Goal: Task Accomplishment & Management: Manage account settings

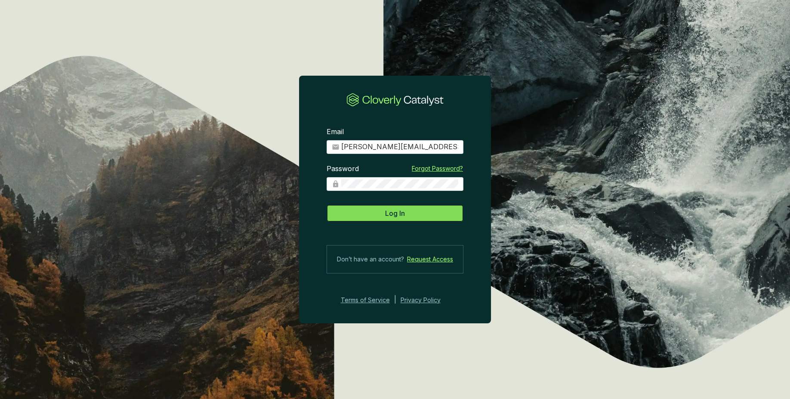
click at [413, 221] on button "Log In" at bounding box center [395, 213] width 137 height 17
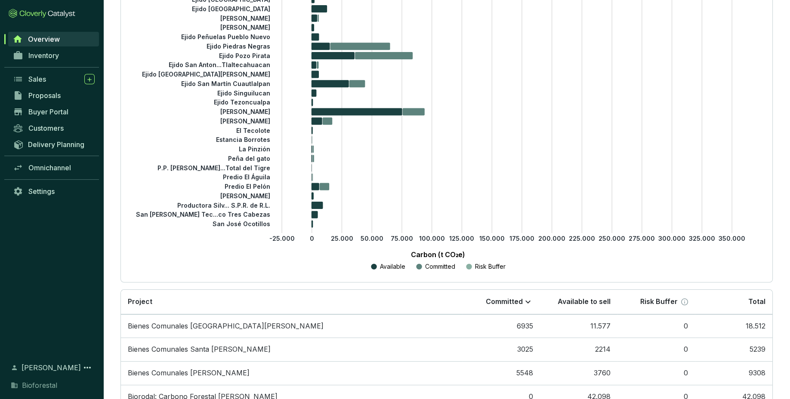
scroll to position [411, 0]
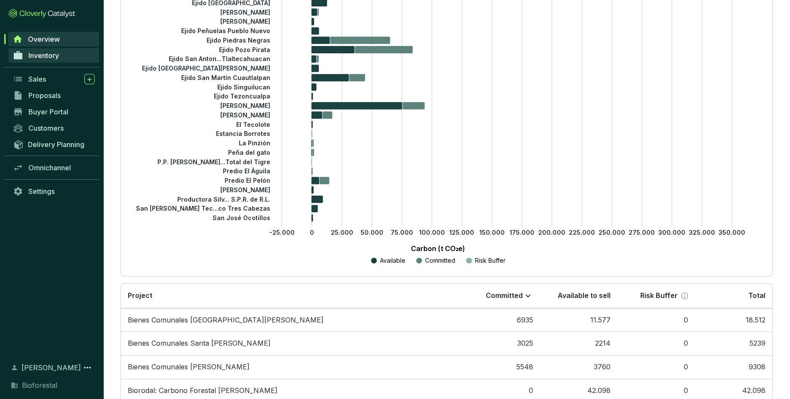
click at [52, 58] on span "Inventory" at bounding box center [43, 55] width 31 height 9
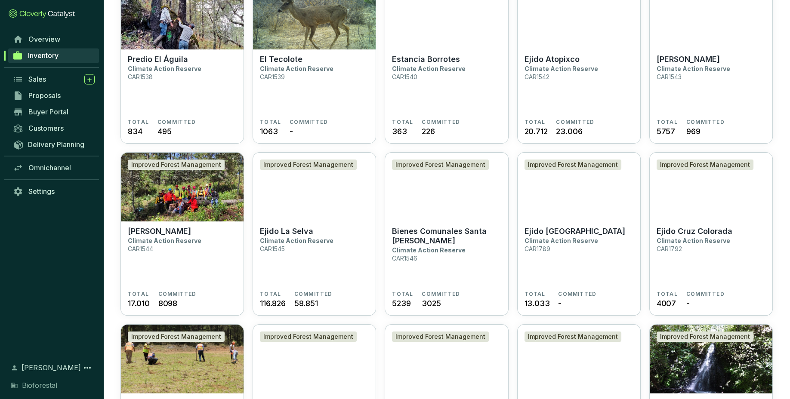
scroll to position [320, 0]
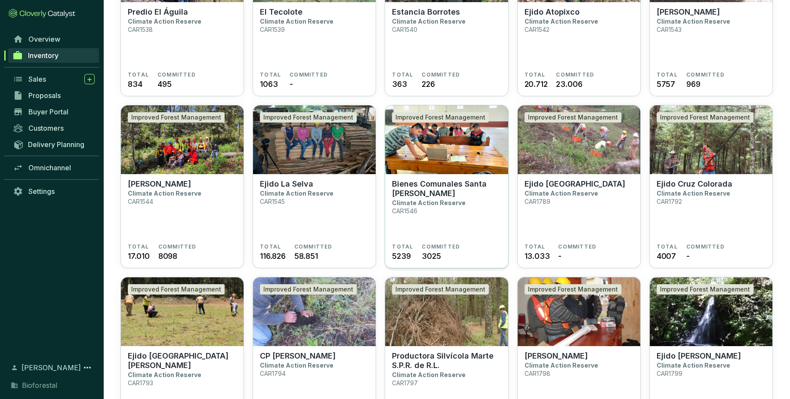
click at [462, 213] on section "Bienes Comunales Santa Isabel Chalma Climate Action Reserve CAR1546" at bounding box center [446, 211] width 109 height 64
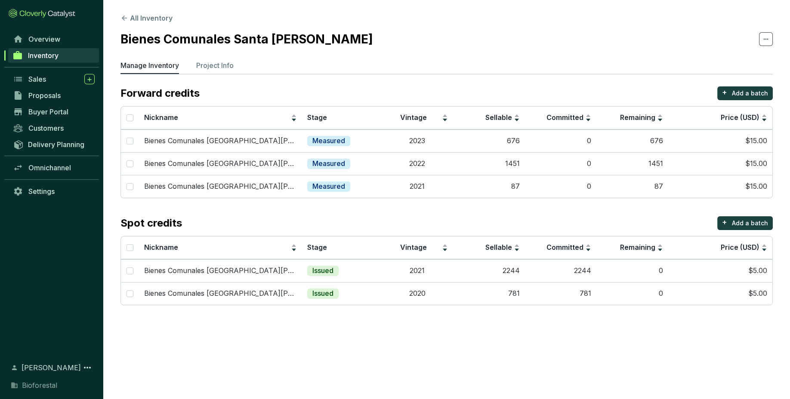
click at [49, 57] on span "Inventory" at bounding box center [43, 55] width 31 height 9
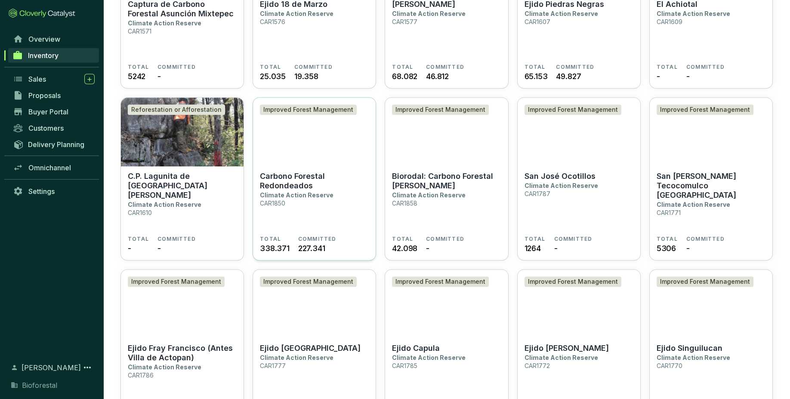
scroll to position [1206, 0]
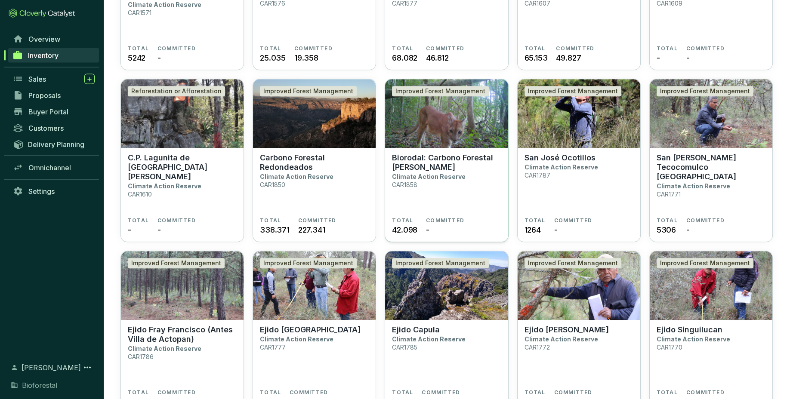
click at [444, 206] on section "Biorodal: Carbono Forestal [PERSON_NAME] Climate Action Reserve CAR1858" at bounding box center [446, 186] width 109 height 64
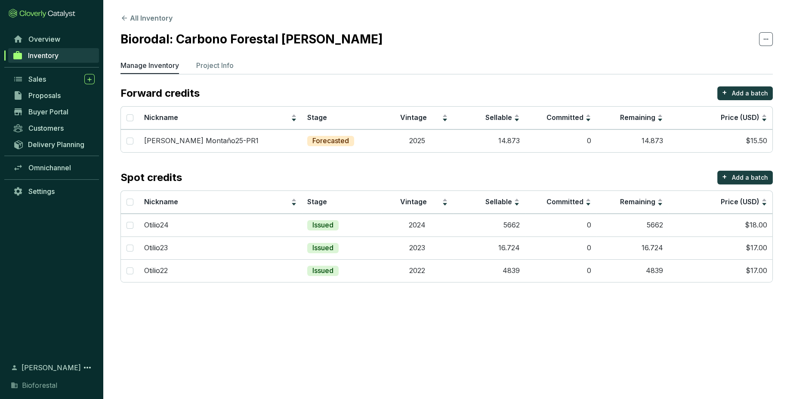
click at [483, 166] on section "Forward credits + Add a batch Nickname Stage Vintage Sellable Committed Remaini…" at bounding box center [446, 184] width 652 height 196
click at [236, 136] on td "[PERSON_NAME] Montaño25-PR1" at bounding box center [220, 140] width 163 height 23
click at [507, 140] on td "14.873" at bounding box center [489, 140] width 72 height 23
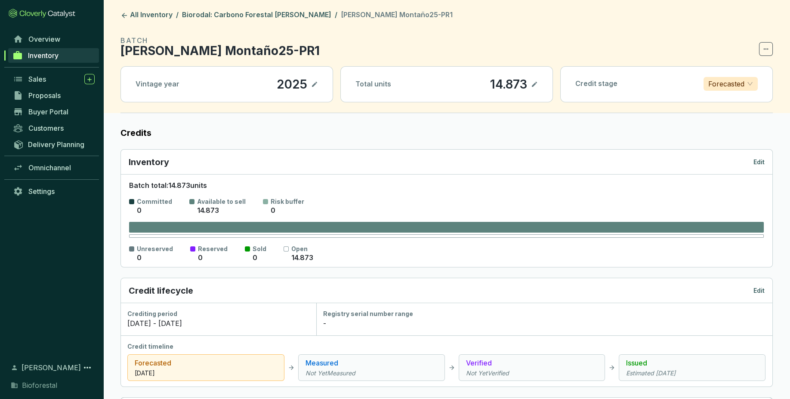
click at [532, 80] on icon at bounding box center [534, 84] width 7 height 10
click at [121, 18] on icon at bounding box center [124, 16] width 8 height 8
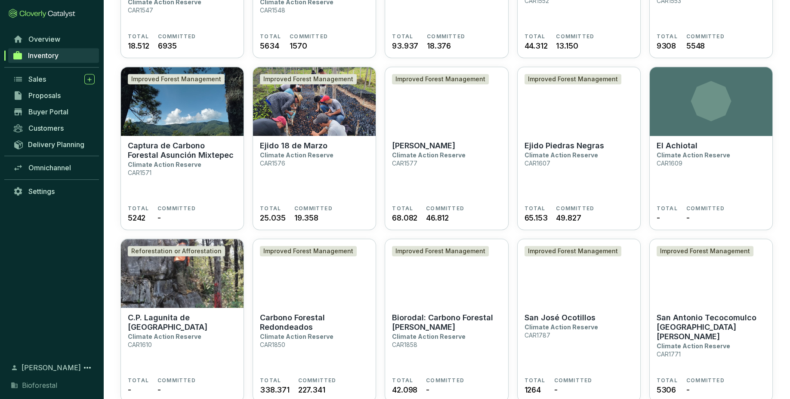
scroll to position [1048, 0]
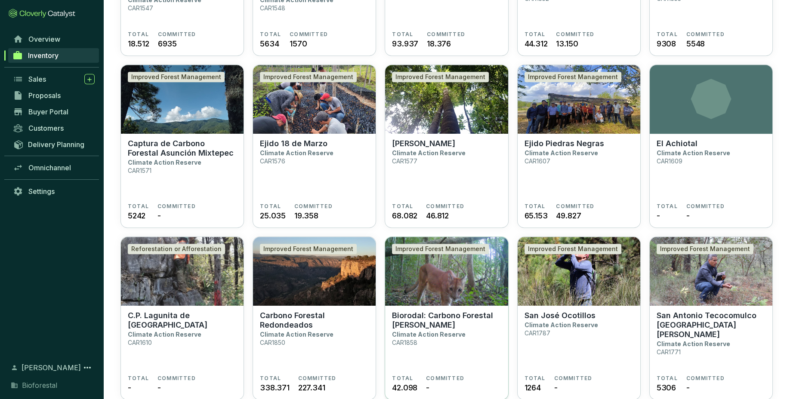
click at [452, 313] on p "Biorodal: Carbono Forestal [PERSON_NAME]" at bounding box center [446, 320] width 109 height 19
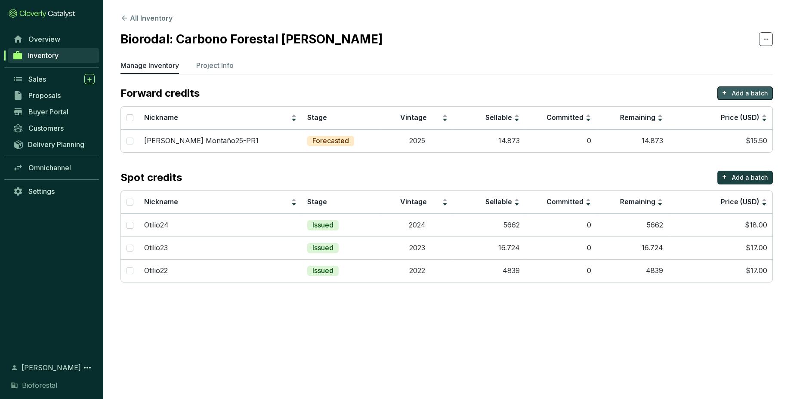
click at [742, 95] on p "Add a batch" at bounding box center [750, 93] width 36 height 9
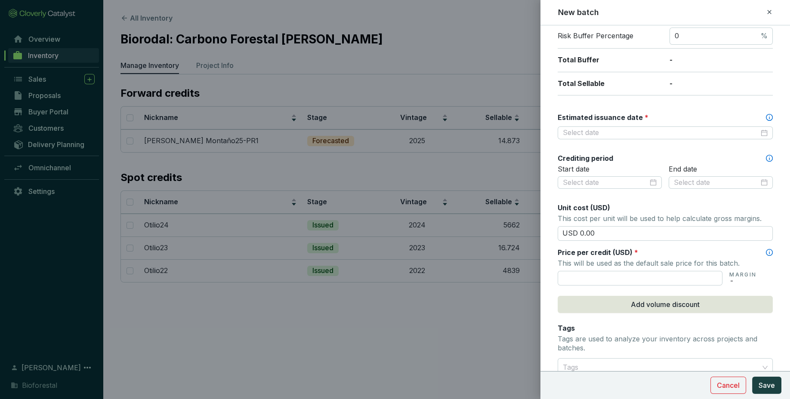
scroll to position [295, 0]
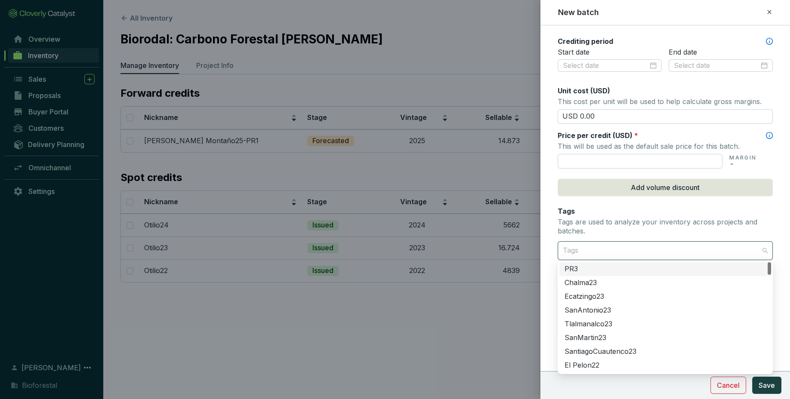
click at [735, 243] on div at bounding box center [660, 250] width 202 height 17
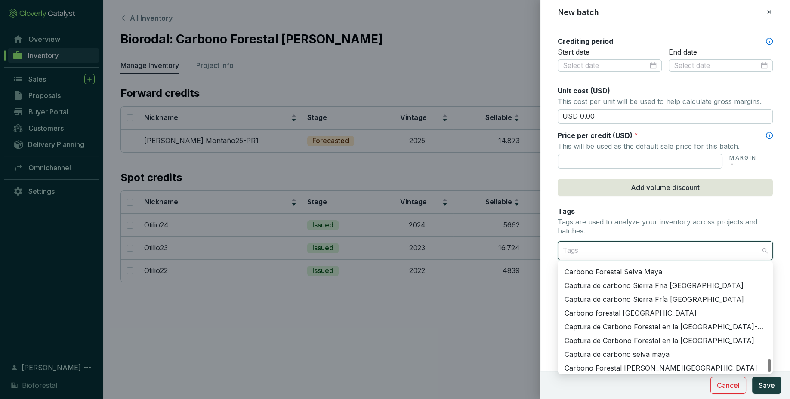
scroll to position [838, 0]
click at [693, 326] on div "Captura de Carbono Forestal en la [GEOGRAPHIC_DATA]-Popo" at bounding box center [664, 326] width 201 height 9
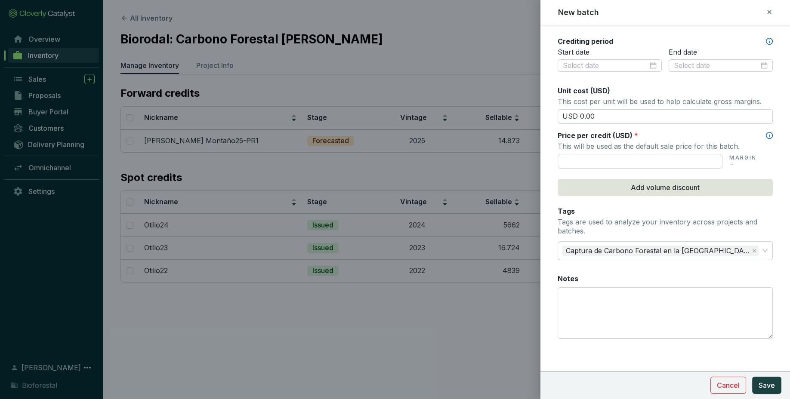
click at [695, 222] on p "Tags are used to analyze your inventory across projects and batches." at bounding box center [665, 227] width 215 height 18
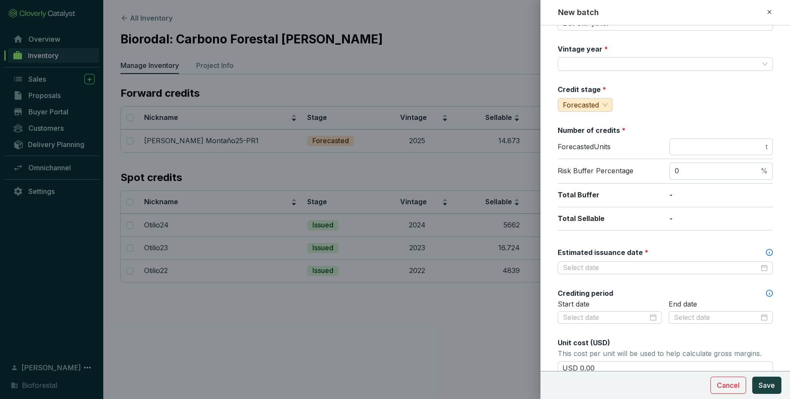
scroll to position [0, 0]
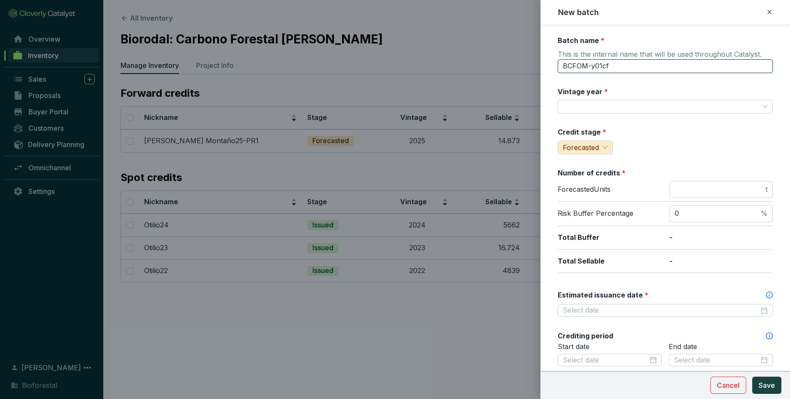
click at [690, 70] on input "BCFOM-y01cf" at bounding box center [665, 66] width 215 height 14
click at [621, 75] on div "Batch name * This is the internal name that will be used throughout Catalyst. B…" at bounding box center [665, 340] width 215 height 608
drag, startPoint x: 621, startPoint y: 68, endPoint x: 539, endPoint y: 72, distance: 81.4
click at [558, 72] on input "BCFOM-y01cf" at bounding box center [665, 66] width 215 height 14
type input "[PERSON_NAME] Montaño25-PR3"
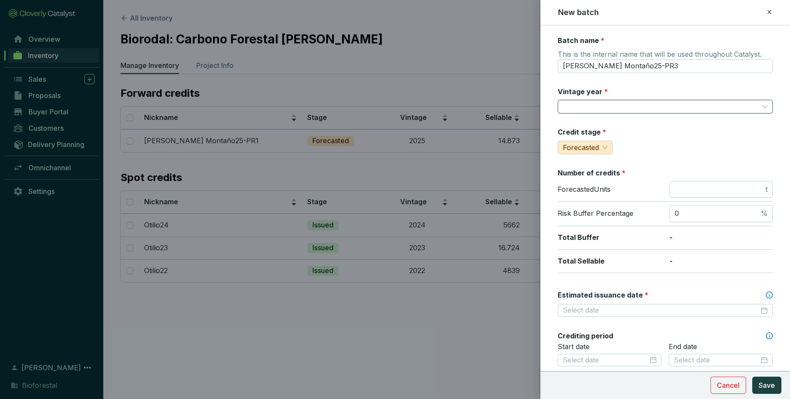
click at [739, 108] on input "Vintage year *" at bounding box center [661, 106] width 196 height 13
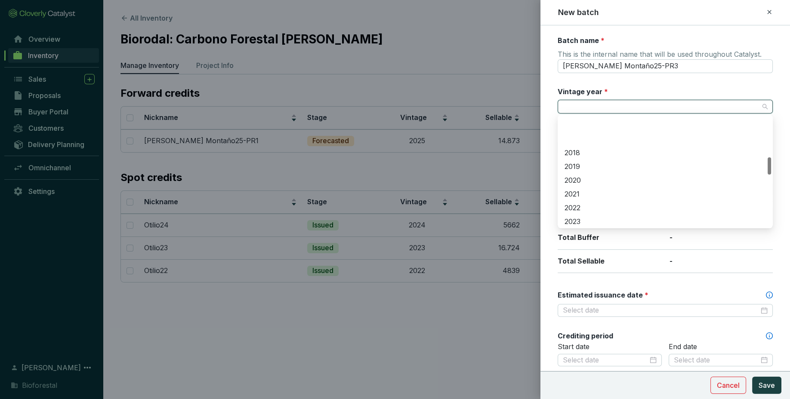
scroll to position [264, 0]
click at [614, 185] on div "2024" at bounding box center [665, 190] width 212 height 14
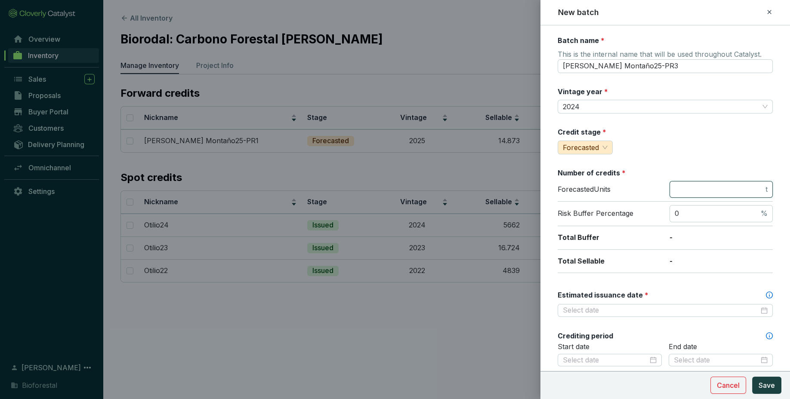
click at [703, 187] on input "number" at bounding box center [719, 189] width 89 height 9
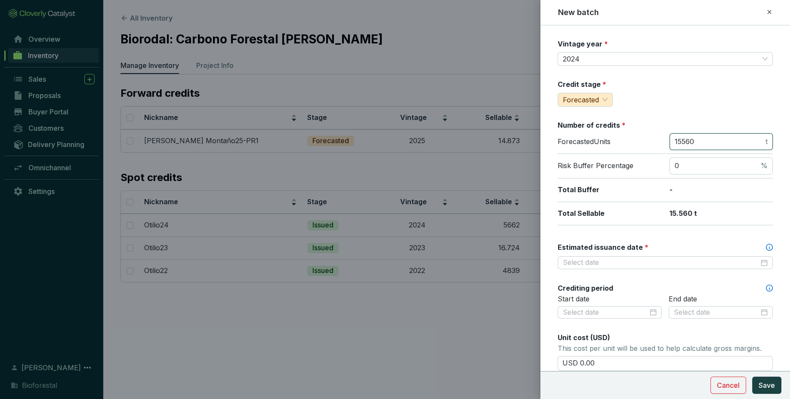
scroll to position [49, 0]
type input "15560"
click at [736, 166] on input "0" at bounding box center [717, 164] width 84 height 9
type input "1"
type input "100"
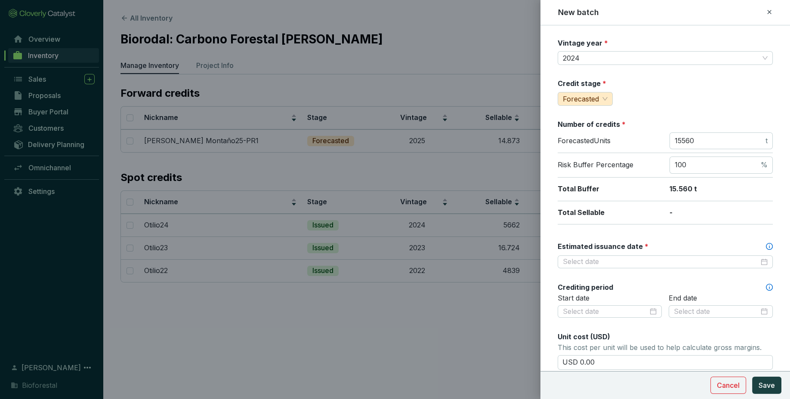
click at [718, 205] on div "Total Sellable -" at bounding box center [665, 213] width 215 height 24
click at [701, 166] on input "100" at bounding box center [717, 164] width 84 height 9
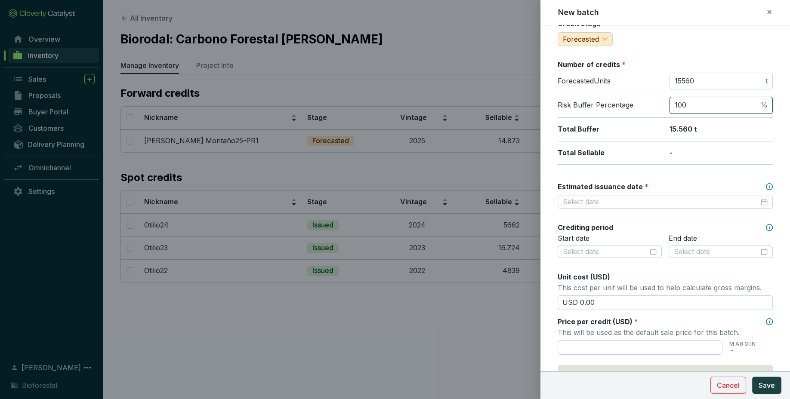
scroll to position [128, 0]
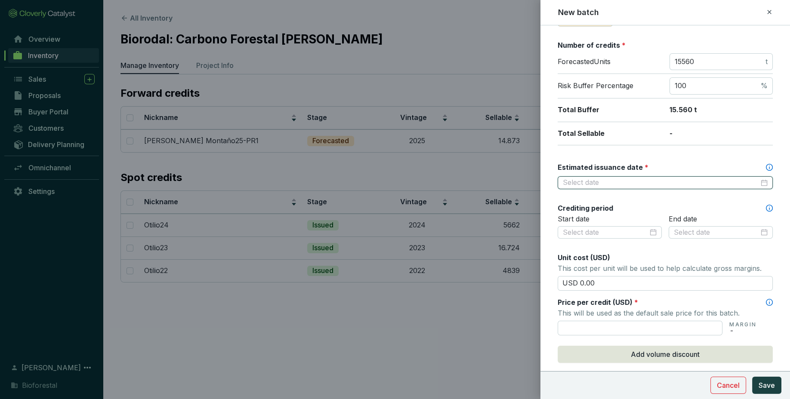
click at [711, 178] on input "Estimated issuance date *" at bounding box center [661, 182] width 196 height 9
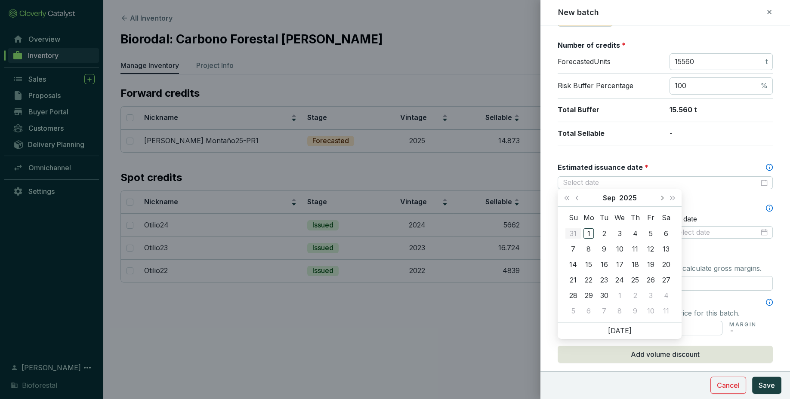
click at [664, 197] on button "Next month (PageDown)" at bounding box center [661, 197] width 11 height 17
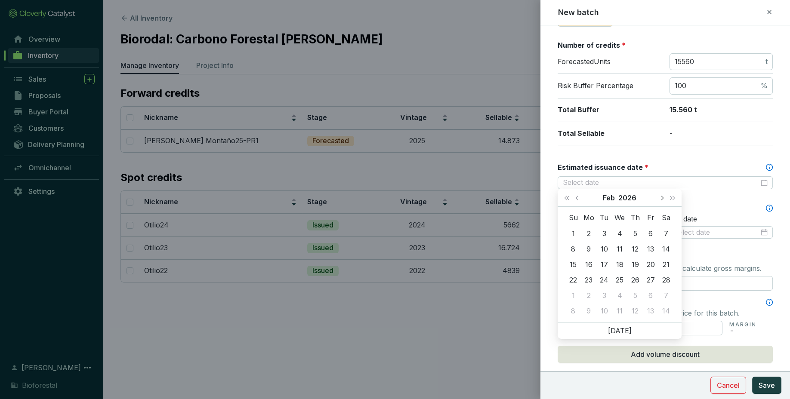
click at [664, 197] on button "Next month (PageDown)" at bounding box center [661, 197] width 11 height 17
type input "2026-04-03"
click at [660, 200] on button "Next month (PageDown)" at bounding box center [661, 197] width 11 height 17
click at [661, 199] on span "Next month (PageDown)" at bounding box center [661, 198] width 4 height 4
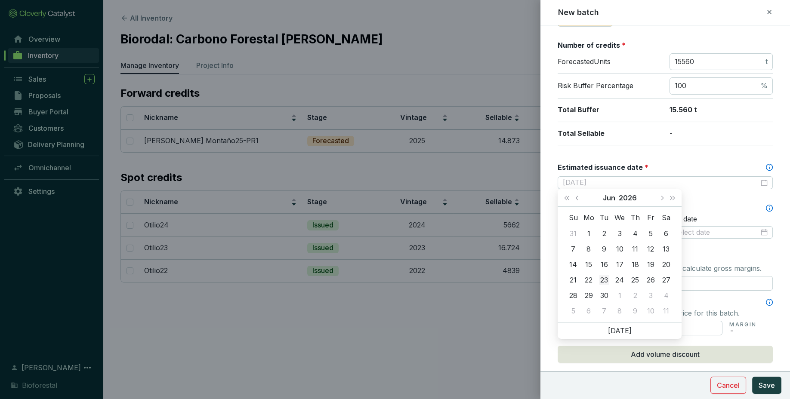
type input "2026-06-23"
click at [603, 281] on div "23" at bounding box center [604, 280] width 10 height 10
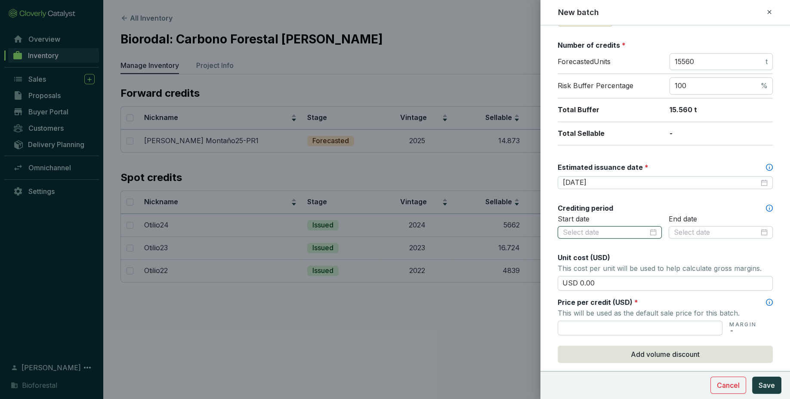
click at [642, 233] on input at bounding box center [605, 232] width 85 height 9
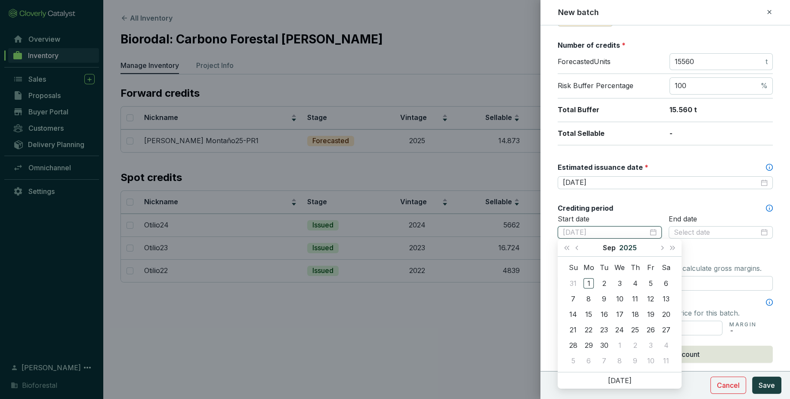
type input "2025-09-03"
click at [576, 245] on button "Previous month (PageUp)" at bounding box center [577, 247] width 11 height 17
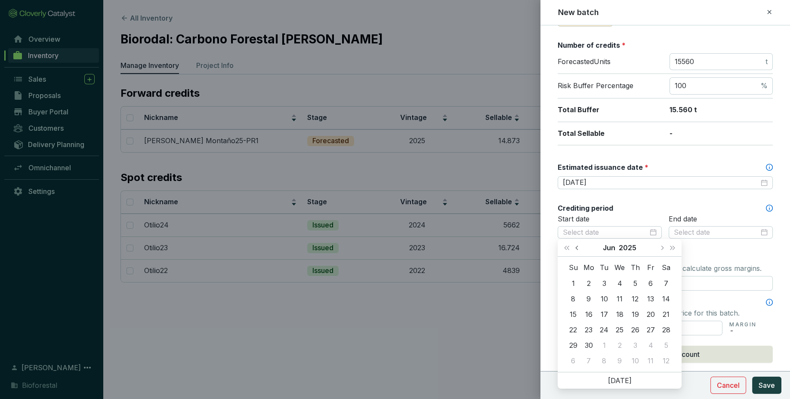
click at [576, 245] on button "Previous month (PageUp)" at bounding box center [577, 247] width 11 height 17
click at [664, 249] on button "Next month (PageDown)" at bounding box center [661, 247] width 11 height 17
type input "2025-04-17"
click at [635, 313] on div "17" at bounding box center [635, 314] width 10 height 10
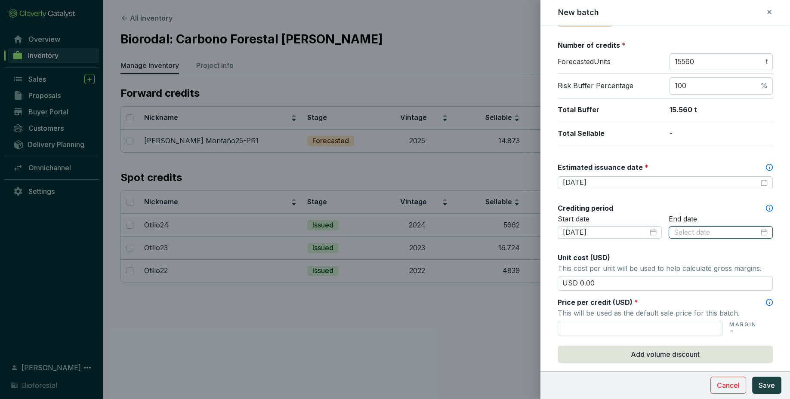
click at [702, 235] on input at bounding box center [716, 232] width 85 height 9
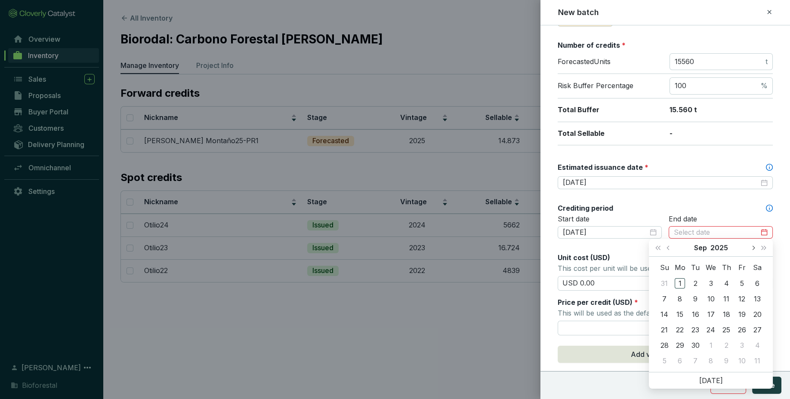
click at [755, 249] on button "Next month (PageDown)" at bounding box center [752, 247] width 11 height 17
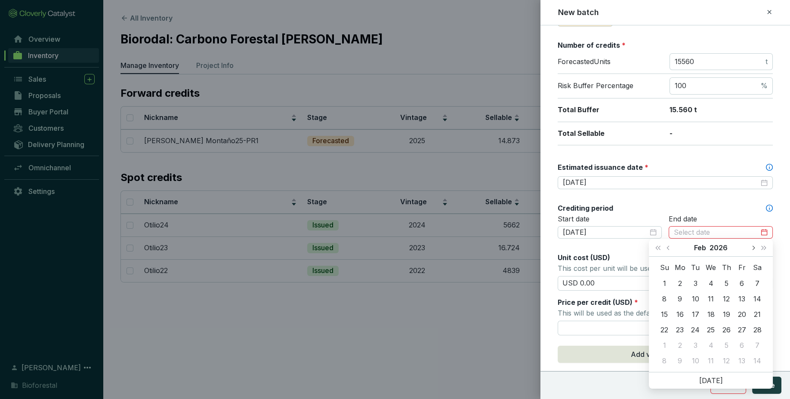
click at [755, 249] on button "Next month (PageDown)" at bounding box center [752, 247] width 11 height 17
type input "2026-04-16"
click at [727, 313] on div "16" at bounding box center [726, 314] width 10 height 10
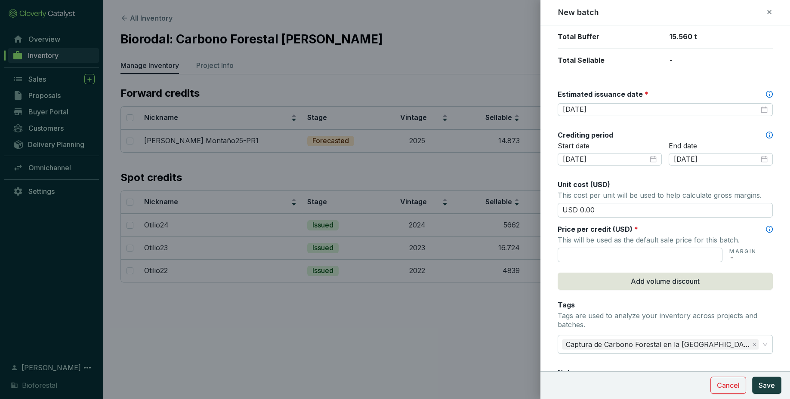
scroll to position [203, 0]
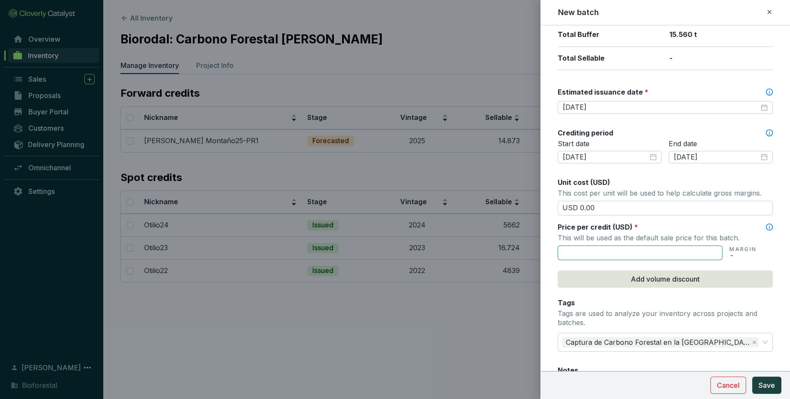
click at [681, 255] on input "text" at bounding box center [640, 253] width 165 height 15
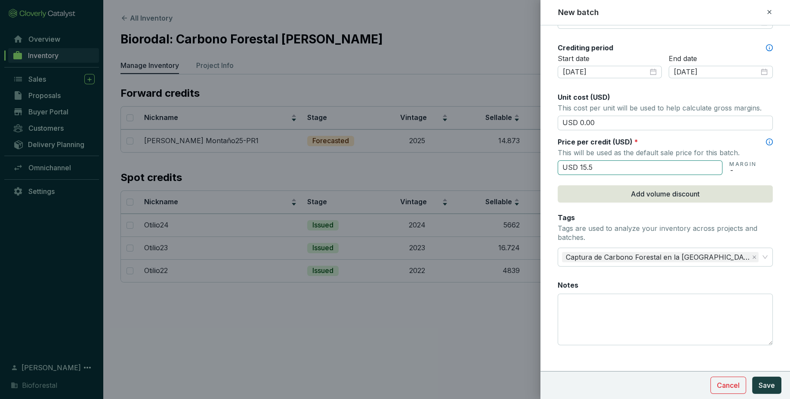
scroll to position [295, 0]
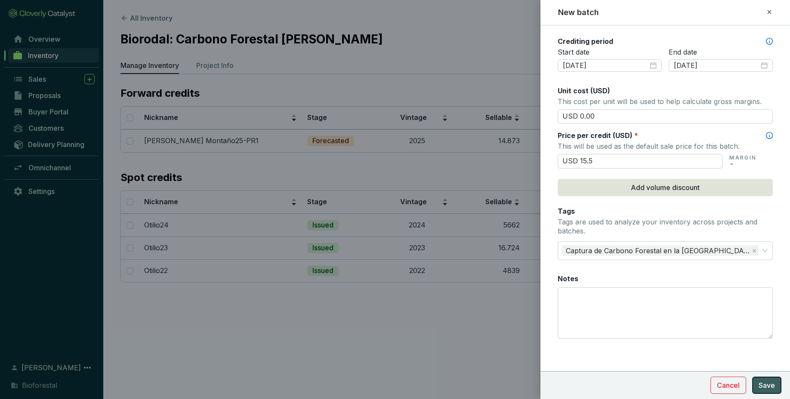
type input "USD 15.50"
click at [768, 382] on span "Save" at bounding box center [766, 385] width 16 height 10
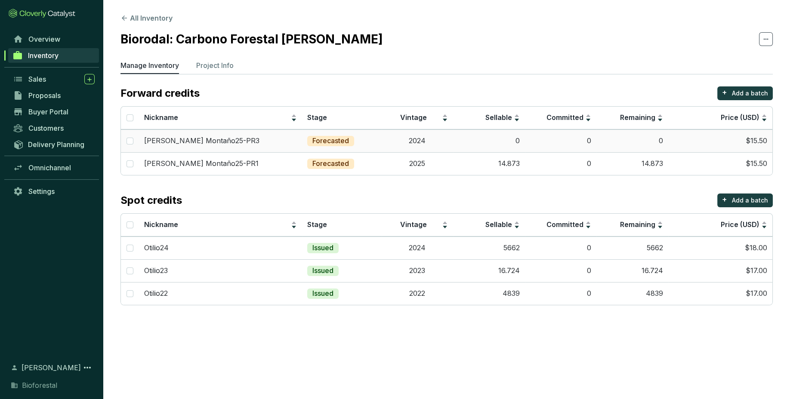
click at [482, 148] on td "0" at bounding box center [489, 140] width 72 height 23
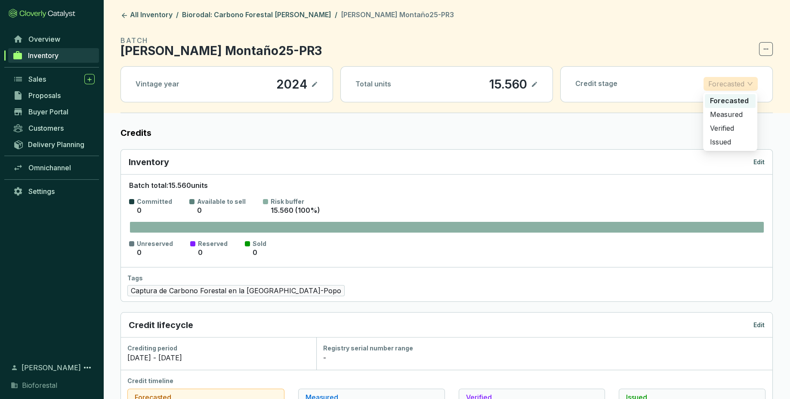
click at [752, 85] on span "Forecasted" at bounding box center [730, 83] width 45 height 13
click at [681, 42] on section "BATCH Otilio Montaño25-PR3" at bounding box center [446, 45] width 652 height 21
click at [121, 15] on icon at bounding box center [124, 16] width 8 height 8
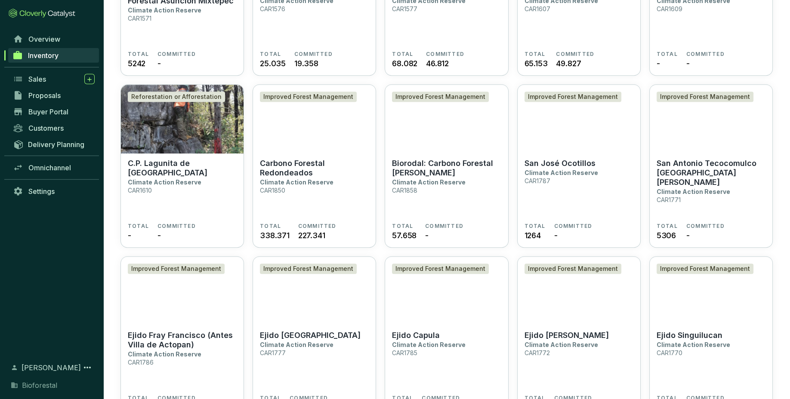
scroll to position [1226, 0]
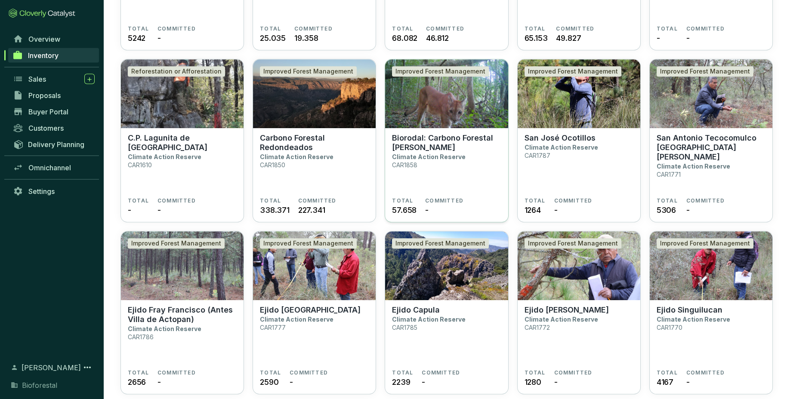
click at [445, 172] on section "Biorodal: Carbono Forestal Otilio Montaño Climate Action Reserve CAR1858" at bounding box center [446, 166] width 109 height 64
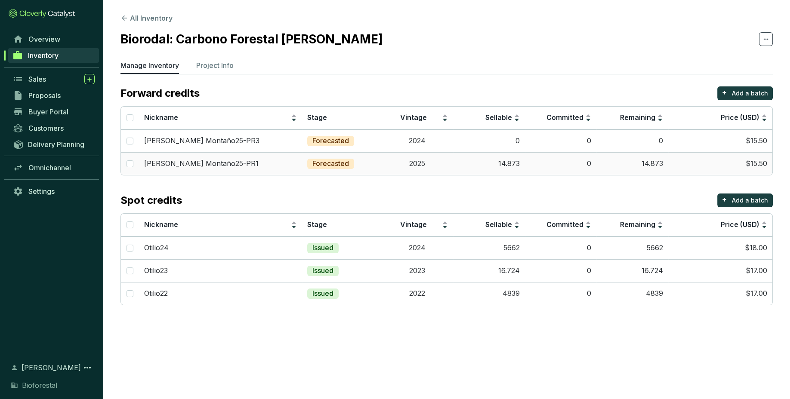
click at [490, 160] on td "14.873" at bounding box center [489, 163] width 72 height 23
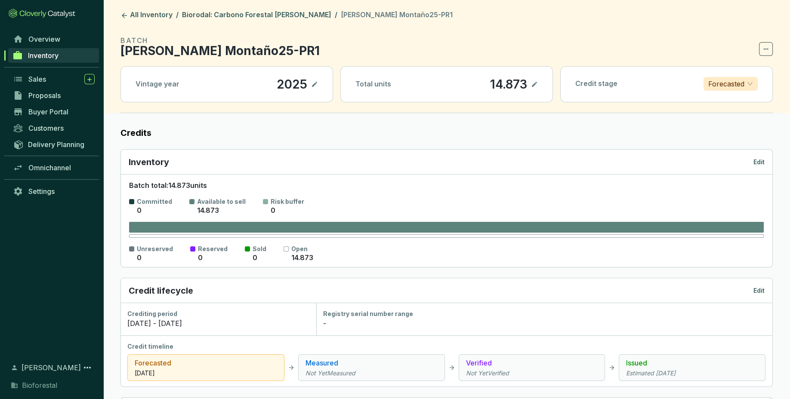
click at [533, 84] on icon at bounding box center [534, 84] width 7 height 10
drag, startPoint x: 521, startPoint y: 75, endPoint x: 512, endPoint y: 80, distance: 10.6
click at [512, 80] on div "Total units 7,6" at bounding box center [447, 84] width 212 height 35
click at [512, 80] on div "7,6" at bounding box center [506, 84] width 21 height 15
drag, startPoint x: 512, startPoint y: 86, endPoint x: 495, endPoint y: 89, distance: 17.8
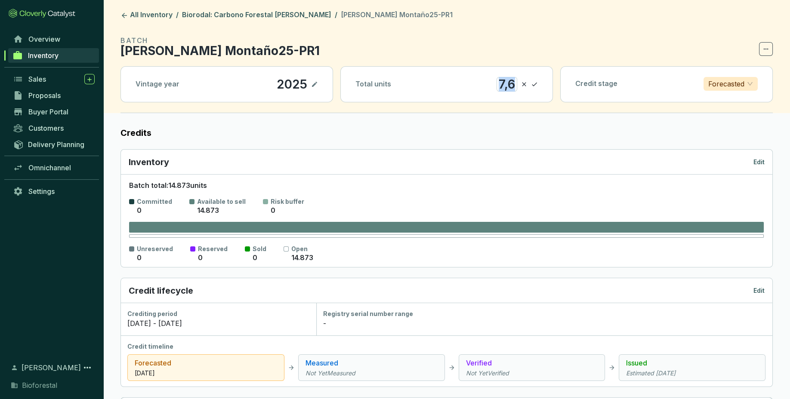
click at [495, 89] on div "Total units 7,6" at bounding box center [447, 84] width 212 height 35
click at [536, 86] on icon at bounding box center [534, 84] width 7 height 10
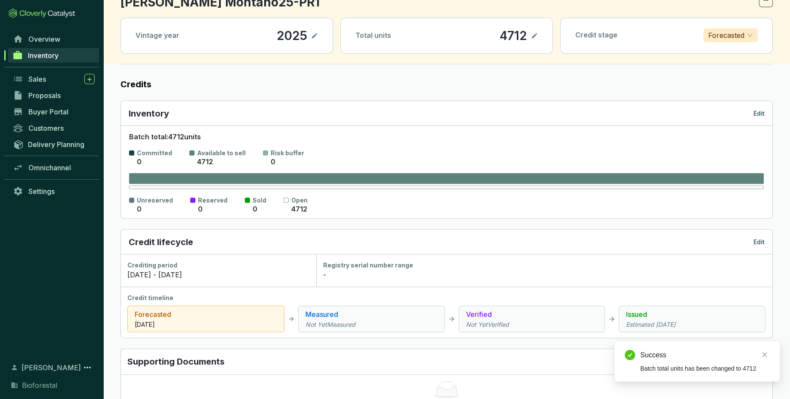
scroll to position [20, 0]
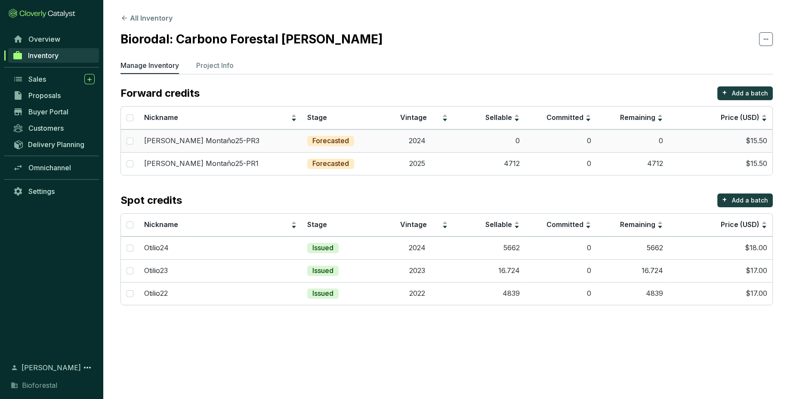
click at [512, 132] on td "0" at bounding box center [489, 140] width 72 height 23
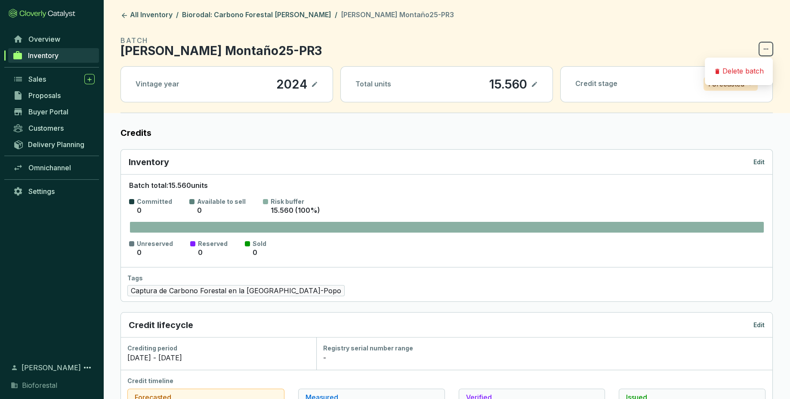
click at [767, 46] on icon at bounding box center [765, 49] width 7 height 10
click at [505, 86] on p "15.560" at bounding box center [508, 84] width 39 height 15
drag, startPoint x: 489, startPoint y: 86, endPoint x: 542, endPoint y: 92, distance: 54.2
click at [542, 92] on div "Total units 15.560" at bounding box center [447, 84] width 212 height 35
click at [535, 85] on icon at bounding box center [534, 84] width 7 height 10
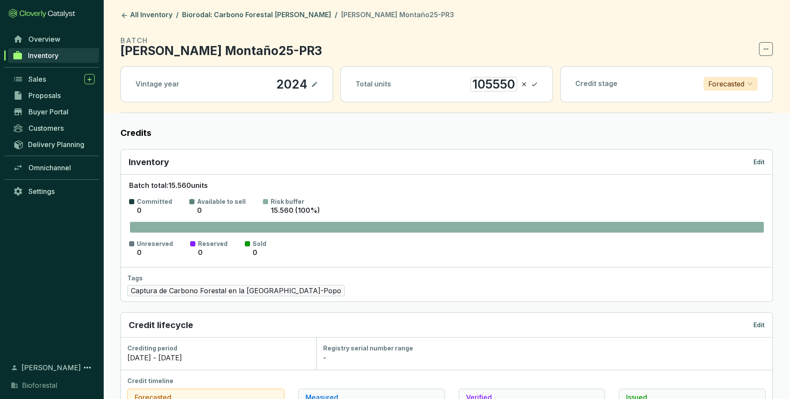
click at [502, 81] on div "105550" at bounding box center [493, 84] width 47 height 15
click at [536, 84] on icon at bounding box center [534, 84] width 7 height 10
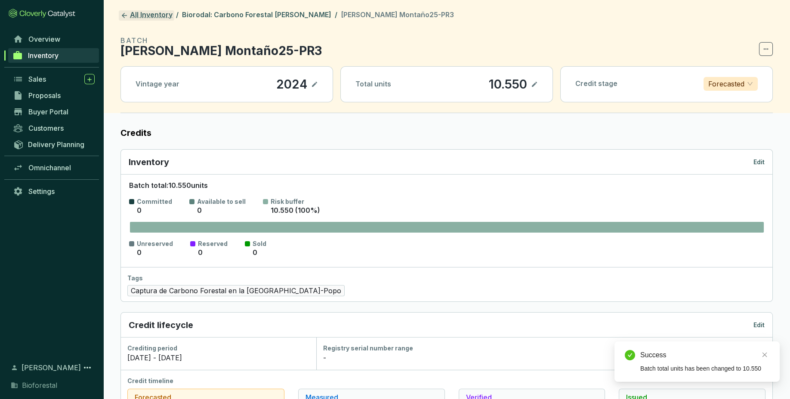
click at [128, 14] on icon at bounding box center [124, 16] width 8 height 8
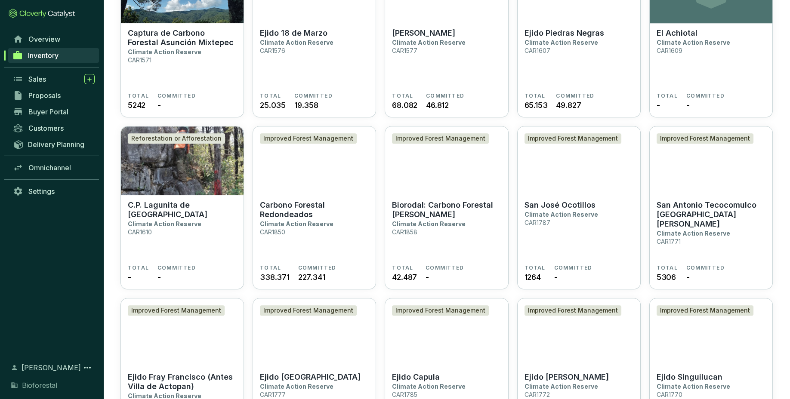
scroll to position [1159, 0]
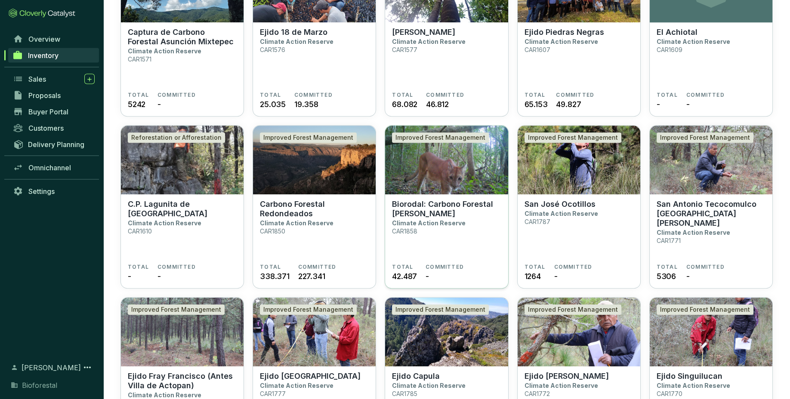
click at [450, 213] on p "Biorodal: Carbono Forestal [PERSON_NAME]" at bounding box center [446, 209] width 109 height 19
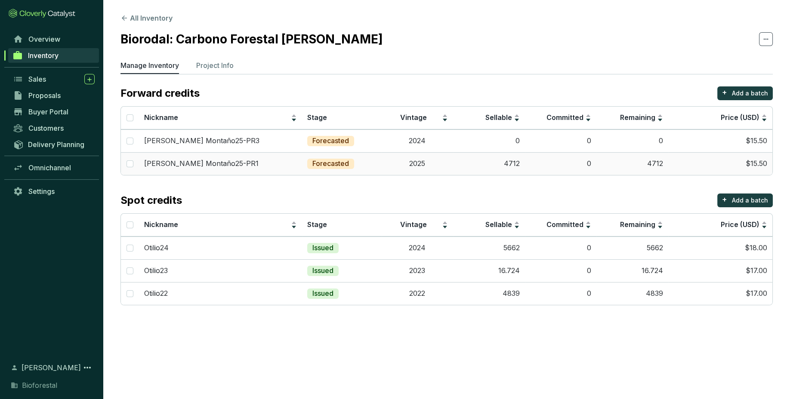
click at [507, 157] on td "4712" at bounding box center [489, 163] width 72 height 23
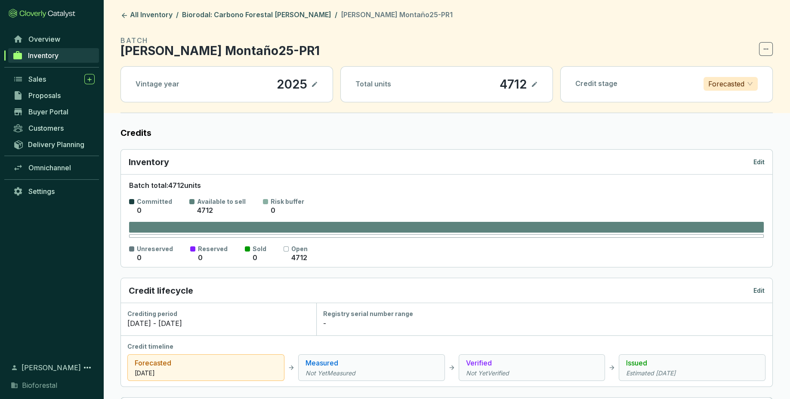
click at [536, 80] on icon at bounding box center [534, 84] width 7 height 10
click at [219, 48] on p "[PERSON_NAME] Montaño25-PR1" at bounding box center [219, 51] width 199 height 10
click at [767, 49] on icon at bounding box center [765, 49] width 7 height 10
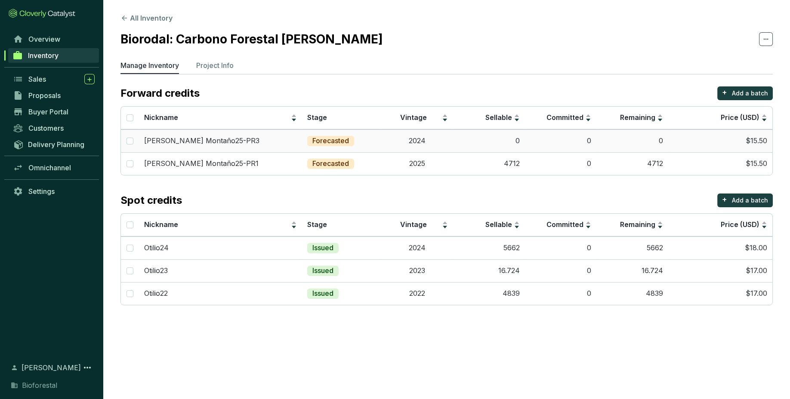
click at [326, 140] on p "Forecasted" at bounding box center [330, 140] width 37 height 9
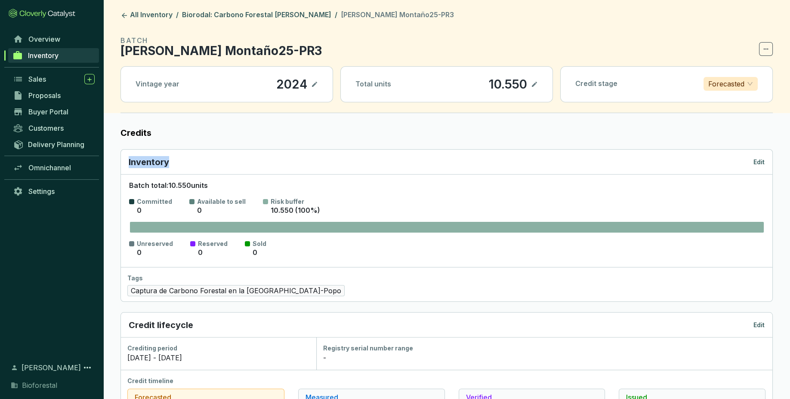
click at [326, 149] on div "Inventory Edit Batch total: 10.550 units Committed 0 Available to sell 0 Risk b…" at bounding box center [446, 225] width 652 height 153
click at [370, 131] on label "Credits" at bounding box center [446, 133] width 652 height 12
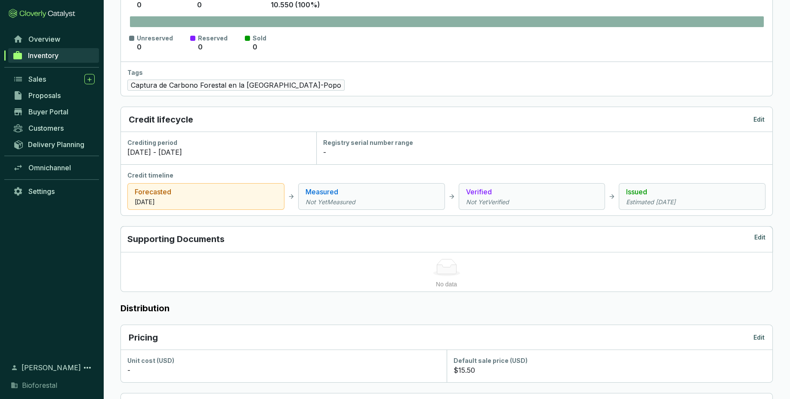
scroll to position [210, 0]
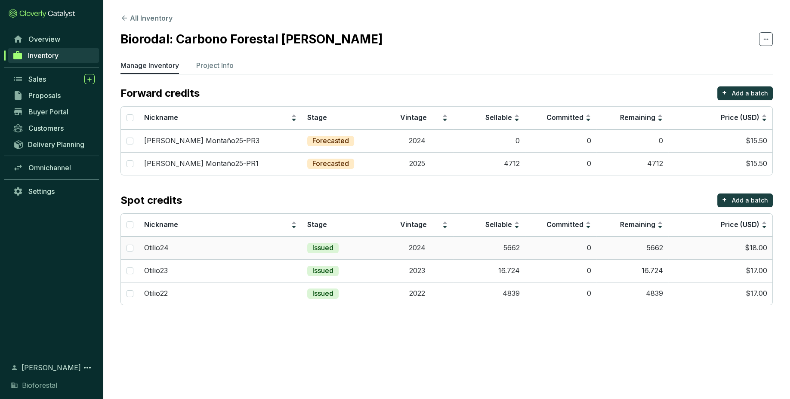
click at [459, 250] on td "5662" at bounding box center [489, 248] width 72 height 23
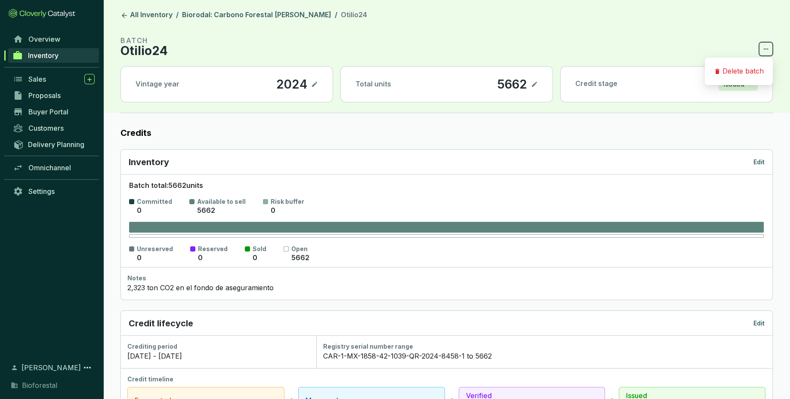
click at [766, 48] on icon at bounding box center [765, 49] width 7 height 10
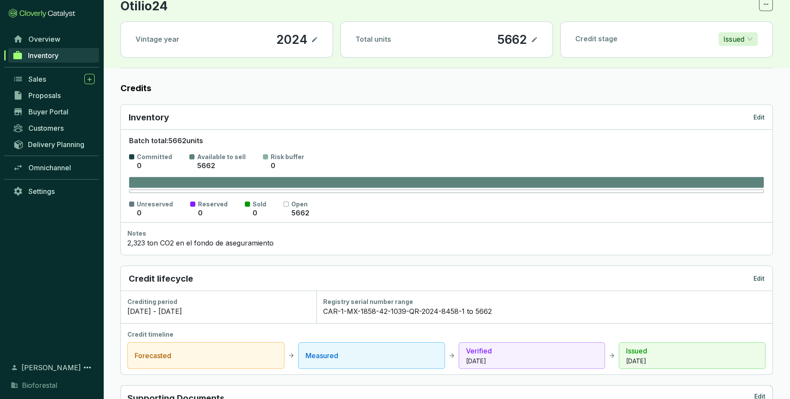
scroll to position [46, 0]
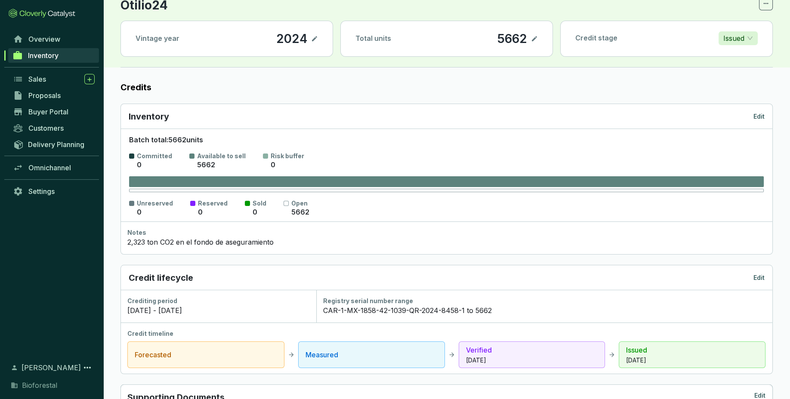
click at [446, 45] on div "Total units 5662" at bounding box center [447, 38] width 212 height 35
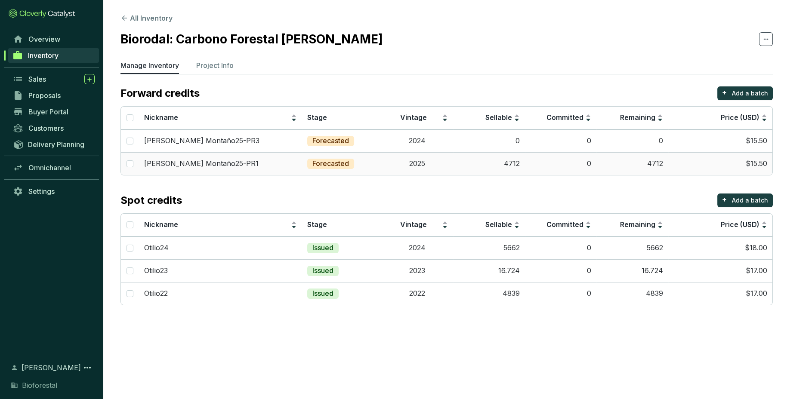
click at [376, 167] on td "Forecasted" at bounding box center [342, 163] width 80 height 23
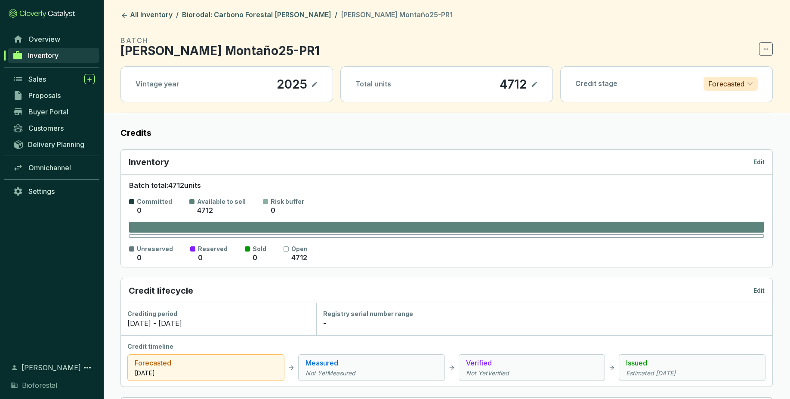
click at [771, 47] on span at bounding box center [766, 49] width 14 height 14
click at [712, 24] on header "All Inventory / Biorodal: Carbono Forestal Otilio Montaño / Otilio Montaño25-PR…" at bounding box center [446, 56] width 687 height 113
click at [119, 17] on link "All Inventory" at bounding box center [146, 15] width 55 height 10
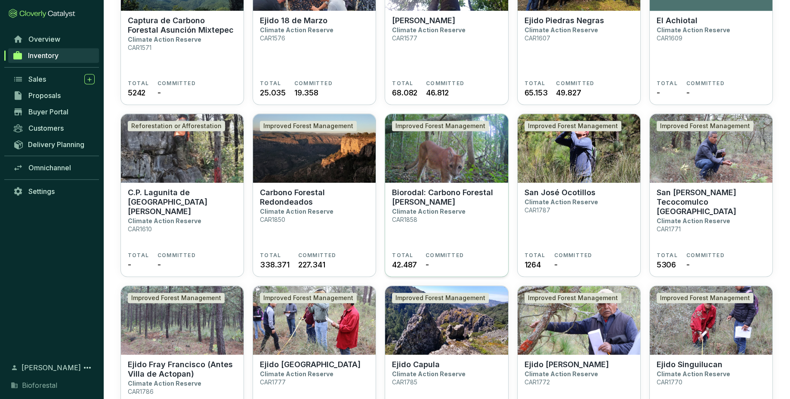
scroll to position [1173, 0]
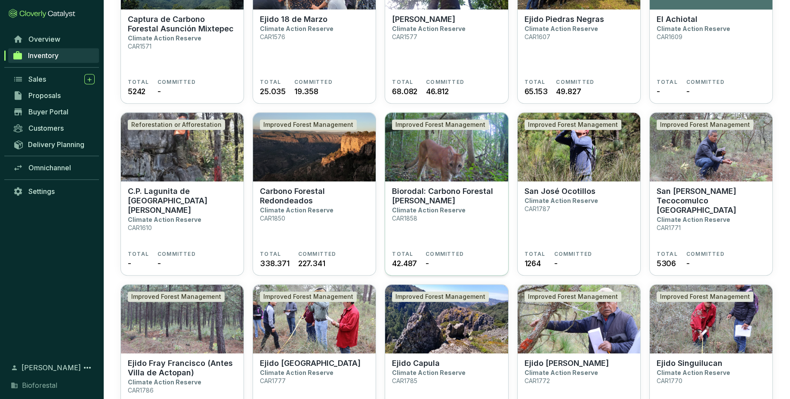
click at [454, 196] on p "Biorodal: Carbono Forestal Otilio Montaño" at bounding box center [446, 196] width 109 height 19
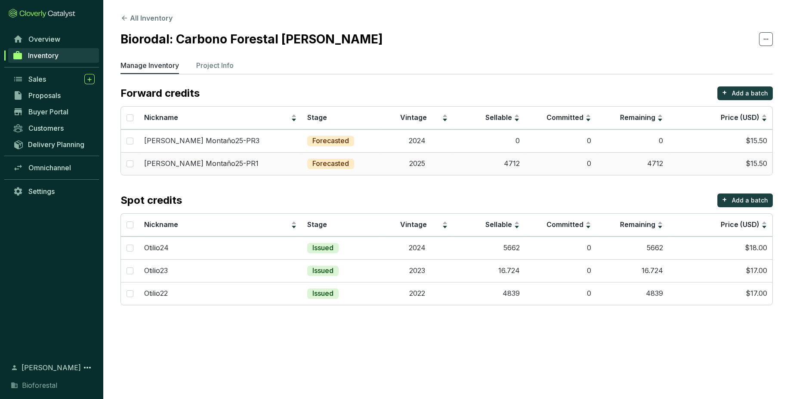
click at [501, 167] on td "4712" at bounding box center [489, 163] width 72 height 23
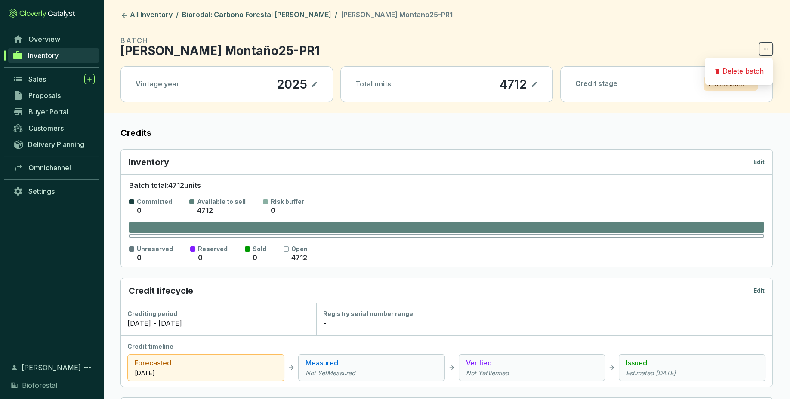
click at [762, 50] on icon at bounding box center [765, 49] width 7 height 10
click at [680, 25] on header "All Inventory / Biorodal: Carbono Forestal [PERSON_NAME] / [PERSON_NAME] Montañ…" at bounding box center [446, 56] width 687 height 113
click at [176, 53] on p "[PERSON_NAME] Montaño25-PR1" at bounding box center [219, 51] width 199 height 10
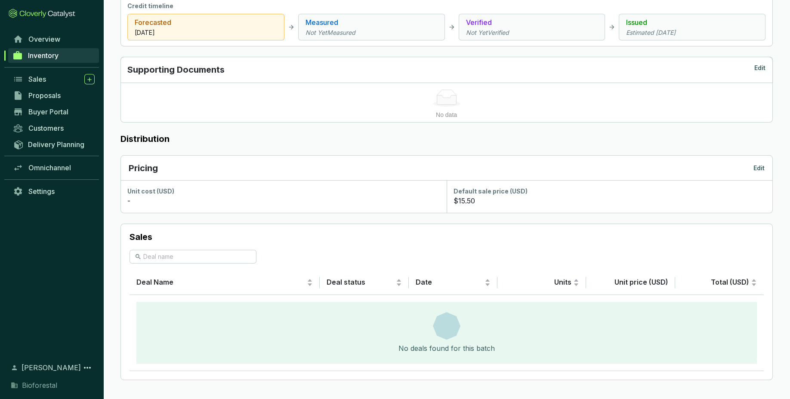
scroll to position [342, 0]
click at [757, 68] on p "Edit" at bounding box center [759, 68] width 11 height 12
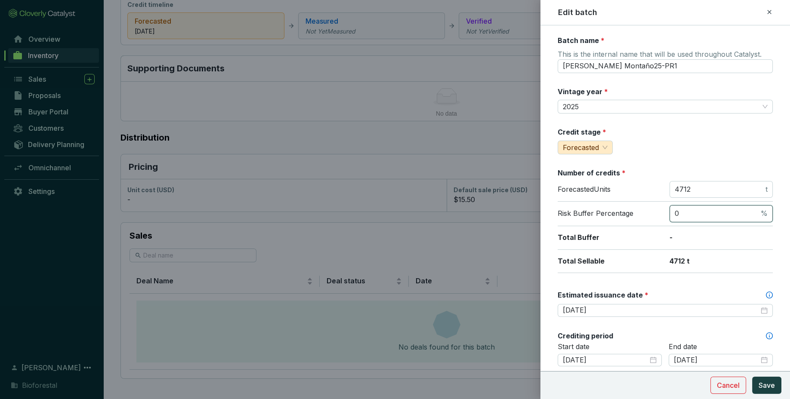
click at [698, 214] on input "0" at bounding box center [717, 213] width 84 height 9
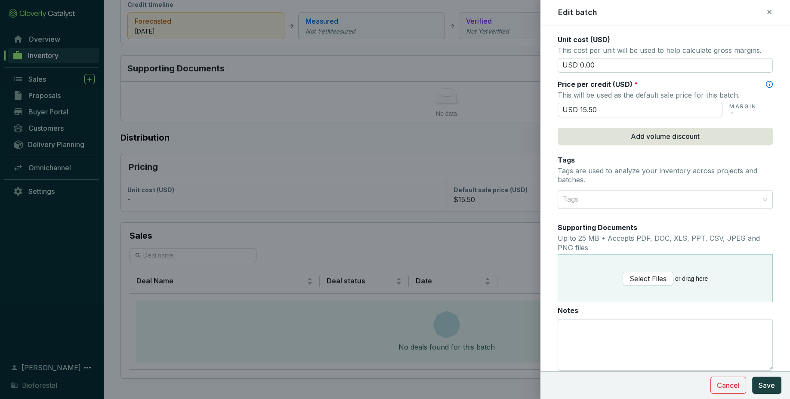
scroll to position [378, 0]
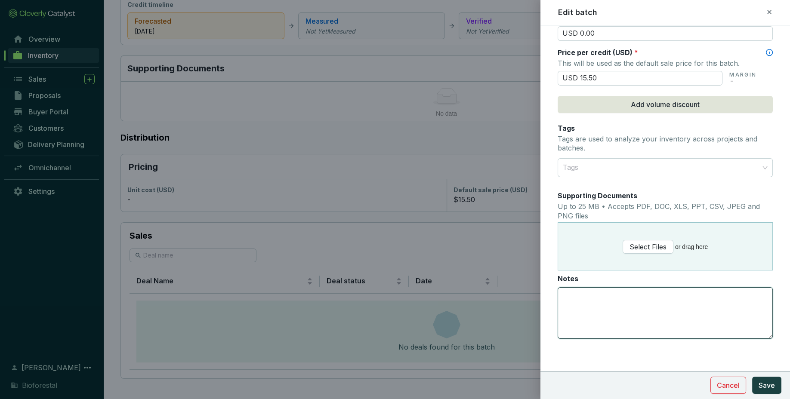
click at [641, 299] on textarea "Notes" at bounding box center [665, 313] width 214 height 51
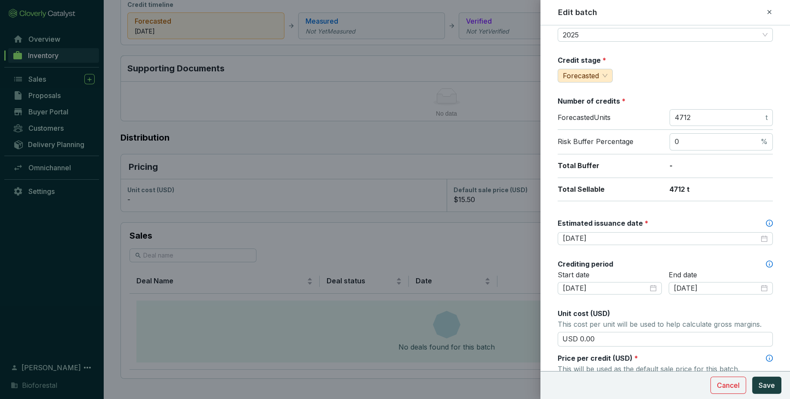
scroll to position [62, 0]
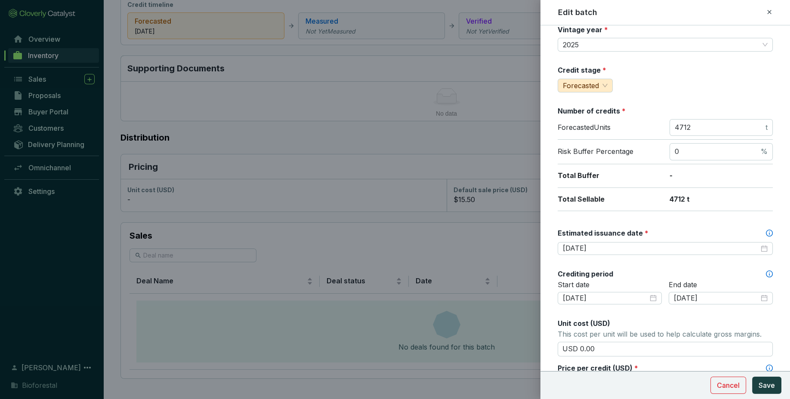
click at [771, 13] on icon at bounding box center [769, 12] width 7 height 10
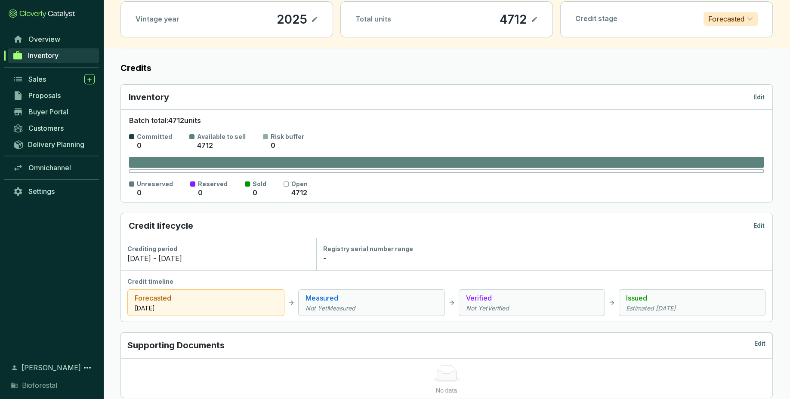
scroll to position [0, 0]
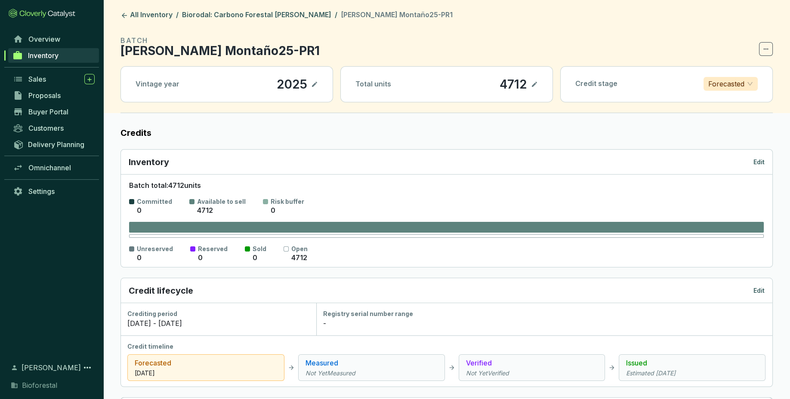
click at [246, 49] on p "[PERSON_NAME] Montaño25-PR1" at bounding box center [219, 51] width 199 height 10
click at [761, 161] on p "Edit" at bounding box center [758, 162] width 11 height 9
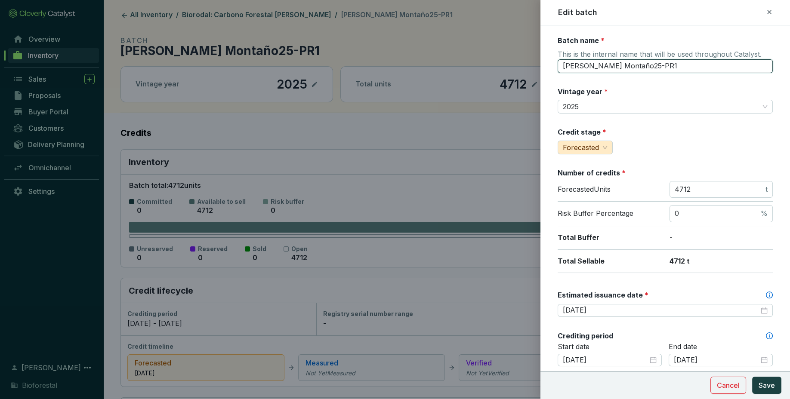
click at [657, 64] on input "[PERSON_NAME] Montaño25-PR1" at bounding box center [665, 66] width 215 height 14
click at [767, 11] on icon at bounding box center [769, 12] width 7 height 10
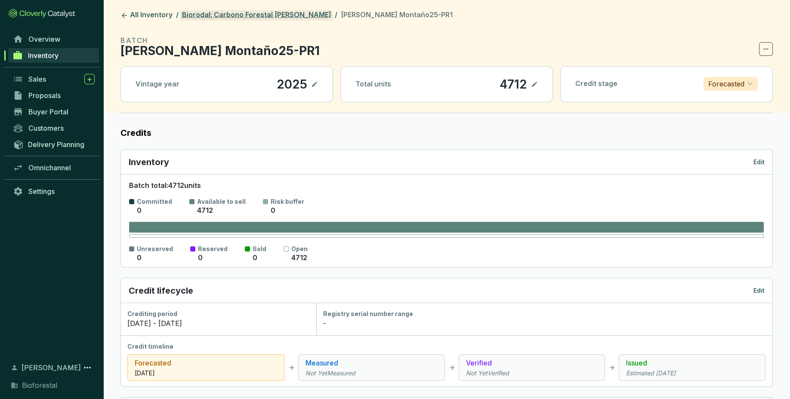
click at [231, 15] on link "Biorodal: Carbono Forestal [PERSON_NAME]" at bounding box center [256, 15] width 153 height 10
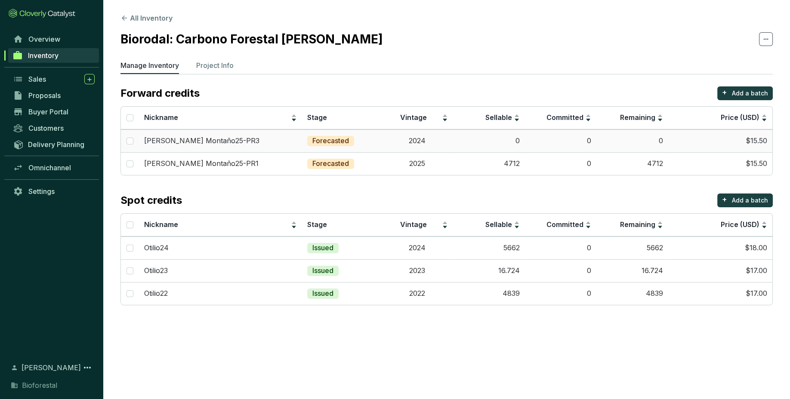
click at [451, 144] on td "2024" at bounding box center [418, 140] width 72 height 23
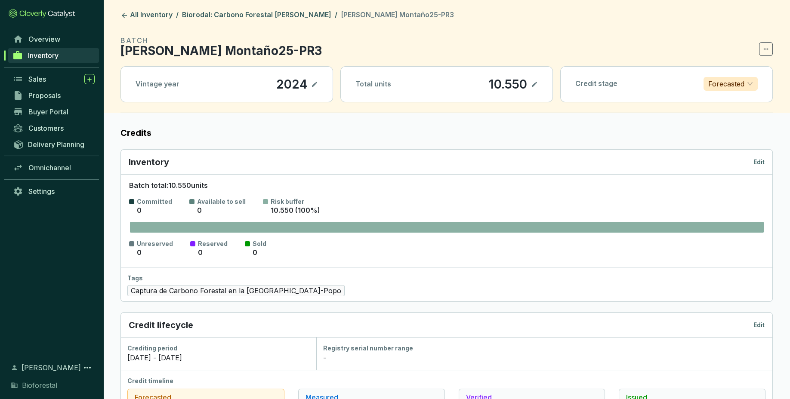
click at [757, 160] on p "Edit" at bounding box center [758, 162] width 11 height 9
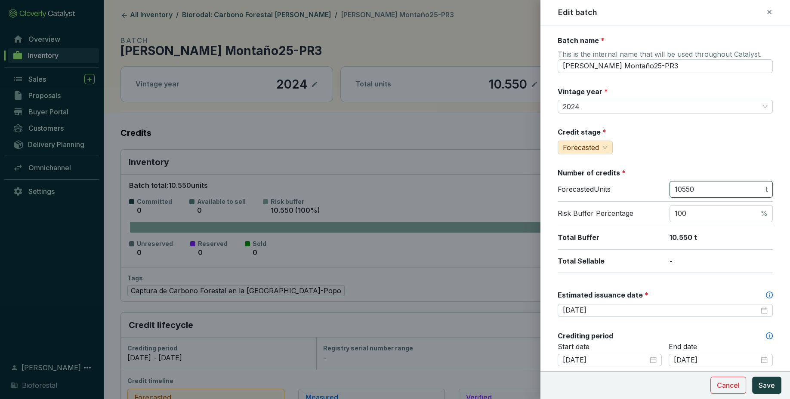
click at [709, 188] on input "10550" at bounding box center [719, 189] width 89 height 9
drag, startPoint x: 701, startPoint y: 191, endPoint x: 638, endPoint y: 181, distance: 64.5
click at [675, 185] on input "10550" at bounding box center [719, 189] width 89 height 9
drag, startPoint x: 690, startPoint y: 211, endPoint x: 644, endPoint y: 211, distance: 46.9
click at [675, 211] on input "100" at bounding box center [717, 213] width 84 height 9
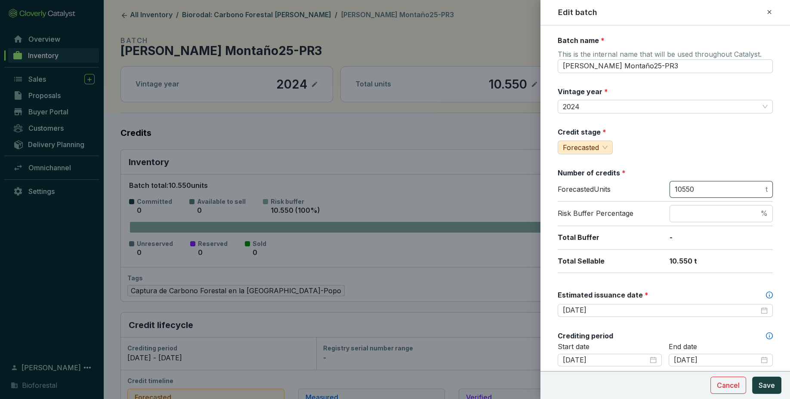
click at [702, 185] on input "10550" at bounding box center [719, 189] width 89 height 9
click at [680, 189] on input "112260" at bounding box center [719, 189] width 89 height 9
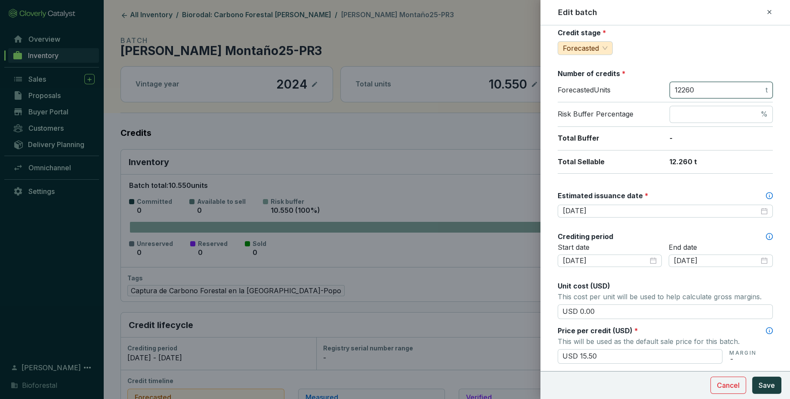
scroll to position [105, 0]
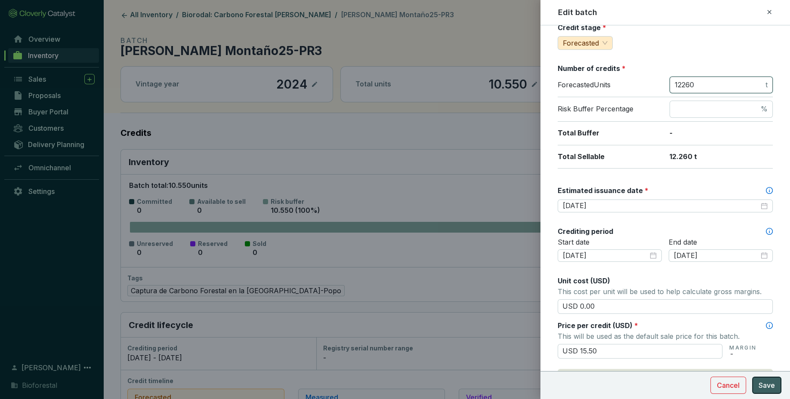
type input "12260"
click at [770, 391] on span "Save" at bounding box center [766, 385] width 16 height 10
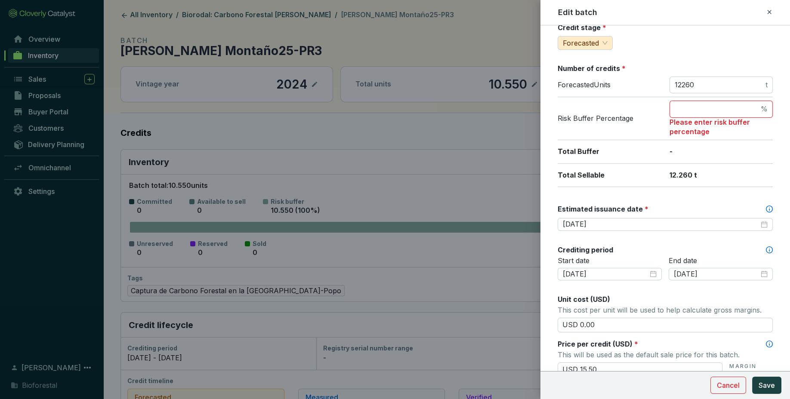
click at [751, 107] on input "number" at bounding box center [717, 109] width 84 height 9
type input "0"
click at [770, 390] on span "Save" at bounding box center [766, 385] width 16 height 10
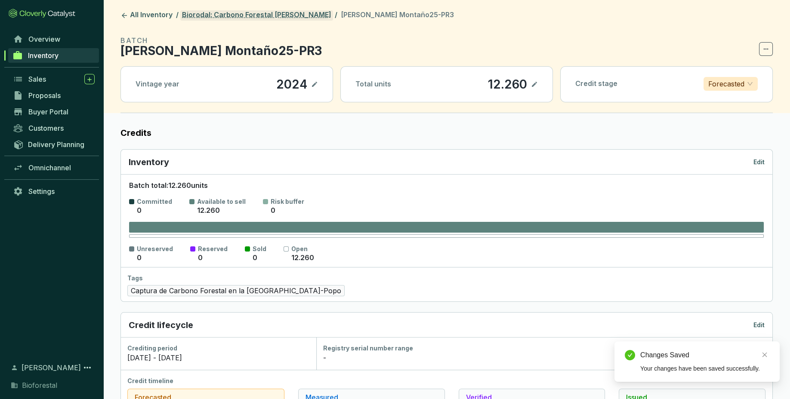
click at [266, 12] on link "Biorodal: Carbono Forestal [PERSON_NAME]" at bounding box center [256, 15] width 153 height 10
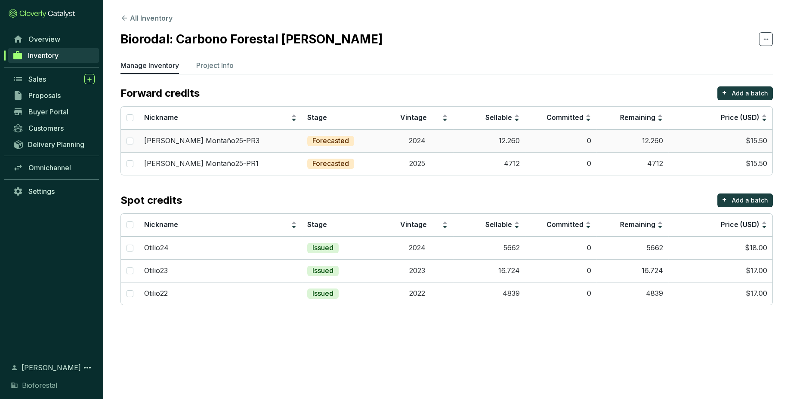
click at [487, 140] on td "12.260" at bounding box center [489, 140] width 72 height 23
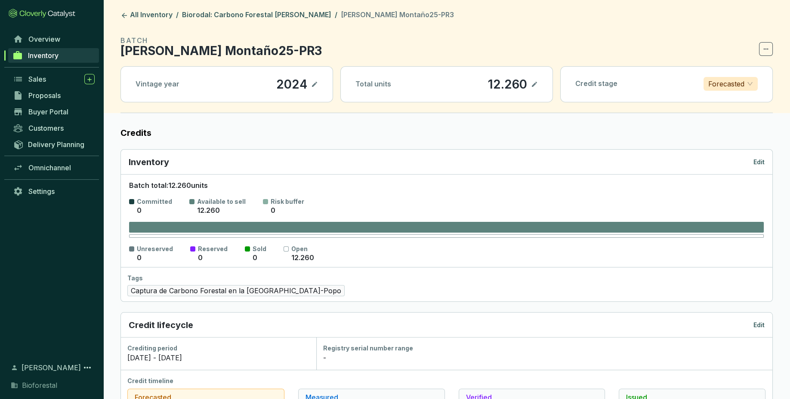
click at [763, 162] on p "Edit" at bounding box center [758, 162] width 11 height 9
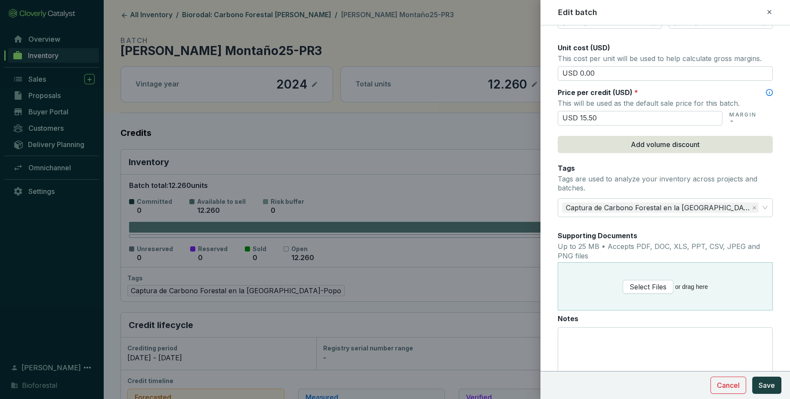
scroll to position [378, 0]
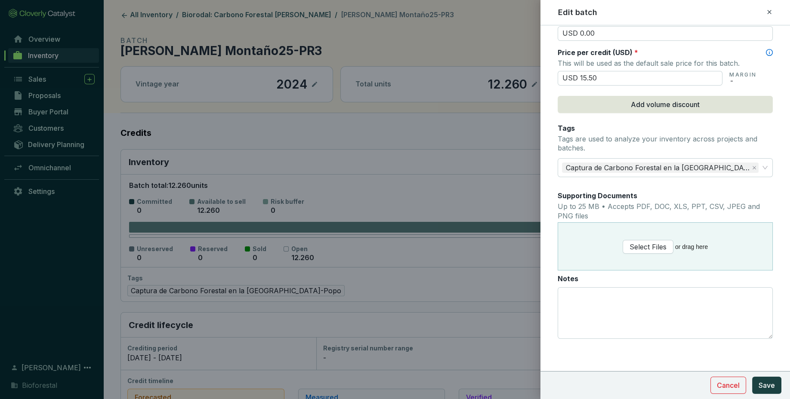
click at [674, 283] on div "Notes" at bounding box center [665, 280] width 215 height 13
click at [665, 300] on textarea "Notes" at bounding box center [665, 313] width 214 height 51
paste textarea "créditos en el fondo de aseguramiento"
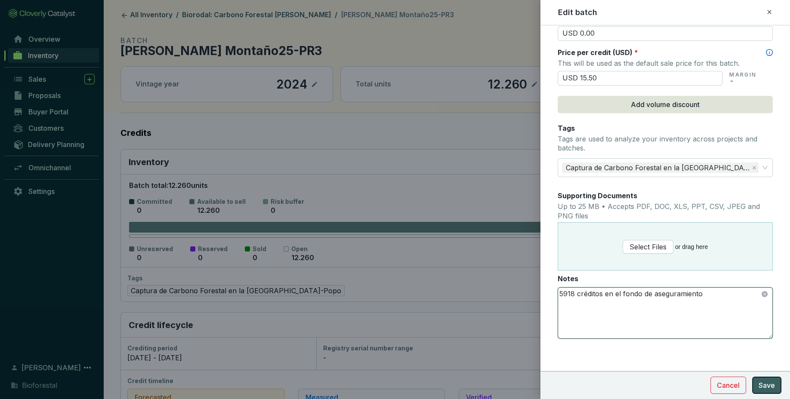
type textarea "5918 créditos en el fondo de aseguramiento"
click at [775, 391] on button "Save" at bounding box center [766, 385] width 29 height 17
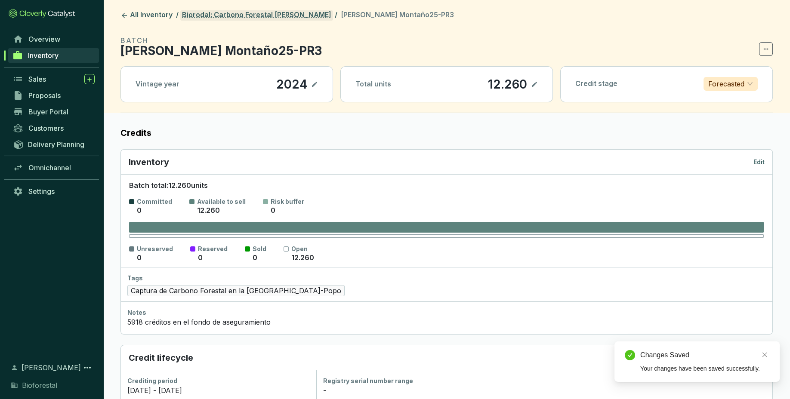
click at [269, 13] on link "Biorodal: Carbono Forestal [PERSON_NAME]" at bounding box center [256, 15] width 153 height 10
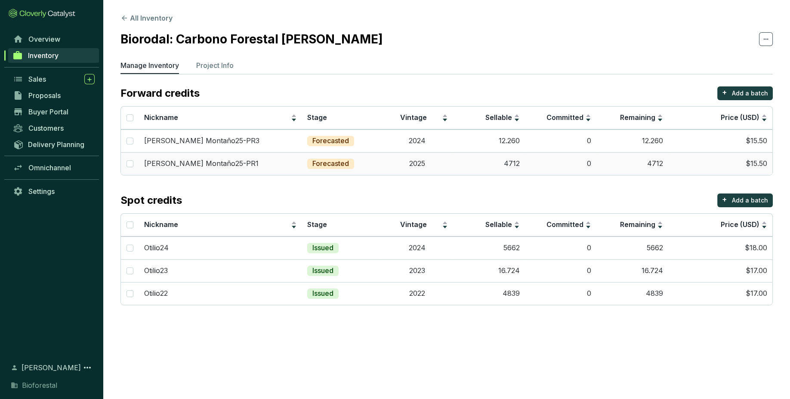
click at [556, 159] on td "0" at bounding box center [561, 163] width 72 height 23
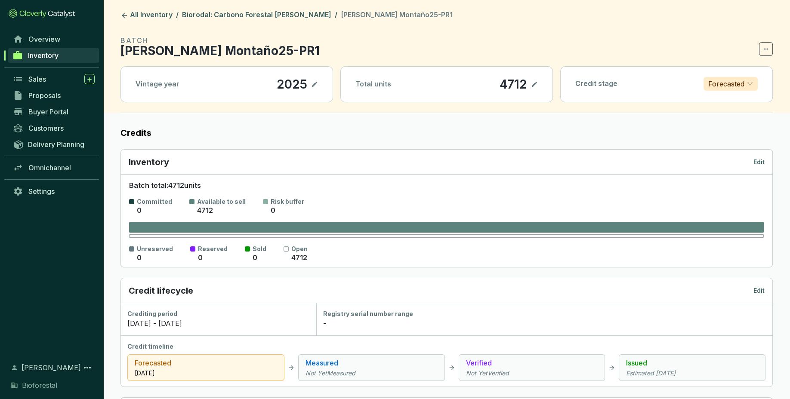
click at [763, 160] on p "Edit" at bounding box center [758, 162] width 11 height 9
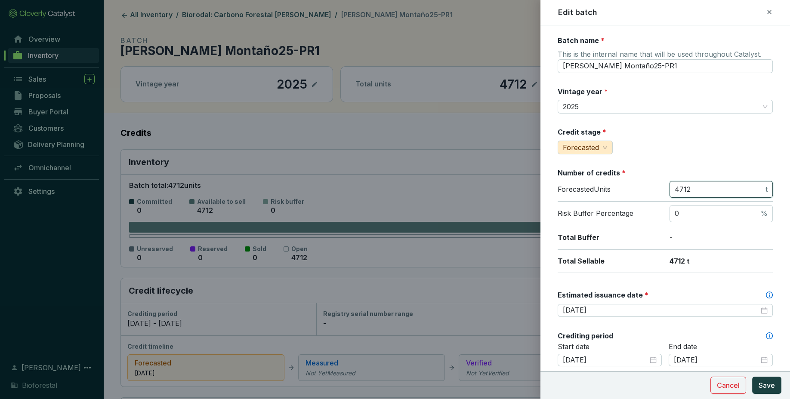
click at [717, 187] on input "4712" at bounding box center [719, 189] width 89 height 9
type input "4"
click at [658, 62] on input "Otilio Montaño25-PR1" at bounding box center [665, 66] width 215 height 14
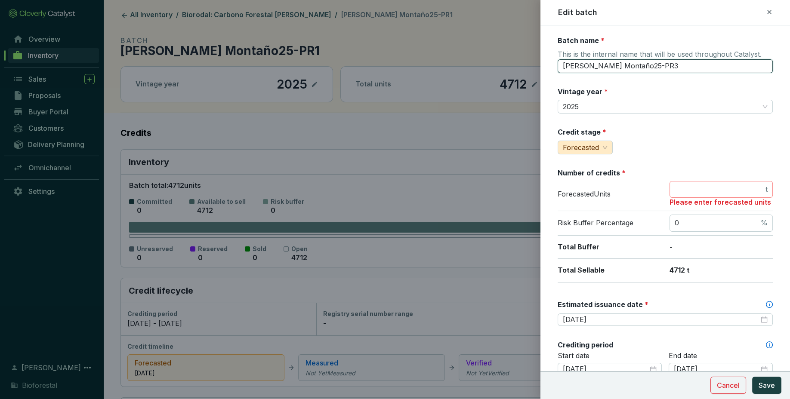
type input "Otilio Montaño25-PR3"
click at [727, 189] on input "number" at bounding box center [719, 189] width 89 height 9
type input "5926"
click at [728, 226] on input "0" at bounding box center [717, 223] width 84 height 9
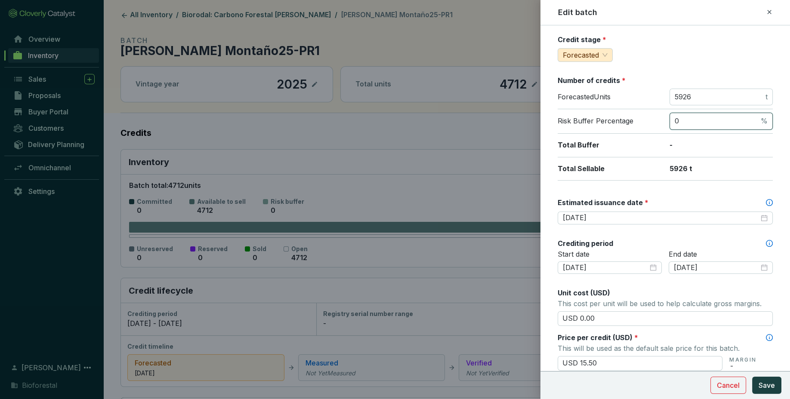
scroll to position [120, 0]
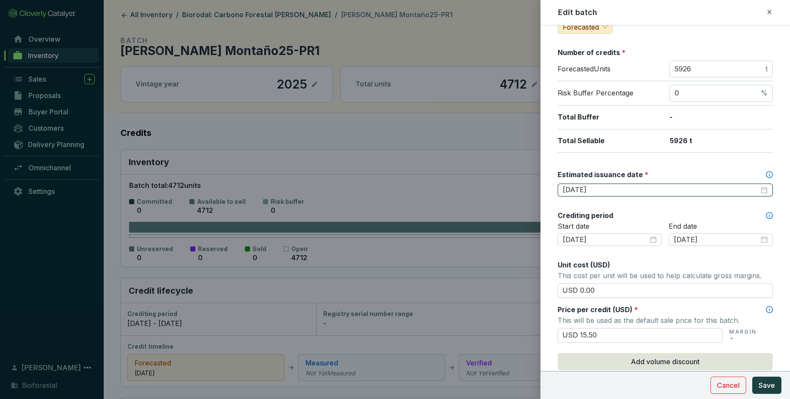
click at [644, 192] on input "2025-09-30" at bounding box center [661, 189] width 196 height 9
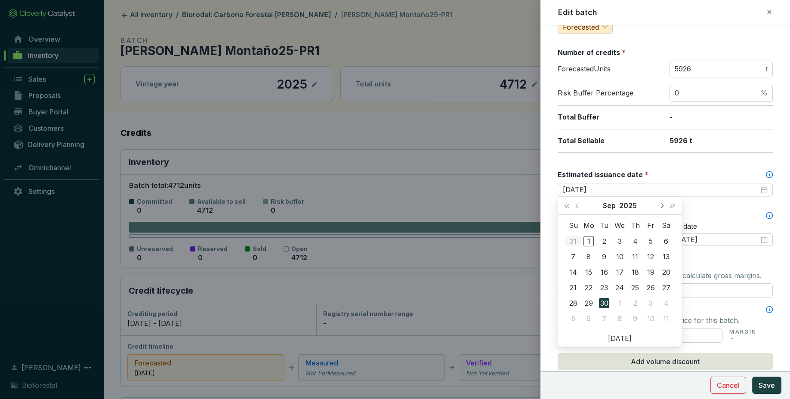
click at [663, 207] on button "Next month (PageDown)" at bounding box center [661, 205] width 11 height 17
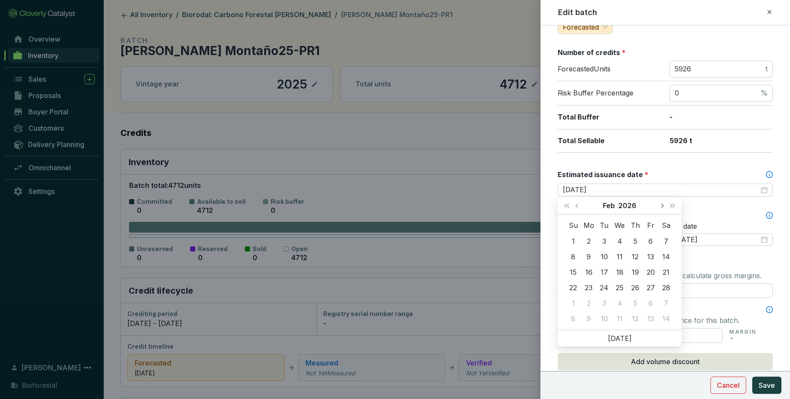
click at [663, 207] on button "Next month (PageDown)" at bounding box center [661, 205] width 11 height 17
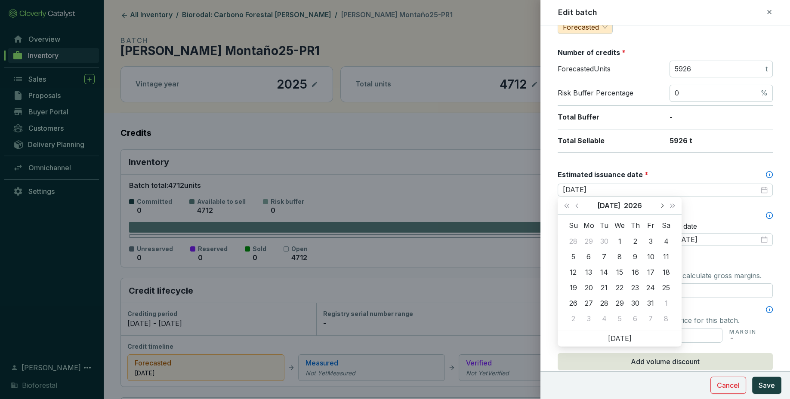
click at [663, 207] on button "Next month (PageDown)" at bounding box center [661, 205] width 11 height 17
click at [581, 208] on button "Previous month (PageUp)" at bounding box center [577, 205] width 11 height 17
type input "2026-07-29"
click at [622, 296] on td "29" at bounding box center [619, 303] width 15 height 15
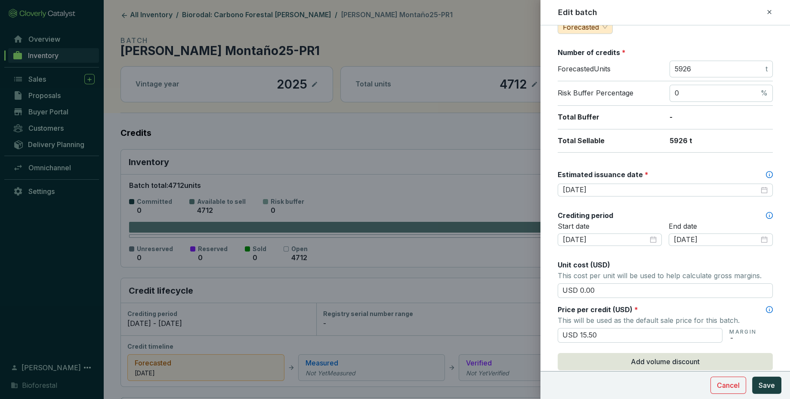
click at [622, 296] on input "USD 0.00" at bounding box center [665, 290] width 215 height 15
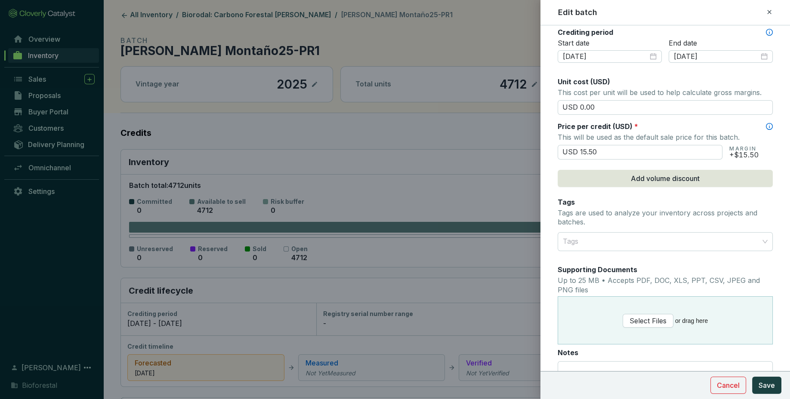
scroll to position [378, 0]
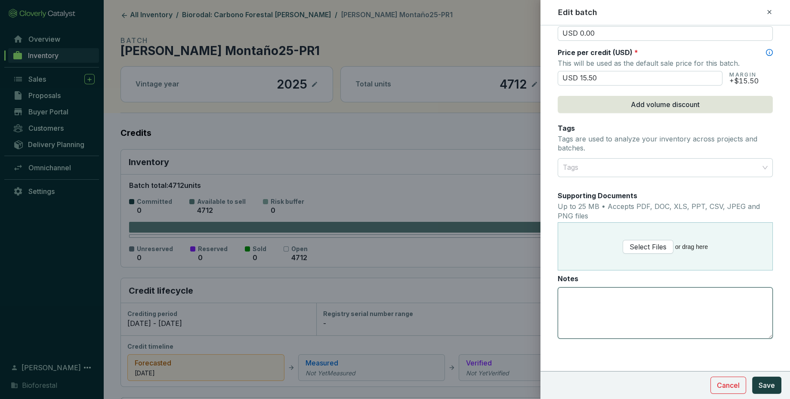
click at [645, 301] on textarea "Notes" at bounding box center [665, 313] width 214 height 51
paste textarea "créditos en el fondo de aseguramiento"
type textarea "2431 créditos en el fondo de aseguramiento"
click at [770, 390] on span "Save" at bounding box center [766, 385] width 16 height 10
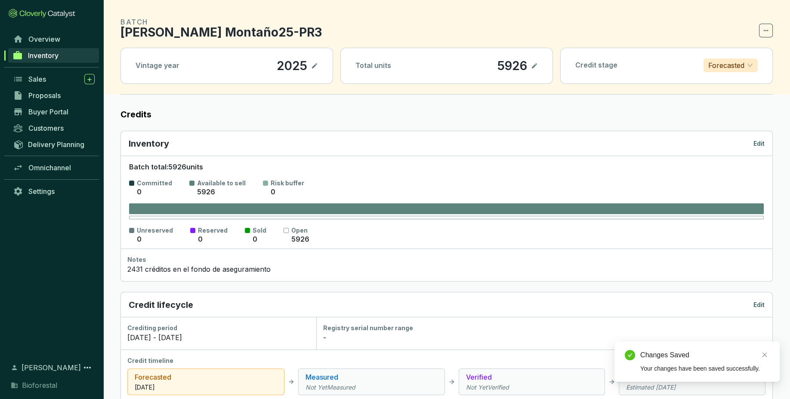
scroll to position [0, 0]
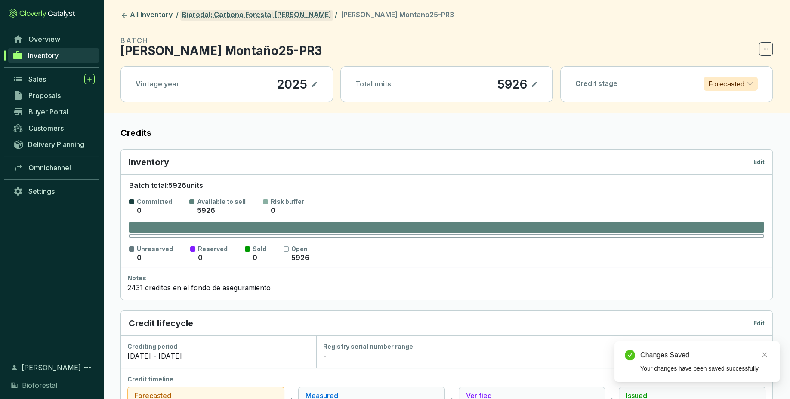
click at [221, 12] on link "Biorodal: Carbono Forestal [PERSON_NAME]" at bounding box center [256, 15] width 153 height 10
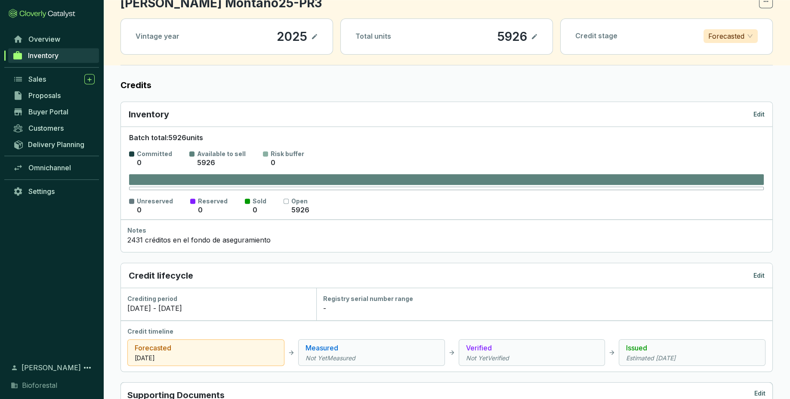
scroll to position [91, 0]
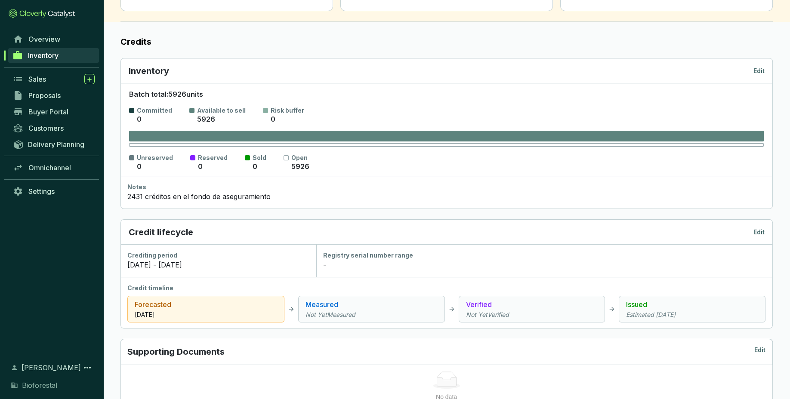
click at [85, 54] on link "Inventory" at bounding box center [53, 55] width 91 height 15
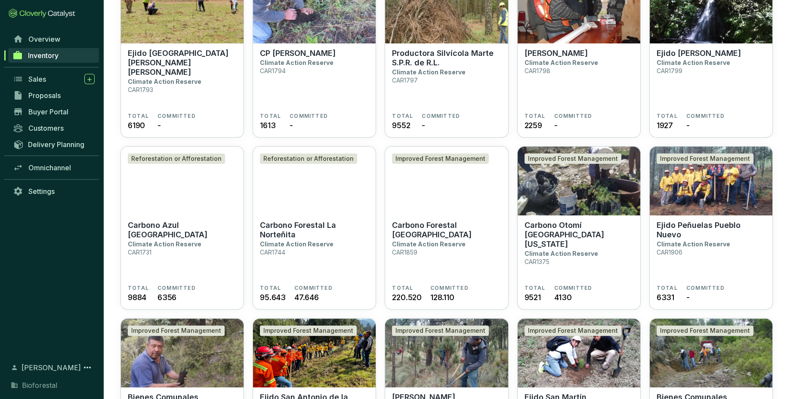
scroll to position [590, 0]
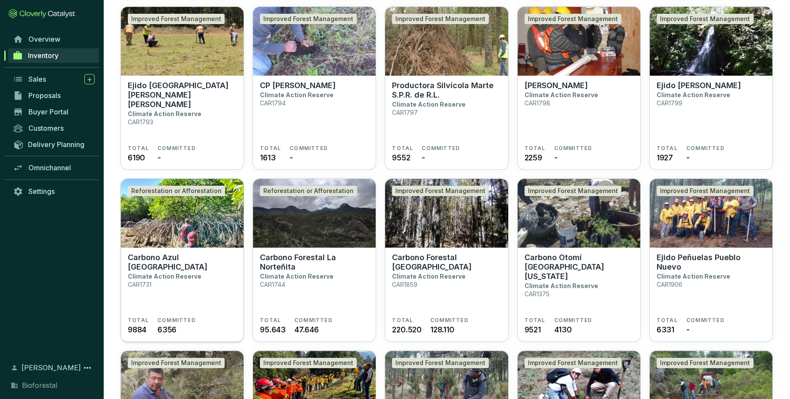
click at [207, 268] on section "Carbono Azul Playa Tortuga Climate Action Reserve CAR1731" at bounding box center [182, 285] width 109 height 64
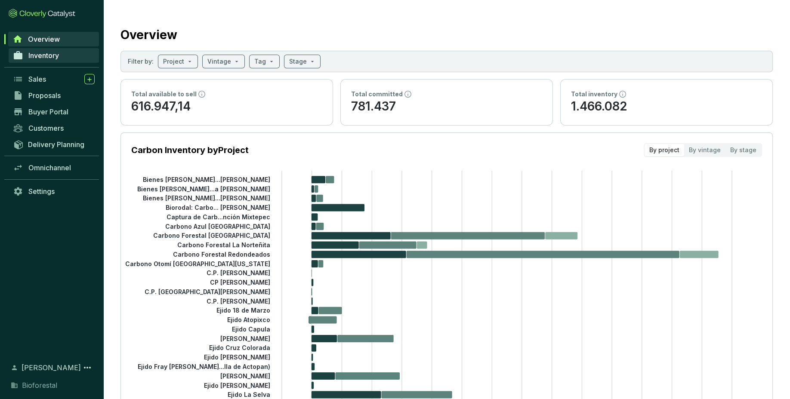
click at [68, 52] on link "Inventory" at bounding box center [54, 55] width 90 height 15
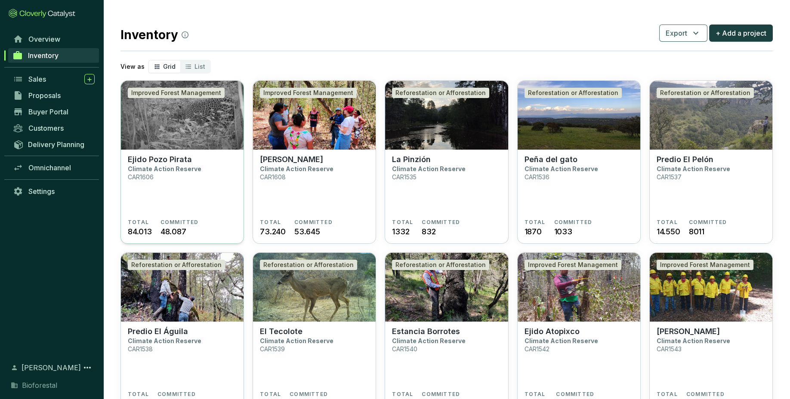
click at [200, 200] on section "Ejido Pozo Pirata Climate Action Reserve CAR1606" at bounding box center [182, 187] width 109 height 64
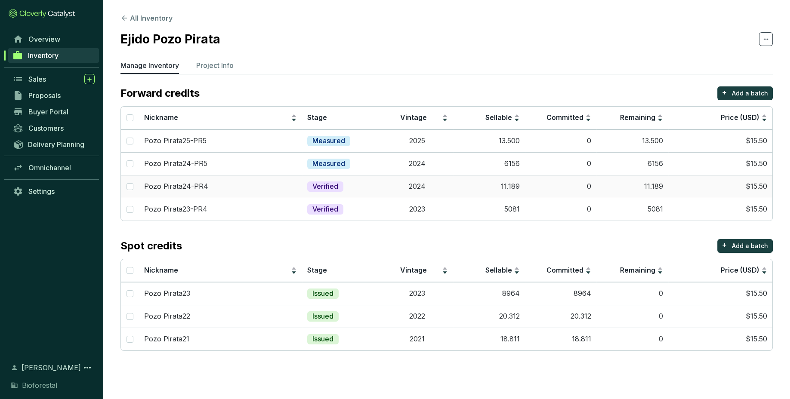
click at [601, 182] on td "11.189" at bounding box center [632, 186] width 72 height 23
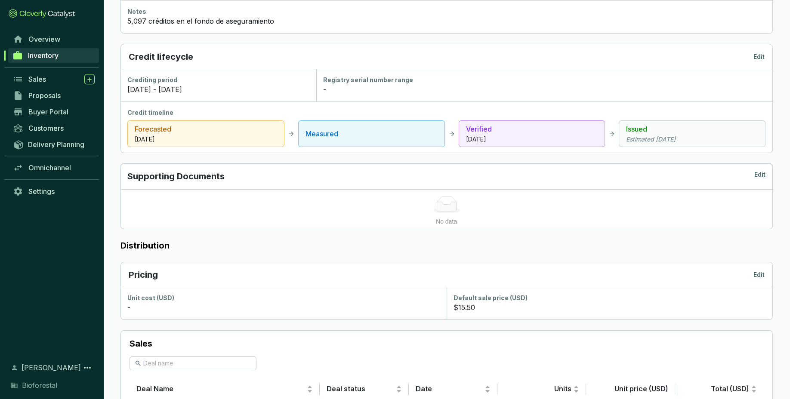
scroll to position [264, 0]
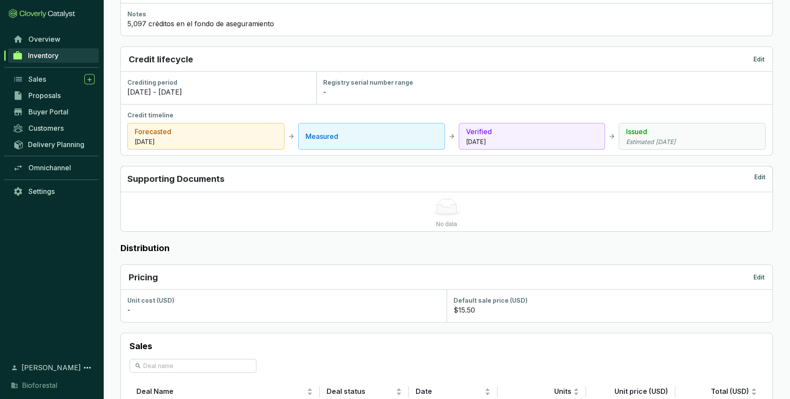
click at [760, 59] on p "Edit" at bounding box center [758, 59] width 11 height 9
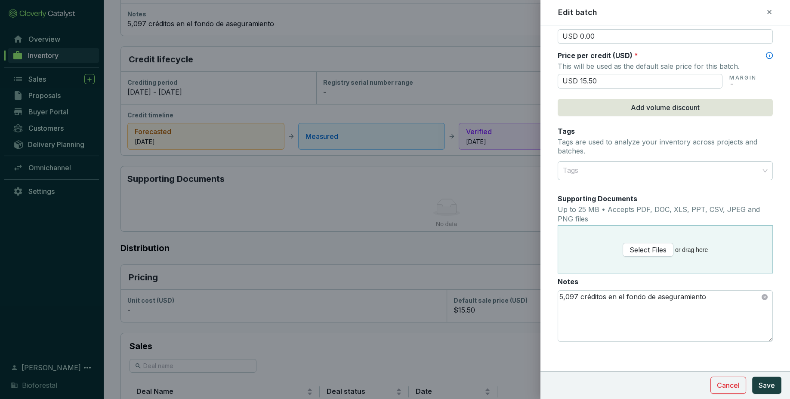
scroll to position [378, 0]
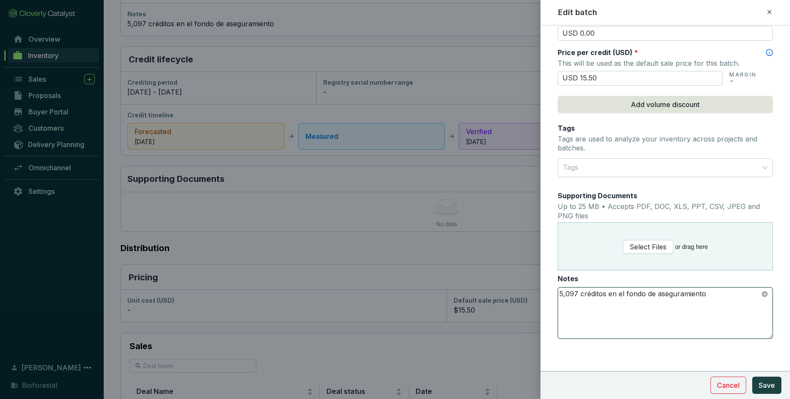
drag, startPoint x: 709, startPoint y: 293, endPoint x: 579, endPoint y: 302, distance: 131.1
click at [579, 302] on textarea "5,097 créditos en el fondo de aseguramiento" at bounding box center [665, 313] width 214 height 51
click at [766, 14] on icon at bounding box center [769, 12] width 7 height 10
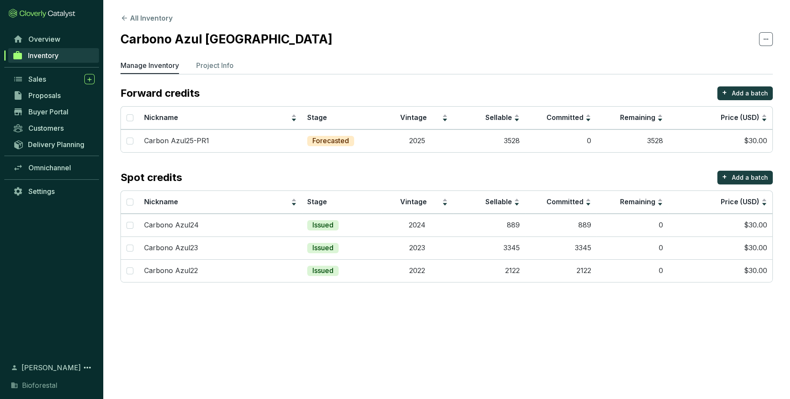
click at [506, 171] on div "Spot credits + Add a batch" at bounding box center [446, 178] width 652 height 14
click at [468, 173] on div "Spot credits + Add a batch" at bounding box center [446, 178] width 652 height 14
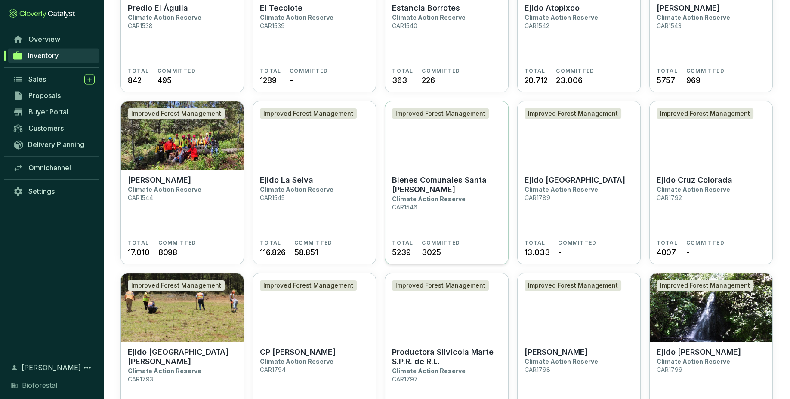
scroll to position [325, 0]
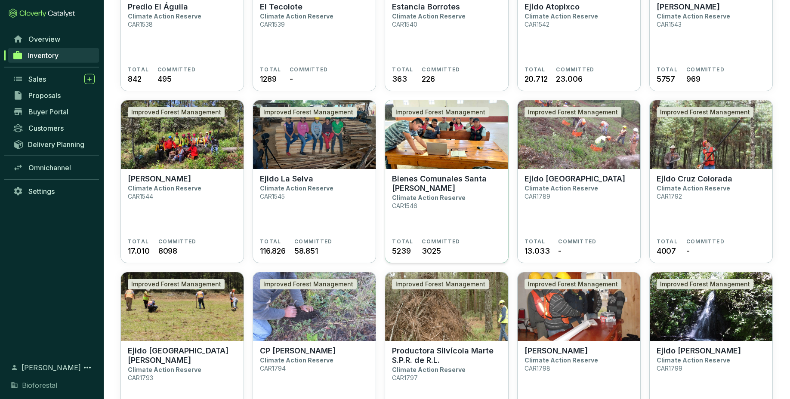
click at [437, 207] on section "Bienes Comunales Santa Isabel Chalma Climate Action Reserve CAR1546" at bounding box center [446, 206] width 109 height 64
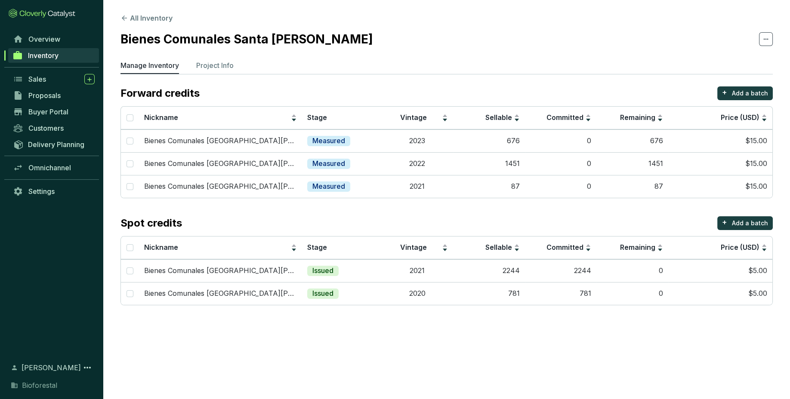
click at [71, 52] on link "Inventory" at bounding box center [53, 55] width 91 height 15
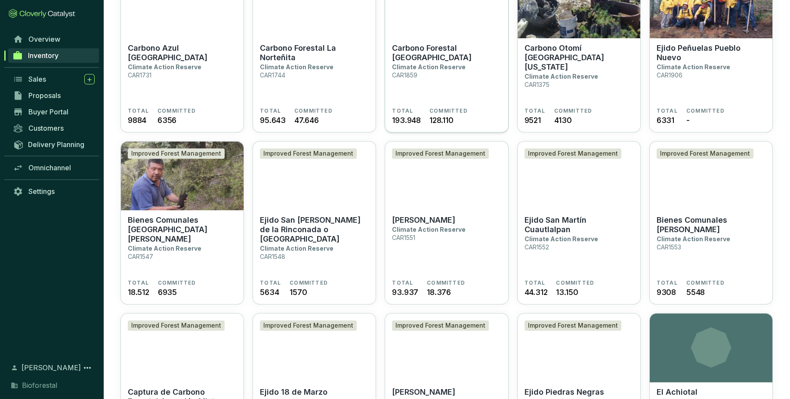
scroll to position [823, 0]
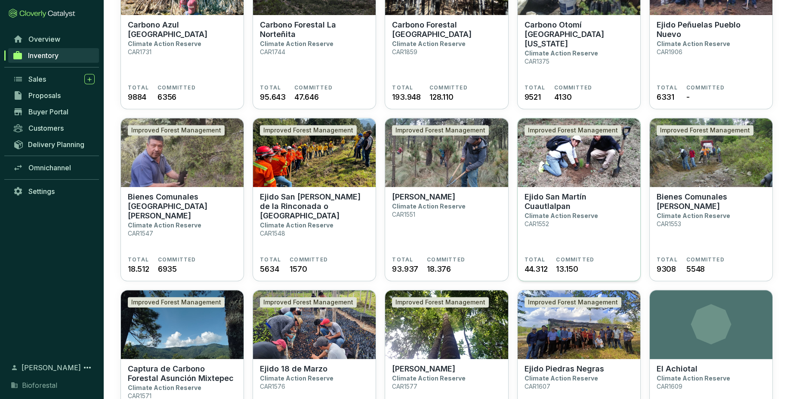
click at [626, 201] on p "Ejido San Martín Cuautlalpan" at bounding box center [578, 201] width 109 height 19
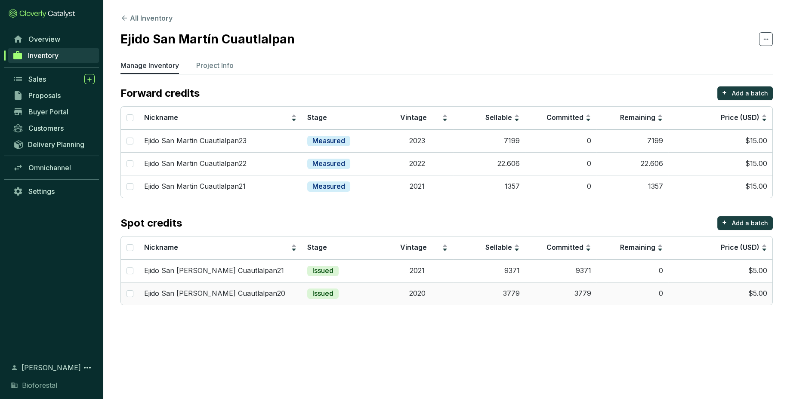
click at [585, 292] on td "3779" at bounding box center [561, 293] width 72 height 23
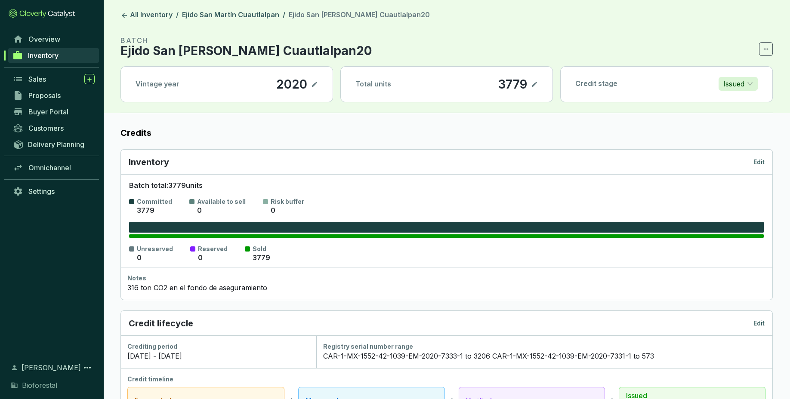
click at [760, 156] on div "Inventory Edit" at bounding box center [446, 162] width 651 height 25
click at [762, 162] on p "Edit" at bounding box center [758, 162] width 11 height 9
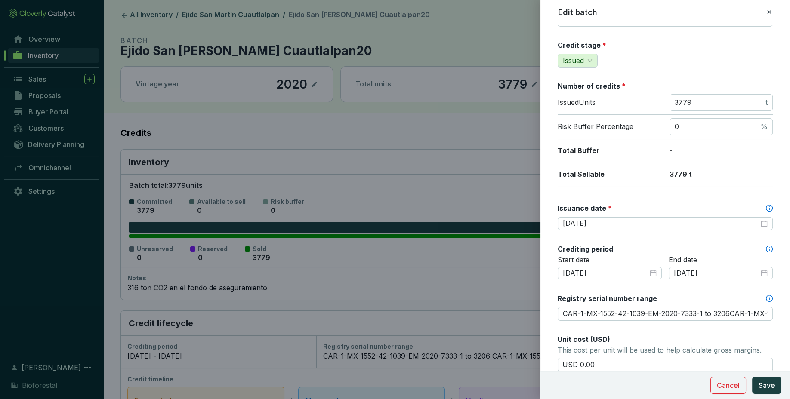
scroll to position [87, 0]
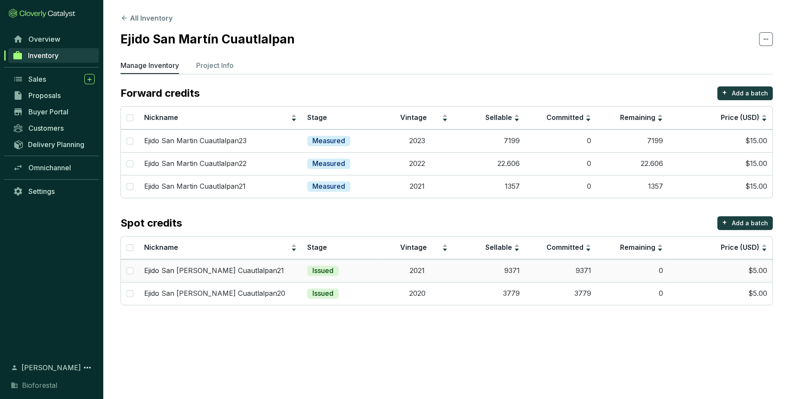
click at [437, 271] on td "2021" at bounding box center [418, 270] width 72 height 23
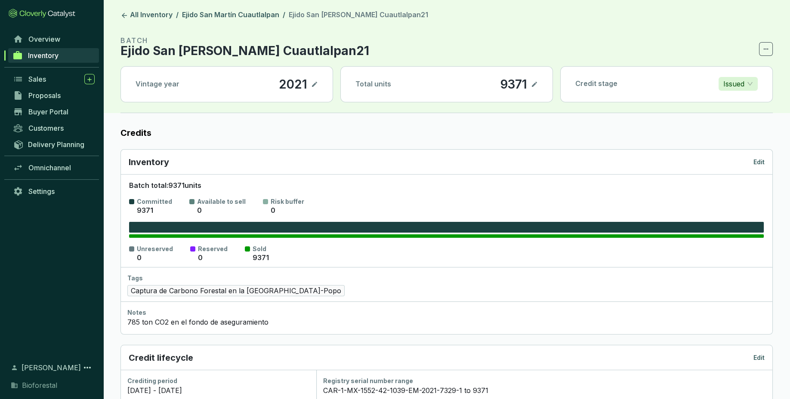
click at [437, 271] on div "Tags Captura de Carbono Forestal en la Región Izta-Popo" at bounding box center [446, 284] width 652 height 34
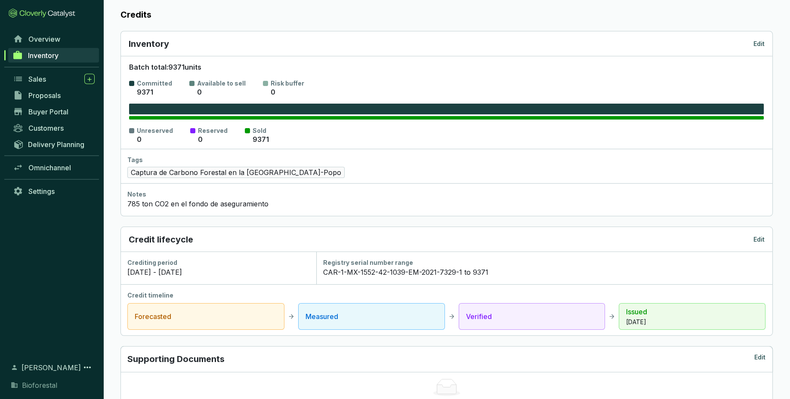
scroll to position [137, 0]
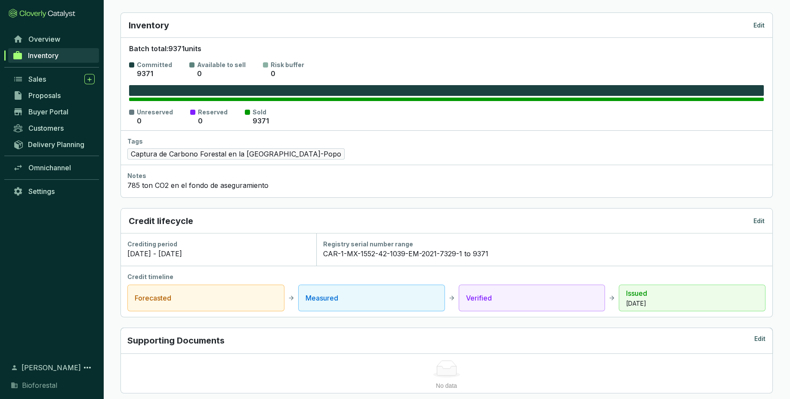
click at [759, 28] on p "Edit" at bounding box center [758, 25] width 11 height 9
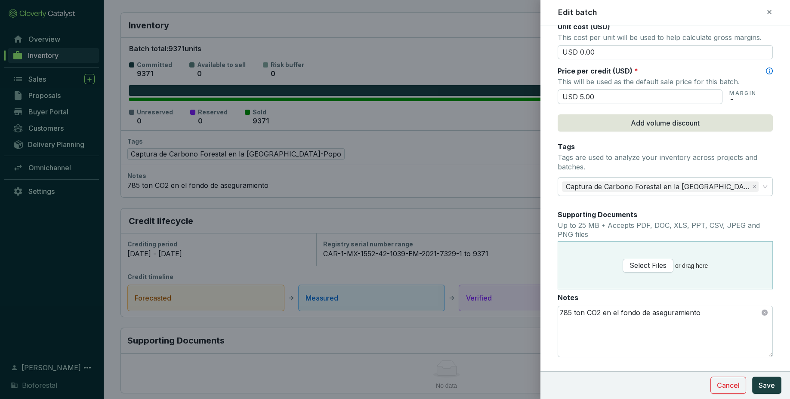
scroll to position [418, 0]
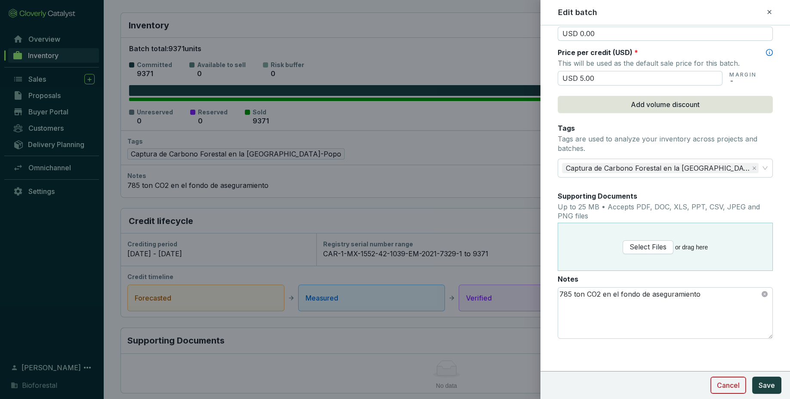
click at [738, 382] on span "Cancel" at bounding box center [728, 385] width 23 height 10
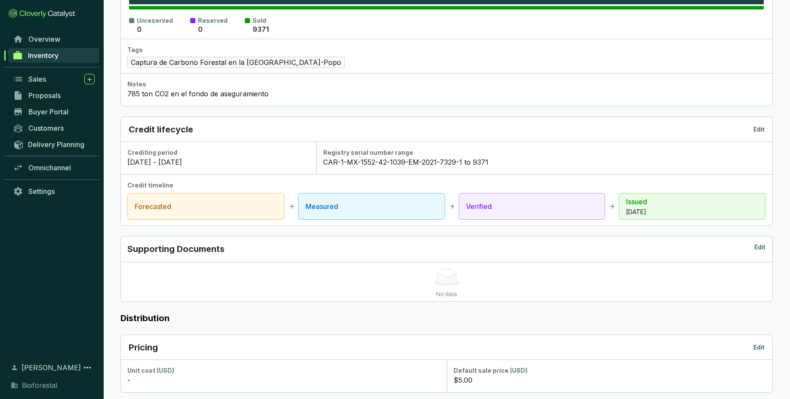
scroll to position [365, 0]
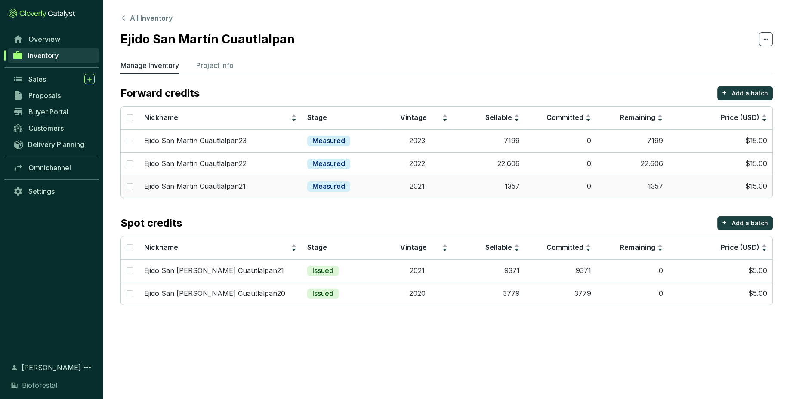
click at [463, 194] on td "1357" at bounding box center [489, 186] width 72 height 23
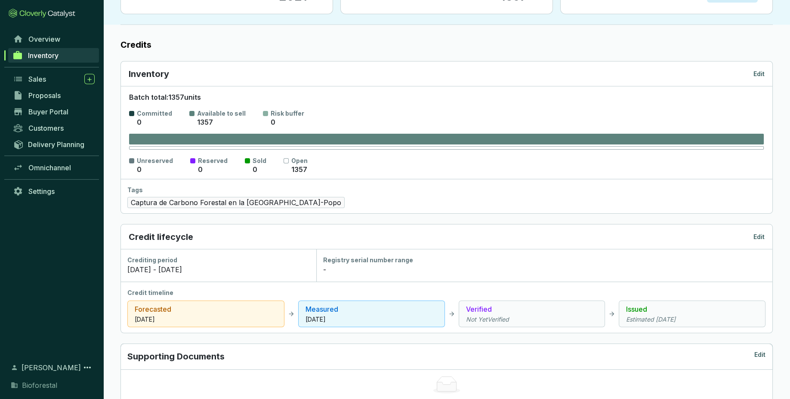
scroll to position [182, 0]
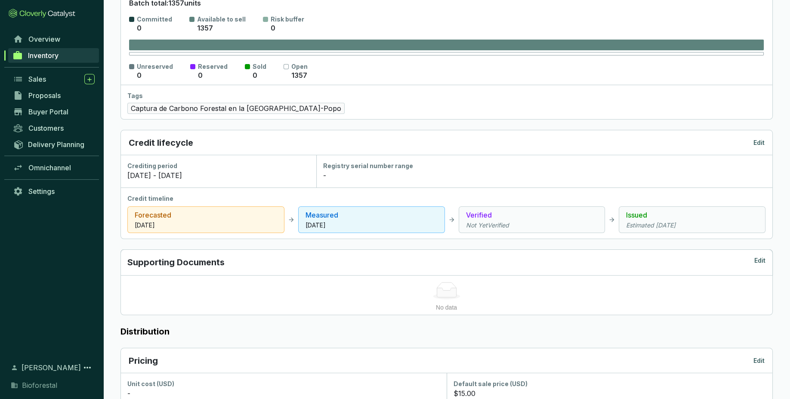
click at [761, 140] on p "Edit" at bounding box center [758, 143] width 11 height 9
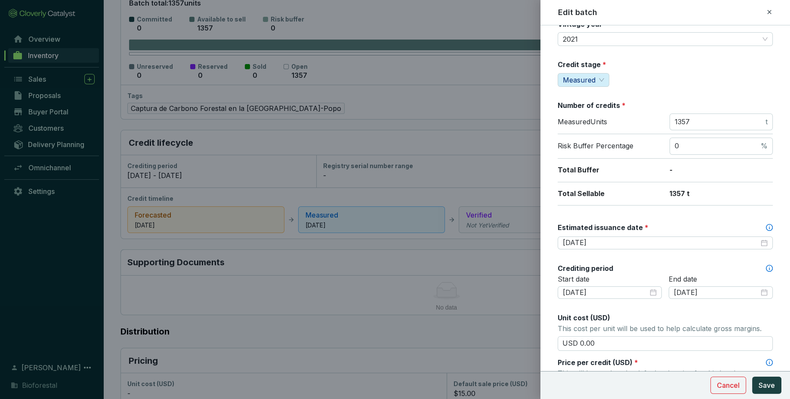
scroll to position [102, 0]
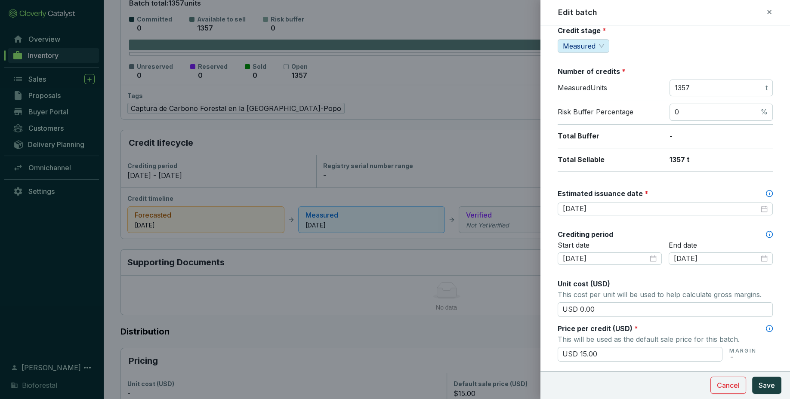
click at [770, 12] on icon at bounding box center [769, 12] width 7 height 10
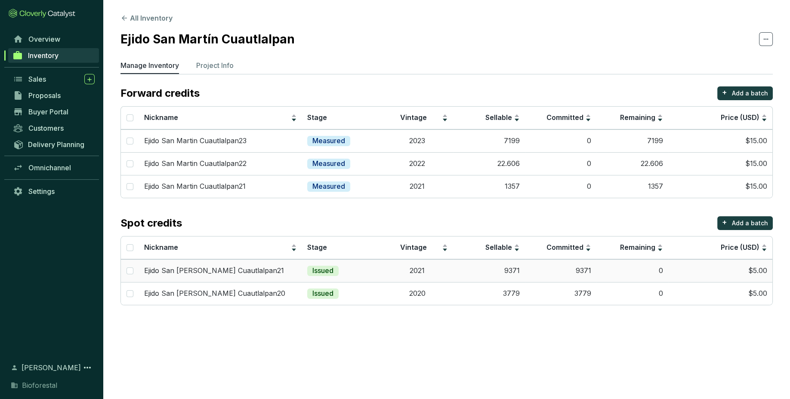
click at [528, 263] on td "9371" at bounding box center [561, 270] width 72 height 23
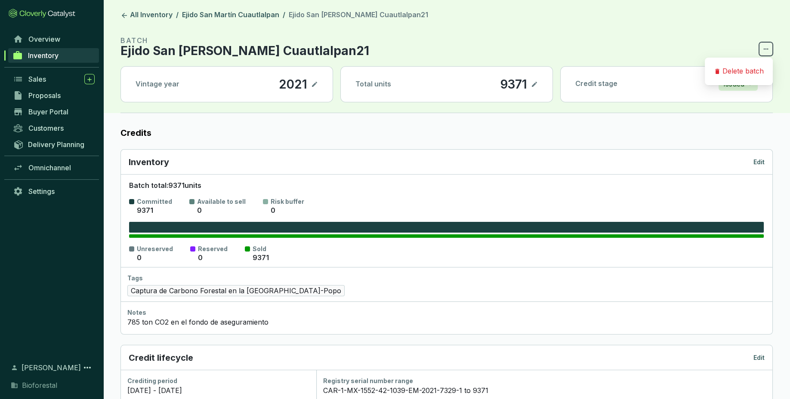
click at [768, 44] on icon at bounding box center [765, 49] width 7 height 10
click at [756, 164] on p "Edit" at bounding box center [758, 162] width 11 height 9
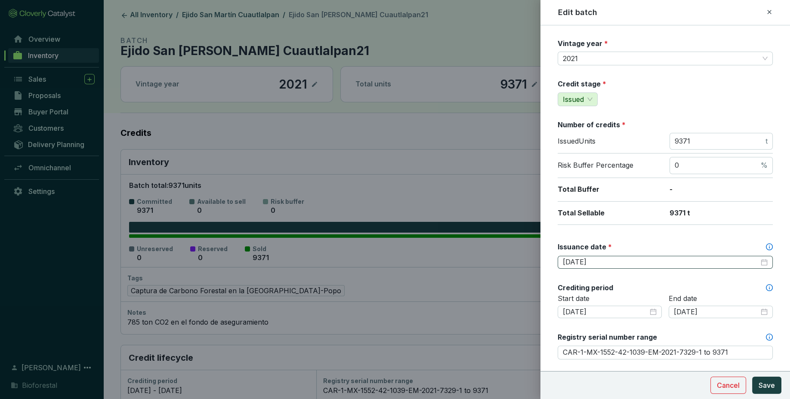
scroll to position [49, 0]
click at [772, 13] on icon at bounding box center [769, 12] width 7 height 10
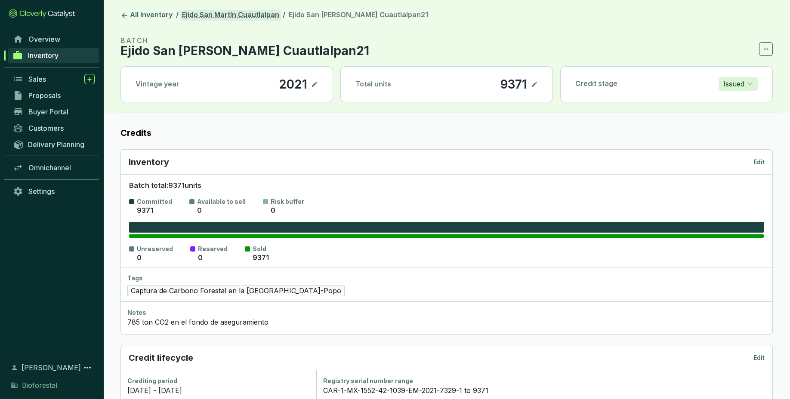
click at [253, 11] on link "Ejido San Martín Cuautlalpan" at bounding box center [230, 15] width 101 height 10
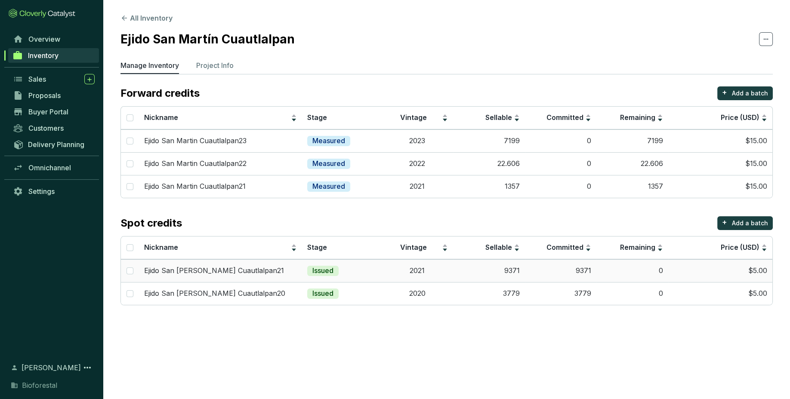
click at [351, 277] on td "Issued" at bounding box center [342, 270] width 80 height 23
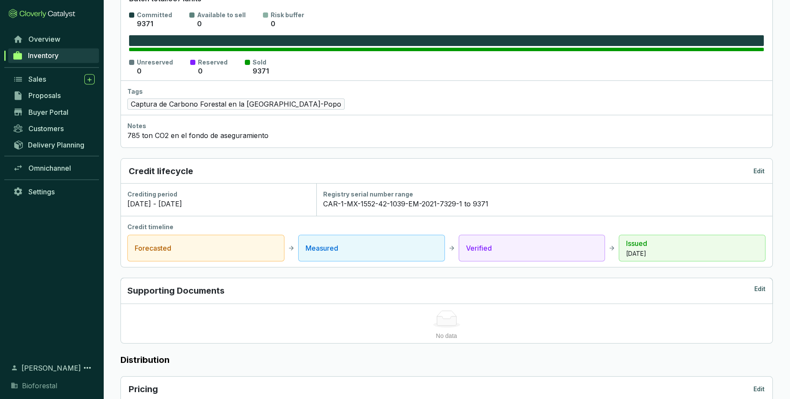
scroll to position [274, 0]
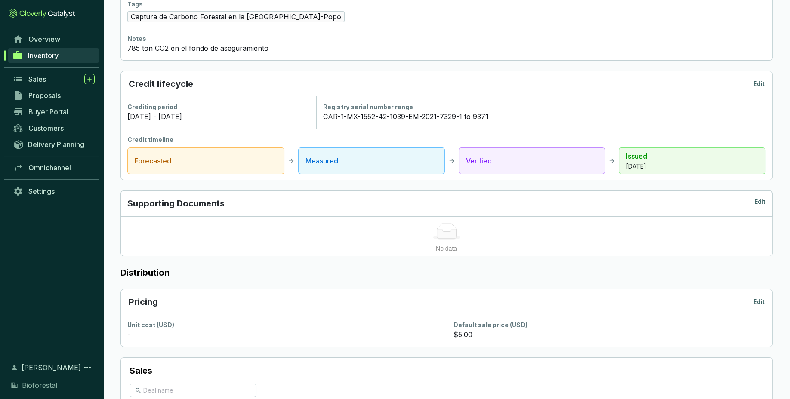
click at [760, 83] on p "Edit" at bounding box center [758, 84] width 11 height 9
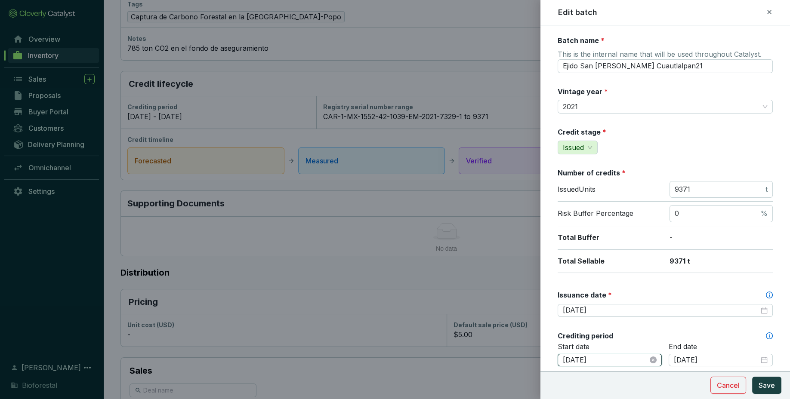
click at [613, 358] on input "[DATE]" at bounding box center [605, 360] width 85 height 9
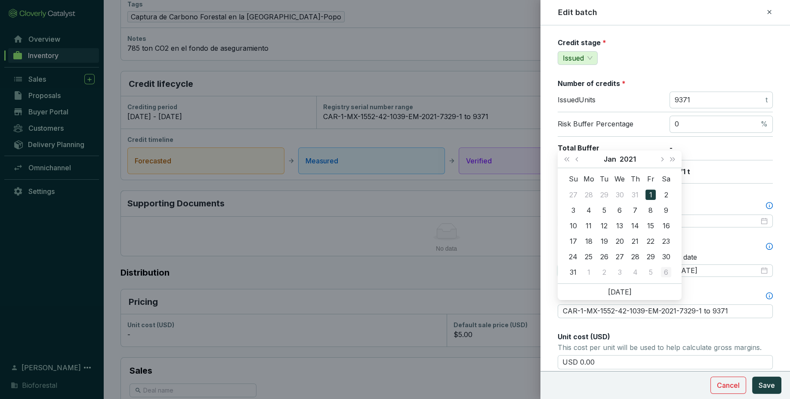
scroll to position [102, 0]
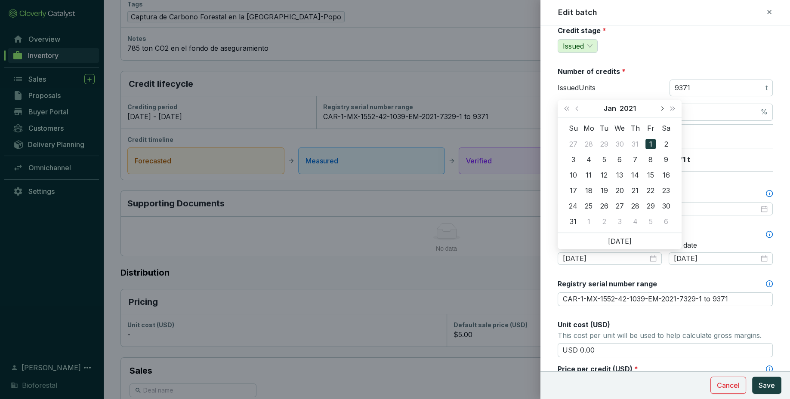
click at [659, 108] on button "Next month (PageDown)" at bounding box center [661, 108] width 11 height 17
click at [660, 109] on span "Next month (PageDown)" at bounding box center [661, 108] width 4 height 4
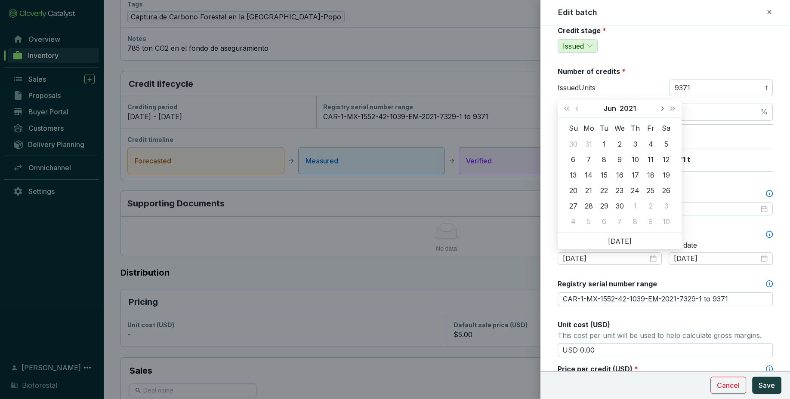
click at [660, 109] on span "Next month (PageDown)" at bounding box center [661, 108] width 4 height 4
click at [662, 110] on span "Next month (PageDown)" at bounding box center [661, 108] width 4 height 4
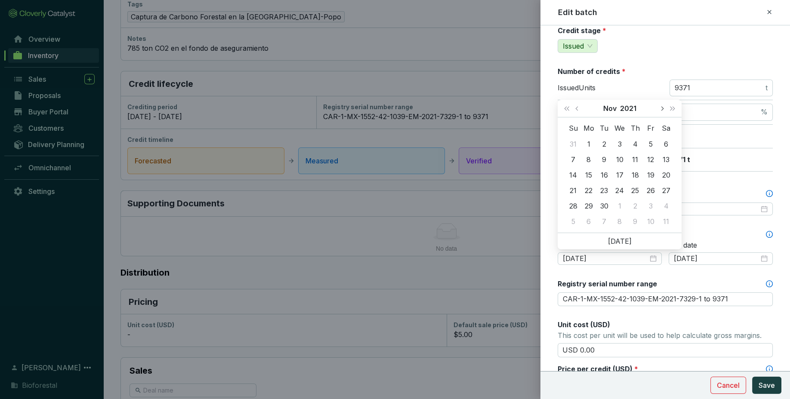
click at [662, 110] on span "Next month (PageDown)" at bounding box center [661, 108] width 4 height 4
type input "2021-12-08"
click at [621, 160] on div "8" at bounding box center [619, 159] width 10 height 10
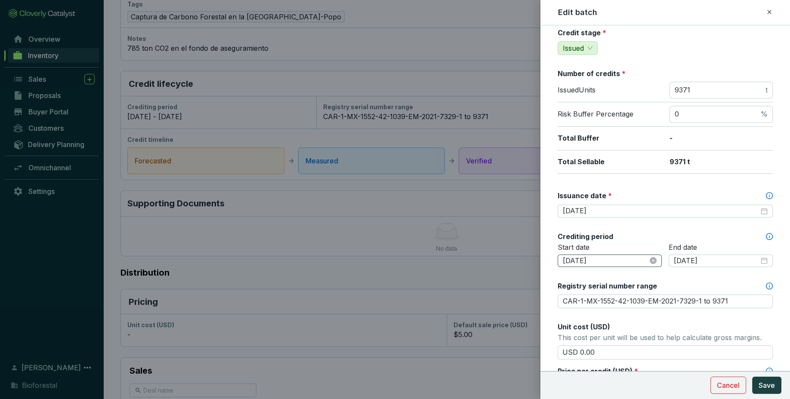
scroll to position [0, 0]
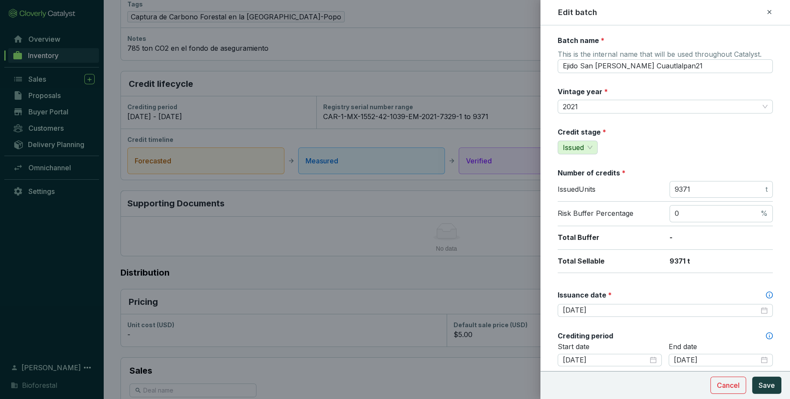
click at [770, 11] on icon at bounding box center [769, 12] width 7 height 10
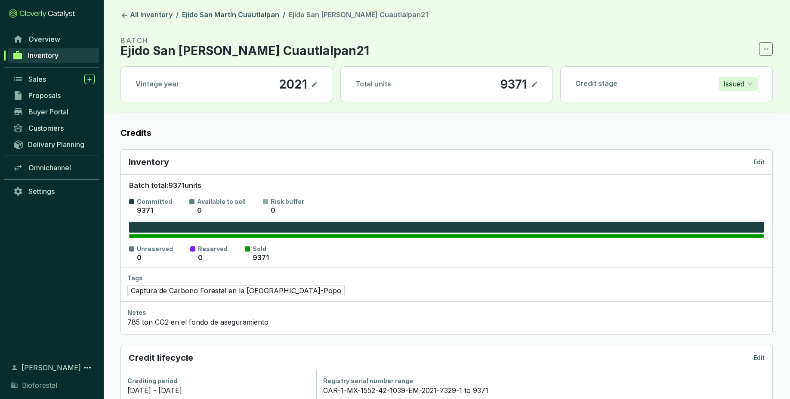
click at [757, 164] on p "Edit" at bounding box center [758, 162] width 11 height 9
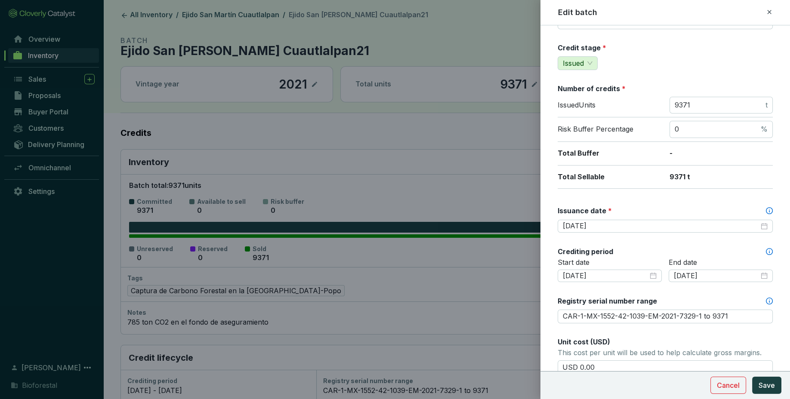
scroll to position [85, 0]
click at [604, 274] on input "2021-01-01" at bounding box center [605, 275] width 85 height 9
drag, startPoint x: 536, startPoint y: 131, endPoint x: 592, endPoint y: 163, distance: 63.8
click at [592, 163] on div "Edit batch Batch name * This is the internal name that will be used throughout …" at bounding box center [395, 199] width 790 height 399
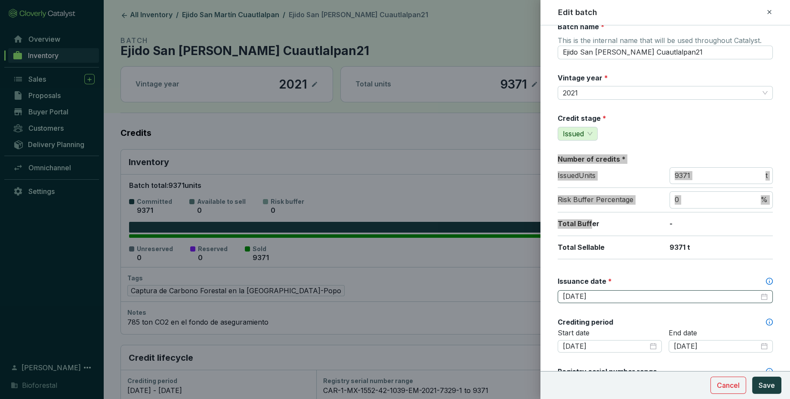
scroll to position [0, 0]
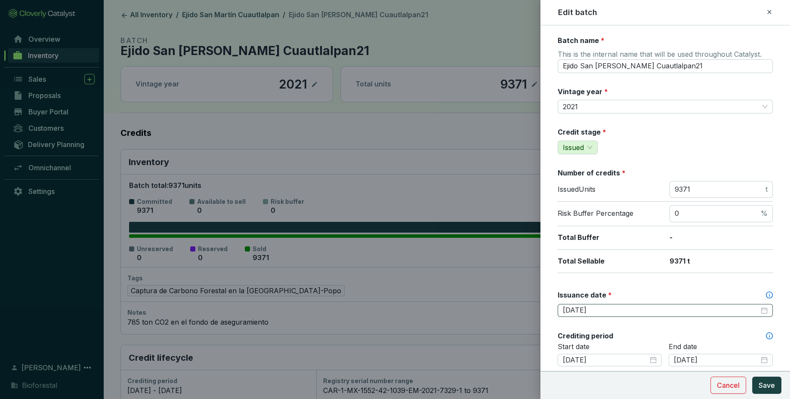
click at [710, 236] on p "-" at bounding box center [720, 237] width 103 height 9
drag, startPoint x: 774, startPoint y: 15, endPoint x: 768, endPoint y: 11, distance: 6.8
click at [768, 11] on div "Edit batch" at bounding box center [665, 12] width 229 height 11
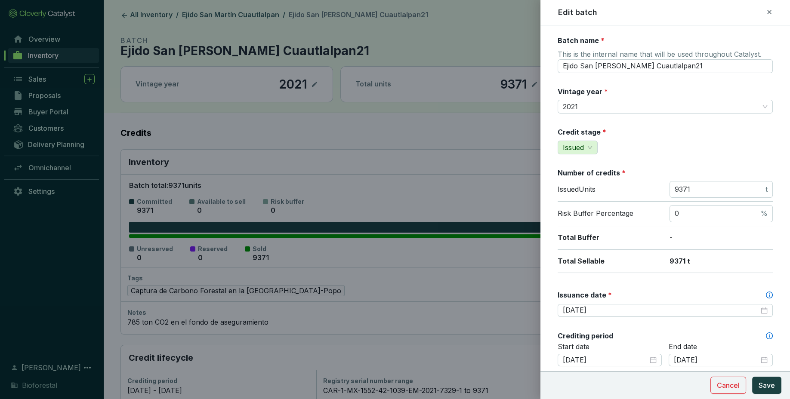
click at [768, 11] on icon at bounding box center [769, 12] width 4 height 4
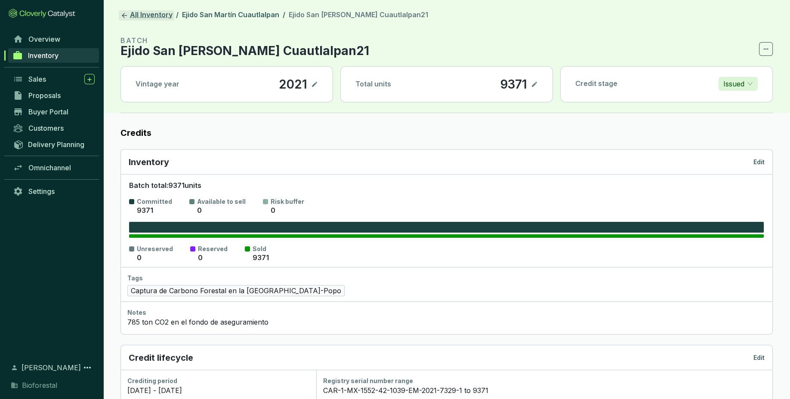
click at [132, 15] on link "All Inventory" at bounding box center [146, 15] width 55 height 10
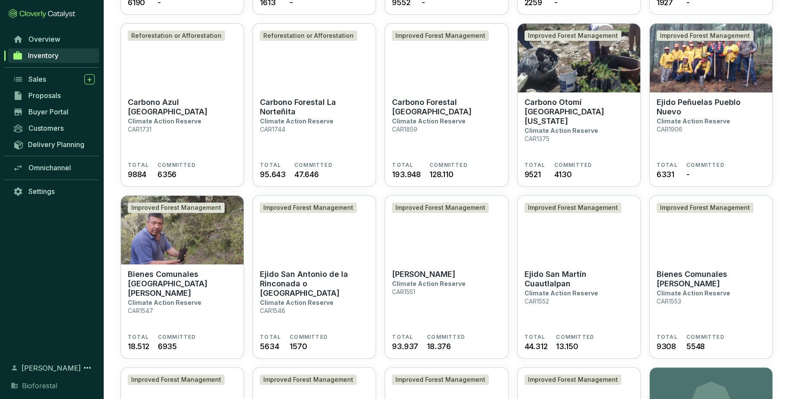
scroll to position [746, 0]
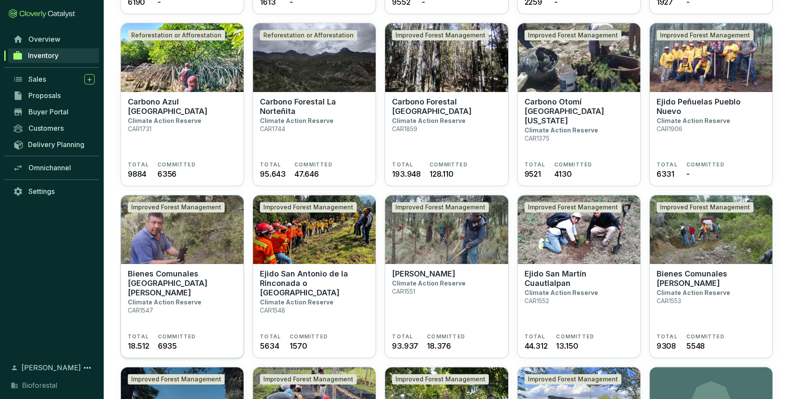
click at [180, 260] on img at bounding box center [182, 229] width 123 height 69
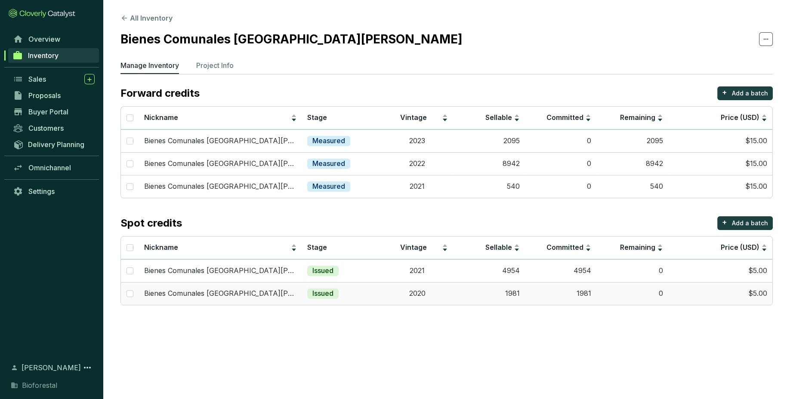
click at [526, 287] on td "1981" at bounding box center [561, 293] width 72 height 23
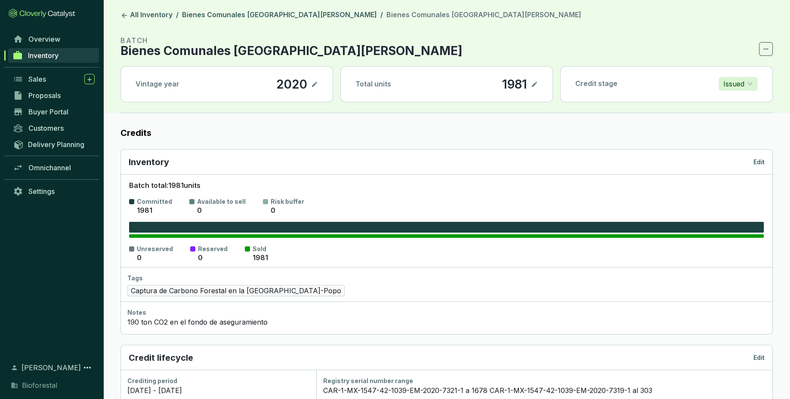
click at [764, 162] on p "Edit" at bounding box center [758, 162] width 11 height 9
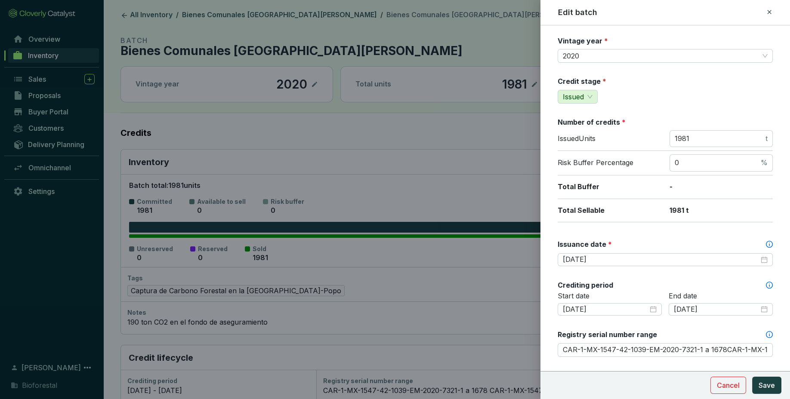
scroll to position [102, 0]
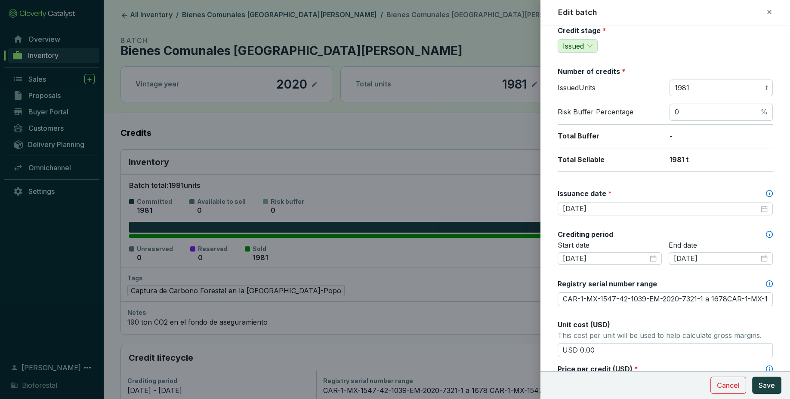
click at [771, 13] on icon at bounding box center [769, 12] width 7 height 10
type input "CAR-1-MX-1547-42-1039-EM-2020-7321-1 a 1678CAR-1-MX-1547-42-1039-EM-2020-7319-1…"
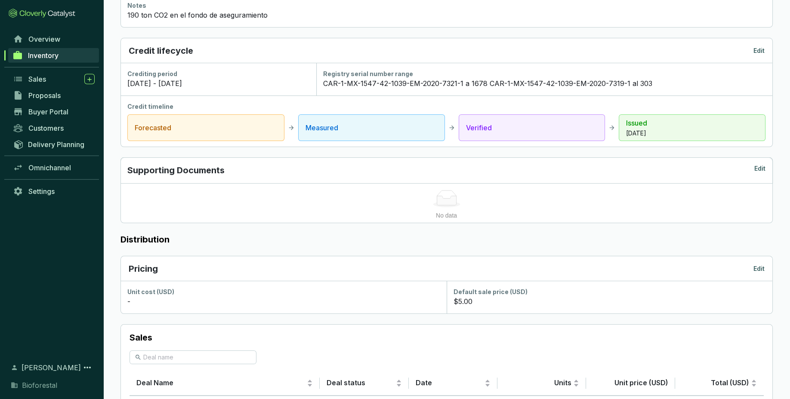
scroll to position [411, 0]
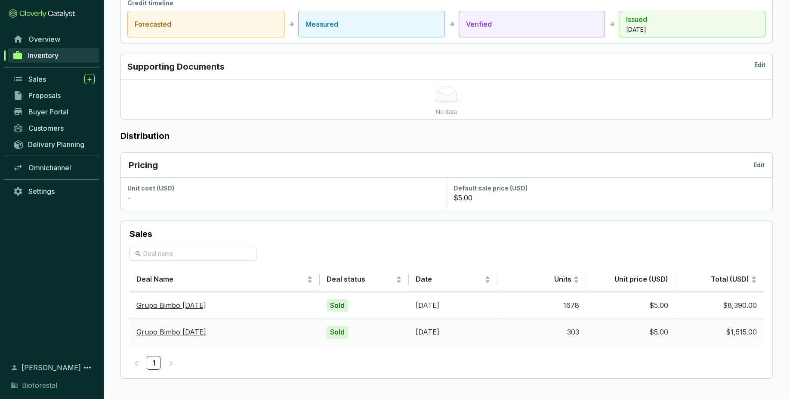
click at [421, 338] on td "[DATE]" at bounding box center [453, 332] width 89 height 27
click at [433, 330] on td "[DATE]" at bounding box center [453, 332] width 89 height 27
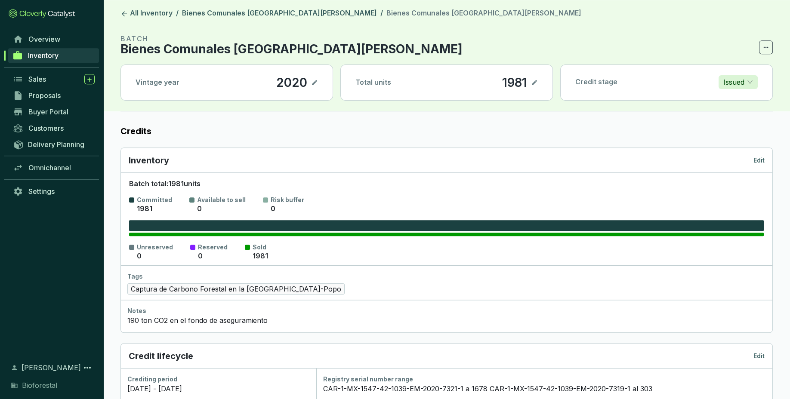
scroll to position [0, 0]
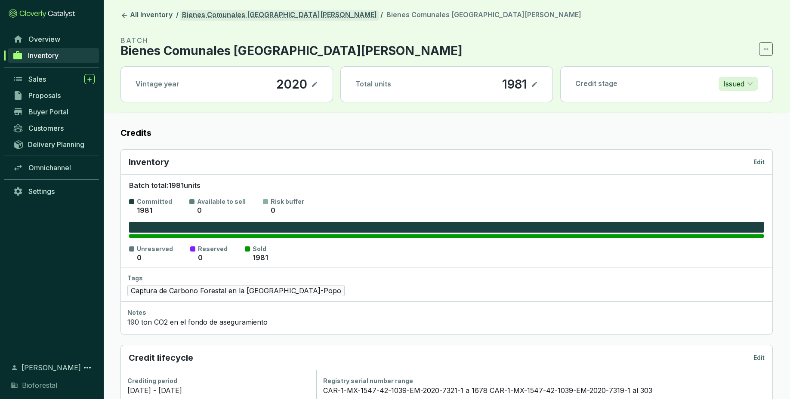
click at [290, 19] on link "Bienes Comunales [GEOGRAPHIC_DATA][PERSON_NAME]" at bounding box center [279, 15] width 198 height 10
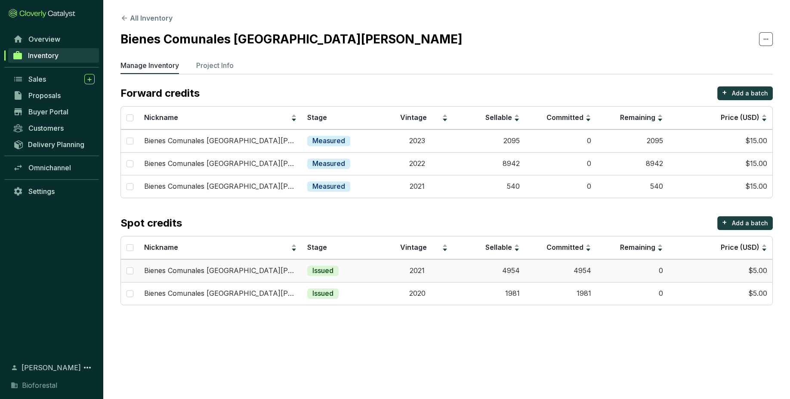
click at [478, 276] on td "4954" at bounding box center [489, 270] width 72 height 23
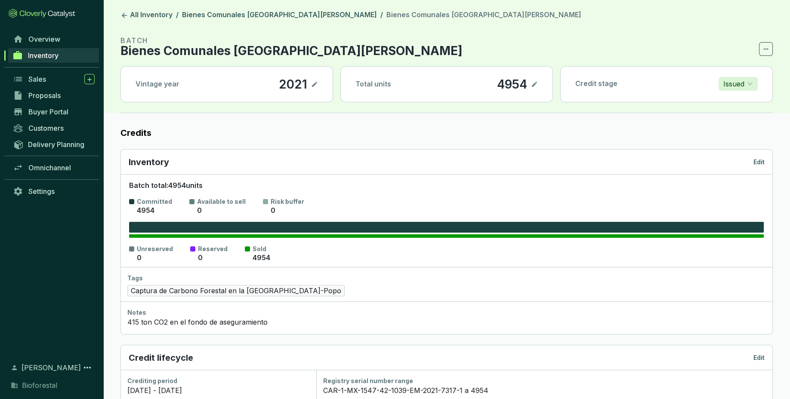
click at [759, 164] on p "Edit" at bounding box center [758, 162] width 11 height 9
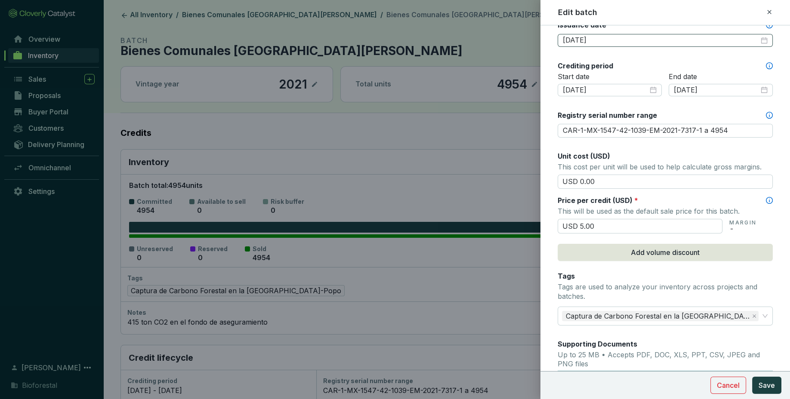
scroll to position [271, 0]
click at [604, 88] on input "[DATE]" at bounding box center [605, 89] width 85 height 9
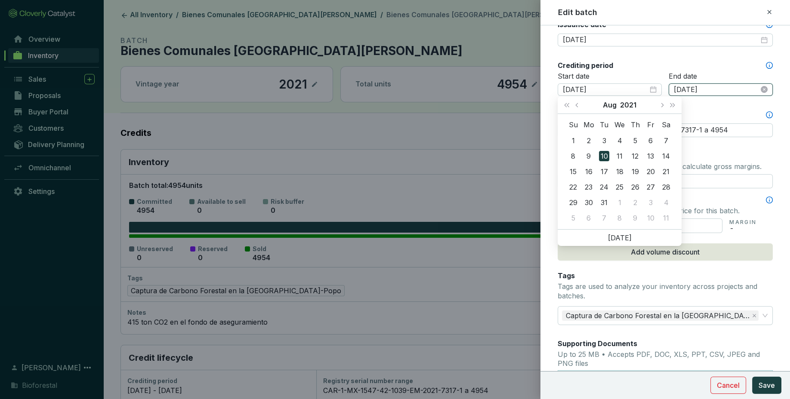
click at [702, 85] on input "[DATE]" at bounding box center [716, 89] width 85 height 9
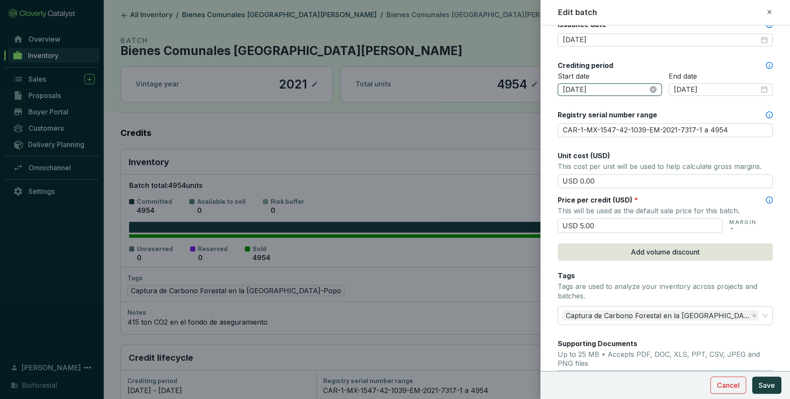
click at [577, 92] on input "[DATE]" at bounding box center [605, 89] width 85 height 9
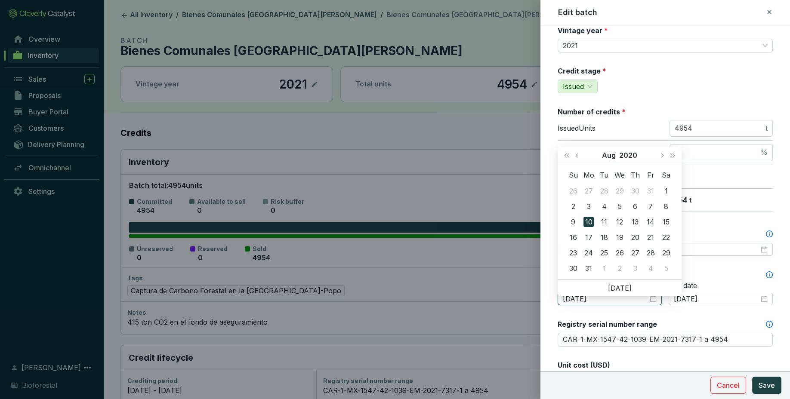
scroll to position [83, 0]
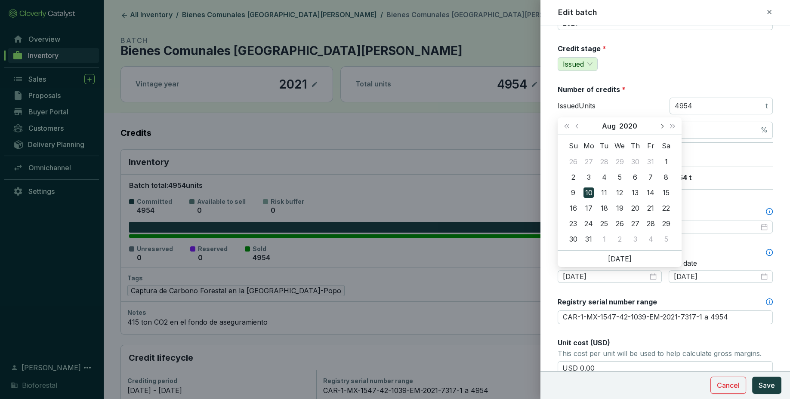
click at [661, 128] on button "Next month (PageDown)" at bounding box center [661, 125] width 11 height 17
type input "[DATE]"
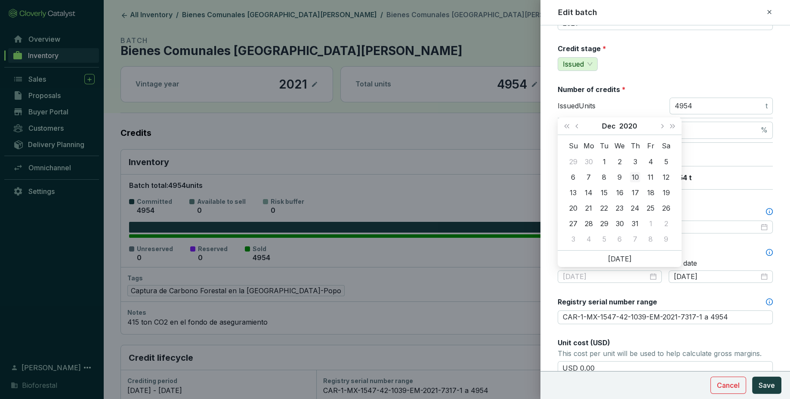
click at [638, 176] on div "10" at bounding box center [635, 177] width 10 height 10
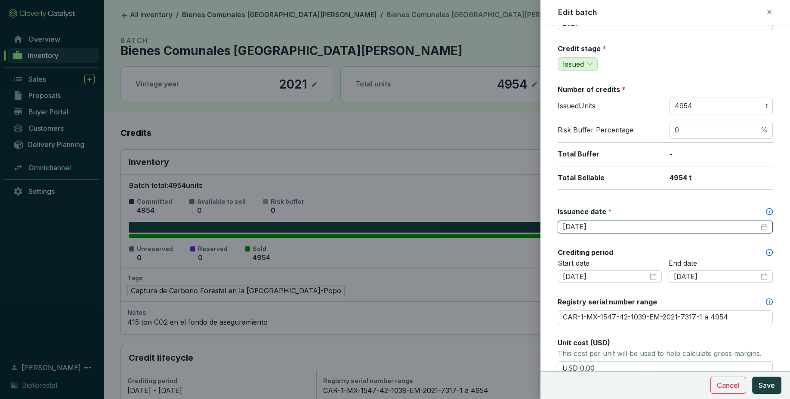
click at [604, 226] on input "2022-11-28" at bounding box center [661, 226] width 196 height 9
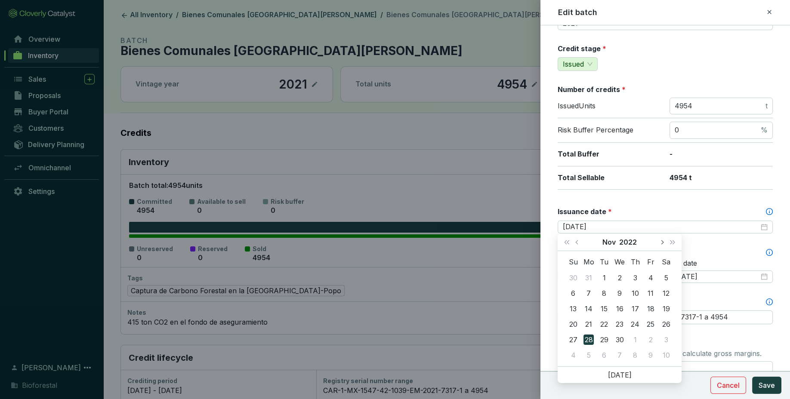
click at [661, 244] on button "Next month (PageDown)" at bounding box center [661, 242] width 11 height 17
click at [602, 228] on input "2022-11-28" at bounding box center [661, 226] width 196 height 9
type input "2022-12-10"
click at [669, 293] on div "10" at bounding box center [666, 293] width 10 height 10
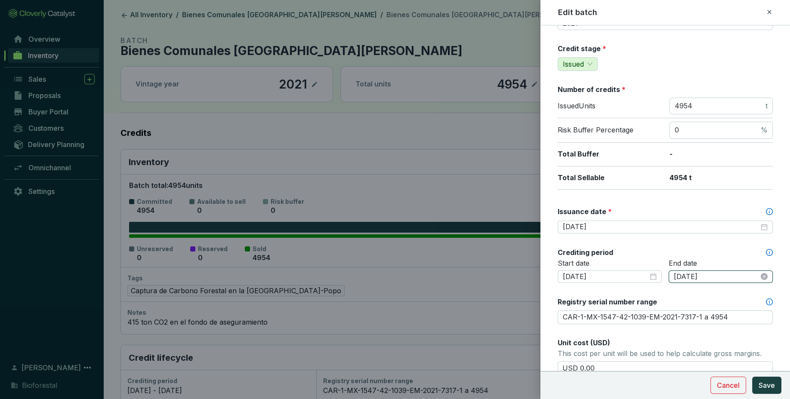
click at [699, 274] on input "2021-09-12" at bounding box center [716, 276] width 85 height 9
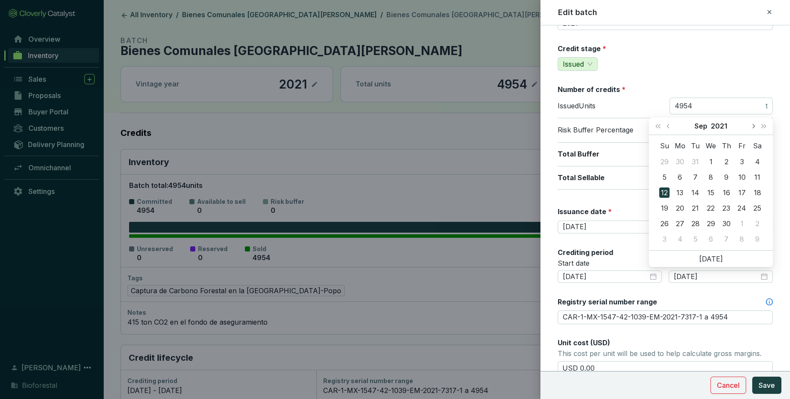
click at [754, 126] on span "Next month (PageDown)" at bounding box center [753, 126] width 4 height 4
type input "2021-12-09"
click at [730, 180] on div "9" at bounding box center [726, 177] width 10 height 10
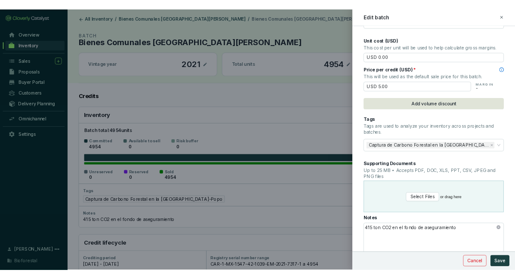
scroll to position [418, 0]
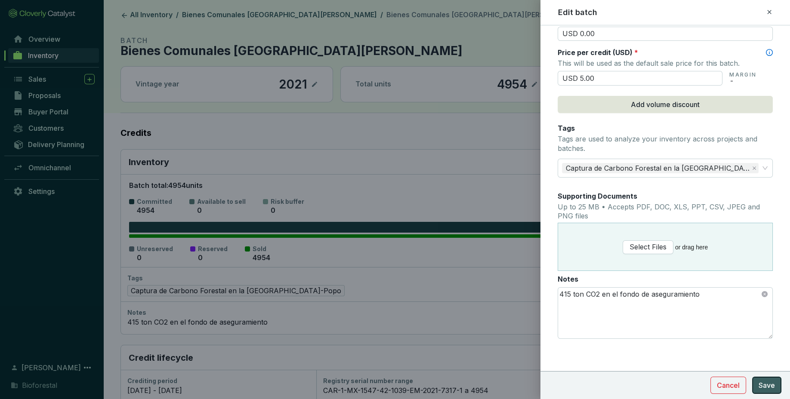
click at [771, 378] on button "Save" at bounding box center [766, 385] width 29 height 17
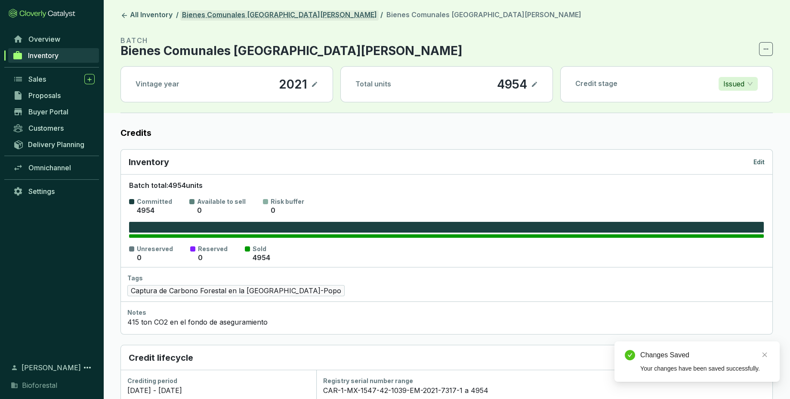
click at [273, 14] on link "Bienes Comunales [GEOGRAPHIC_DATA][PERSON_NAME]" at bounding box center [279, 15] width 198 height 10
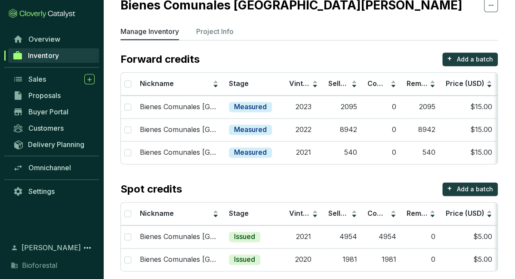
scroll to position [41, 0]
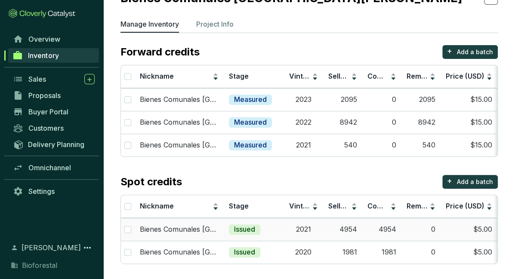
click at [353, 222] on td "4954" at bounding box center [342, 229] width 39 height 23
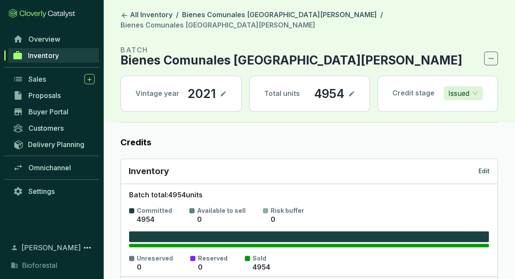
click at [486, 167] on p "Edit" at bounding box center [483, 171] width 11 height 9
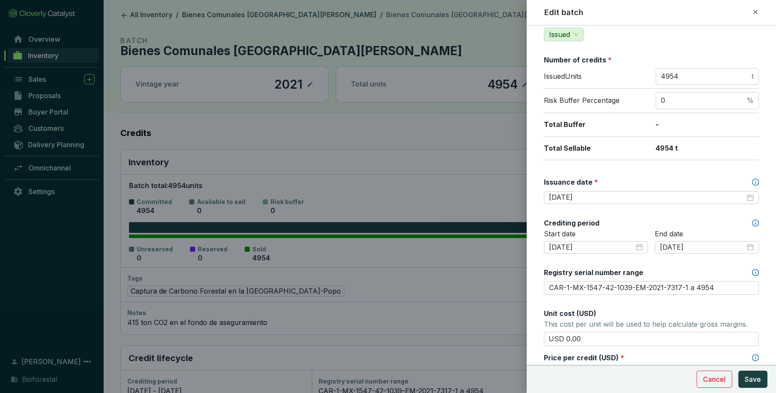
scroll to position [111, 0]
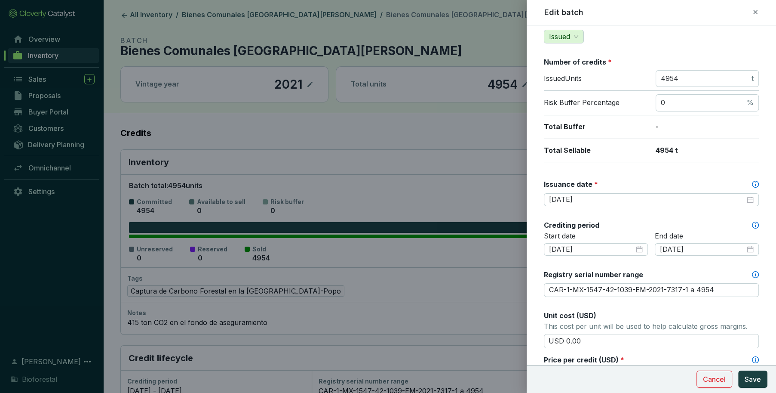
click at [756, 9] on icon at bounding box center [755, 12] width 7 height 10
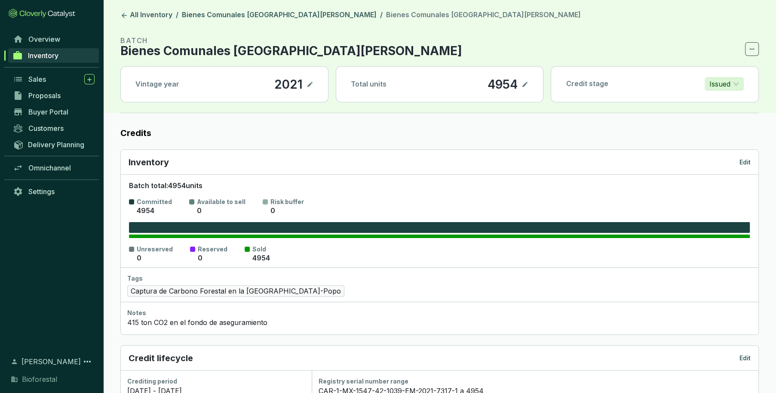
click at [35, 50] on link "Inventory" at bounding box center [53, 55] width 91 height 15
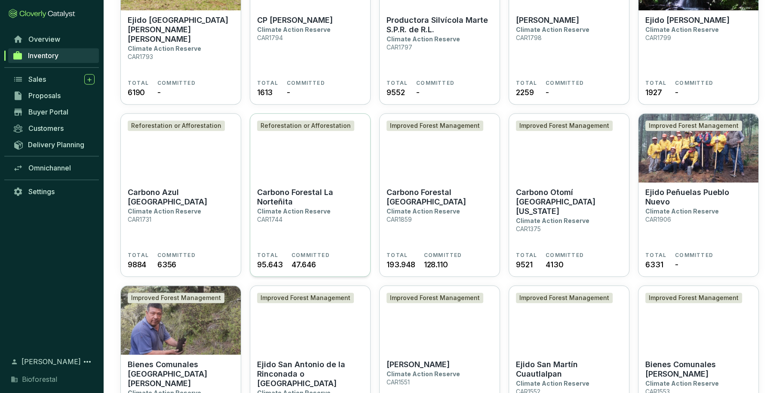
scroll to position [668, 0]
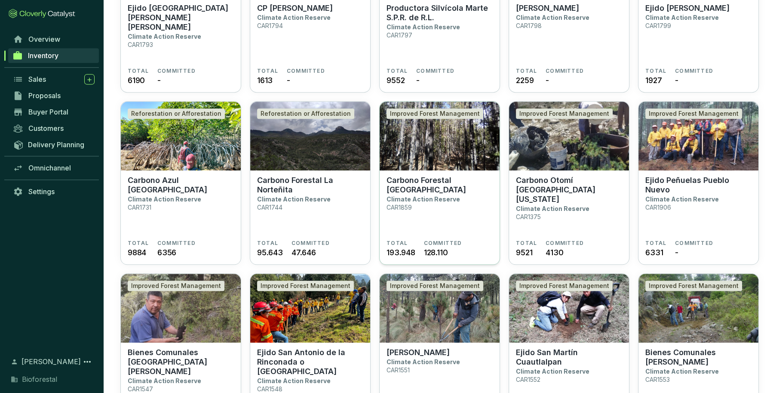
click at [429, 203] on section "Carbono Forestal La Catedral Climate Action Reserve CAR1859" at bounding box center [440, 208] width 106 height 64
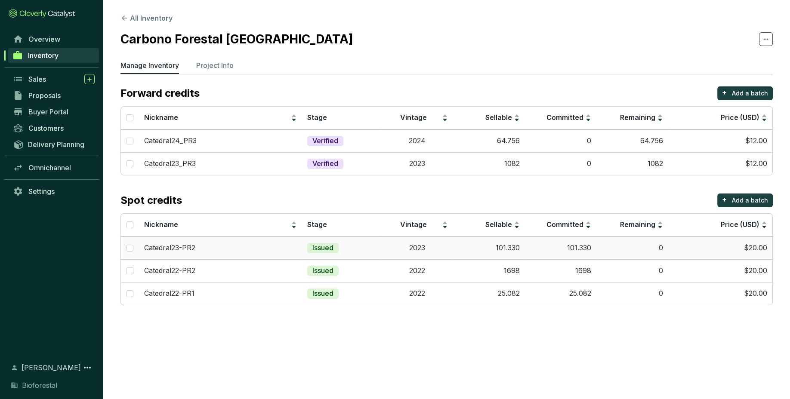
click at [545, 251] on td "101.330" at bounding box center [561, 248] width 72 height 23
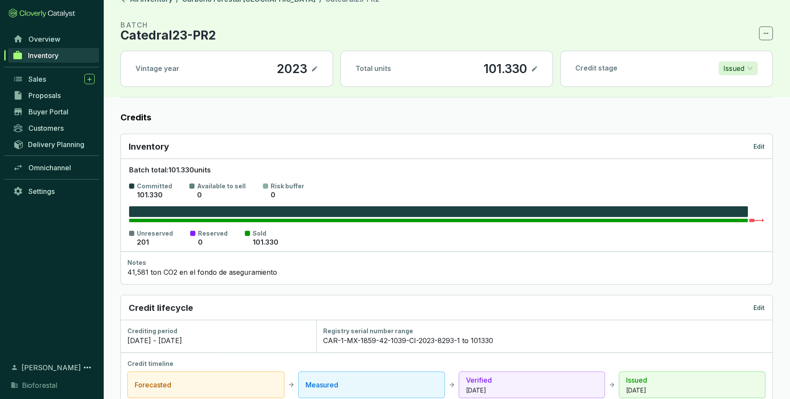
scroll to position [16, 0]
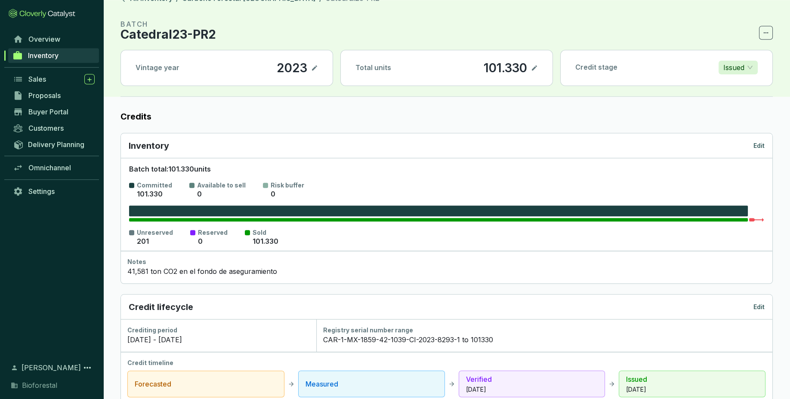
click at [760, 146] on p "Edit" at bounding box center [758, 146] width 11 height 9
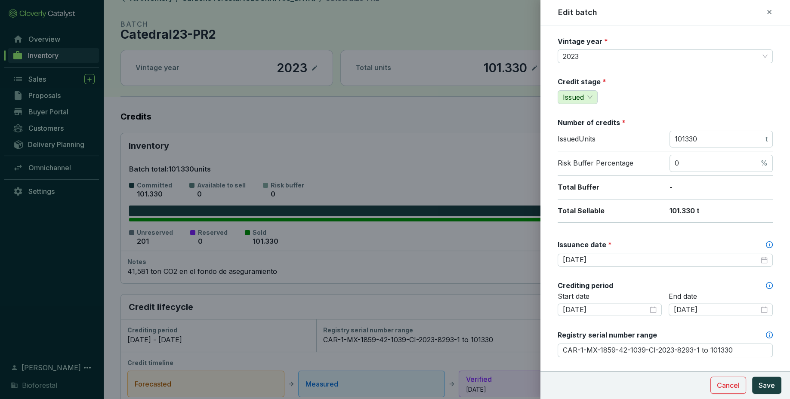
scroll to position [55, 0]
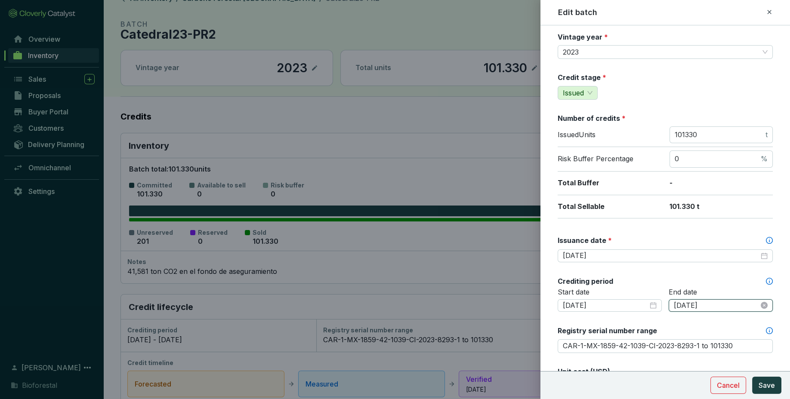
drag, startPoint x: 709, startPoint y: 308, endPoint x: 698, endPoint y: 307, distance: 11.7
click at [698, 307] on input "[DATE]" at bounding box center [716, 305] width 85 height 9
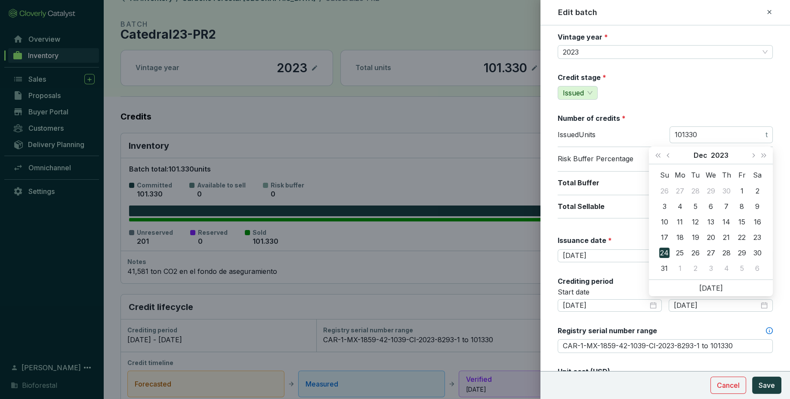
click at [679, 321] on div "End date [DATE]" at bounding box center [721, 305] width 104 height 35
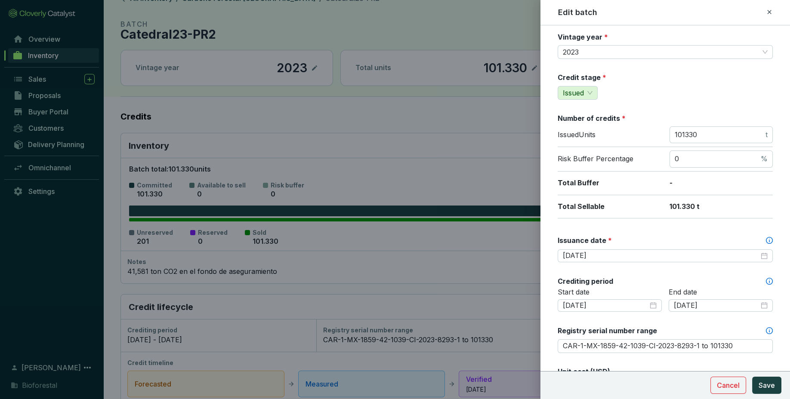
click at [769, 12] on icon at bounding box center [769, 12] width 4 height 4
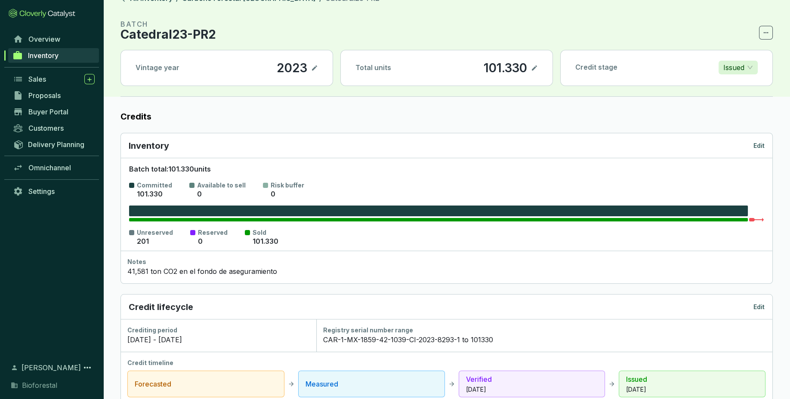
click at [761, 147] on p "Edit" at bounding box center [758, 146] width 11 height 9
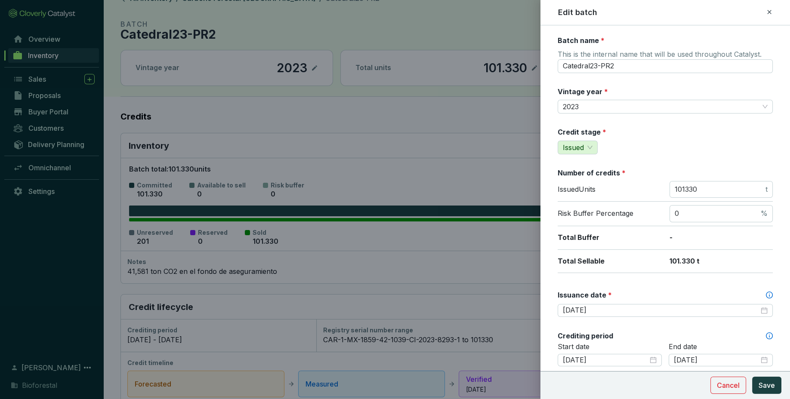
click at [770, 12] on icon at bounding box center [769, 12] width 4 height 4
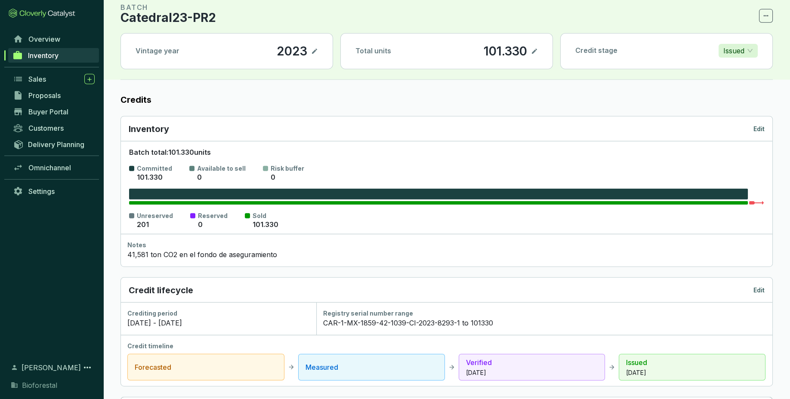
scroll to position [0, 0]
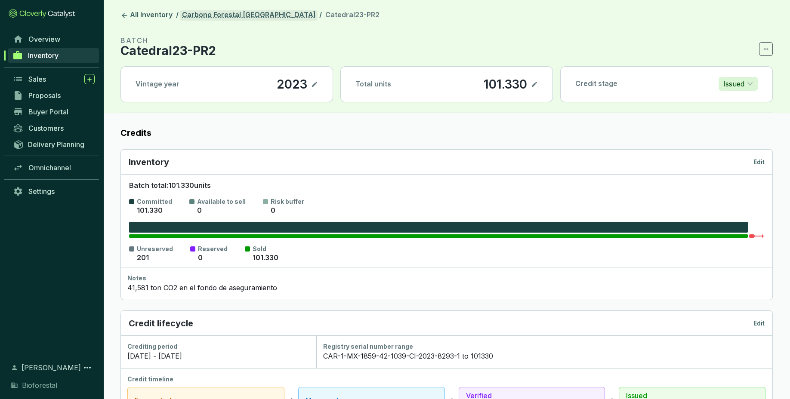
click at [244, 14] on link "Carbono Forestal [GEOGRAPHIC_DATA]" at bounding box center [248, 15] width 137 height 10
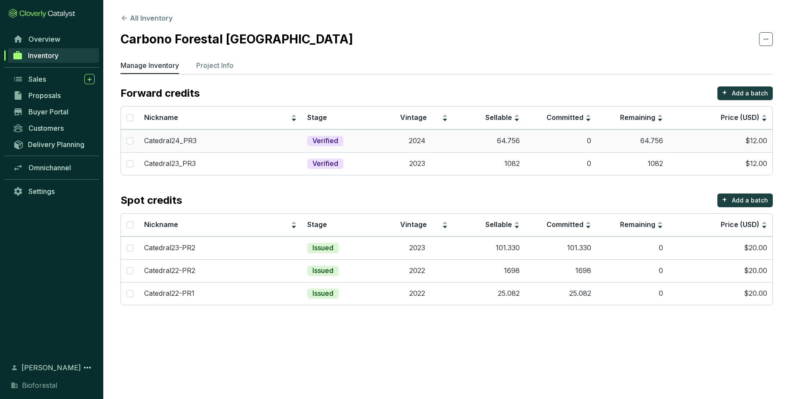
click at [561, 143] on td "0" at bounding box center [561, 140] width 72 height 23
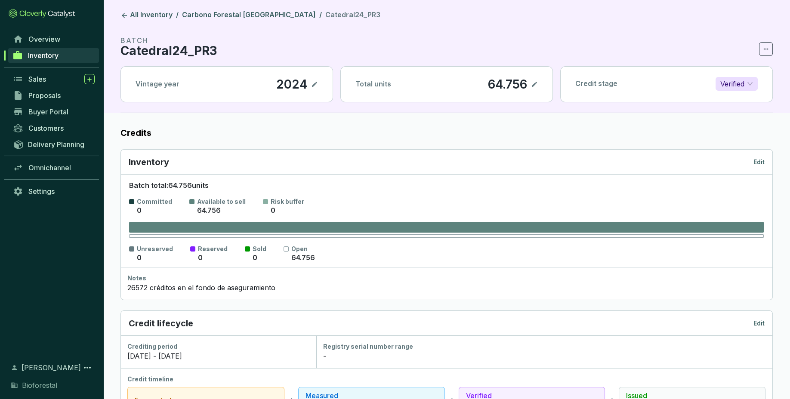
click at [759, 162] on p "Edit" at bounding box center [758, 162] width 11 height 9
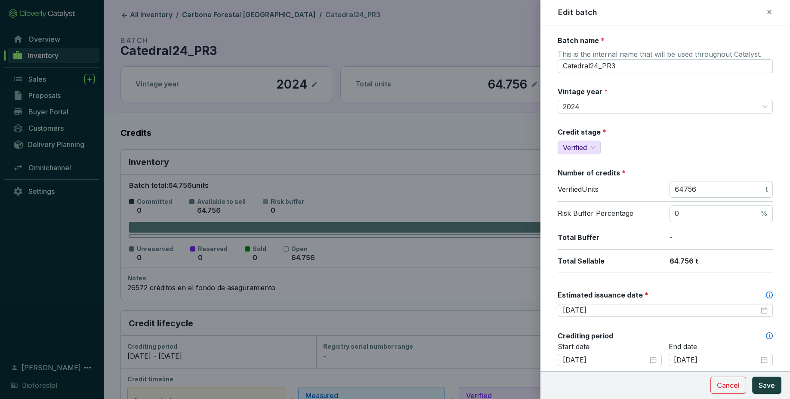
click at [774, 14] on div "Edit batch" at bounding box center [665, 12] width 229 height 11
click at [771, 13] on icon at bounding box center [769, 12] width 7 height 10
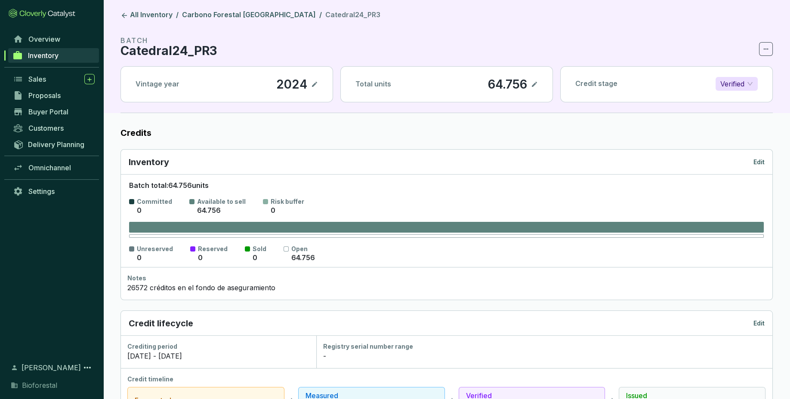
click at [60, 59] on link "Inventory" at bounding box center [53, 55] width 91 height 15
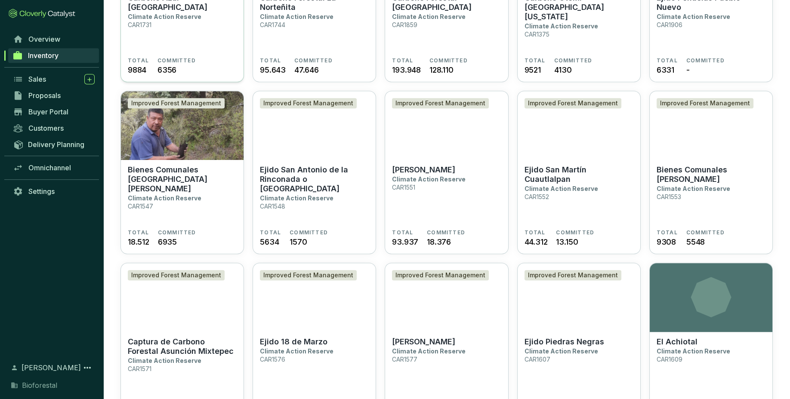
scroll to position [884, 0]
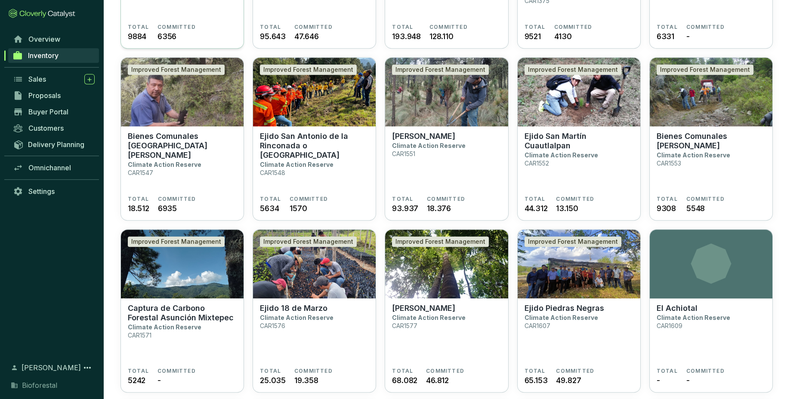
click at [223, 111] on img at bounding box center [182, 92] width 123 height 69
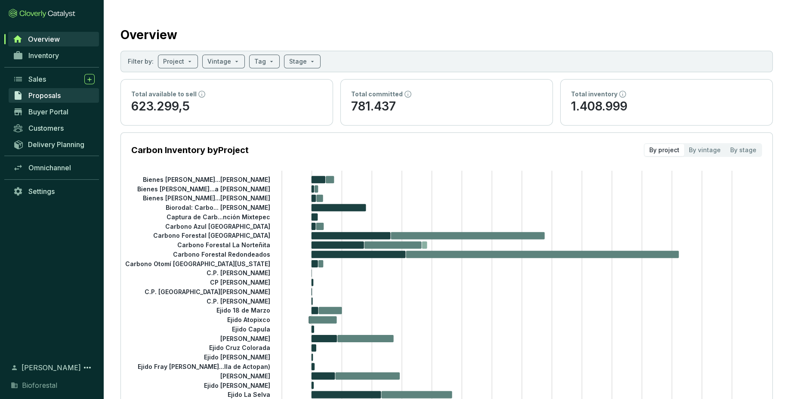
click at [54, 97] on span "Proposals" at bounding box center [44, 95] width 32 height 9
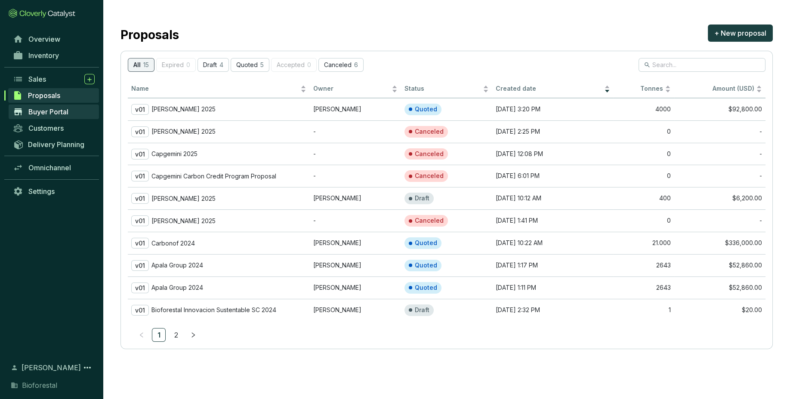
click at [54, 110] on span "Buyer Portal" at bounding box center [48, 112] width 40 height 9
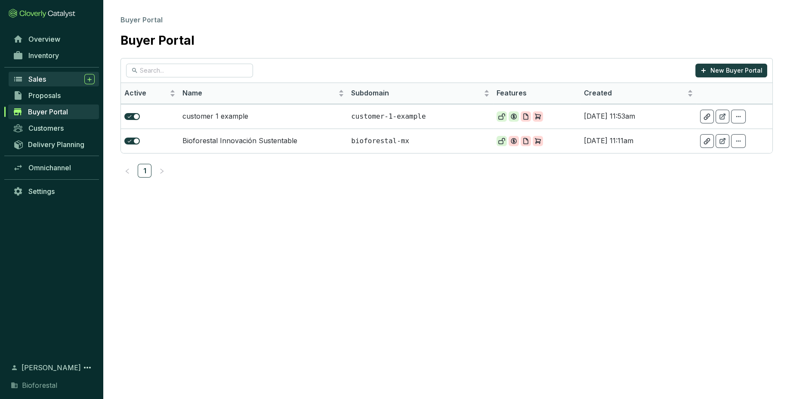
click at [53, 83] on div "Sales" at bounding box center [61, 79] width 66 height 10
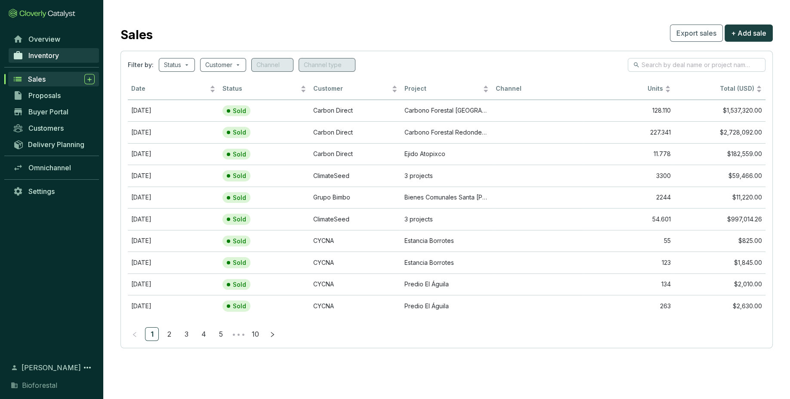
click at [50, 50] on link "Inventory" at bounding box center [54, 55] width 90 height 15
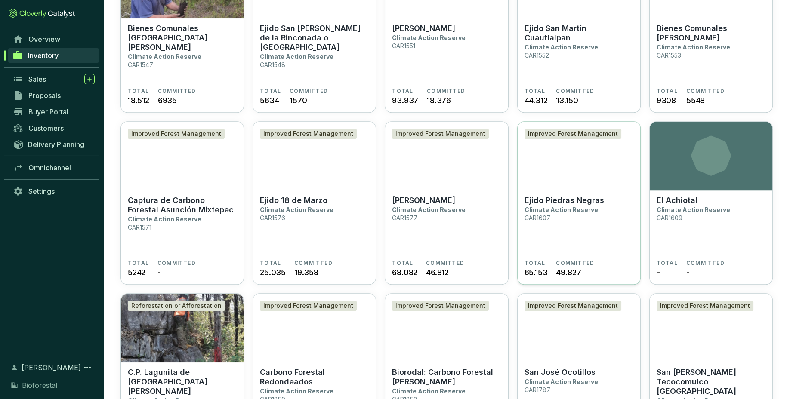
scroll to position [991, 0]
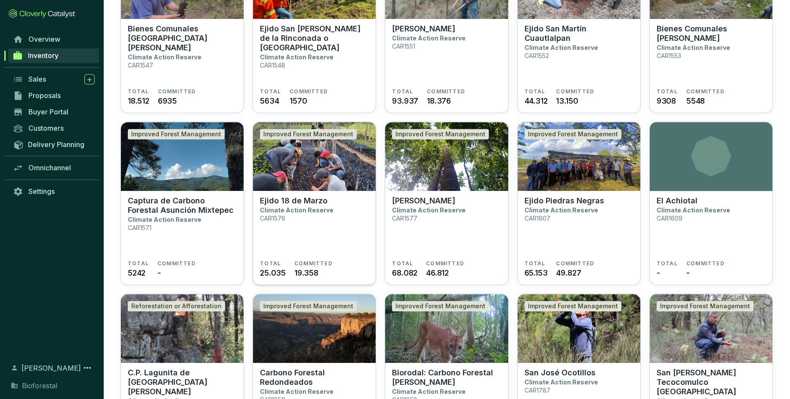
click at [354, 231] on section "Ejido 18 de Marzo Climate Action Reserve CAR1576" at bounding box center [314, 228] width 109 height 64
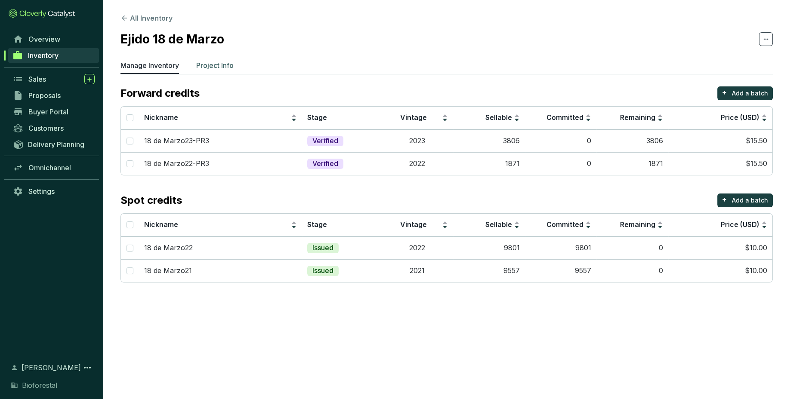
click at [225, 65] on p "Project Info" at bounding box center [214, 65] width 37 height 10
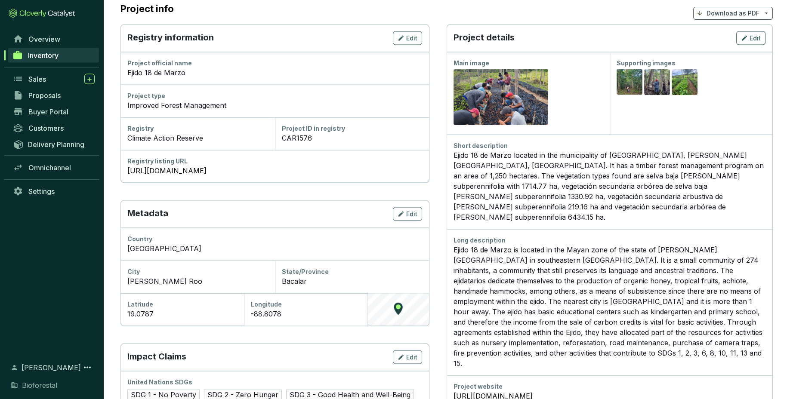
scroll to position [137, 0]
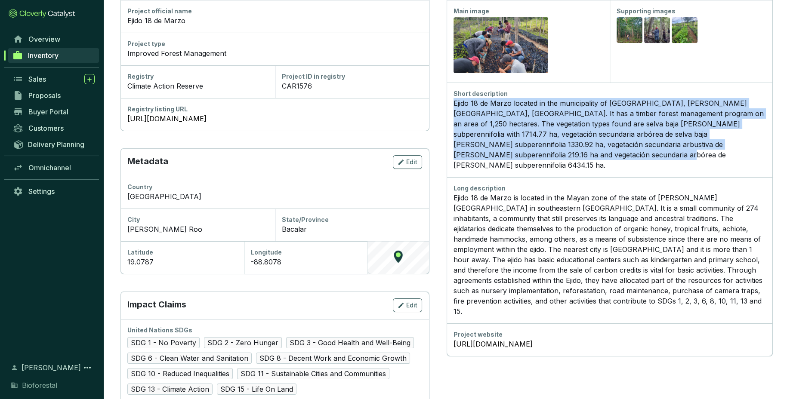
drag, startPoint x: 489, startPoint y: 156, endPoint x: 450, endPoint y: 102, distance: 67.5
click at [450, 102] on div "Short description Ejido 18 de Marzo located in the municipality of Bacalar, Qui…" at bounding box center [610, 130] width 326 height 95
copy div "Ejido 18 de Marzo located in the municipality of Bacalar, Quintana Roo, Mexico.…"
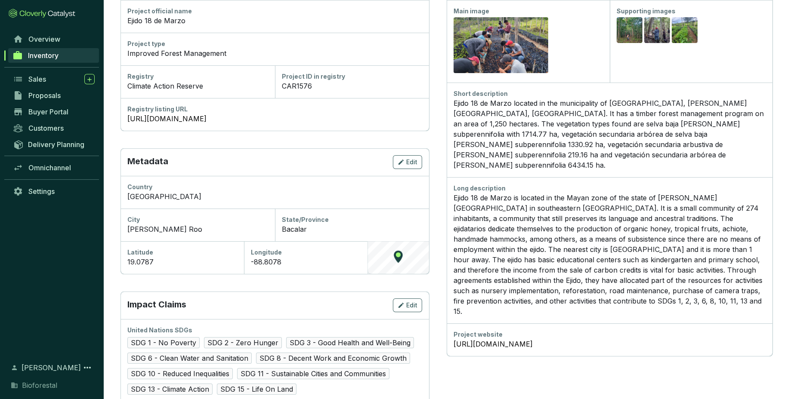
click at [496, 200] on p "Ejido 18 de Marzo is located in the Mayan zone of the state of Quintana Roo in …" at bounding box center [609, 255] width 312 height 124
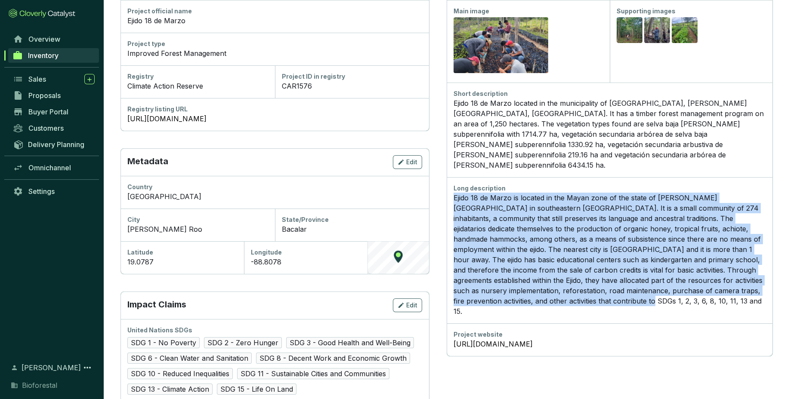
drag, startPoint x: 455, startPoint y: 185, endPoint x: 551, endPoint y: 289, distance: 141.2
click at [551, 289] on p "Ejido 18 de Marzo is located in the Mayan zone of the state of Quintana Roo in …" at bounding box center [609, 255] width 312 height 124
copy p "Ejido 18 de Marzo is located in the Mayan zone of the state of Quintana Roo in …"
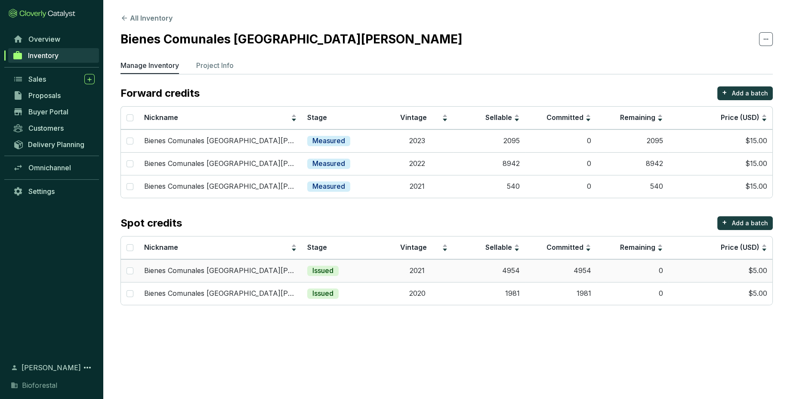
click at [479, 273] on td "4954" at bounding box center [489, 270] width 72 height 23
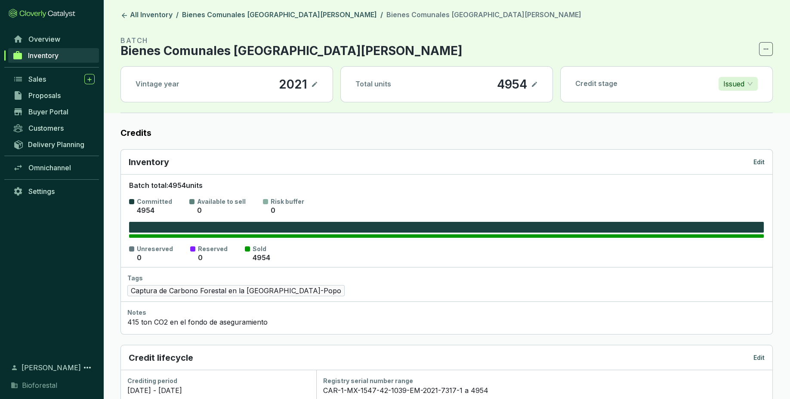
click at [756, 161] on p "Edit" at bounding box center [758, 162] width 11 height 9
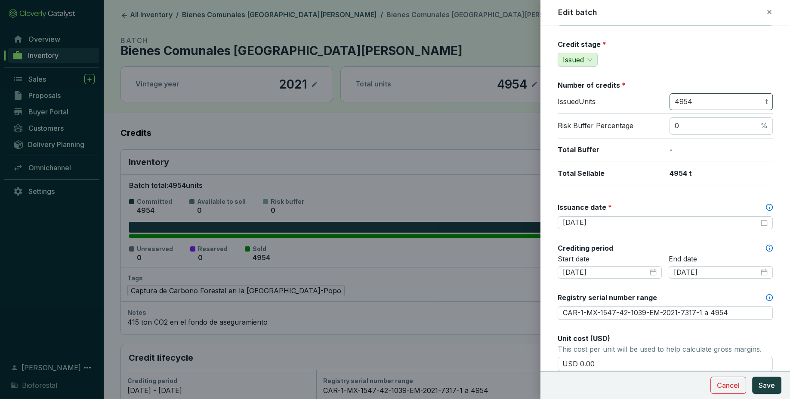
scroll to position [89, 0]
click at [764, 5] on div "Edit batch" at bounding box center [665, 12] width 250 height 25
click at [768, 13] on icon at bounding box center [769, 12] width 4 height 4
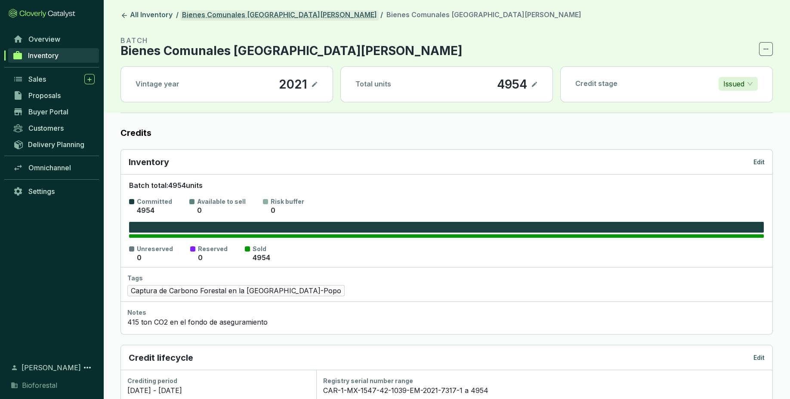
click at [299, 13] on link "Bienes Comunales [GEOGRAPHIC_DATA][PERSON_NAME]" at bounding box center [279, 15] width 198 height 10
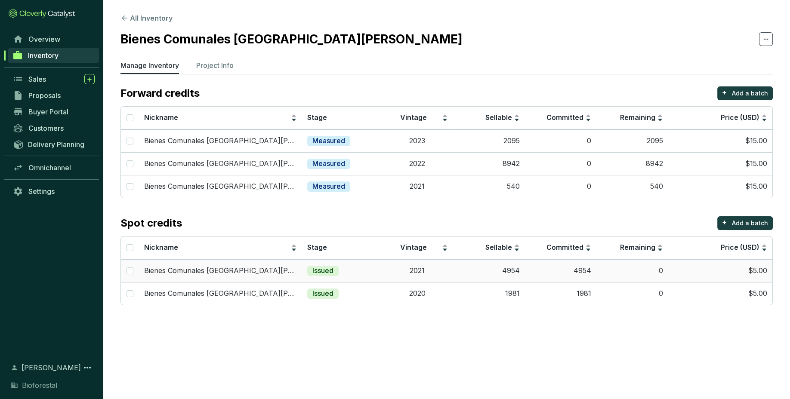
click at [446, 280] on td "2021" at bounding box center [418, 270] width 72 height 23
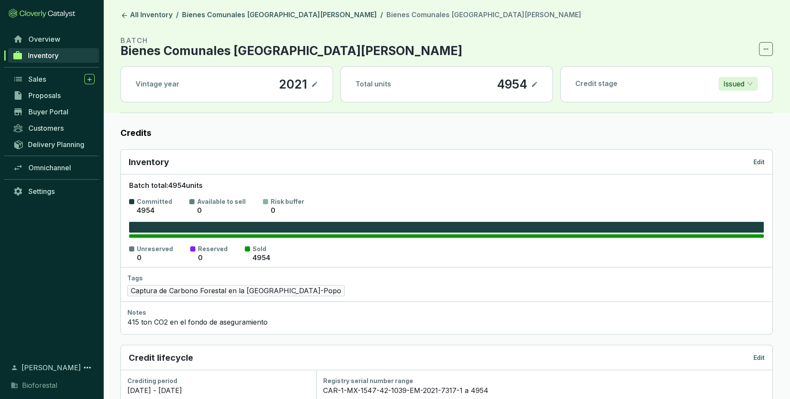
click at [760, 160] on p "Edit" at bounding box center [758, 162] width 11 height 9
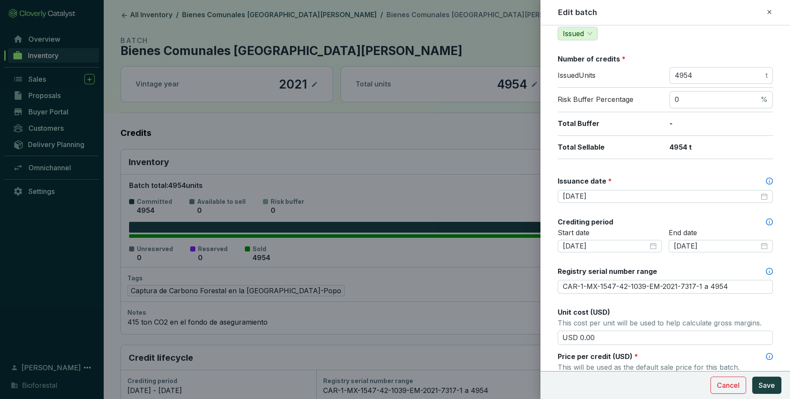
scroll to position [114, 0]
click at [624, 243] on input "2020-12-10" at bounding box center [605, 245] width 85 height 9
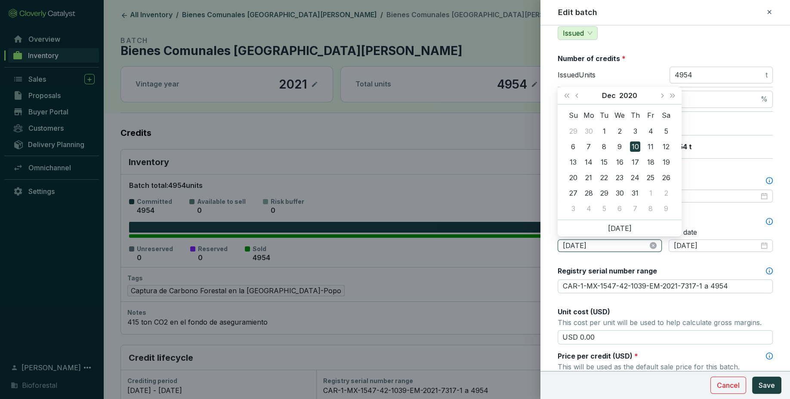
click at [624, 243] on input "2020-12-10" at bounding box center [605, 245] width 85 height 9
click at [652, 263] on div "Batch name * This is the internal name that will be used throughout Catalyst. B…" at bounding box center [665, 287] width 215 height 732
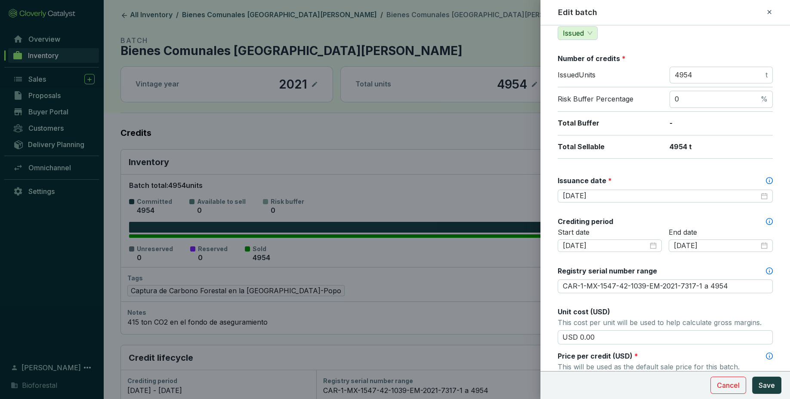
click at [768, 15] on icon at bounding box center [769, 12] width 7 height 10
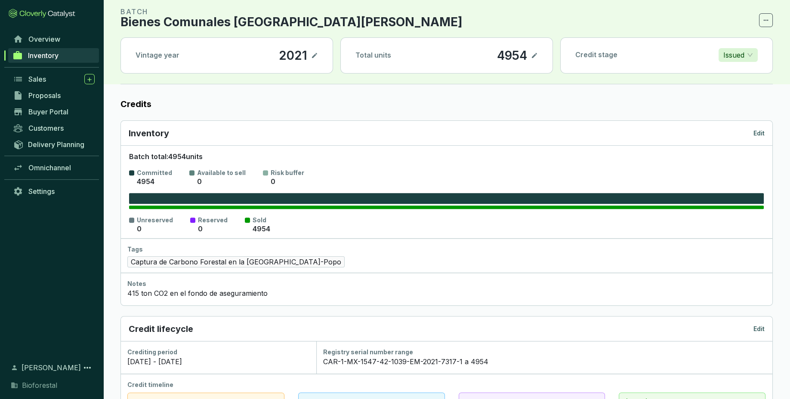
scroll to position [0, 0]
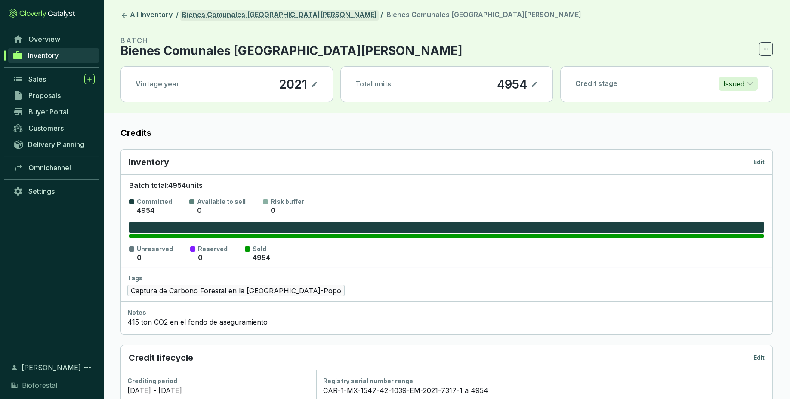
click at [295, 15] on link "Bienes Comunales [GEOGRAPHIC_DATA][PERSON_NAME]" at bounding box center [279, 15] width 198 height 10
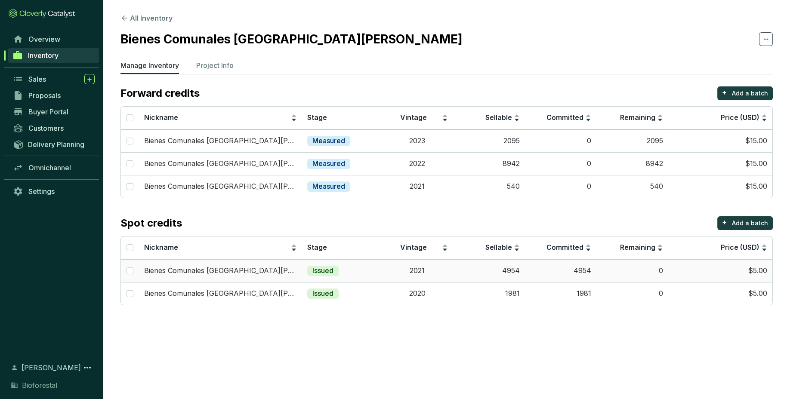
click at [521, 273] on td "4954" at bounding box center [489, 270] width 72 height 23
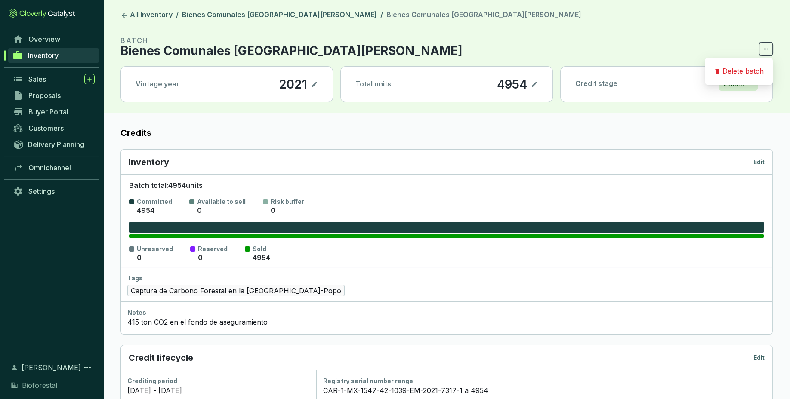
click at [769, 45] on icon at bounding box center [765, 49] width 7 height 10
click at [758, 163] on p "Edit" at bounding box center [758, 162] width 11 height 9
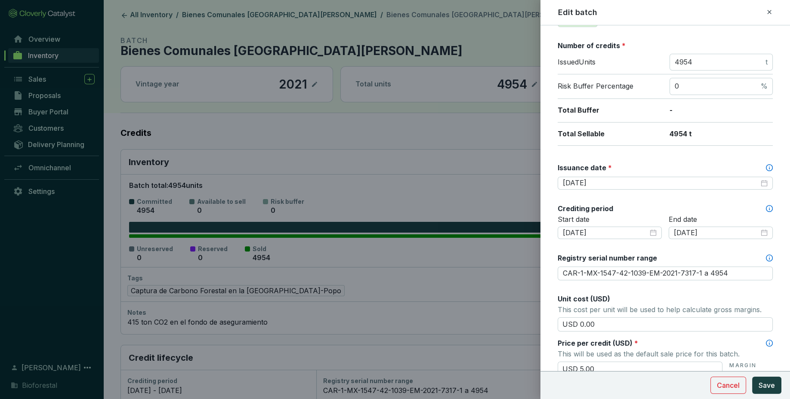
scroll to position [139, 0]
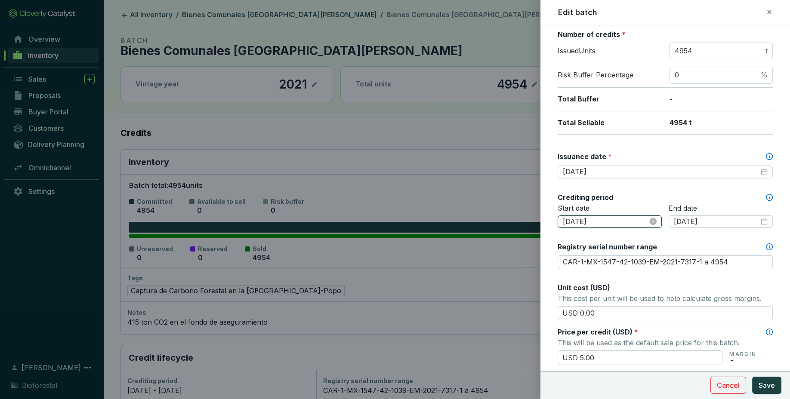
click at [601, 225] on input "2020-12-10" at bounding box center [605, 221] width 85 height 9
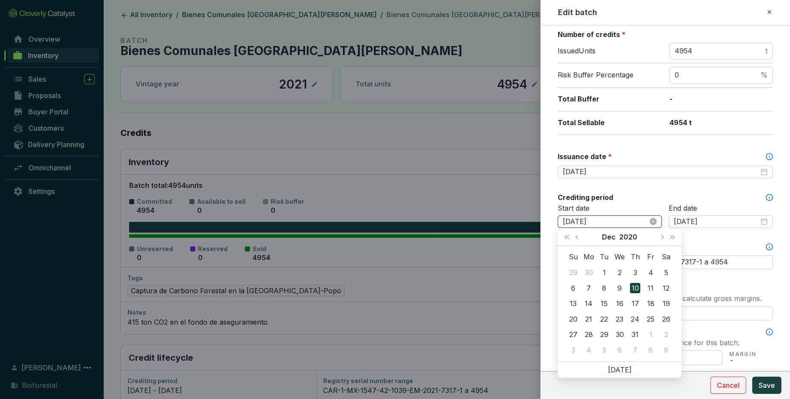
drag, startPoint x: 601, startPoint y: 225, endPoint x: 551, endPoint y: 222, distance: 49.1
click at [563, 222] on input "2020-12-10" at bounding box center [605, 221] width 85 height 9
click at [672, 193] on div "Crediting period" at bounding box center [665, 197] width 215 height 9
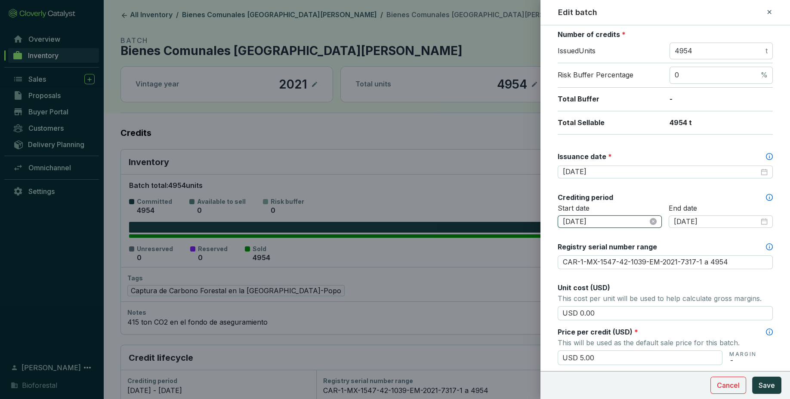
click at [591, 222] on input "2020-12-10" at bounding box center [605, 221] width 85 height 9
click at [643, 190] on div "Batch name * This is the internal name that will be used throughout Catalyst. B…" at bounding box center [665, 263] width 215 height 732
click at [607, 219] on input "2020-08-10" at bounding box center [605, 221] width 85 height 9
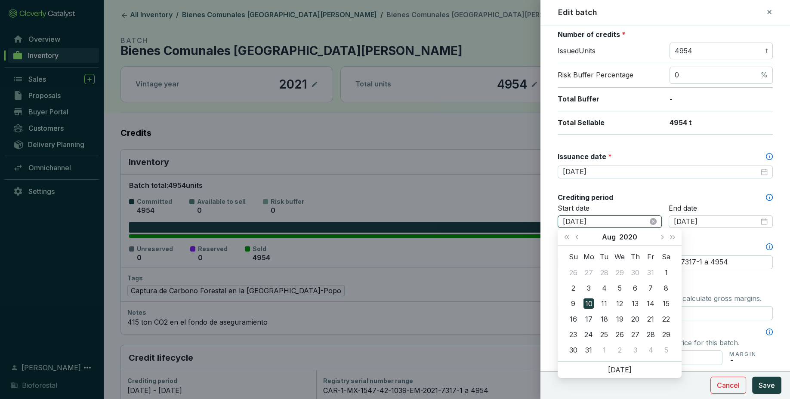
click at [589, 220] on input "2020-08-10" at bounding box center [605, 221] width 85 height 9
click at [572, 220] on input "2020-08-10" at bounding box center [605, 221] width 85 height 9
click at [605, 221] on input "2020-08-10" at bounding box center [605, 221] width 85 height 9
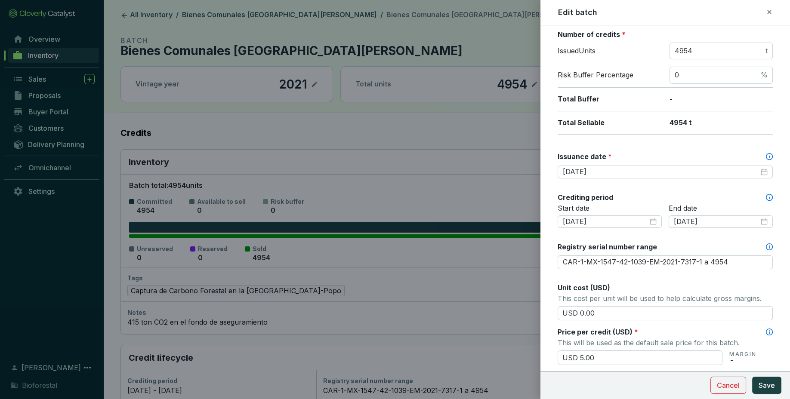
click at [623, 204] on p "Start date" at bounding box center [610, 208] width 104 height 9
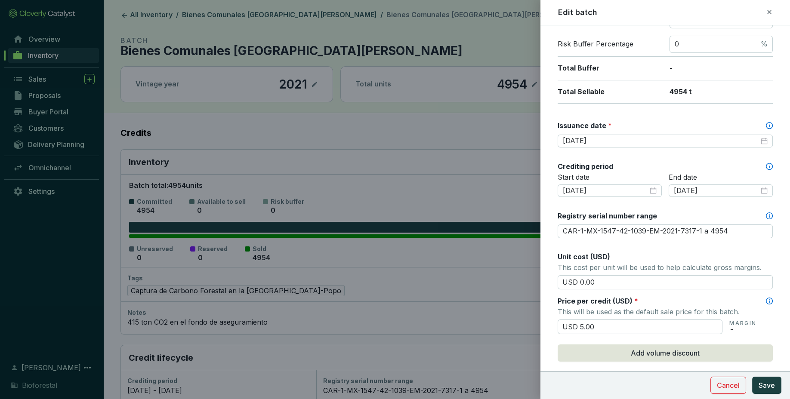
scroll to position [170, 0]
click at [582, 189] on input "2020-08-10" at bounding box center [605, 190] width 85 height 9
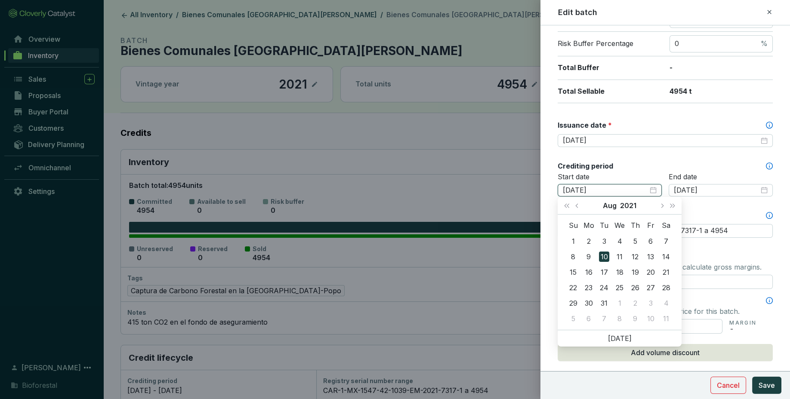
type input "2021-08-10"
click at [622, 181] on div "Start date 2021-08-10" at bounding box center [610, 190] width 104 height 35
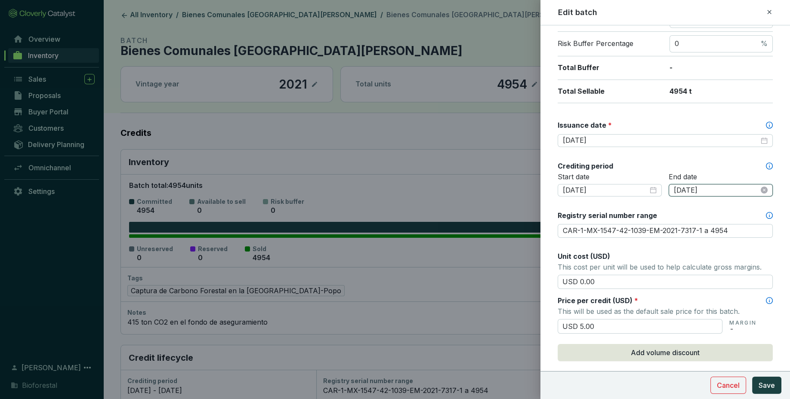
click at [695, 186] on input "2021-12-09" at bounding box center [716, 190] width 85 height 9
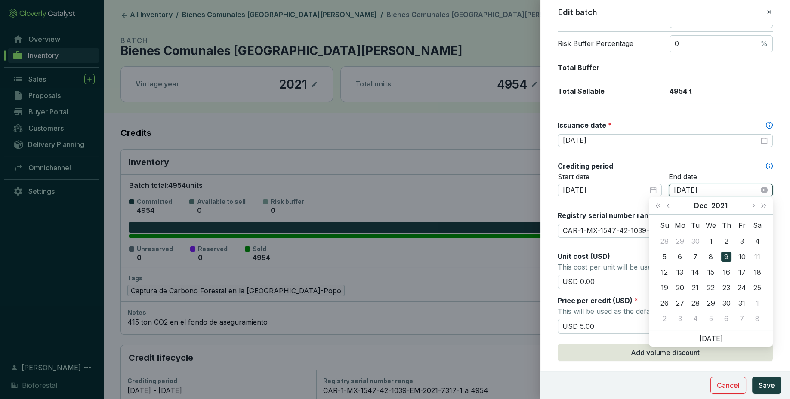
click at [724, 188] on input "2021-12-09" at bounding box center [716, 190] width 85 height 9
type input "[DATE]"
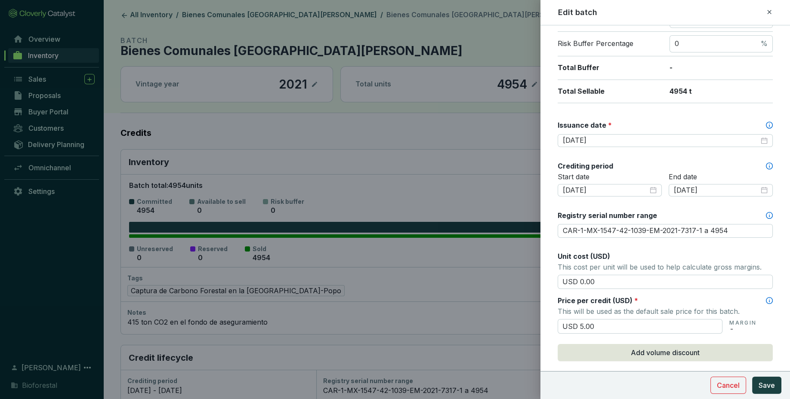
click at [711, 154] on div "Batch name * This is the internal name that will be used throughout Catalyst. B…" at bounding box center [665, 232] width 215 height 732
click at [636, 190] on input "2021-08-10" at bounding box center [605, 190] width 85 height 9
click at [718, 206] on div "End date 2021-12-31" at bounding box center [721, 190] width 104 height 35
click at [768, 386] on span "Save" at bounding box center [766, 385] width 16 height 10
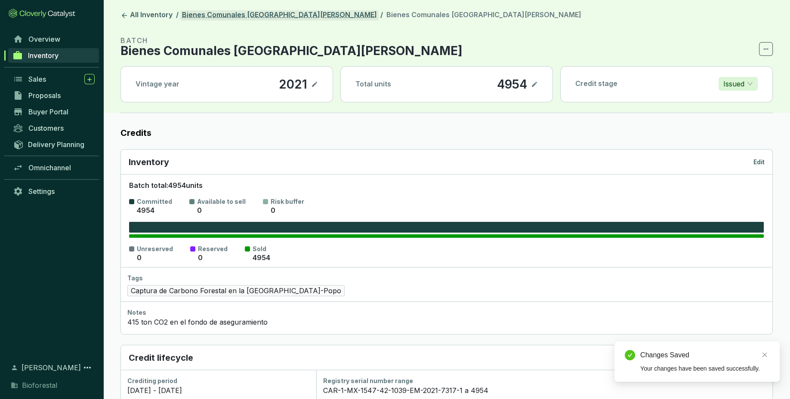
click at [208, 15] on link "Bienes Comunales [GEOGRAPHIC_DATA][PERSON_NAME]" at bounding box center [279, 15] width 198 height 10
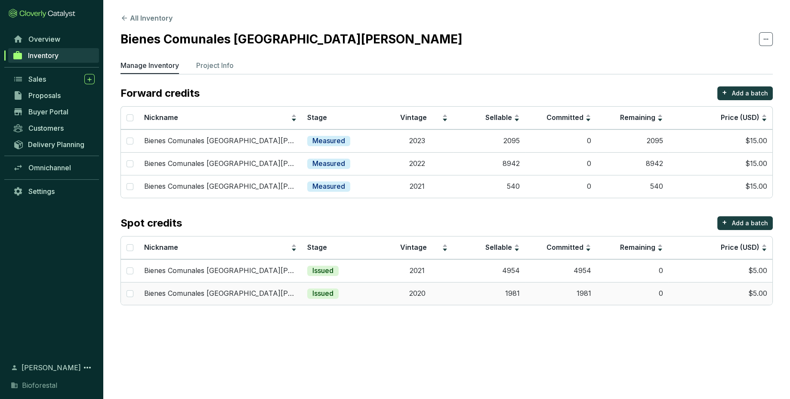
click at [510, 296] on td "1981" at bounding box center [489, 293] width 72 height 23
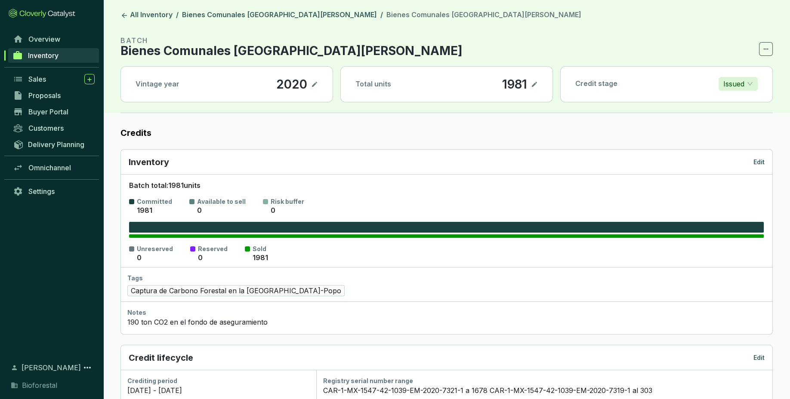
click at [761, 163] on p "Edit" at bounding box center [758, 162] width 11 height 9
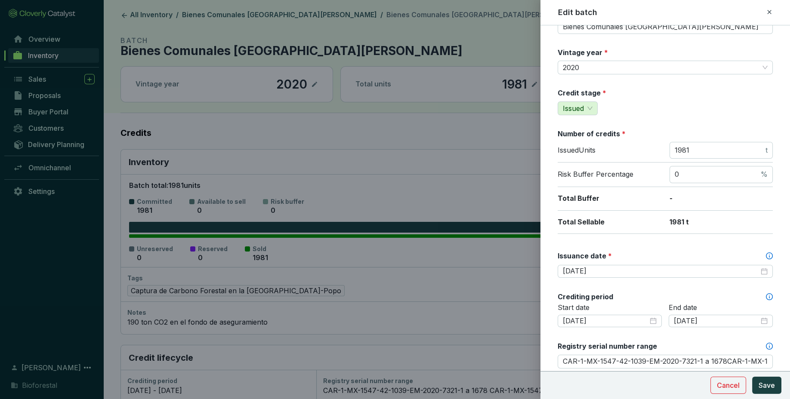
scroll to position [54, 0]
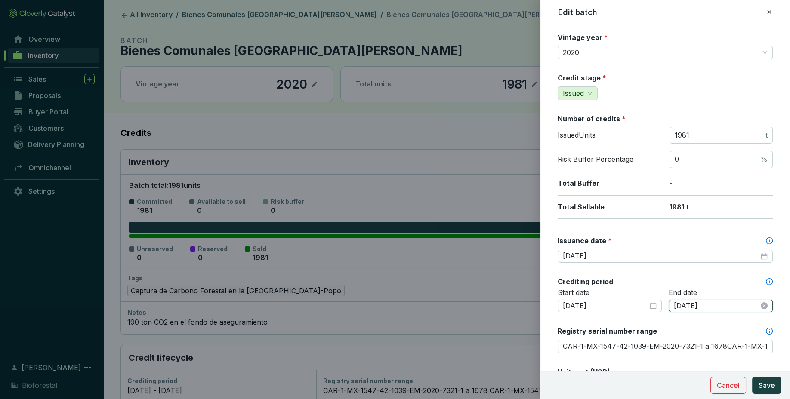
click at [728, 302] on input "2020-12-09" at bounding box center [716, 306] width 85 height 9
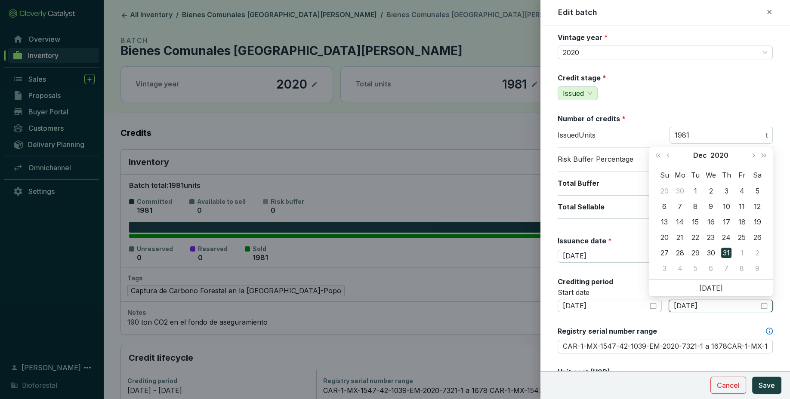
type input "2020-12-31"
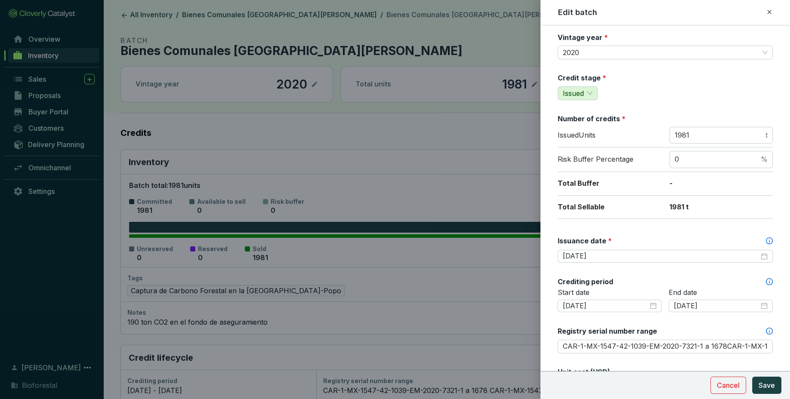
click at [631, 297] on div "Start date 2020-08-10" at bounding box center [610, 305] width 104 height 35
click at [632, 306] on input "2020-08-10" at bounding box center [605, 306] width 85 height 9
click at [699, 332] on div "Registry serial number range" at bounding box center [665, 331] width 215 height 9
click at [699, 340] on input "CAR-1-MX-1547-42-1039-EM-2020-7321-1 a 1678CAR-1-MX-1547-42-1039-EM-2020-7319-1…" at bounding box center [665, 347] width 215 height 14
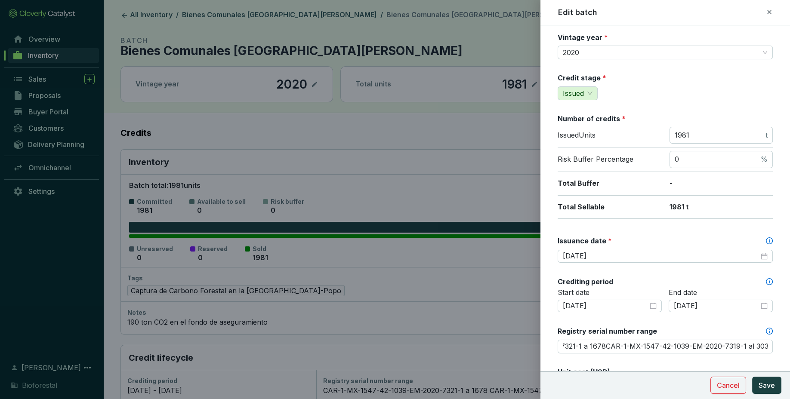
click at [699, 329] on div "Registry serial number range" at bounding box center [665, 331] width 215 height 9
click at [699, 340] on input "CAR-1-MX-1547-42-1039-EM-2020-7321-1 a 1678CAR-1-MX-1547-42-1039-EM-2020-7319-1…" at bounding box center [665, 347] width 215 height 14
click at [767, 13] on icon at bounding box center [769, 12] width 7 height 10
type input "CAR-1-MX-1547-42-1039-EM-2020-7321-1 a 1678CAR-1-MX-1547-42-1039-EM-2020-7319-1…"
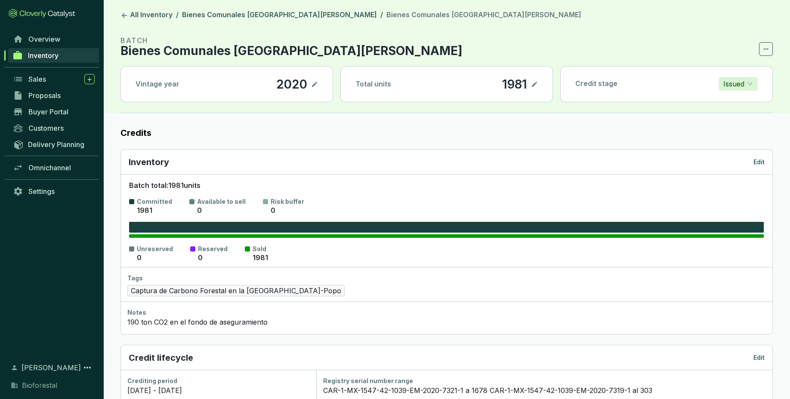
click at [763, 160] on p "Edit" at bounding box center [758, 162] width 11 height 9
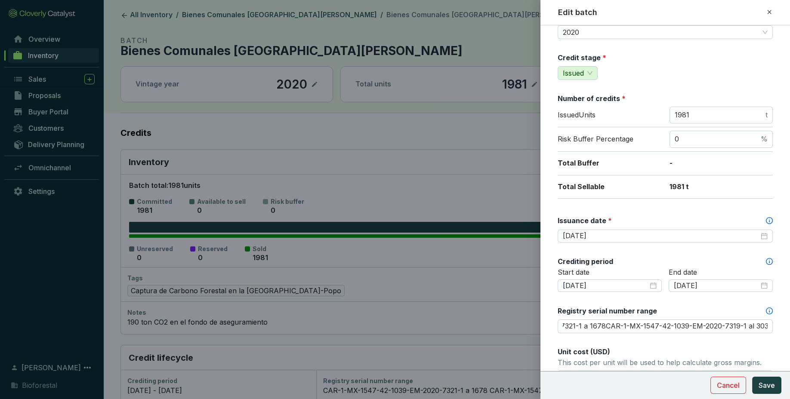
scroll to position [78, 0]
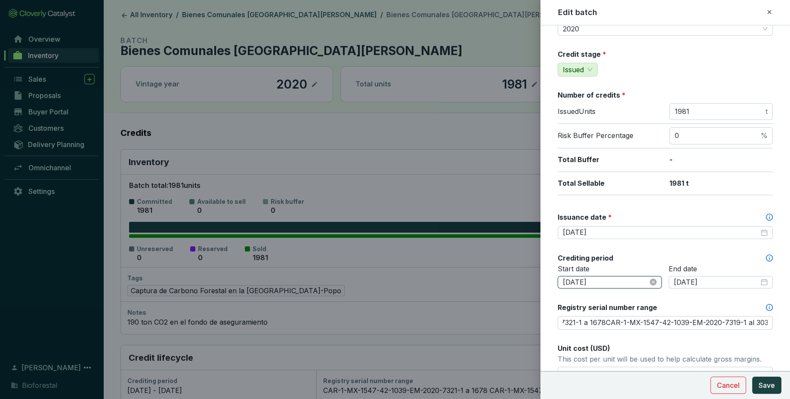
click at [628, 285] on input "2020-08-10" at bounding box center [605, 282] width 85 height 9
click at [627, 303] on label "Registry serial number range" at bounding box center [607, 307] width 99 height 9
click at [629, 282] on input "2020-08-10" at bounding box center [605, 282] width 85 height 9
click at [717, 282] on input "2020-12-09" at bounding box center [716, 282] width 85 height 9
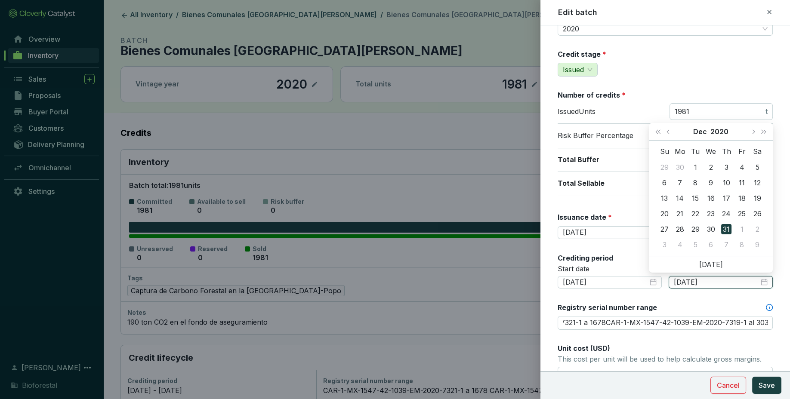
type input "2020-12-31"
click at [708, 312] on div "Registry serial number range" at bounding box center [665, 309] width 215 height 13
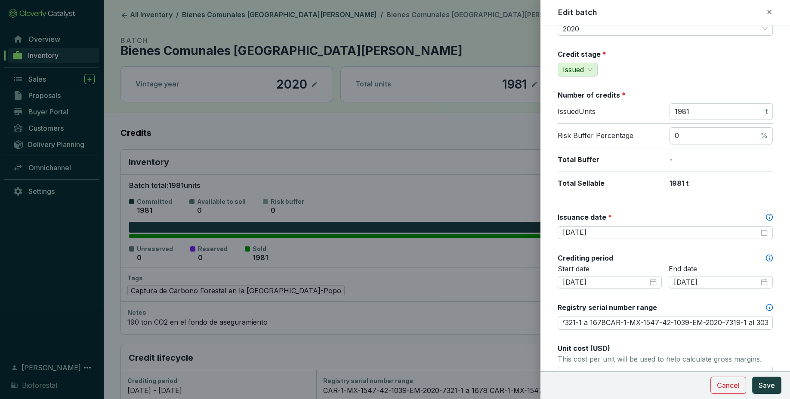
click at [770, 10] on icon at bounding box center [769, 12] width 7 height 10
type input "CAR-1-MX-1547-42-1039-EM-2020-7321-1 a 1678CAR-1-MX-1547-42-1039-EM-2020-7319-1…"
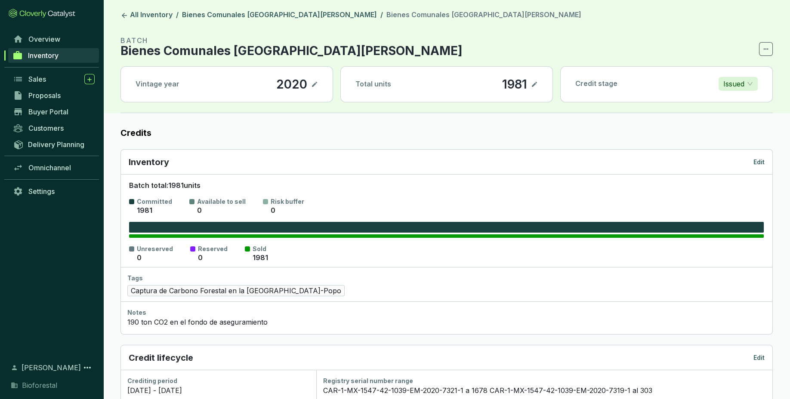
click at [759, 38] on section "BATCH Bienes Comunales San Pedro Ecatzingo20" at bounding box center [446, 45] width 652 height 21
click at [45, 59] on span "Inventory" at bounding box center [43, 55] width 31 height 9
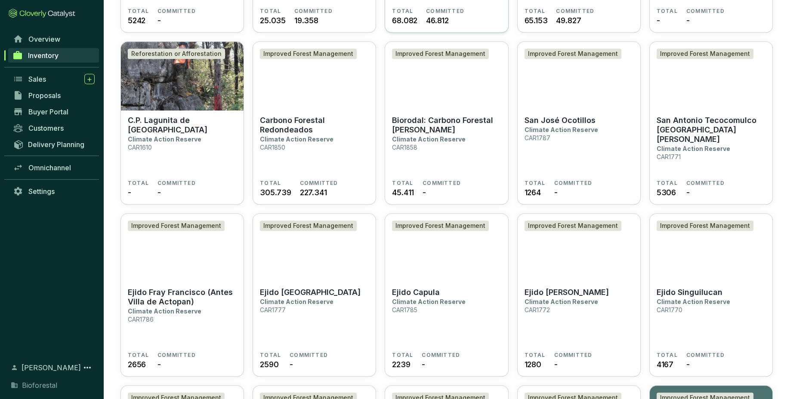
scroll to position [1248, 0]
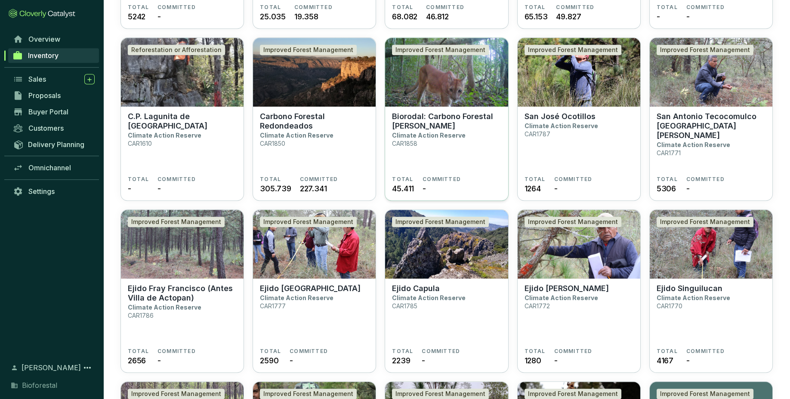
click at [476, 166] on section "Biorodal: Carbono Forestal Otilio Montaño Climate Action Reserve CAR1858" at bounding box center [446, 144] width 109 height 64
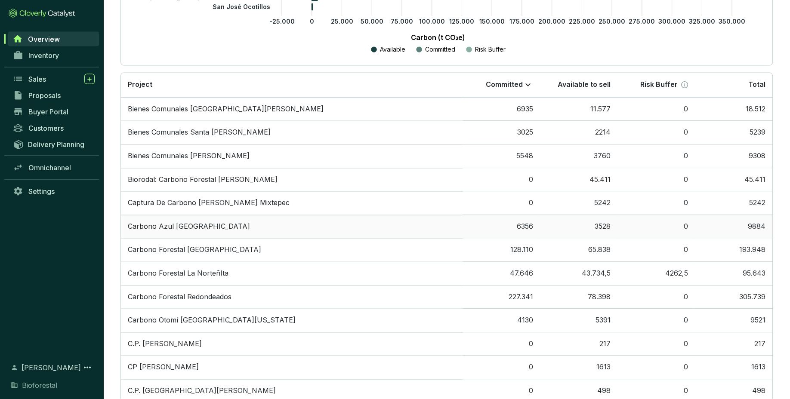
scroll to position [616, 0]
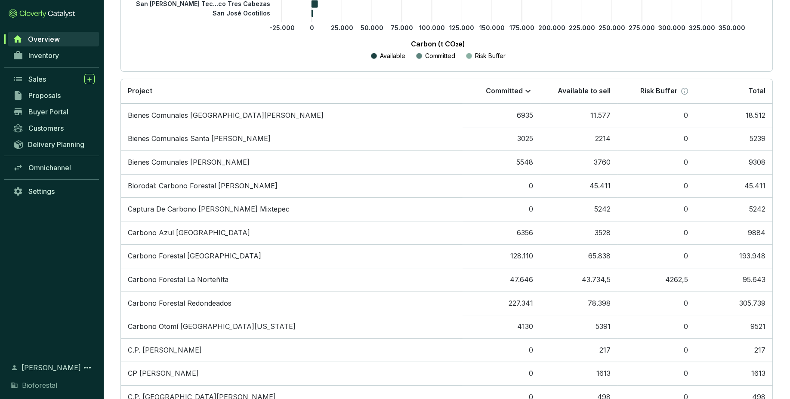
click at [52, 48] on div "Inventory" at bounding box center [51, 55] width 103 height 16
click at [57, 65] on div "Inventory" at bounding box center [51, 59] width 103 height 24
click at [63, 55] on link "Inventory" at bounding box center [54, 55] width 90 height 15
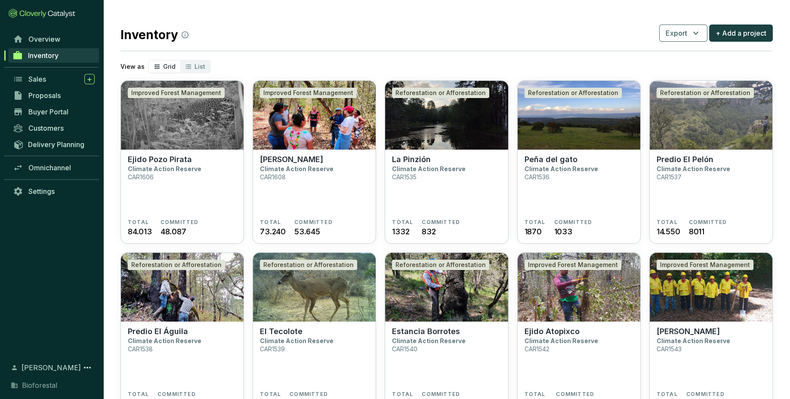
click at [63, 55] on link "Inventory" at bounding box center [53, 55] width 91 height 15
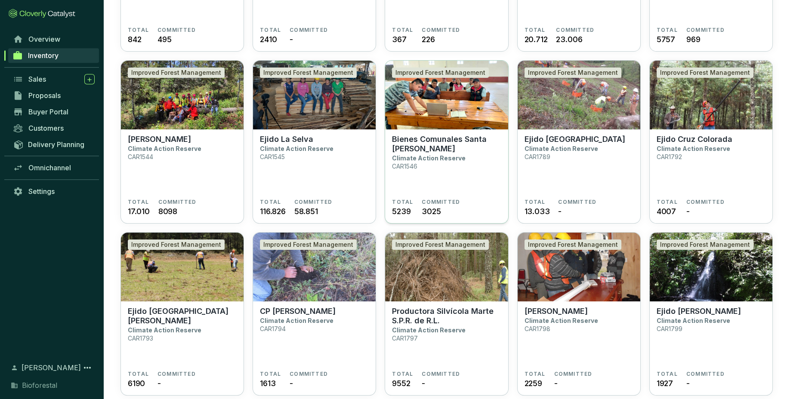
scroll to position [411, 0]
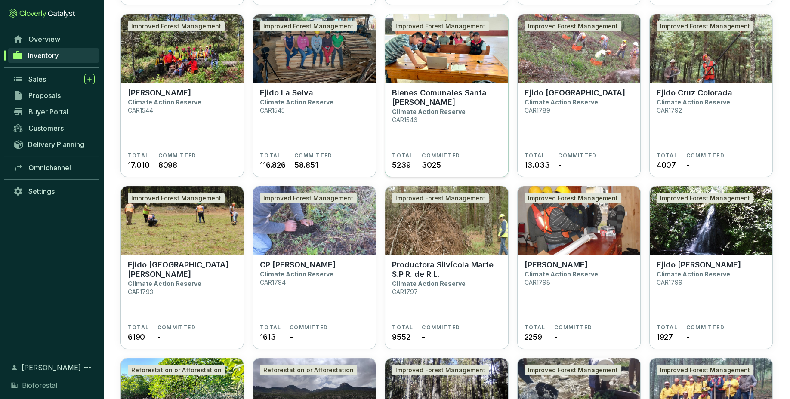
click at [462, 131] on section "Bienes Comunales Santa Isabel Chalma Climate Action Reserve CAR1546" at bounding box center [446, 120] width 109 height 64
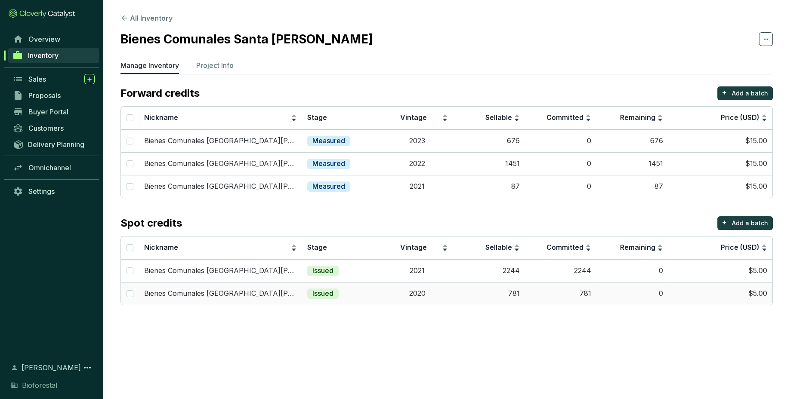
click at [440, 303] on td "2020" at bounding box center [418, 293] width 72 height 23
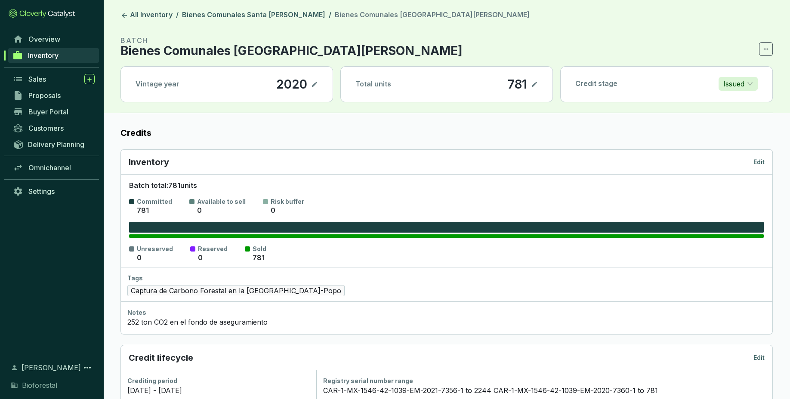
click at [756, 158] on p "Edit" at bounding box center [758, 162] width 11 height 9
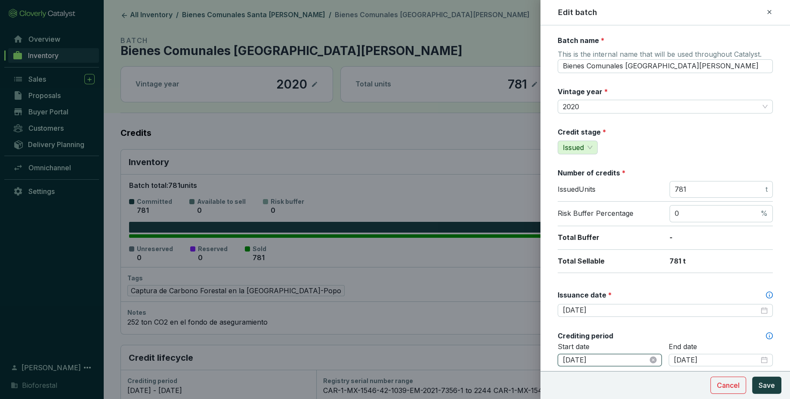
click at [609, 360] on input "2020-10-08" at bounding box center [605, 360] width 85 height 9
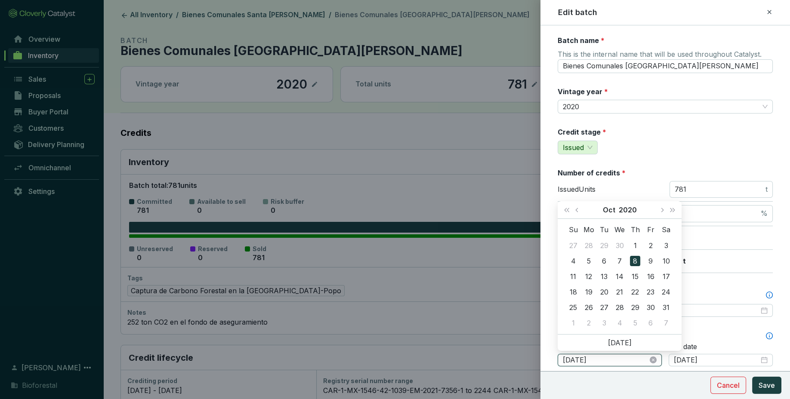
click at [587, 360] on input "2020-10-08" at bounding box center [605, 360] width 85 height 9
type input "2020-01-01"
type input "CAR-1-MX-1546-42-1039-EM-2021-7356-1 to 2244CAR-1-MX-1546-42-1039-EM-2020-7360-…"
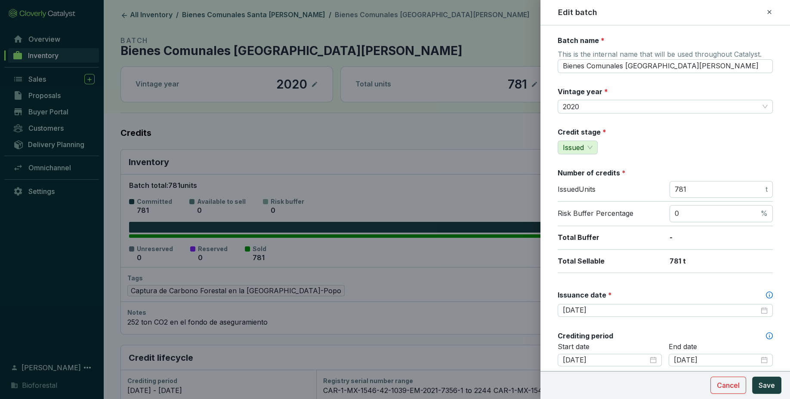
click at [625, 385] on section "Cancel Save" at bounding box center [665, 385] width 250 height 28
click at [722, 358] on input "2020-12-31" at bounding box center [716, 360] width 85 height 9
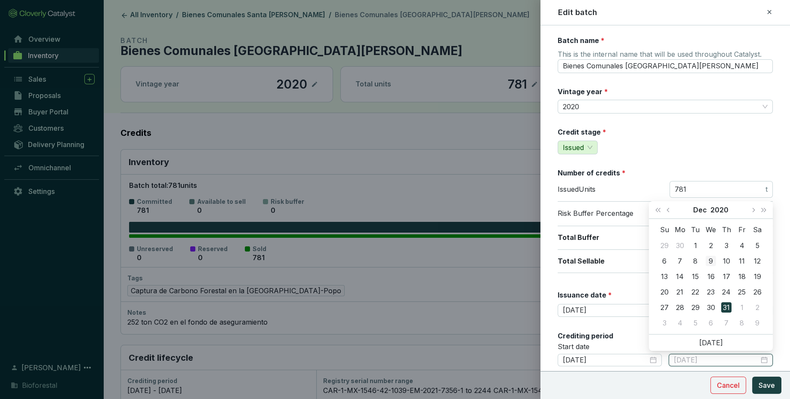
type input "2020-12-09"
click at [714, 261] on div "9" at bounding box center [710, 261] width 10 height 10
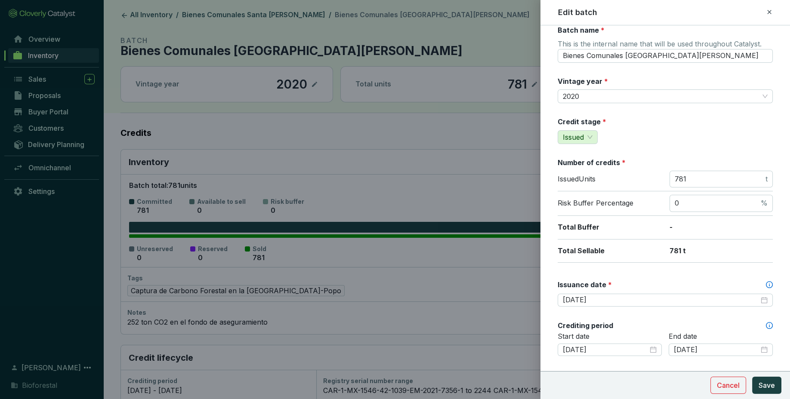
scroll to position [15, 0]
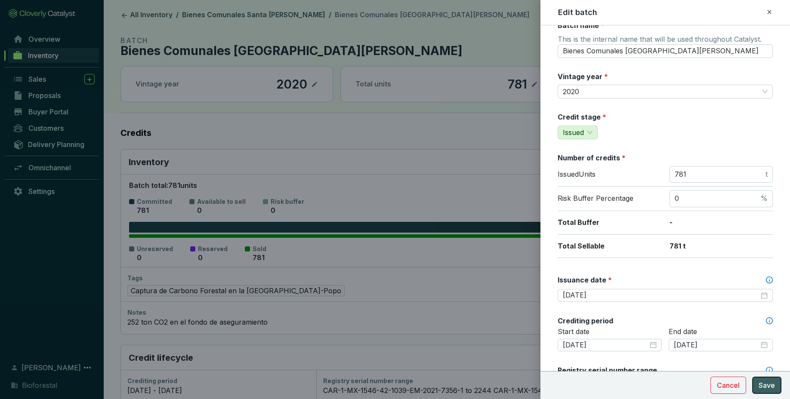
click at [772, 389] on span "Save" at bounding box center [766, 385] width 16 height 10
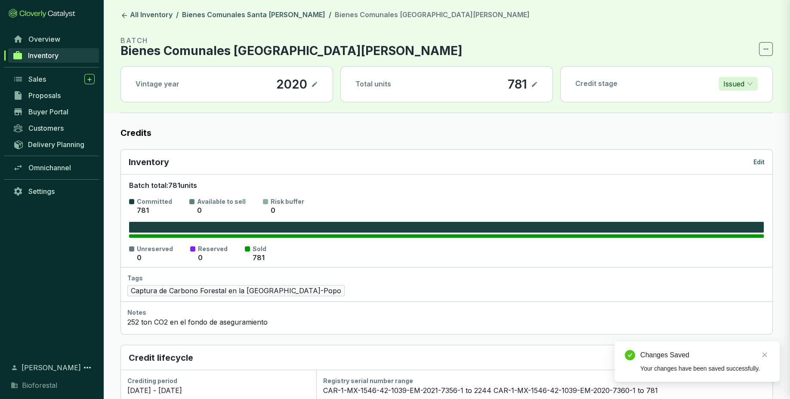
type input "CAR-1-MX-1546-42-1039-EM-2021-7356-1 to 2244CAR-1-MX-1546-42-1039-EM-2020-7360-…"
click at [286, 15] on link "Bienes Comunales Santa [PERSON_NAME]" at bounding box center [253, 15] width 147 height 10
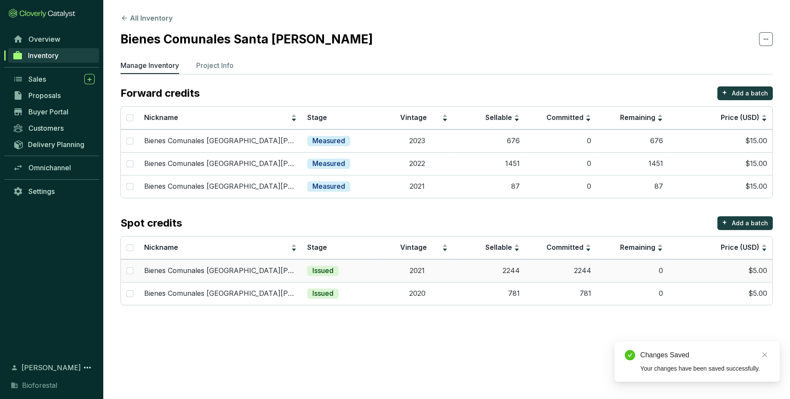
click at [432, 274] on td "2021" at bounding box center [418, 270] width 72 height 23
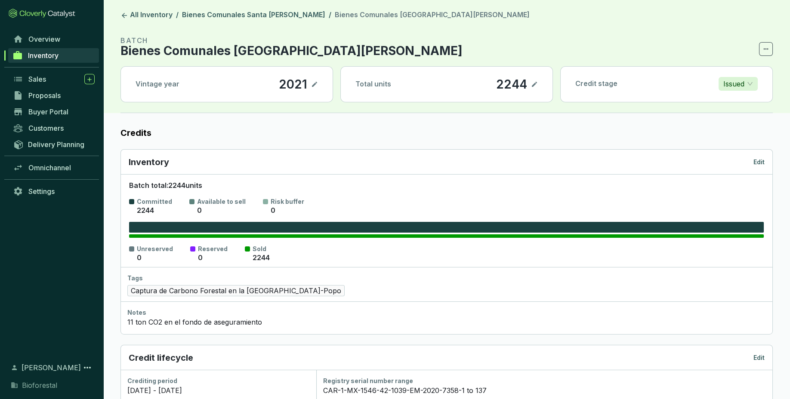
click at [761, 158] on p "Edit" at bounding box center [758, 162] width 11 height 9
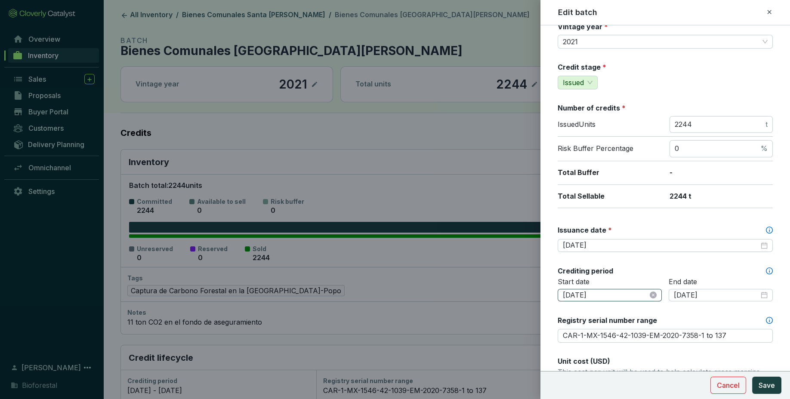
scroll to position [65, 0]
click at [770, 11] on icon at bounding box center [769, 12] width 4 height 4
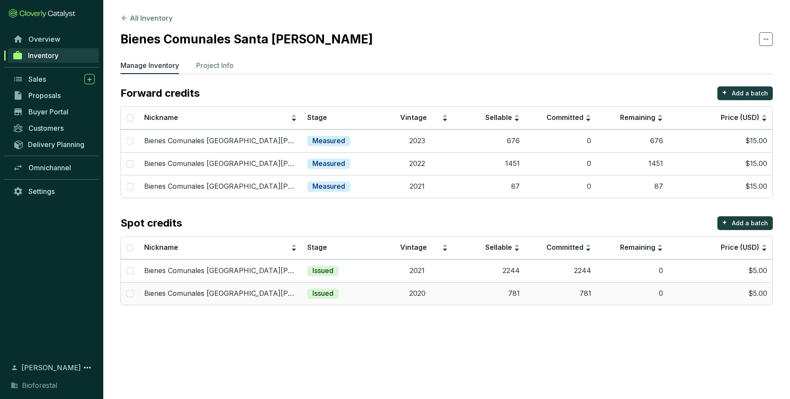
click at [578, 293] on td "781" at bounding box center [561, 293] width 72 height 23
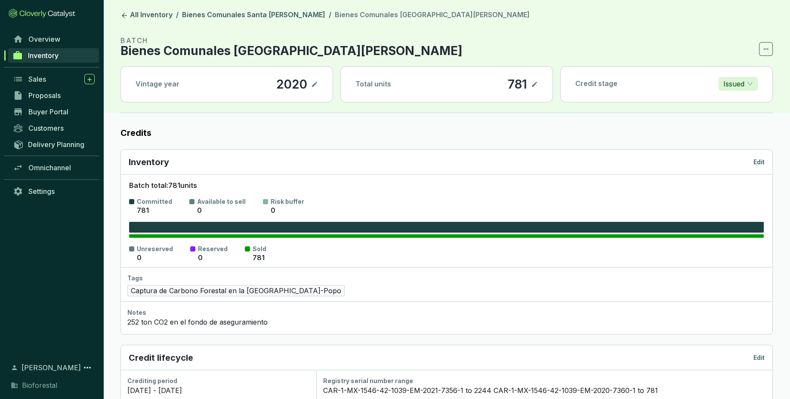
click at [758, 159] on p "Edit" at bounding box center [758, 162] width 11 height 9
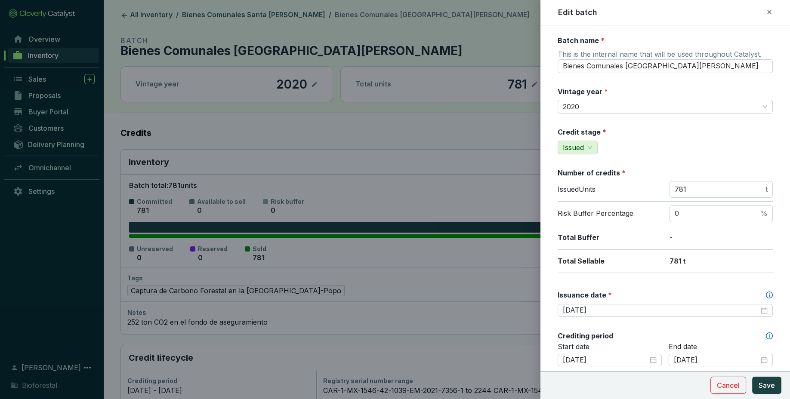
click at [769, 12] on icon at bounding box center [769, 12] width 4 height 4
type input "CAR-1-MX-1546-42-1039-EM-2021-7356-1 to 2244CAR-1-MX-1546-42-1039-EM-2020-7360-…"
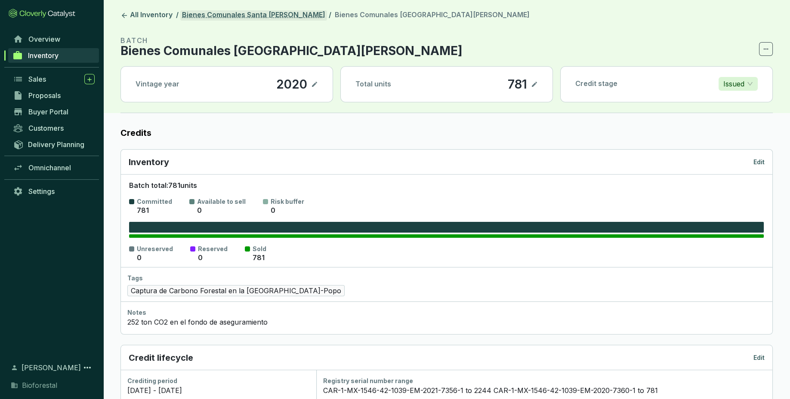
click at [263, 13] on link "Bienes Comunales Santa [PERSON_NAME]" at bounding box center [253, 15] width 147 height 10
click at [293, 8] on header "All Inventory / Bienes Comunales Santa Isabel Chalma / Bienes Comunales Santa I…" at bounding box center [446, 56] width 687 height 113
click at [295, 13] on link "Bienes Comunales Santa [PERSON_NAME]" at bounding box center [253, 15] width 147 height 10
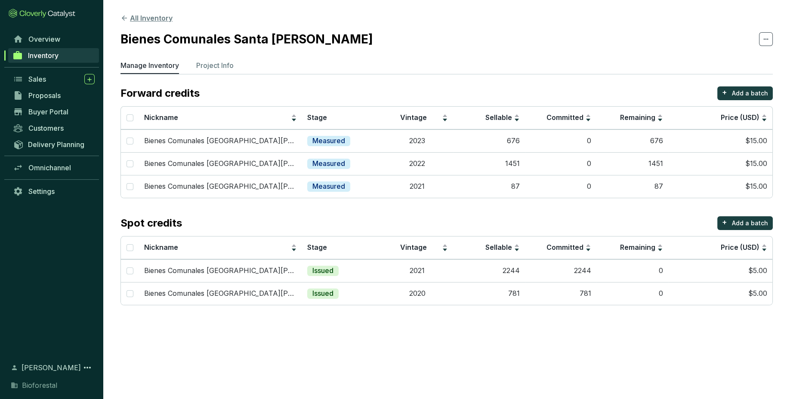
click at [135, 22] on button "All Inventory" at bounding box center [146, 18] width 52 height 10
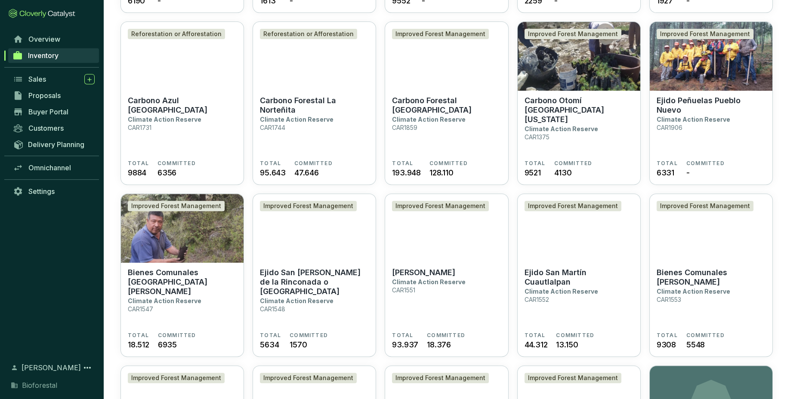
scroll to position [749, 0]
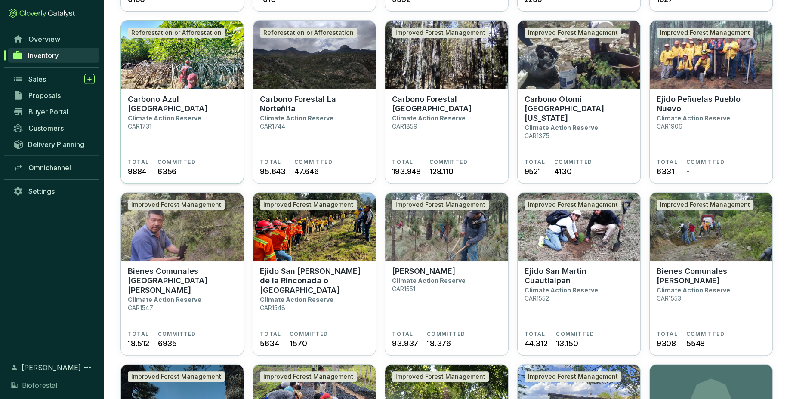
click at [164, 127] on section "Carbono Azul Playa Tortuga Climate Action Reserve CAR1731" at bounding box center [182, 127] width 109 height 64
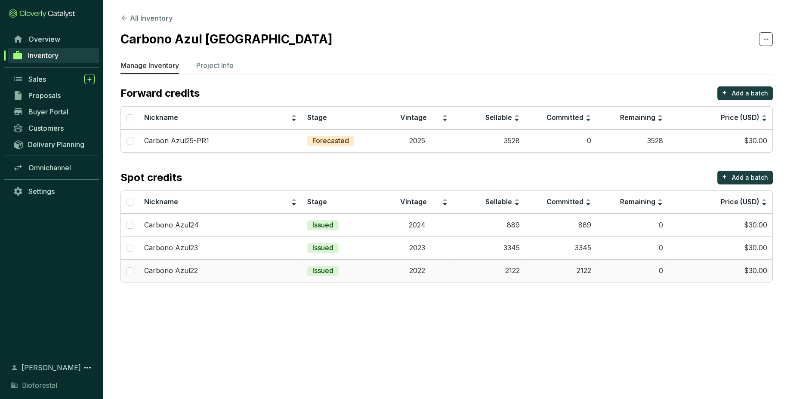
click at [407, 276] on td "2022" at bounding box center [418, 270] width 72 height 23
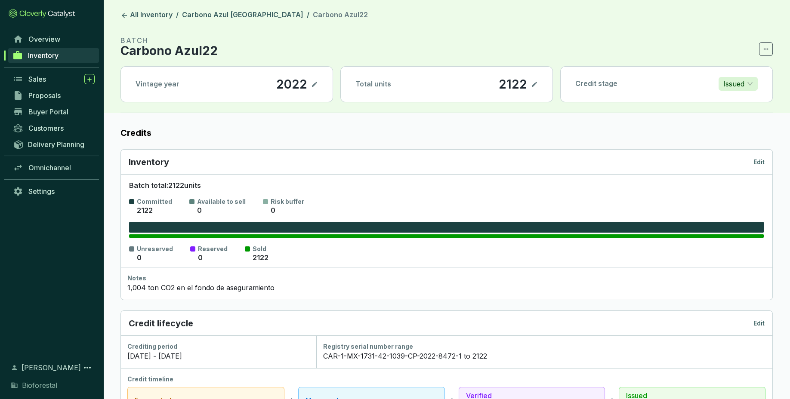
click at [757, 161] on p "Edit" at bounding box center [758, 162] width 11 height 9
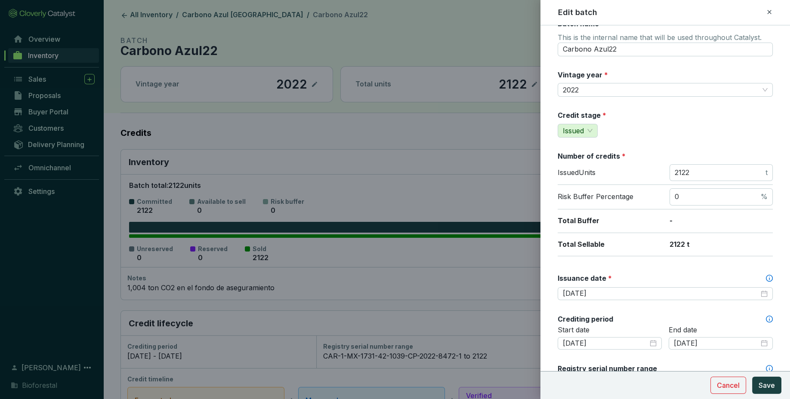
scroll to position [22, 0]
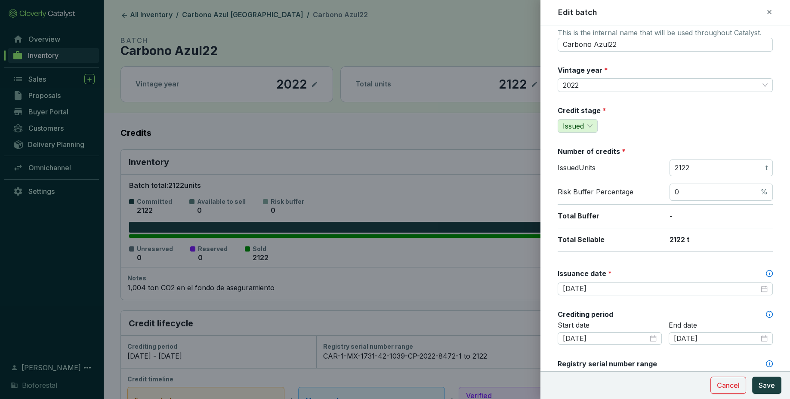
click at [770, 15] on icon at bounding box center [769, 12] width 7 height 10
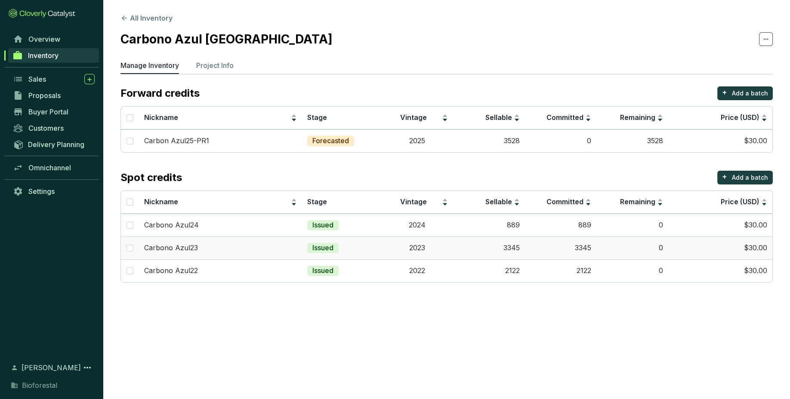
click at [564, 250] on td "3345" at bounding box center [561, 248] width 72 height 23
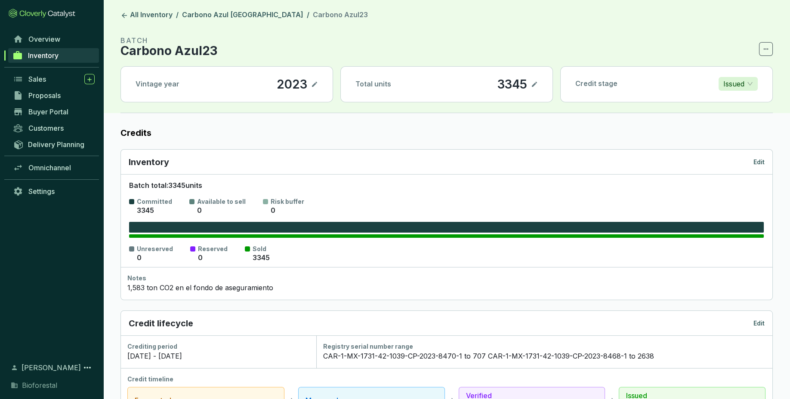
click at [760, 162] on p "Edit" at bounding box center [758, 162] width 11 height 9
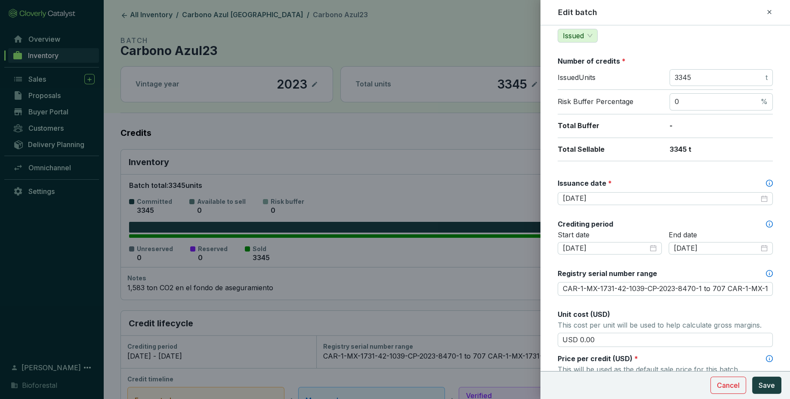
scroll to position [111, 0]
click at [769, 9] on icon at bounding box center [769, 12] width 7 height 10
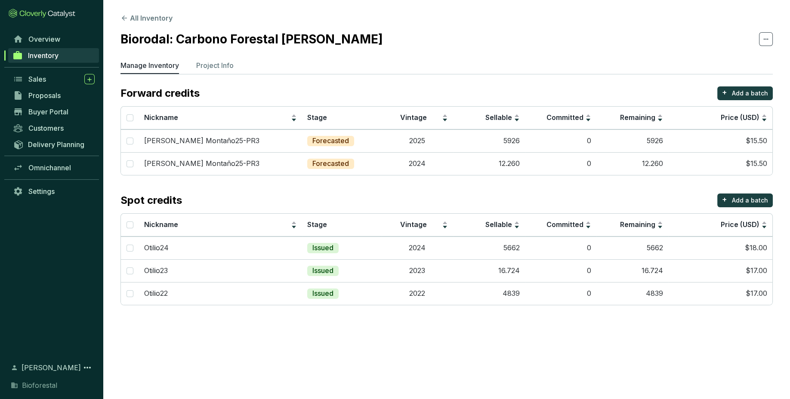
click at [354, 310] on section "All Inventory Biorodal: Carbono Forestal [PERSON_NAME] Manage Inventory Project…" at bounding box center [446, 161] width 687 height 323
click at [425, 300] on td "2022" at bounding box center [418, 293] width 72 height 23
click at [401, 274] on td "2023" at bounding box center [418, 270] width 72 height 23
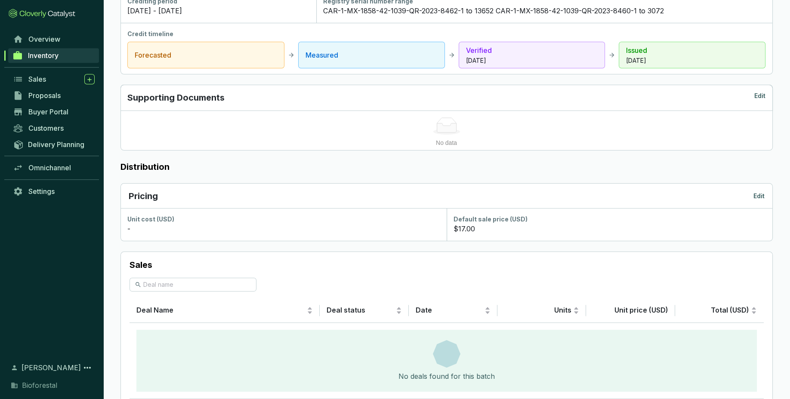
scroll to position [375, 0]
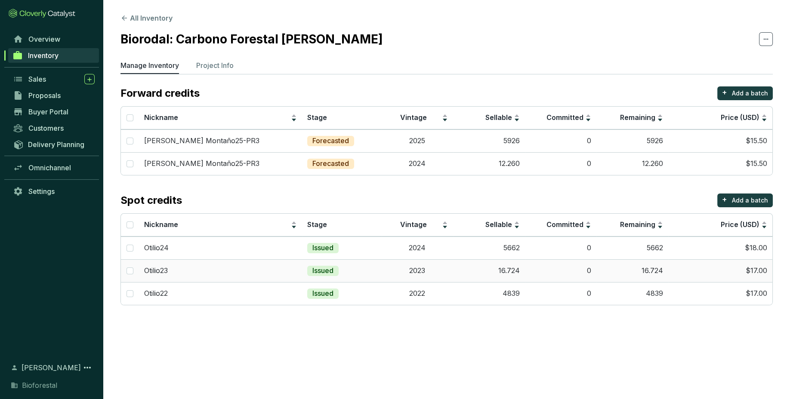
click at [463, 269] on td "16.724" at bounding box center [489, 270] width 72 height 23
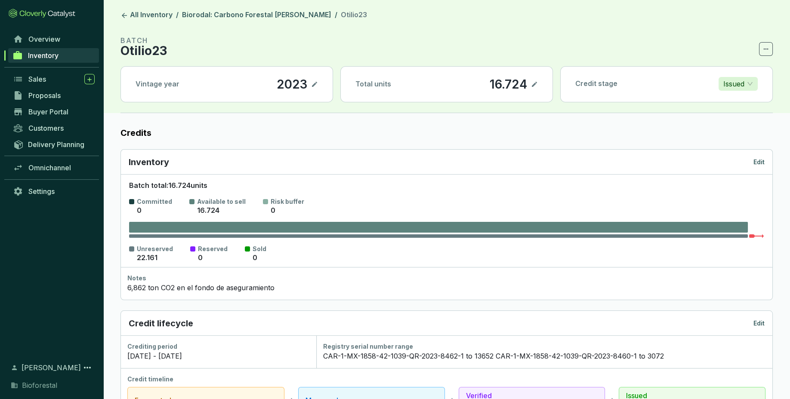
click at [762, 163] on p "Edit" at bounding box center [758, 162] width 11 height 9
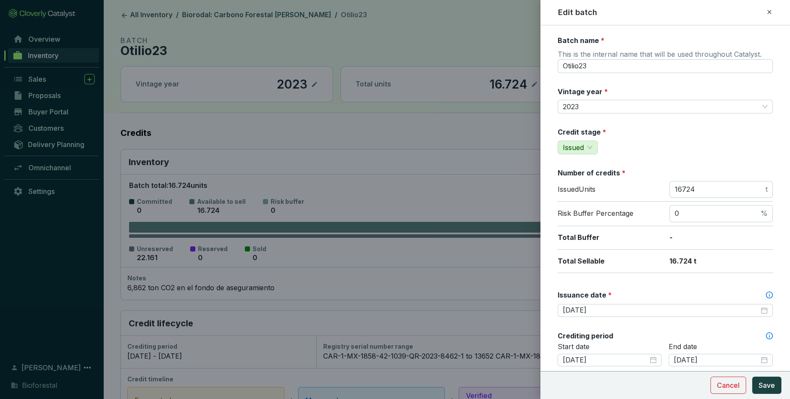
scroll to position [5, 0]
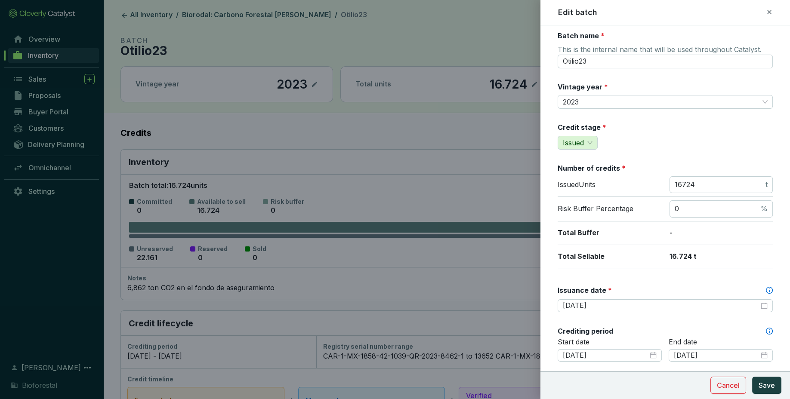
click at [766, 17] on icon at bounding box center [769, 12] width 7 height 10
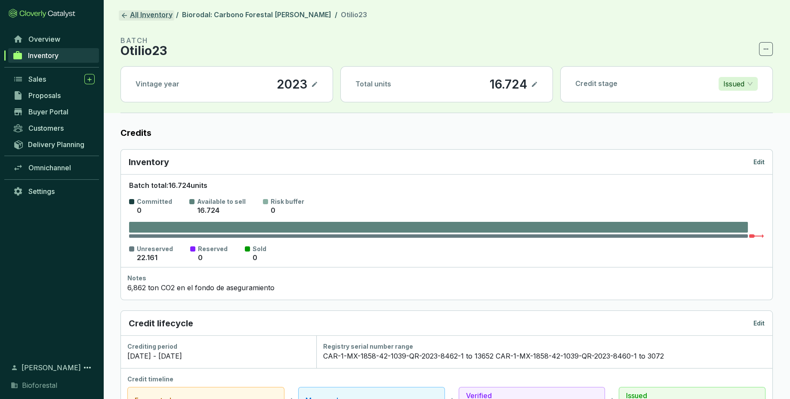
click at [145, 13] on link "All Inventory" at bounding box center [146, 15] width 55 height 10
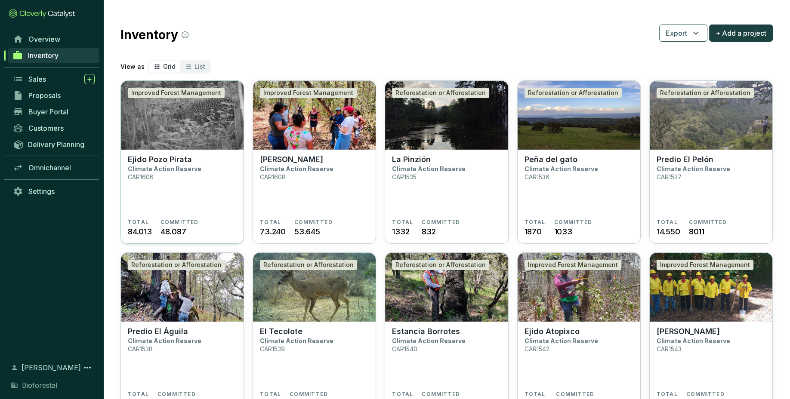
click at [229, 209] on section "Ejido Pozo Pirata Climate Action Reserve CAR1606" at bounding box center [182, 187] width 109 height 64
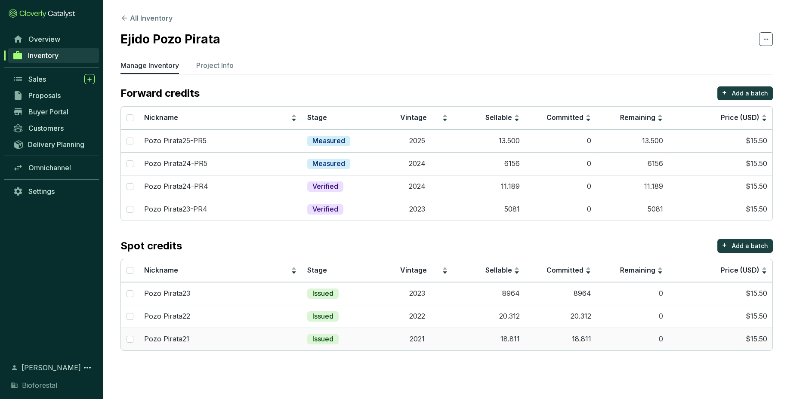
click at [541, 336] on td "18.811" at bounding box center [561, 339] width 72 height 23
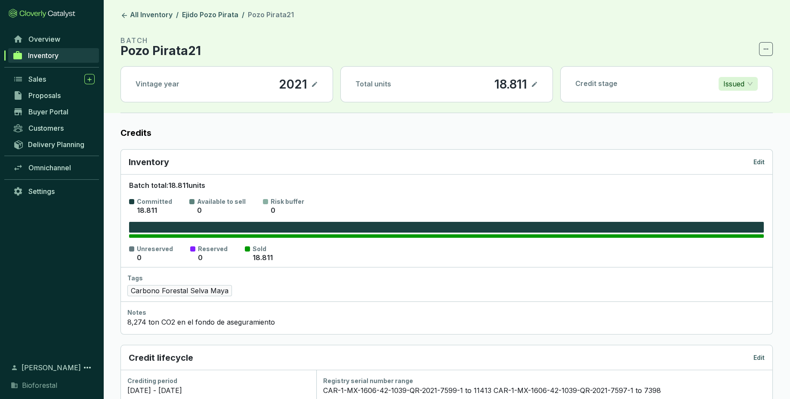
click at [755, 160] on p "Edit" at bounding box center [758, 162] width 11 height 9
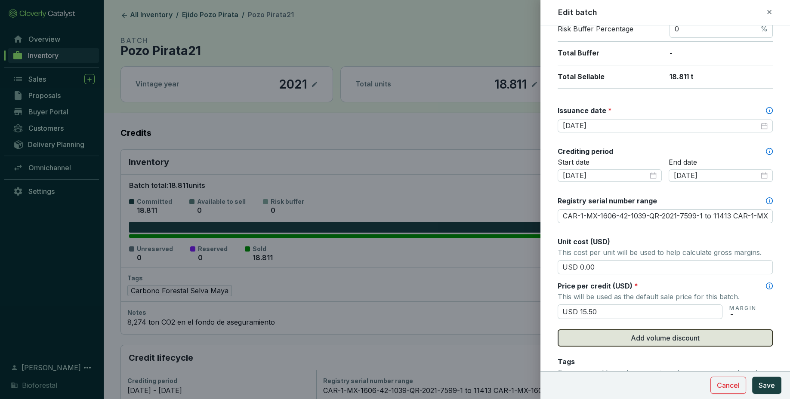
scroll to position [184, 0]
click at [769, 13] on icon at bounding box center [769, 12] width 7 height 10
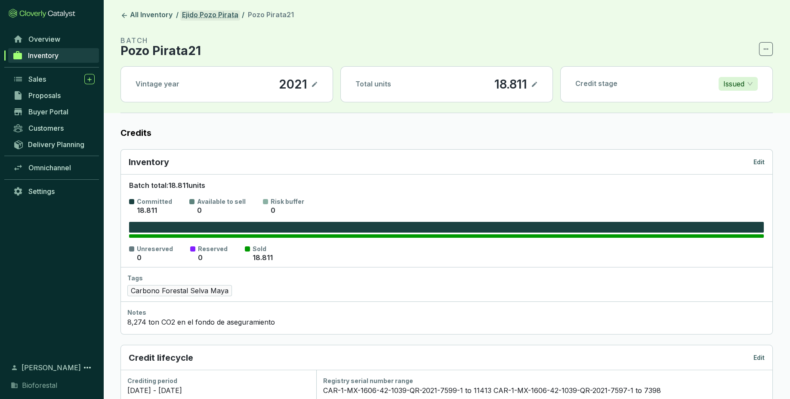
click at [217, 12] on link "Ejido Pozo Pirata" at bounding box center [210, 15] width 60 height 10
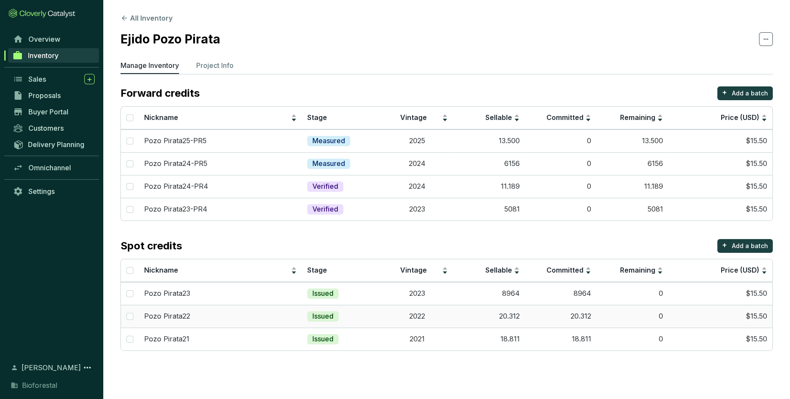
click at [534, 323] on td "20.312" at bounding box center [561, 316] width 72 height 23
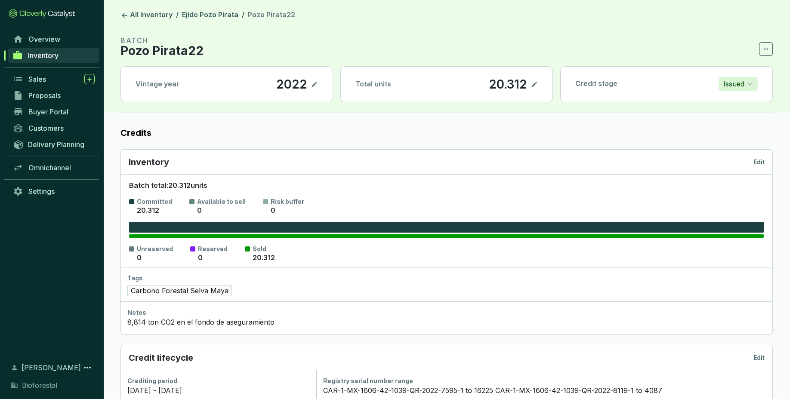
click at [758, 165] on p "Edit" at bounding box center [758, 162] width 11 height 9
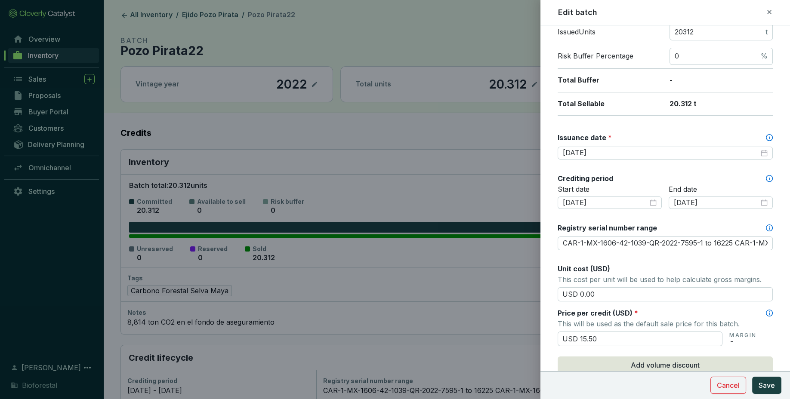
scroll to position [157, 0]
click at [769, 7] on div "Edit batch" at bounding box center [665, 12] width 250 height 25
click at [769, 12] on icon at bounding box center [769, 12] width 7 height 10
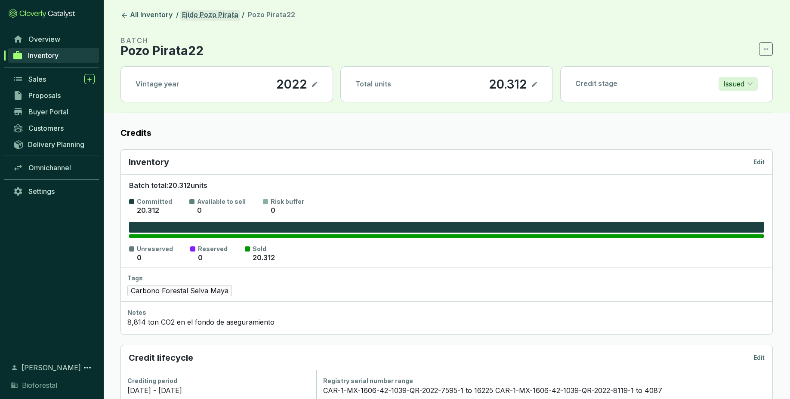
click at [207, 13] on link "Ejido Pozo Pirata" at bounding box center [210, 15] width 60 height 10
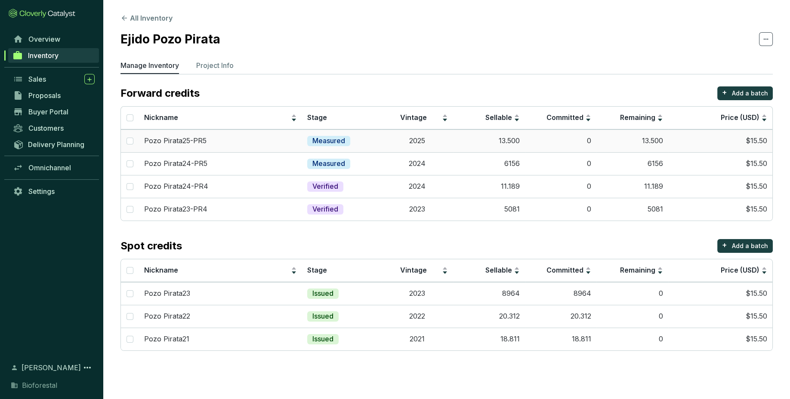
click at [490, 144] on td "13.500" at bounding box center [489, 140] width 72 height 23
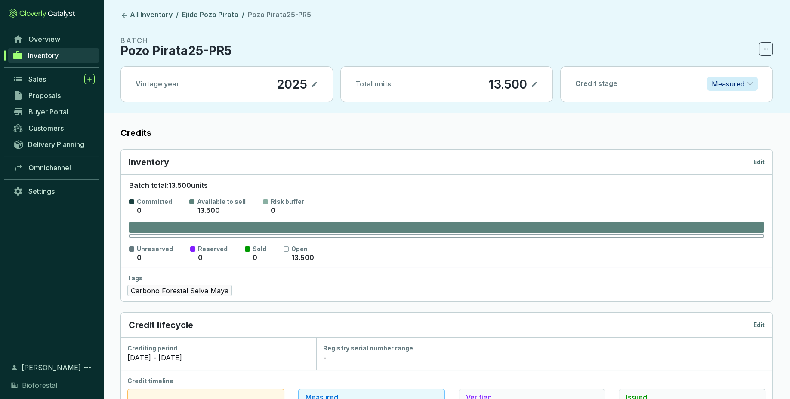
click at [758, 160] on p "Edit" at bounding box center [758, 162] width 11 height 9
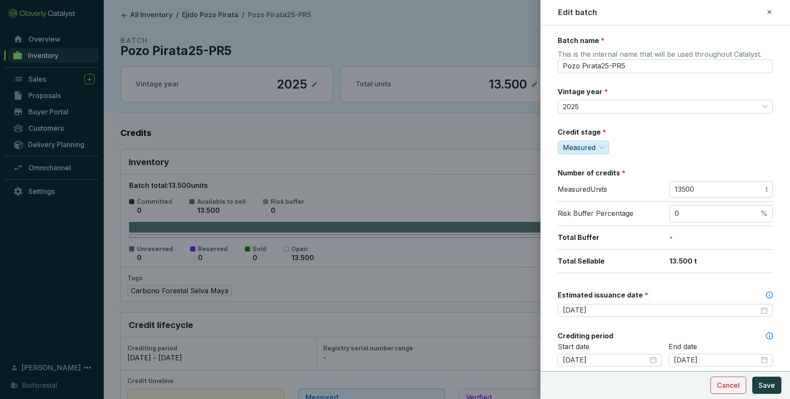
scroll to position [72, 0]
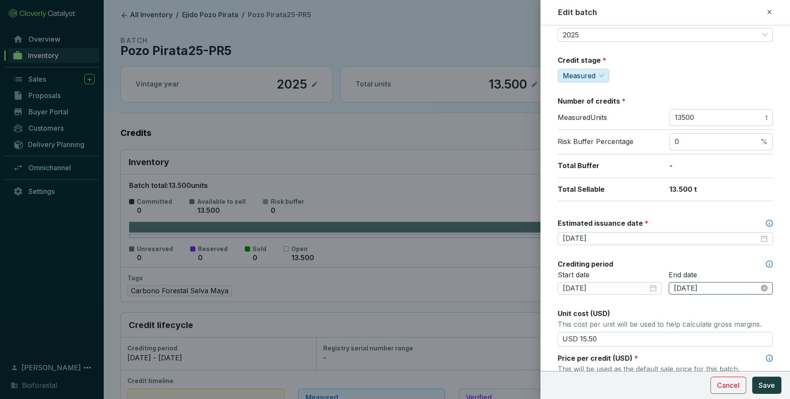
click at [699, 282] on div "2025-09-07" at bounding box center [721, 288] width 104 height 13
click at [650, 301] on div "Start date 2025-01-01" at bounding box center [610, 288] width 104 height 35
click at [615, 290] on input "2025-01-01" at bounding box center [605, 288] width 85 height 9
click at [621, 301] on div "Start date 2025-01-01" at bounding box center [610, 288] width 104 height 35
click at [769, 12] on icon at bounding box center [769, 12] width 4 height 4
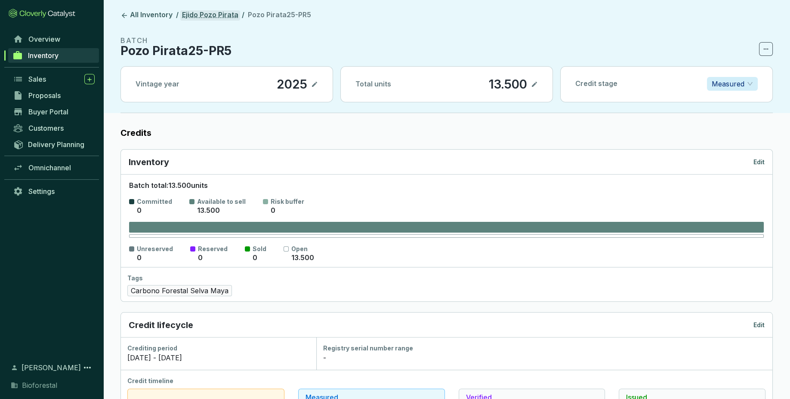
click at [223, 16] on link "Ejido Pozo Pirata" at bounding box center [210, 15] width 60 height 10
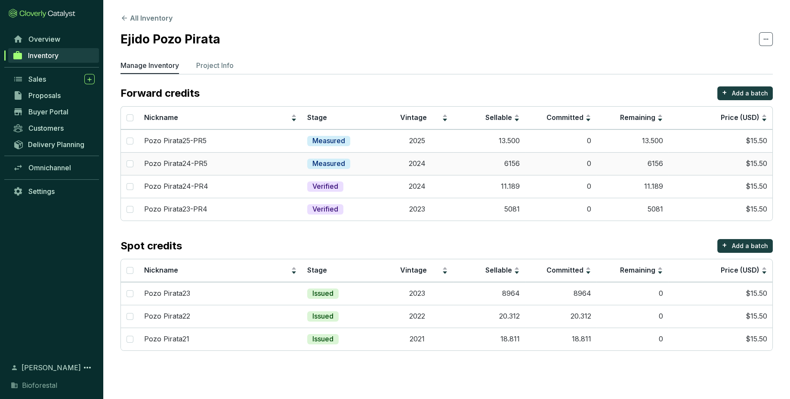
click at [481, 173] on td "6156" at bounding box center [489, 163] width 72 height 23
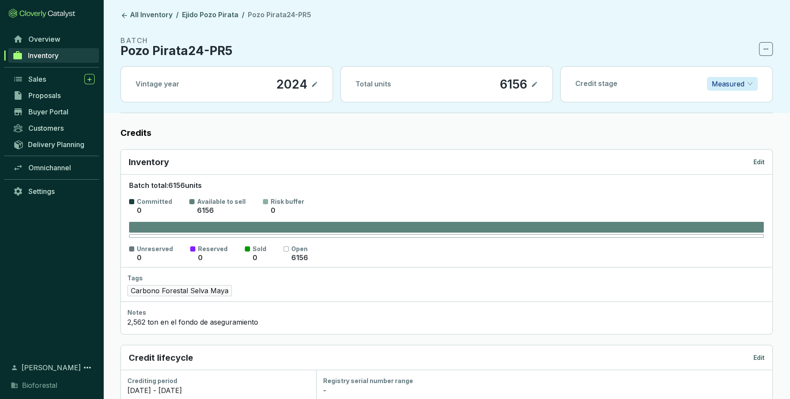
click at [758, 163] on p "Edit" at bounding box center [758, 162] width 11 height 9
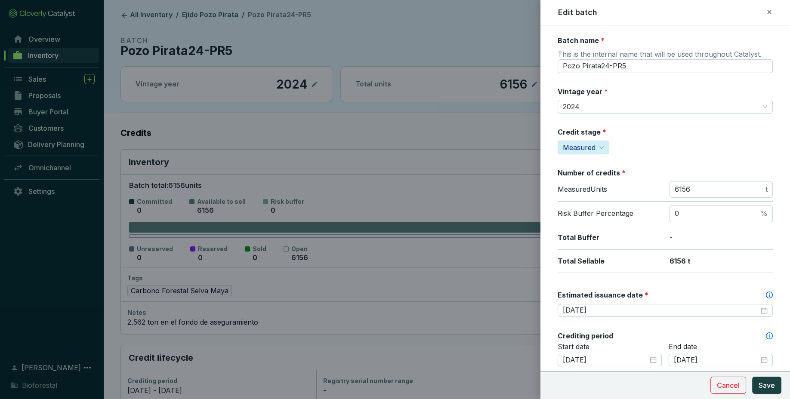
click at [766, 11] on icon at bounding box center [769, 12] width 7 height 10
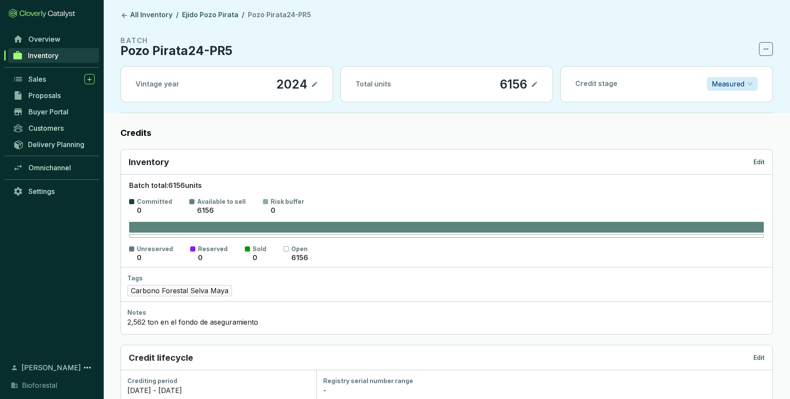
click at [43, 57] on span "Inventory" at bounding box center [43, 55] width 31 height 9
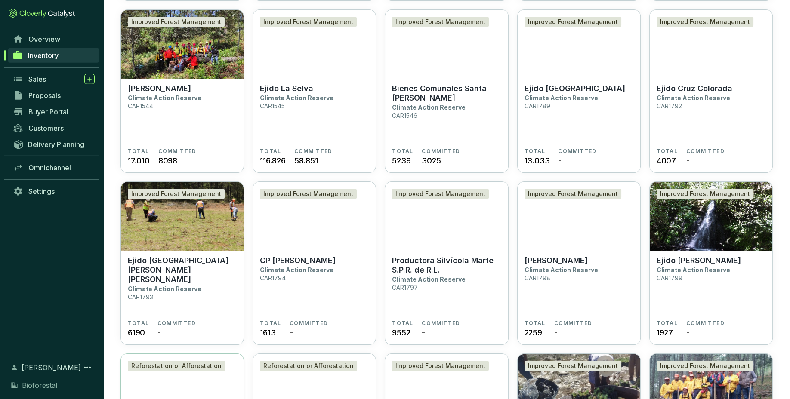
scroll to position [416, 0]
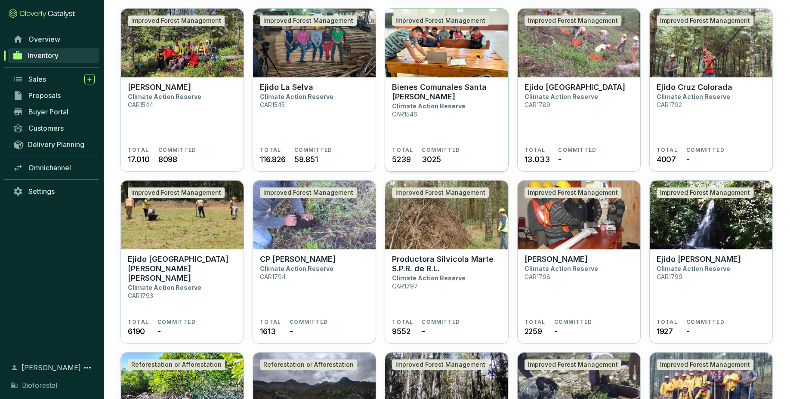
click at [474, 91] on p "Bienes Comunales Santa [PERSON_NAME]" at bounding box center [446, 92] width 109 height 19
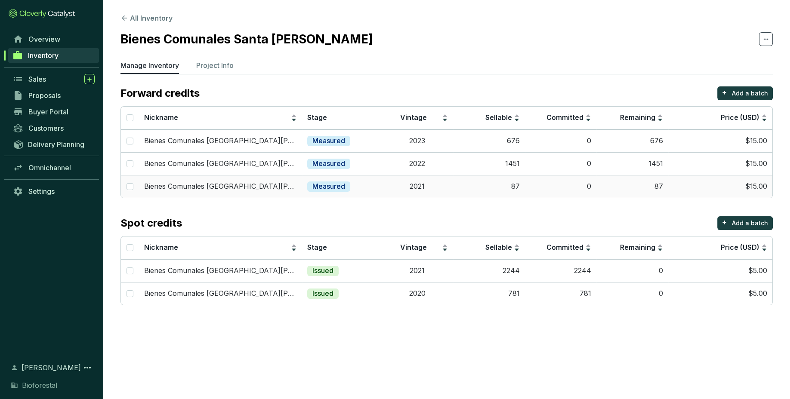
click at [436, 191] on td "2021" at bounding box center [418, 186] width 72 height 23
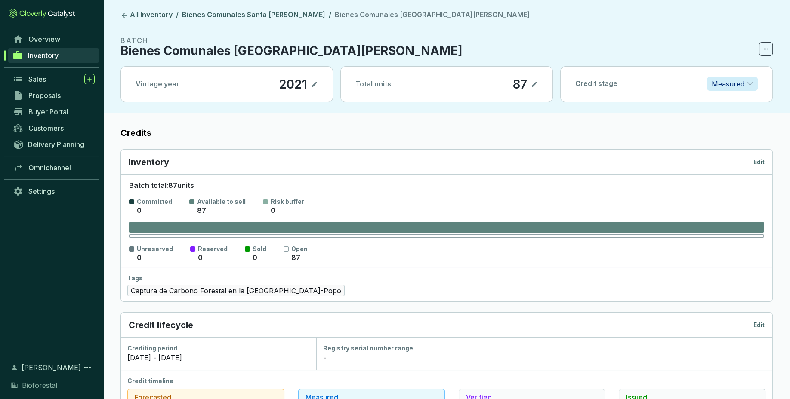
scroll to position [34, 0]
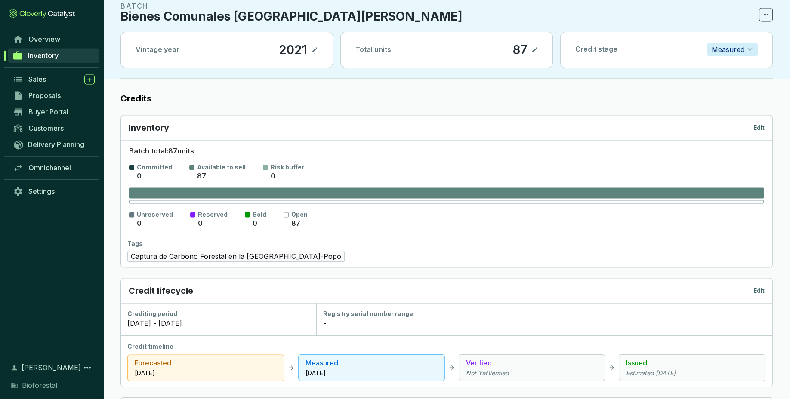
click at [759, 124] on p "Edit" at bounding box center [758, 127] width 11 height 9
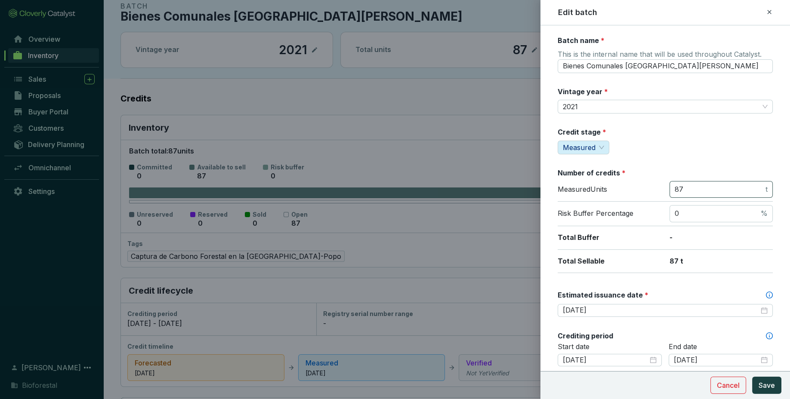
click at [721, 196] on span "87 t" at bounding box center [720, 189] width 103 height 17
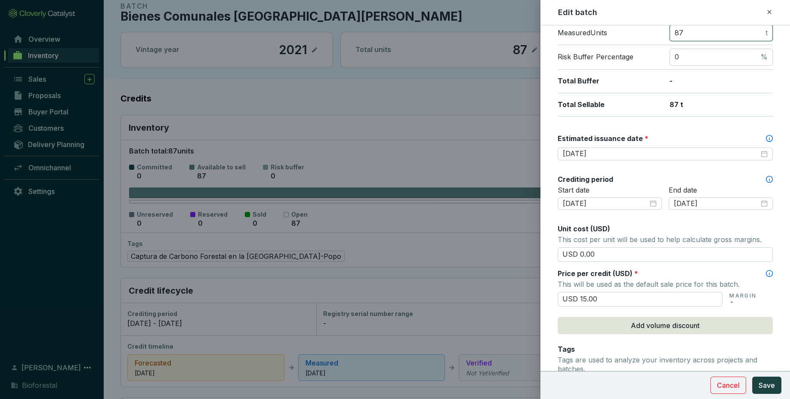
scroll to position [156, 0]
click at [609, 204] on input "[DATE]" at bounding box center [605, 204] width 85 height 9
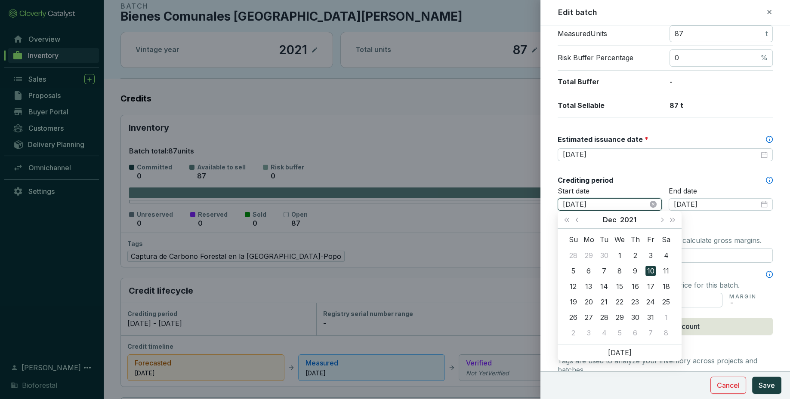
click at [609, 204] on input "[DATE]" at bounding box center [605, 204] width 85 height 9
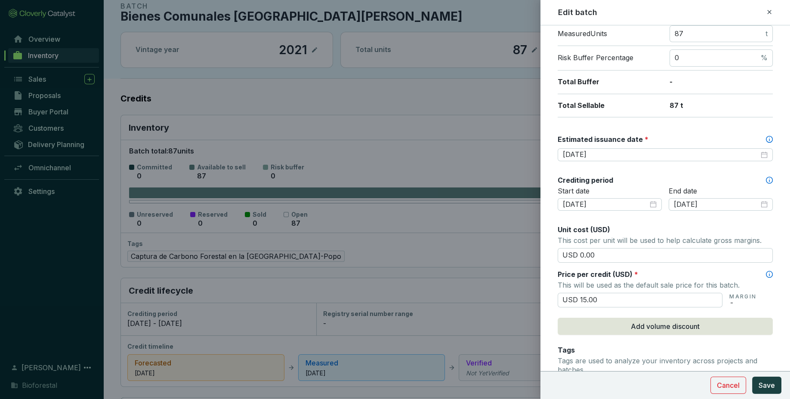
click at [728, 177] on div "Crediting period" at bounding box center [665, 180] width 215 height 9
click at [767, 9] on icon at bounding box center [769, 12] width 7 height 10
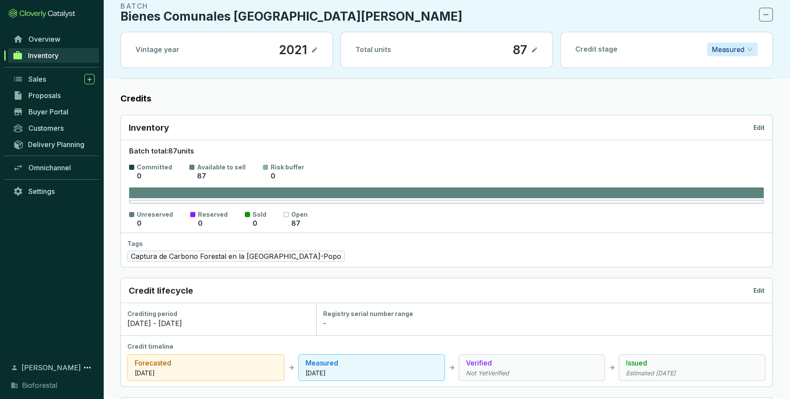
scroll to position [0, 0]
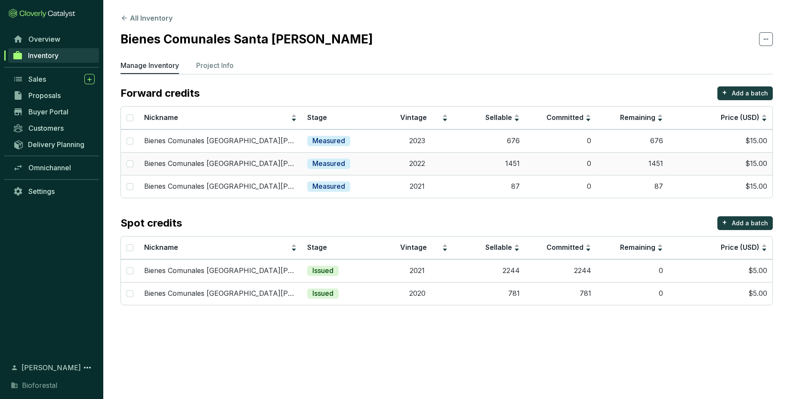
click at [540, 163] on td "0" at bounding box center [561, 163] width 72 height 23
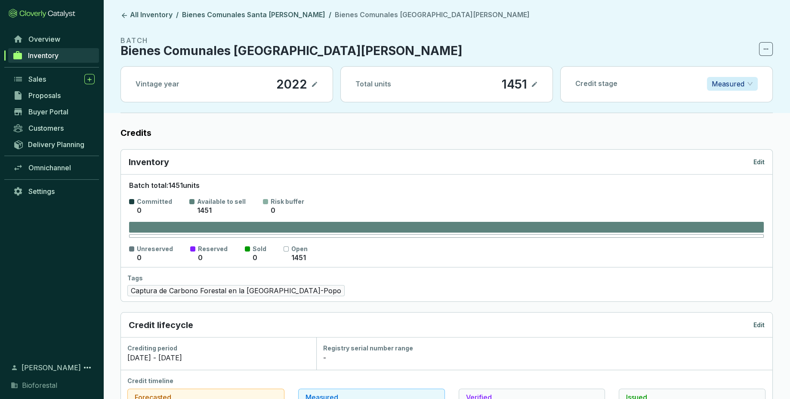
click at [749, 150] on div "Inventory Edit" at bounding box center [446, 162] width 651 height 25
click at [759, 161] on p "Edit" at bounding box center [758, 162] width 11 height 9
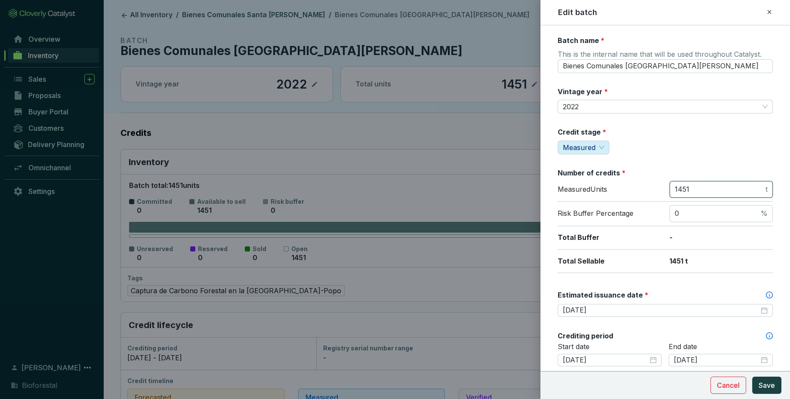
click at [702, 190] on input "1451" at bounding box center [719, 189] width 89 height 9
click at [769, 11] on icon at bounding box center [769, 12] width 7 height 10
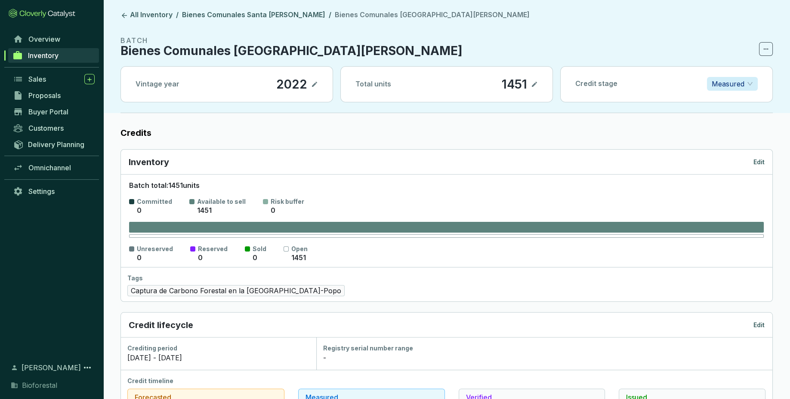
click at [275, 9] on header "All Inventory / Bienes Comunales Santa Isabel Chalma / Bienes Comunales Santa I…" at bounding box center [446, 56] width 687 height 113
click at [280, 27] on header "All Inventory / Bienes Comunales Santa Isabel Chalma / Bienes Comunales Santa I…" at bounding box center [446, 56] width 687 height 113
click at [287, 18] on link "Bienes Comunales Santa [PERSON_NAME]" at bounding box center [253, 15] width 147 height 10
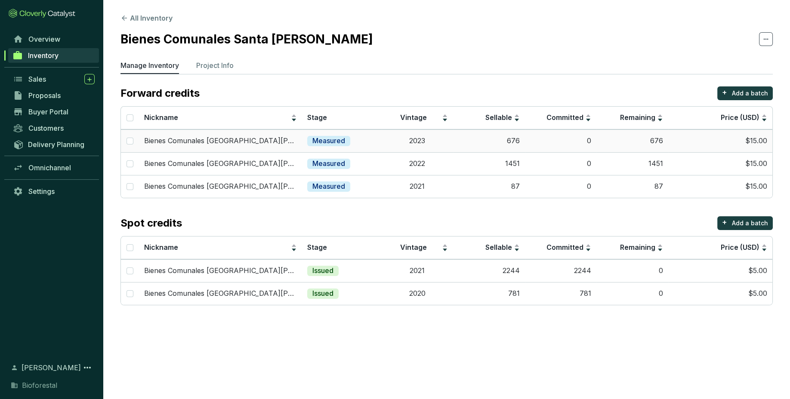
click at [319, 143] on p "Measured" at bounding box center [328, 140] width 33 height 9
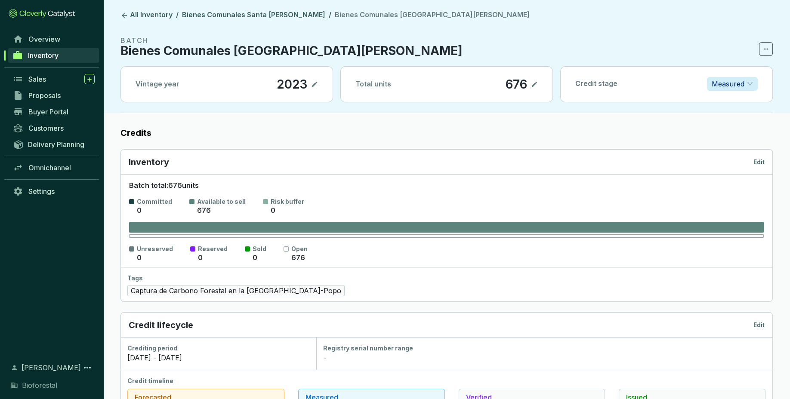
click at [536, 84] on icon at bounding box center [534, 84] width 7 height 10
click at [512, 82] on div "676" at bounding box center [504, 84] width 26 height 15
click at [537, 87] on icon at bounding box center [534, 84] width 7 height 10
click at [127, 21] on header "All Inventory / Bienes Comunales Santa Isabel Chalma / Bienes Comunales Santa I…" at bounding box center [446, 56] width 687 height 113
click at [126, 15] on icon at bounding box center [124, 15] width 5 height 5
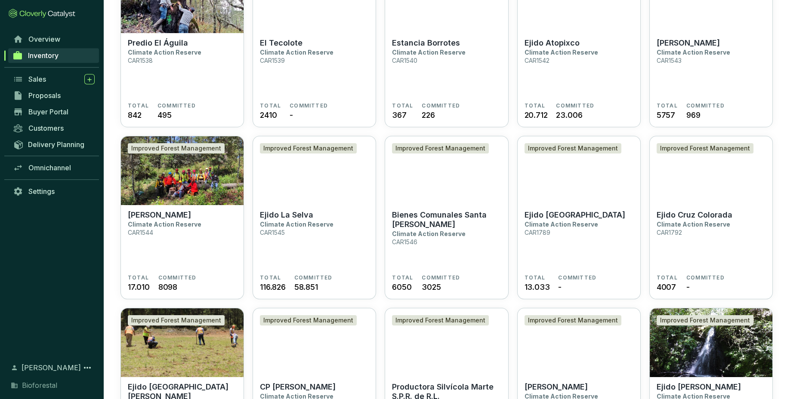
scroll to position [304, 0]
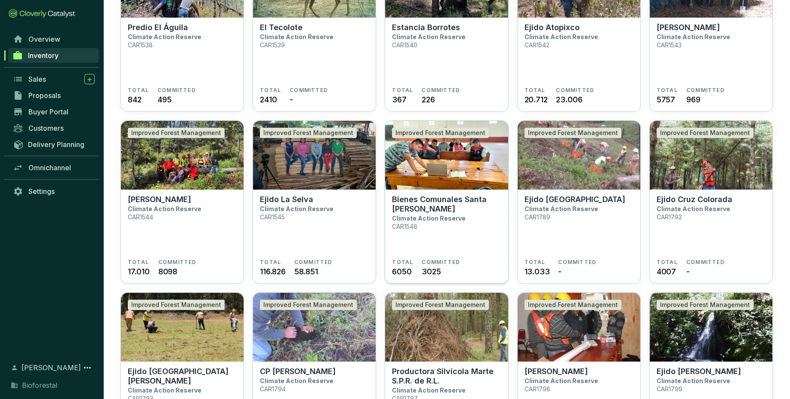
click at [414, 178] on img at bounding box center [446, 155] width 123 height 69
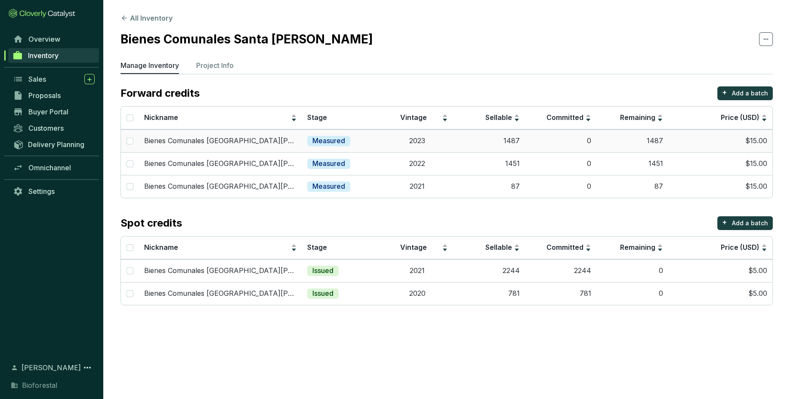
click at [521, 144] on td "1487" at bounding box center [489, 140] width 72 height 23
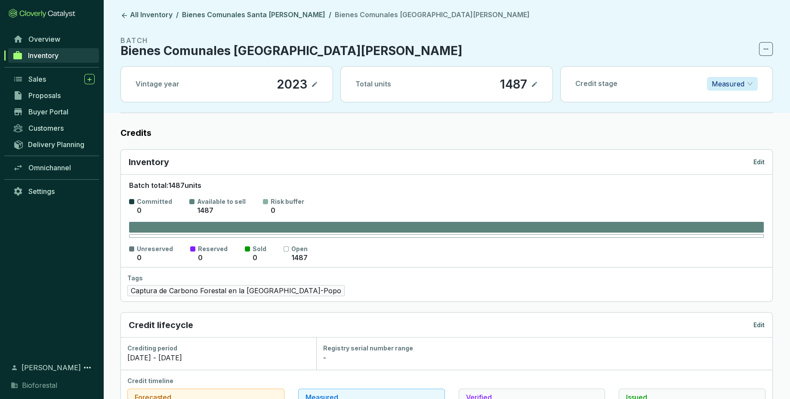
click at [526, 89] on p "1487" at bounding box center [513, 84] width 28 height 15
click at [535, 86] on icon at bounding box center [534, 84] width 7 height 10
click at [533, 85] on icon at bounding box center [534, 85] width 5 height 4
drag, startPoint x: 138, startPoint y: 21, endPoint x: 142, endPoint y: 16, distance: 6.4
click at [142, 16] on header "All Inventory / Bienes Comunales [GEOGRAPHIC_DATA][PERSON_NAME] / Bienes Comuna…" at bounding box center [446, 56] width 687 height 113
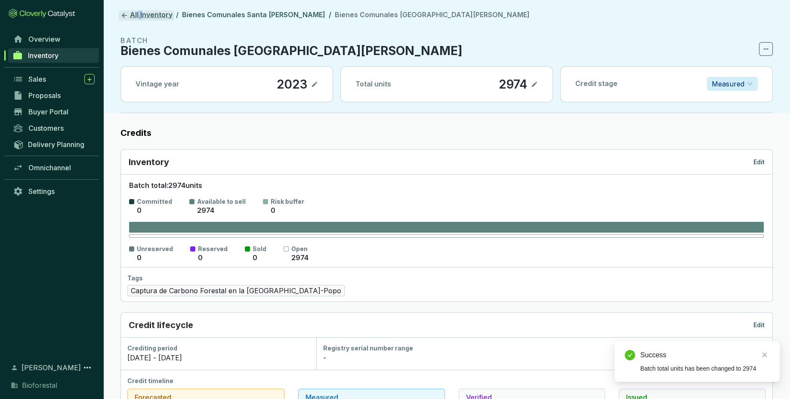
click at [142, 16] on link "All Inventory" at bounding box center [146, 15] width 55 height 10
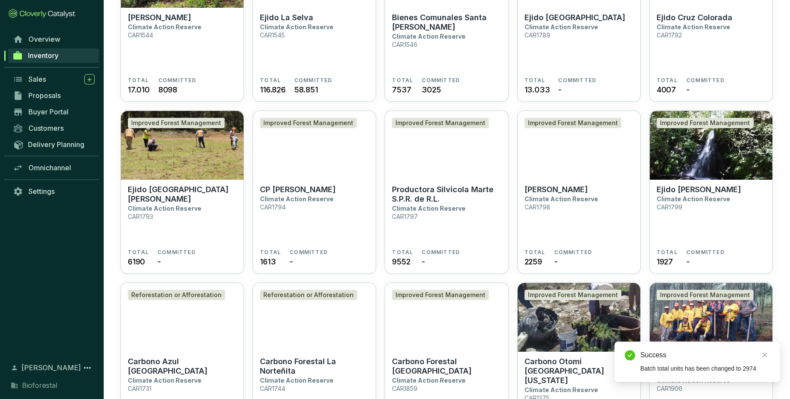
scroll to position [541, 0]
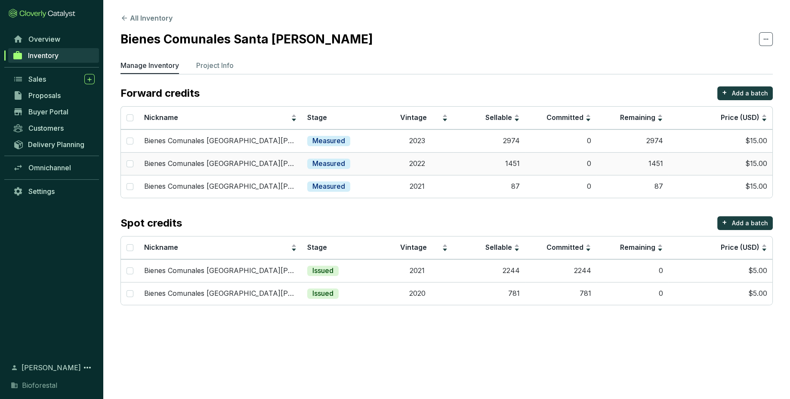
click at [502, 164] on td "1451" at bounding box center [489, 163] width 72 height 23
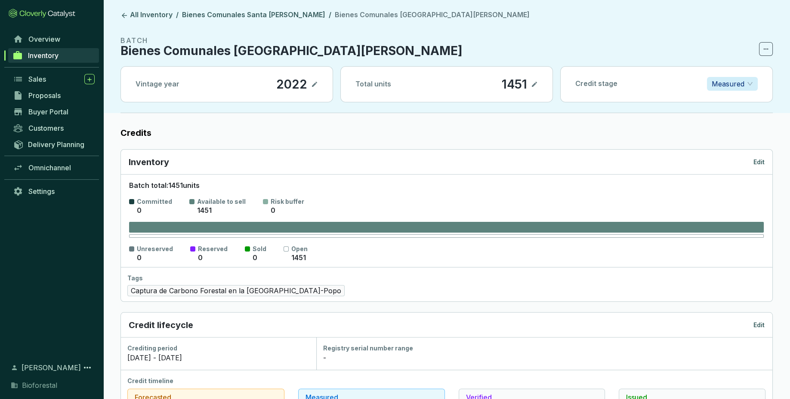
click at [526, 82] on p "1451" at bounding box center [514, 84] width 26 height 15
click at [540, 84] on div "Total units 1451" at bounding box center [447, 84] width 212 height 35
click at [534, 84] on icon at bounding box center [534, 84] width 5 height 5
click at [530, 83] on section "2902" at bounding box center [509, 84] width 55 height 15
click at [534, 85] on icon at bounding box center [534, 84] width 7 height 10
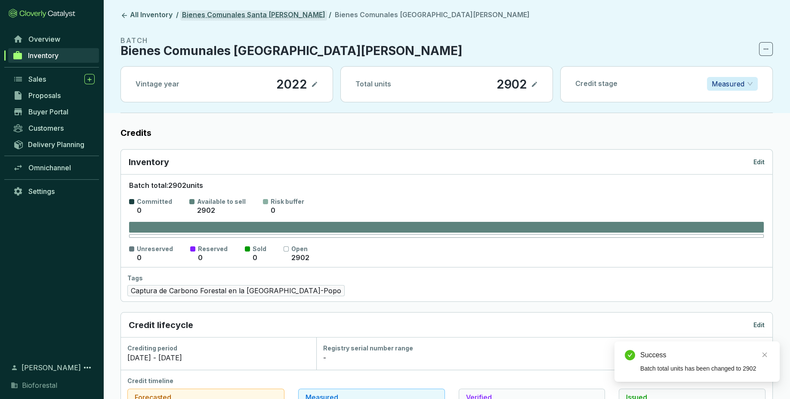
click at [274, 12] on link "Bienes Comunales Santa [PERSON_NAME]" at bounding box center [253, 15] width 147 height 10
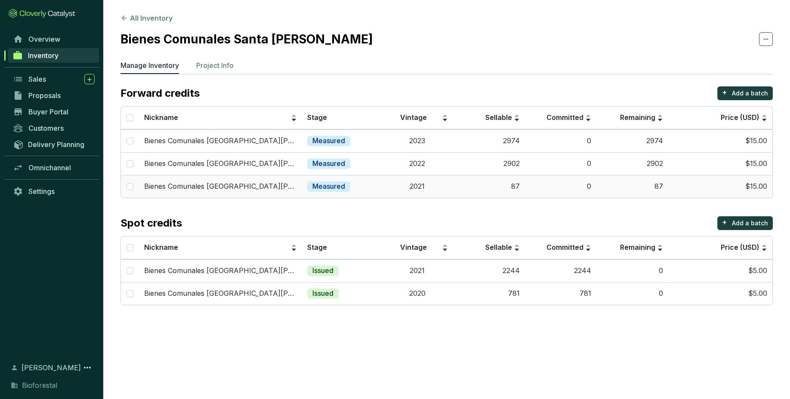
click at [522, 187] on td "87" at bounding box center [489, 186] width 72 height 23
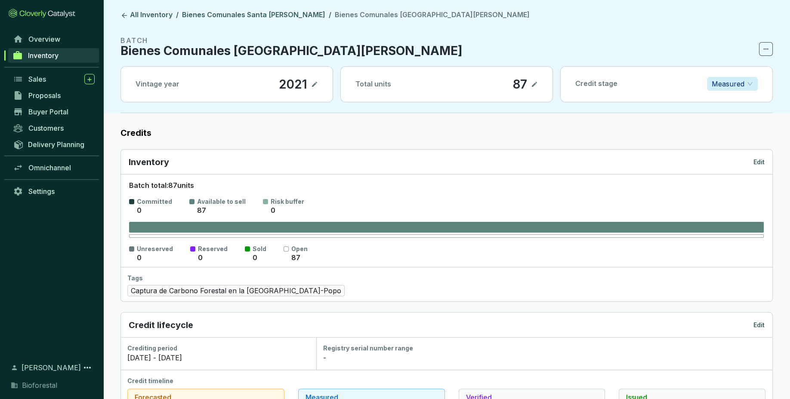
click at [538, 86] on div "Total units 87" at bounding box center [447, 84] width 212 height 35
click at [533, 83] on icon at bounding box center [534, 84] width 7 height 10
click at [533, 86] on icon at bounding box center [534, 84] width 7 height 10
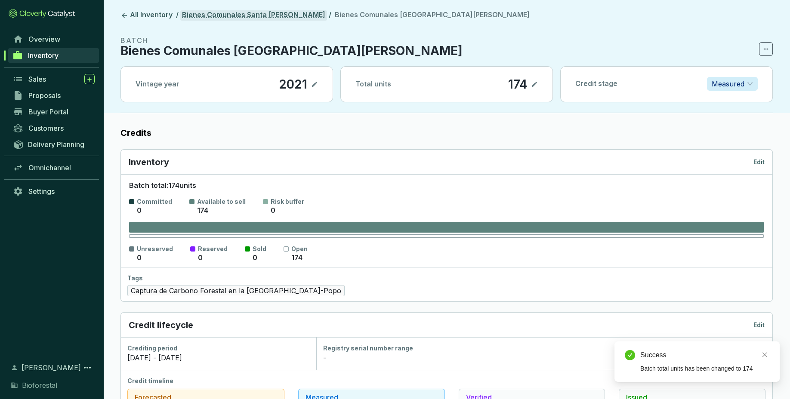
click at [223, 15] on link "Bienes Comunales Santa [PERSON_NAME]" at bounding box center [253, 15] width 147 height 10
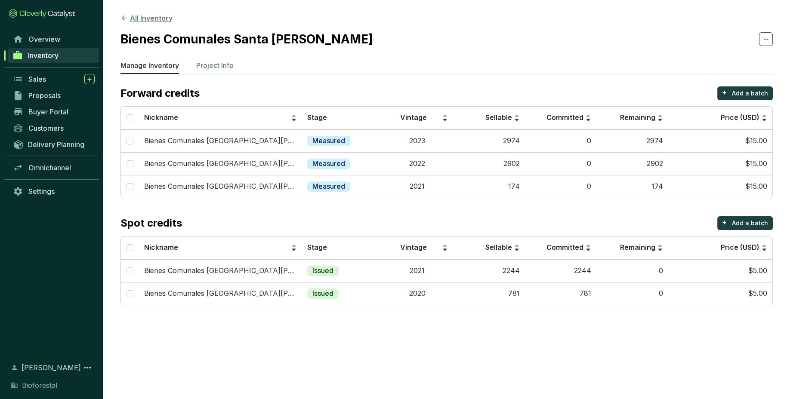
click at [164, 17] on button "All Inventory" at bounding box center [146, 18] width 52 height 10
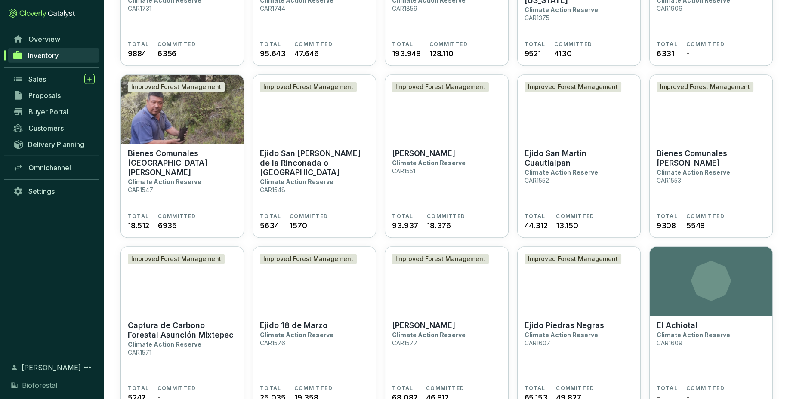
scroll to position [872, 0]
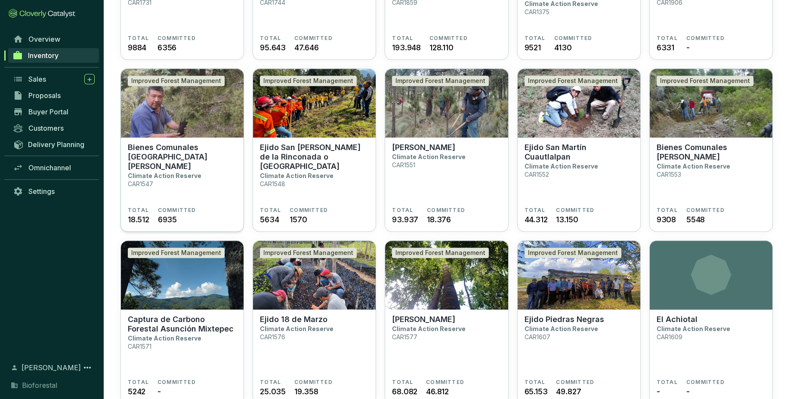
click at [231, 195] on section "Bienes Comunales San Pedro Ecatzingo Climate Action Reserve CAR1547" at bounding box center [182, 175] width 109 height 64
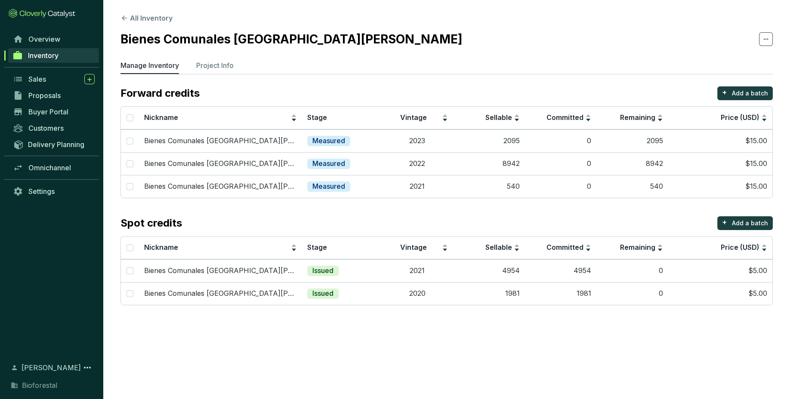
click at [542, 342] on section "All Inventory Bienes Comunales [GEOGRAPHIC_DATA][PERSON_NAME] Manage Inventory …" at bounding box center [395, 199] width 790 height 399
click at [492, 137] on td "2095" at bounding box center [489, 140] width 72 height 23
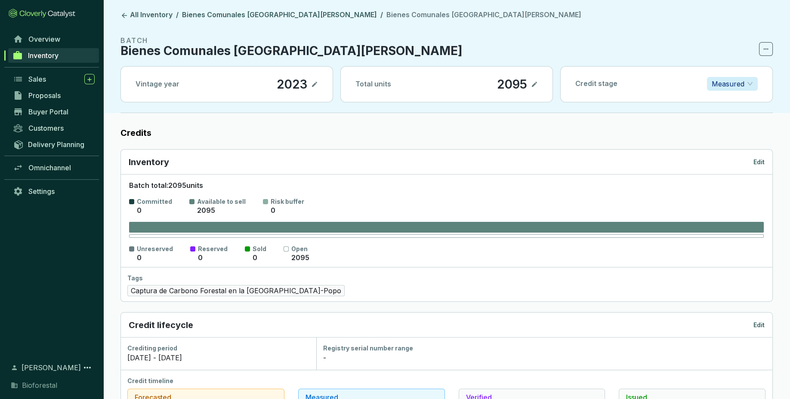
click at [760, 163] on p "Edit" at bounding box center [758, 162] width 11 height 9
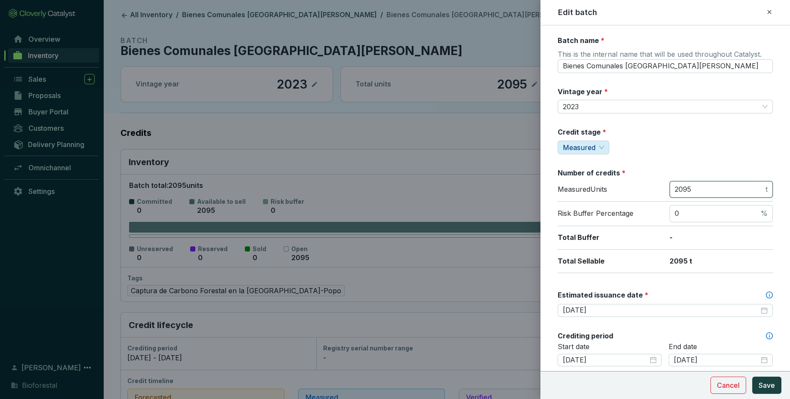
click at [702, 185] on input "2095" at bounding box center [719, 189] width 89 height 9
drag, startPoint x: 702, startPoint y: 185, endPoint x: 638, endPoint y: 192, distance: 63.6
click at [675, 192] on input "2095" at bounding box center [719, 189] width 89 height 9
type input "4388"
click at [767, 385] on span "Save" at bounding box center [766, 385] width 16 height 10
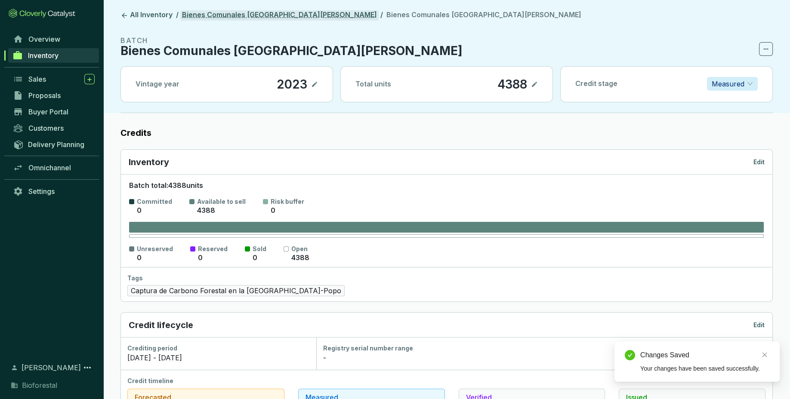
click at [298, 15] on link "Bienes Comunales [GEOGRAPHIC_DATA][PERSON_NAME]" at bounding box center [279, 15] width 198 height 10
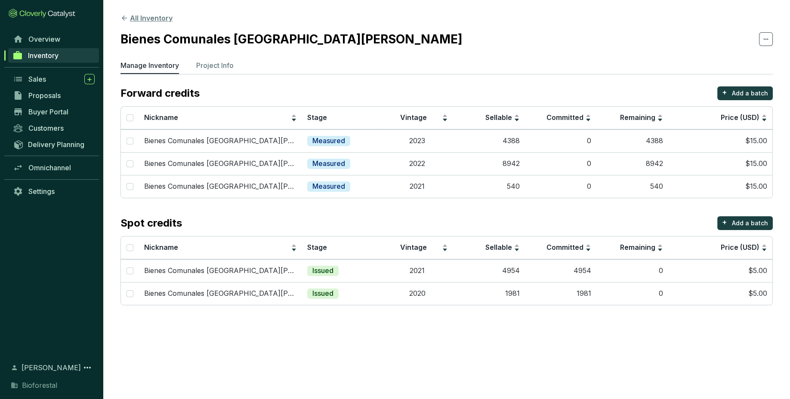
click at [165, 20] on button "All Inventory" at bounding box center [146, 18] width 52 height 10
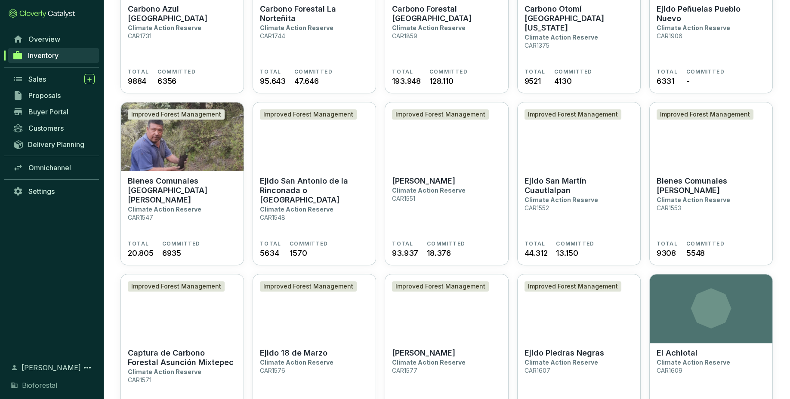
scroll to position [840, 0]
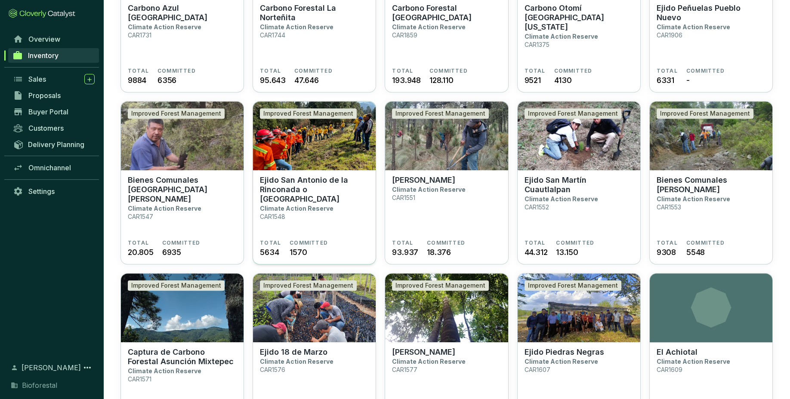
click at [347, 225] on section "Ejido San Antonio de la Rinconada o Tlaltecahuacan Climate Action Reserve CAR15…" at bounding box center [314, 208] width 109 height 64
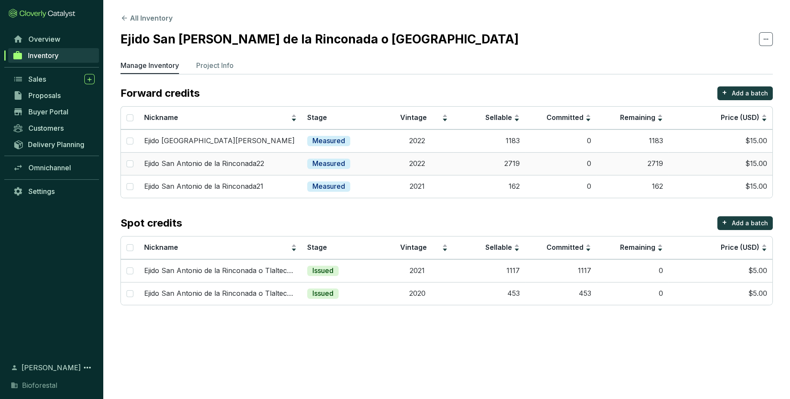
click at [513, 162] on td "2719" at bounding box center [489, 163] width 72 height 23
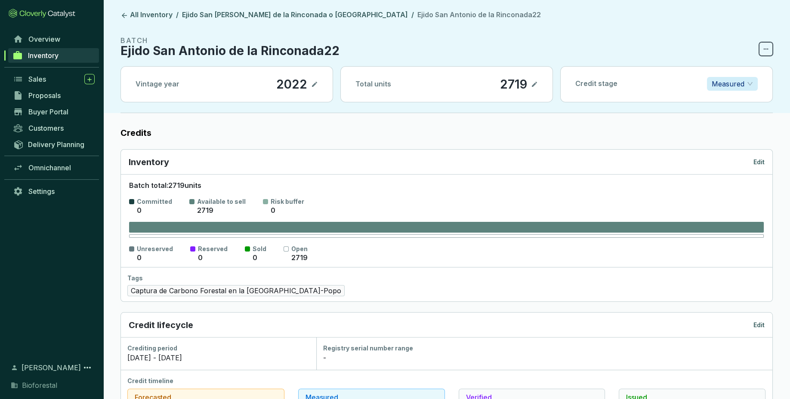
click at [764, 46] on icon at bounding box center [765, 49] width 7 height 10
click at [622, 49] on section "BATCH Ejido [GEOGRAPHIC_DATA][PERSON_NAME]" at bounding box center [446, 45] width 652 height 21
click at [760, 165] on p "Edit" at bounding box center [758, 162] width 11 height 9
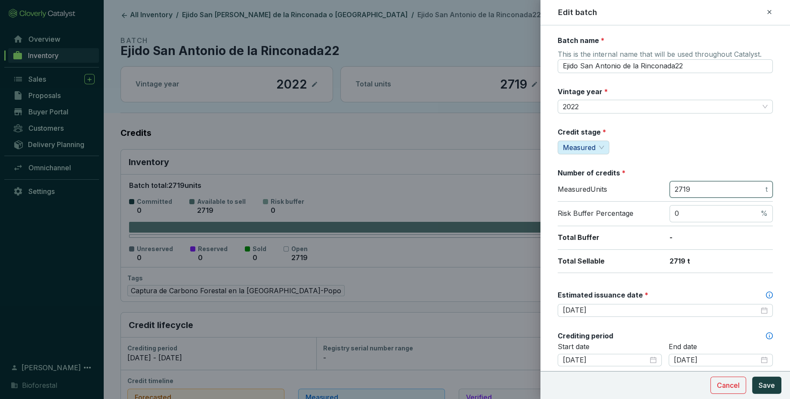
click at [712, 190] on input "2719" at bounding box center [719, 189] width 89 height 9
type input "2"
type input "1795"
click at [761, 385] on span "Save" at bounding box center [766, 385] width 16 height 10
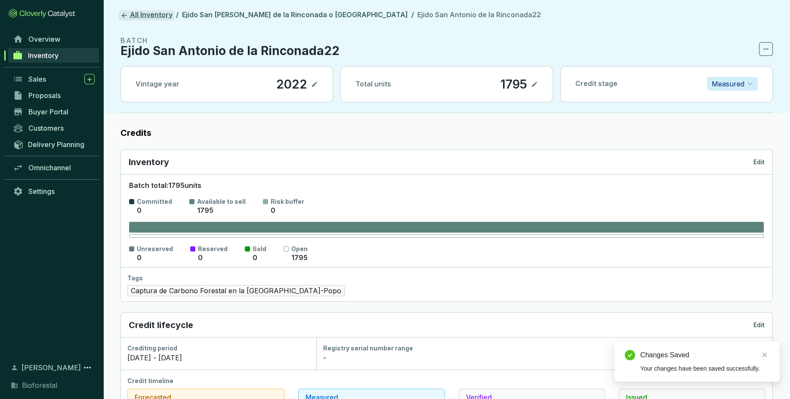
click at [157, 11] on link "All Inventory" at bounding box center [146, 15] width 55 height 10
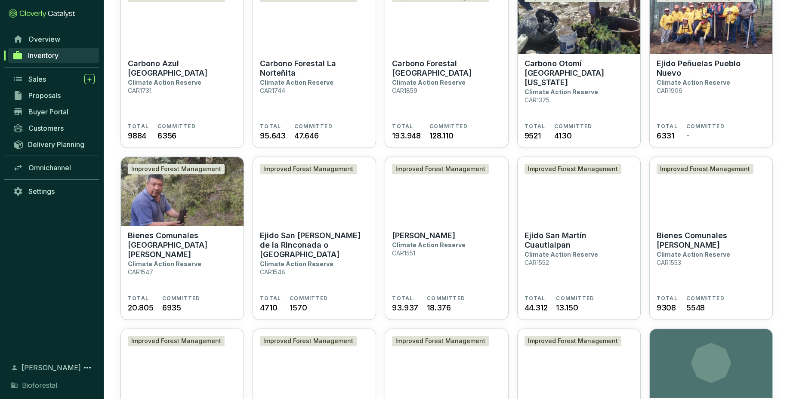
scroll to position [793, 0]
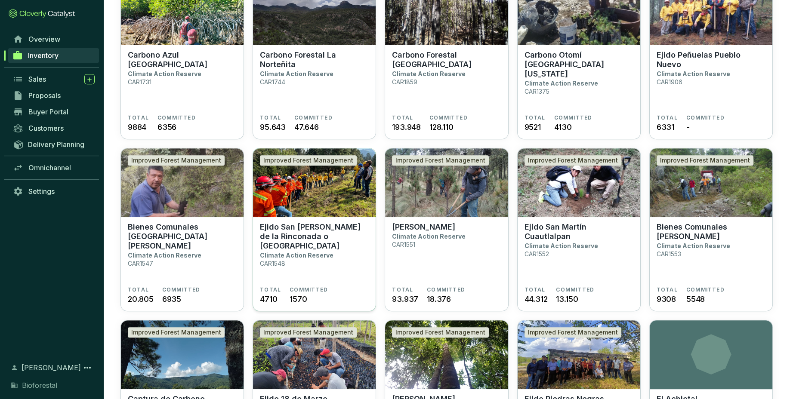
click at [366, 268] on section "Ejido San Antonio de la Rinconada o Tlaltecahuacan Climate Action Reserve CAR15…" at bounding box center [314, 254] width 109 height 64
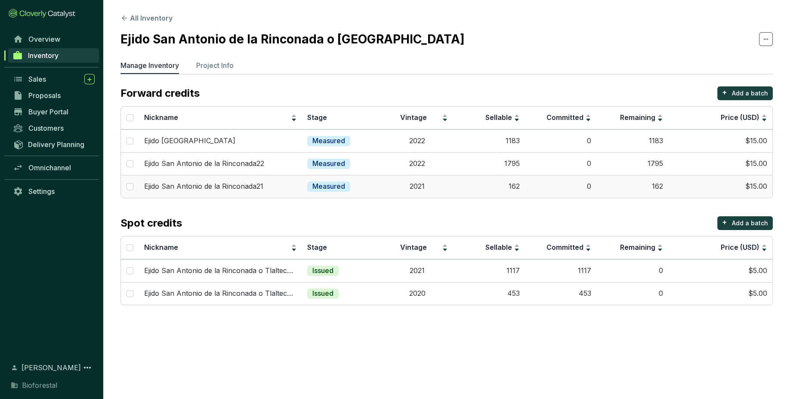
click at [600, 181] on td "162" at bounding box center [632, 186] width 72 height 23
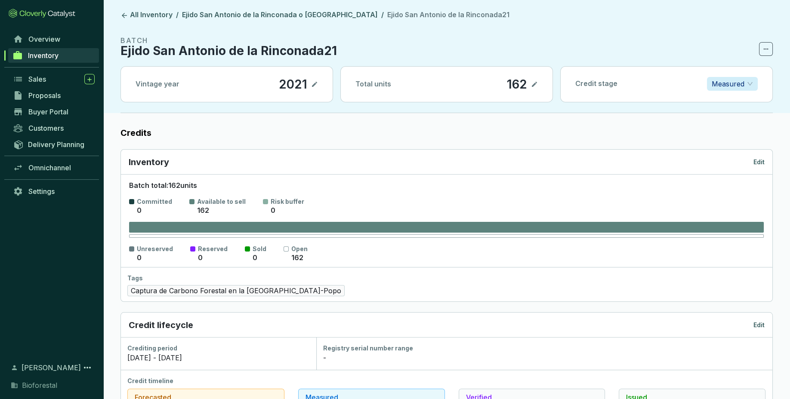
click at [27, 3] on section "Overview Inventory Sales Proposals Buyer Portal Customers Delivery Planning Omn…" at bounding box center [51, 199] width 103 height 399
click at [760, 164] on p "Edit" at bounding box center [758, 162] width 11 height 9
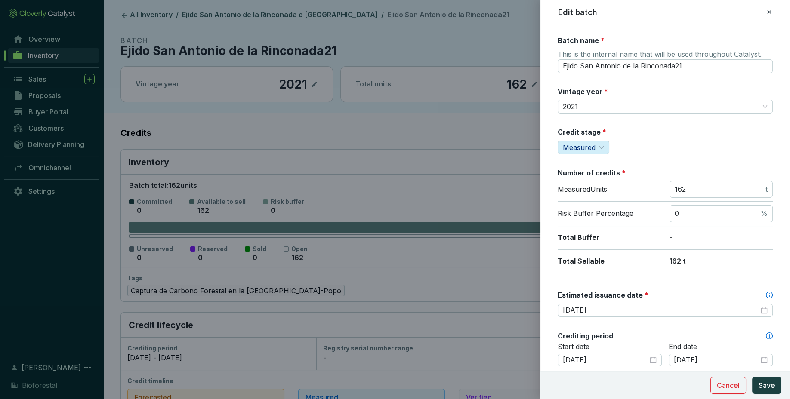
click at [767, 11] on icon at bounding box center [769, 12] width 7 height 10
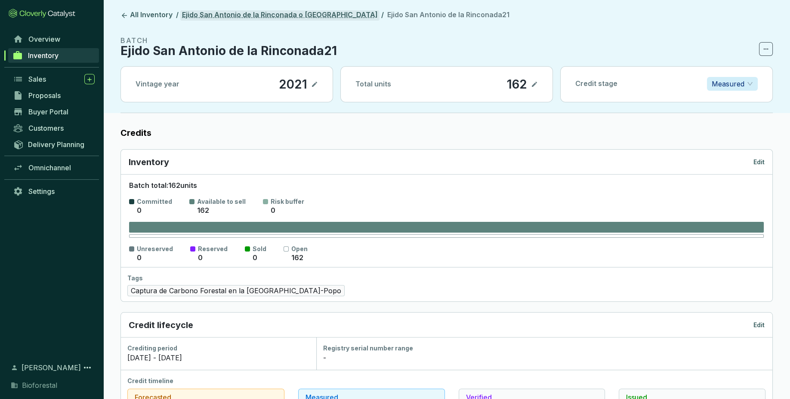
click at [332, 15] on link "Ejido San Antonio de la Rinconada o [GEOGRAPHIC_DATA]" at bounding box center [279, 15] width 199 height 10
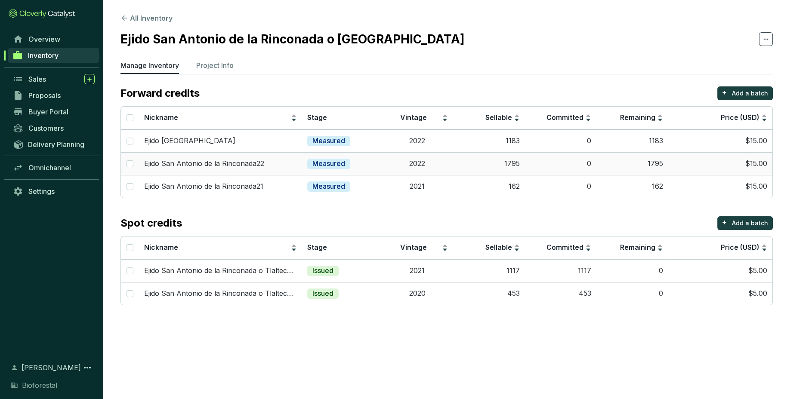
click at [447, 173] on td "2022" at bounding box center [418, 163] width 72 height 23
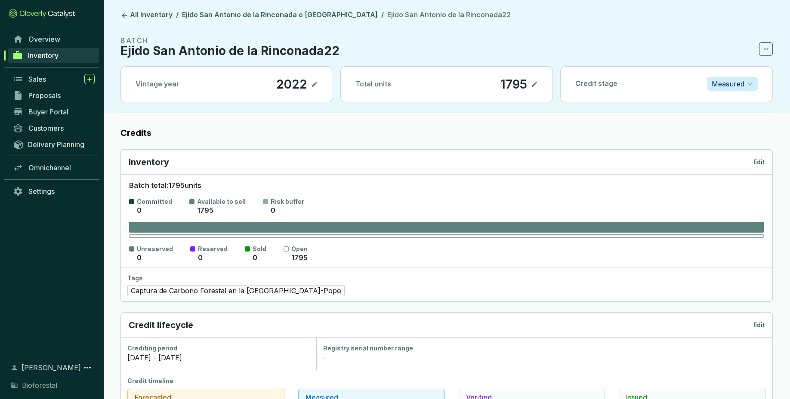
click at [758, 160] on p "Edit" at bounding box center [758, 162] width 11 height 9
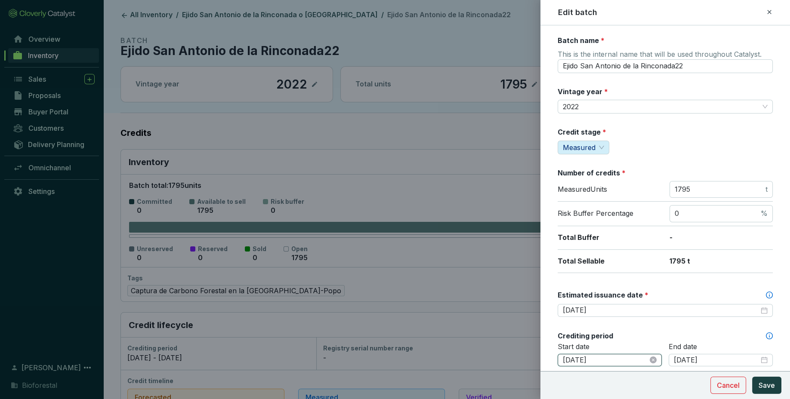
click at [610, 360] on input "[DATE]" at bounding box center [605, 360] width 85 height 9
click at [720, 352] on div "End date 2022-12-31" at bounding box center [721, 359] width 104 height 35
click at [720, 356] on input "2022-12-31" at bounding box center [716, 360] width 85 height 9
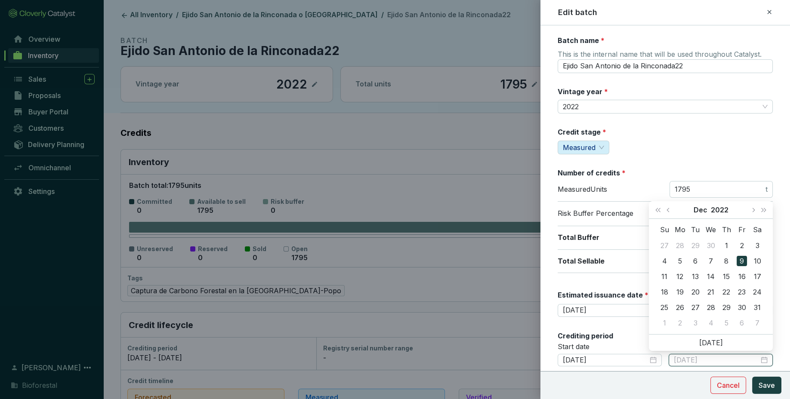
type input "2022-12-09"
click at [741, 262] on div "9" at bounding box center [741, 261] width 10 height 10
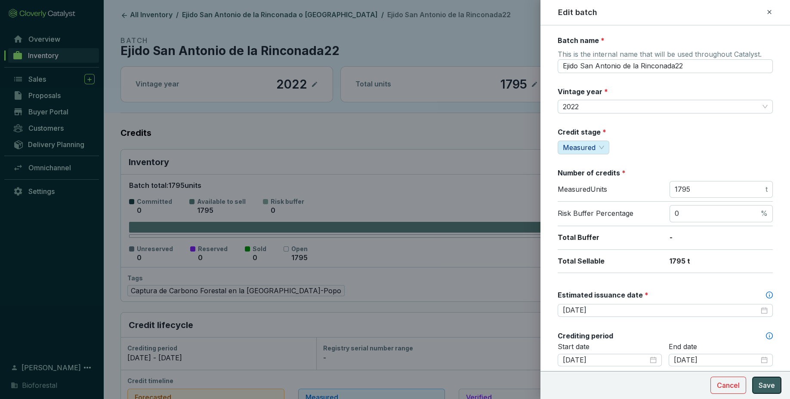
click at [767, 385] on span "Save" at bounding box center [766, 385] width 16 height 10
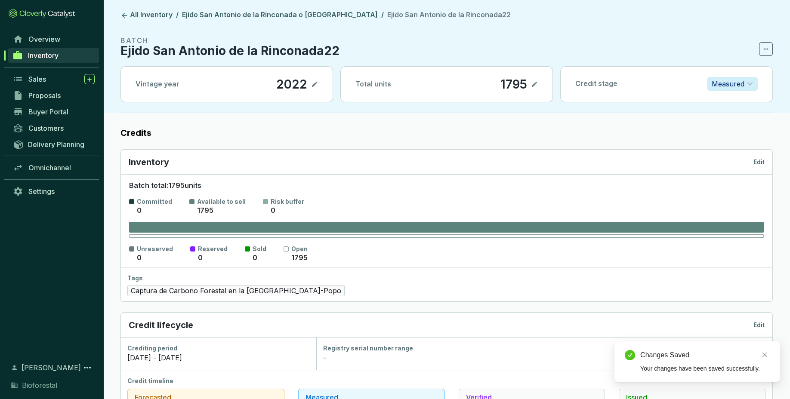
click at [290, 9] on header "All Inventory / Ejido San Antonio de la Rinconada o Tlaltecahuacan / Ejido San …" at bounding box center [446, 56] width 687 height 113
click at [297, 16] on link "Ejido San Antonio de la Rinconada o [GEOGRAPHIC_DATA]" at bounding box center [279, 15] width 199 height 10
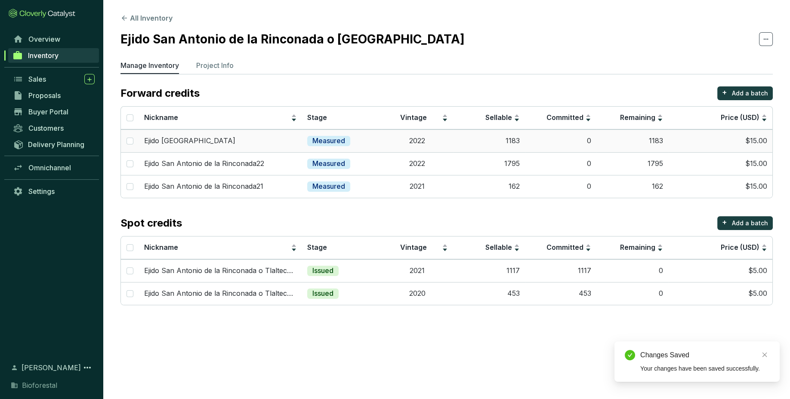
click at [426, 150] on td "2022" at bounding box center [418, 140] width 72 height 23
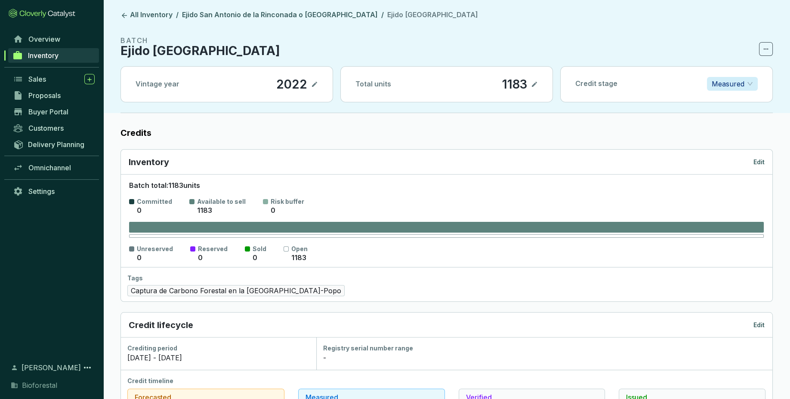
click at [761, 161] on p "Edit" at bounding box center [758, 162] width 11 height 9
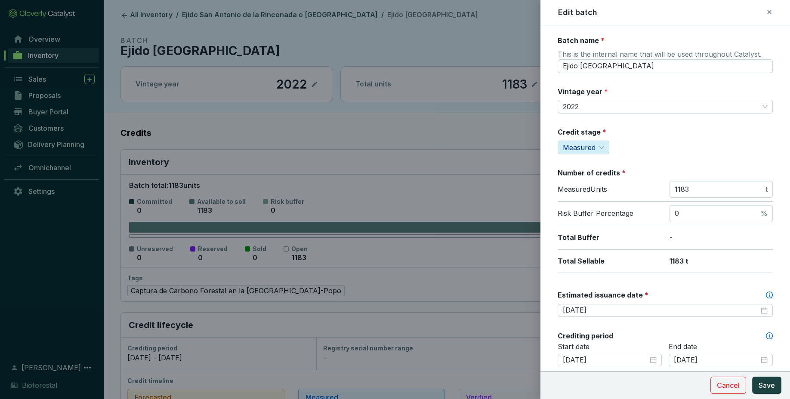
click at [772, 9] on icon at bounding box center [769, 12] width 7 height 10
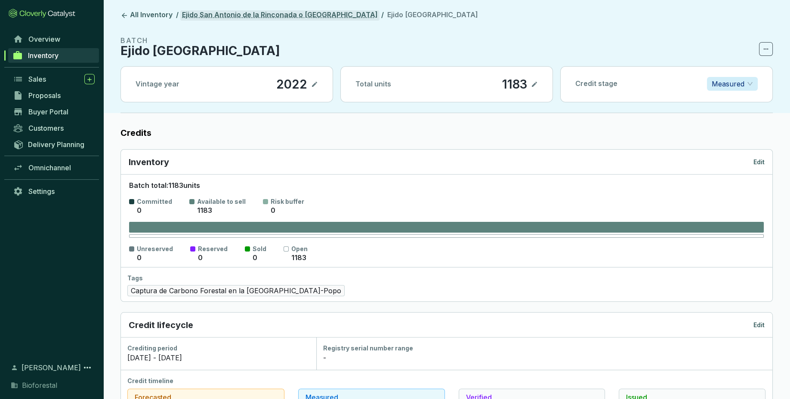
click at [347, 12] on link "Ejido San Antonio de la Rinconada o [GEOGRAPHIC_DATA]" at bounding box center [279, 15] width 199 height 10
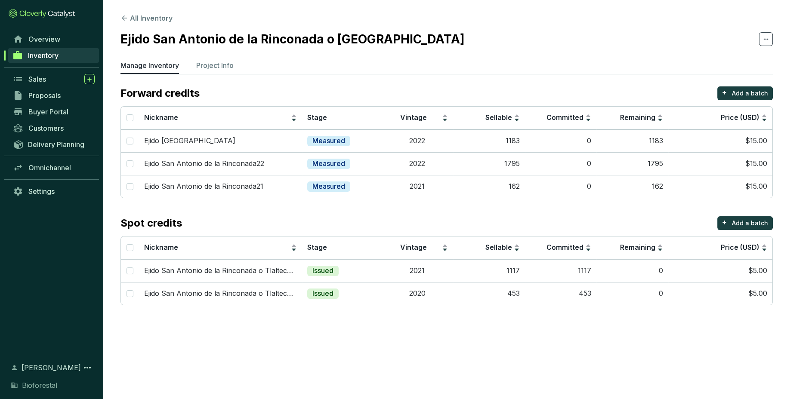
click at [456, 225] on div "Spot credits + Add a batch" at bounding box center [446, 223] width 652 height 14
click at [487, 200] on section "Forward credits + Add a batch Nickname Stage Vintage Sellable Committed Remaini…" at bounding box center [446, 195] width 652 height 219
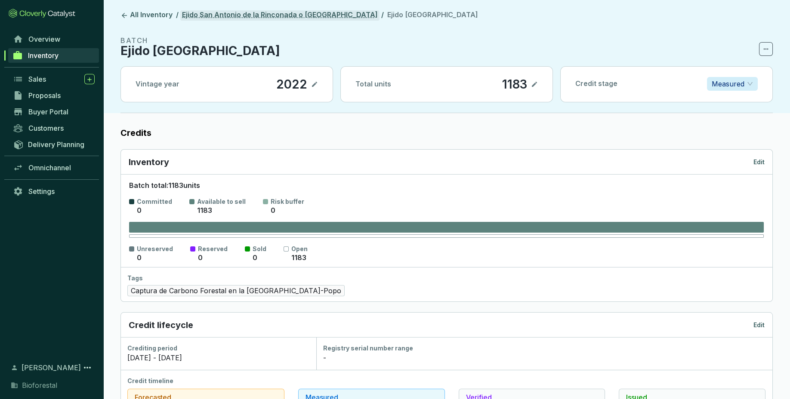
click at [217, 20] on link "Ejido San Antonio de la Rinconada o [GEOGRAPHIC_DATA]" at bounding box center [279, 15] width 199 height 10
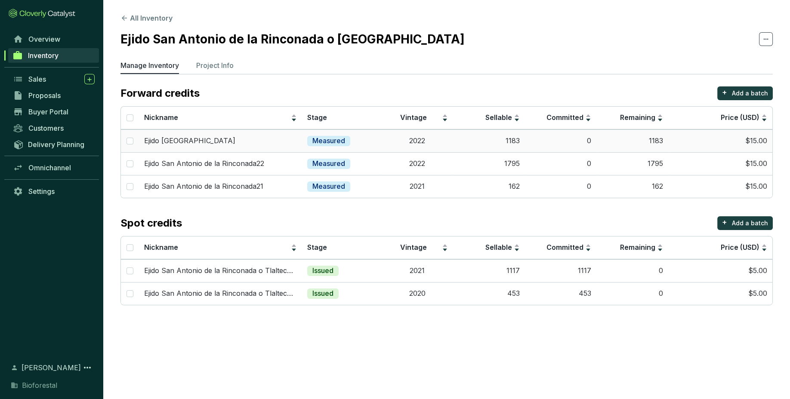
click at [426, 146] on td "2022" at bounding box center [418, 140] width 72 height 23
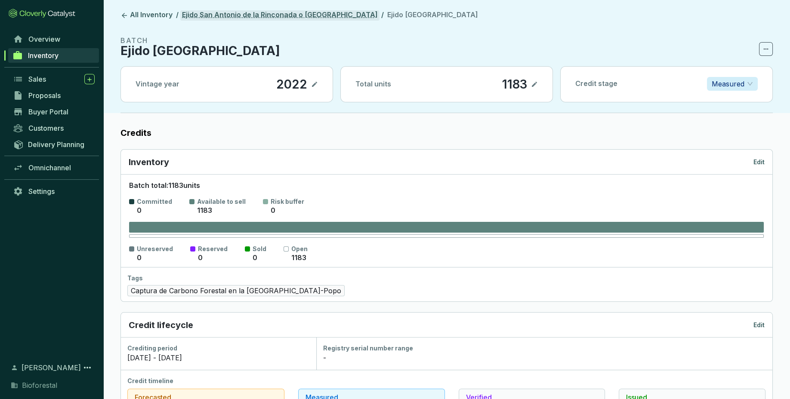
click at [338, 19] on link "Ejido San [PERSON_NAME] de la Rinconada o [GEOGRAPHIC_DATA]" at bounding box center [279, 15] width 199 height 10
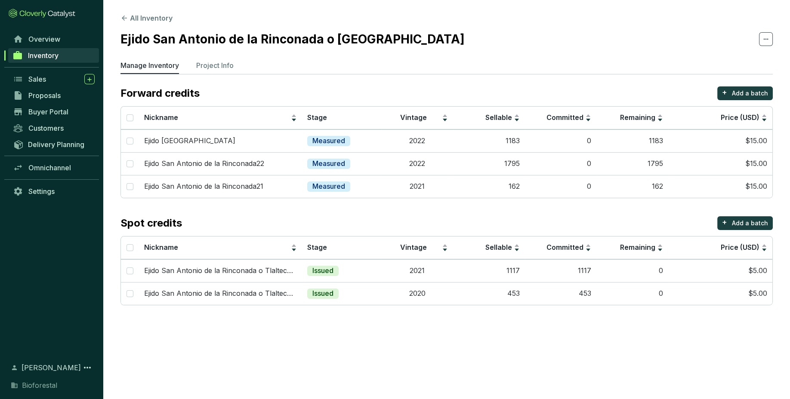
click at [521, 208] on section "Forward credits + Add a batch Nickname Stage Vintage Sellable Committed Remaini…" at bounding box center [446, 195] width 652 height 219
click at [505, 189] on td "162" at bounding box center [489, 186] width 72 height 23
click at [457, 165] on td "1795" at bounding box center [489, 163] width 72 height 23
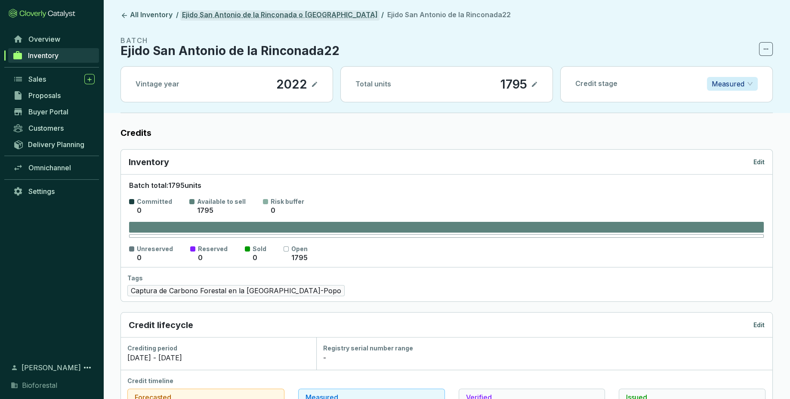
click at [328, 11] on link "Ejido San Antonio de la Rinconada o [GEOGRAPHIC_DATA]" at bounding box center [279, 15] width 199 height 10
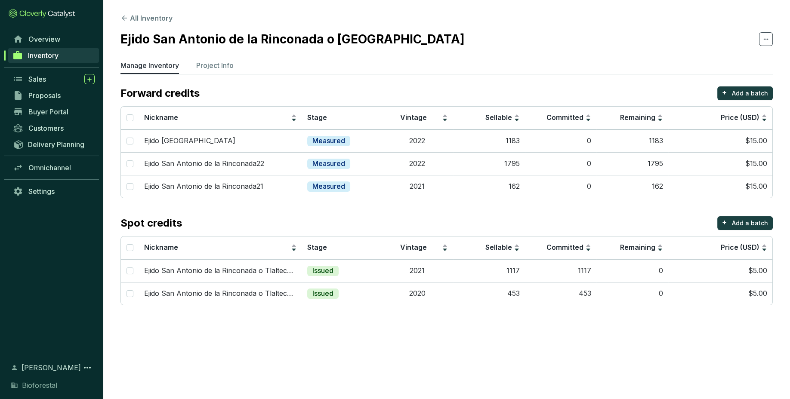
click at [193, 38] on h2 "Ejido San [PERSON_NAME] de la Rinconada o [GEOGRAPHIC_DATA]" at bounding box center [292, 39] width 344 height 18
click at [160, 17] on button "All Inventory" at bounding box center [146, 18] width 52 height 10
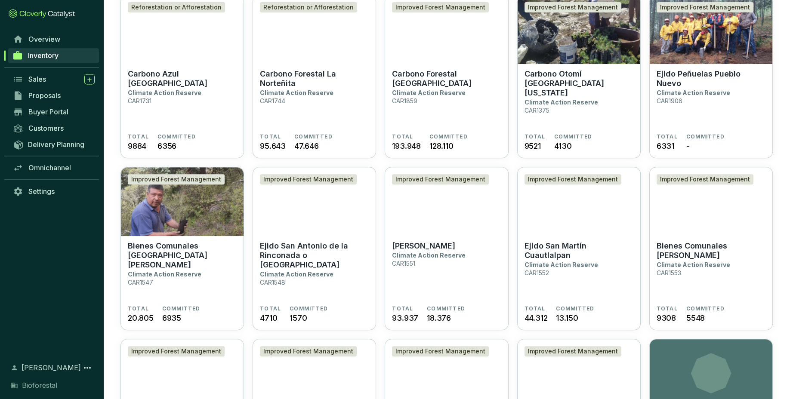
scroll to position [774, 0]
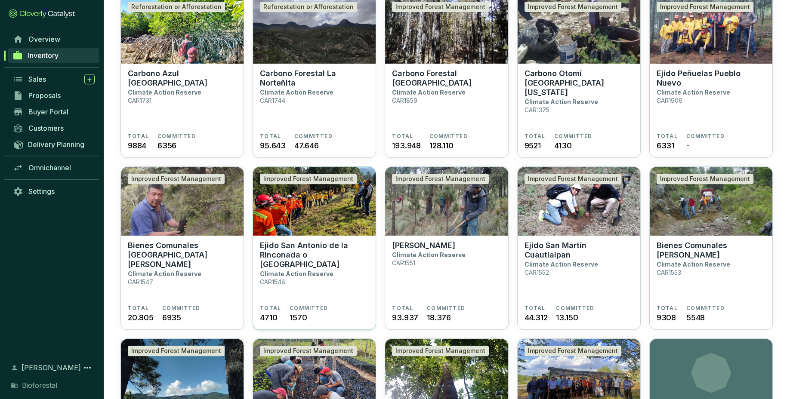
click at [330, 299] on section "Ejido San Antonio de la Rinconada o Tlaltecahuacan Climate Action Reserve CAR15…" at bounding box center [314, 273] width 109 height 64
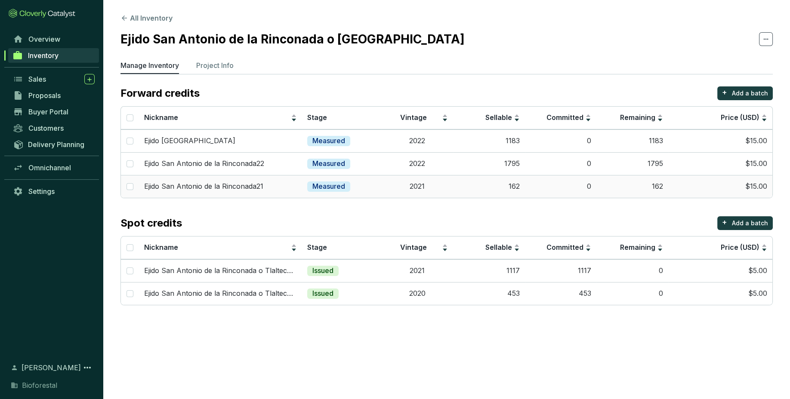
click at [578, 189] on td "0" at bounding box center [561, 186] width 72 height 23
click at [762, 95] on p "Add a batch" at bounding box center [750, 93] width 36 height 9
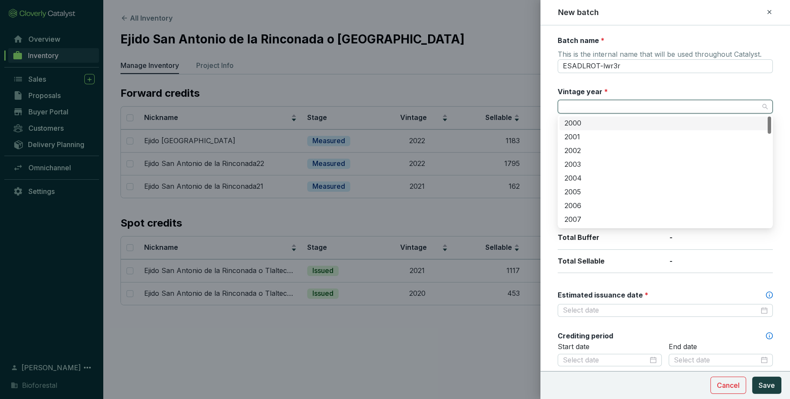
click at [673, 107] on input "Vintage year *" at bounding box center [661, 106] width 196 height 13
click at [610, 127] on div "2023" at bounding box center [664, 128] width 201 height 9
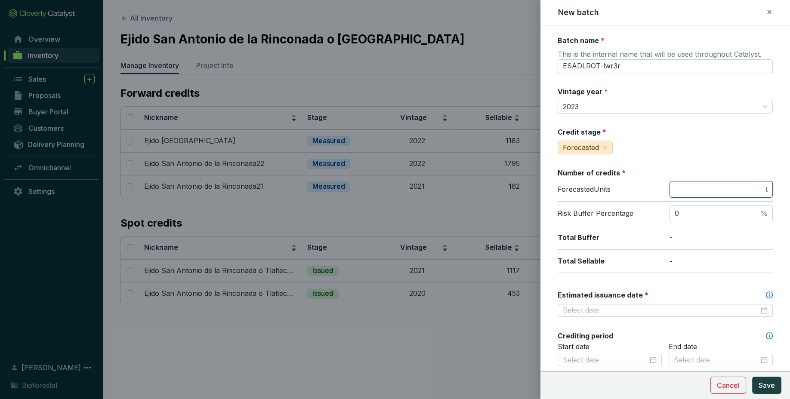
click at [734, 187] on input "number" at bounding box center [719, 189] width 89 height 9
click at [18, 297] on div at bounding box center [395, 199] width 790 height 399
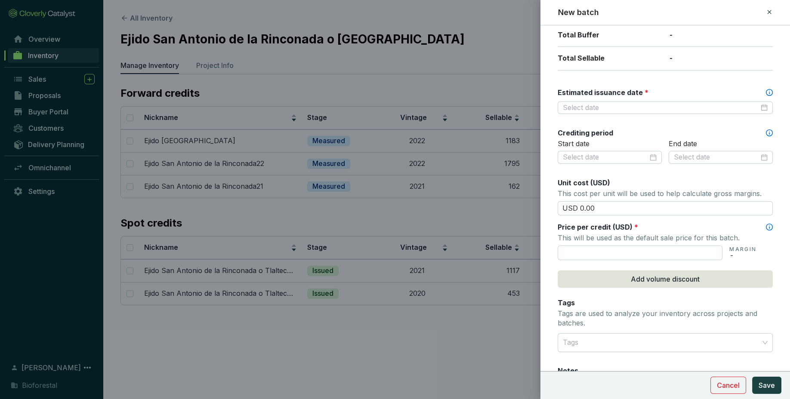
scroll to position [229, 0]
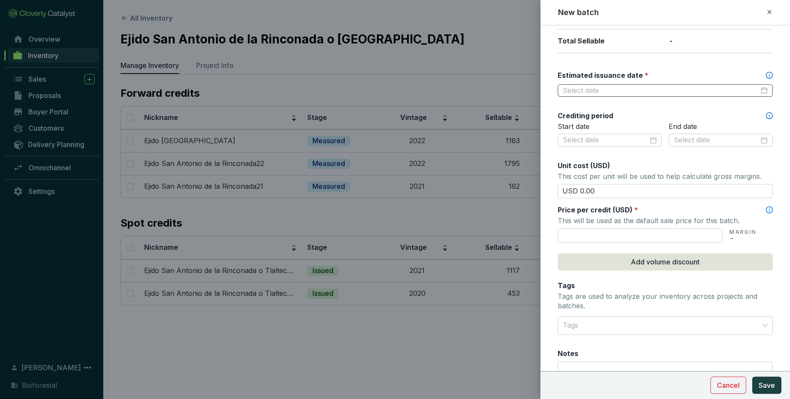
click at [766, 90] on div at bounding box center [665, 90] width 205 height 9
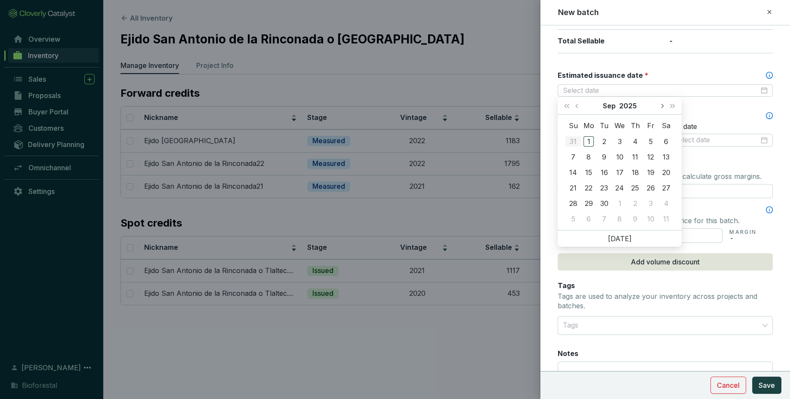
click at [661, 108] on button "Next month (PageDown)" at bounding box center [661, 105] width 11 height 17
type input "2026-01-31"
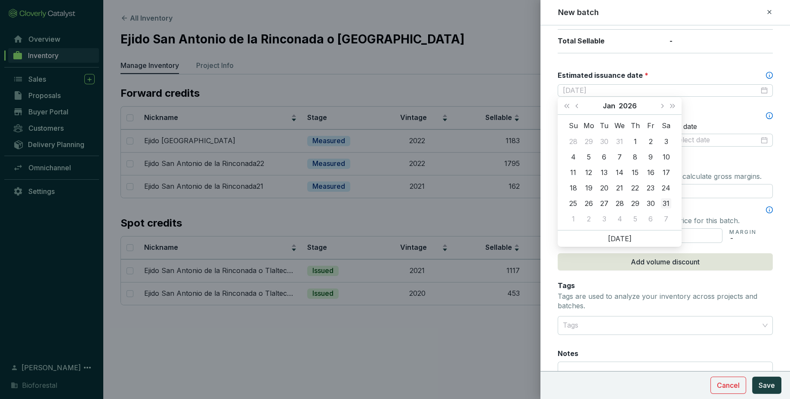
click at [669, 204] on div "31" at bounding box center [666, 203] width 10 height 10
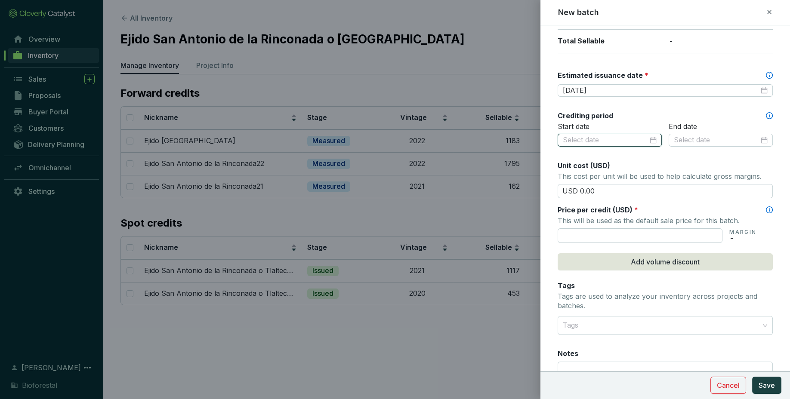
click at [622, 137] on input at bounding box center [605, 140] width 85 height 9
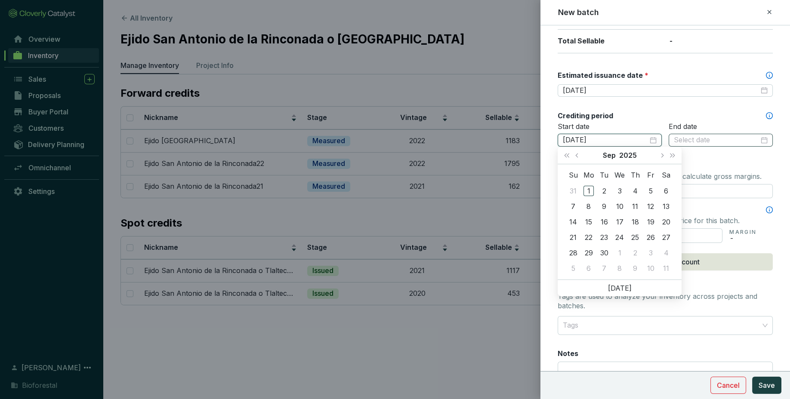
type input "01/01/2023"
click at [700, 141] on input at bounding box center [716, 140] width 85 height 9
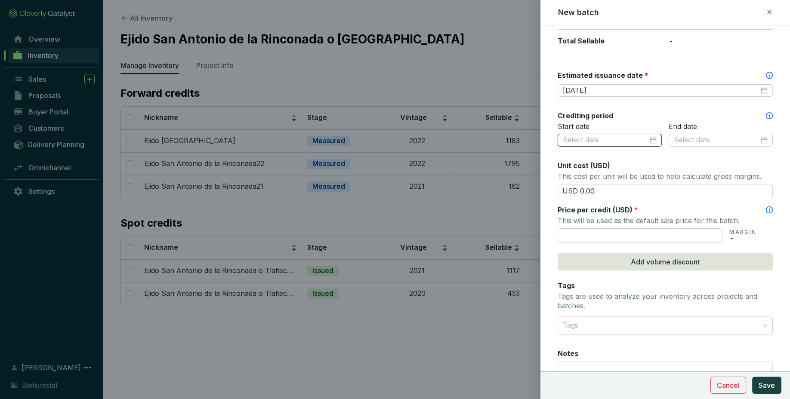
click at [614, 142] on input at bounding box center [605, 140] width 85 height 9
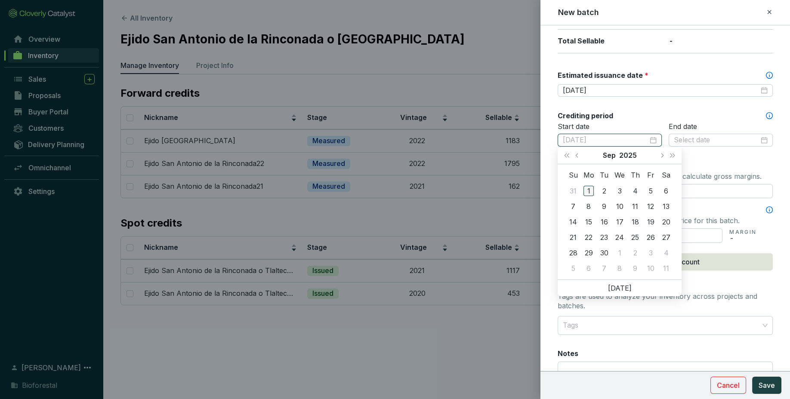
type input "2025-09-01"
click at [627, 139] on input at bounding box center [605, 140] width 85 height 9
click at [702, 143] on input at bounding box center [716, 140] width 85 height 9
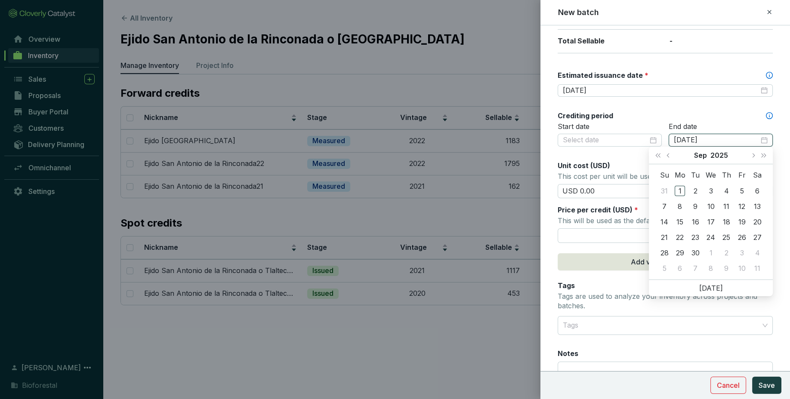
type input "2025-09-07"
click at [628, 322] on div at bounding box center [660, 325] width 202 height 17
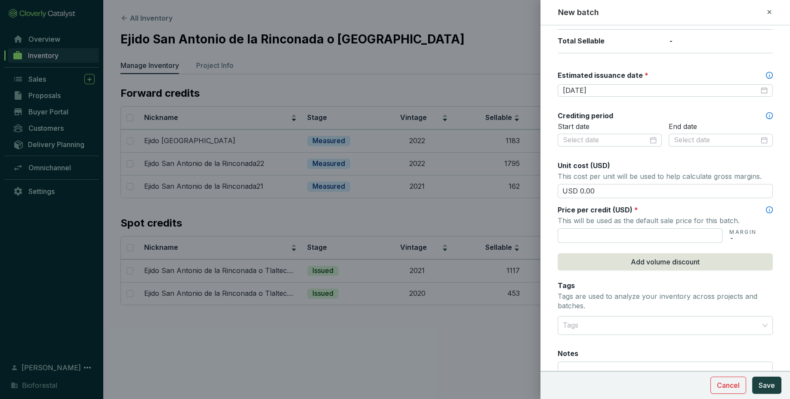
click at [771, 13] on icon at bounding box center [769, 12] width 7 height 10
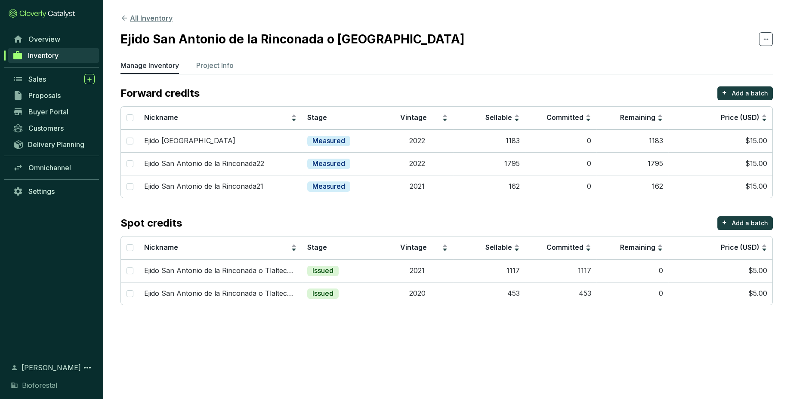
click at [145, 21] on button "All Inventory" at bounding box center [146, 18] width 52 height 10
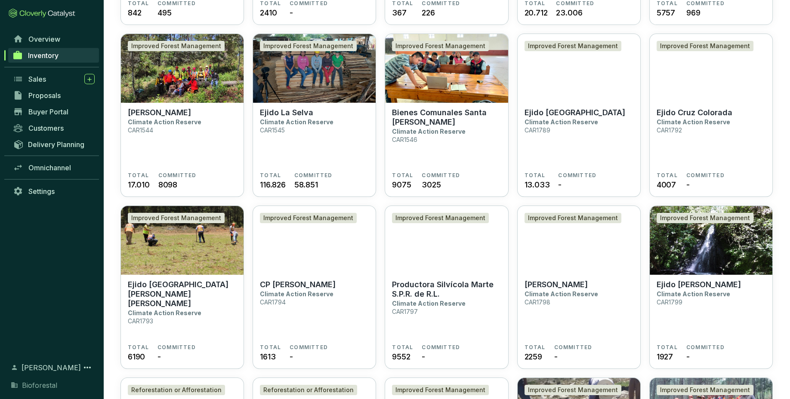
scroll to position [391, 0]
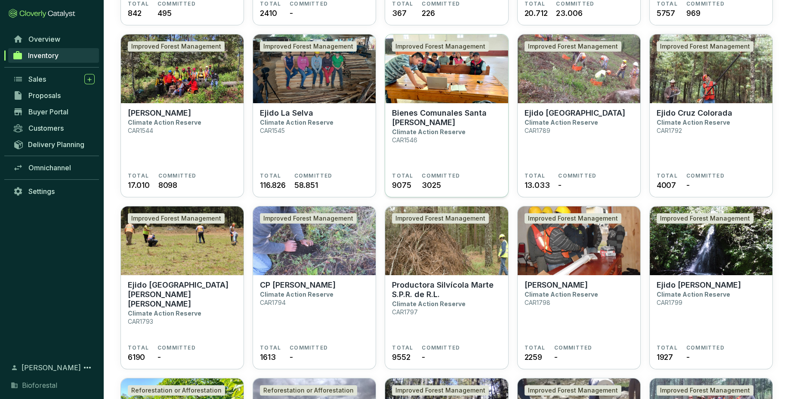
click at [442, 141] on section "Bienes Comunales [GEOGRAPHIC_DATA][PERSON_NAME] Climate Action Reserve CAR1546" at bounding box center [446, 140] width 109 height 64
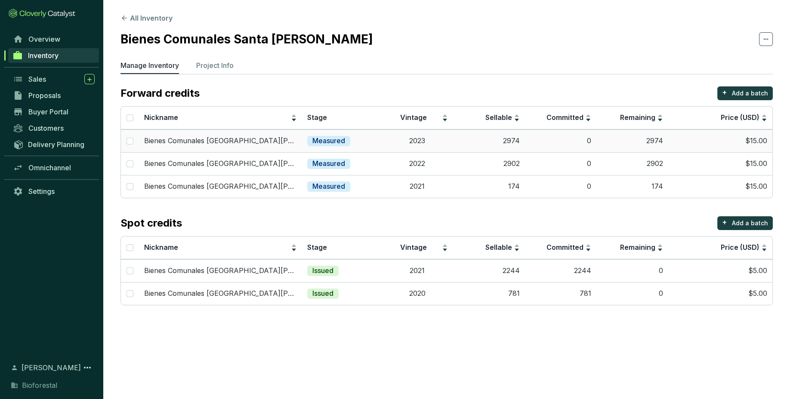
click at [517, 149] on td "2974" at bounding box center [489, 140] width 72 height 23
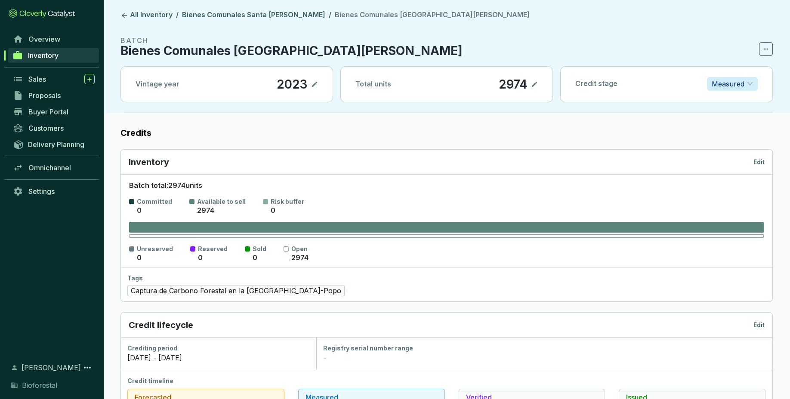
click at [302, 83] on p "2023" at bounding box center [291, 84] width 31 height 15
click at [311, 85] on section "2023" at bounding box center [297, 84] width 42 height 15
click at [315, 86] on icon at bounding box center [314, 84] width 7 height 10
click at [317, 81] on icon at bounding box center [314, 84] width 7 height 10
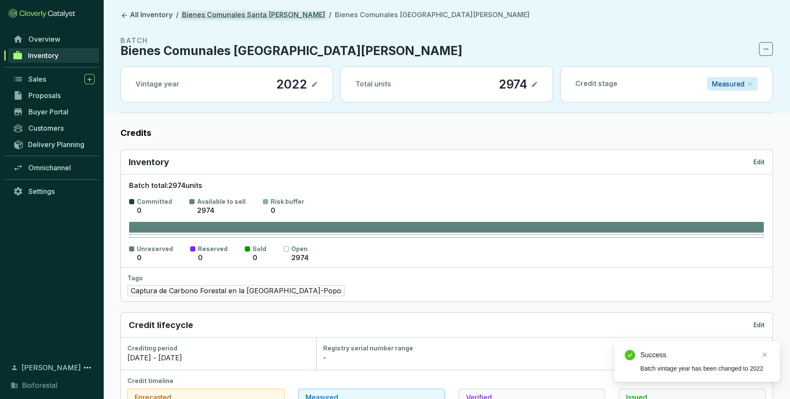
click at [293, 13] on link "Bienes Comunales Santa [PERSON_NAME]" at bounding box center [253, 15] width 147 height 10
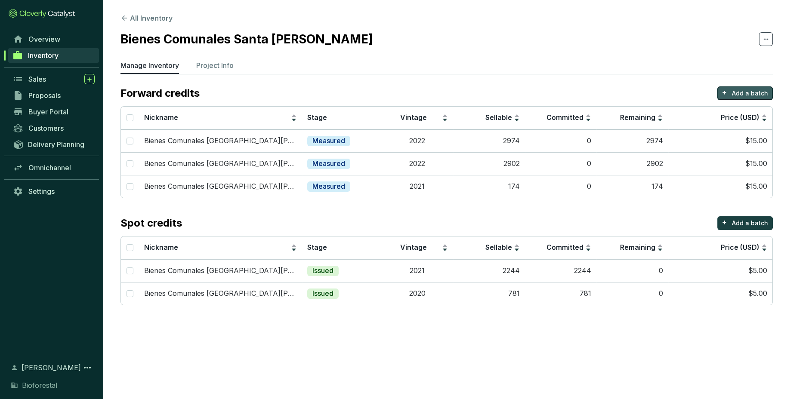
click at [747, 89] on p "Add a batch" at bounding box center [750, 93] width 36 height 9
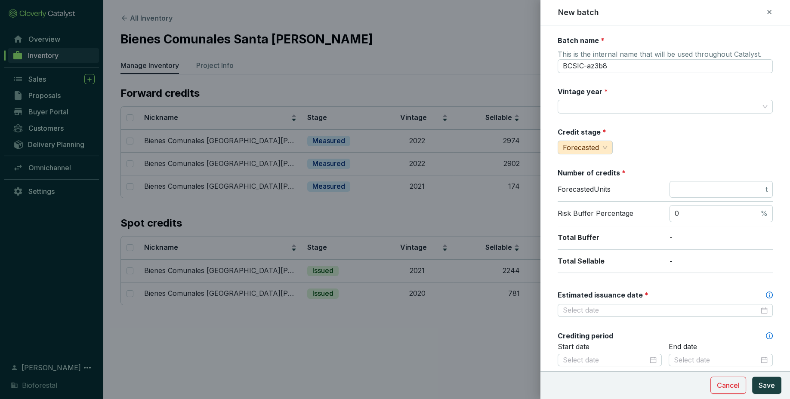
click at [465, 108] on div at bounding box center [395, 199] width 790 height 399
click at [648, 108] on input "Vintage year *" at bounding box center [661, 106] width 196 height 13
click at [638, 86] on div "Batch name * This is the internal name that will be used throughout Catalyst. B…" at bounding box center [665, 340] width 215 height 608
drag, startPoint x: 631, startPoint y: 63, endPoint x: 509, endPoint y: 54, distance: 121.6
click at [558, 59] on input "BCSIC-az3b8" at bounding box center [665, 66] width 215 height 14
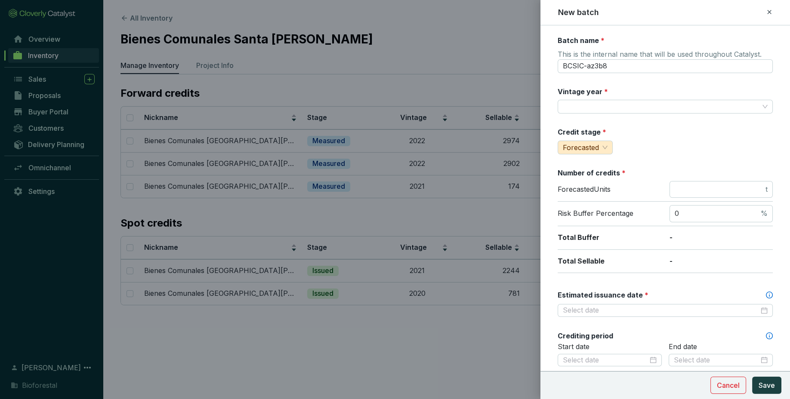
click at [772, 12] on icon at bounding box center [769, 12] width 7 height 10
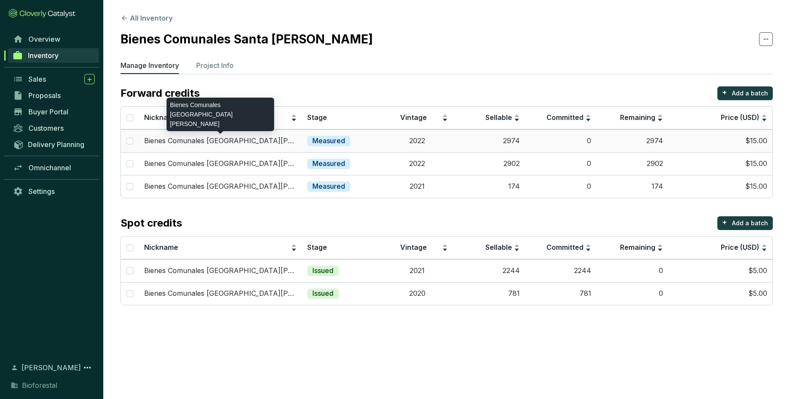
click at [282, 142] on div "Bienes Comunales [GEOGRAPHIC_DATA][PERSON_NAME]" at bounding box center [220, 140] width 153 height 9
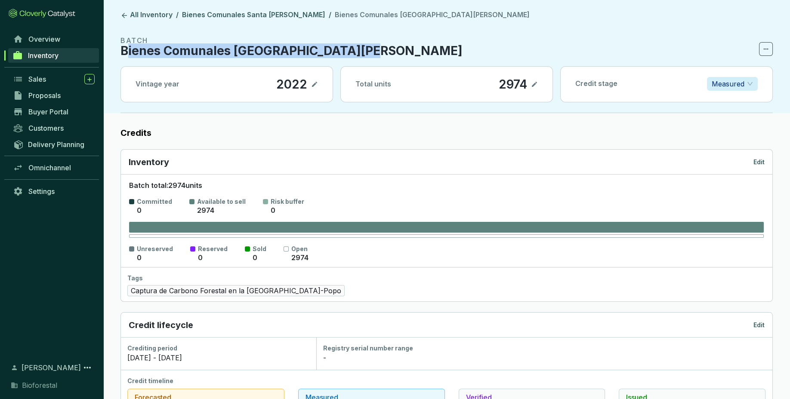
drag, startPoint x: 125, startPoint y: 49, endPoint x: 363, endPoint y: 52, distance: 238.3
click at [363, 52] on p "Bienes Comunales [GEOGRAPHIC_DATA][PERSON_NAME]" at bounding box center [291, 51] width 342 height 10
click at [367, 52] on section "BATCH Bienes Comunales [GEOGRAPHIC_DATA][PERSON_NAME]" at bounding box center [446, 45] width 652 height 21
drag, startPoint x: 366, startPoint y: 50, endPoint x: 122, endPoint y: 50, distance: 243.9
click at [122, 50] on p "Bienes Comunales [GEOGRAPHIC_DATA][PERSON_NAME]" at bounding box center [291, 51] width 342 height 10
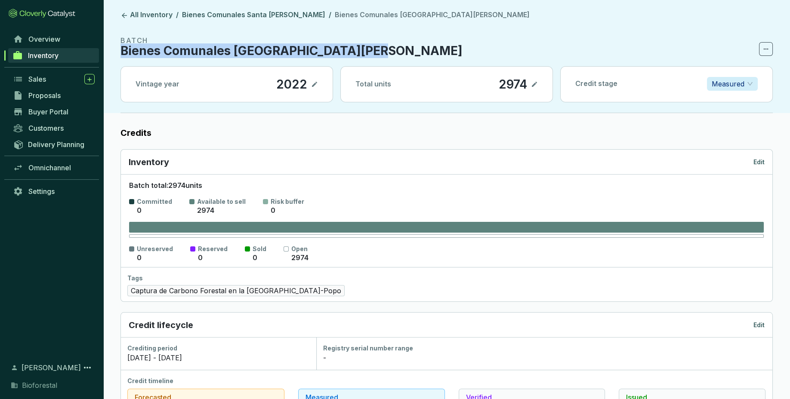
copy p "Bienes Comunales [GEOGRAPHIC_DATA][PERSON_NAME]"
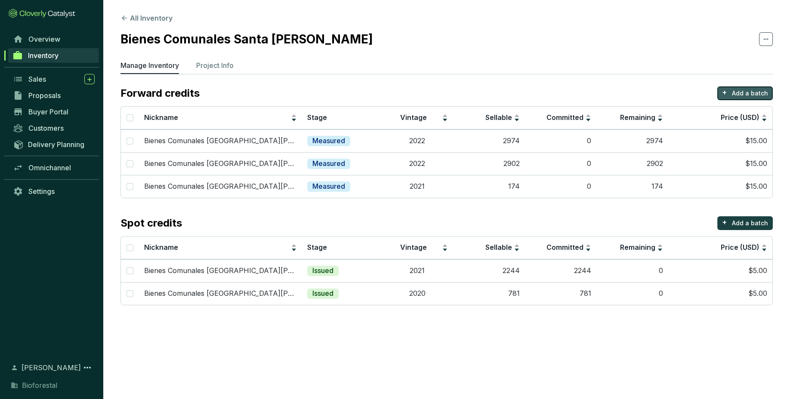
click at [726, 92] on p "+" at bounding box center [724, 92] width 5 height 12
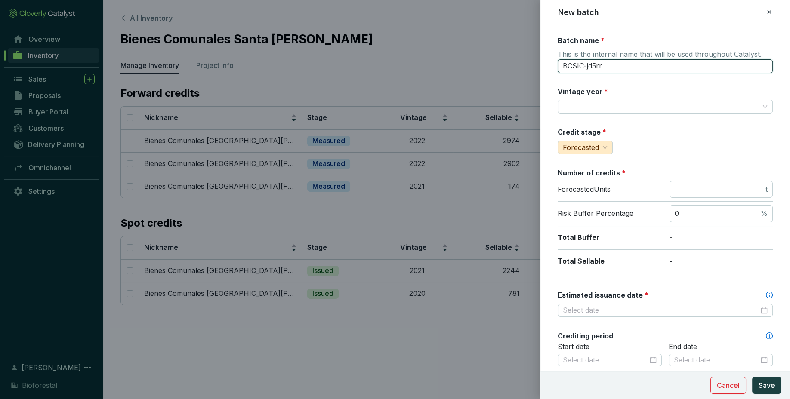
click at [687, 68] on input "BCSIC-jd5rr" at bounding box center [665, 66] width 215 height 14
drag, startPoint x: 687, startPoint y: 68, endPoint x: 517, endPoint y: 68, distance: 169.5
click at [558, 68] on input "BCSIC-jd5rr" at bounding box center [665, 66] width 215 height 14
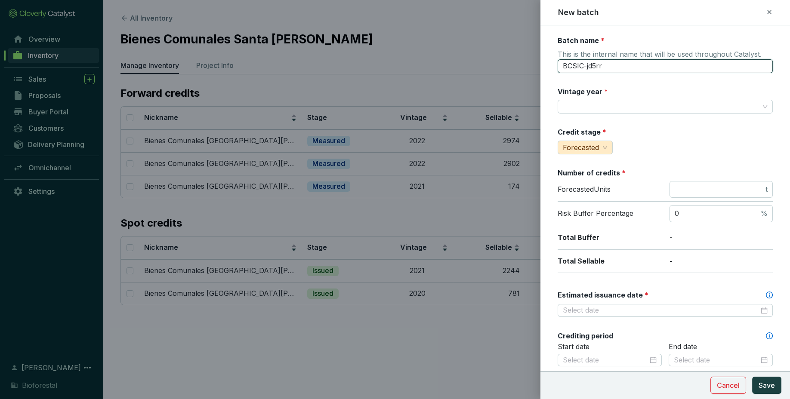
paste input "ienes Comunales Santa Isabel Chalma23"
type input "Bienes Comunales [GEOGRAPHIC_DATA][PERSON_NAME]"
click at [651, 112] on input "Vintage year *" at bounding box center [661, 106] width 196 height 13
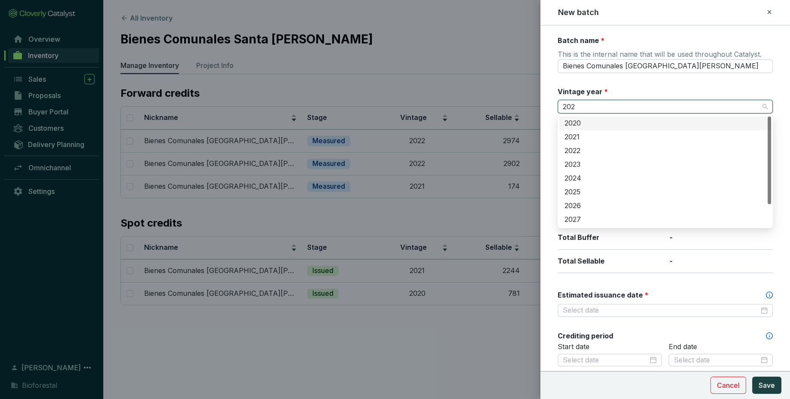
type input "2023"
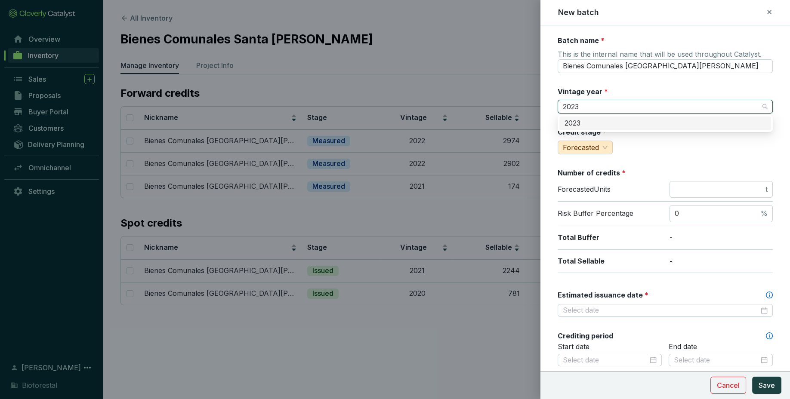
click at [638, 124] on div "2023" at bounding box center [664, 123] width 201 height 9
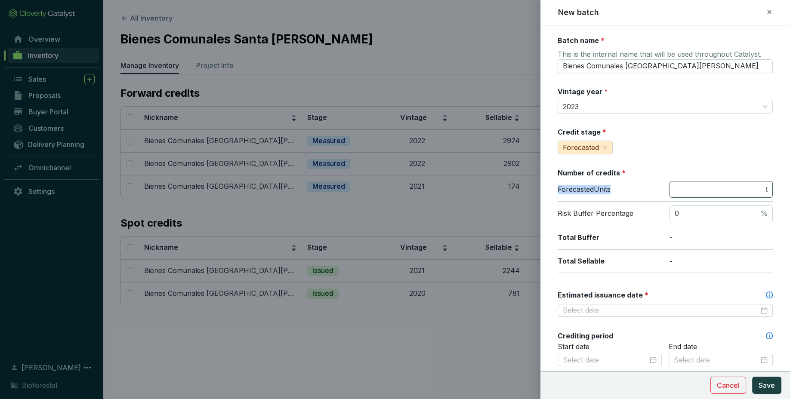
drag, startPoint x: 701, startPoint y: 166, endPoint x: 708, endPoint y: 197, distance: 31.8
click at [708, 197] on div "Batch name * This is the internal name that will be used throughout Catalyst. B…" at bounding box center [665, 340] width 215 height 608
click at [711, 187] on input "number" at bounding box center [719, 189] width 89 height 9
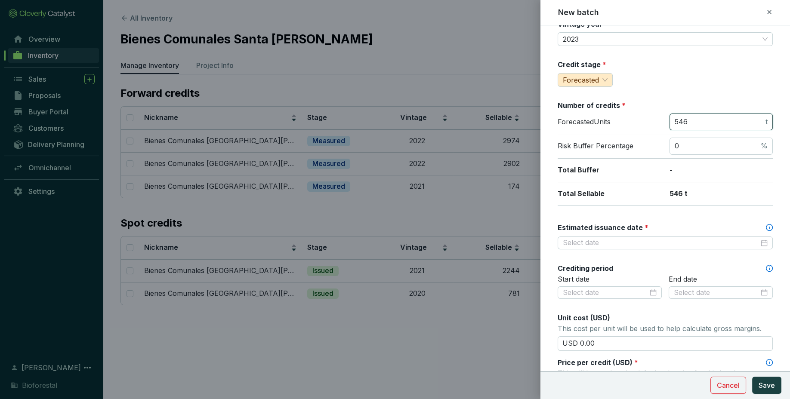
scroll to position [71, 0]
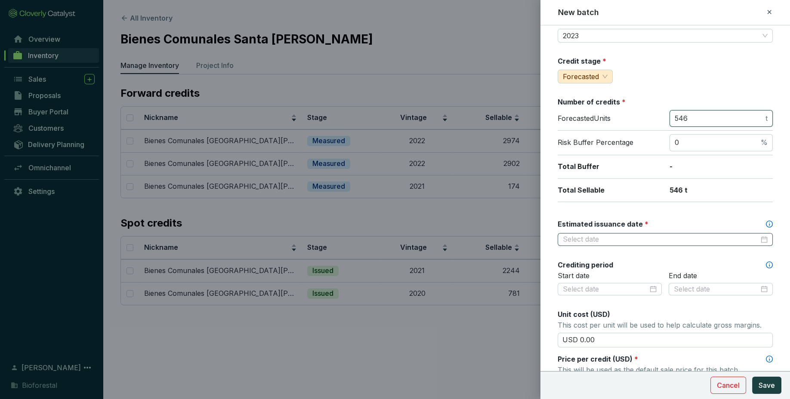
click at [762, 238] on div at bounding box center [665, 239] width 205 height 9
type input "546"
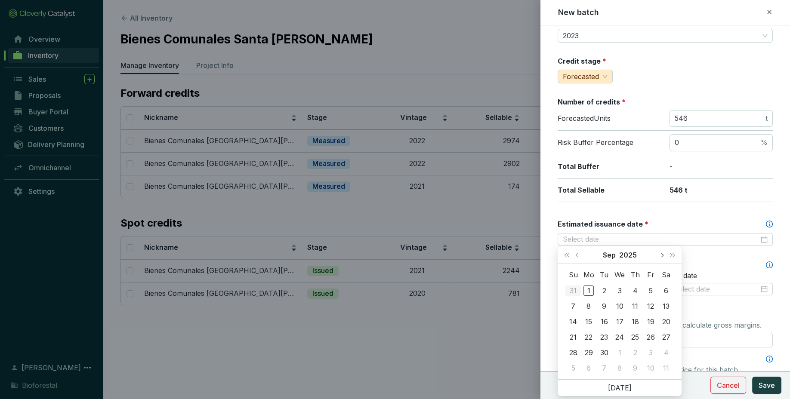
click at [661, 253] on button "Next month (PageDown)" at bounding box center [661, 254] width 11 height 17
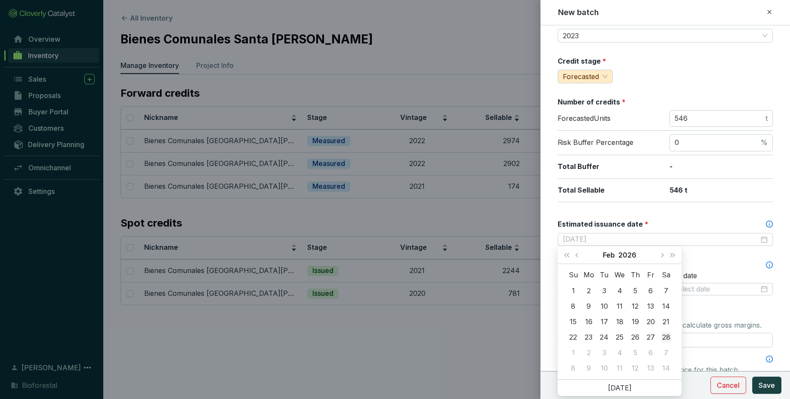
type input "2026-02-28"
click at [668, 340] on div "28" at bounding box center [666, 337] width 10 height 10
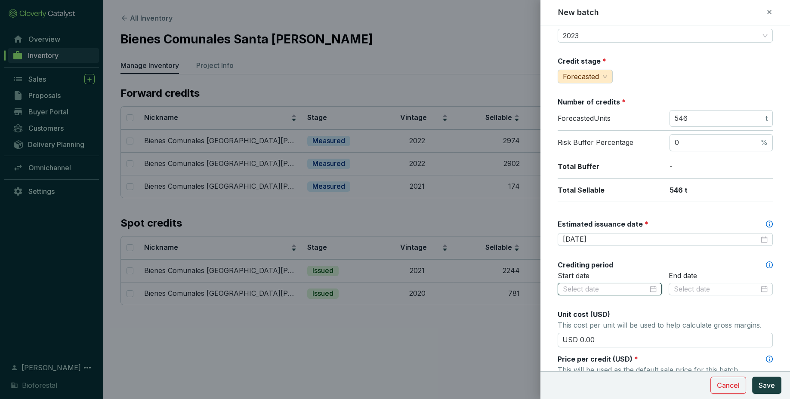
click at [642, 293] on input at bounding box center [605, 289] width 85 height 9
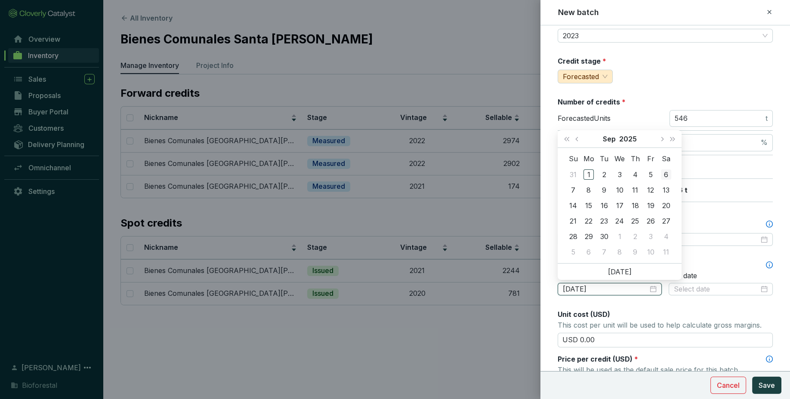
type input "2025-09-06"
click at [574, 139] on button "Previous month (PageUp)" at bounding box center [577, 138] width 11 height 17
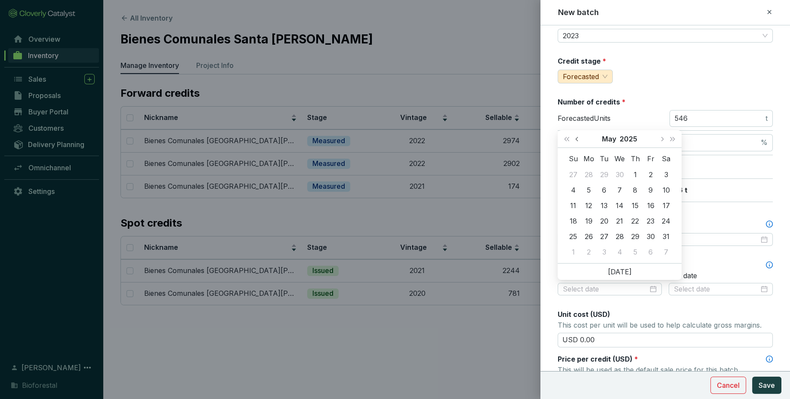
click at [574, 139] on button "Previous month (PageUp)" at bounding box center [577, 138] width 11 height 17
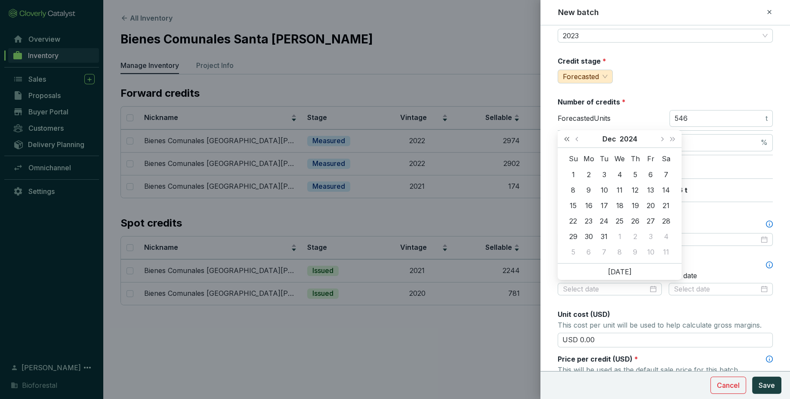
drag, startPoint x: 574, startPoint y: 139, endPoint x: 570, endPoint y: 139, distance: 4.3
click at [570, 139] on div "Dec 2024" at bounding box center [620, 139] width 124 height 18
click at [569, 139] on span "Last year (Control + left)" at bounding box center [566, 139] width 4 height 4
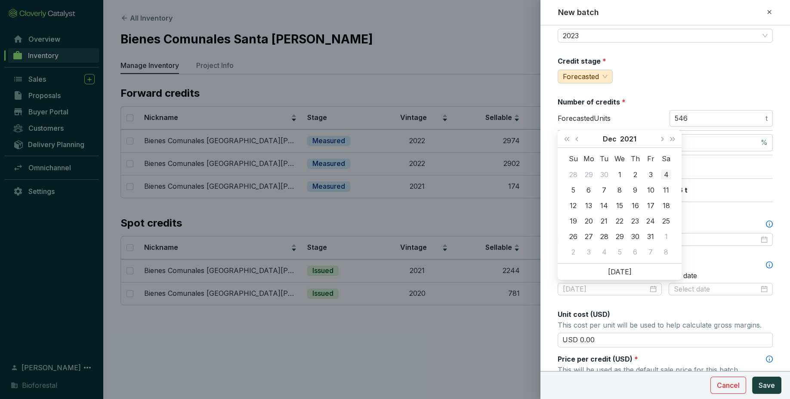
type input "2021-12-04"
click at [662, 137] on button "Next month (PageDown)" at bounding box center [661, 138] width 11 height 17
type input "2021-12-30"
type input "[DATE]"
click at [665, 175] on div "1" at bounding box center [666, 174] width 10 height 10
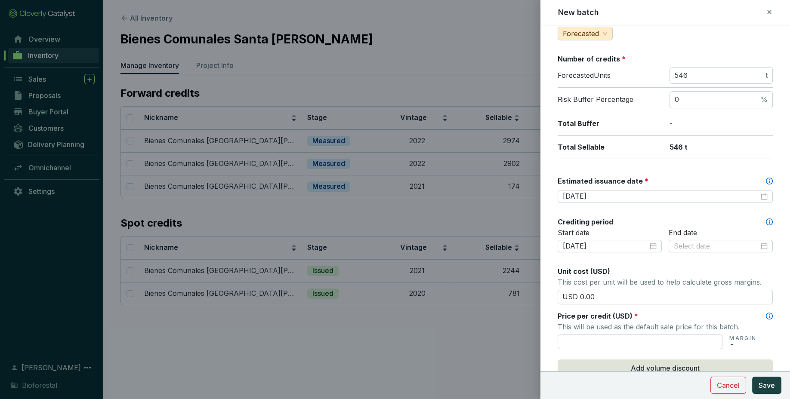
scroll to position [115, 0]
click at [692, 246] on input at bounding box center [716, 244] width 85 height 9
click at [613, 195] on input "2026-02-28" at bounding box center [661, 195] width 196 height 9
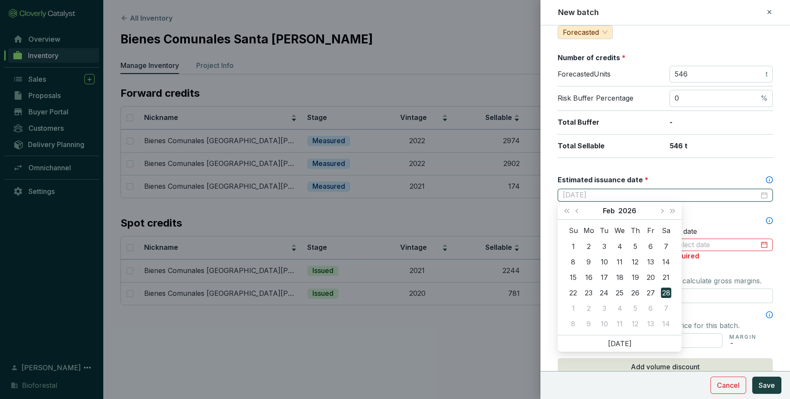
type input "2026-02-28"
click at [724, 253] on div "Required" at bounding box center [721, 256] width 104 height 9
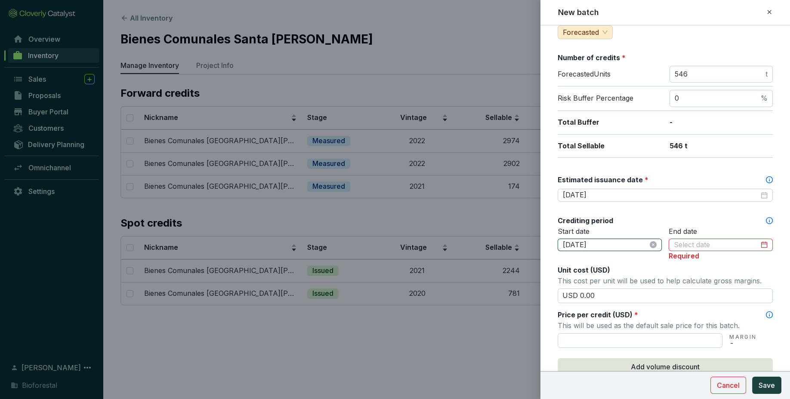
click at [619, 241] on input "2022-01-01" at bounding box center [605, 244] width 85 height 9
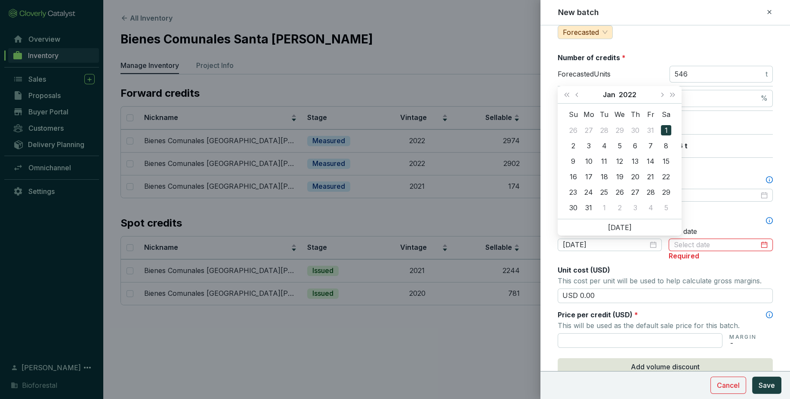
click at [711, 244] on input at bounding box center [716, 244] width 85 height 9
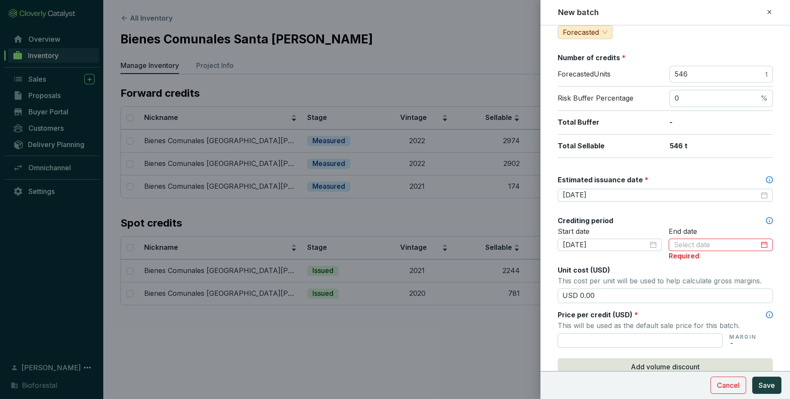
click at [710, 262] on div "Batch name * This is the internal name that will be used throughout Catalyst. B…" at bounding box center [665, 224] width 215 height 608
click at [768, 13] on icon at bounding box center [769, 12] width 4 height 4
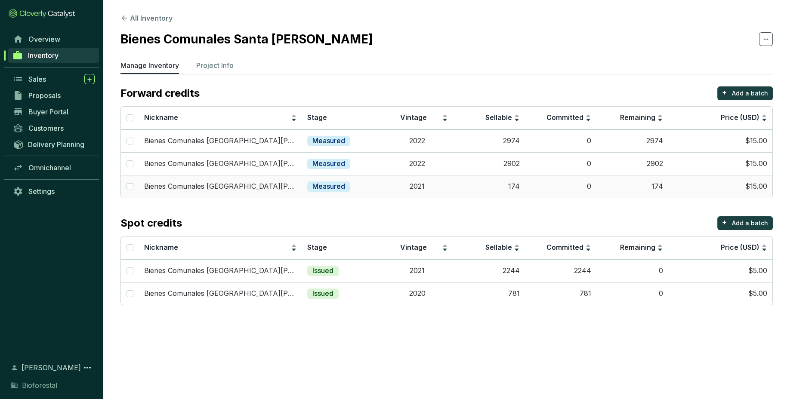
click at [487, 188] on td "174" at bounding box center [489, 186] width 72 height 23
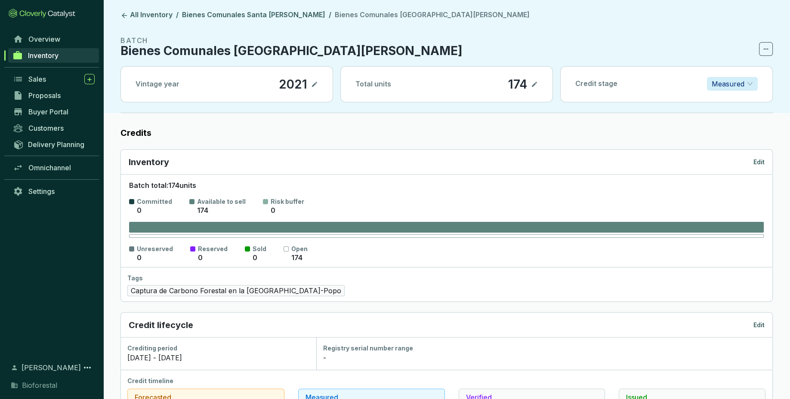
click at [524, 86] on p "174" at bounding box center [518, 84] width 20 height 15
click at [536, 85] on icon at bounding box center [534, 84] width 7 height 10
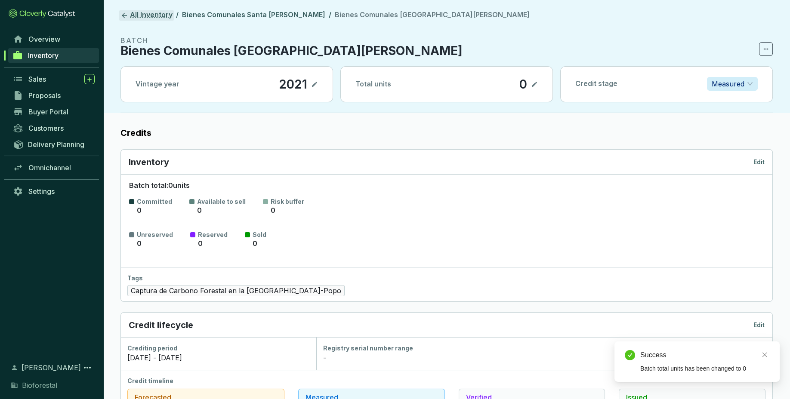
click at [123, 15] on icon at bounding box center [124, 15] width 5 height 5
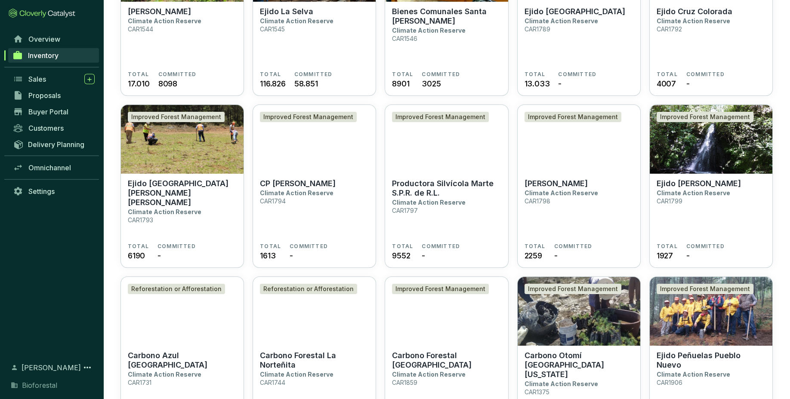
scroll to position [463, 0]
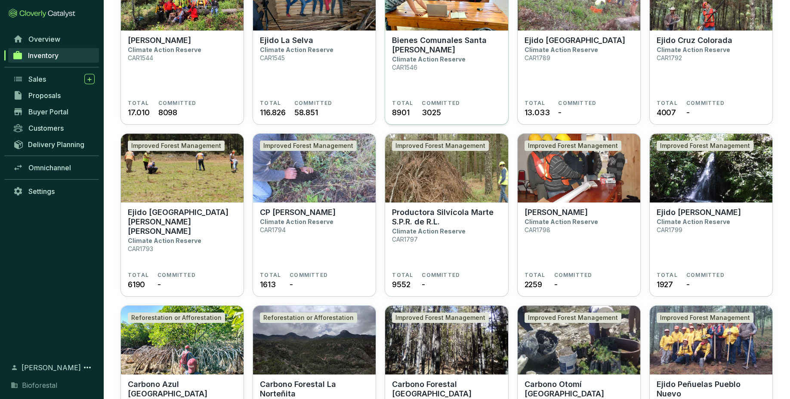
click at [460, 77] on section "Bienes Comunales Santa Isabel Chalma Climate Action Reserve CAR1546" at bounding box center [446, 68] width 109 height 64
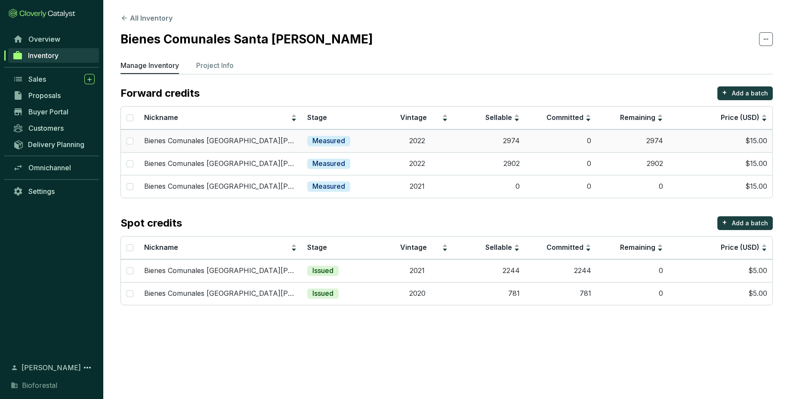
click at [441, 136] on td "2022" at bounding box center [418, 140] width 72 height 23
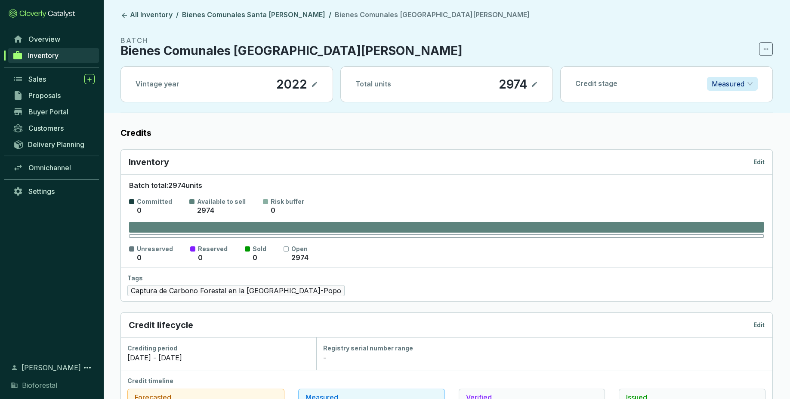
click at [762, 160] on p "Edit" at bounding box center [758, 162] width 11 height 9
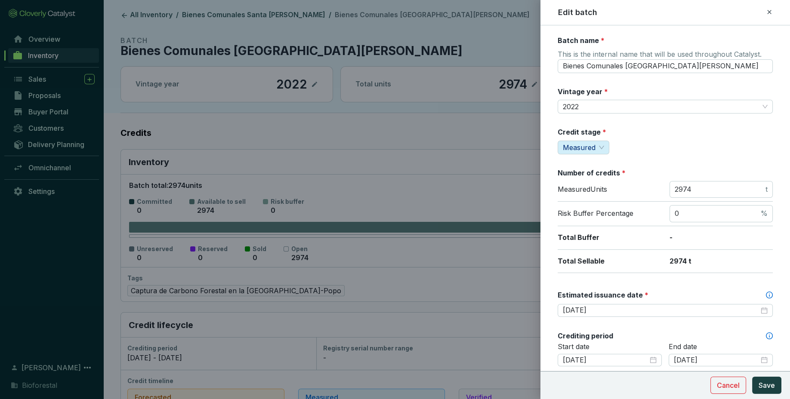
click at [762, 160] on div "Batch name * This is the internal name that will be used throughout Catalyst. B…" at bounding box center [665, 381] width 215 height 691
click at [706, 65] on input "Bienes Comunales [GEOGRAPHIC_DATA][PERSON_NAME]" at bounding box center [665, 66] width 215 height 14
type input "Bienes Comunales [GEOGRAPHIC_DATA][PERSON_NAME]"
click at [768, 389] on span "Save" at bounding box center [766, 385] width 16 height 10
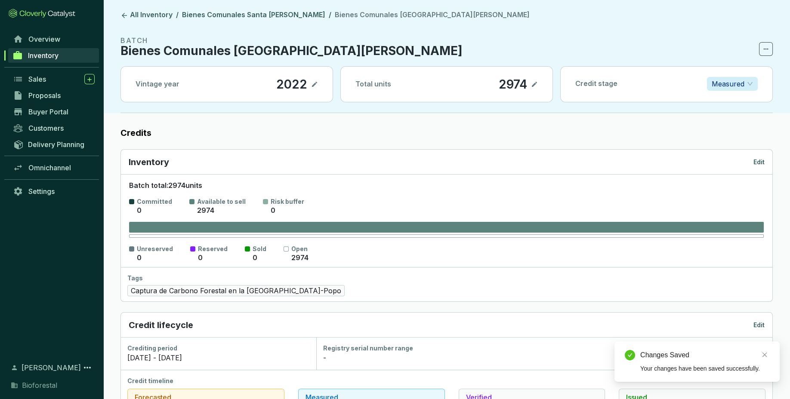
click at [279, 21] on header "All Inventory / Bienes Comunales Santa Isabel Chalma / Bienes Comunales Santa I…" at bounding box center [446, 56] width 687 height 113
click at [282, 15] on link "Bienes Comunales Santa [PERSON_NAME]" at bounding box center [253, 15] width 147 height 10
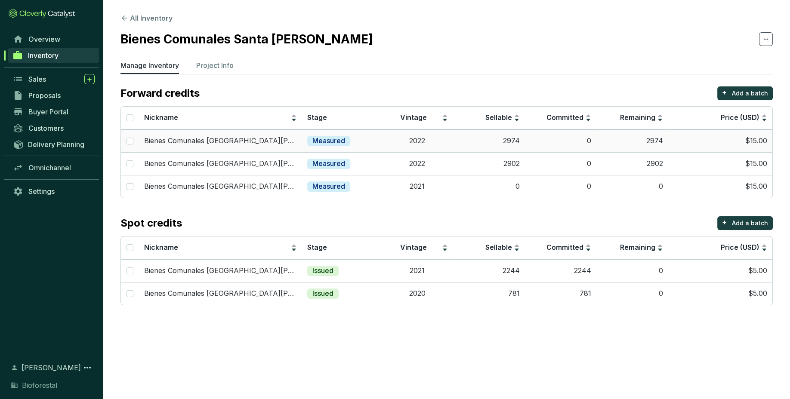
click at [431, 136] on td "2022" at bounding box center [418, 140] width 72 height 23
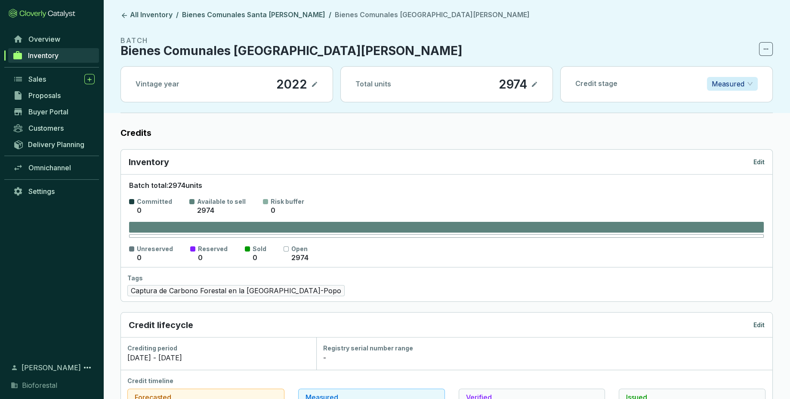
click at [758, 165] on p "Edit" at bounding box center [758, 162] width 11 height 9
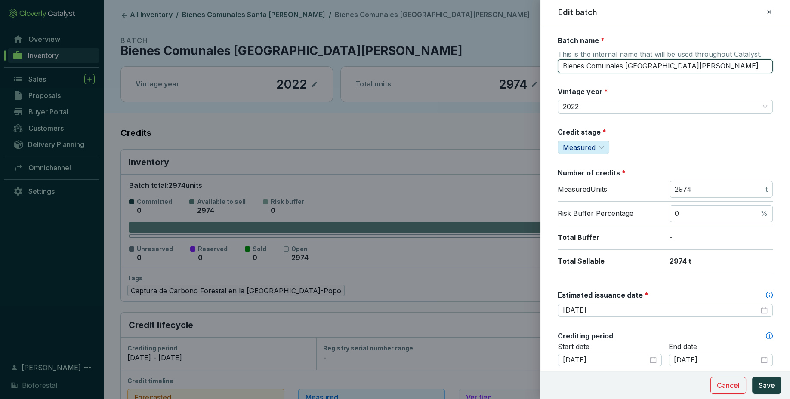
click at [715, 67] on input "Bienes Comunales [GEOGRAPHIC_DATA][PERSON_NAME]" at bounding box center [665, 66] width 215 height 14
type input "Bienes Comunales [GEOGRAPHIC_DATA][PERSON_NAME]"
click at [762, 382] on span "Save" at bounding box center [766, 385] width 16 height 10
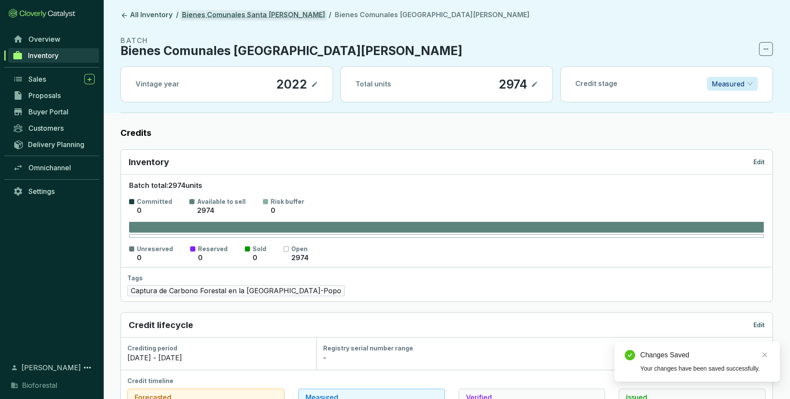
click at [287, 14] on link "Bienes Comunales Santa [PERSON_NAME]" at bounding box center [253, 15] width 147 height 10
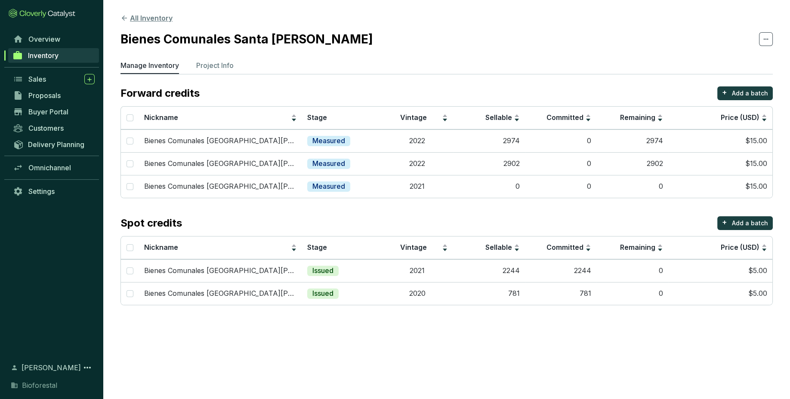
click at [154, 20] on button "All Inventory" at bounding box center [146, 18] width 52 height 10
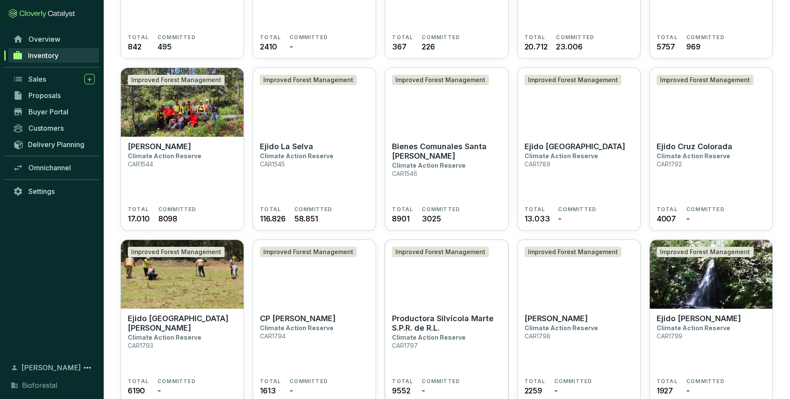
scroll to position [349, 0]
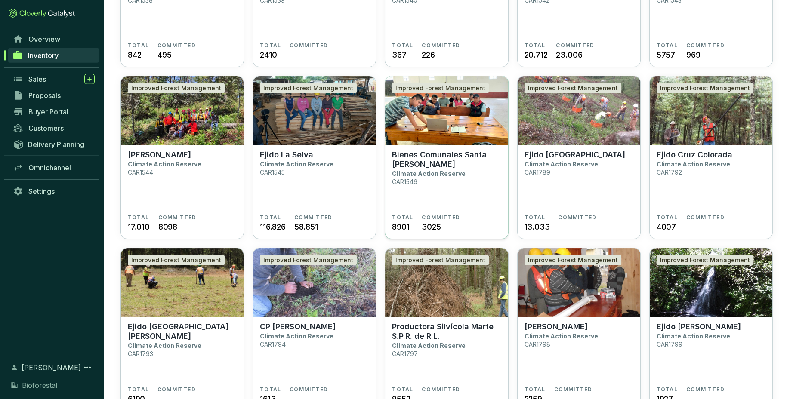
click at [466, 197] on section "Bienes Comunales [GEOGRAPHIC_DATA][PERSON_NAME] Climate Action Reserve CAR1546" at bounding box center [446, 182] width 109 height 64
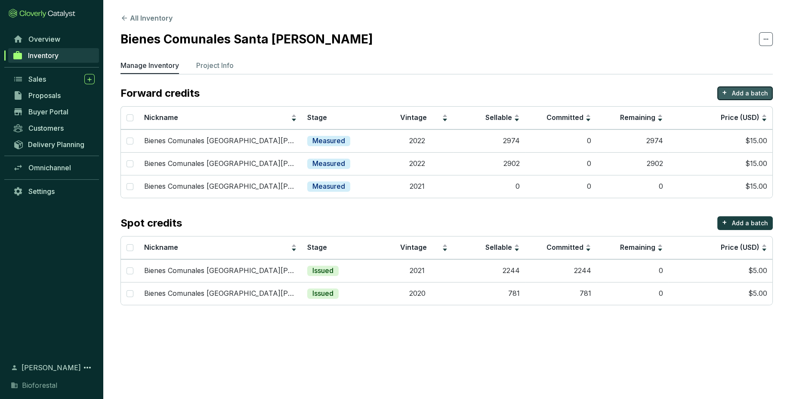
click at [747, 94] on p "Add a batch" at bounding box center [750, 93] width 36 height 9
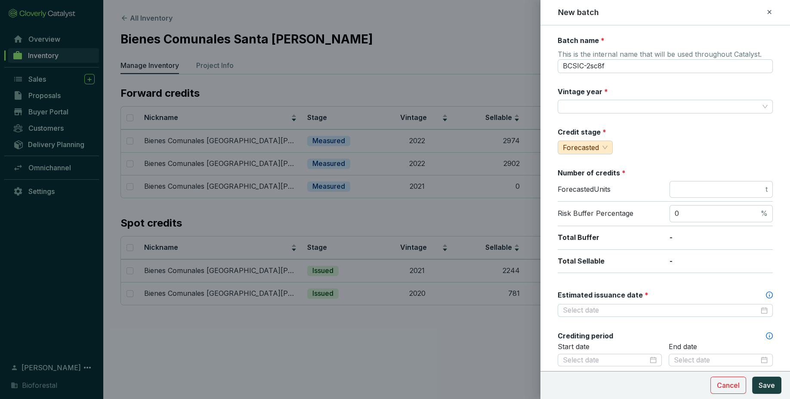
click at [770, 8] on icon at bounding box center [769, 12] width 7 height 10
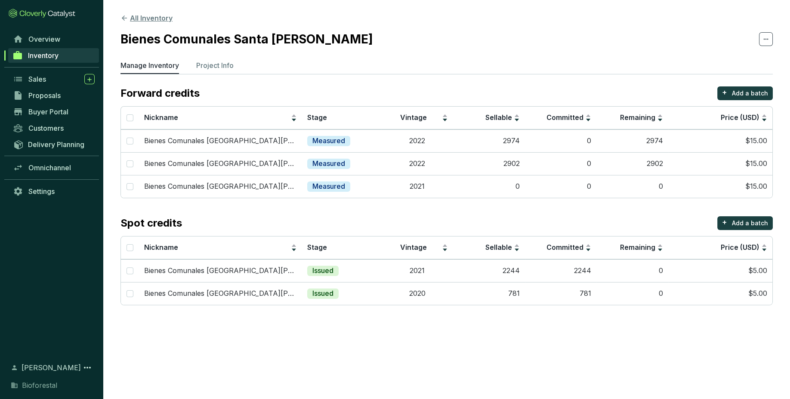
click at [151, 16] on button "All Inventory" at bounding box center [146, 18] width 52 height 10
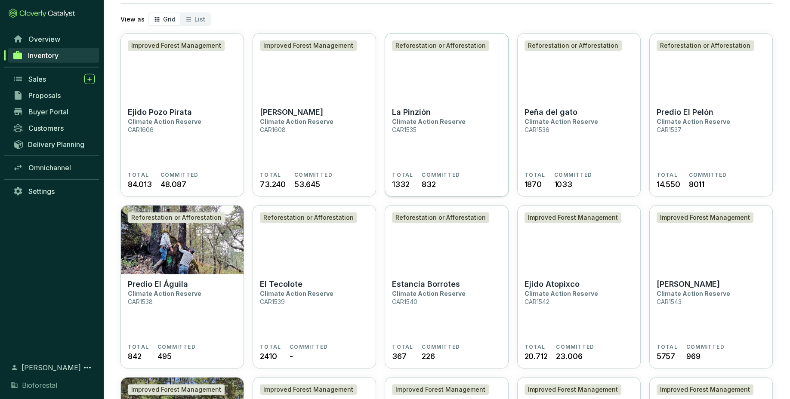
scroll to position [43, 0]
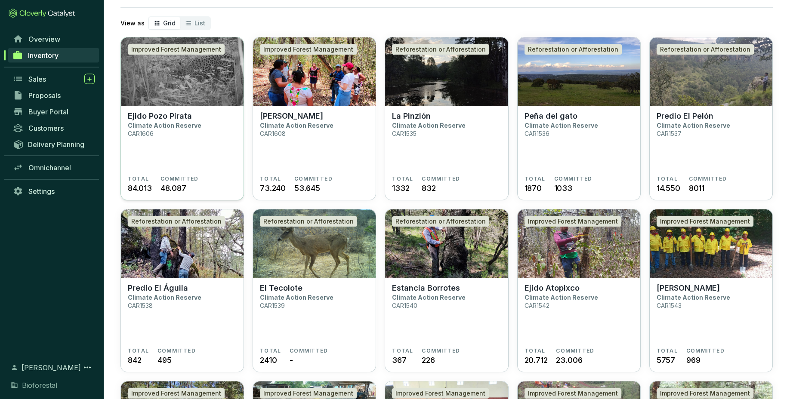
click at [212, 144] on section "Ejido Pozo Pirata Climate Action Reserve CAR1606" at bounding box center [182, 143] width 109 height 64
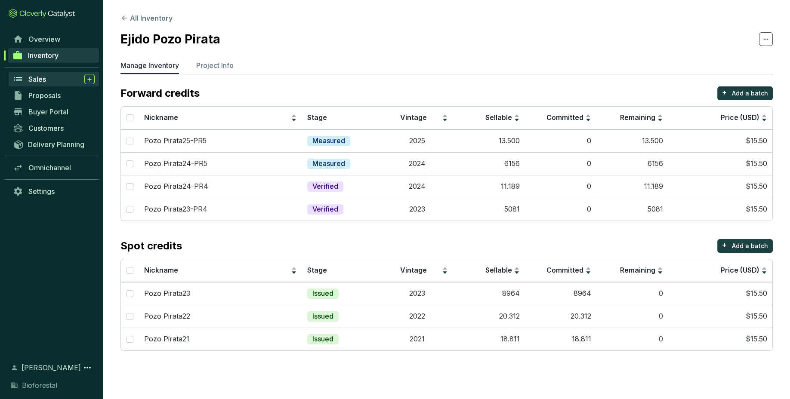
click at [39, 81] on span "Sales" at bounding box center [37, 79] width 18 height 9
click at [505, 201] on td "5081" at bounding box center [489, 209] width 72 height 23
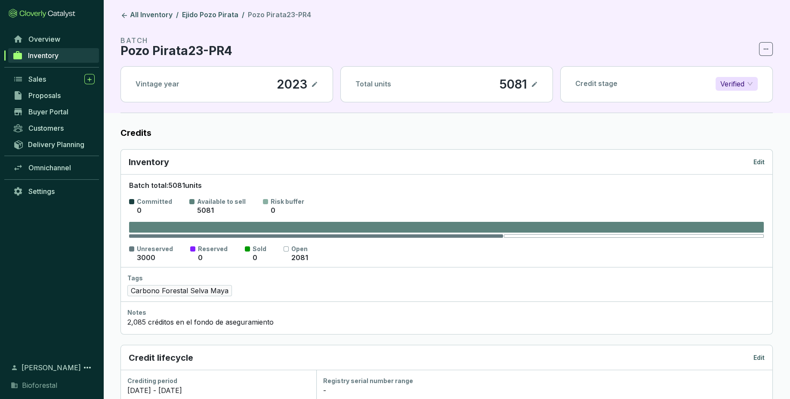
click at [756, 162] on p "Edit" at bounding box center [758, 162] width 11 height 9
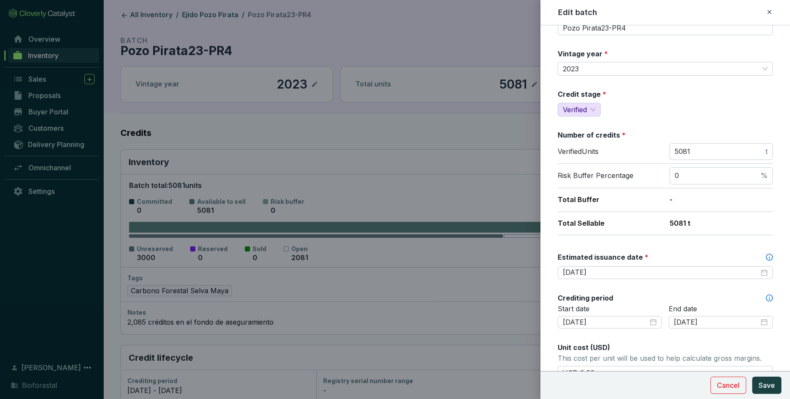
scroll to position [42, 0]
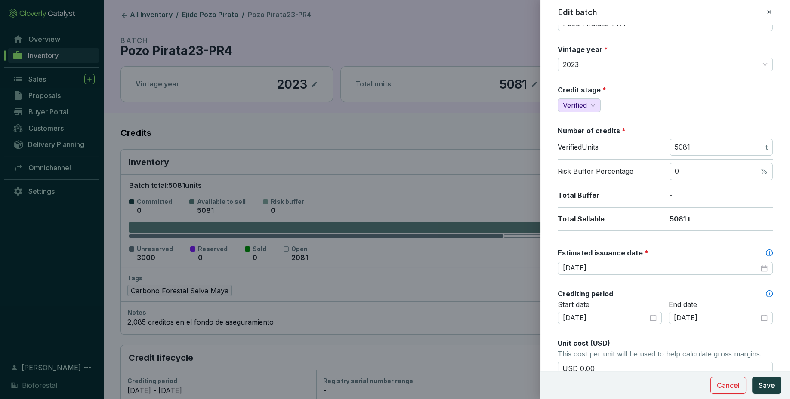
click at [772, 14] on icon at bounding box center [769, 12] width 7 height 10
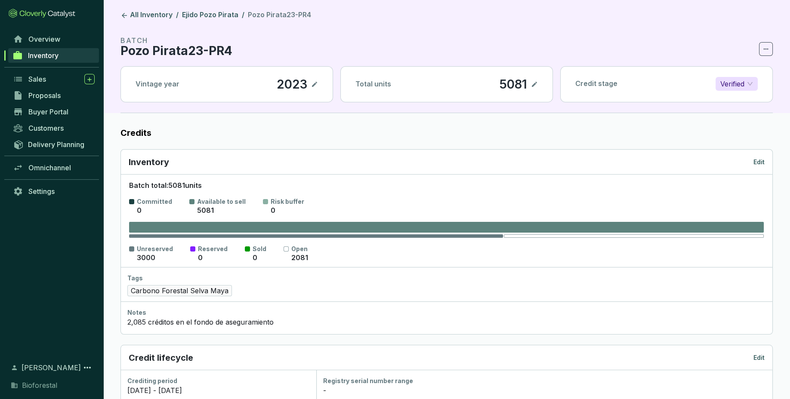
click at [28, 56] on link "Inventory" at bounding box center [53, 55] width 91 height 15
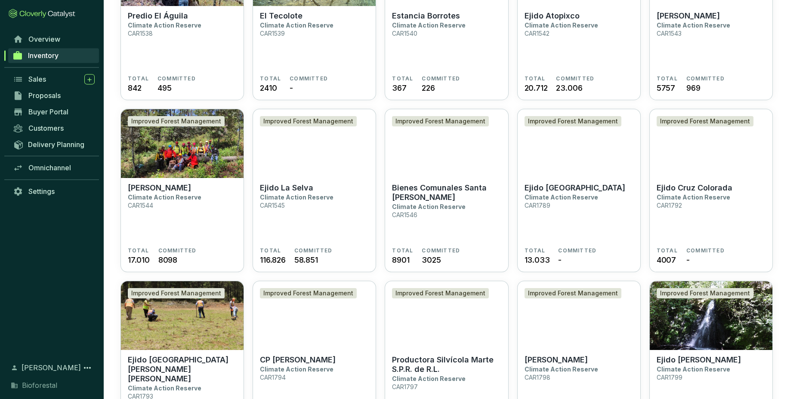
scroll to position [317, 0]
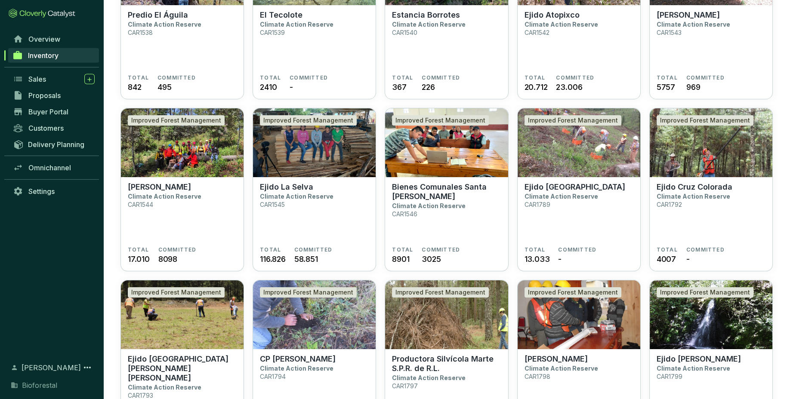
click at [406, 246] on section "Bienes Comunales Santa Isabel Chalma Climate Action Reserve CAR1546" at bounding box center [446, 214] width 109 height 64
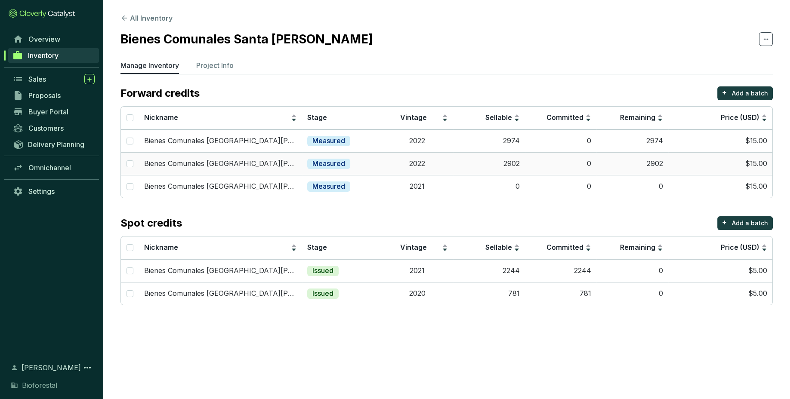
click at [518, 168] on td "2902" at bounding box center [489, 163] width 72 height 23
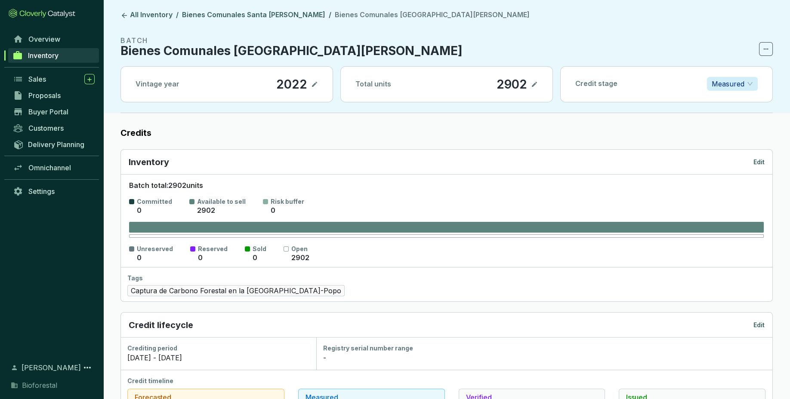
click at [531, 85] on icon at bounding box center [534, 84] width 7 height 10
click at [148, 16] on link "All Inventory" at bounding box center [146, 15] width 55 height 10
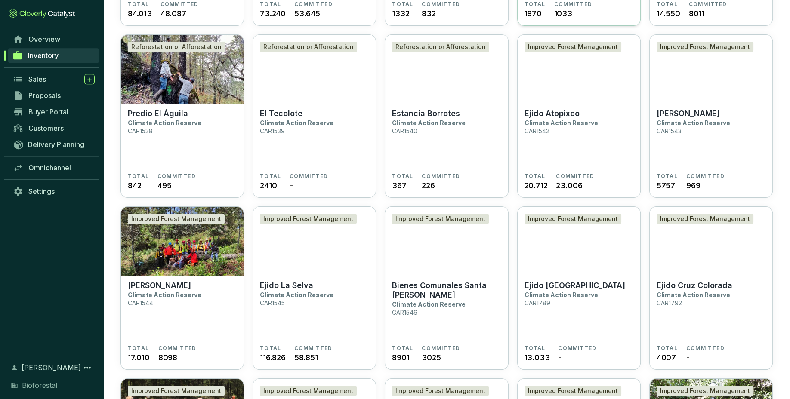
scroll to position [233, 0]
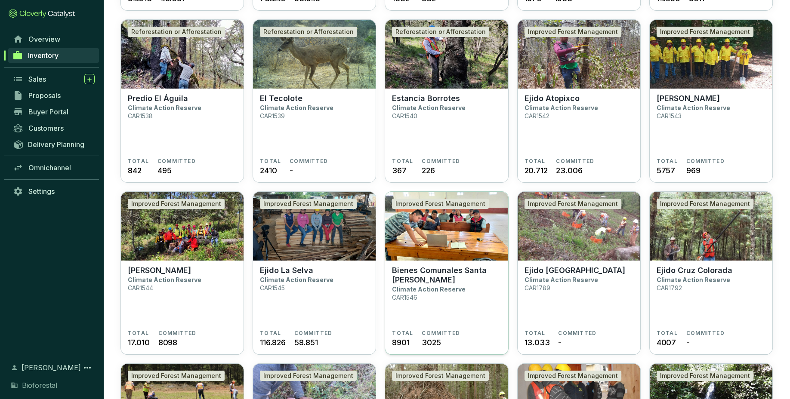
click at [474, 308] on section "Bienes Comunales [GEOGRAPHIC_DATA][PERSON_NAME] Climate Action Reserve CAR1546" at bounding box center [446, 298] width 109 height 64
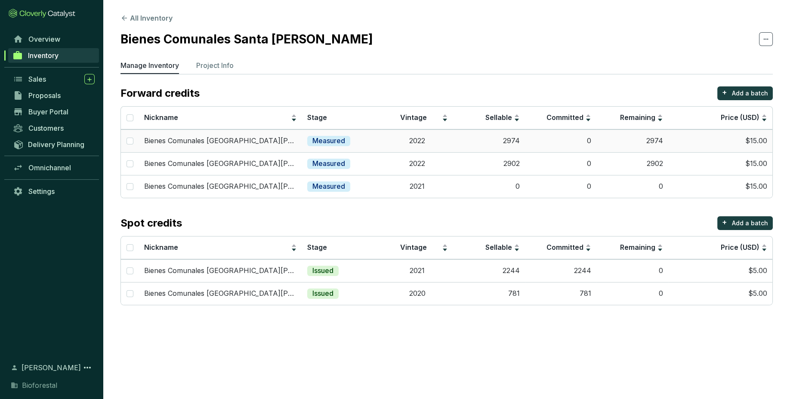
click at [407, 147] on td "2022" at bounding box center [418, 140] width 72 height 23
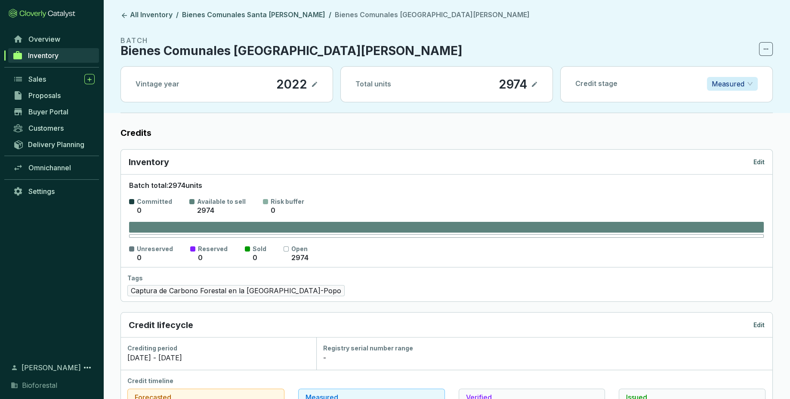
click at [762, 163] on p "Edit" at bounding box center [758, 162] width 11 height 9
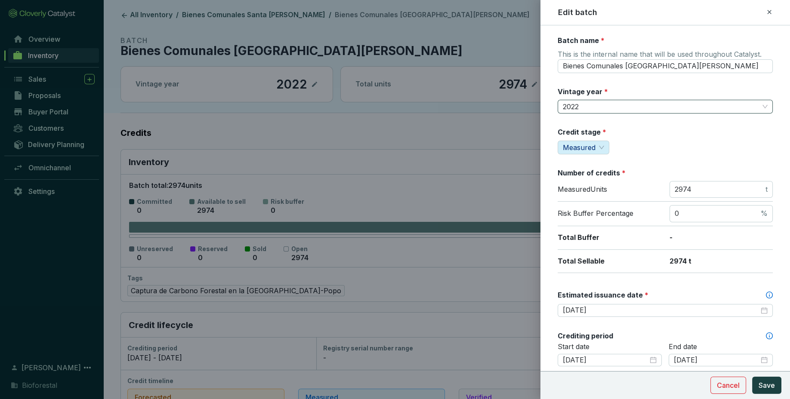
click at [596, 106] on span "2022" at bounding box center [665, 106] width 205 height 13
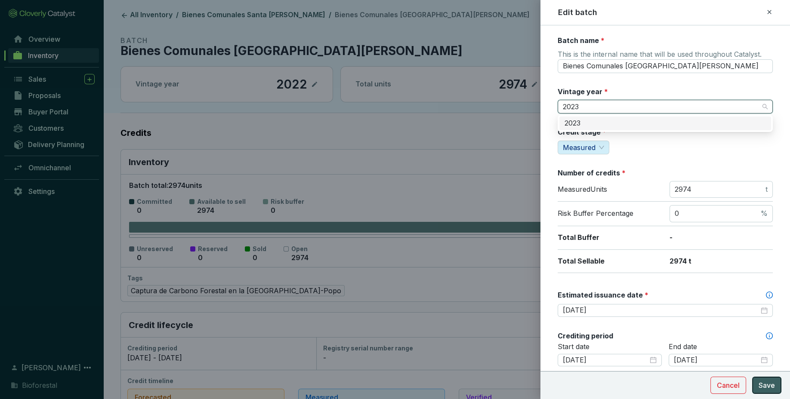
type input "2023"
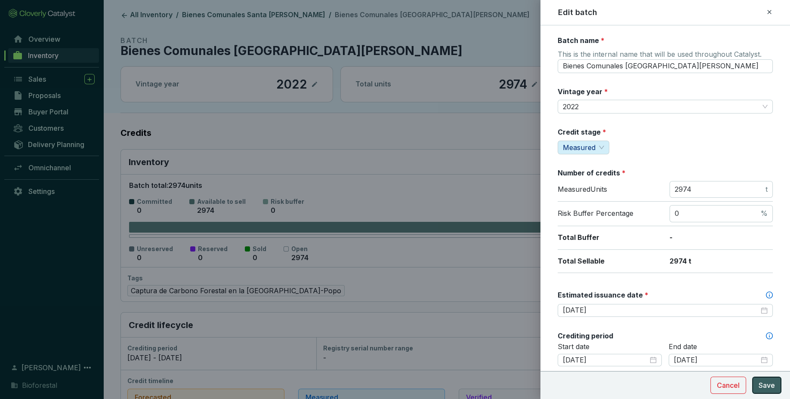
click at [762, 386] on span "Save" at bounding box center [766, 385] width 16 height 10
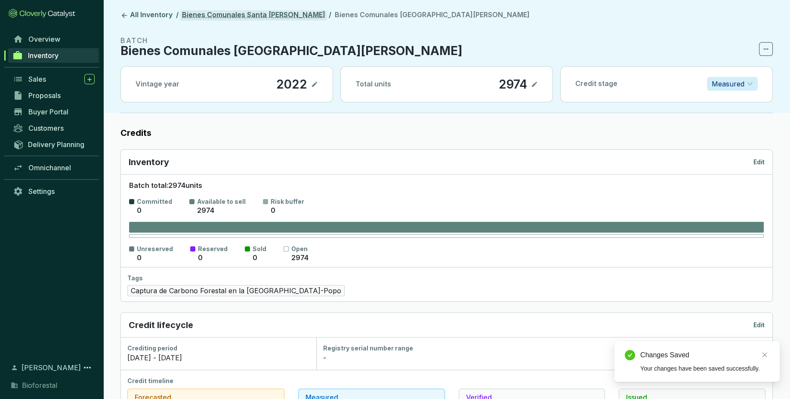
click at [256, 18] on link "Bienes Comunales Santa [PERSON_NAME]" at bounding box center [253, 15] width 147 height 10
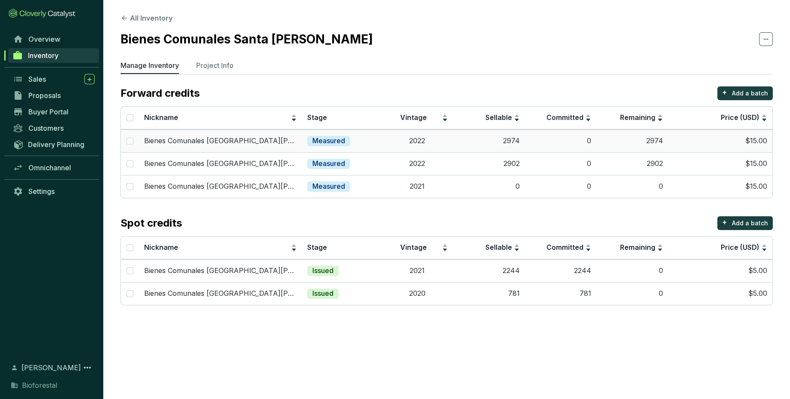
click at [481, 135] on td "2974" at bounding box center [489, 140] width 72 height 23
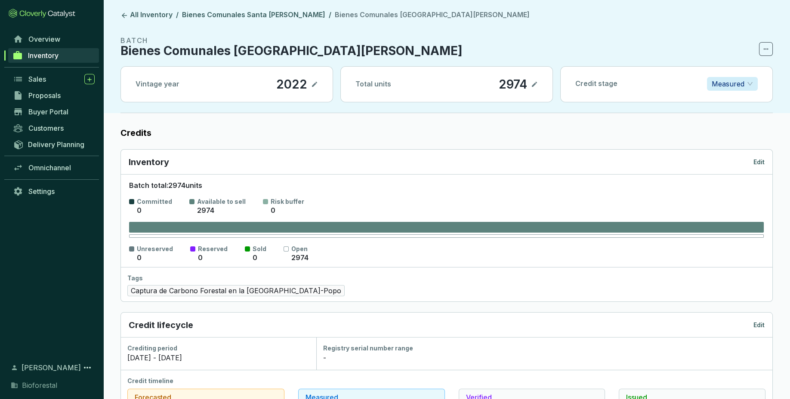
click at [313, 83] on icon at bounding box center [314, 84] width 7 height 10
click at [313, 81] on icon at bounding box center [314, 84] width 7 height 10
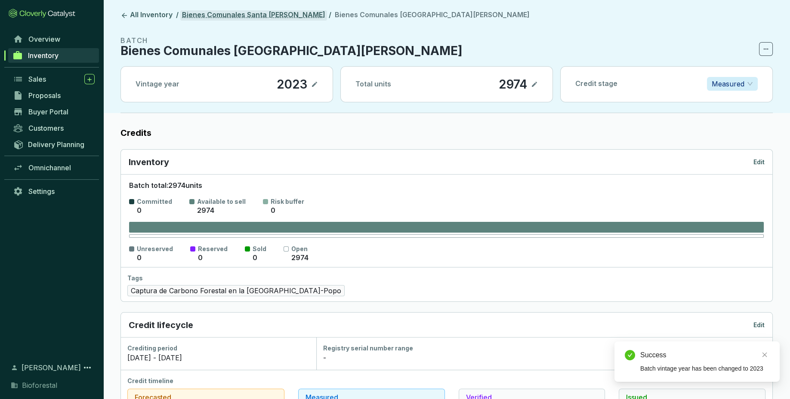
click at [258, 17] on link "Bienes Comunales Santa [PERSON_NAME]" at bounding box center [253, 15] width 147 height 10
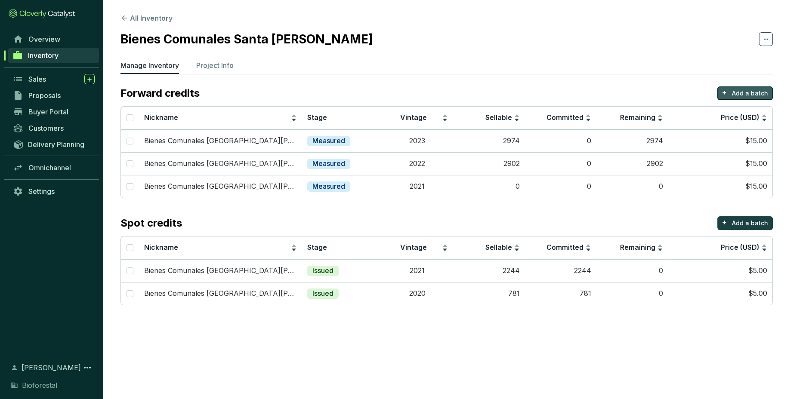
click at [764, 98] on button "+ Add a batch" at bounding box center [744, 93] width 55 height 14
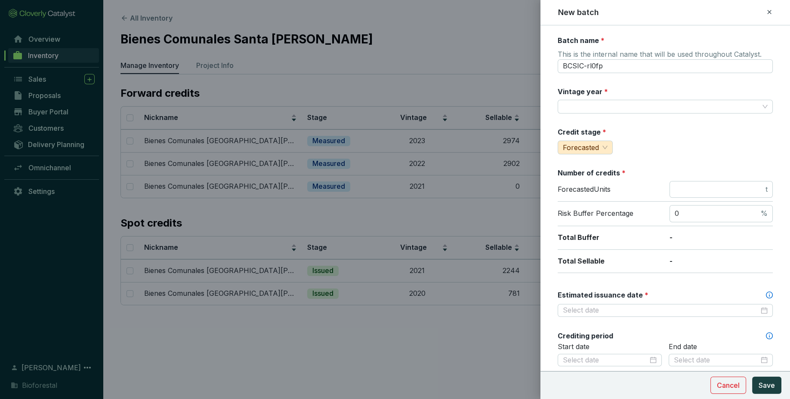
click at [773, 16] on div "New batch" at bounding box center [665, 12] width 229 height 11
click at [770, 17] on icon at bounding box center [769, 12] width 7 height 10
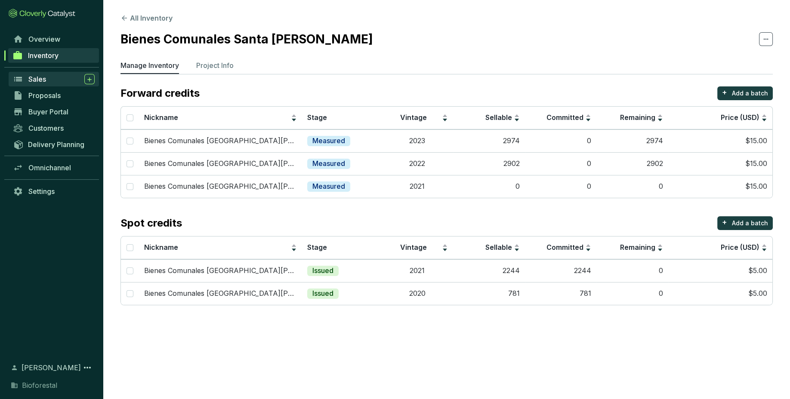
click at [72, 74] on div "Sales" at bounding box center [61, 79] width 66 height 10
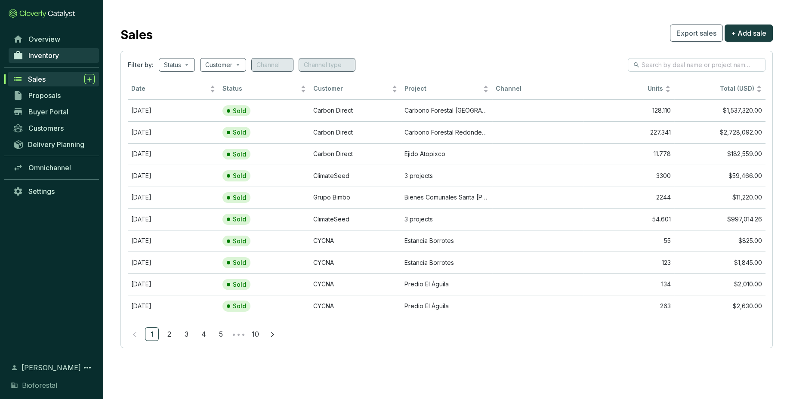
click at [55, 52] on span "Inventory" at bounding box center [43, 55] width 31 height 9
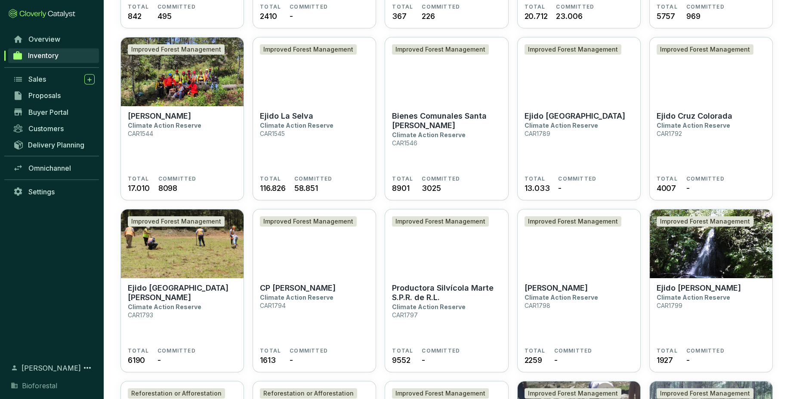
scroll to position [396, 0]
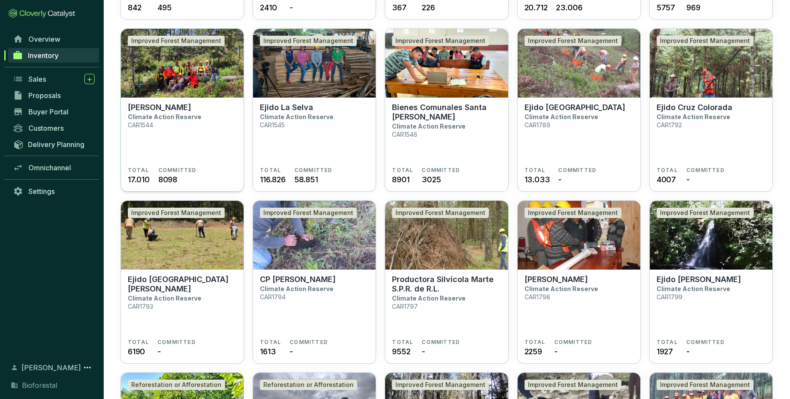
click at [222, 151] on section "Ejido Zacualtipán Climate Action Reserve CAR1544" at bounding box center [182, 135] width 109 height 64
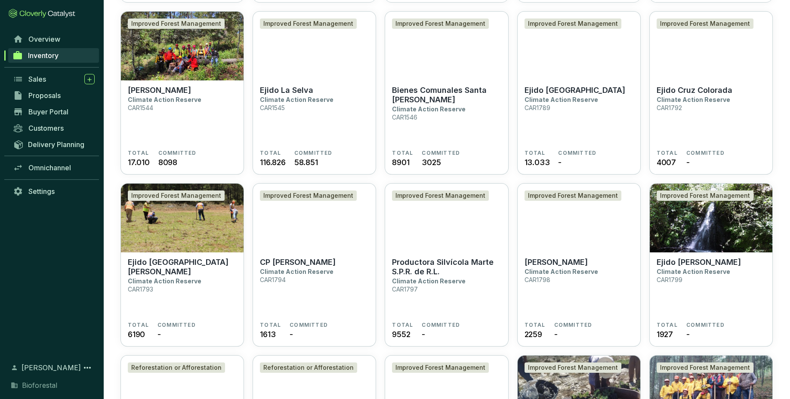
scroll to position [412, 0]
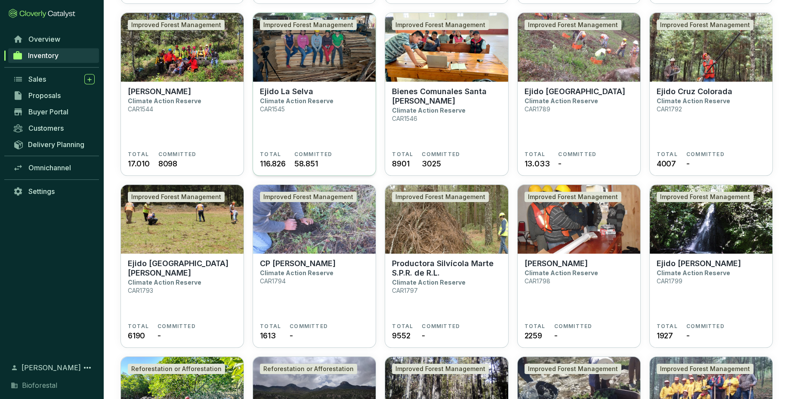
click at [341, 119] on section "Ejido La Selva Climate Action Reserve CAR1545" at bounding box center [314, 119] width 109 height 64
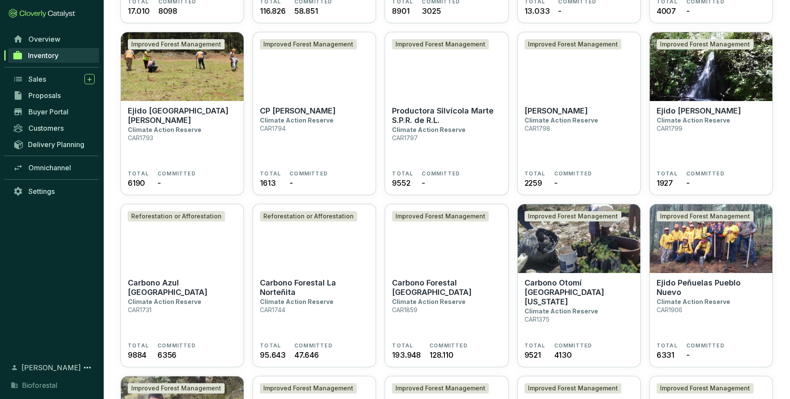
scroll to position [565, 0]
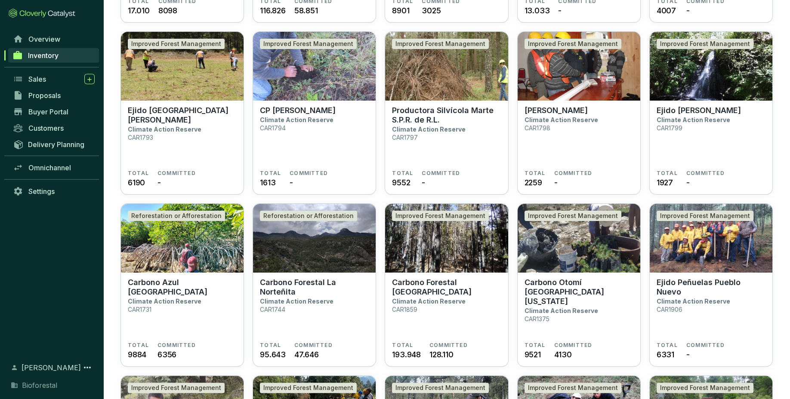
click at [349, 164] on section "CP Alejandro Herrera Climate Action Reserve CAR1794" at bounding box center [314, 138] width 109 height 64
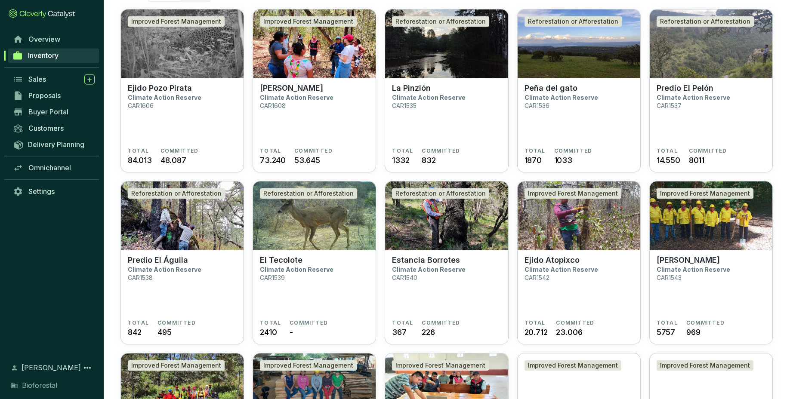
scroll to position [86, 0]
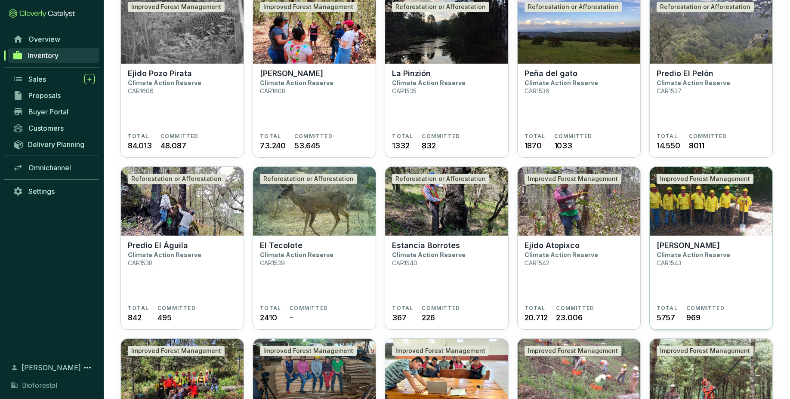
click at [736, 240] on section "Ejido Malila Climate Action Reserve CAR1543 TOTAL 5757 COMMITTED 969" at bounding box center [711, 283] width 123 height 95
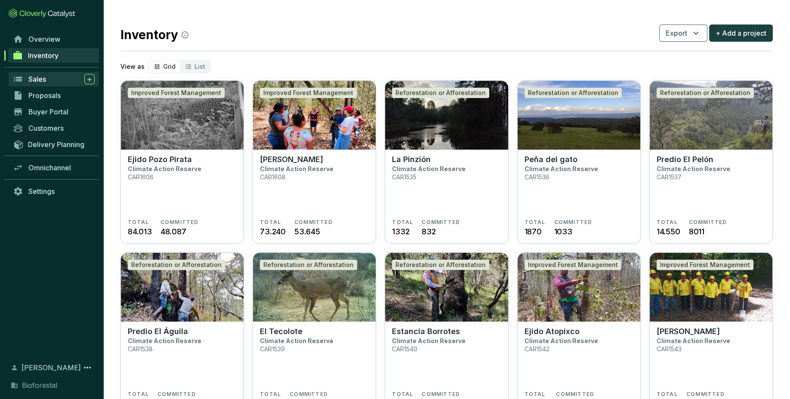
click at [39, 78] on span "Sales" at bounding box center [37, 79] width 18 height 9
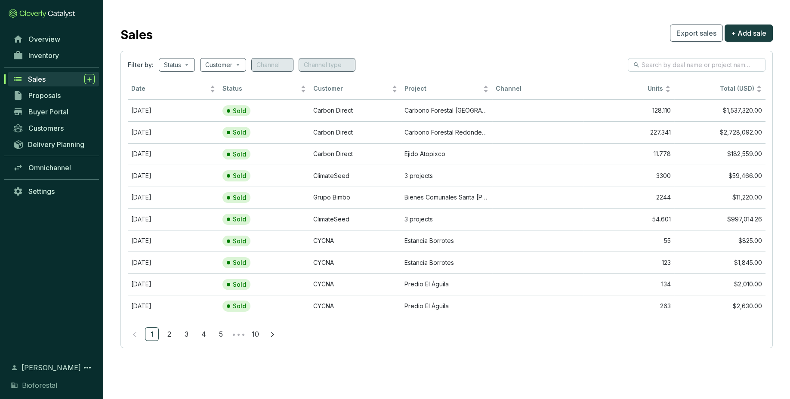
click at [232, 30] on div "Sales Export sales + Add sale" at bounding box center [446, 33] width 652 height 22
click at [50, 83] on div "Sales" at bounding box center [61, 79] width 67 height 10
click at [62, 59] on link "Inventory" at bounding box center [54, 55] width 90 height 15
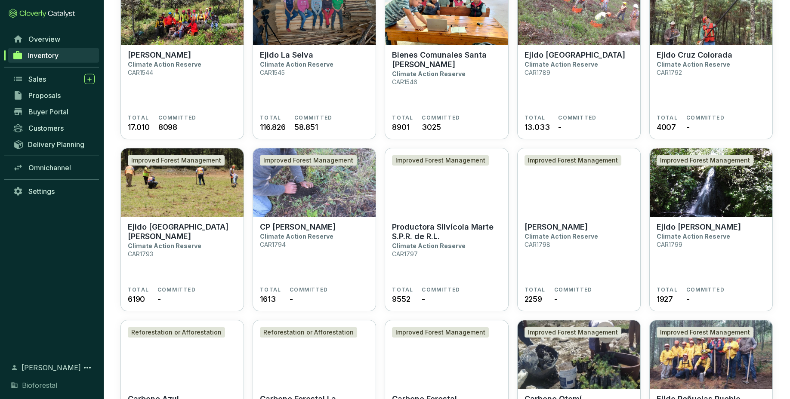
scroll to position [446, 0]
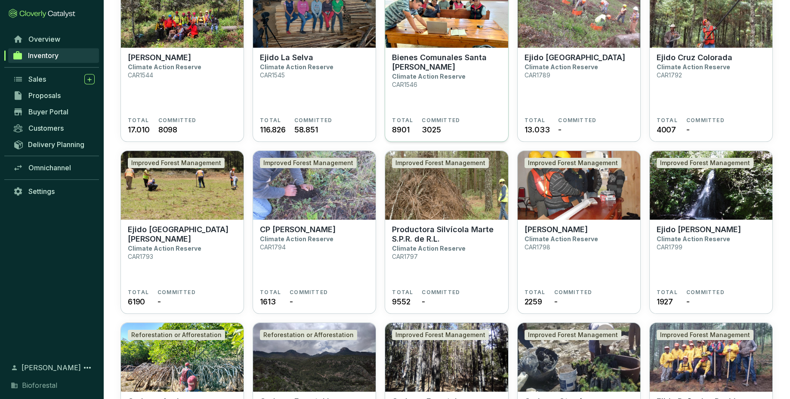
click at [461, 39] on img at bounding box center [446, 13] width 123 height 69
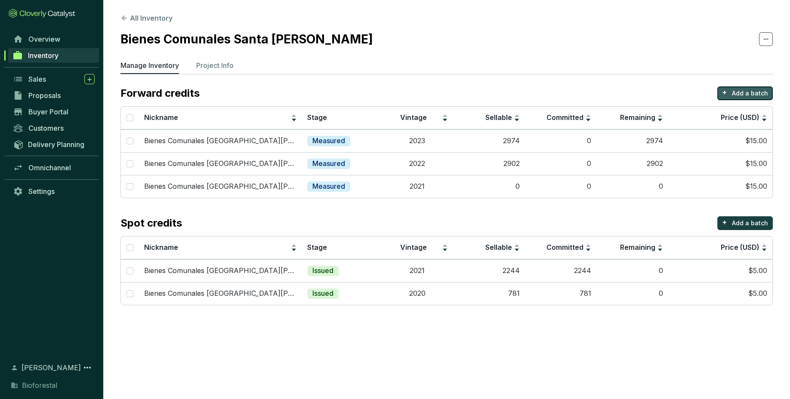
click at [766, 98] on button "+ Add a batch" at bounding box center [744, 93] width 55 height 14
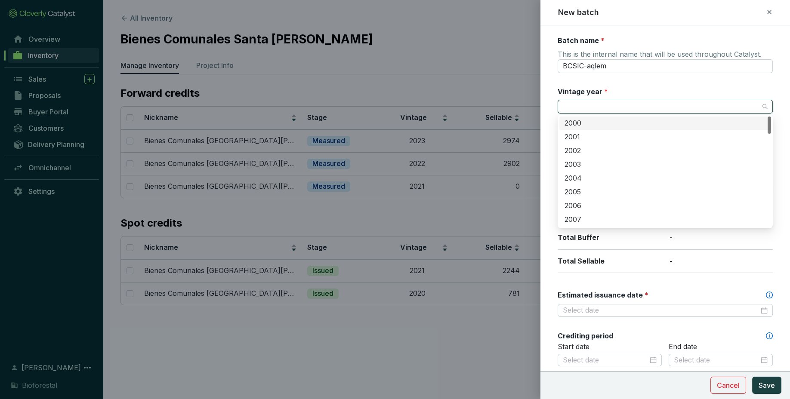
click at [617, 111] on input "Vintage year *" at bounding box center [661, 106] width 196 height 13
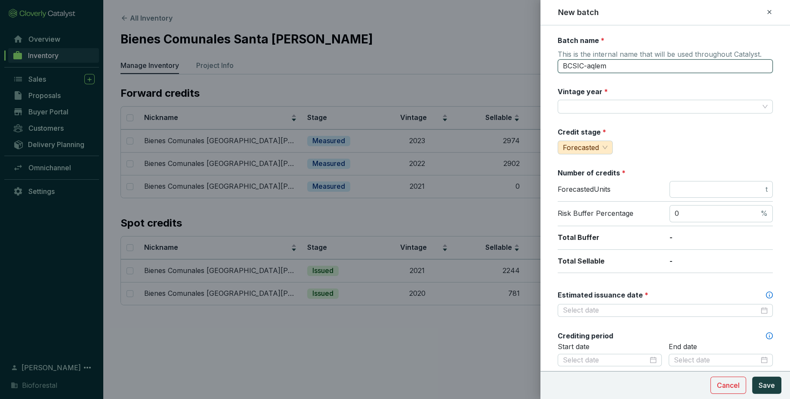
click at [625, 63] on input "BCSIC-aqlem" at bounding box center [665, 66] width 215 height 14
click at [773, 9] on div "New batch" at bounding box center [665, 12] width 229 height 11
click at [772, 12] on icon at bounding box center [769, 12] width 7 height 10
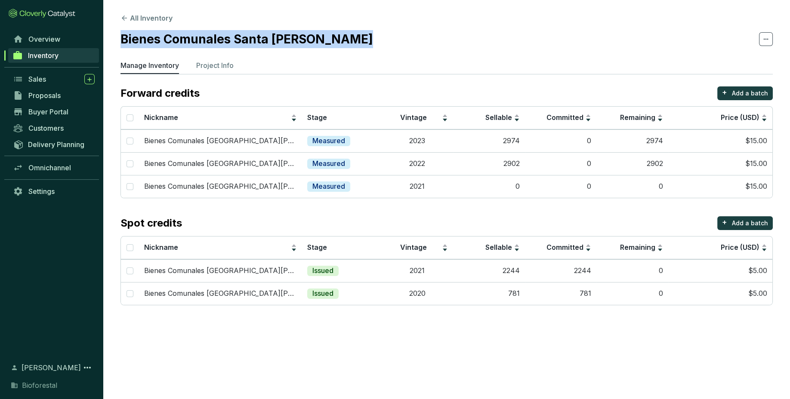
drag, startPoint x: 350, startPoint y: 43, endPoint x: 112, endPoint y: 50, distance: 237.6
click at [112, 50] on section "All Inventory Bienes Comunales Santa Isabel Chalma Manage Inventory Project Inf…" at bounding box center [446, 161] width 687 height 323
copy h2 "Bienes Comunales Santa [PERSON_NAME]"
click at [742, 91] on p "Add a batch" at bounding box center [750, 93] width 36 height 9
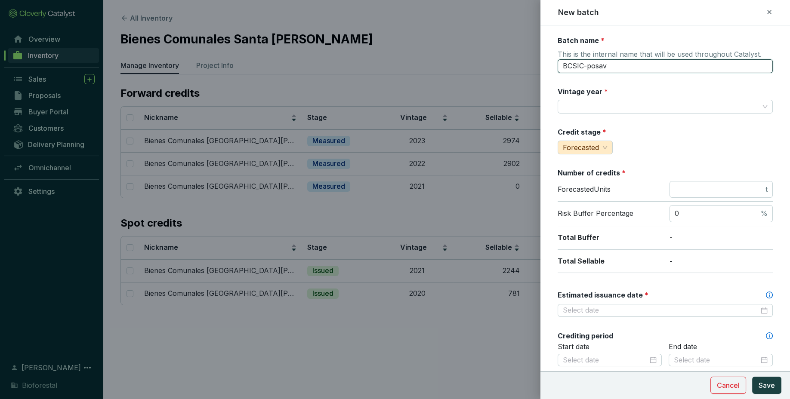
click at [684, 70] on input "BCSIC-posav" at bounding box center [665, 66] width 215 height 14
drag, startPoint x: 681, startPoint y: 71, endPoint x: 509, endPoint y: 71, distance: 171.2
click at [558, 71] on input "BCSIC-posav" at bounding box center [665, 66] width 215 height 14
paste input "ienes Comunales Santa Isabel Chalma"
type input "Bienes Comunales Santa Isabel Chalma22"
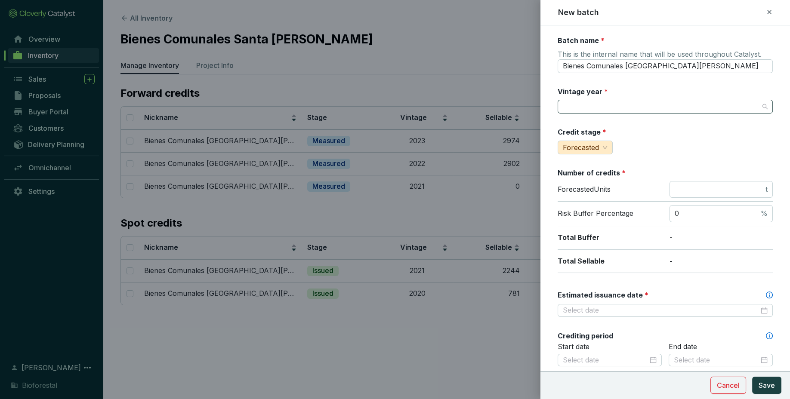
click at [644, 107] on input "Vintage year *" at bounding box center [661, 106] width 196 height 13
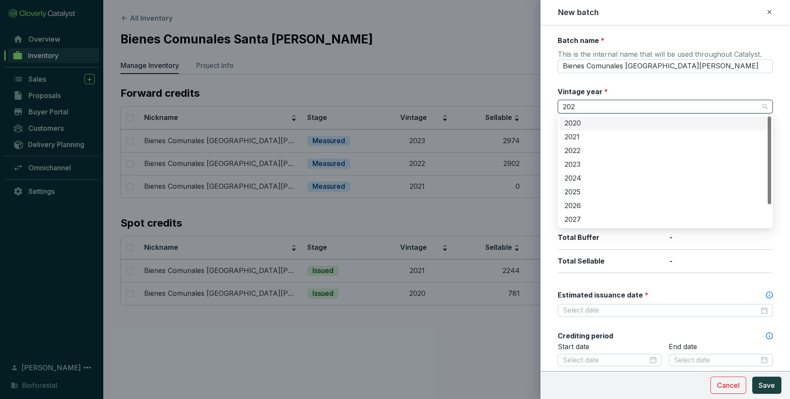
type input "2022"
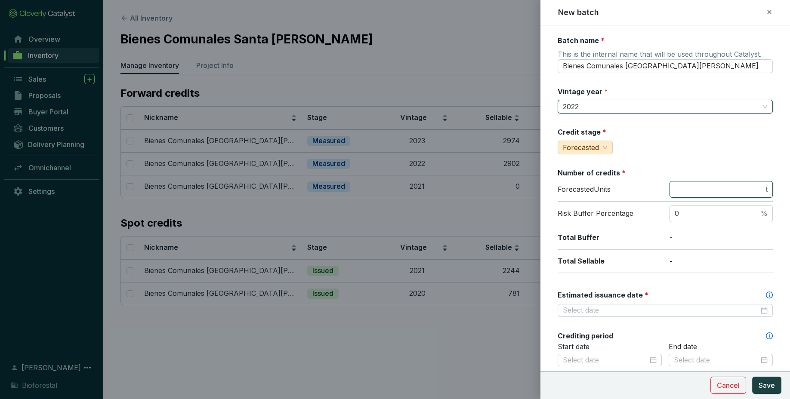
click at [716, 188] on input "number" at bounding box center [719, 189] width 89 height 9
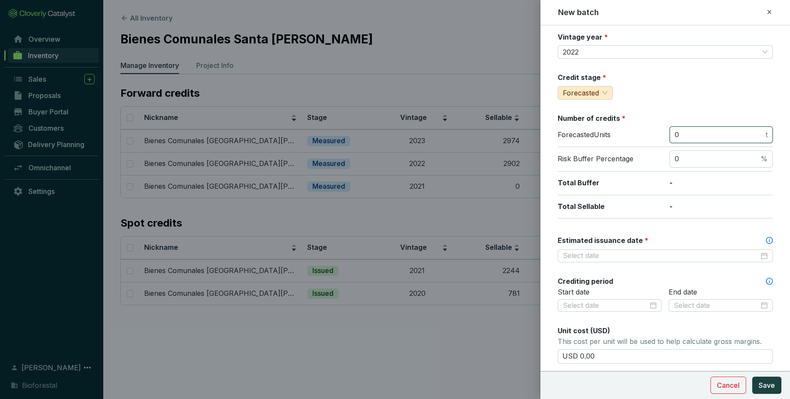
scroll to position [74, 0]
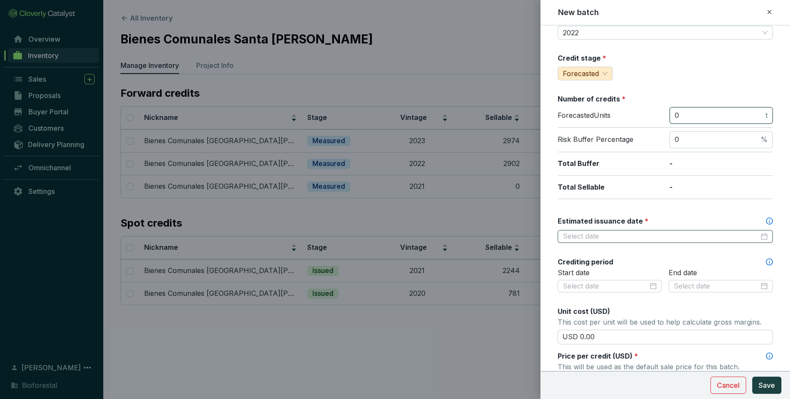
type input "0"
click at [636, 238] on input "Estimated issuance date *" at bounding box center [661, 236] width 196 height 9
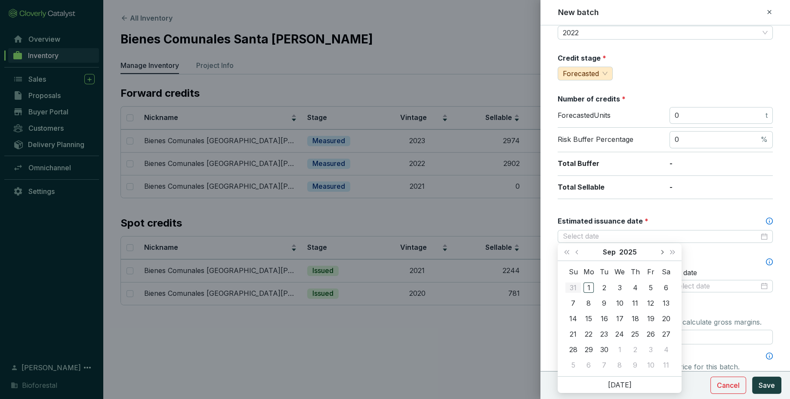
click at [664, 253] on button "Next month (PageDown)" at bounding box center [661, 251] width 11 height 17
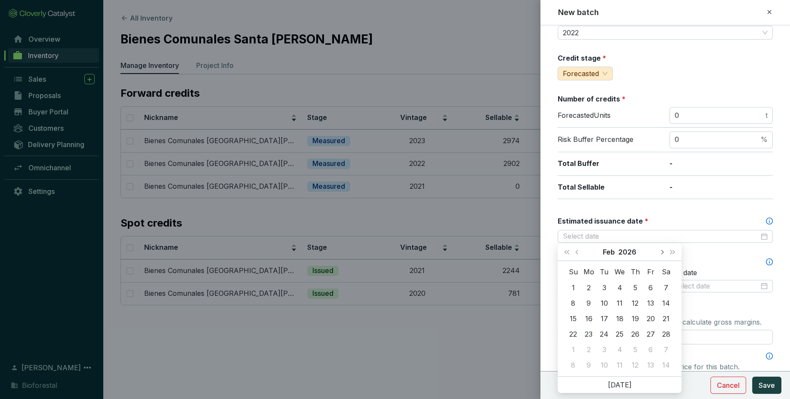
click at [664, 253] on button "Next month (PageDown)" at bounding box center [661, 251] width 11 height 17
click at [574, 252] on button "Previous month (PageUp)" at bounding box center [577, 251] width 11 height 17
type input "2026-02-28"
click at [664, 336] on div "28" at bounding box center [666, 334] width 10 height 10
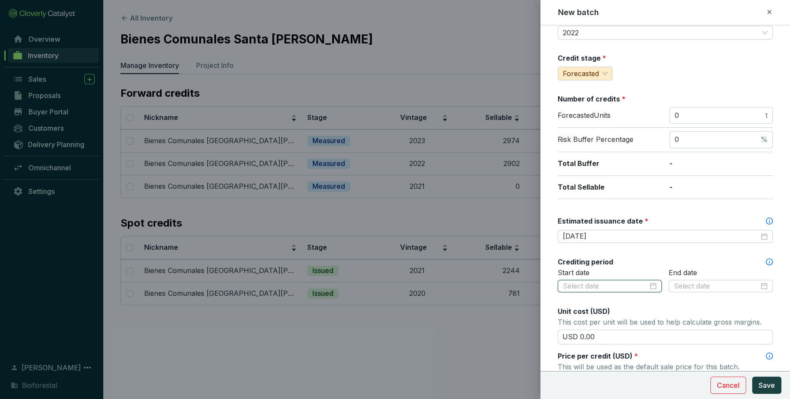
click at [616, 289] on input at bounding box center [605, 286] width 85 height 9
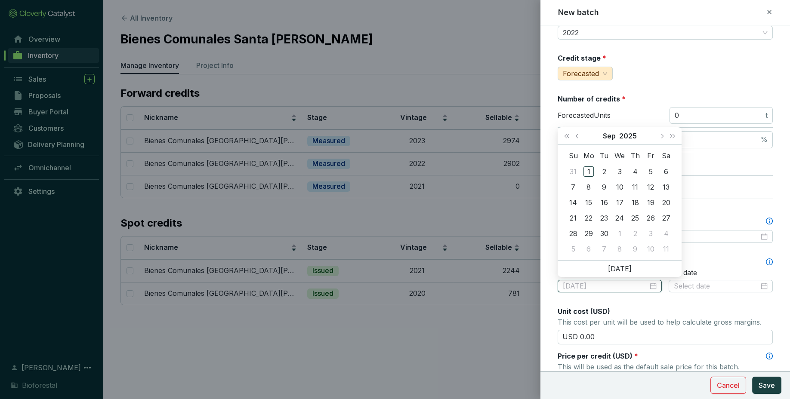
type input "2025-09-03"
type input "2025-09-30"
click at [604, 285] on input at bounding box center [605, 286] width 85 height 9
type input "2025-09-01"
click at [569, 136] on span "Last year (Control + left)" at bounding box center [566, 136] width 4 height 4
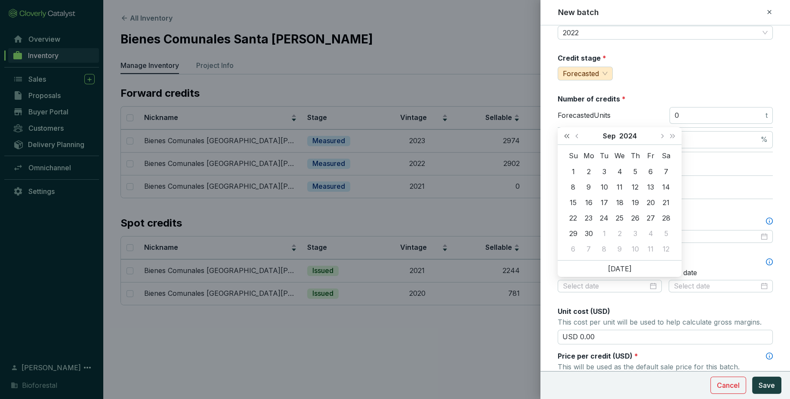
click at [569, 136] on span "Last year (Control + left)" at bounding box center [566, 136] width 4 height 4
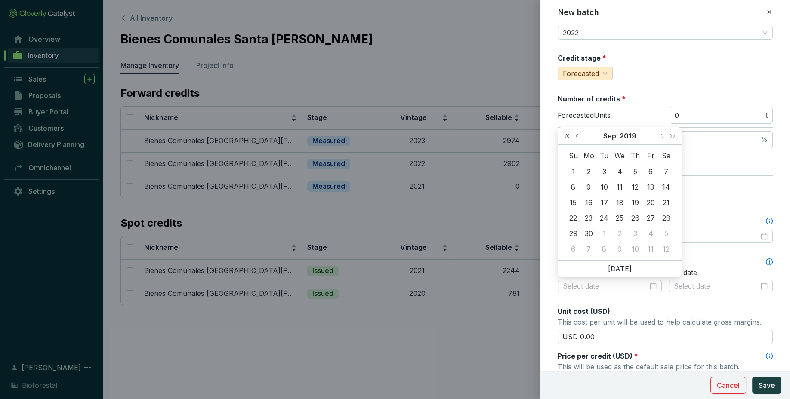
click at [569, 136] on span "Last year (Control + left)" at bounding box center [566, 136] width 4 height 4
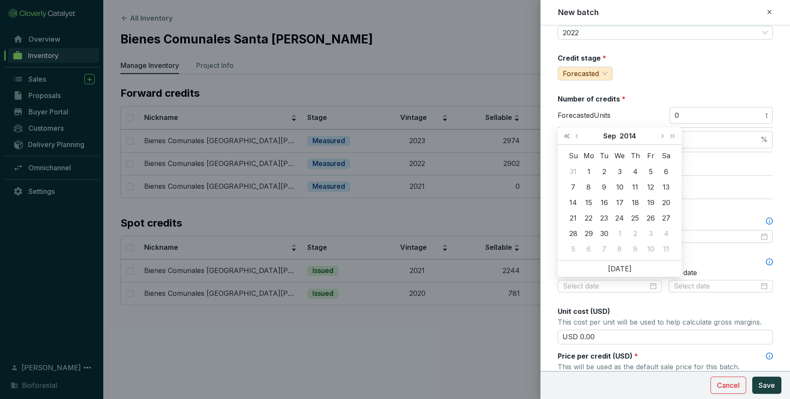
click at [569, 136] on span "Last year (Control + left)" at bounding box center [566, 136] width 4 height 4
click at [673, 140] on button "Next year (Control + right)" at bounding box center [672, 135] width 11 height 17
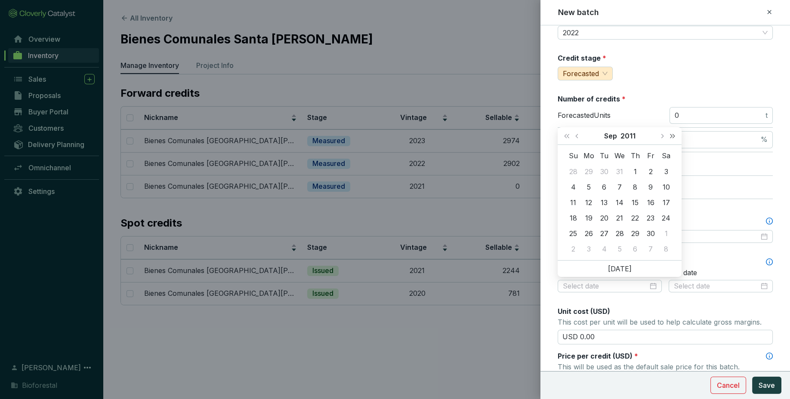
click at [673, 140] on button "Next year (Control + right)" at bounding box center [672, 135] width 11 height 17
click at [674, 139] on button "Next year (Control + right)" at bounding box center [672, 135] width 11 height 17
click at [674, 136] on span "Next year (Control + right)" at bounding box center [672, 136] width 4 height 4
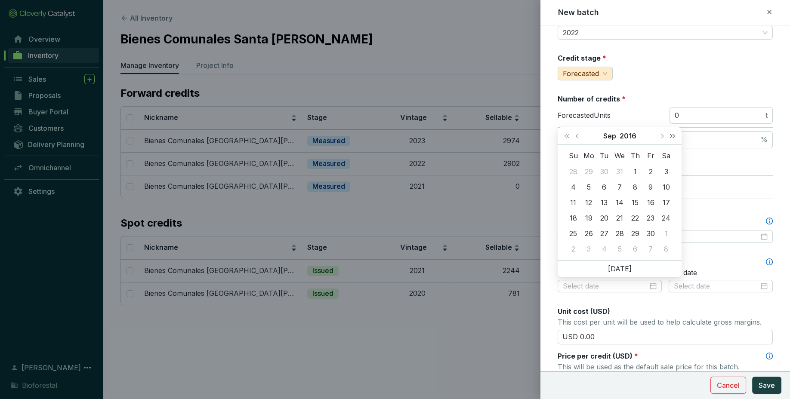
click at [674, 135] on button "Next year (Control + right)" at bounding box center [672, 135] width 11 height 17
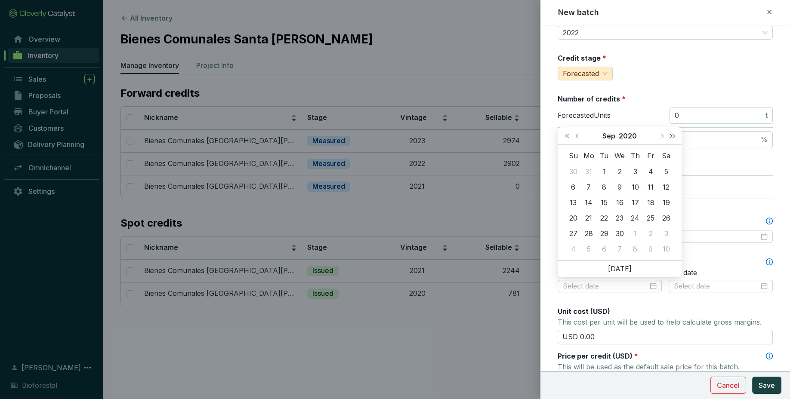
click at [674, 135] on button "Next year (Control + right)" at bounding box center [672, 135] width 11 height 17
click at [576, 137] on span "Previous month (PageUp)" at bounding box center [577, 136] width 4 height 4
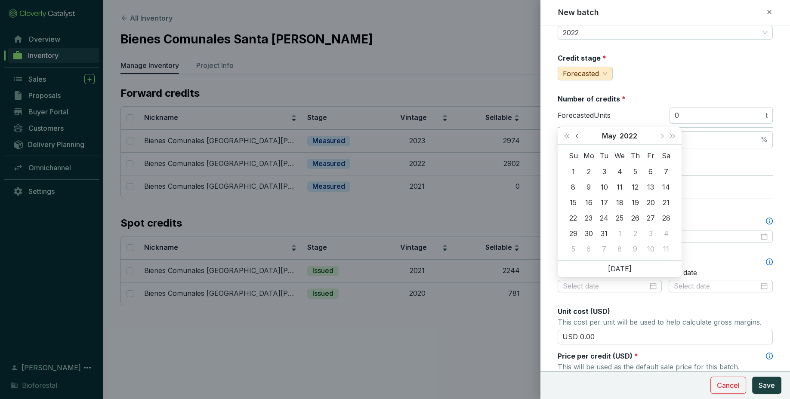
click at [576, 137] on span "Previous month (PageUp)" at bounding box center [577, 136] width 4 height 4
type input "[DATE]"
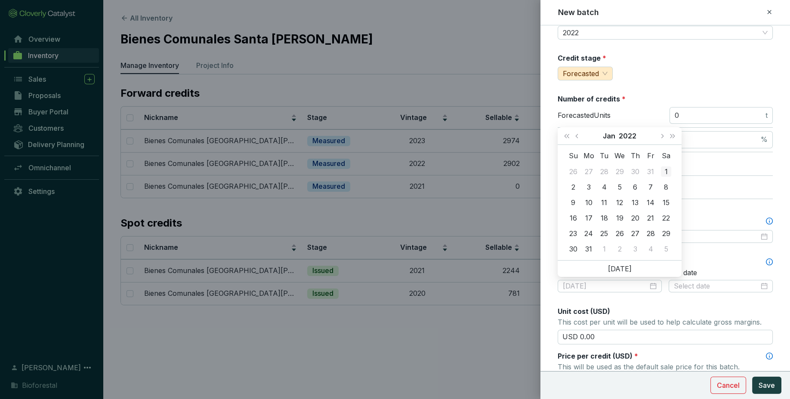
click at [664, 169] on div "1" at bounding box center [666, 171] width 10 height 10
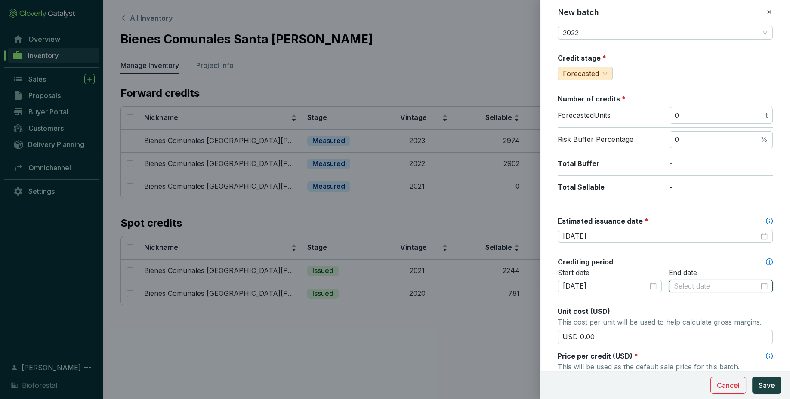
click at [705, 283] on input at bounding box center [716, 286] width 85 height 9
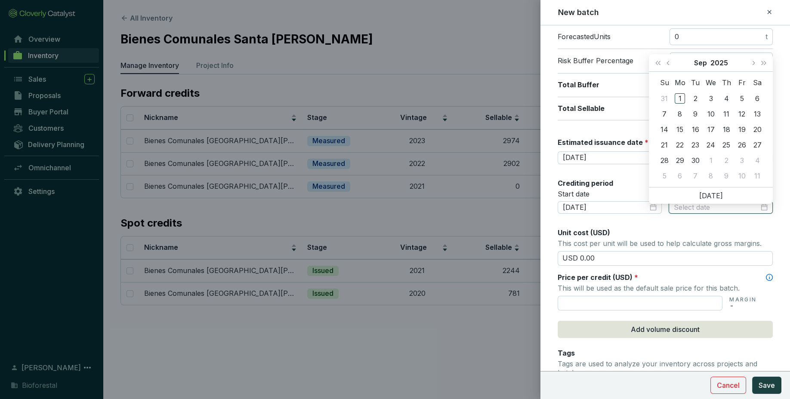
scroll to position [154, 0]
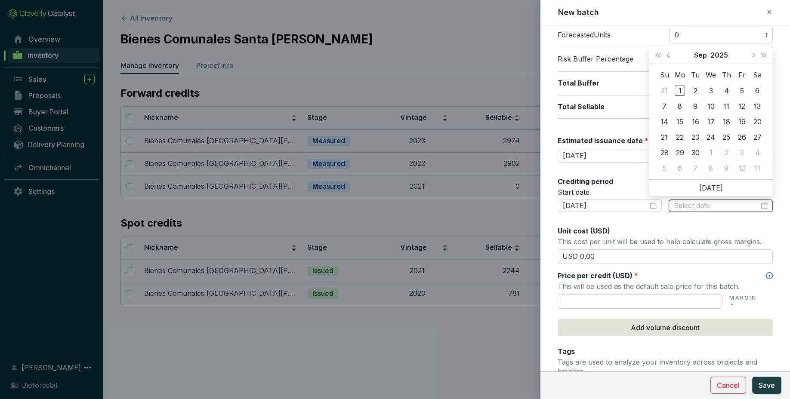
type input "2025-10-05"
type input "2025-09-05"
click at [667, 52] on button "Previous month (PageUp)" at bounding box center [668, 54] width 11 height 17
type input "2025-07-30"
click at [655, 54] on button "Last year (Control + left)" at bounding box center [657, 54] width 11 height 17
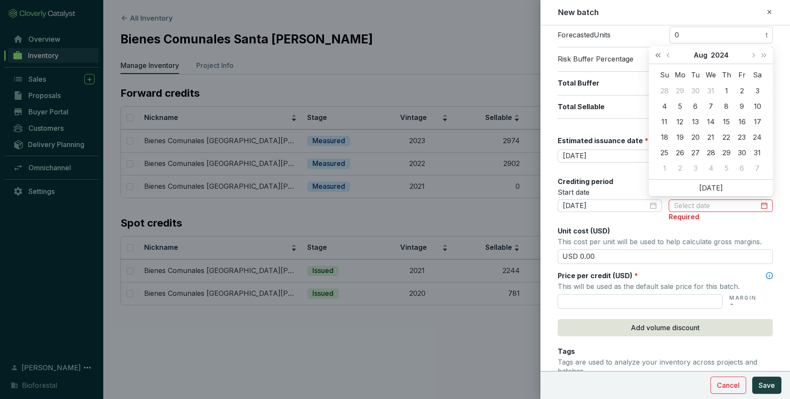
click at [655, 54] on button "Last year (Control + left)" at bounding box center [657, 54] width 11 height 17
click at [657, 52] on button "Last year (Control + left)" at bounding box center [657, 54] width 11 height 17
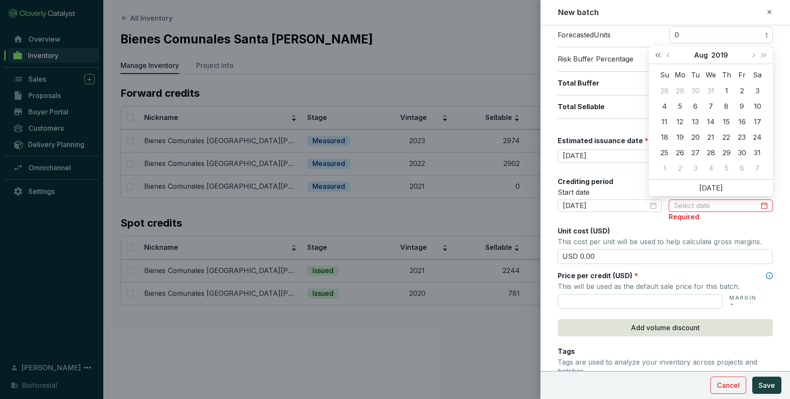
click at [657, 52] on button "Last year (Control + left)" at bounding box center [657, 54] width 11 height 17
click at [766, 53] on button "Next year (Control + right)" at bounding box center [763, 54] width 11 height 17
click at [759, 60] on button "Next year (Control + right)" at bounding box center [763, 54] width 11 height 17
click at [767, 58] on button "Next year (Control + right)" at bounding box center [763, 54] width 11 height 17
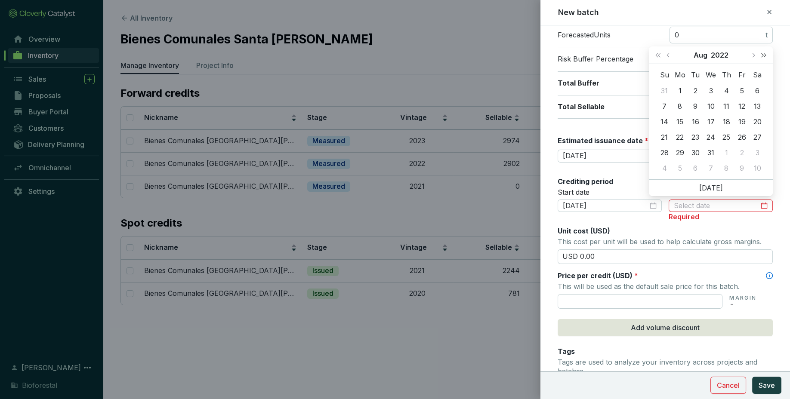
click at [763, 52] on button "Next year (Control + right)" at bounding box center [763, 54] width 11 height 17
click at [658, 57] on button "Last year (Control + left)" at bounding box center [657, 54] width 11 height 17
click at [673, 59] on button "Previous month (PageUp)" at bounding box center [668, 54] width 11 height 17
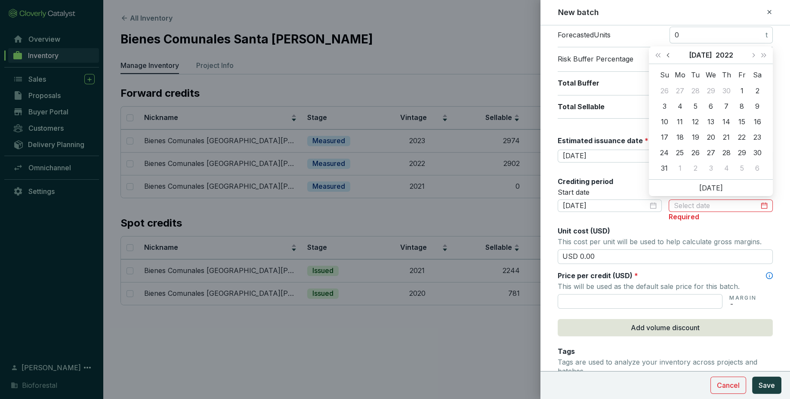
click at [673, 59] on button "Previous month (PageUp)" at bounding box center [668, 54] width 11 height 17
click at [754, 53] on button "Next month (PageDown)" at bounding box center [752, 54] width 11 height 17
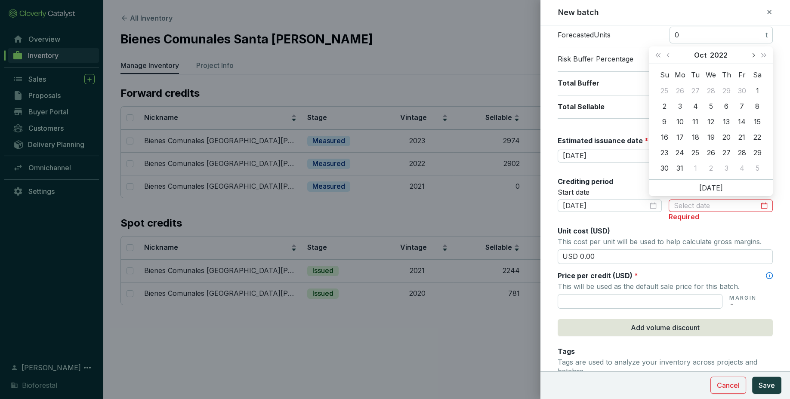
click at [754, 53] on button "Next month (PageDown)" at bounding box center [752, 54] width 11 height 17
type input "[DATE]"
click at [739, 105] on div "9" at bounding box center [741, 106] width 10 height 10
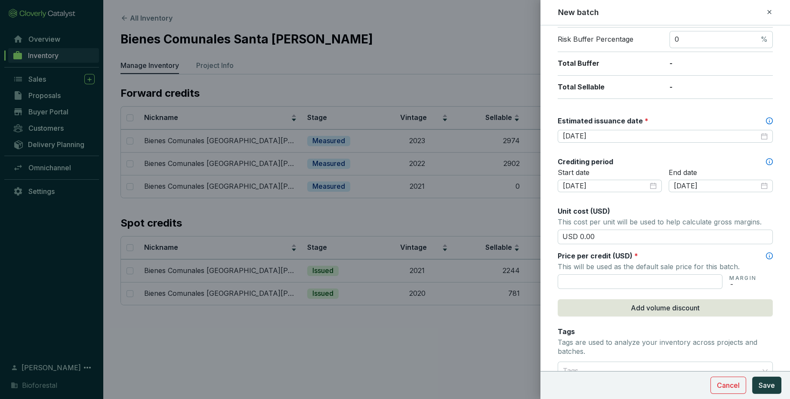
scroll to position [175, 0]
click at [697, 237] on input "USD 0.00" at bounding box center [665, 236] width 215 height 15
type input "USD 0"
type input "USD 15.50"
click at [704, 282] on input "text" at bounding box center [640, 281] width 165 height 15
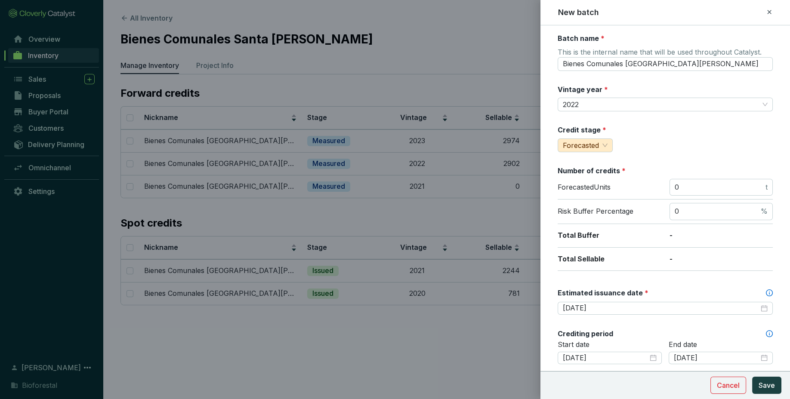
scroll to position [1, 0]
click at [768, 385] on span "Save" at bounding box center [766, 385] width 16 height 10
click at [778, 392] on button "Save" at bounding box center [766, 385] width 29 height 17
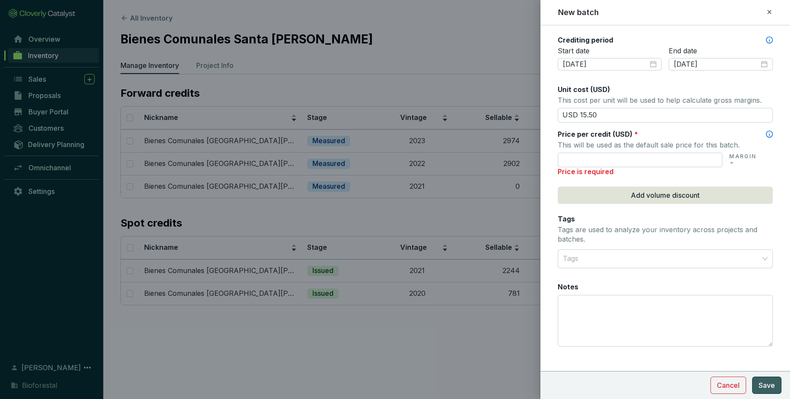
scroll to position [297, 0]
click at [680, 163] on input "text" at bounding box center [640, 159] width 165 height 15
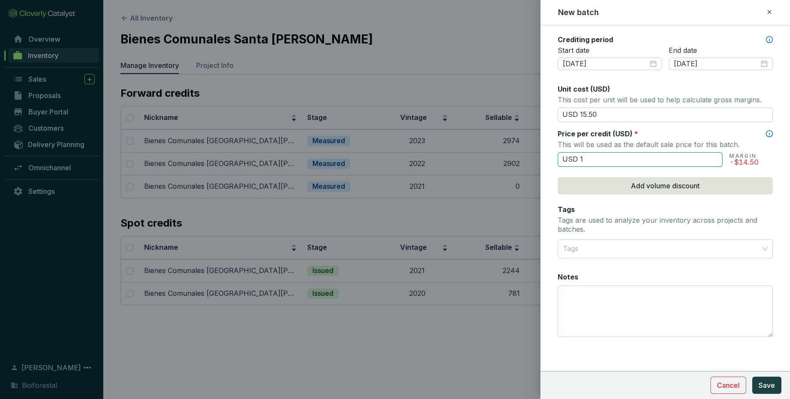
scroll to position [295, 0]
type input "USD 15.50"
click at [770, 388] on span "Save" at bounding box center [766, 385] width 16 height 10
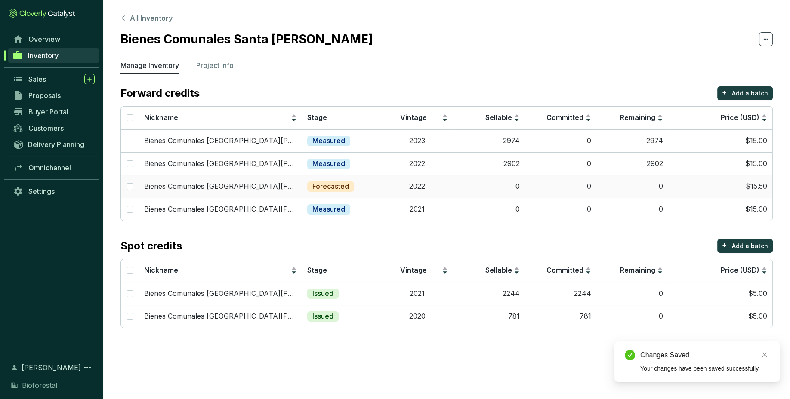
click at [556, 185] on td "0" at bounding box center [561, 186] width 72 height 23
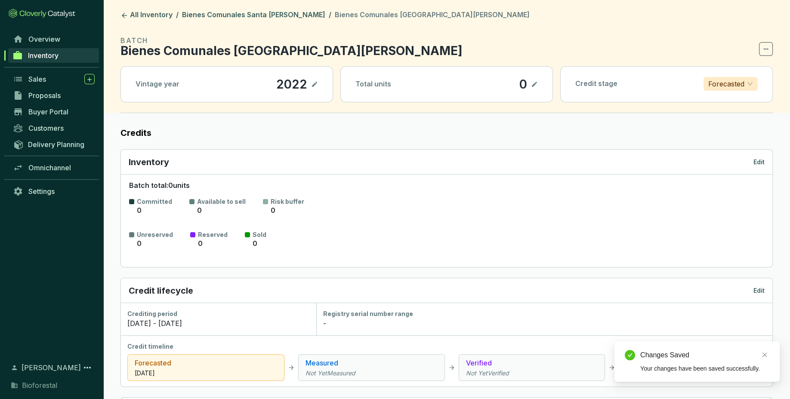
click at [746, 86] on span "Forecasted" at bounding box center [730, 83] width 45 height 13
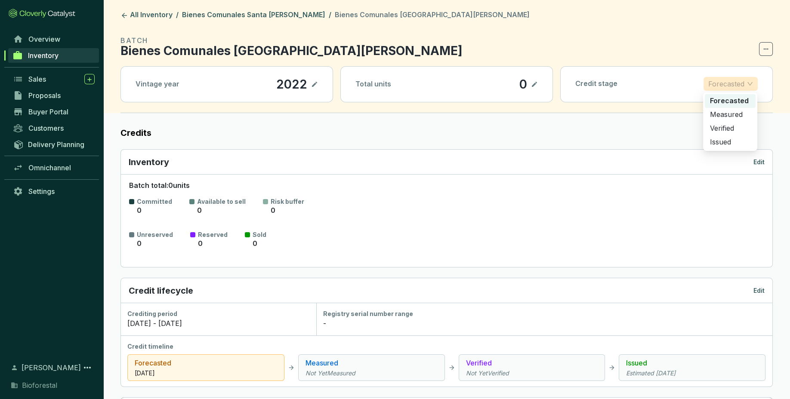
click at [744, 99] on p "Forecasted" at bounding box center [730, 100] width 40 height 9
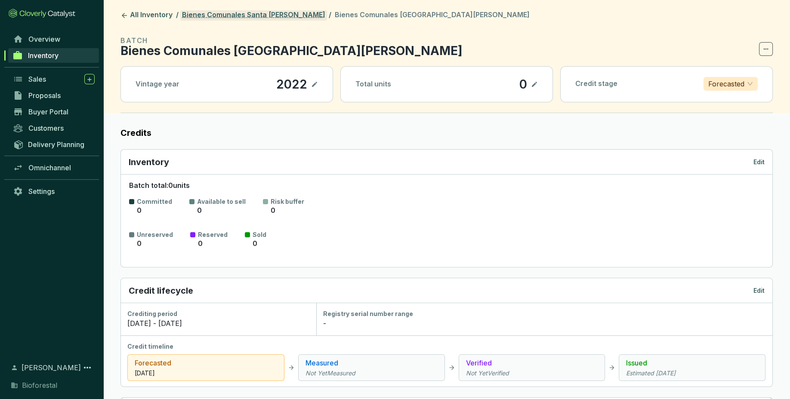
click at [255, 16] on link "Bienes Comunales Santa Isabel Chalma" at bounding box center [253, 15] width 147 height 10
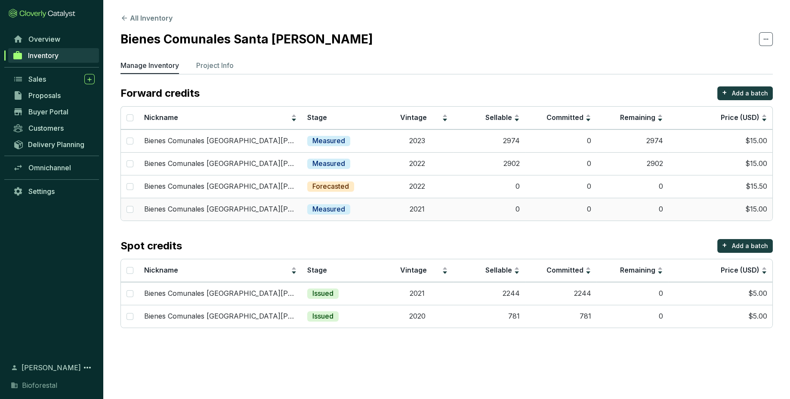
click at [353, 202] on td "Measured" at bounding box center [342, 209] width 80 height 23
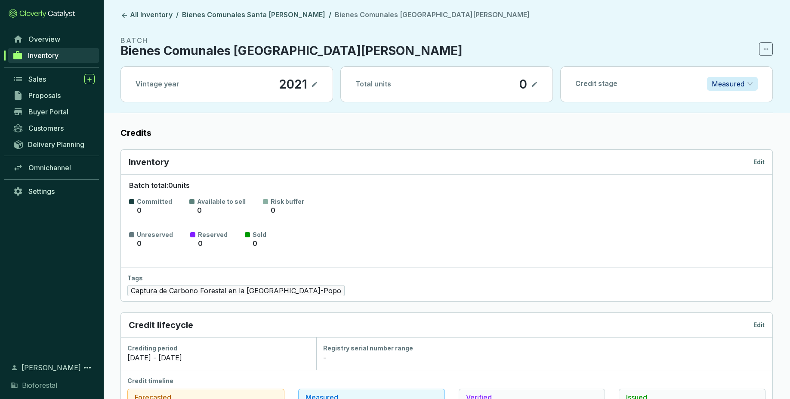
click at [739, 84] on p "Measured" at bounding box center [728, 83] width 33 height 13
click at [746, 102] on p "Forecasted" at bounding box center [732, 100] width 37 height 9
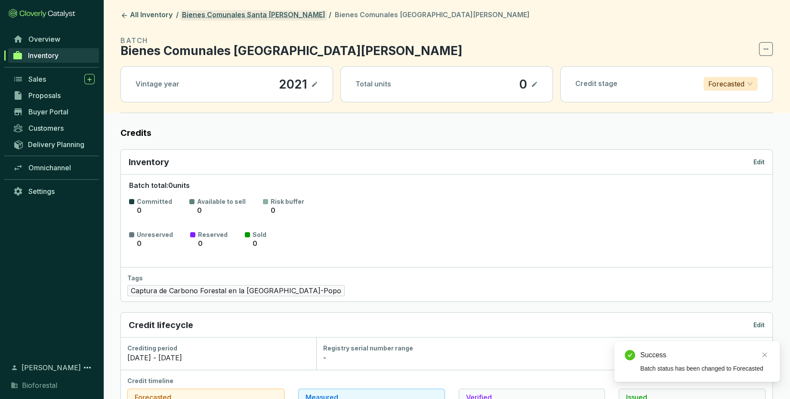
click at [199, 18] on link "Bienes Comunales Santa Isabel Chalma" at bounding box center [253, 15] width 147 height 10
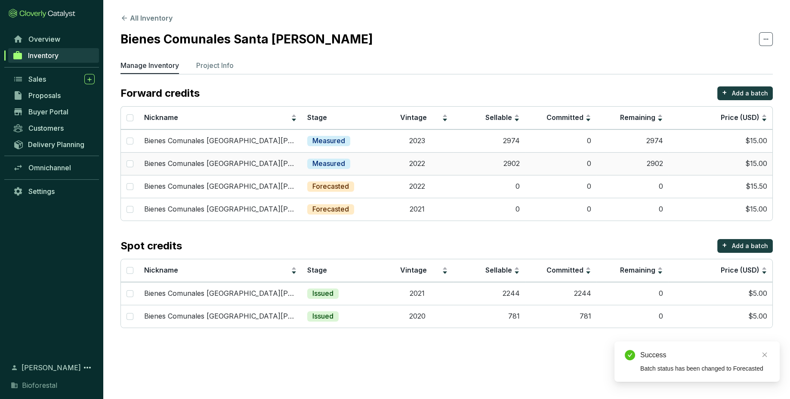
click at [344, 167] on p "Measured" at bounding box center [328, 163] width 33 height 9
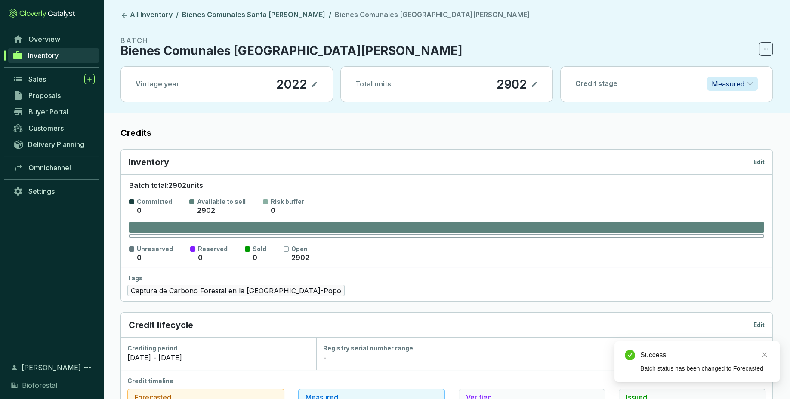
click at [749, 86] on span "Measured" at bounding box center [732, 83] width 41 height 13
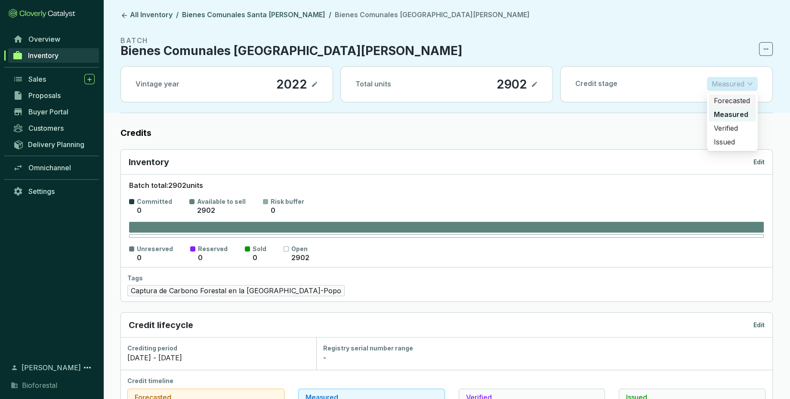
click at [742, 103] on p "Forecasted" at bounding box center [732, 100] width 37 height 9
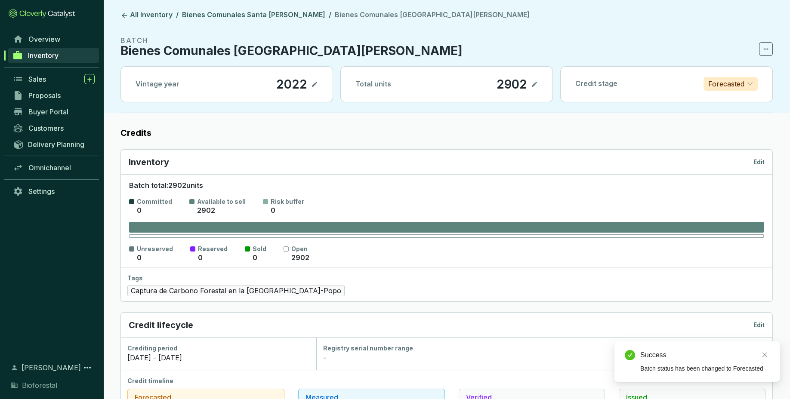
click at [278, 9] on header "All Inventory / Bienes Comunales Santa Isabel Chalma / Bienes Comunales Santa I…" at bounding box center [446, 56] width 687 height 113
click at [283, 18] on link "Bienes Comunales Santa Isabel Chalma" at bounding box center [253, 15] width 147 height 10
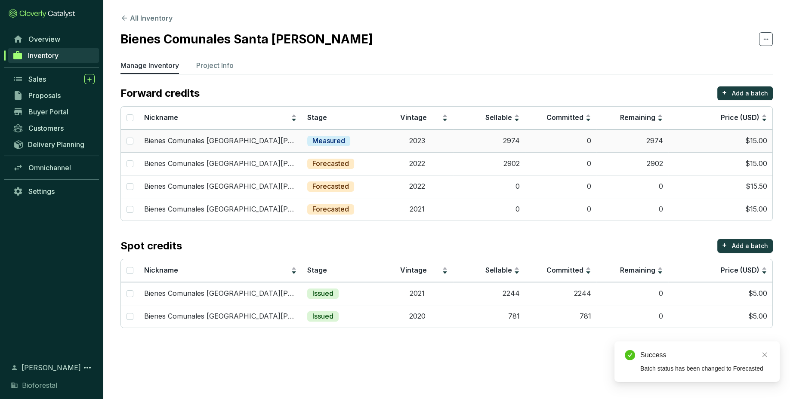
click at [351, 148] on td "Measured" at bounding box center [342, 140] width 80 height 23
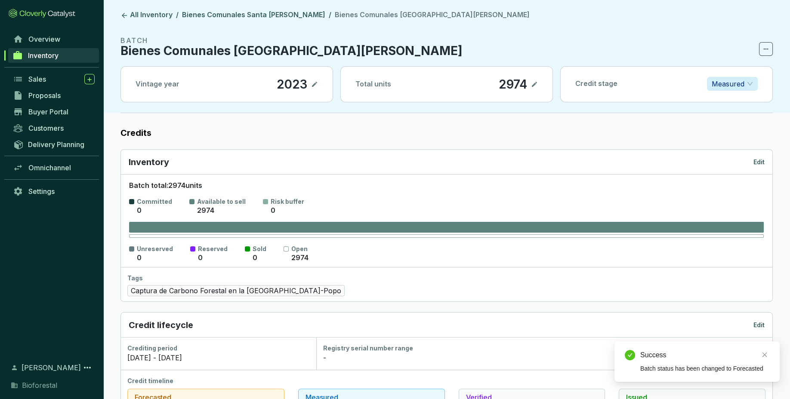
click at [747, 83] on span "Measured" at bounding box center [732, 83] width 41 height 13
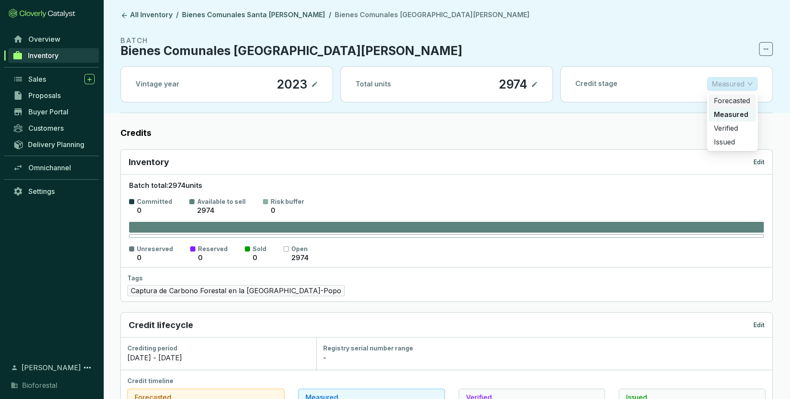
click at [739, 104] on p "Forecasted" at bounding box center [732, 100] width 37 height 9
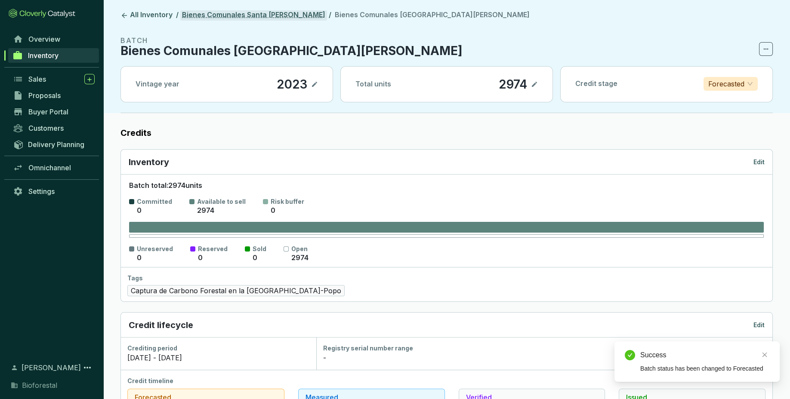
click at [297, 12] on link "Bienes Comunales Santa Isabel Chalma" at bounding box center [253, 15] width 147 height 10
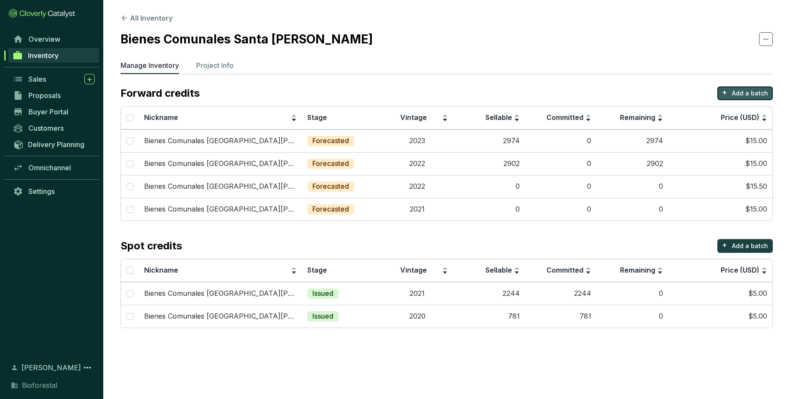
click at [739, 92] on p "Add a batch" at bounding box center [750, 93] width 36 height 9
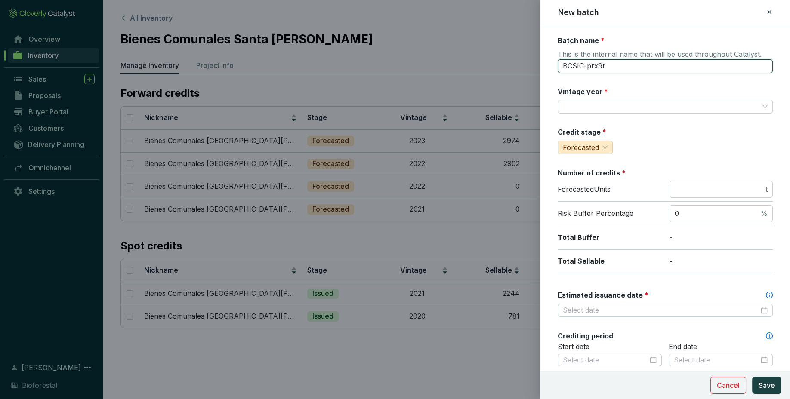
click at [634, 65] on input "BCSIC-prx9r" at bounding box center [665, 66] width 215 height 14
drag, startPoint x: 634, startPoint y: 65, endPoint x: 474, endPoint y: 65, distance: 160.0
click at [558, 65] on input "BCSIC-prx9r" at bounding box center [665, 66] width 215 height 14
paste input "ienes Comunales Santa Isabel Chalma"
click at [722, 67] on input "Bienes Comunales Santa Isabel Chalma" at bounding box center [665, 66] width 215 height 14
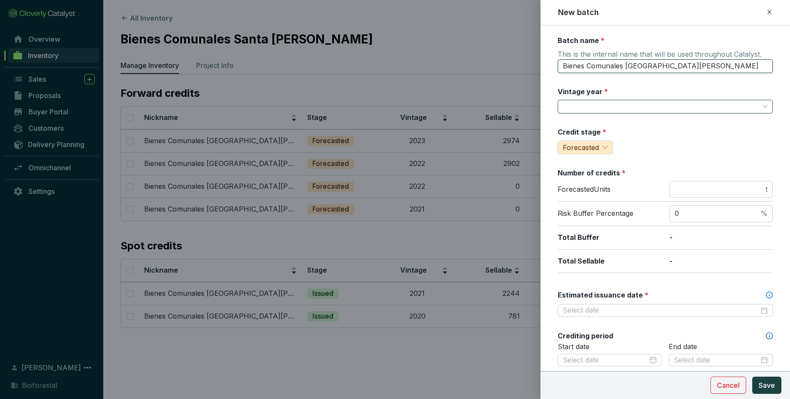
type input "Bienes Comunales Santa Isabel Chalma24"
click at [698, 108] on input "Vintage year *" at bounding box center [661, 106] width 196 height 13
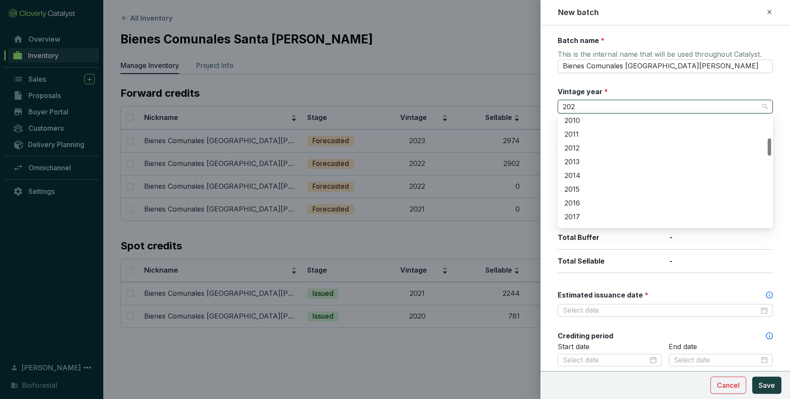
scroll to position [27, 0]
type input "2023"
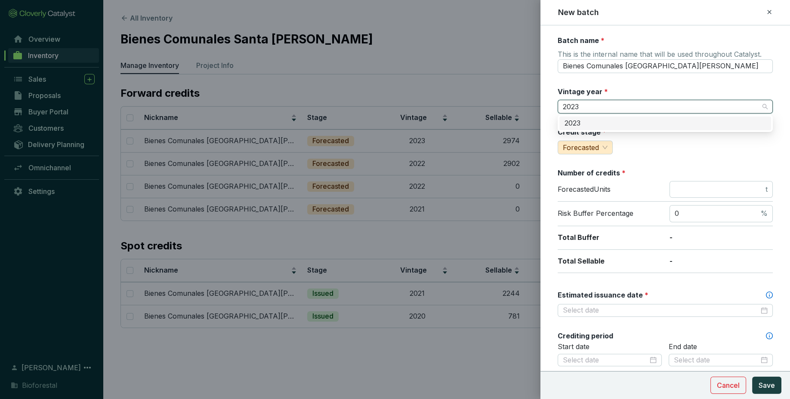
click at [662, 123] on div "2023" at bounding box center [664, 123] width 201 height 9
click at [707, 191] on input "number" at bounding box center [719, 189] width 89 height 9
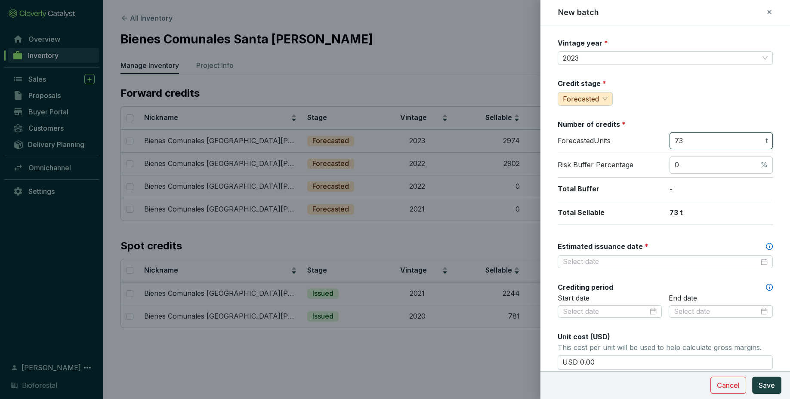
scroll to position [62, 0]
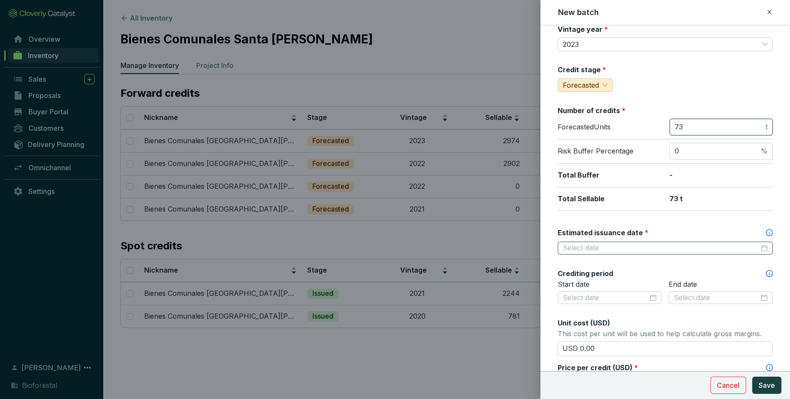
type input "73"
click at [705, 250] on input "Estimated issuance date *" at bounding box center [661, 247] width 196 height 9
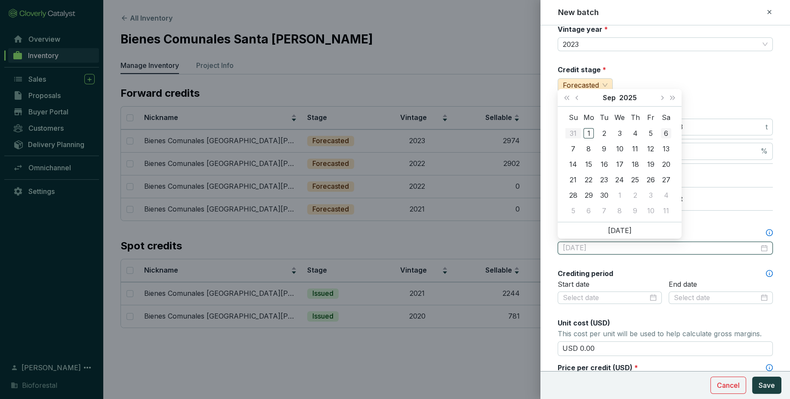
type input "[DATE]"
click at [662, 93] on button "Next month (PageDown)" at bounding box center [661, 97] width 11 height 17
click at [673, 98] on span "Next year (Control + right)" at bounding box center [672, 98] width 4 height 4
click at [578, 95] on button "Previous month (PageUp)" at bounding box center [577, 97] width 11 height 17
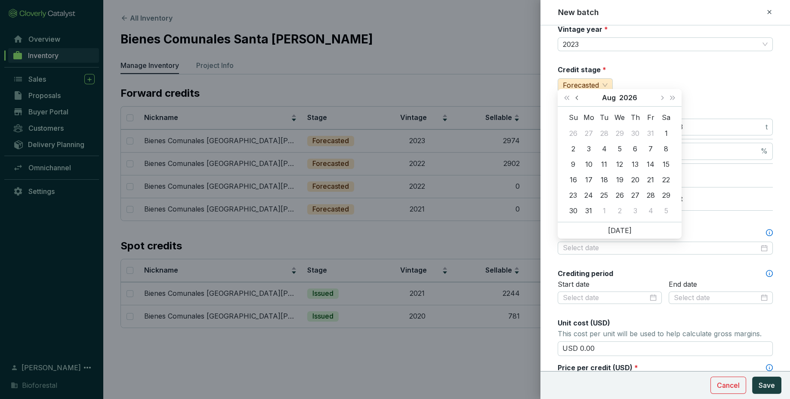
click at [578, 95] on button "Previous month (PageUp)" at bounding box center [577, 97] width 11 height 17
click at [573, 103] on button "Previous month (PageUp)" at bounding box center [577, 97] width 11 height 17
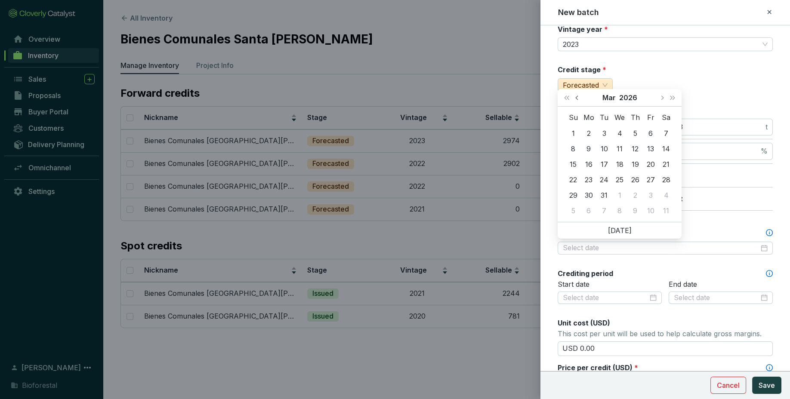
click at [576, 94] on button "Previous month (PageUp)" at bounding box center [577, 97] width 11 height 17
type input "[DATE]"
click at [669, 182] on div "28" at bounding box center [666, 180] width 10 height 10
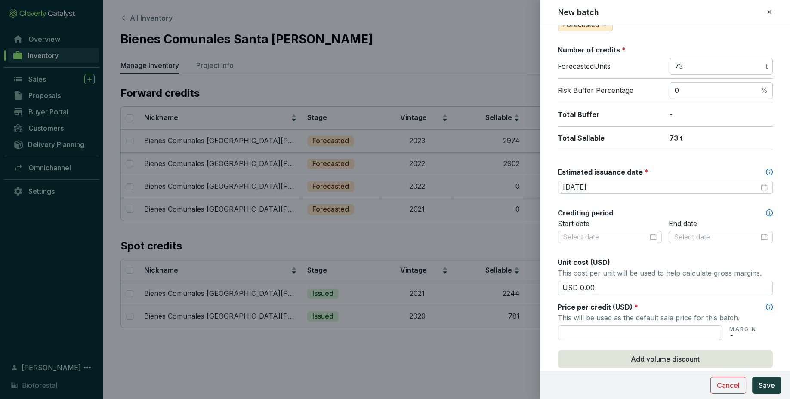
scroll to position [124, 0]
click at [642, 230] on div at bounding box center [610, 236] width 104 height 13
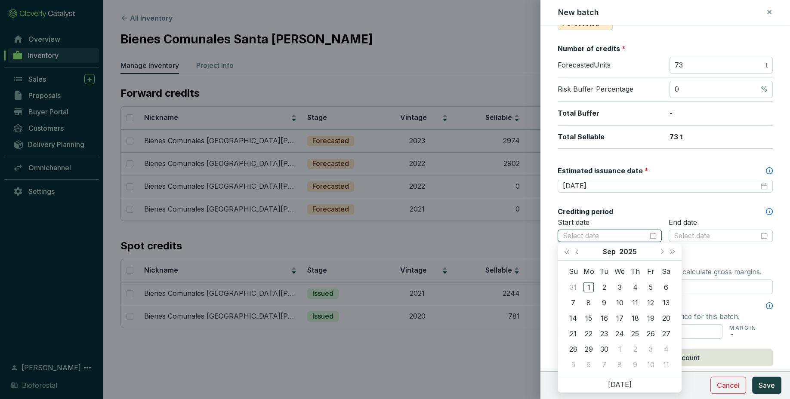
scroll to position [0, 0]
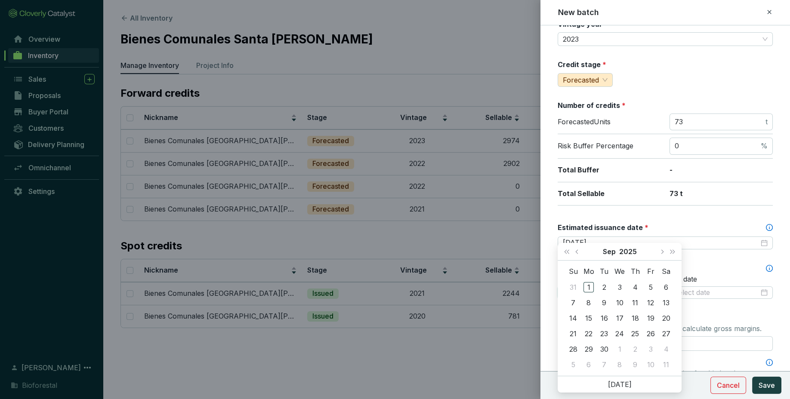
type input "[DATE]"
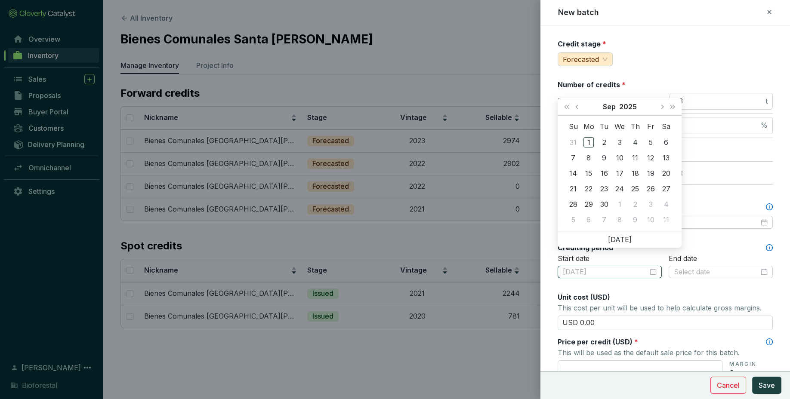
scroll to position [108, 0]
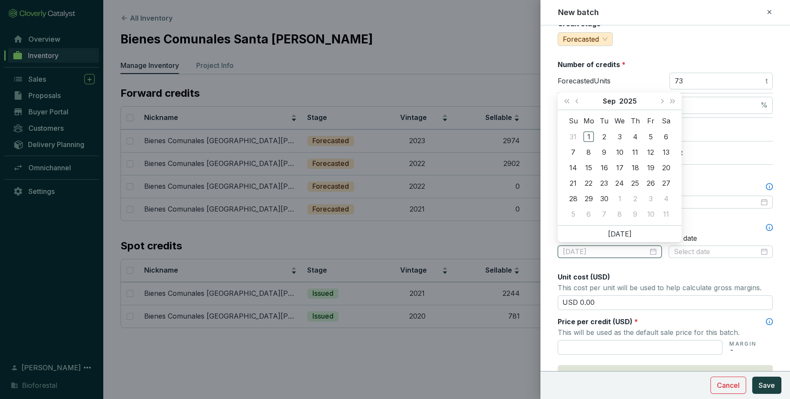
type input "[DATE]"
click at [569, 101] on span "Last year (Control + left)" at bounding box center [566, 101] width 4 height 4
click at [672, 148] on td "9" at bounding box center [665, 152] width 15 height 15
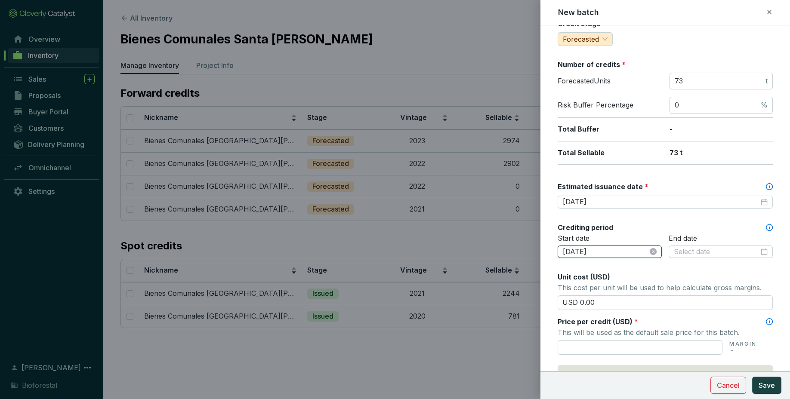
click at [622, 249] on input "2023-09-09" at bounding box center [605, 251] width 85 height 9
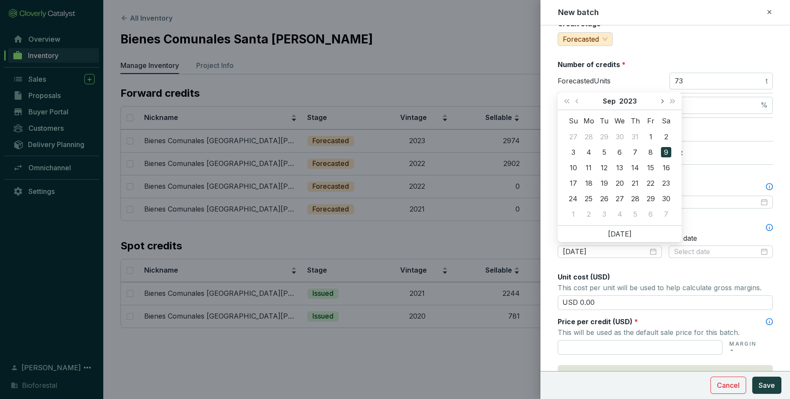
click at [663, 102] on button "Next month (PageDown)" at bounding box center [661, 100] width 11 height 17
type input "[DATE]"
click at [669, 152] on div "9" at bounding box center [666, 152] width 10 height 10
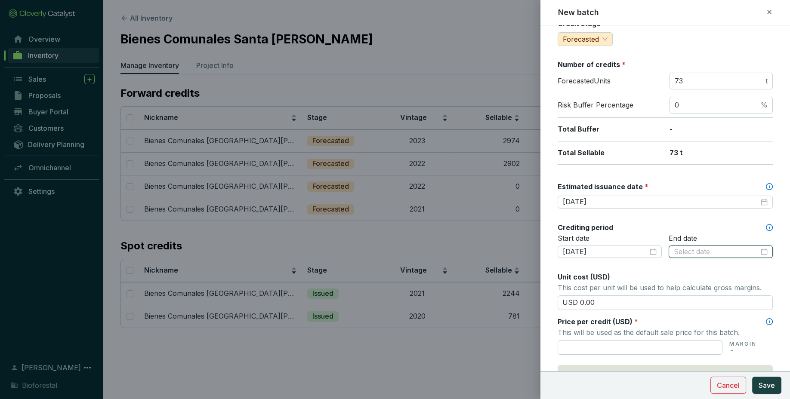
click at [693, 250] on input at bounding box center [716, 251] width 85 height 9
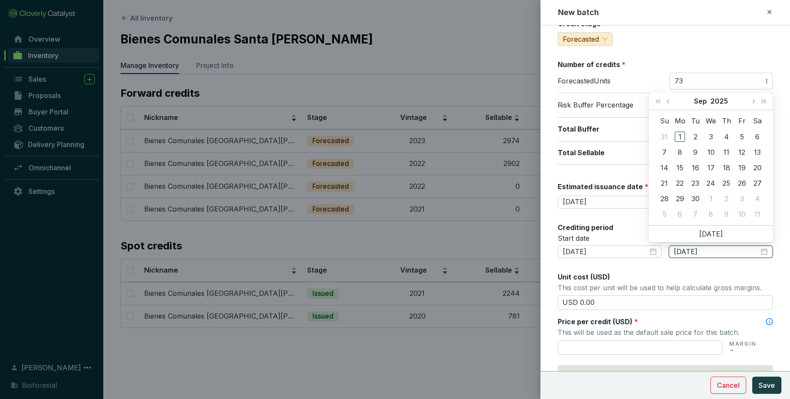
type input "31/12/2023"
click at [674, 266] on div "End date" at bounding box center [721, 251] width 104 height 35
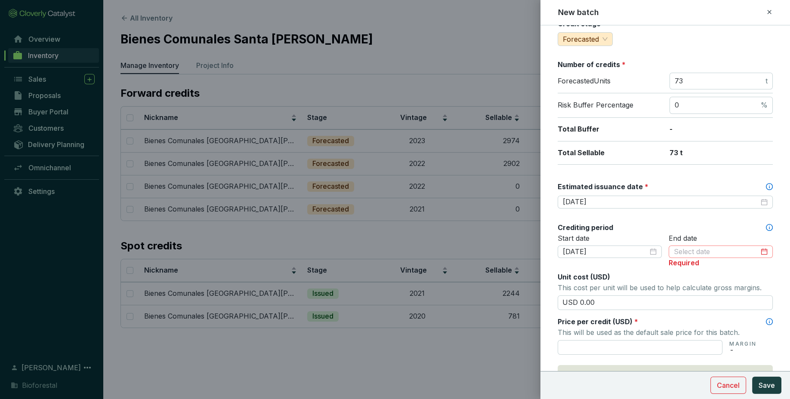
click at [767, 254] on div at bounding box center [721, 251] width 94 height 9
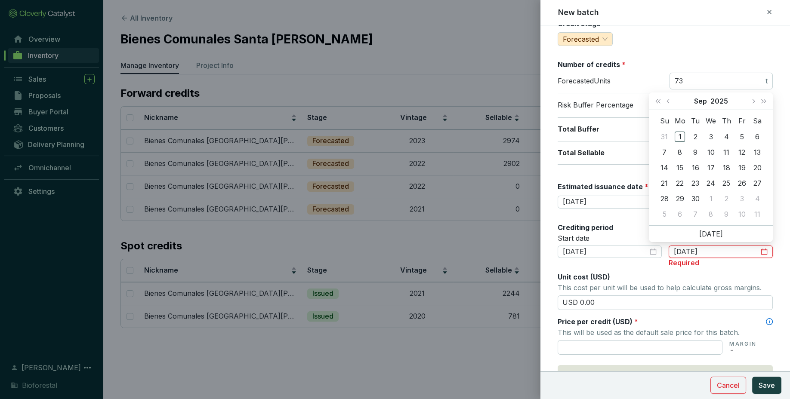
type input "[DATE]"
click at [658, 103] on button "Last year (Control + left)" at bounding box center [657, 100] width 11 height 17
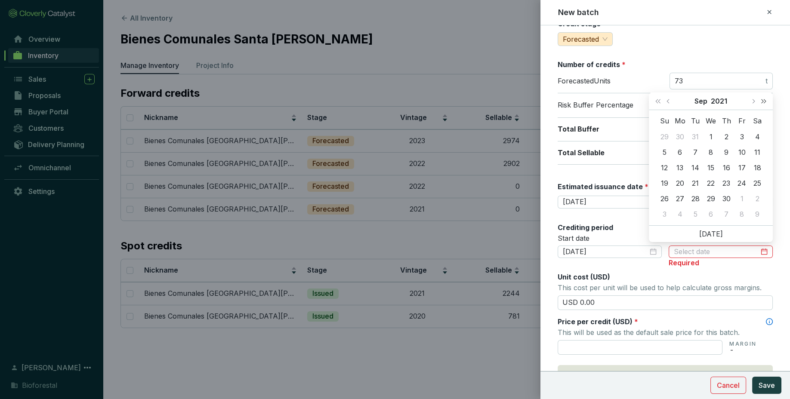
click at [767, 103] on button "Next year (Control + right)" at bounding box center [763, 100] width 11 height 17
click at [758, 98] on button "Next month (PageDown)" at bounding box center [752, 100] width 11 height 17
click at [755, 105] on button "Next month (PageDown)" at bounding box center [752, 100] width 11 height 17
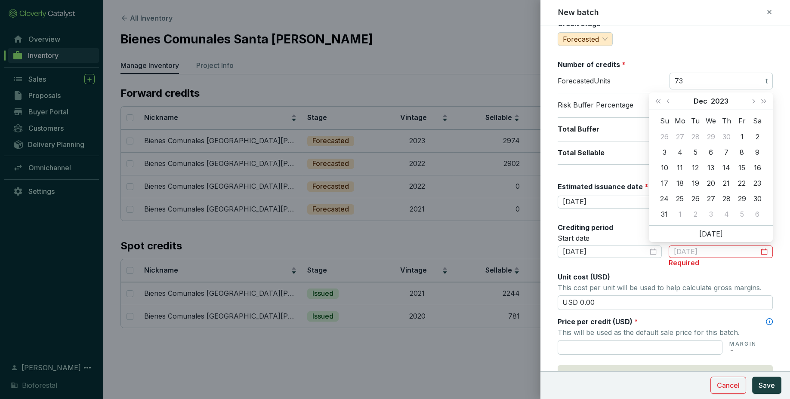
type input "[DATE]"
type input "2023-12-04"
type input "[DATE]"
click at [663, 212] on div "31" at bounding box center [664, 214] width 10 height 10
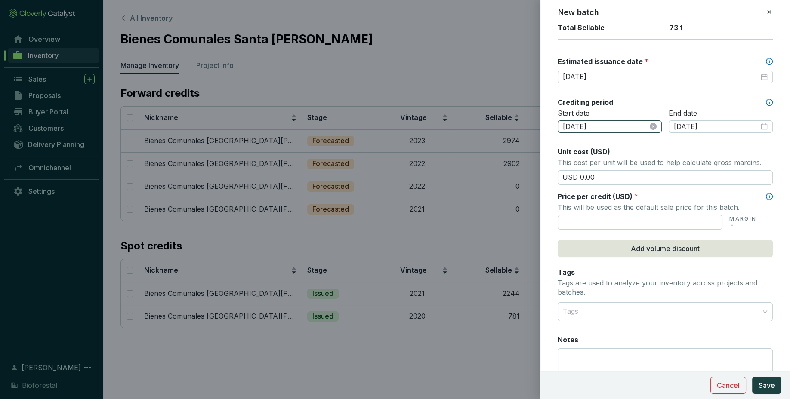
scroll to position [228, 0]
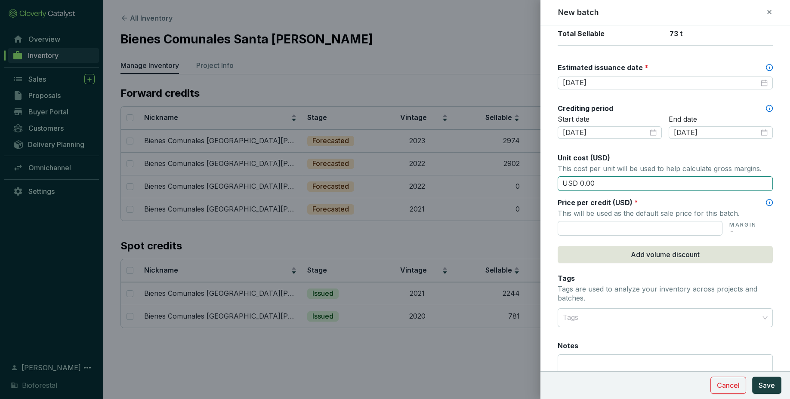
click at [610, 186] on input "USD 0.00" at bounding box center [665, 183] width 215 height 15
type input "USD 0"
type input "USD 15.50"
click at [695, 280] on div "Tags Tags are used to analyze your inventory across projects and batches." at bounding box center [665, 289] width 215 height 31
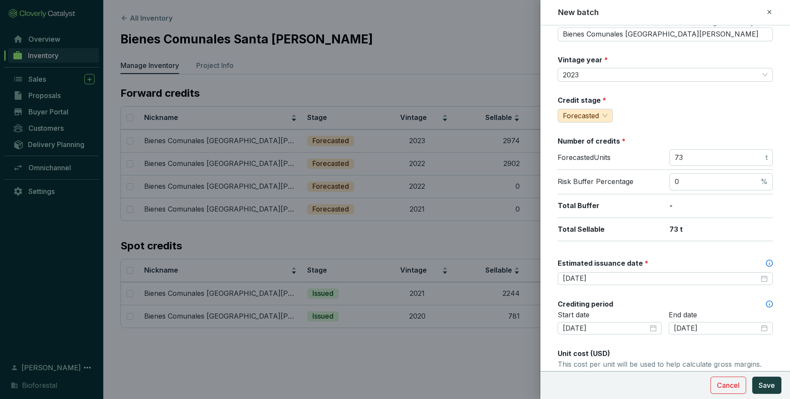
scroll to position [0, 0]
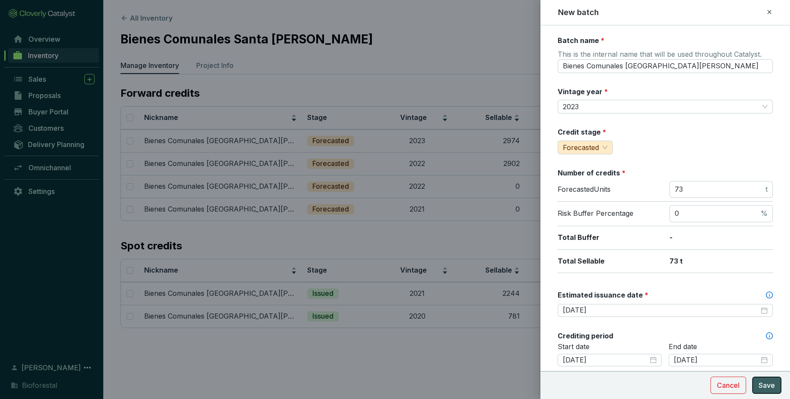
click at [764, 389] on span "Save" at bounding box center [766, 385] width 16 height 10
click at [703, 68] on input "Bienes Comunales Santa Isabel Chalma24" at bounding box center [665, 66] width 215 height 14
type input "Bienes Comunales Santa Isabel Chalma23"
click at [769, 388] on span "Save" at bounding box center [766, 385] width 16 height 10
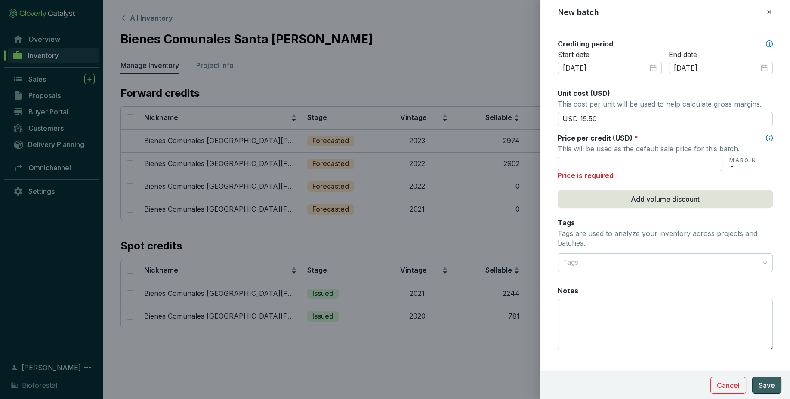
scroll to position [304, 0]
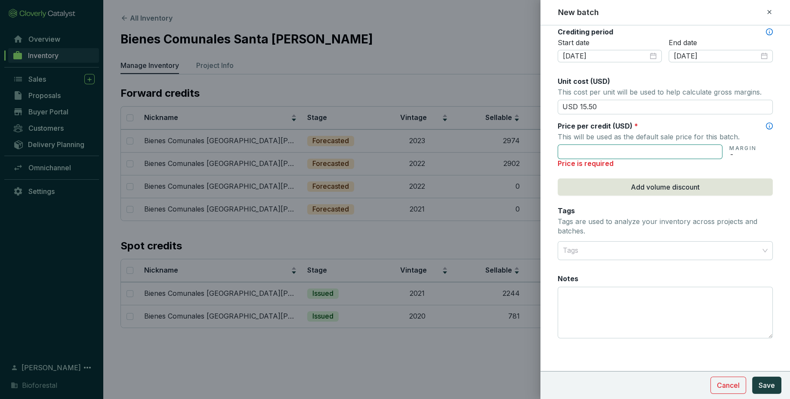
click at [620, 151] on input "text" at bounding box center [640, 152] width 165 height 15
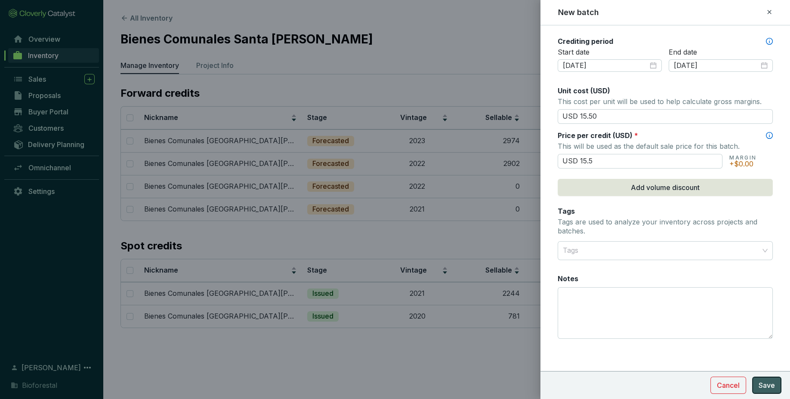
type input "USD 15.50"
click at [758, 381] on button "Save" at bounding box center [766, 385] width 29 height 17
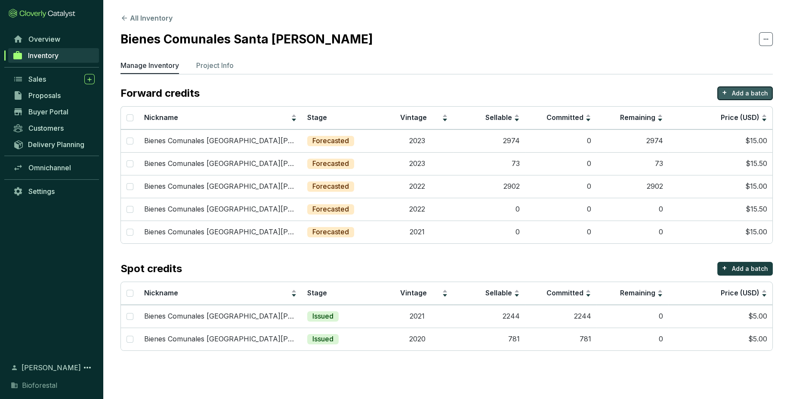
click at [757, 91] on p "Add a batch" at bounding box center [750, 93] width 36 height 9
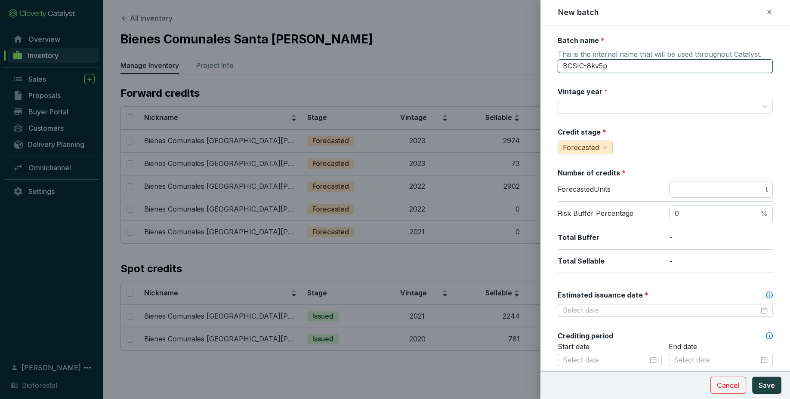
click at [655, 62] on input "BCSIC-8kv5p" at bounding box center [665, 66] width 215 height 14
drag, startPoint x: 655, startPoint y: 62, endPoint x: 495, endPoint y: 61, distance: 160.0
click at [558, 61] on input "BCSIC-8kv5p" at bounding box center [665, 66] width 215 height 14
paste input "ienes Comunales Santa Isabel Chalma"
type input "Bienes Comunales Santa Isabel Chalma24"
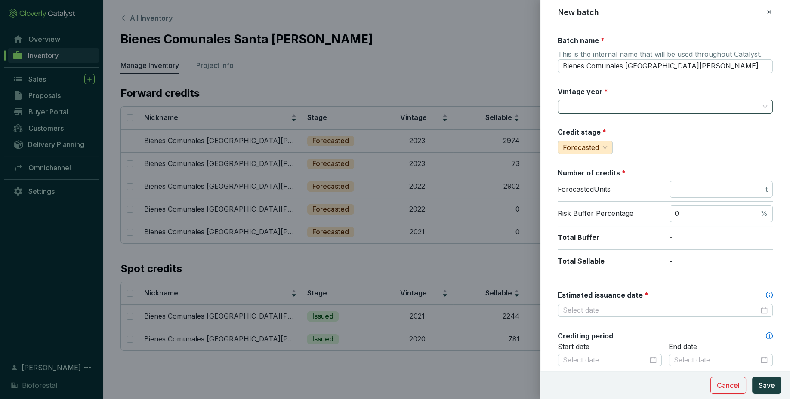
click at [629, 108] on input "Vintage year *" at bounding box center [661, 106] width 196 height 13
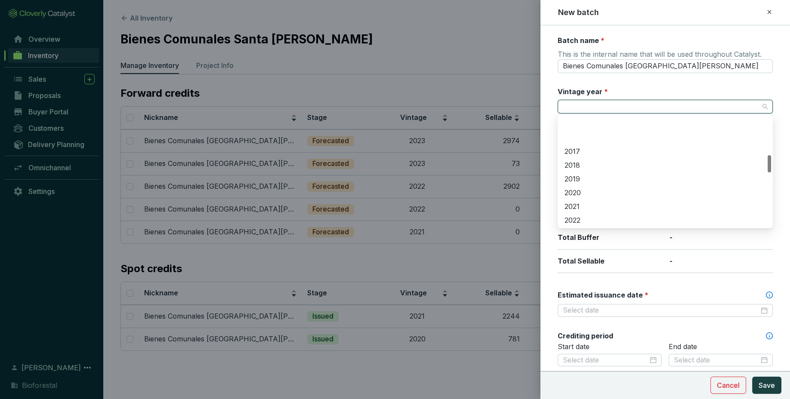
scroll to position [265, 0]
click at [607, 186] on div "2024" at bounding box center [664, 188] width 201 height 9
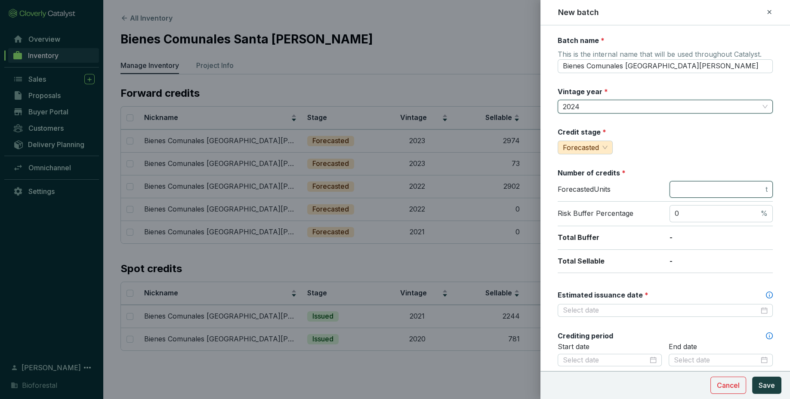
click at [706, 185] on input "number" at bounding box center [719, 189] width 89 height 9
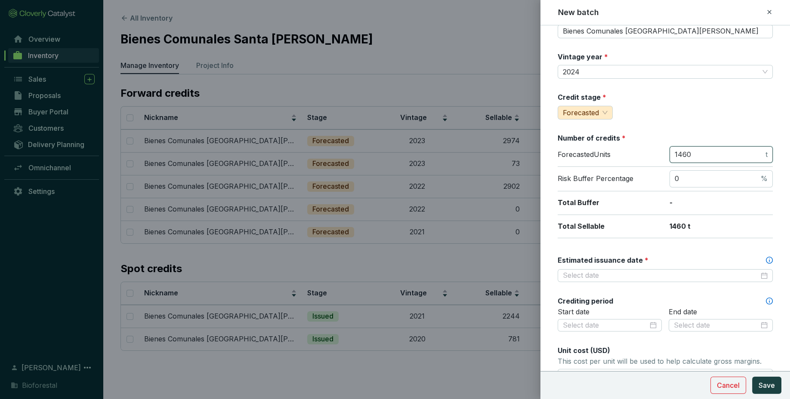
scroll to position [59, 0]
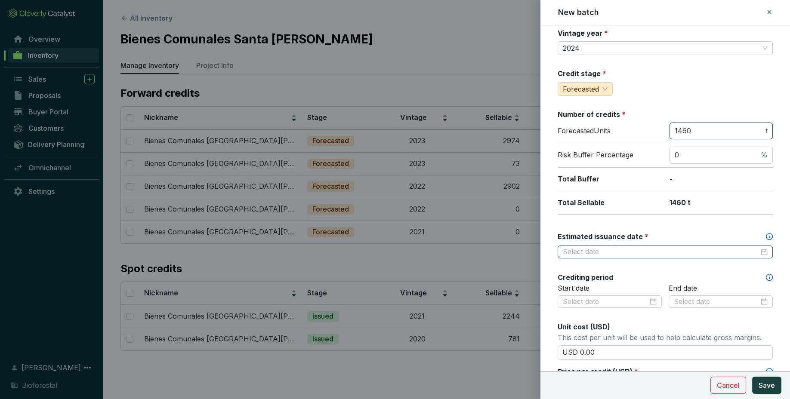
click at [730, 246] on div at bounding box center [665, 252] width 215 height 13
type input "1460"
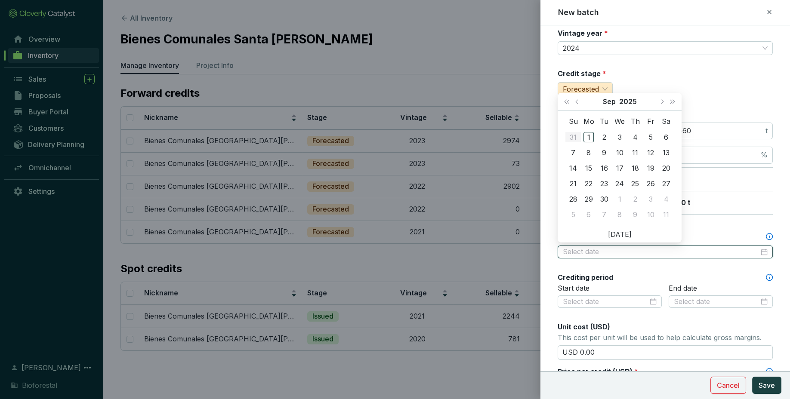
click at [742, 254] on input "Estimated issuance date *" at bounding box center [661, 251] width 196 height 9
click at [662, 103] on span "Next month (PageDown)" at bounding box center [661, 101] width 4 height 4
click at [656, 109] on button "Next month (PageDown)" at bounding box center [661, 101] width 11 height 17
click at [656, 108] on button "Next month (PageDown)" at bounding box center [661, 101] width 11 height 17
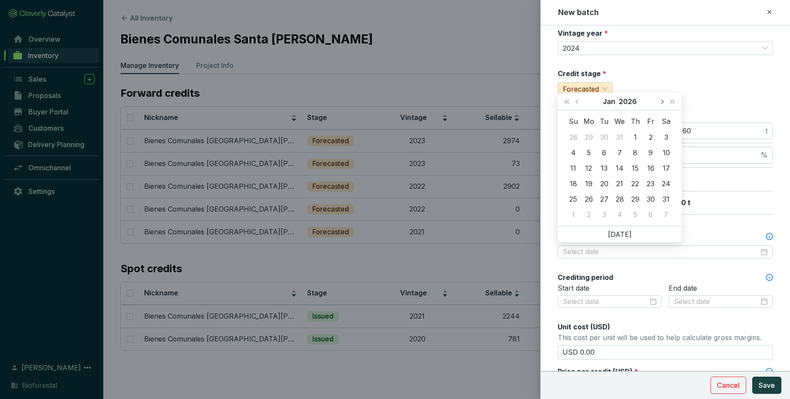
click at [665, 99] on button "Next month (PageDown)" at bounding box center [661, 101] width 11 height 17
type input "[DATE]"
click at [669, 184] on div "28" at bounding box center [666, 184] width 10 height 10
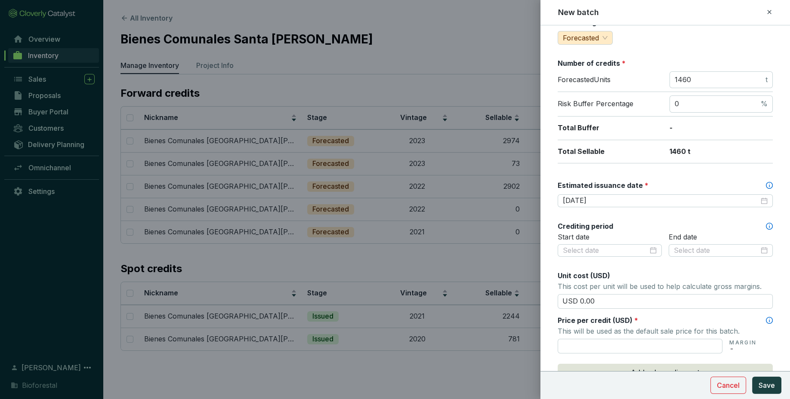
scroll to position [115, 0]
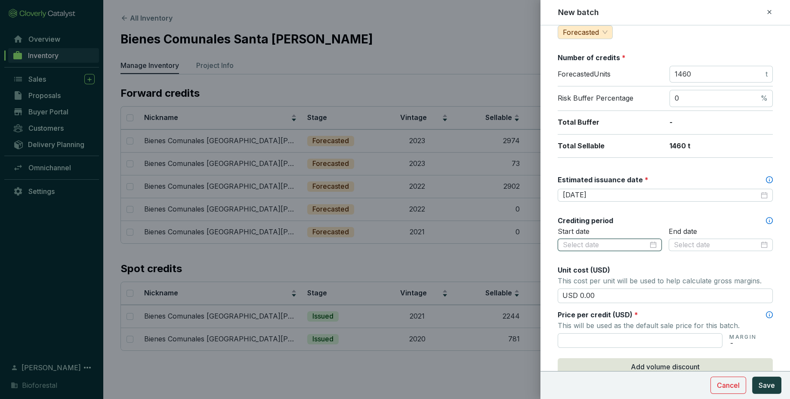
click at [640, 244] on input at bounding box center [605, 244] width 85 height 9
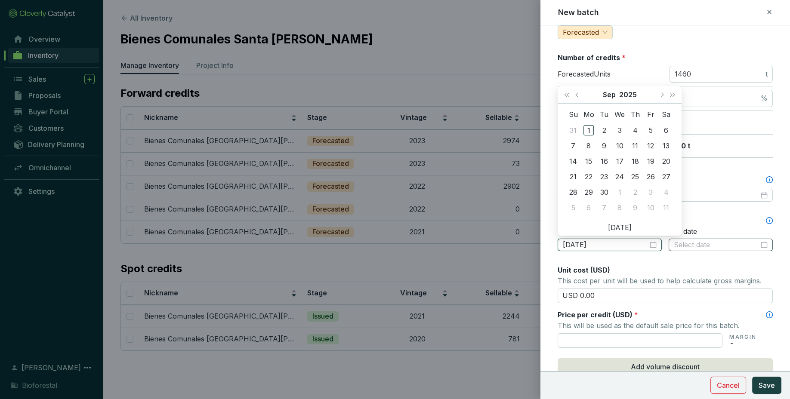
type input "01-01-2024"
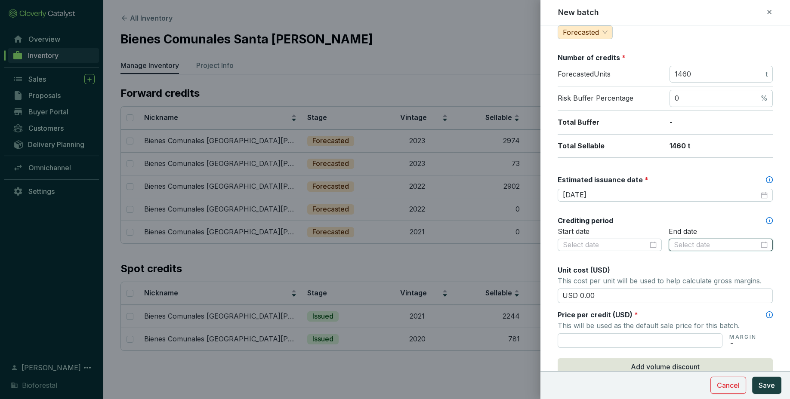
click at [722, 241] on input at bounding box center [716, 244] width 85 height 9
click at [652, 244] on div at bounding box center [610, 244] width 94 height 9
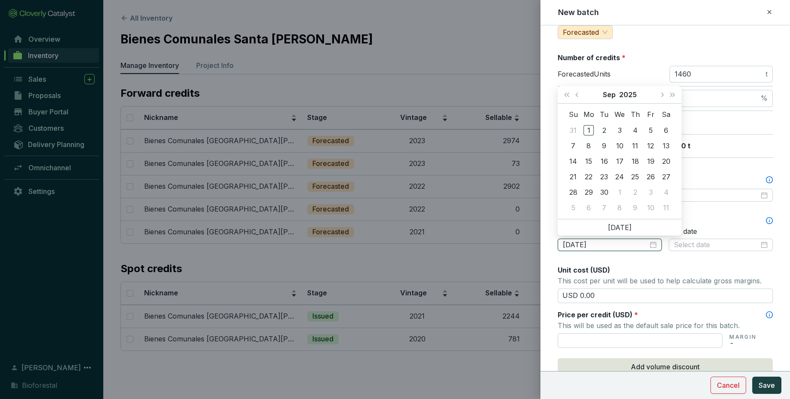
type input "2025-09-01"
type input "2025-09-28"
type input "2025-09-01"
click at [578, 98] on button "Previous month (PageUp)" at bounding box center [577, 94] width 11 height 17
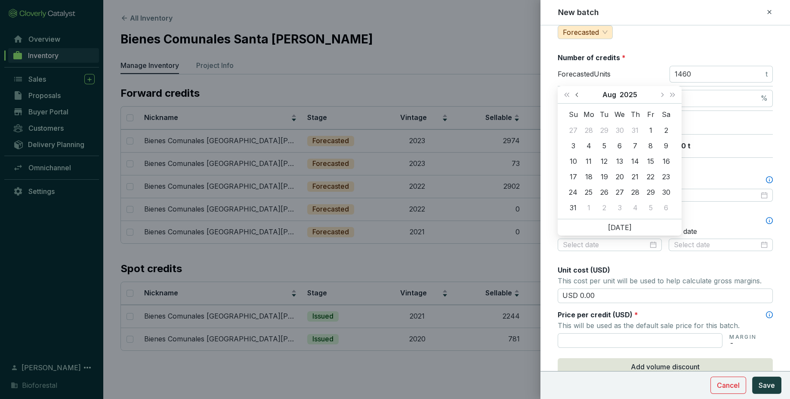
click at [578, 98] on button "Previous month (PageUp)" at bounding box center [577, 94] width 11 height 17
click at [569, 97] on button "Last year (Control + left)" at bounding box center [566, 94] width 11 height 17
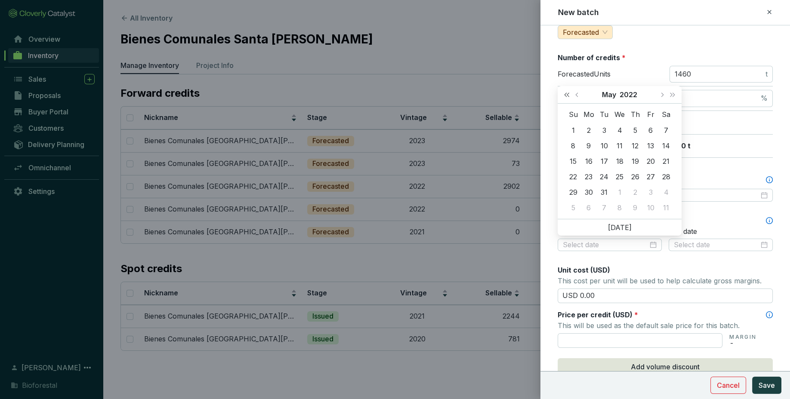
click at [569, 97] on button "Last year (Control + left)" at bounding box center [566, 94] width 11 height 17
click at [672, 93] on button "Next year (Control + right)" at bounding box center [672, 94] width 11 height 17
type input "2024-04-29"
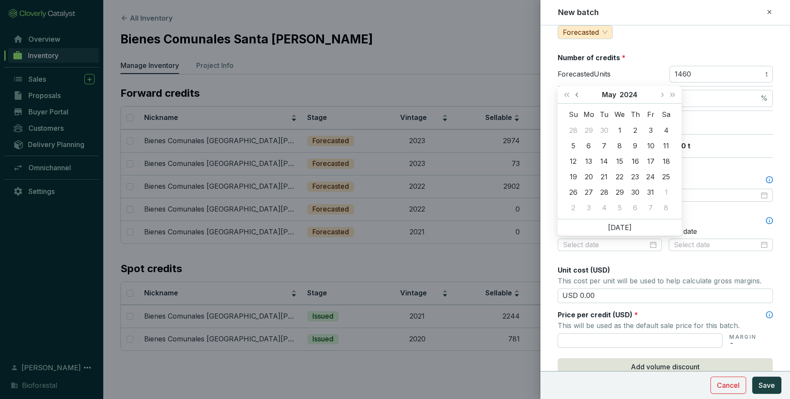
click at [576, 96] on button "Previous month (PageUp)" at bounding box center [577, 94] width 11 height 17
click at [573, 98] on button "Previous month (PageUp)" at bounding box center [577, 94] width 11 height 17
click at [574, 91] on button "Previous month (PageUp)" at bounding box center [577, 94] width 11 height 17
type input "2024-01-06"
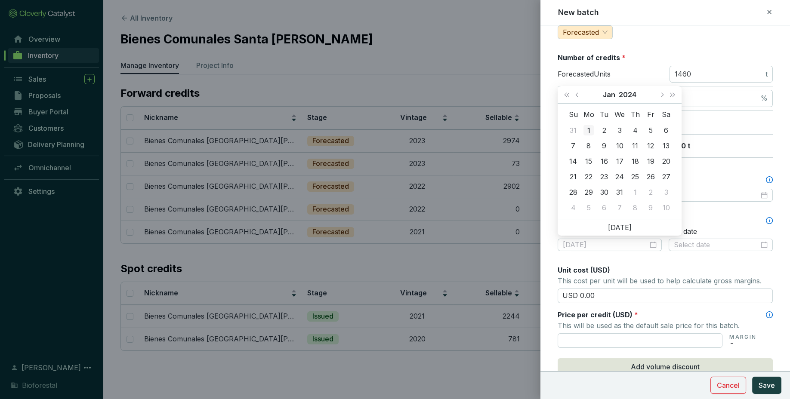
type input "[DATE]"
click at [590, 129] on div "1" at bounding box center [588, 130] width 10 height 10
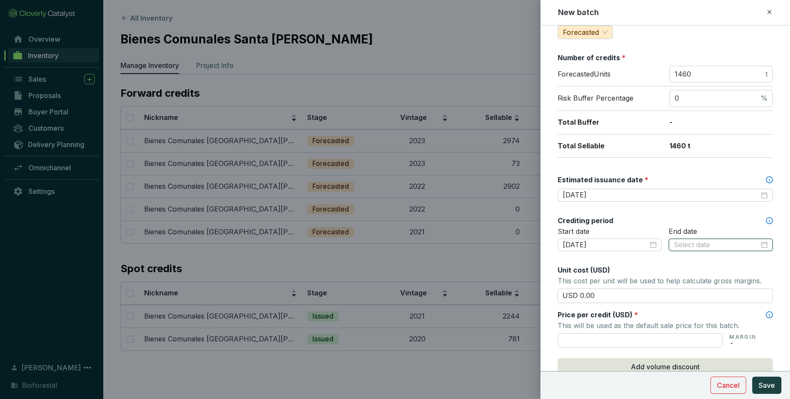
click at [694, 247] on input at bounding box center [716, 244] width 85 height 9
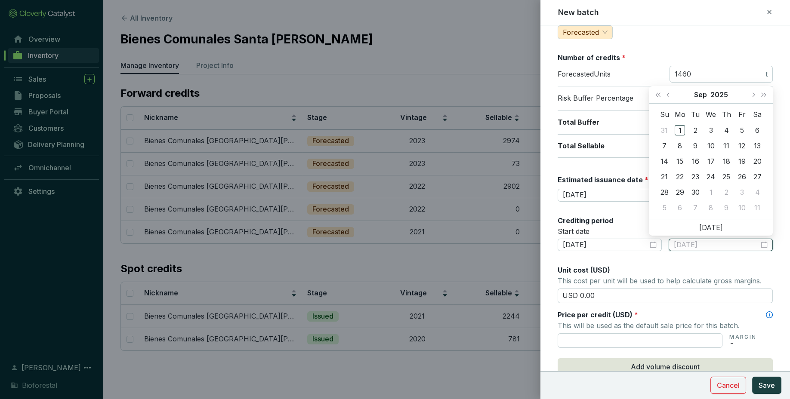
type input "[DATE]"
type input "2025-10-08"
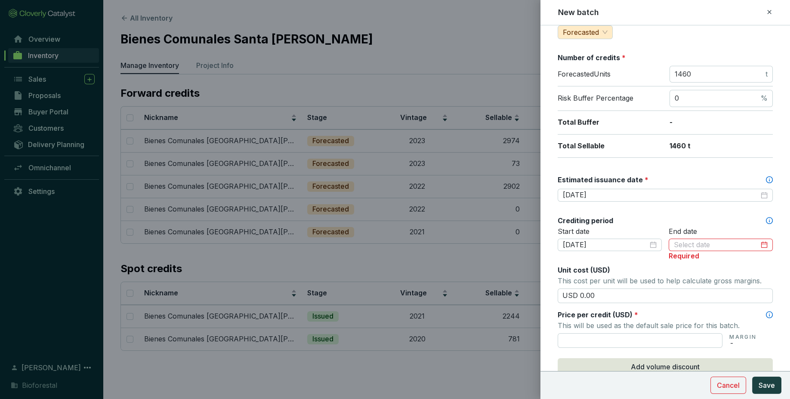
click at [687, 260] on div "End date Required" at bounding box center [721, 244] width 104 height 35
click at [717, 236] on div "End date Required" at bounding box center [721, 244] width 104 height 35
click at [715, 250] on div at bounding box center [721, 245] width 104 height 14
click at [726, 242] on input at bounding box center [716, 244] width 85 height 9
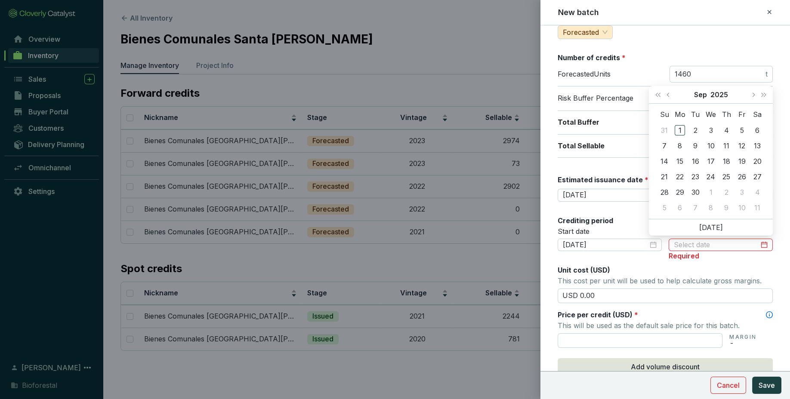
click at [724, 262] on div "Batch name * This is the internal name that will be used throughout Catalyst. B…" at bounding box center [665, 224] width 215 height 608
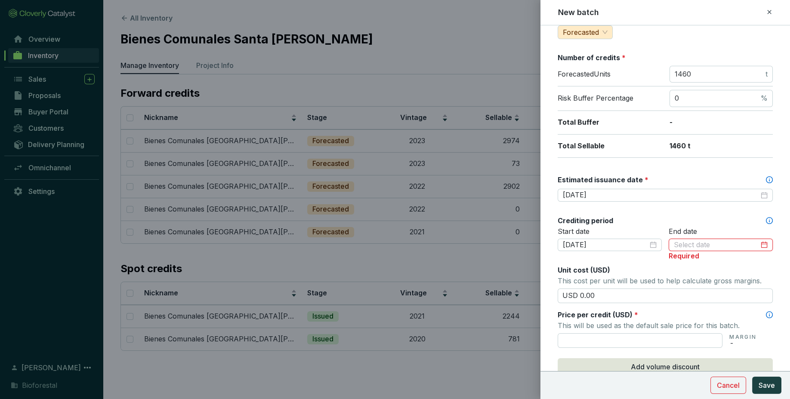
click at [741, 244] on input at bounding box center [716, 244] width 85 height 9
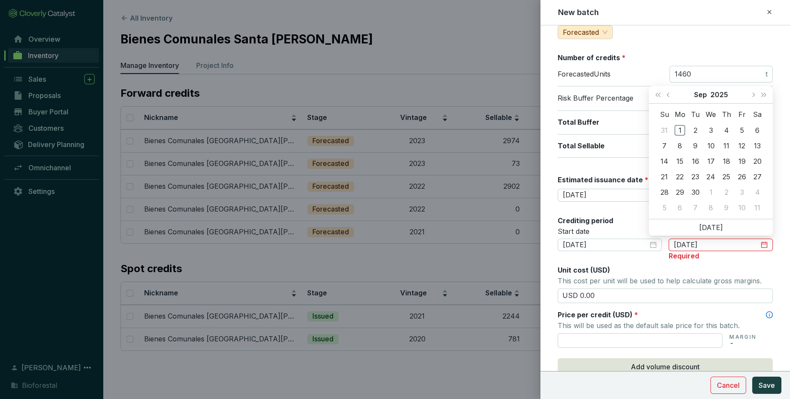
type input "[DATE]"
click at [752, 89] on button "Next month (PageDown)" at bounding box center [752, 94] width 11 height 17
type input "2025-11-24"
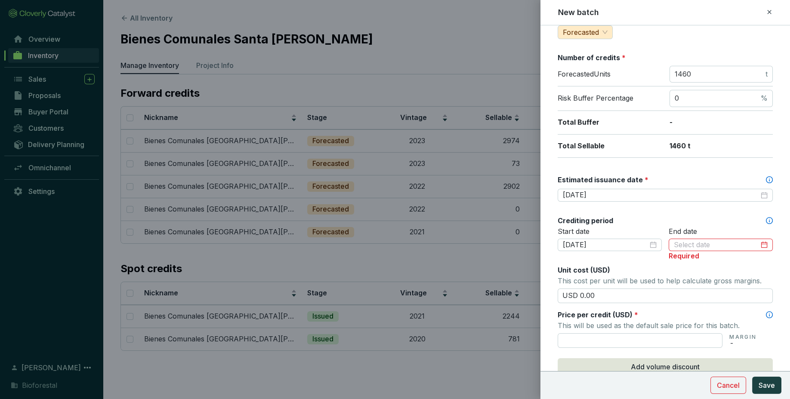
click at [640, 273] on div "Unit cost (USD)" at bounding box center [665, 269] width 215 height 9
click at [702, 250] on div at bounding box center [721, 245] width 104 height 13
click at [709, 268] on div "Unit cost (USD)" at bounding box center [665, 269] width 215 height 9
click at [720, 244] on input at bounding box center [716, 244] width 85 height 9
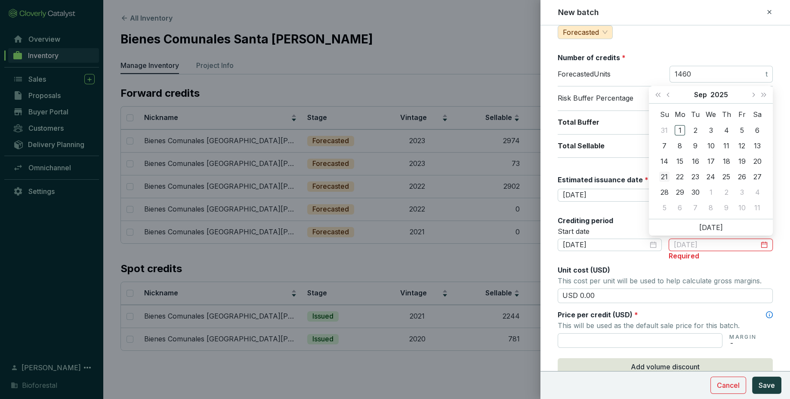
type input "2025-09-21"
click at [668, 91] on button "Previous month (PageUp)" at bounding box center [668, 94] width 11 height 17
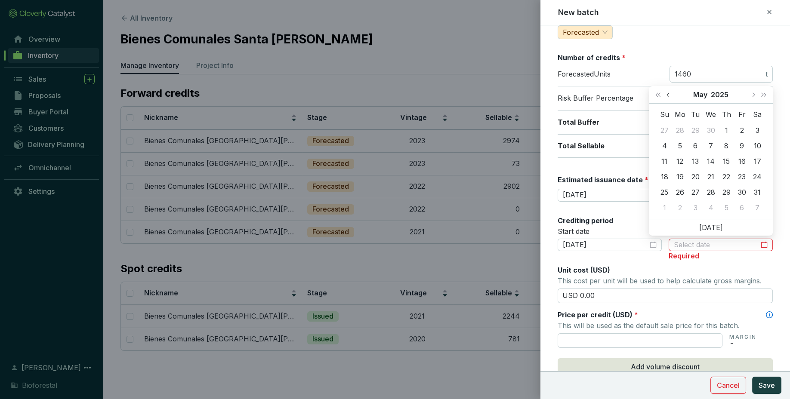
click at [668, 91] on button "Previous month (PageUp)" at bounding box center [668, 94] width 11 height 17
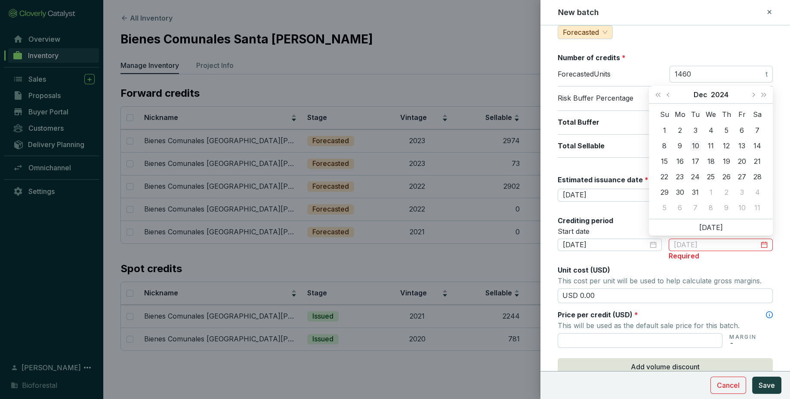
type input "[DATE]"
click at [694, 142] on div "10" at bounding box center [695, 146] width 10 height 10
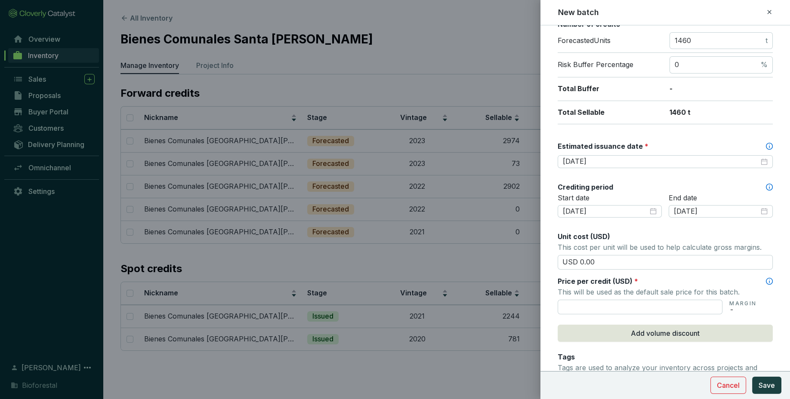
scroll to position [157, 0]
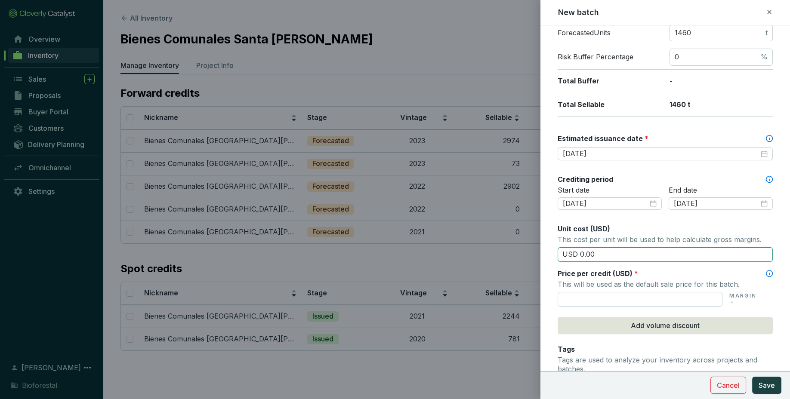
click at [622, 251] on input "USD 0.00" at bounding box center [665, 254] width 215 height 15
type input "USD 0"
type input "USD 15.50"
click at [616, 303] on input "text" at bounding box center [640, 299] width 165 height 15
type input "USD 15.50"
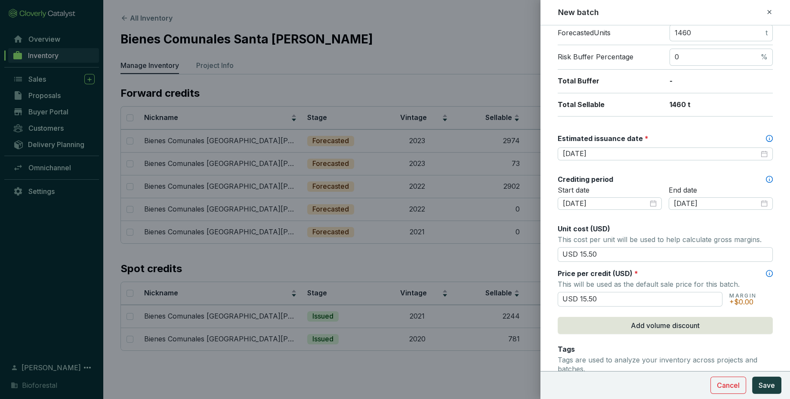
click at [736, 341] on div "Batch name * This is the internal name that will be used throughout Catalyst. B…" at bounding box center [665, 183] width 215 height 608
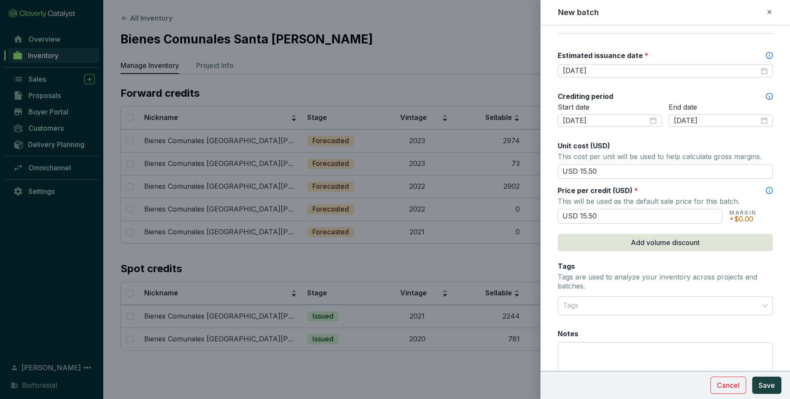
scroll to position [295, 0]
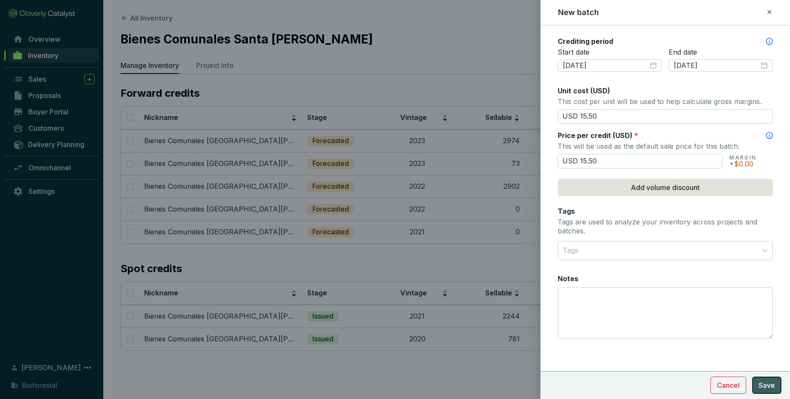
click at [773, 382] on span "Save" at bounding box center [766, 385] width 16 height 10
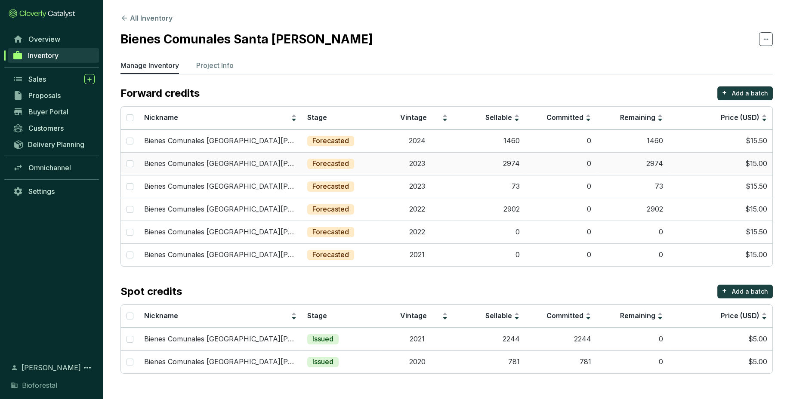
click at [529, 157] on td "0" at bounding box center [561, 163] width 72 height 23
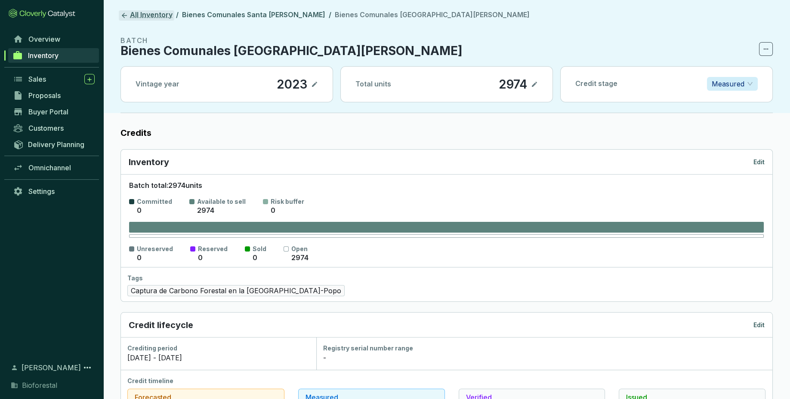
click at [126, 12] on icon at bounding box center [124, 16] width 8 height 8
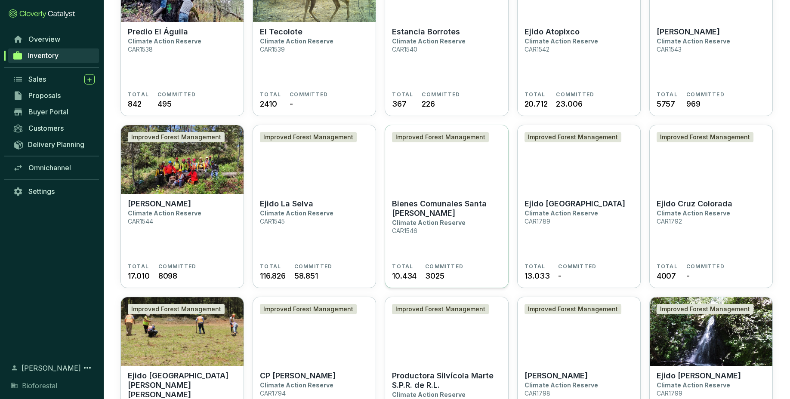
scroll to position [457, 0]
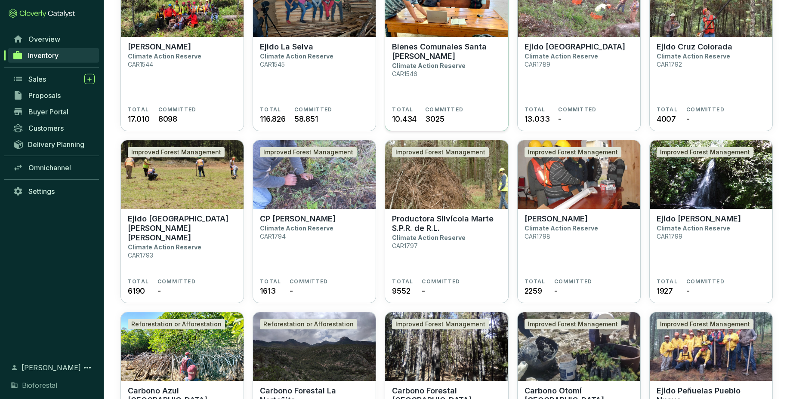
click at [481, 84] on section "Bienes Comunales Santa Isabel Chalma Climate Action Reserve CAR1546" at bounding box center [446, 74] width 109 height 64
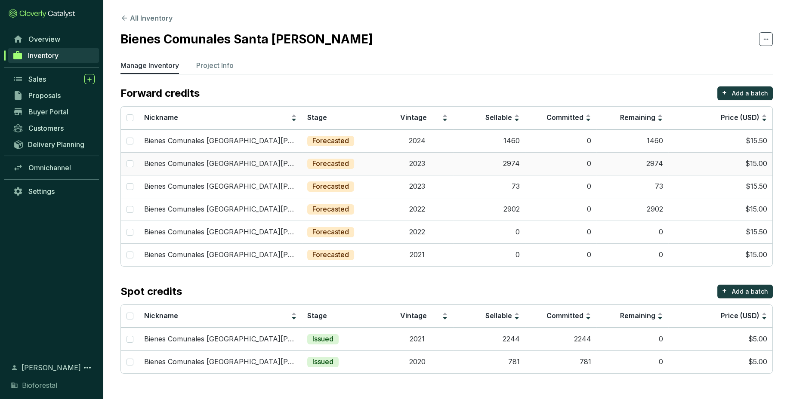
click at [513, 172] on td "2974" at bounding box center [489, 163] width 72 height 23
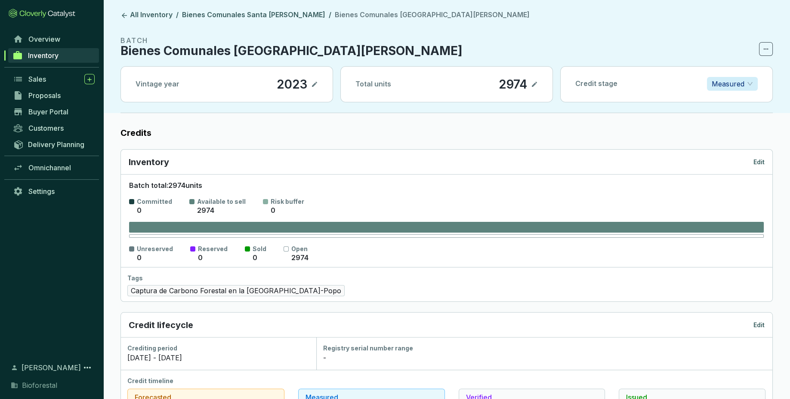
click at [753, 162] on p "Edit" at bounding box center [758, 162] width 11 height 9
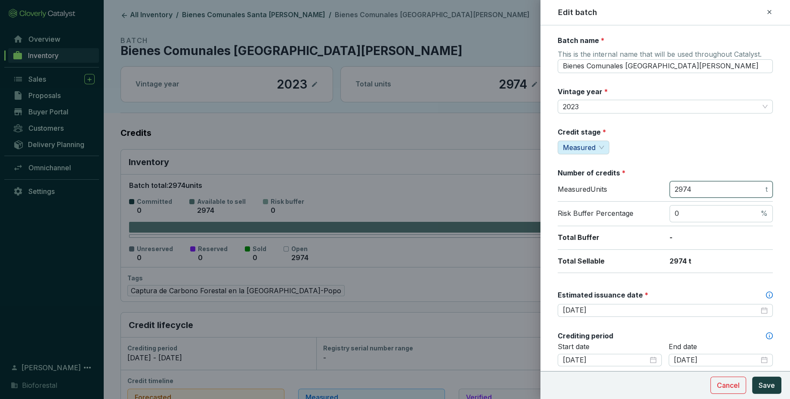
drag, startPoint x: 718, startPoint y: 187, endPoint x: 648, endPoint y: 188, distance: 69.7
click at [675, 188] on input "2974" at bounding box center [719, 189] width 89 height 9
type input "1615"
click at [771, 382] on span "Save" at bounding box center [766, 385] width 16 height 10
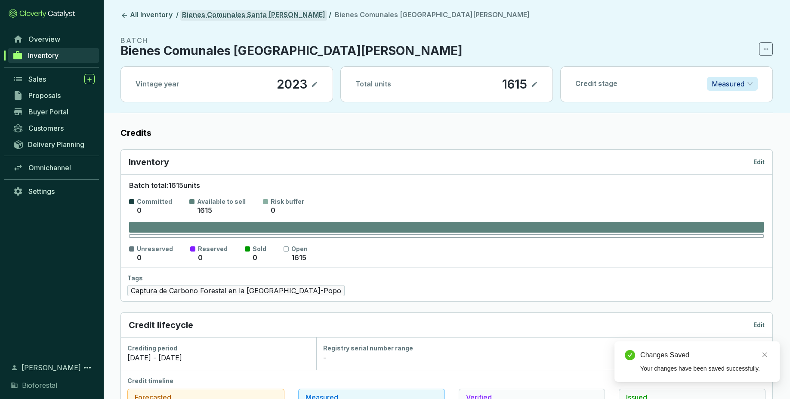
click at [264, 15] on link "Bienes Comunales Santa [PERSON_NAME]" at bounding box center [253, 15] width 147 height 10
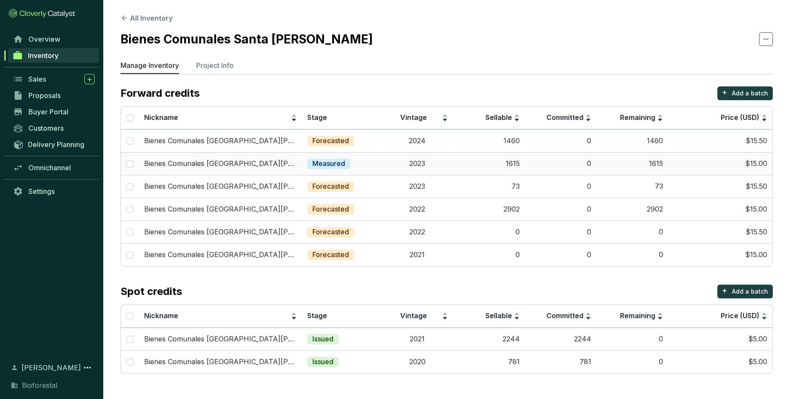
click at [510, 166] on td "1615" at bounding box center [489, 163] width 72 height 23
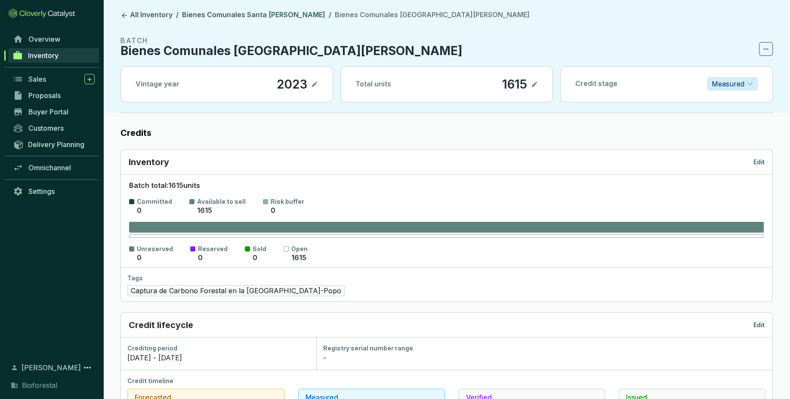
click at [735, 87] on p "Measured" at bounding box center [728, 83] width 33 height 13
click at [733, 100] on p "Forecasted" at bounding box center [732, 100] width 37 height 9
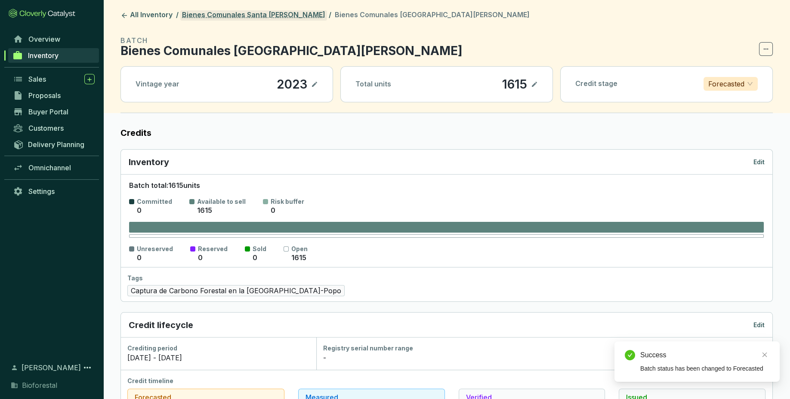
click at [272, 15] on link "Bienes Comunales Santa [PERSON_NAME]" at bounding box center [253, 15] width 147 height 10
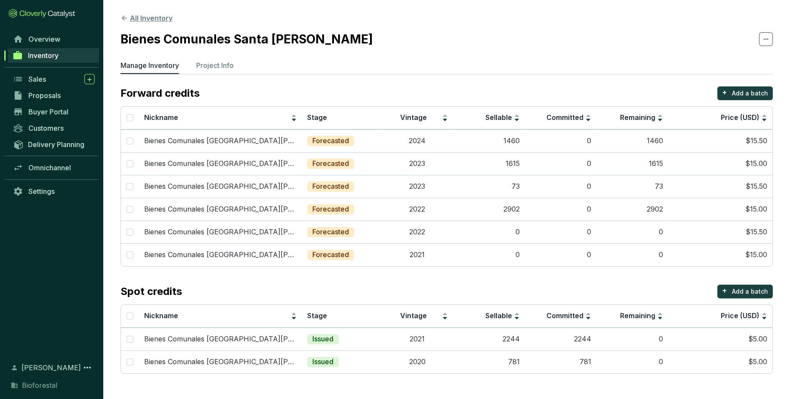
click at [134, 16] on button "All Inventory" at bounding box center [146, 18] width 52 height 10
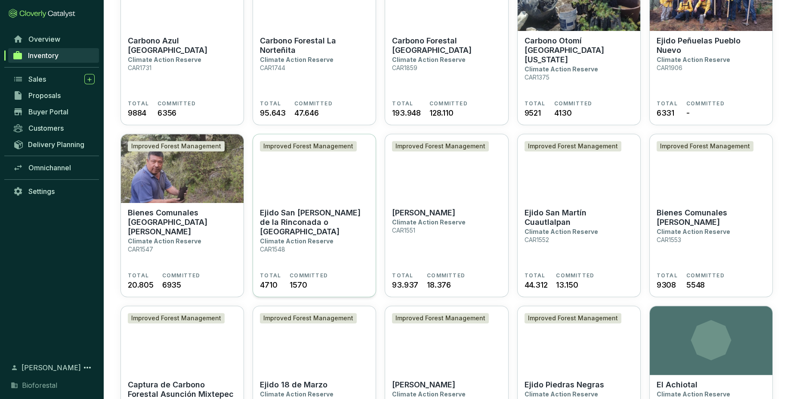
scroll to position [809, 0]
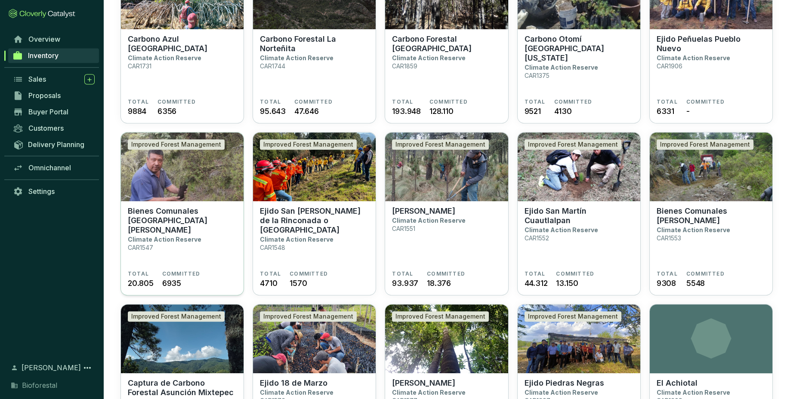
click at [203, 248] on section "Bienes Comunales [GEOGRAPHIC_DATA][PERSON_NAME] Climate Action Reserve CAR1547" at bounding box center [182, 238] width 109 height 64
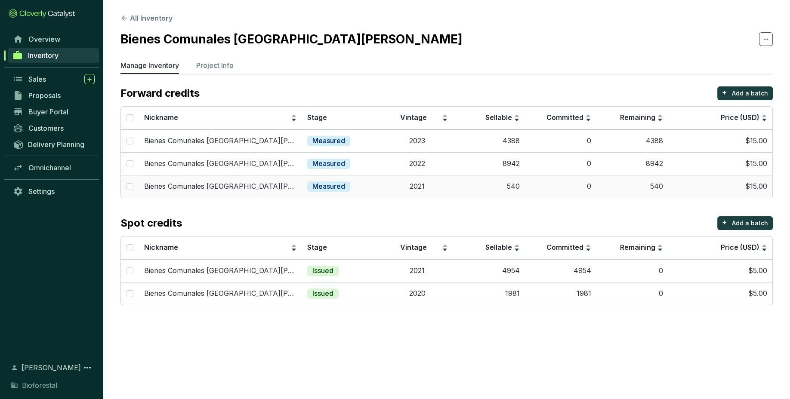
click at [528, 191] on td "0" at bounding box center [561, 186] width 72 height 23
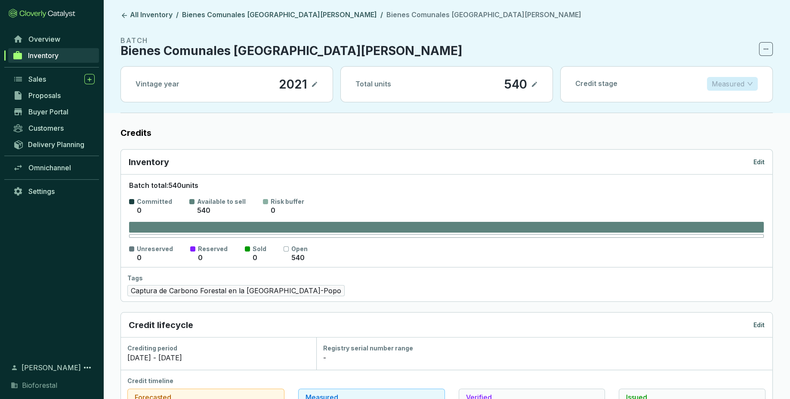
click at [750, 82] on span "Measured" at bounding box center [732, 83] width 41 height 13
click at [739, 99] on p "Forecasted" at bounding box center [732, 100] width 37 height 9
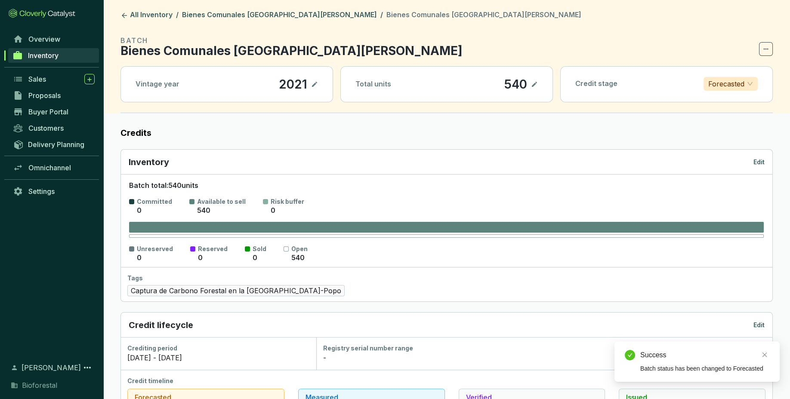
click at [534, 84] on icon at bounding box center [534, 84] width 5 height 5
click at [152, 17] on link "All Inventory" at bounding box center [146, 15] width 55 height 10
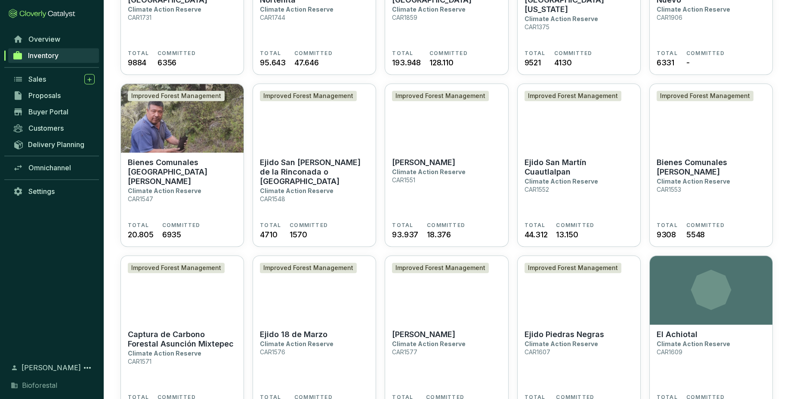
scroll to position [862, 0]
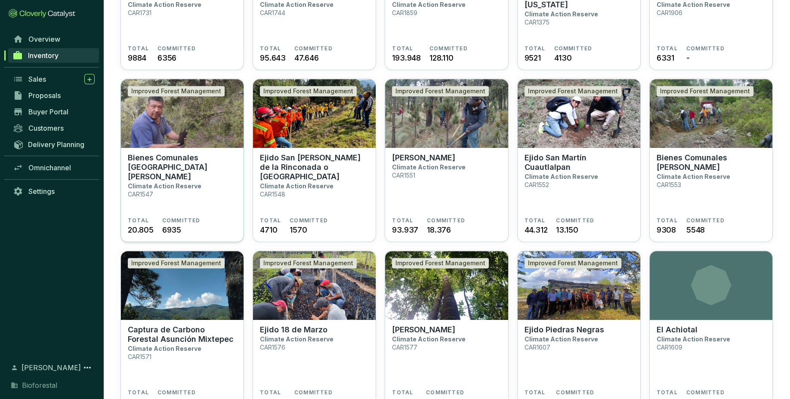
click at [230, 202] on section "Bienes Comunales [GEOGRAPHIC_DATA][PERSON_NAME] Climate Action Reserve CAR1547" at bounding box center [182, 185] width 109 height 64
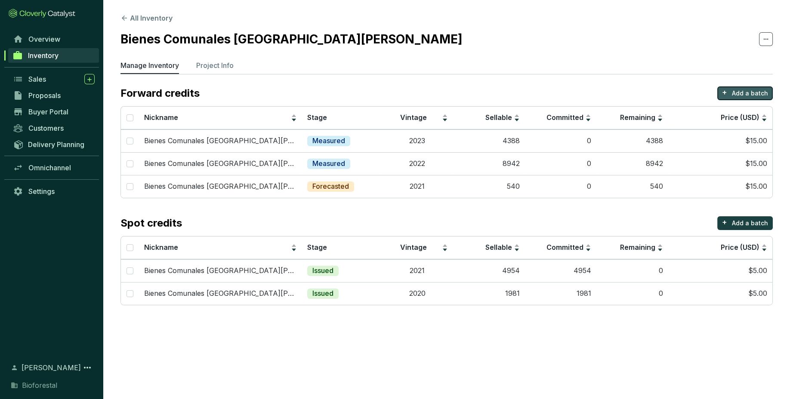
click at [755, 91] on p "Add a batch" at bounding box center [750, 93] width 36 height 9
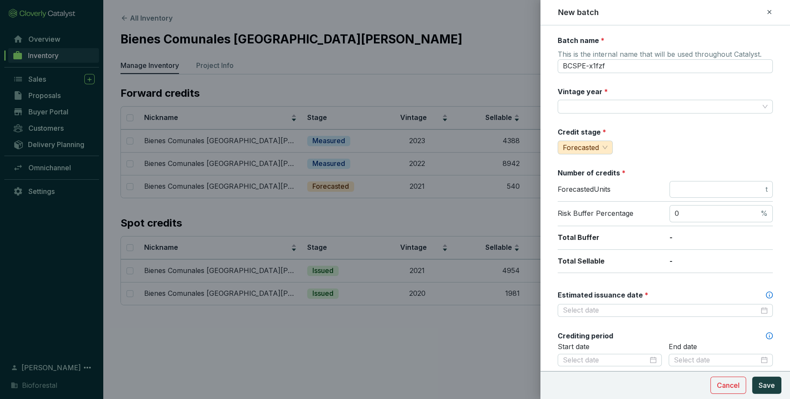
click at [773, 11] on div "New batch" at bounding box center [665, 12] width 229 height 11
click at [766, 12] on icon at bounding box center [769, 12] width 7 height 10
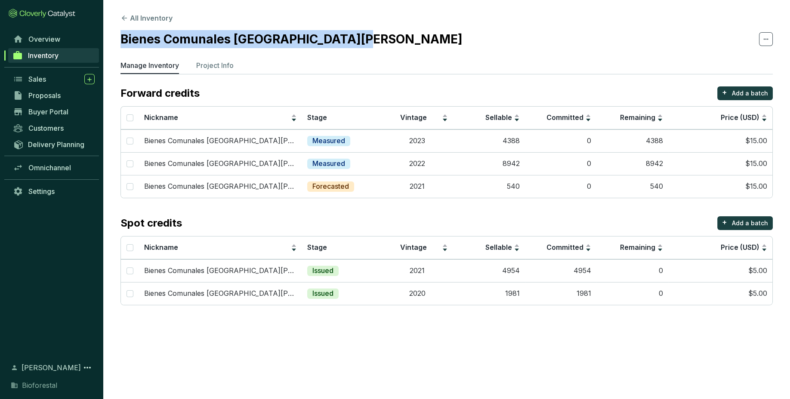
drag, startPoint x: 351, startPoint y: 39, endPoint x: 114, endPoint y: 49, distance: 238.1
click at [114, 49] on section "All Inventory Bienes Comunales San Pedro Ecatzingo Manage Inventory Project Inf…" at bounding box center [446, 161] width 687 height 323
copy h2 "Bienes Comunales [GEOGRAPHIC_DATA][PERSON_NAME]"
click at [737, 93] on p "Add a batch" at bounding box center [750, 93] width 36 height 9
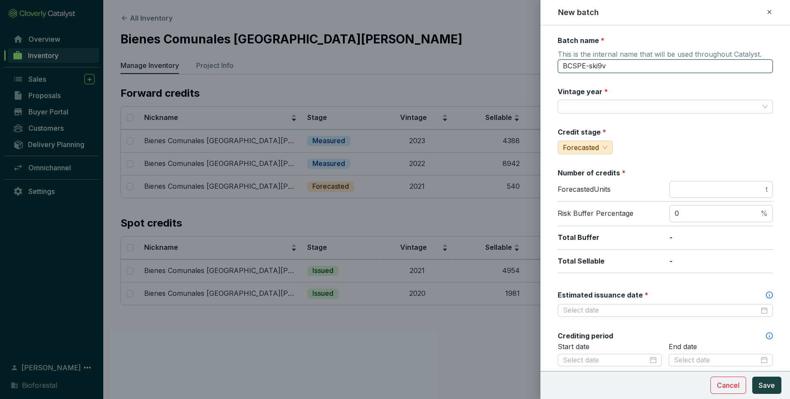
drag, startPoint x: 664, startPoint y: 68, endPoint x: 547, endPoint y: 70, distance: 117.0
click at [558, 70] on input "BCSPE-ski9v" at bounding box center [665, 66] width 215 height 14
paste input "ienes Comunales San Pedro Ecatzingo"
type input "Bienes Comunales [GEOGRAPHIC_DATA][PERSON_NAME]"
click at [592, 102] on input "Vintage year *" at bounding box center [661, 106] width 196 height 13
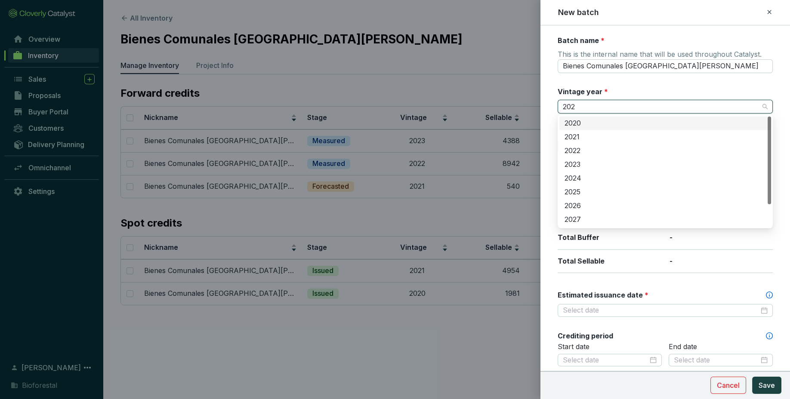
type input "2022"
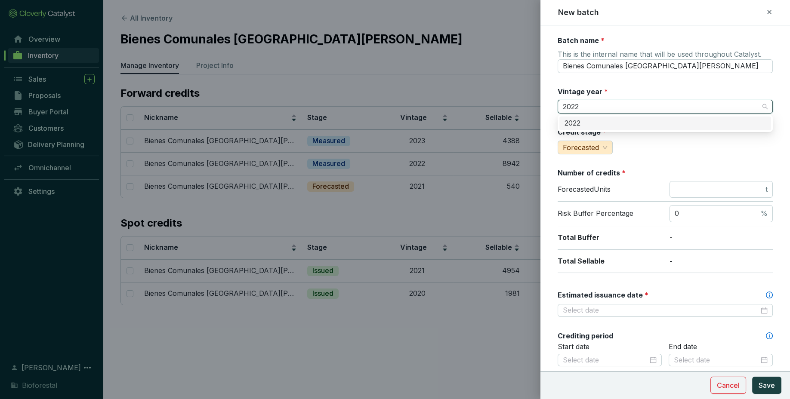
click at [610, 122] on div "2022" at bounding box center [664, 123] width 201 height 9
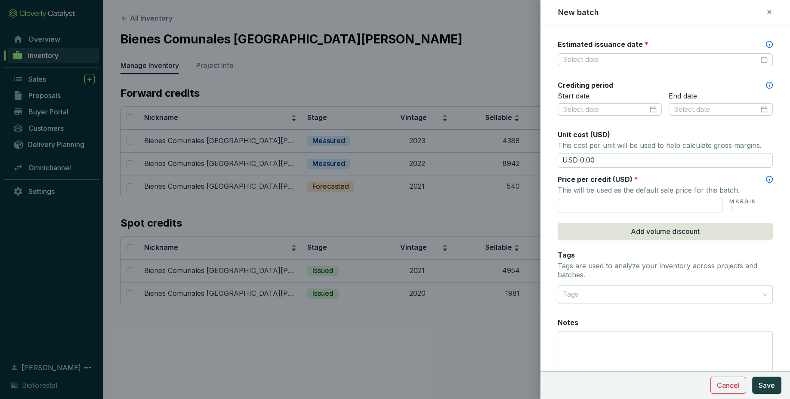
scroll to position [251, 0]
click at [636, 55] on input "Estimated issuance date *" at bounding box center [661, 59] width 196 height 9
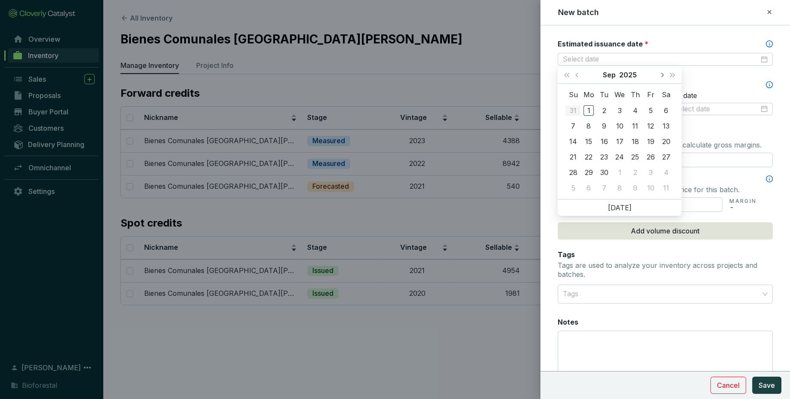
click at [661, 75] on span "Next month (PageDown)" at bounding box center [661, 75] width 4 height 4
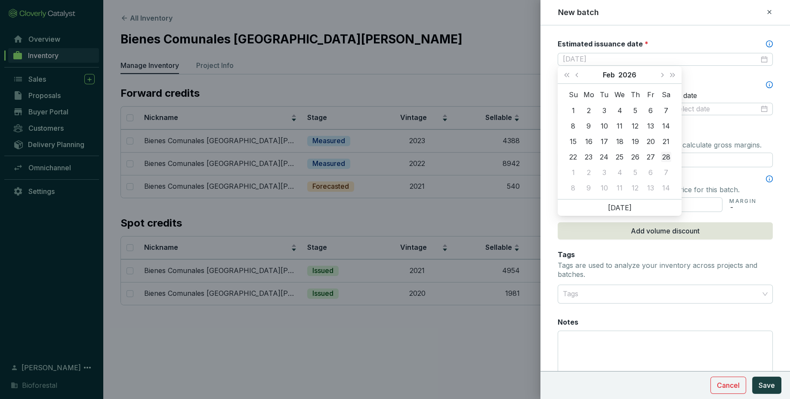
type input "2026-02-28"
click at [667, 154] on div "28" at bounding box center [666, 157] width 10 height 10
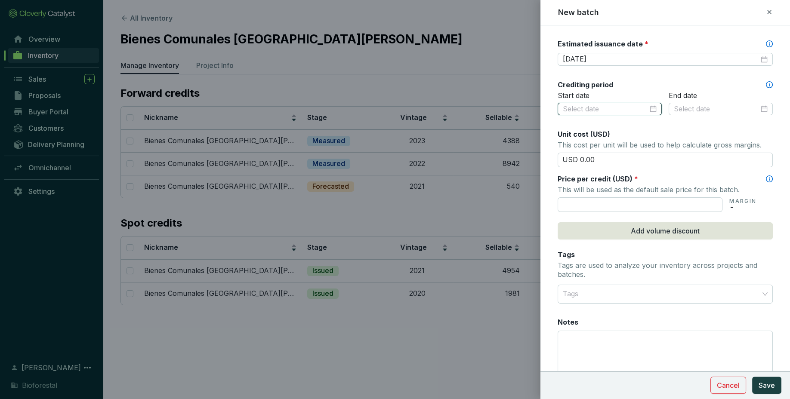
click at [647, 106] on input at bounding box center [605, 109] width 85 height 9
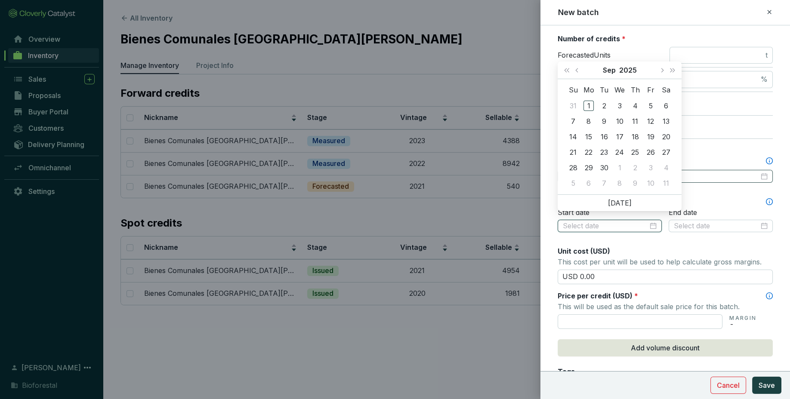
scroll to position [140, 0]
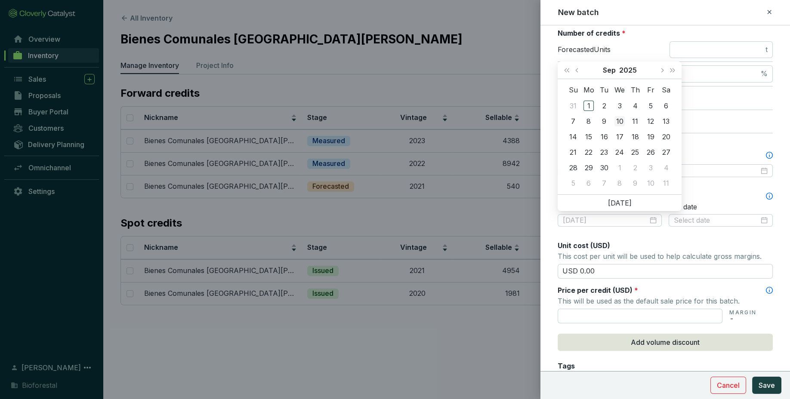
click at [616, 121] on div "10" at bounding box center [619, 121] width 10 height 10
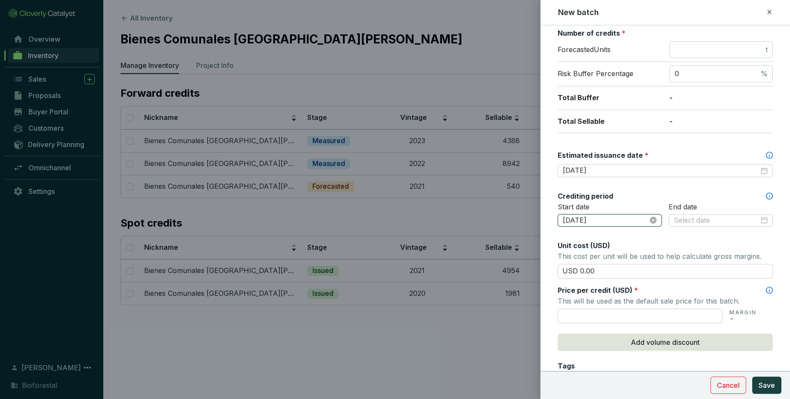
click at [592, 216] on input "2025-09-10" at bounding box center [605, 220] width 85 height 9
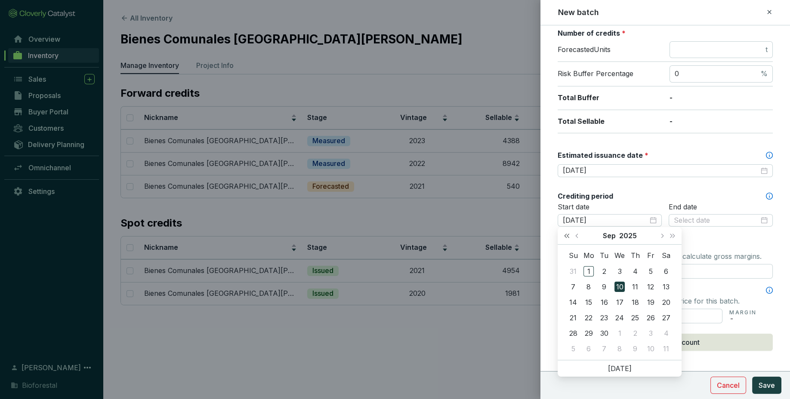
click at [565, 234] on button "Last year (Control + left)" at bounding box center [566, 235] width 11 height 17
click at [562, 240] on button "Last year (Control + left)" at bounding box center [566, 235] width 11 height 17
click at [673, 238] on button "Next year (Control + right)" at bounding box center [672, 235] width 11 height 17
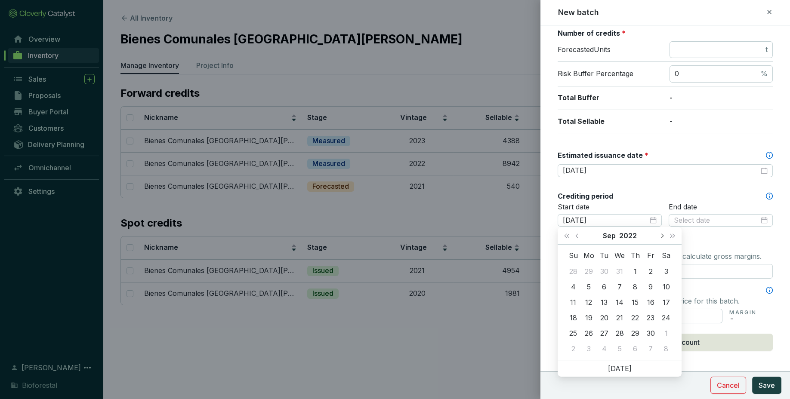
click at [662, 236] on span "Next month (PageDown)" at bounding box center [661, 236] width 4 height 4
click at [576, 236] on span "Previous month (PageUp)" at bounding box center [577, 236] width 4 height 4
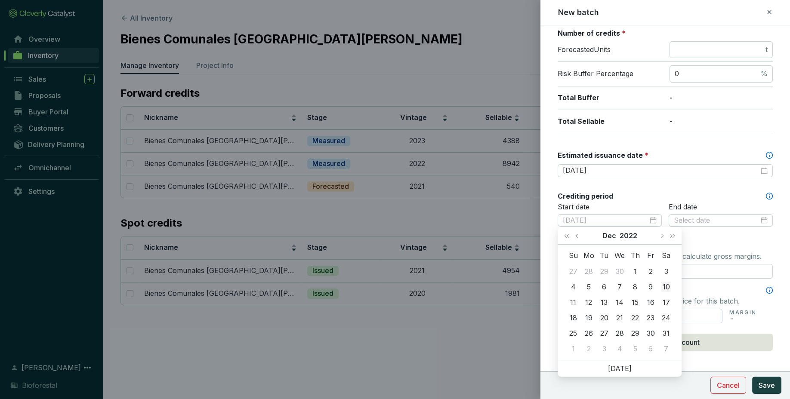
type input "[DATE]"
click at [669, 285] on div "10" at bounding box center [666, 287] width 10 height 10
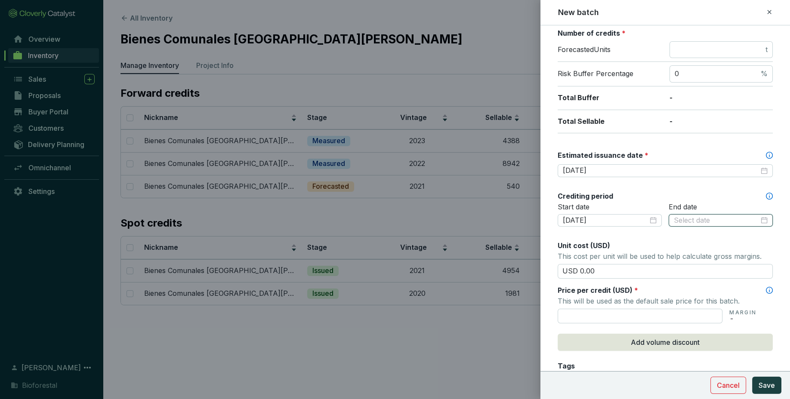
click at [715, 216] on input at bounding box center [716, 220] width 85 height 9
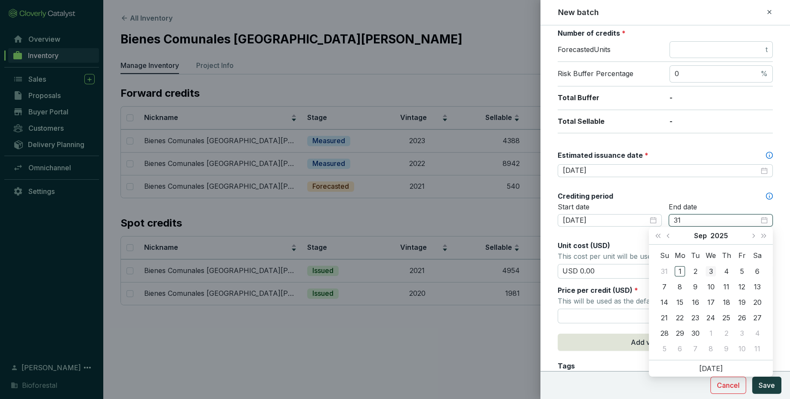
type input "2025-09-03"
click at [659, 234] on button "Last year (Control + left)" at bounding box center [657, 235] width 11 height 17
click at [656, 237] on button "Last year (Control + left)" at bounding box center [657, 235] width 11 height 17
type input "2022-09-02"
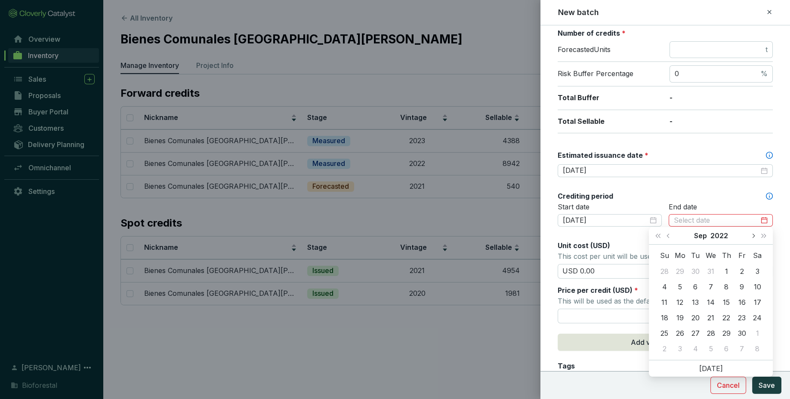
click at [753, 237] on span "Next month (PageDown)" at bounding box center [753, 236] width 4 height 4
type input "[DATE]"
click at [761, 338] on div "31" at bounding box center [757, 333] width 10 height 10
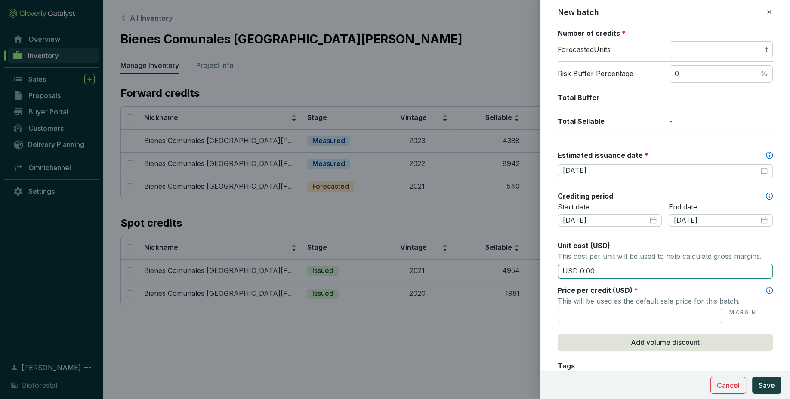
click at [692, 269] on input "USD 0.00" at bounding box center [665, 271] width 215 height 15
click at [667, 316] on input "text" at bounding box center [640, 316] width 165 height 15
type input "USD 15.50"
click at [713, 364] on div "Tags Tags are used to analyze your inventory across projects and batches." at bounding box center [665, 376] width 215 height 31
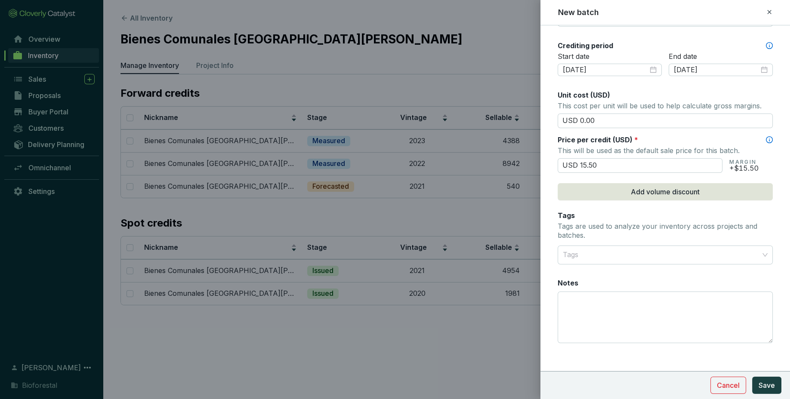
scroll to position [291, 0]
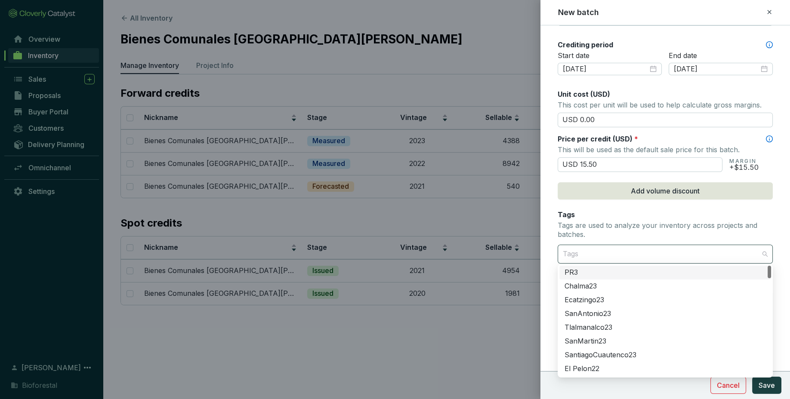
click at [764, 250] on div "Tags" at bounding box center [665, 254] width 215 height 19
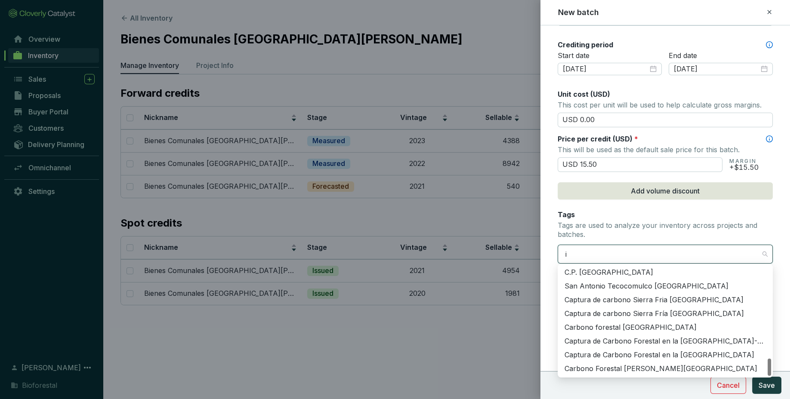
scroll to position [578, 0]
type input "iz"
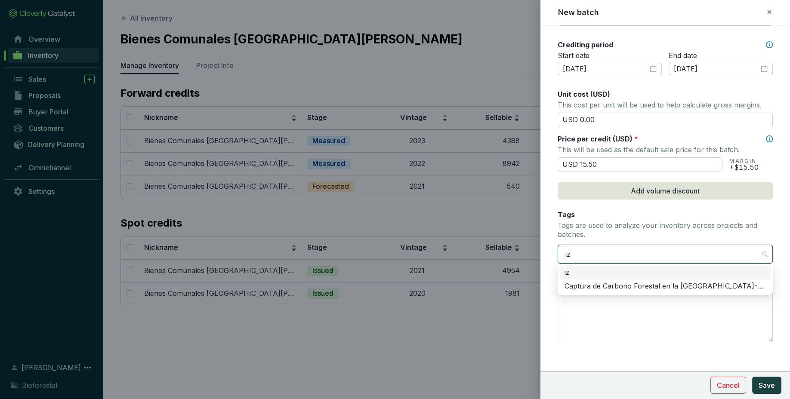
scroll to position [0, 0]
click at [696, 287] on div "Captura de Carbono Forestal en la [GEOGRAPHIC_DATA]-Popo" at bounding box center [664, 286] width 201 height 9
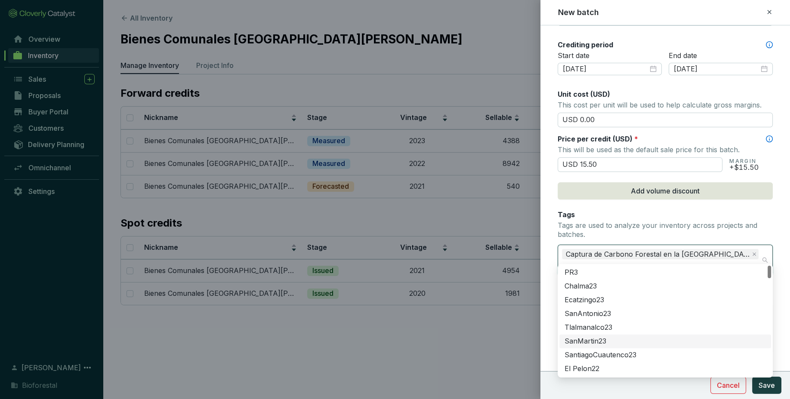
click at [776, 348] on form "Batch name * This is the internal name that will be used throughout Catalyst. B…" at bounding box center [665, 75] width 250 height 662
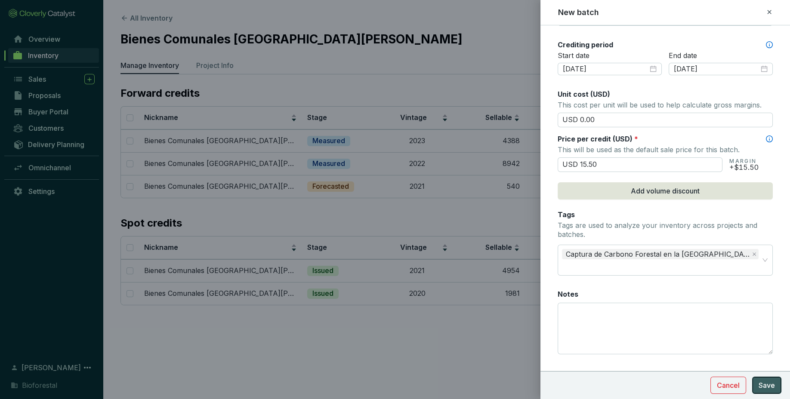
click at [771, 387] on span "Save" at bounding box center [766, 385] width 16 height 10
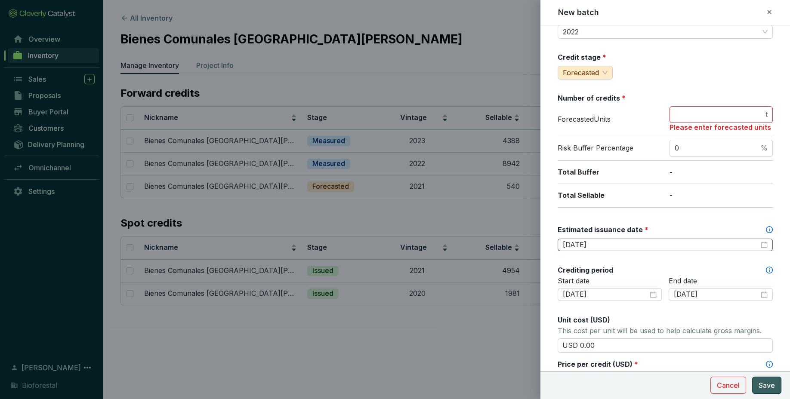
scroll to position [74, 0]
click at [738, 121] on span "t" at bounding box center [720, 115] width 103 height 17
type input "0"
click at [772, 392] on button "Save" at bounding box center [766, 385] width 29 height 17
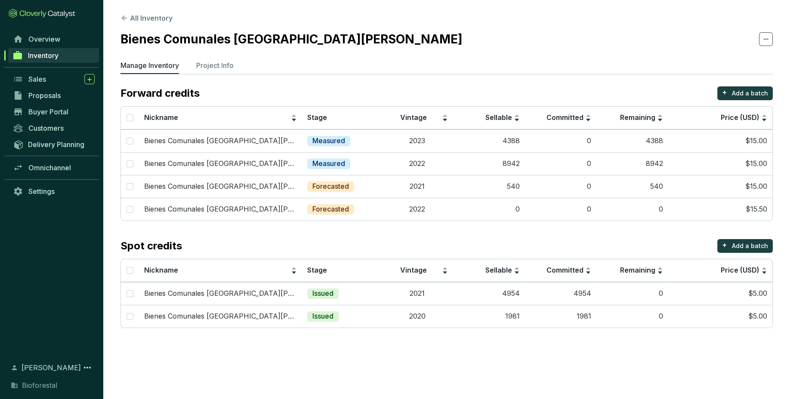
click at [558, 233] on section "Forward credits + Add a batch Nickname Stage Vintage Sellable Committed Remaini…" at bounding box center [446, 207] width 652 height 242
click at [529, 206] on td "0" at bounding box center [561, 209] width 72 height 23
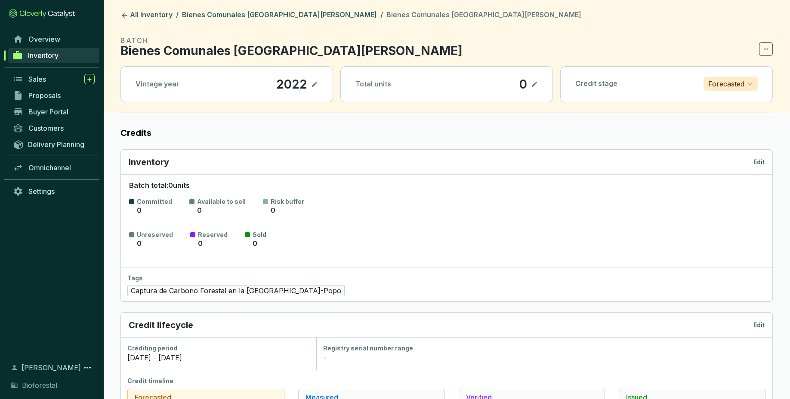
click at [753, 164] on p "Edit" at bounding box center [758, 162] width 11 height 9
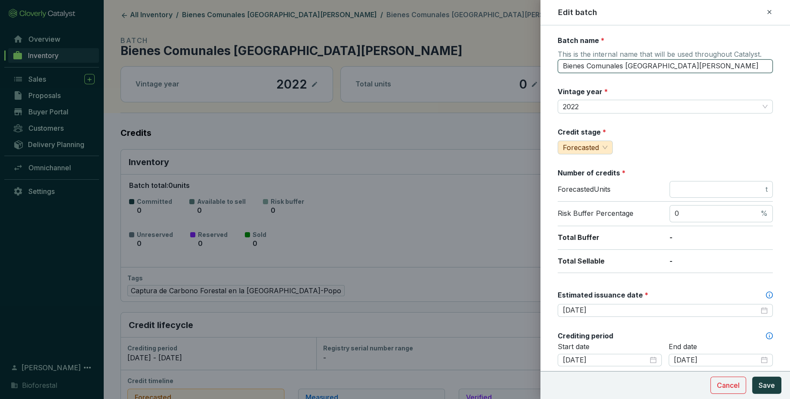
click at [709, 63] on input "Bienes Comunales San Pedro Ecatzingo" at bounding box center [665, 66] width 215 height 14
type input "Bienes Comunales San Pedro Ecatzingo22"
click at [771, 393] on button "Save" at bounding box center [766, 385] width 29 height 17
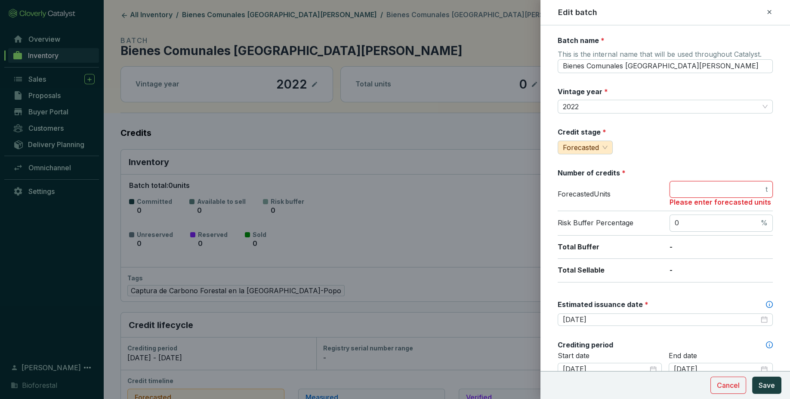
click at [738, 188] on input "number" at bounding box center [719, 189] width 89 height 9
type input "0"
click at [759, 387] on span "Save" at bounding box center [766, 385] width 16 height 10
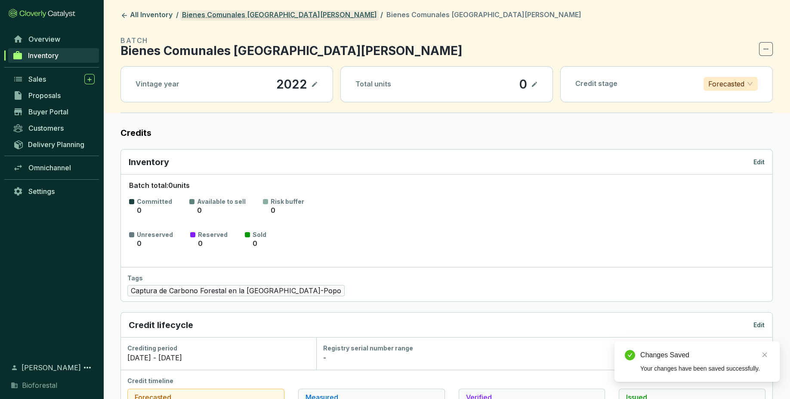
click at [276, 15] on link "Bienes Comunales San Pedro Ecatzingo" at bounding box center [279, 15] width 198 height 10
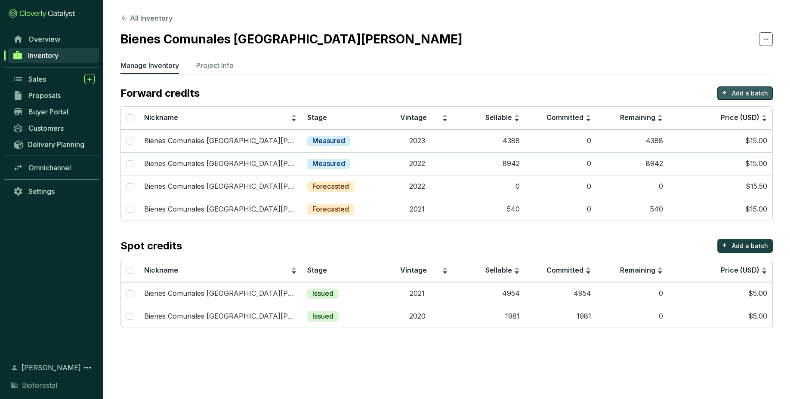
click at [729, 94] on button "+ Add a batch" at bounding box center [744, 93] width 55 height 14
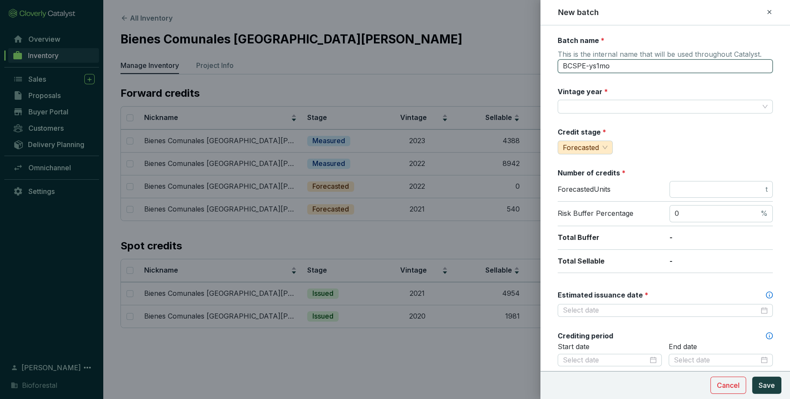
drag, startPoint x: 702, startPoint y: 63, endPoint x: 509, endPoint y: 64, distance: 192.3
click at [558, 64] on input "BCSPE-ys1mo" at bounding box center [665, 66] width 215 height 14
paste input "ienes Comunales San Pedro Ecatzing"
type input "Bienes Comunales San Pedro Ecatzingo23"
click at [577, 92] on label "Vintage year *" at bounding box center [583, 91] width 50 height 9
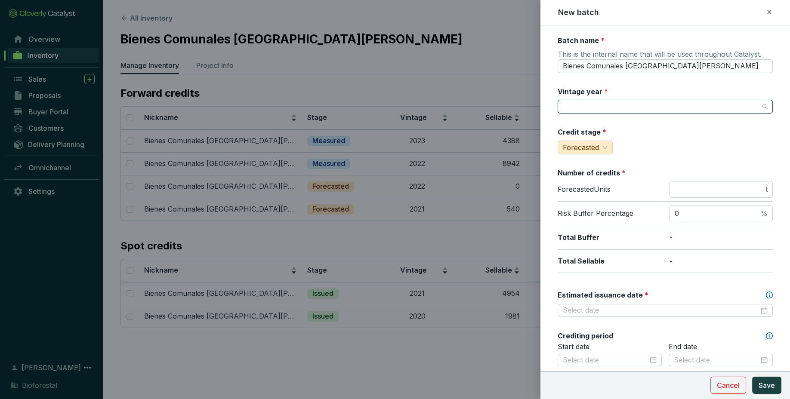
click at [596, 100] on input "Vintage year *" at bounding box center [661, 106] width 196 height 13
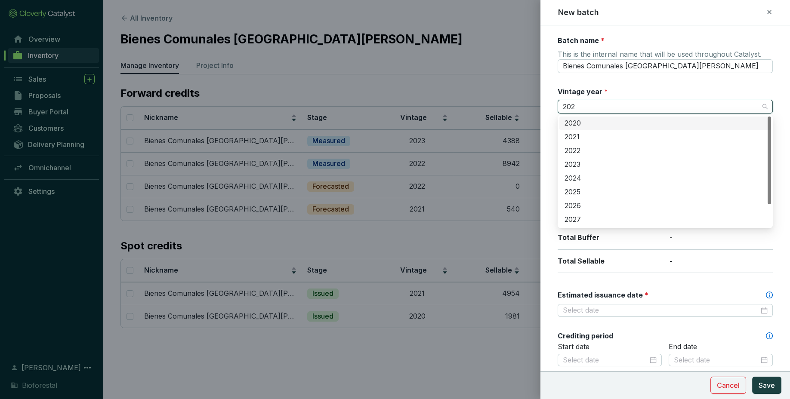
type input "2023"
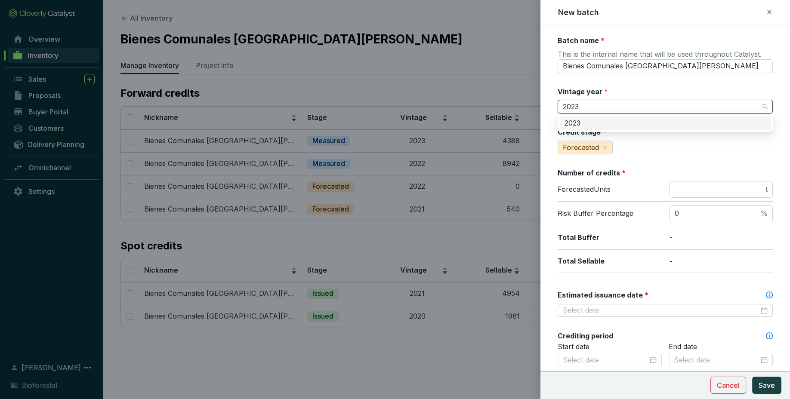
click at [615, 121] on div "2023" at bounding box center [664, 123] width 201 height 9
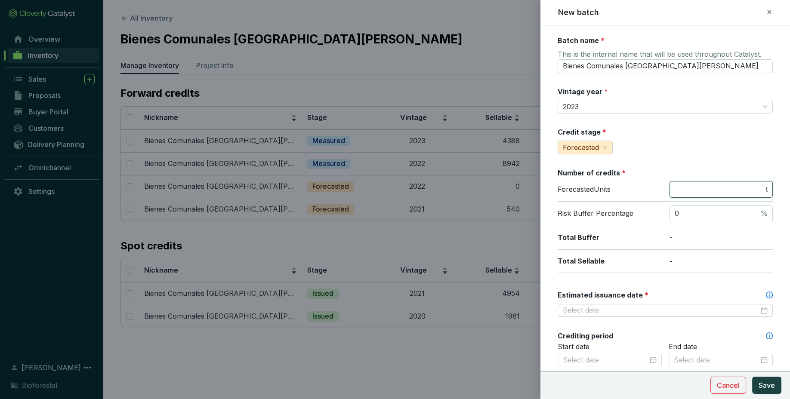
click at [727, 185] on input "number" at bounding box center [719, 189] width 89 height 9
type input "0"
click at [693, 164] on div "Batch name * This is the internal name that will be used throughout Catalyst. B…" at bounding box center [665, 340] width 215 height 608
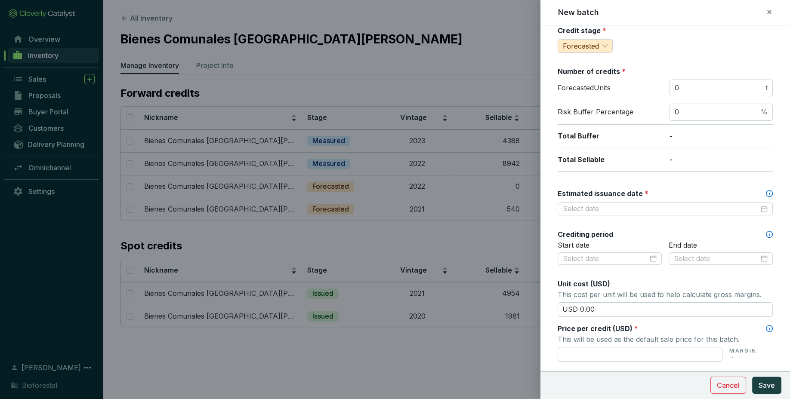
scroll to position [117, 0]
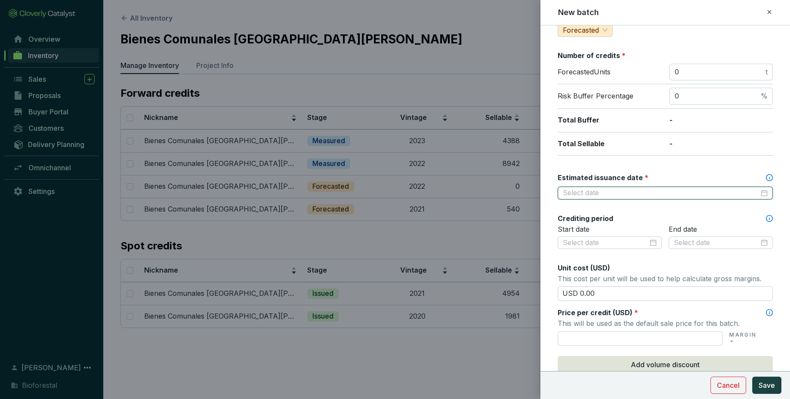
click at [684, 194] on input "Estimated issuance date *" at bounding box center [661, 192] width 196 height 9
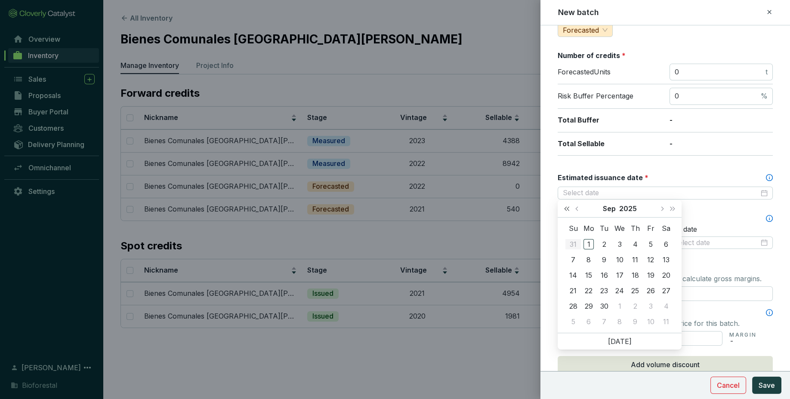
click at [566, 211] on button "Last year (Control + left)" at bounding box center [566, 208] width 11 height 17
click at [660, 209] on span "Next month (PageDown)" at bounding box center [661, 208] width 4 height 4
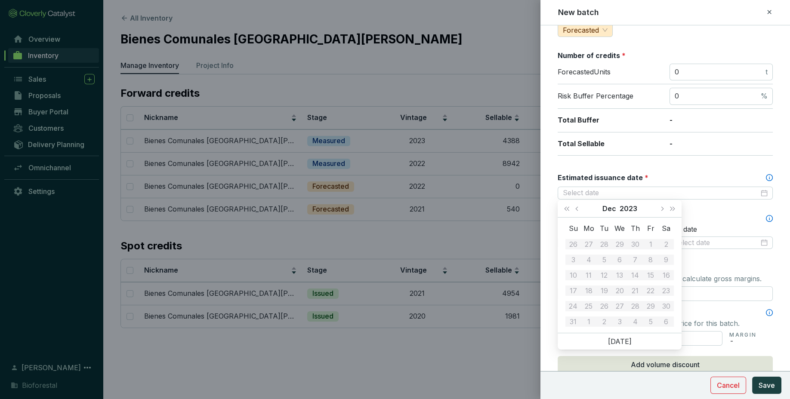
click at [690, 173] on div "Estimated issuance date *" at bounding box center [665, 177] width 215 height 9
click at [690, 188] on input "Estimated issuance date *" at bounding box center [661, 192] width 196 height 9
click at [676, 209] on button "Next year (Control + right)" at bounding box center [672, 208] width 11 height 17
click at [567, 211] on button "Last year (Control + left)" at bounding box center [566, 208] width 11 height 17
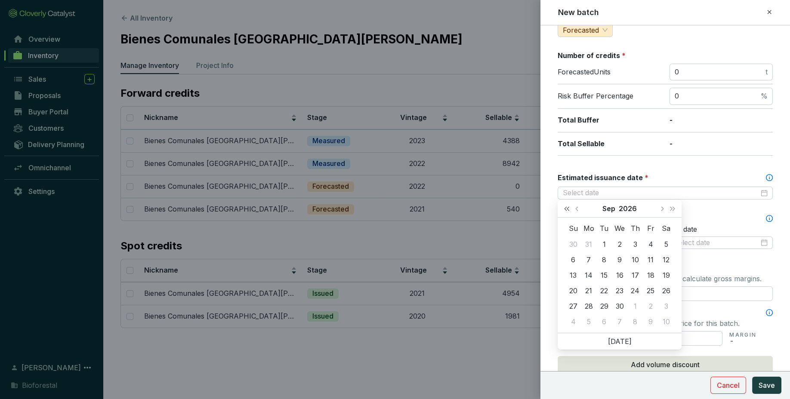
click at [567, 211] on button "Last year (Control + left)" at bounding box center [566, 208] width 11 height 17
click at [662, 210] on span "Next month (PageDown)" at bounding box center [661, 208] width 4 height 4
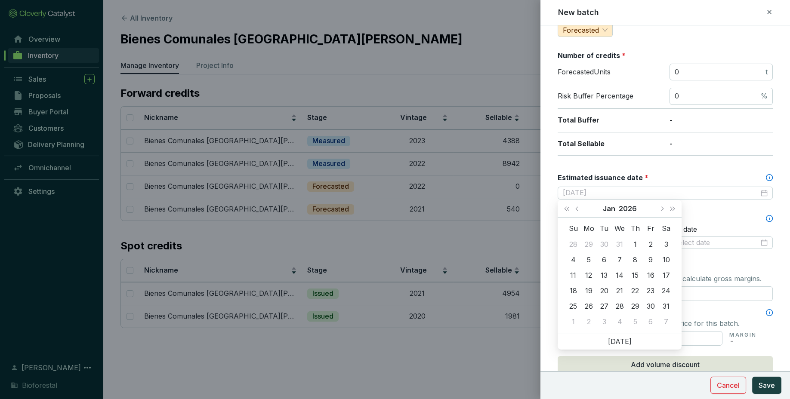
type input "2026-01-03"
click at [662, 207] on span "Next month (PageDown)" at bounding box center [661, 208] width 4 height 4
type input "[DATE]"
click at [668, 287] on div "28" at bounding box center [666, 291] width 10 height 10
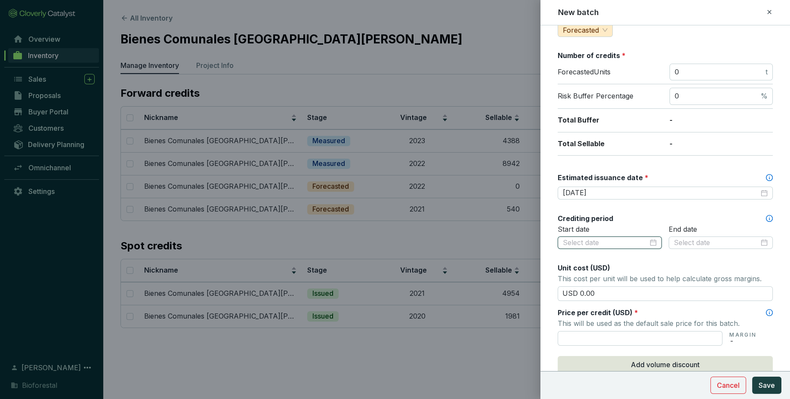
click at [634, 238] on input at bounding box center [605, 242] width 85 height 9
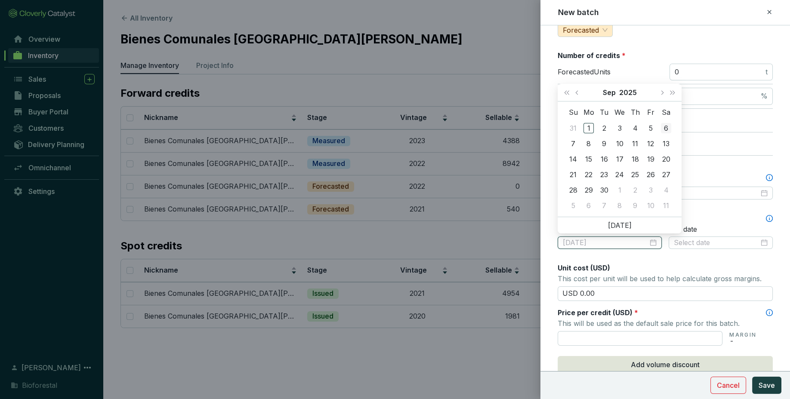
type input "[DATE]"
click at [567, 94] on span "Last year (Control + left)" at bounding box center [566, 92] width 4 height 4
click at [566, 104] on div "Su Mo Tu We Th Fr Sa 28 29 30 31 1 2 3 4 5 6 7 8 9 10 11 12 13 14 15 16 17 18 1…" at bounding box center [620, 159] width 124 height 115
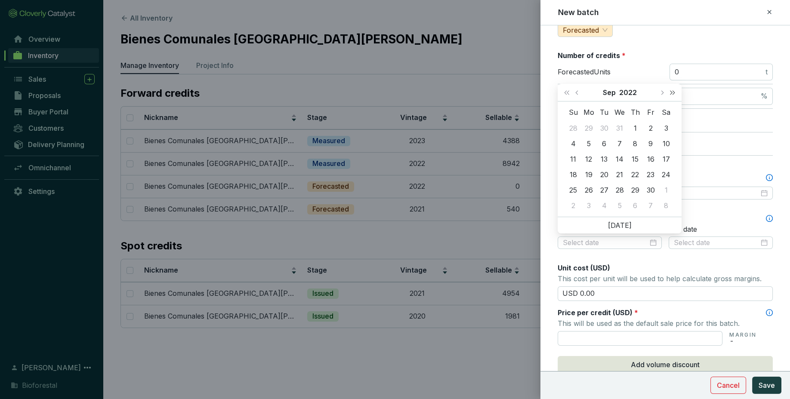
click at [675, 95] on button "Next year (Control + right)" at bounding box center [672, 92] width 11 height 17
type input "2023-09-16"
click at [697, 144] on p "-" at bounding box center [720, 143] width 103 height 9
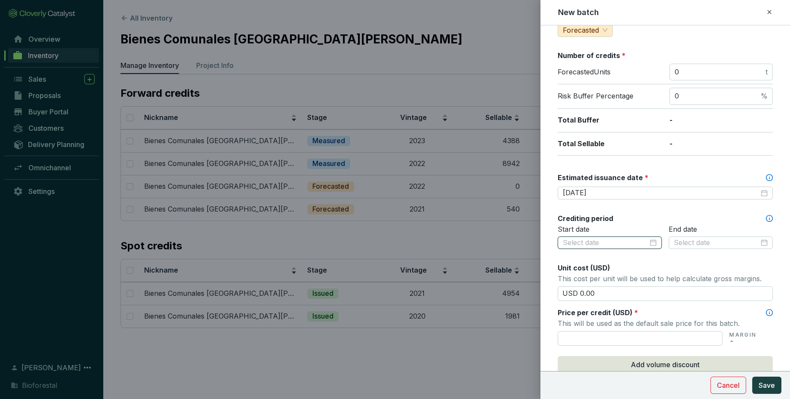
click at [627, 240] on input at bounding box center [605, 242] width 85 height 9
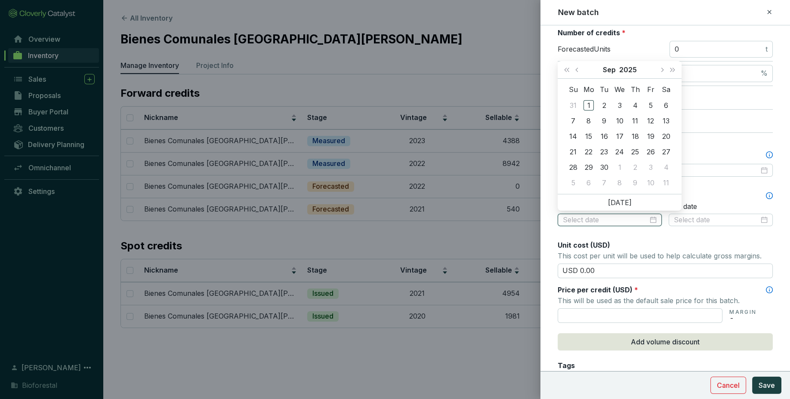
scroll to position [141, 0]
click at [627, 240] on div "Unit cost (USD)" at bounding box center [665, 244] width 215 height 9
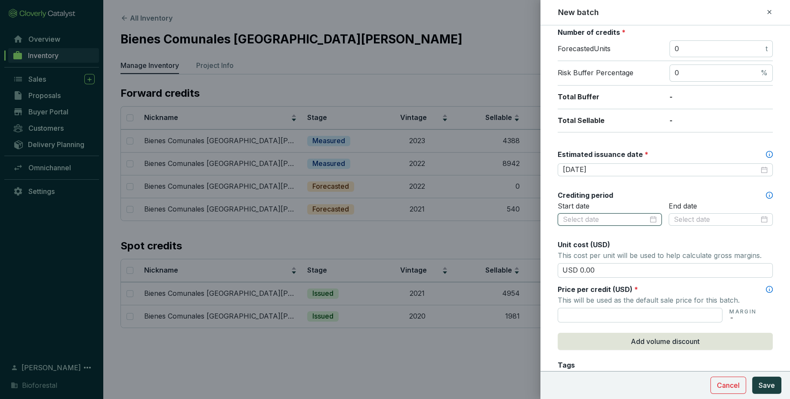
click at [645, 220] on input at bounding box center [605, 219] width 85 height 9
click at [653, 205] on p "Start date" at bounding box center [610, 206] width 104 height 9
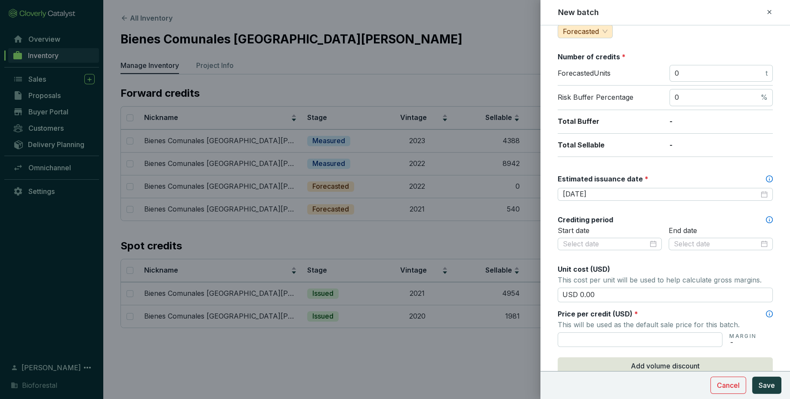
scroll to position [119, 0]
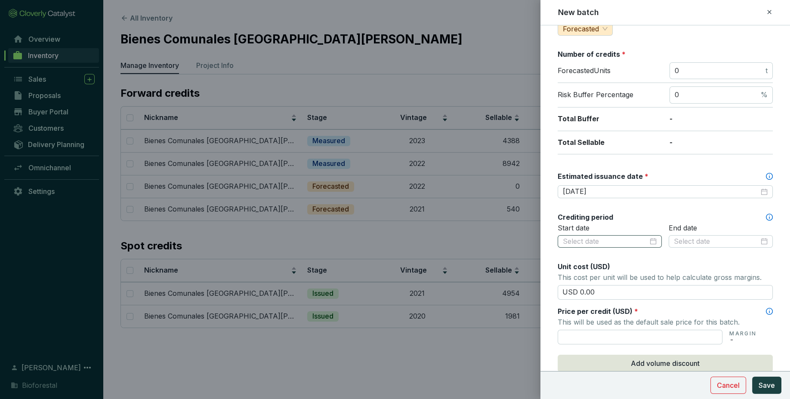
click at [648, 237] on div at bounding box center [610, 241] width 94 height 9
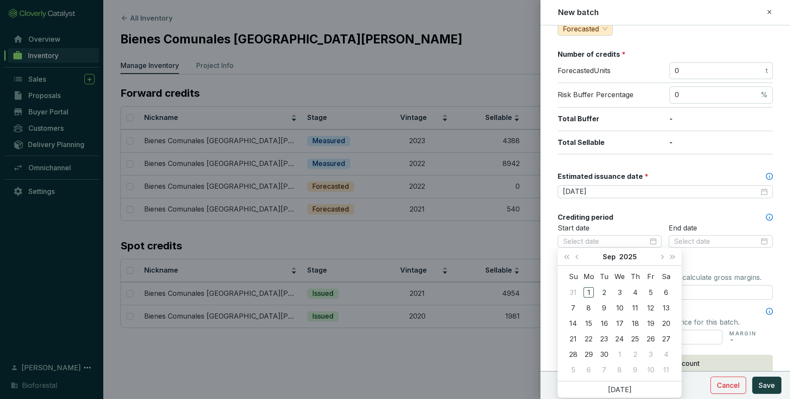
click at [663, 207] on div "Batch name * This is the internal name that will be used throughout Catalyst. B…" at bounding box center [665, 221] width 215 height 608
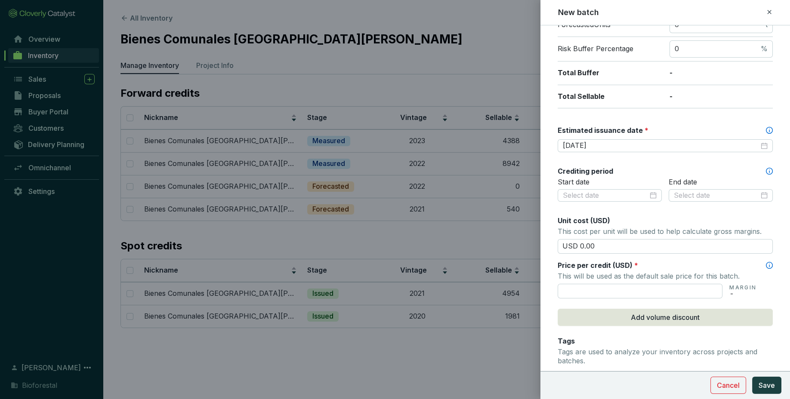
scroll to position [170, 0]
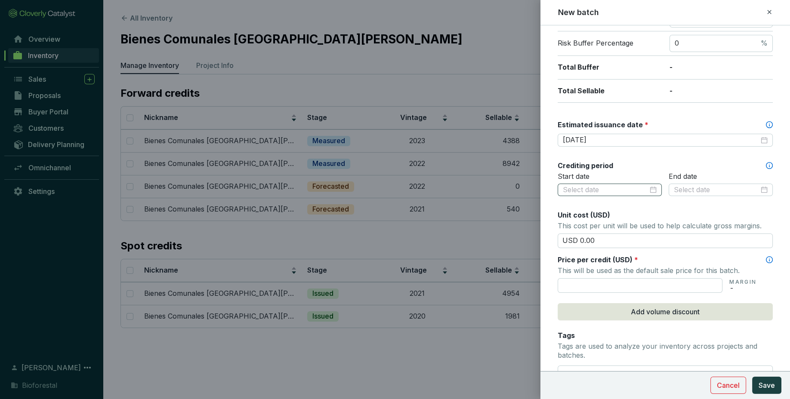
click at [648, 188] on div at bounding box center [610, 189] width 94 height 9
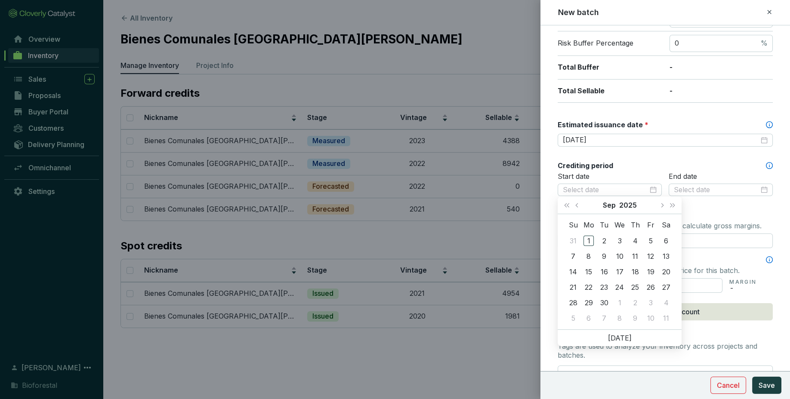
click at [651, 174] on p "Start date" at bounding box center [610, 176] width 104 height 9
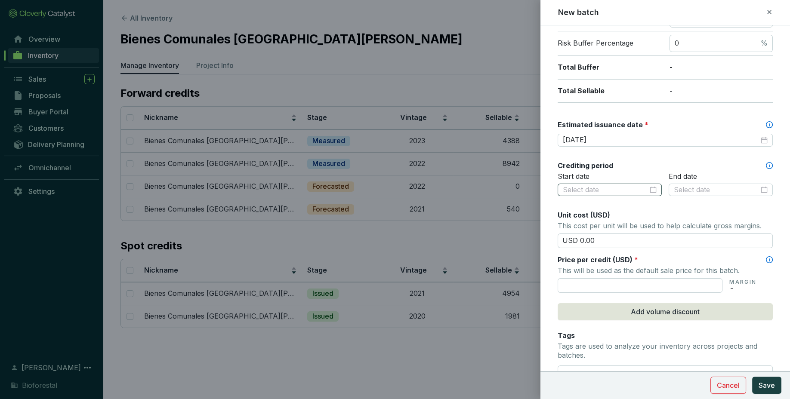
click at [654, 189] on div at bounding box center [610, 189] width 94 height 9
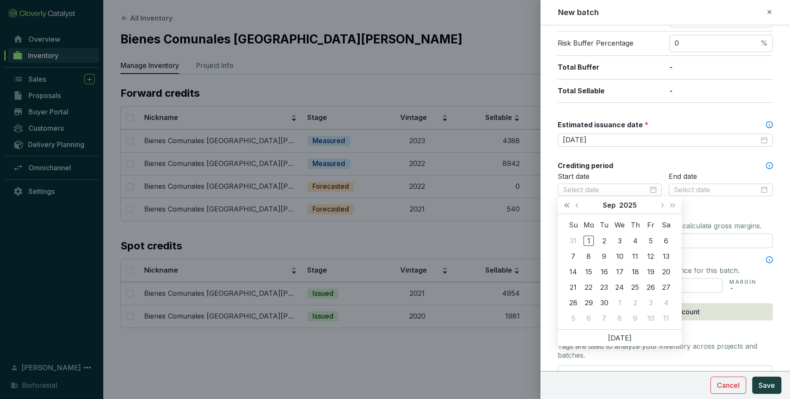
click at [570, 208] on button "Last year (Control + left)" at bounding box center [566, 205] width 11 height 17
click at [568, 205] on span "Last year (Control + left)" at bounding box center [566, 205] width 4 height 4
click at [660, 206] on span "Next month (PageDown)" at bounding box center [661, 205] width 4 height 4
click at [675, 207] on button "Next year (Control + right)" at bounding box center [672, 205] width 11 height 17
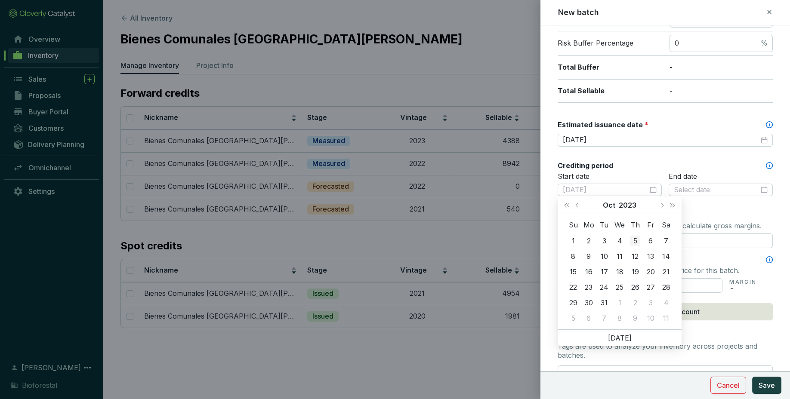
type input "2023-10-05"
click at [578, 206] on span "Previous month (PageUp)" at bounding box center [577, 205] width 4 height 4
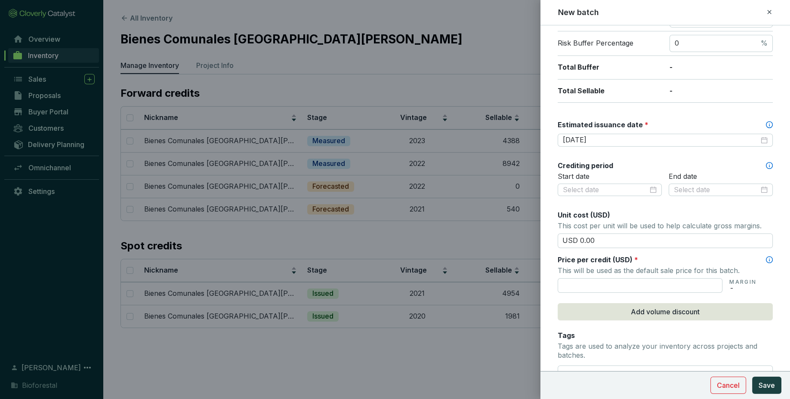
click at [597, 172] on p "Start date" at bounding box center [610, 176] width 104 height 9
click at [596, 193] on input at bounding box center [605, 189] width 85 height 9
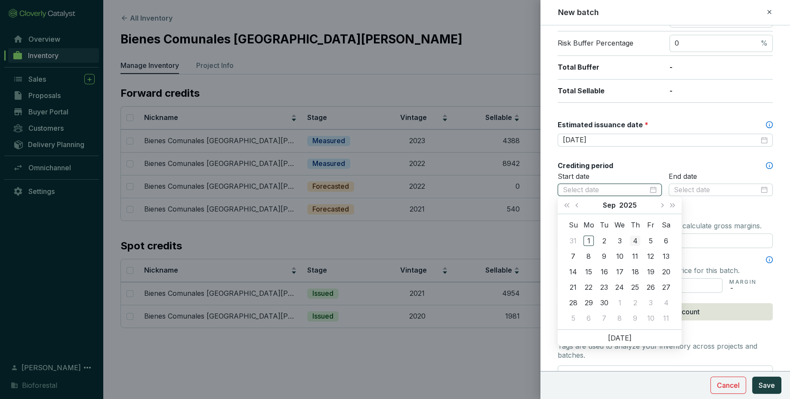
type input "[DATE]"
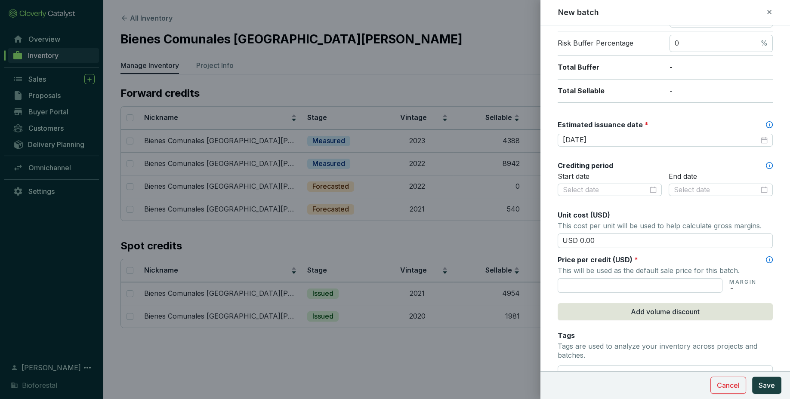
click at [641, 161] on div "Crediting period" at bounding box center [665, 165] width 215 height 9
click at [651, 185] on div at bounding box center [610, 189] width 94 height 9
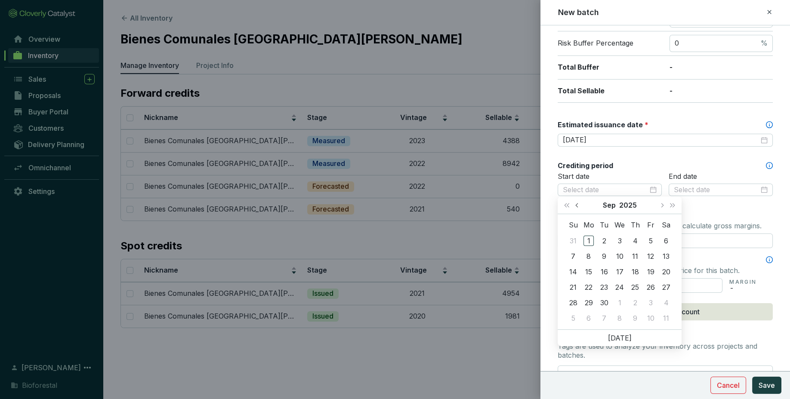
click at [574, 207] on button "Previous month (PageUp)" at bounding box center [577, 205] width 11 height 17
click at [564, 202] on button "Last year (Control + left)" at bounding box center [566, 205] width 11 height 17
click at [659, 205] on button "Next month (PageDown)" at bounding box center [661, 205] width 11 height 17
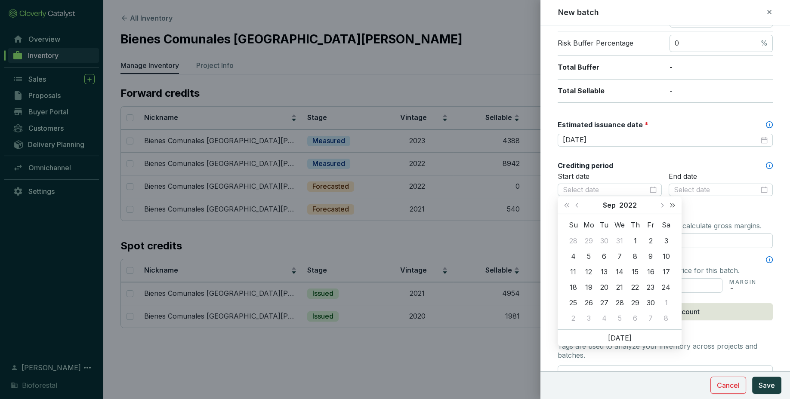
click at [672, 207] on button "Next year (Control + right)" at bounding box center [672, 205] width 11 height 17
click at [664, 208] on button "Next month (PageDown)" at bounding box center [661, 205] width 11 height 17
type input "[DATE]"
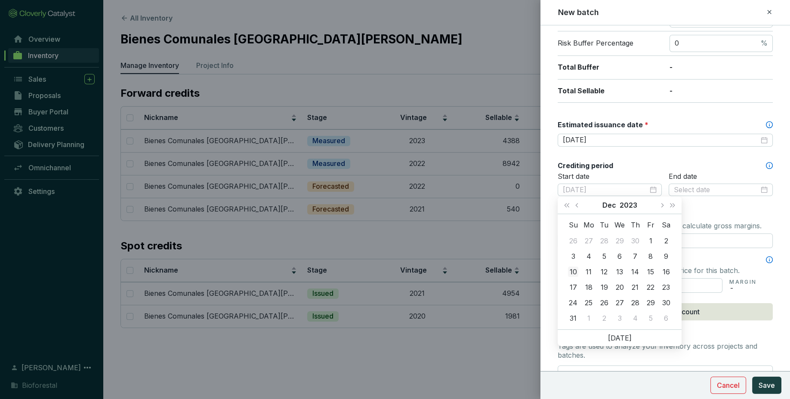
click at [577, 273] on div "10" at bounding box center [573, 272] width 10 height 10
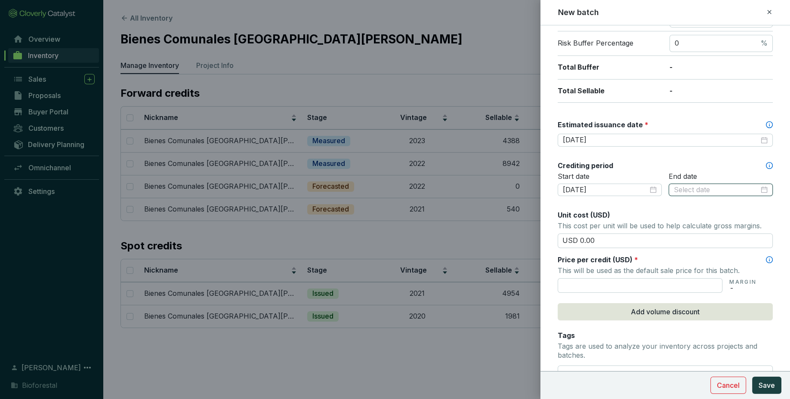
click at [697, 191] on input at bounding box center [716, 189] width 85 height 9
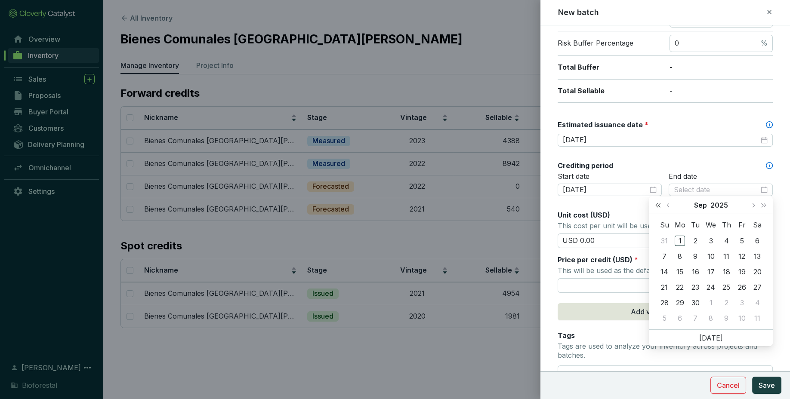
click at [656, 207] on button "Last year (Control + left)" at bounding box center [657, 205] width 11 height 17
click at [758, 208] on button "Next year (Control + right)" at bounding box center [763, 205] width 11 height 17
click at [752, 206] on span "Next month (PageDown)" at bounding box center [753, 205] width 4 height 4
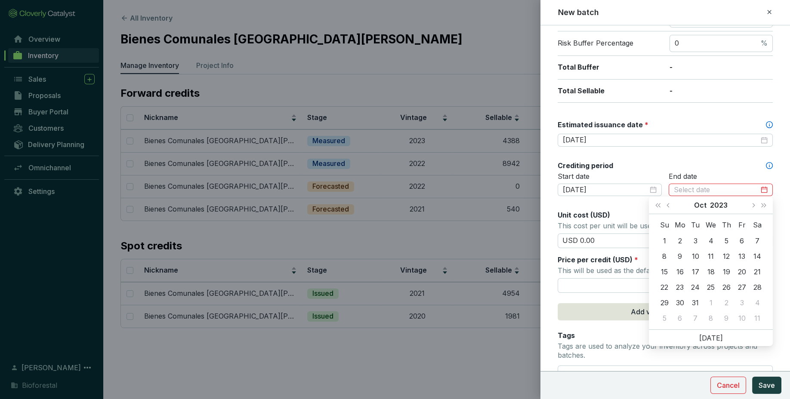
click at [747, 216] on div "Su Mo Tu We Th Fr Sa 1 2 3 4 5 6 7 8 9 10 11 12 13 14 15 16 17 18 19 20 21 22 2…" at bounding box center [711, 271] width 124 height 115
click at [752, 202] on button "Next month (PageDown)" at bounding box center [752, 205] width 11 height 17
type input "[DATE]"
click at [665, 320] on div "31" at bounding box center [664, 318] width 10 height 10
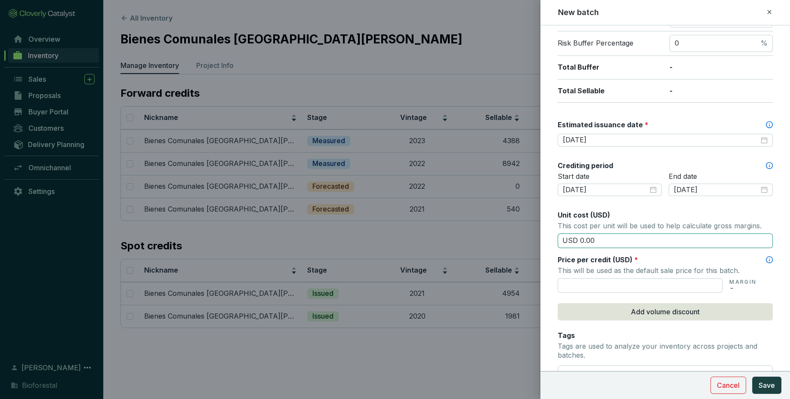
click at [678, 242] on input "USD 0.00" at bounding box center [665, 241] width 215 height 15
type input "USD 0.00"
click at [624, 286] on input "text" at bounding box center [640, 285] width 165 height 15
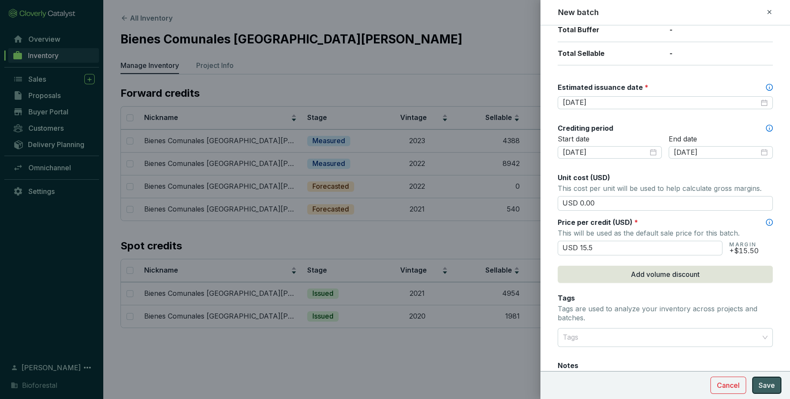
type input "USD 15.50"
click at [763, 385] on span "Save" at bounding box center [766, 385] width 16 height 10
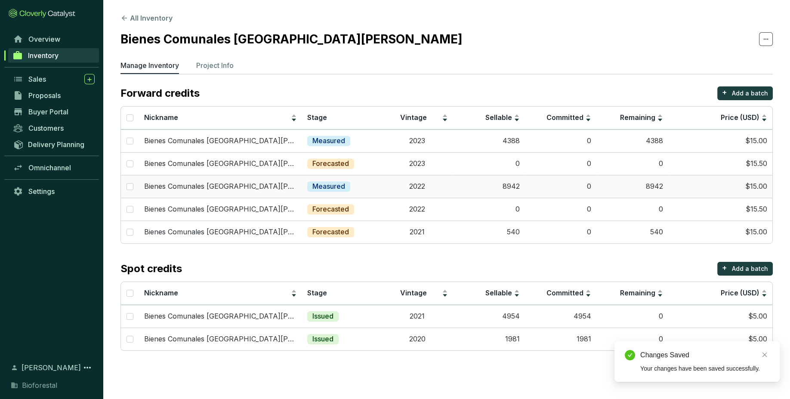
click at [362, 190] on td "Measured" at bounding box center [342, 186] width 80 height 23
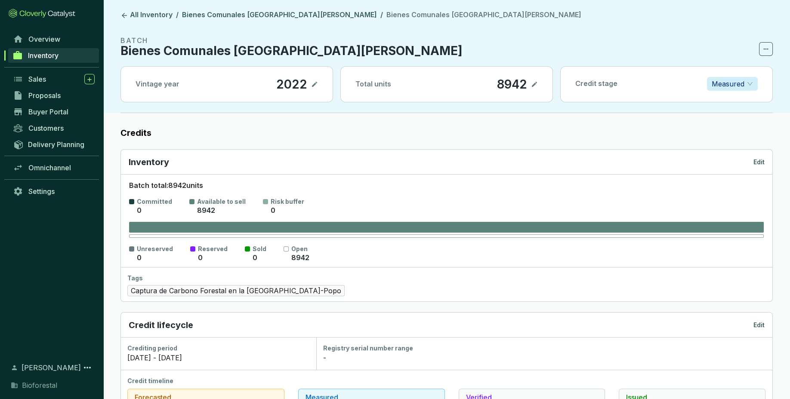
click at [738, 86] on p "Measured" at bounding box center [728, 83] width 33 height 13
click at [741, 101] on p "Forecasted" at bounding box center [732, 100] width 37 height 9
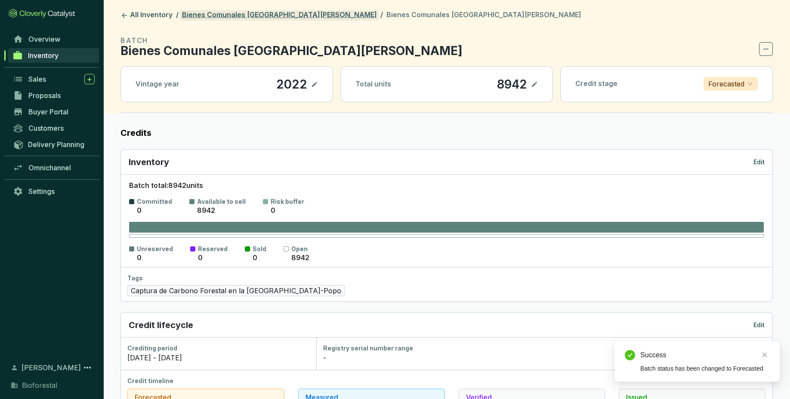
click at [280, 18] on link "Bienes Comunales San Pedro Ecatzingo" at bounding box center [279, 15] width 198 height 10
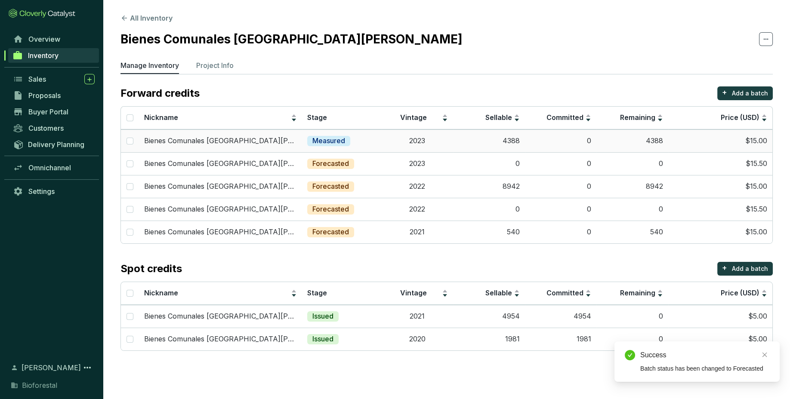
click at [341, 146] on div "Measured" at bounding box center [328, 141] width 43 height 10
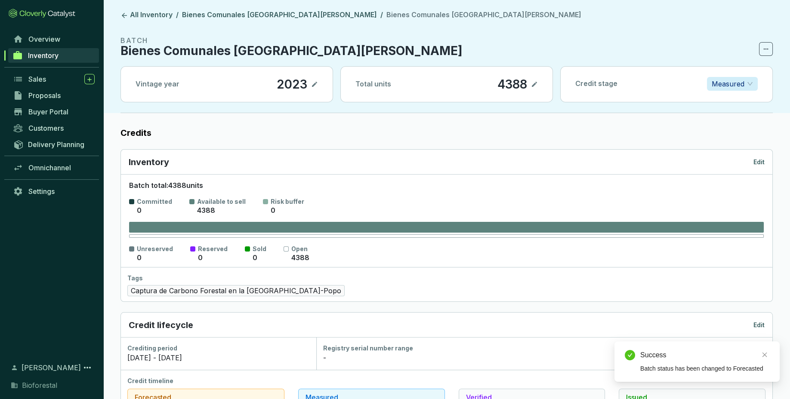
click at [734, 87] on p "Measured" at bounding box center [728, 83] width 33 height 13
click at [734, 97] on p "Forecasted" at bounding box center [732, 100] width 37 height 9
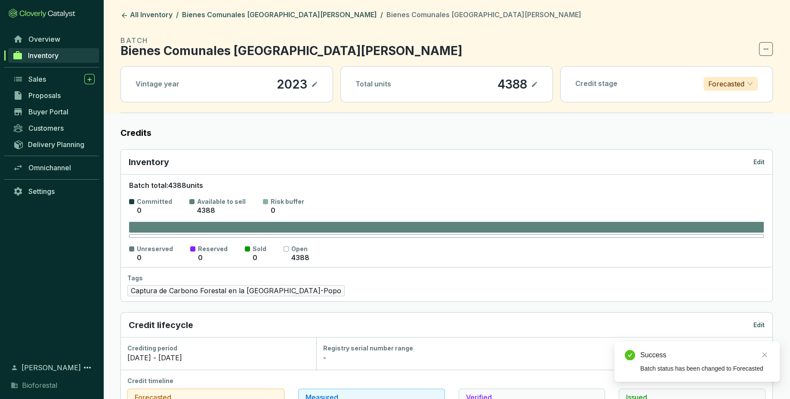
drag, startPoint x: 734, startPoint y: 97, endPoint x: 399, endPoint y: 103, distance: 335.2
click at [399, 103] on section "BATCH Bienes Comunales San Pedro Ecatzingo23 Vintage year 2023 Total units 4388…" at bounding box center [446, 74] width 652 height 78
click at [278, 17] on link "Bienes Comunales San Pedro Ecatzingo" at bounding box center [279, 15] width 198 height 10
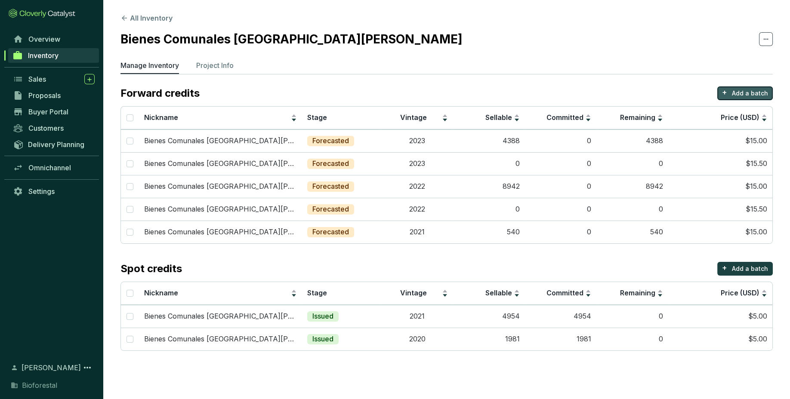
click at [762, 95] on p "Add a batch" at bounding box center [750, 93] width 36 height 9
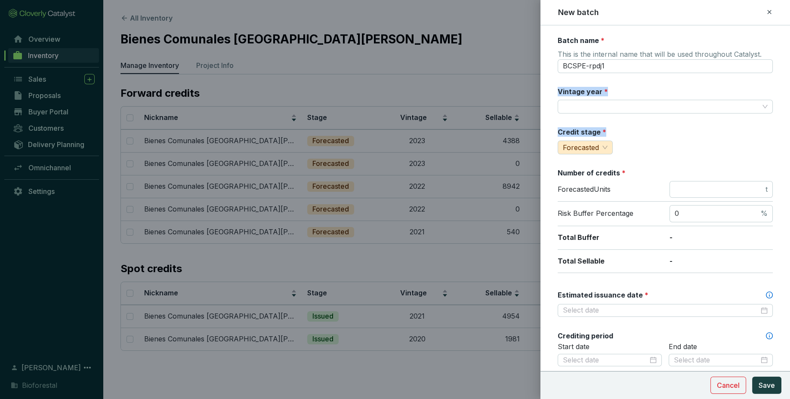
drag, startPoint x: 762, startPoint y: 95, endPoint x: 709, endPoint y: 144, distance: 72.4
click at [709, 144] on div "Batch name * This is the internal name that will be used throughout Catalyst. B…" at bounding box center [665, 340] width 215 height 608
click at [639, 69] on input "BCSPE-rpdj1" at bounding box center [665, 66] width 215 height 14
drag, startPoint x: 639, startPoint y: 69, endPoint x: 480, endPoint y: 63, distance: 159.3
click at [558, 63] on input "BCSPE-rpdj1" at bounding box center [665, 66] width 215 height 14
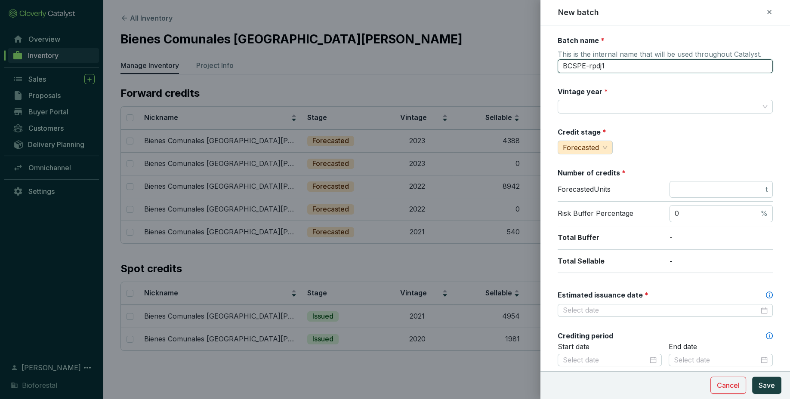
paste input "ienes Comunales San Pedro Ecatzingo"
type input "Bienes Comunales San Pedro Ecatzingo24"
click at [589, 105] on input "Vintage year *" at bounding box center [661, 106] width 196 height 13
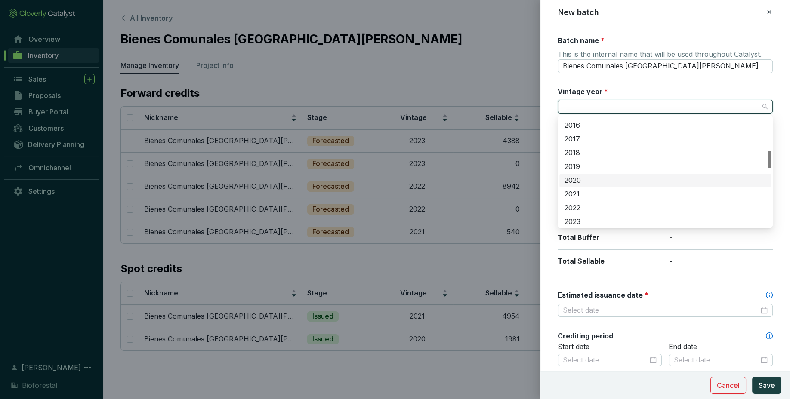
scroll to position [233, 0]
click at [597, 217] on div "2024" at bounding box center [664, 220] width 201 height 9
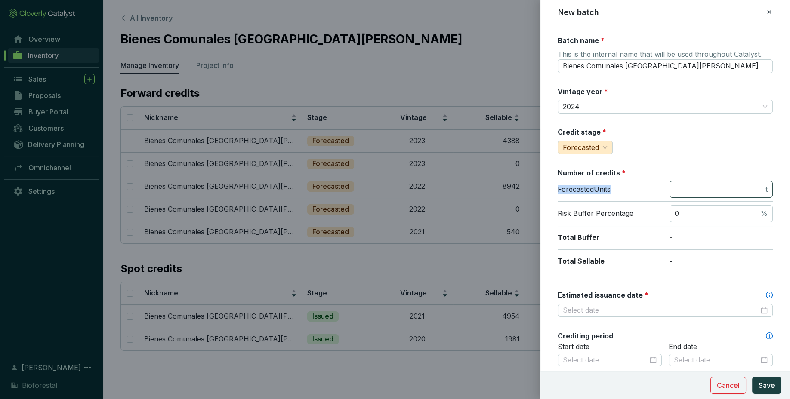
drag, startPoint x: 642, startPoint y: 161, endPoint x: 694, endPoint y: 187, distance: 58.1
click at [694, 187] on div "Batch name * This is the internal name that will be used throughout Catalyst. B…" at bounding box center [665, 340] width 215 height 608
click at [697, 182] on span "t" at bounding box center [720, 189] width 103 height 17
type input "0"
click at [660, 282] on div "Batch name * This is the internal name that will be used throughout Catalyst. B…" at bounding box center [665, 340] width 215 height 608
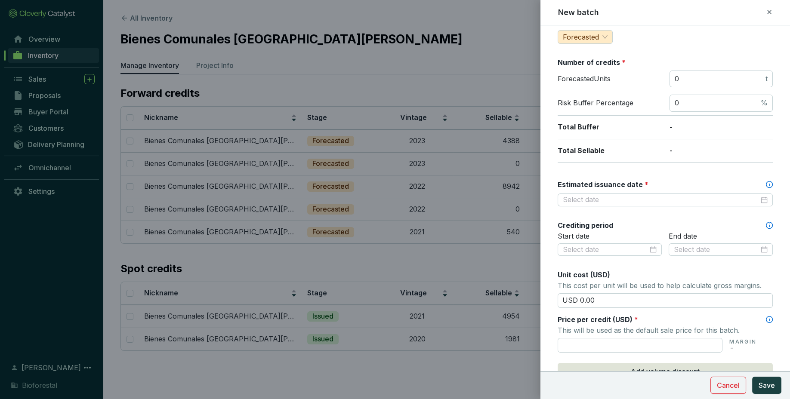
scroll to position [112, 0]
click at [665, 195] on input "Estimated issuance date *" at bounding box center [661, 198] width 196 height 9
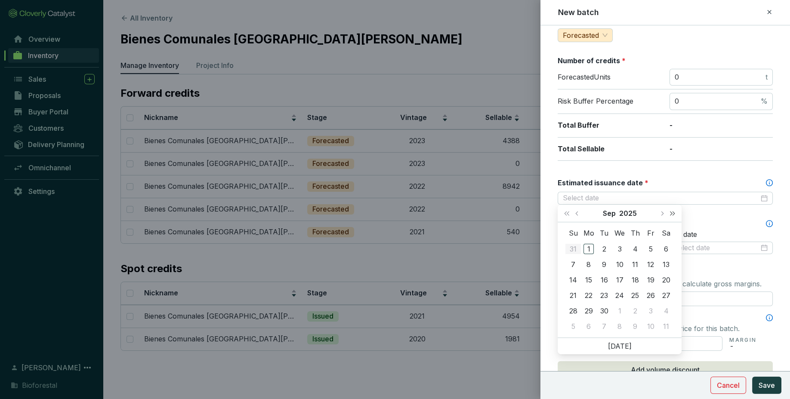
click at [673, 214] on span "Next year (Control + right)" at bounding box center [672, 213] width 4 height 4
click at [662, 211] on button "Next month (PageDown)" at bounding box center [661, 213] width 11 height 17
type input "2026-10-02"
click at [568, 215] on button "Last year (Control + left)" at bounding box center [566, 213] width 11 height 17
click at [662, 214] on span "Next month (PageDown)" at bounding box center [661, 213] width 4 height 4
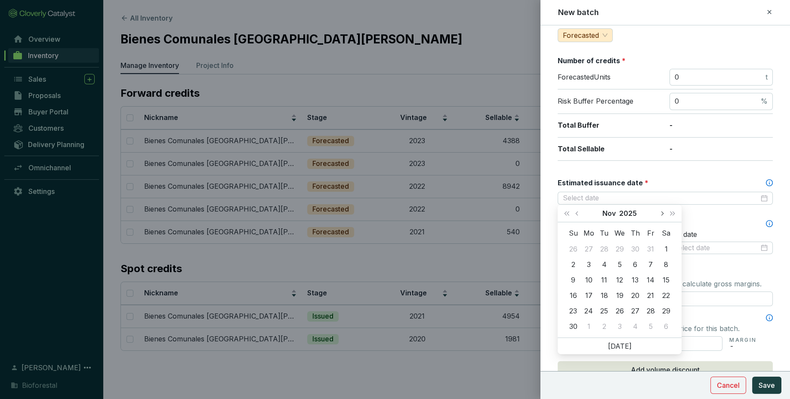
click at [662, 214] on span "Next month (PageDown)" at bounding box center [661, 213] width 4 height 4
type input "[DATE]"
click at [667, 297] on div "28" at bounding box center [666, 295] width 10 height 10
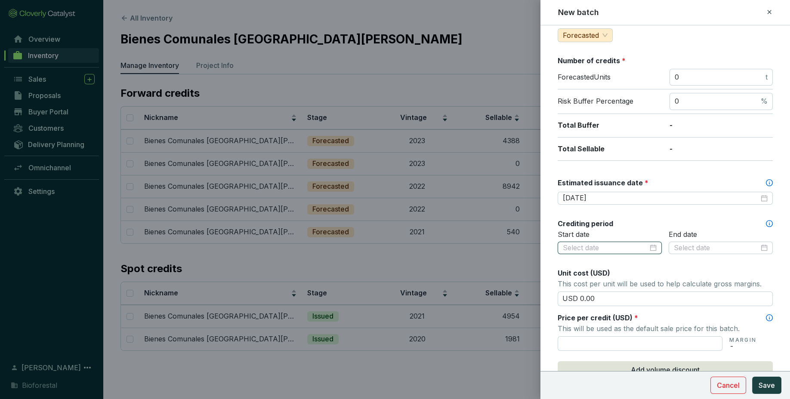
click at [645, 251] on input at bounding box center [605, 247] width 85 height 9
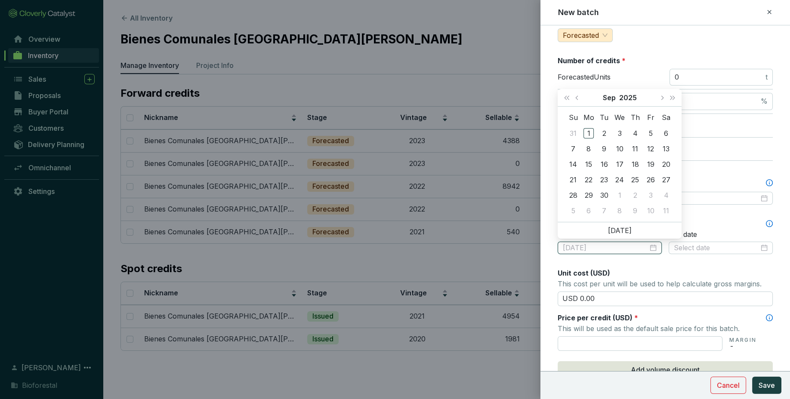
type input "[DATE]"
click at [573, 94] on button "Previous month (PageUp)" at bounding box center [577, 97] width 11 height 17
click at [568, 100] on button "Last year (Control + left)" at bounding box center [566, 97] width 11 height 17
click at [578, 99] on span "Previous month (PageUp)" at bounding box center [577, 98] width 4 height 4
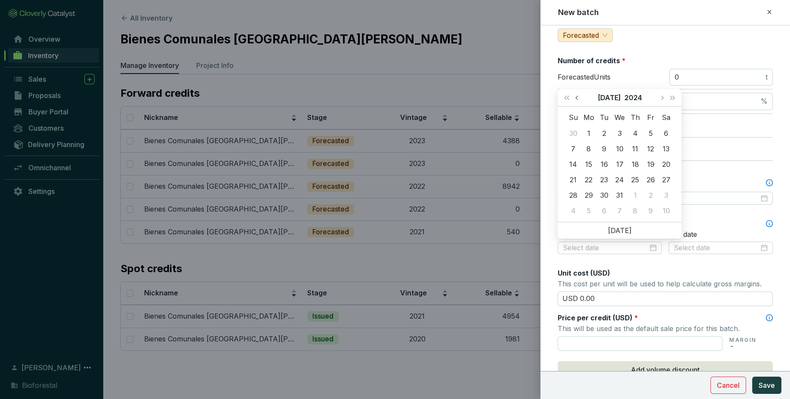
click at [578, 99] on span "Previous month (PageUp)" at bounding box center [577, 98] width 4 height 4
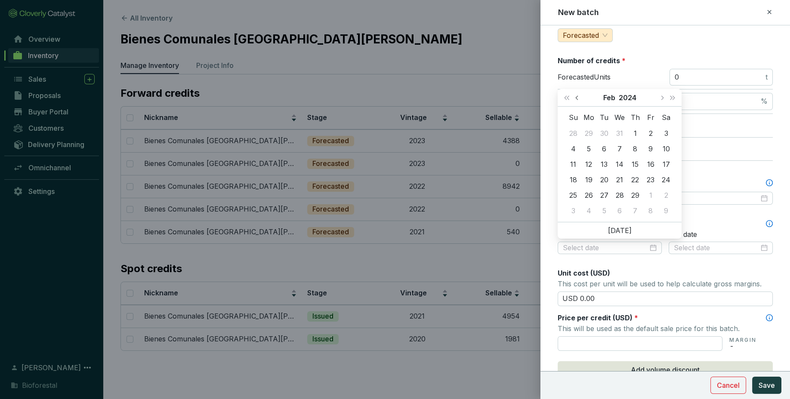
click at [578, 99] on span "Previous month (PageUp)" at bounding box center [577, 98] width 4 height 4
type input "[DATE]"
click at [587, 134] on div "1" at bounding box center [588, 133] width 10 height 10
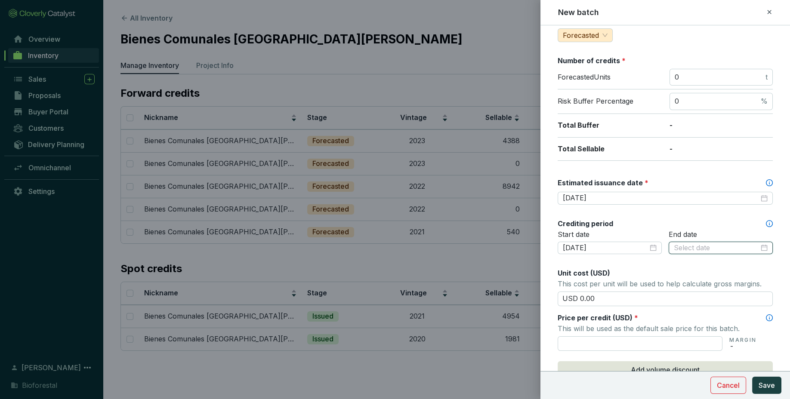
click at [711, 248] on input at bounding box center [716, 247] width 85 height 9
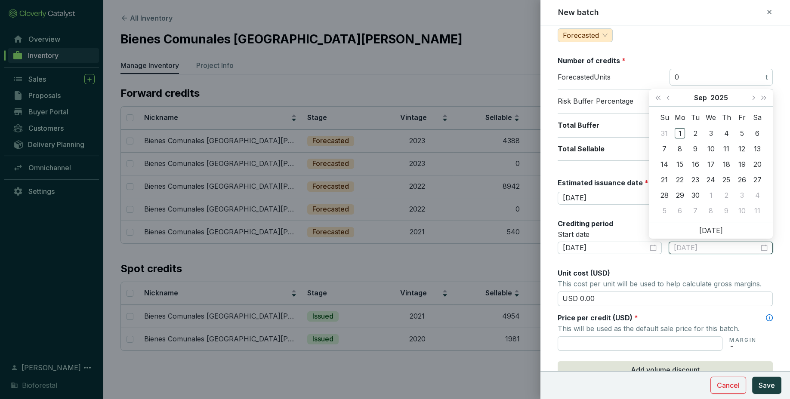
type input "[DATE]"
click at [667, 97] on span "Previous month (PageUp)" at bounding box center [668, 98] width 4 height 4
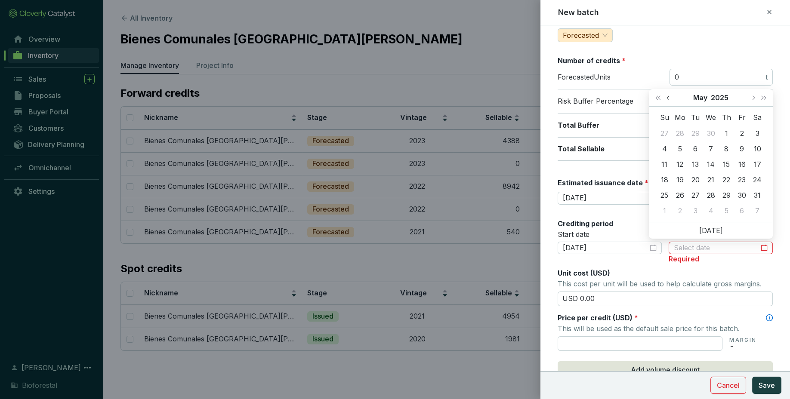
click at [667, 97] on span "Previous month (PageUp)" at bounding box center [668, 98] width 4 height 4
click at [663, 92] on button "Last year (Control + left)" at bounding box center [657, 97] width 11 height 17
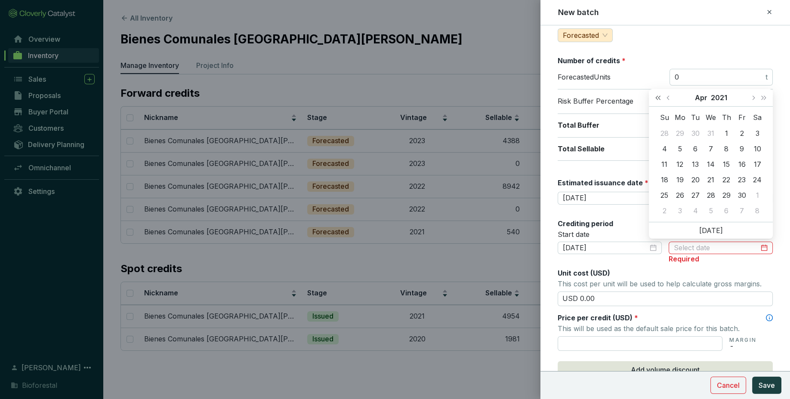
click at [663, 92] on button "Last year (Control + left)" at bounding box center [657, 97] width 11 height 17
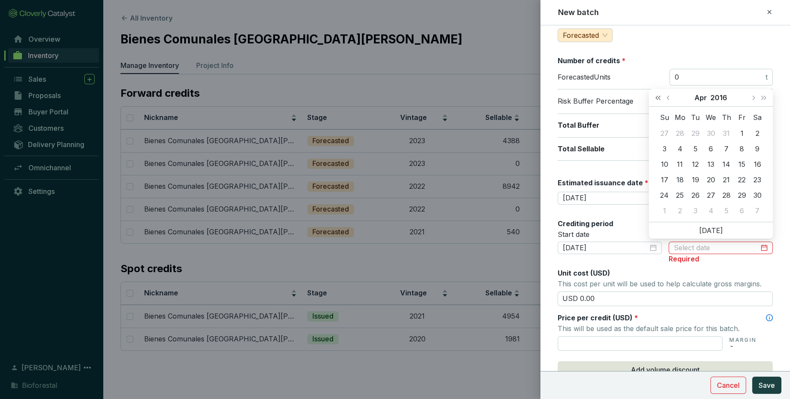
click at [663, 92] on button "Last year (Control + left)" at bounding box center [657, 97] width 11 height 17
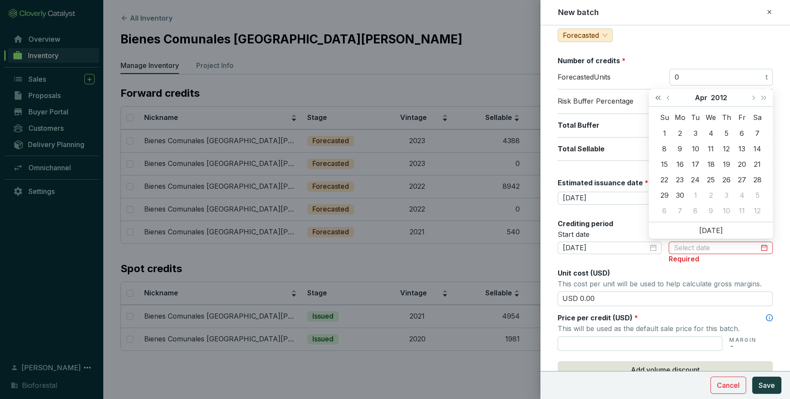
click at [663, 92] on button "Last year (Control + left)" at bounding box center [657, 97] width 11 height 17
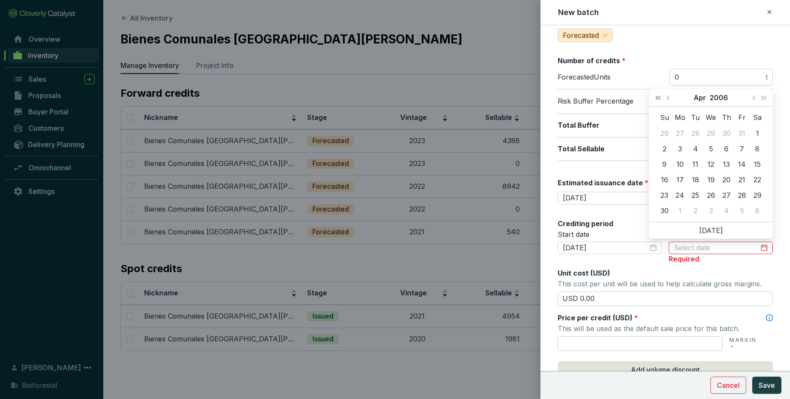
click at [663, 92] on button "Last year (Control + left)" at bounding box center [657, 97] width 11 height 17
click at [761, 98] on span "Next year (Control + right)" at bounding box center [763, 98] width 4 height 4
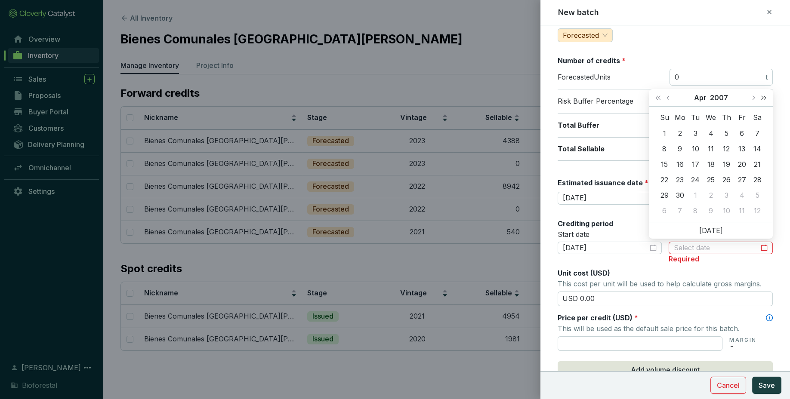
click at [761, 98] on span "Next year (Control + right)" at bounding box center [763, 98] width 4 height 4
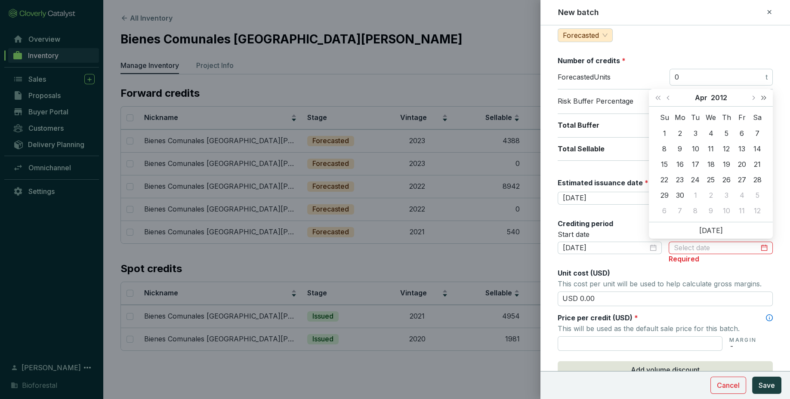
click at [761, 98] on span "Next year (Control + right)" at bounding box center [763, 98] width 4 height 4
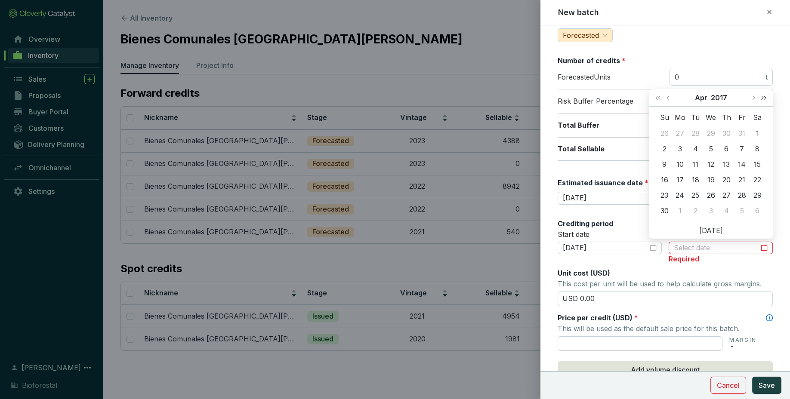
click at [761, 98] on span "Next year (Control + right)" at bounding box center [763, 98] width 4 height 4
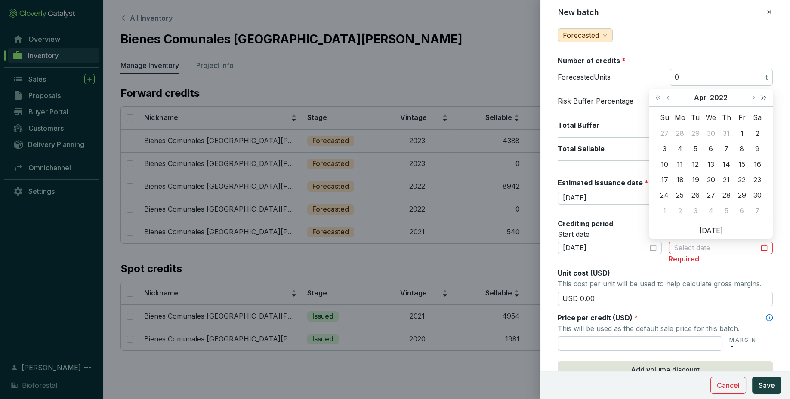
click at [761, 98] on span "Next year (Control + right)" at bounding box center [763, 98] width 4 height 4
click at [752, 98] on span "Next month (PageDown)" at bounding box center [753, 98] width 4 height 4
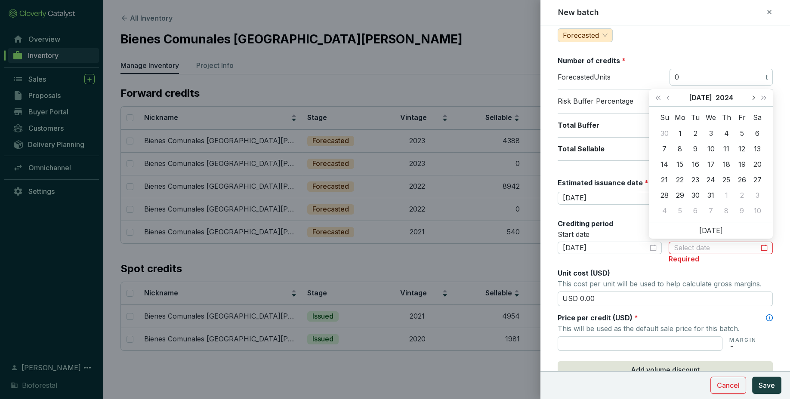
click at [752, 98] on span "Next month (PageDown)" at bounding box center [753, 98] width 4 height 4
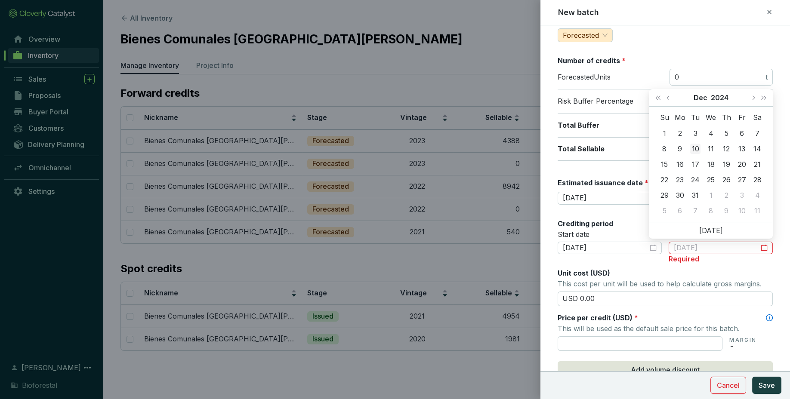
type input "[DATE]"
click at [698, 147] on div "10" at bounding box center [695, 149] width 10 height 10
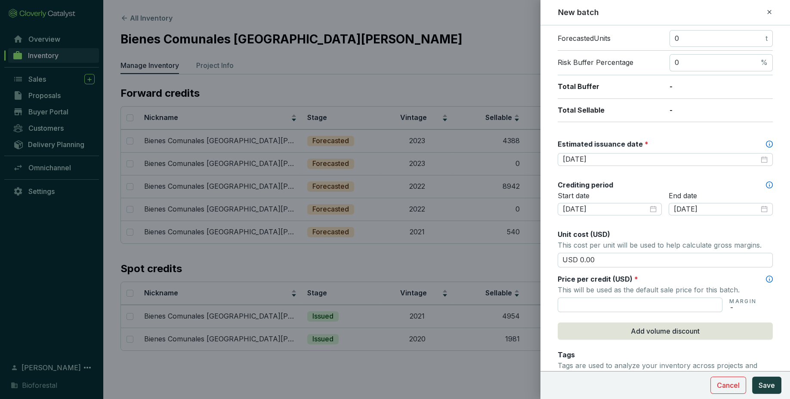
scroll to position [151, 0]
click at [677, 300] on input "text" at bounding box center [640, 304] width 165 height 15
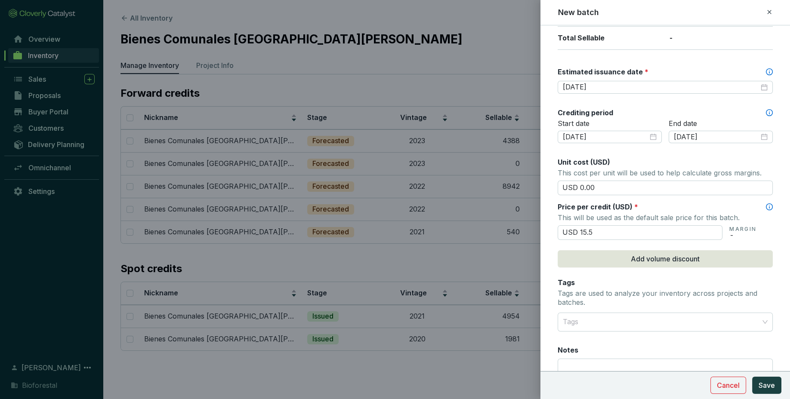
scroll to position [295, 0]
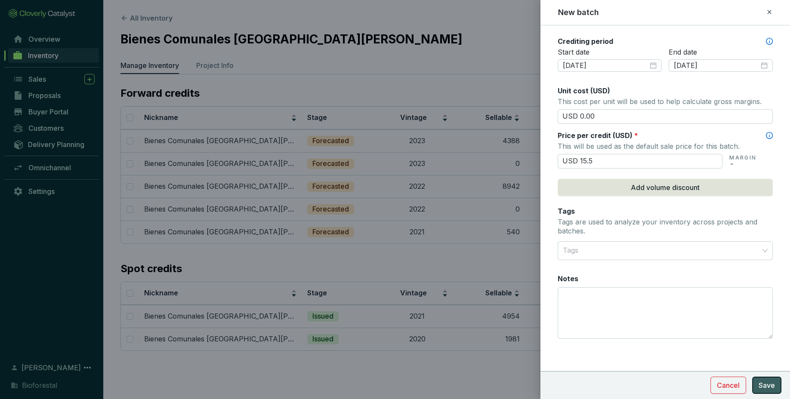
type input "USD 15.50"
click at [765, 384] on span "Save" at bounding box center [766, 385] width 16 height 10
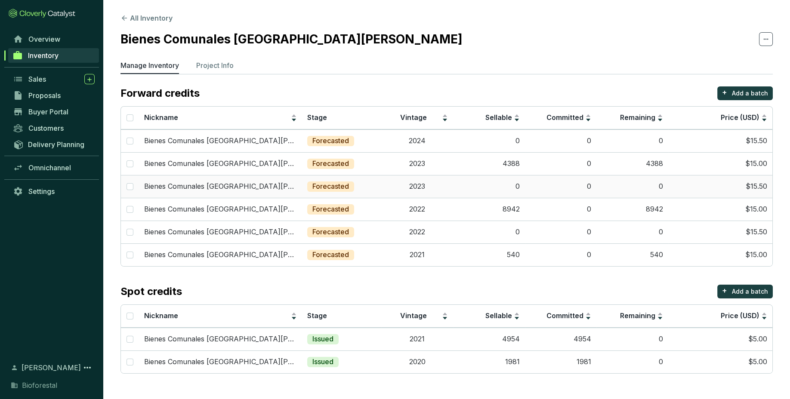
click at [505, 191] on td "0" at bounding box center [489, 186] width 72 height 23
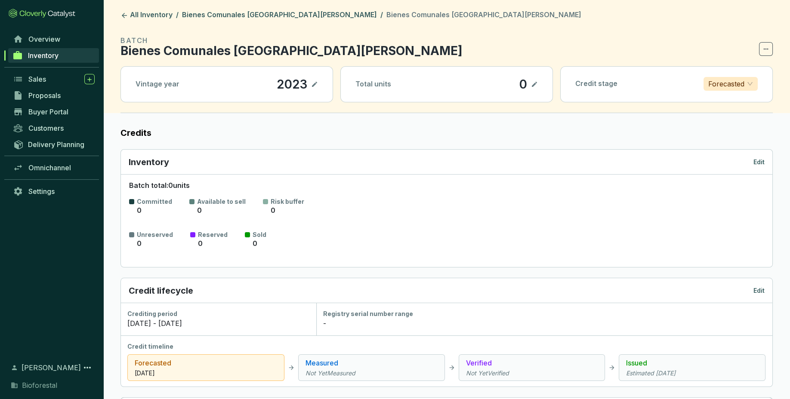
click at [533, 82] on icon at bounding box center [534, 84] width 7 height 10
click at [531, 83] on icon at bounding box center [534, 84] width 7 height 10
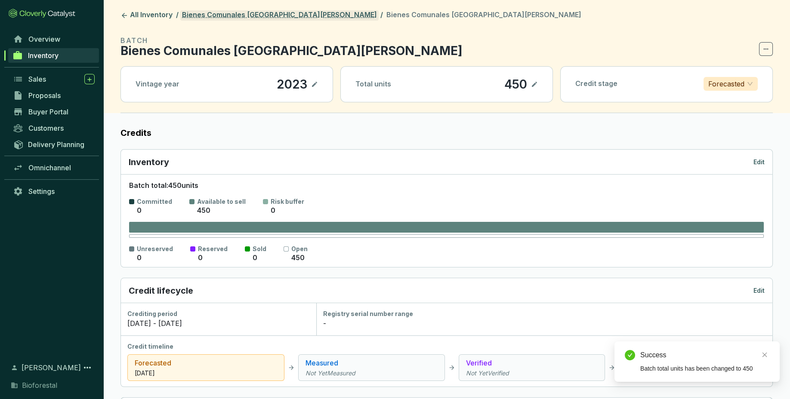
click at [239, 12] on link "Bienes Comunales San Pedro Ecatzingo" at bounding box center [279, 15] width 198 height 10
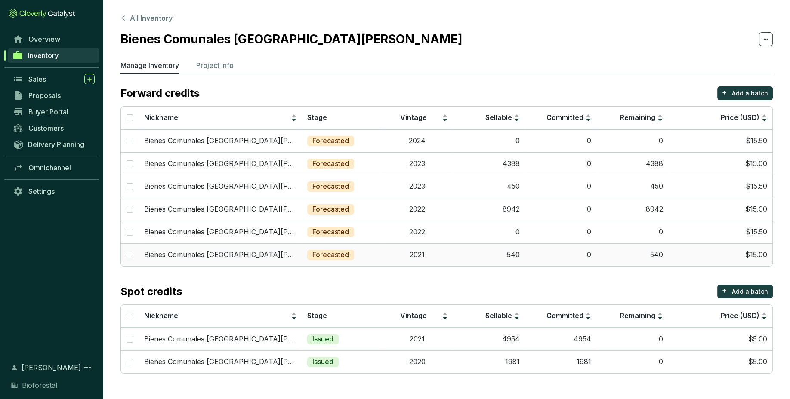
click at [518, 256] on td "540" at bounding box center [489, 254] width 72 height 23
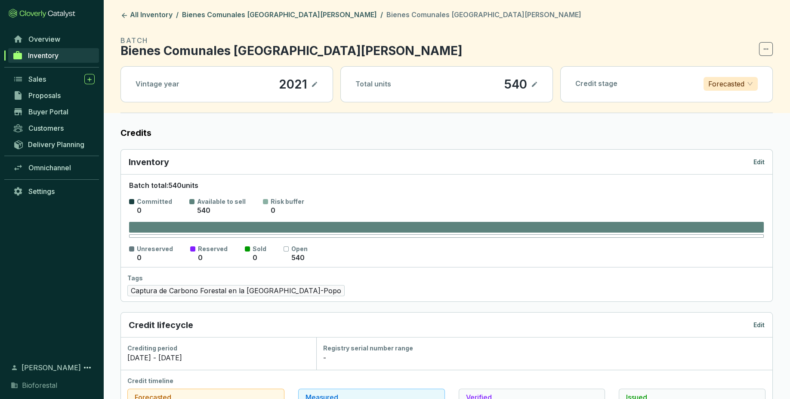
click at [535, 82] on icon at bounding box center [534, 84] width 7 height 10
click at [536, 85] on icon at bounding box center [534, 84] width 7 height 10
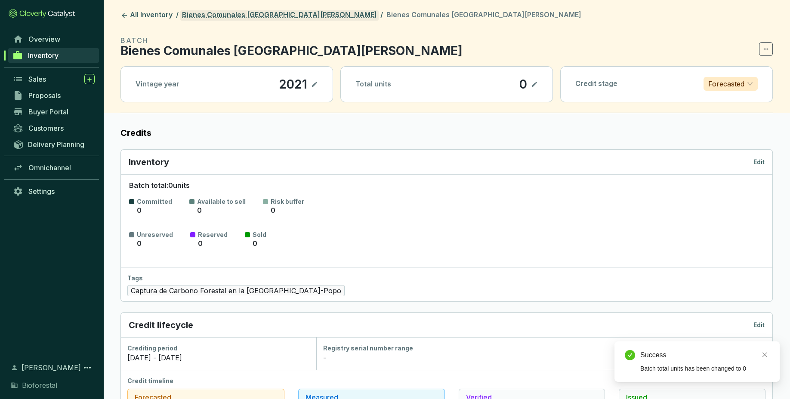
click at [197, 12] on link "Bienes Comunales San Pedro Ecatzingo" at bounding box center [279, 15] width 198 height 10
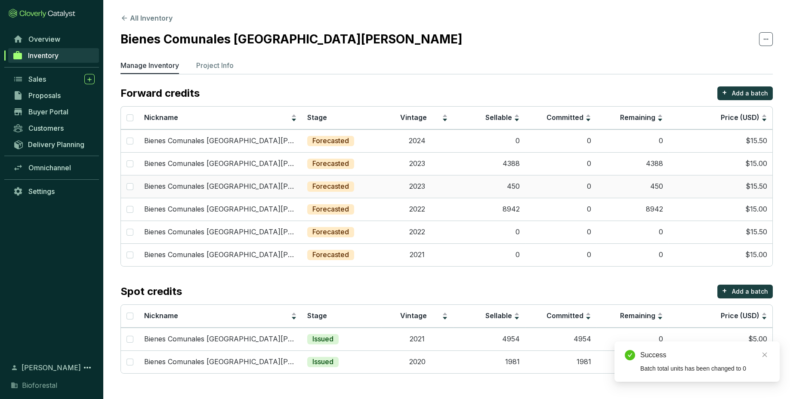
click at [518, 185] on td "450" at bounding box center [489, 186] width 72 height 23
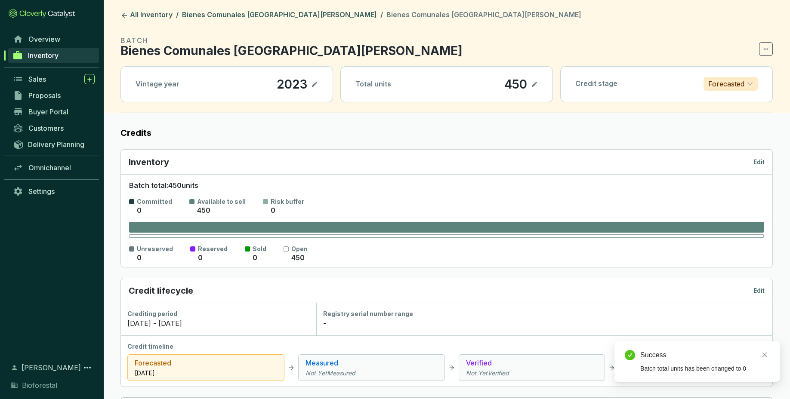
click at [535, 83] on icon at bounding box center [534, 84] width 5 height 5
click at [537, 85] on icon at bounding box center [534, 84] width 7 height 10
click at [300, 15] on link "Bienes Comunales San Pedro Ecatzingo" at bounding box center [279, 15] width 198 height 10
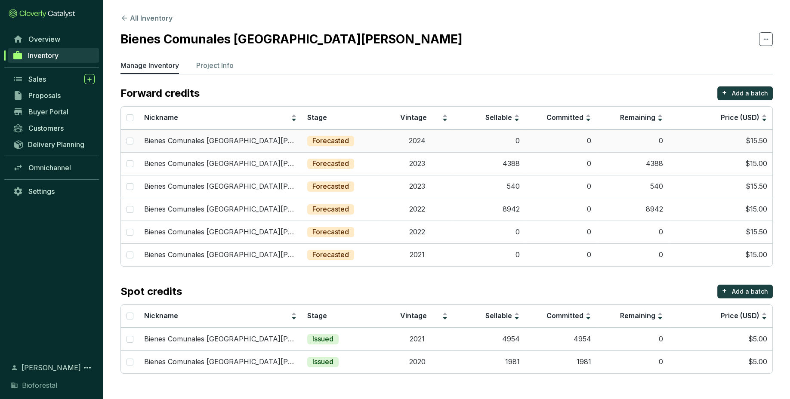
click at [525, 145] on td "0" at bounding box center [561, 140] width 72 height 23
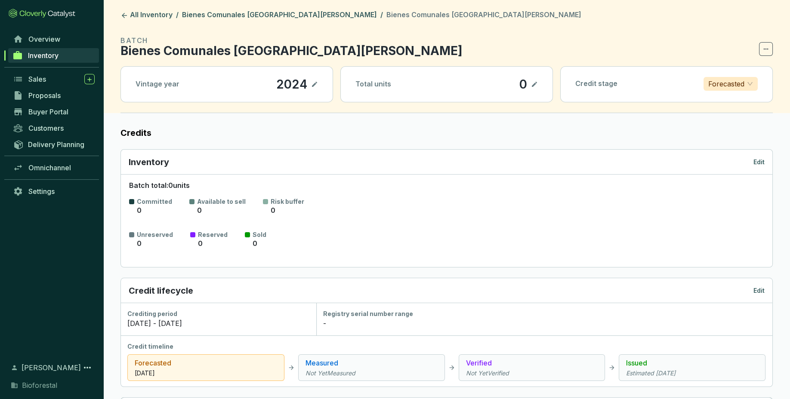
click at [537, 83] on icon at bounding box center [534, 84] width 7 height 10
click at [535, 86] on icon at bounding box center [534, 84] width 7 height 10
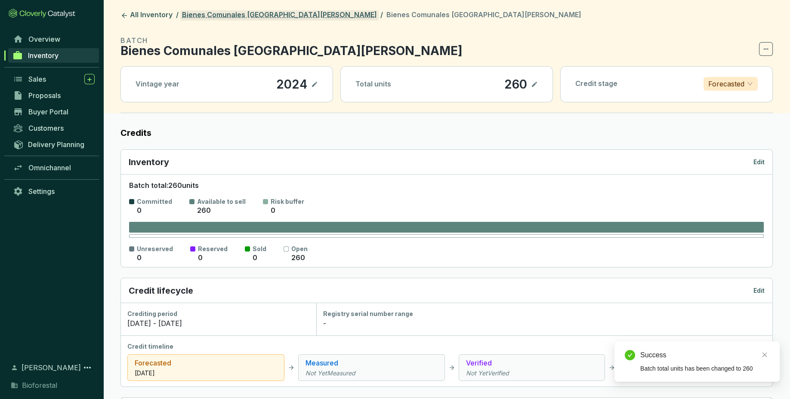
click at [291, 13] on link "Bienes Comunales San Pedro Ecatzingo" at bounding box center [279, 15] width 198 height 10
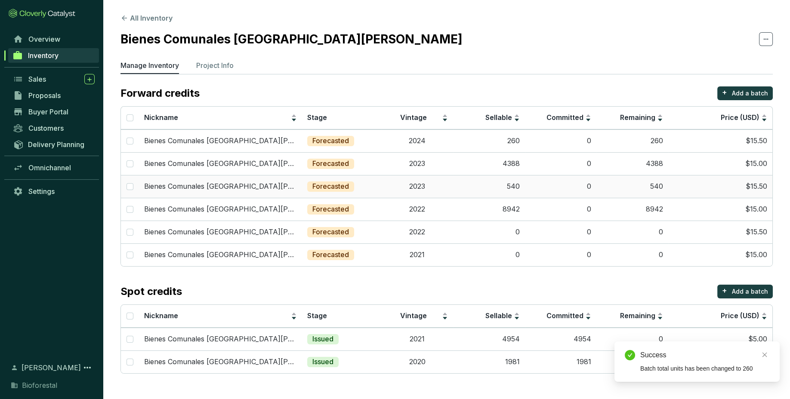
click at [514, 192] on td "540" at bounding box center [489, 186] width 72 height 23
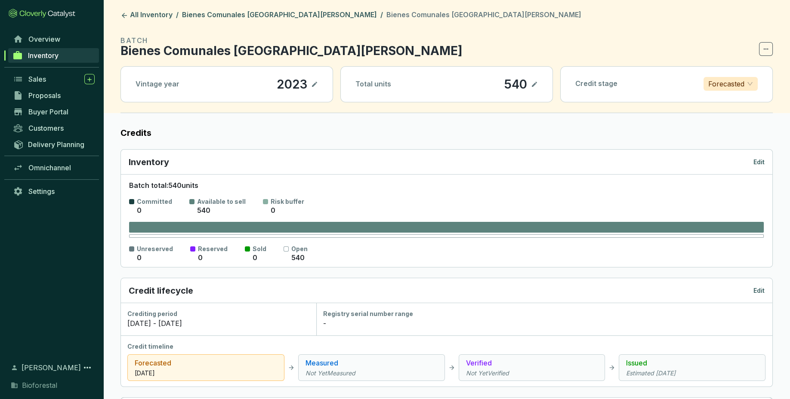
click at [525, 83] on p "540" at bounding box center [516, 84] width 24 height 15
click at [539, 85] on div "Total units 540" at bounding box center [447, 84] width 212 height 35
click at [529, 84] on section "540" at bounding box center [521, 84] width 34 height 15
click at [537, 84] on icon at bounding box center [534, 84] width 7 height 10
click at [536, 82] on icon at bounding box center [534, 84] width 7 height 10
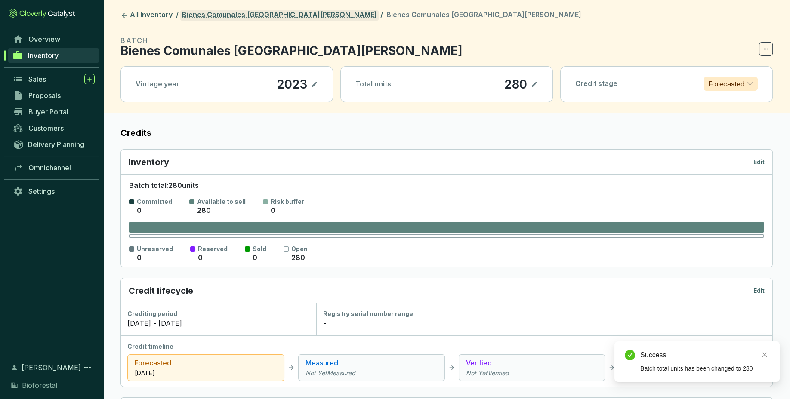
click at [299, 16] on link "Bienes Comunales San Pedro Ecatzingo" at bounding box center [279, 15] width 198 height 10
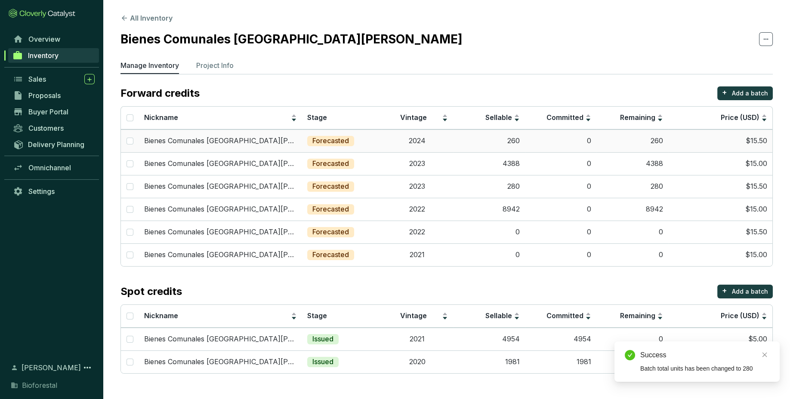
click at [505, 139] on td "260" at bounding box center [489, 140] width 72 height 23
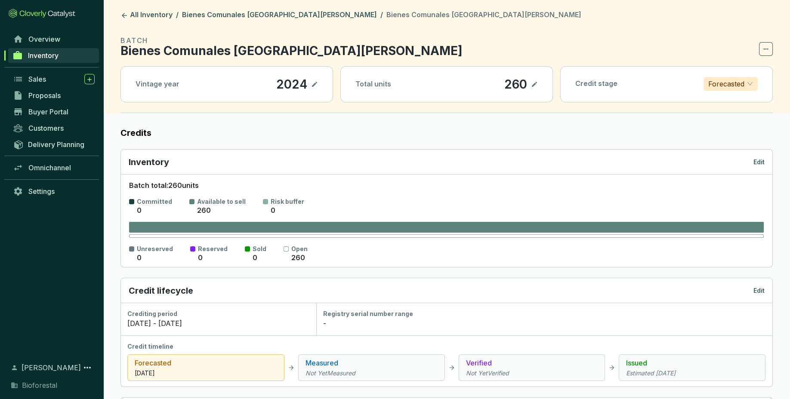
click at [757, 159] on p "Edit" at bounding box center [758, 162] width 11 height 9
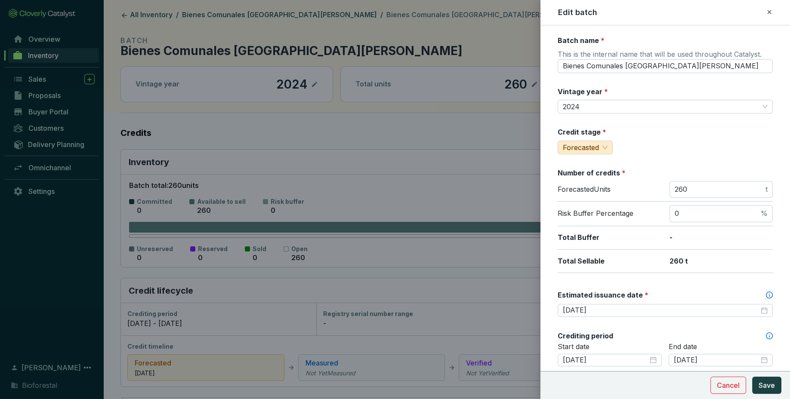
click at [770, 14] on icon at bounding box center [769, 12] width 7 height 10
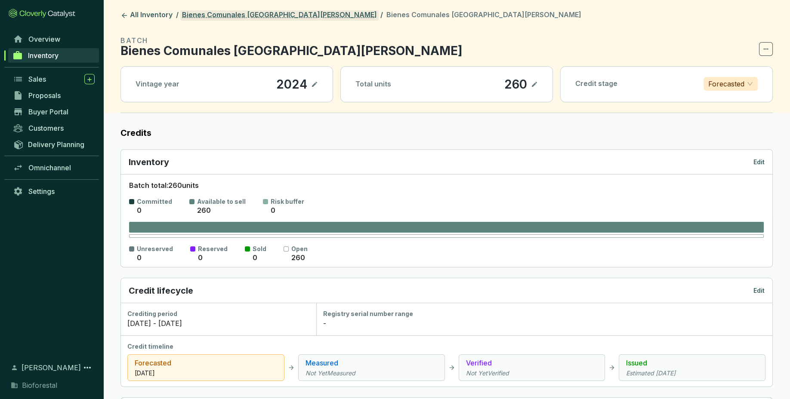
click at [285, 20] on link "Bienes Comunales San Pedro Ecatzingo" at bounding box center [279, 15] width 198 height 10
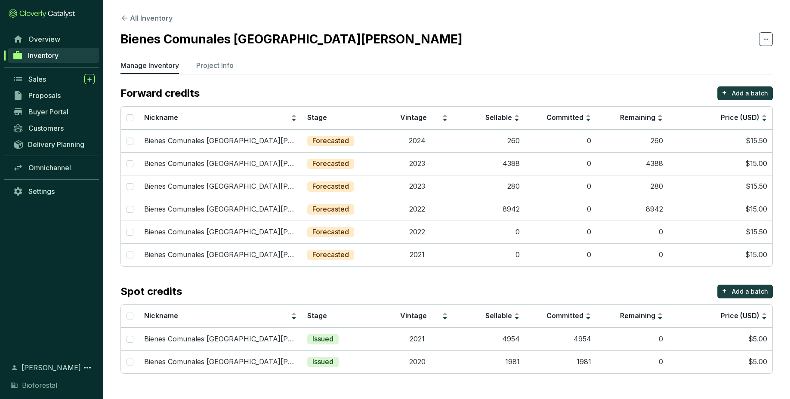
click at [487, 276] on section "Forward credits + Add a batch Nickname Stage Vintage Sellable Committed Remaini…" at bounding box center [446, 229] width 652 height 287
click at [150, 16] on button "All Inventory" at bounding box center [146, 18] width 52 height 10
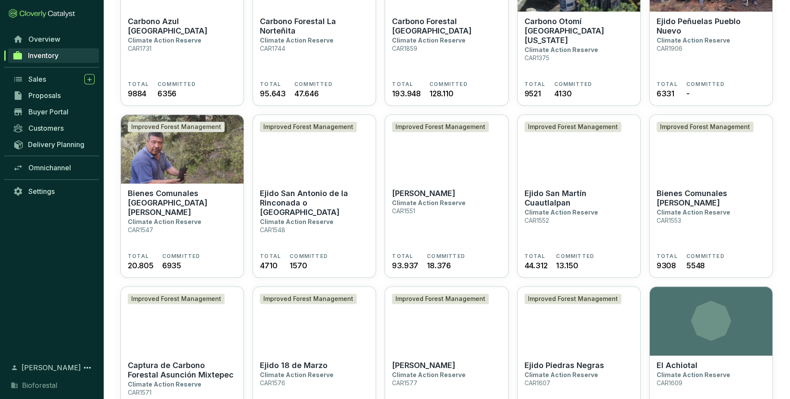
scroll to position [811, 0]
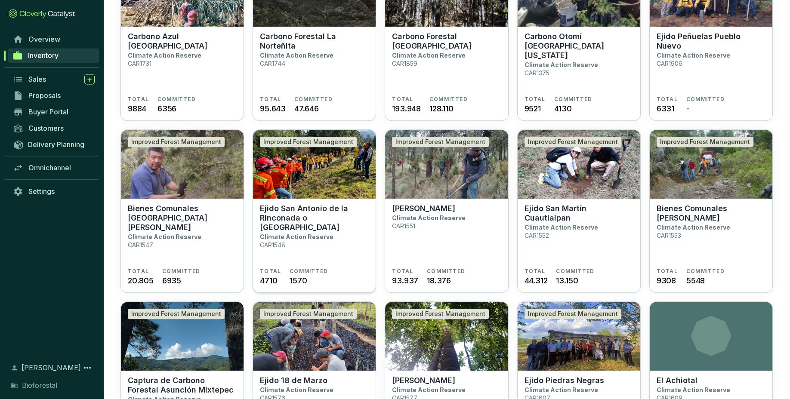
click at [313, 218] on p "Ejido San Antonio de la Rinconada o [GEOGRAPHIC_DATA]" at bounding box center [314, 218] width 109 height 28
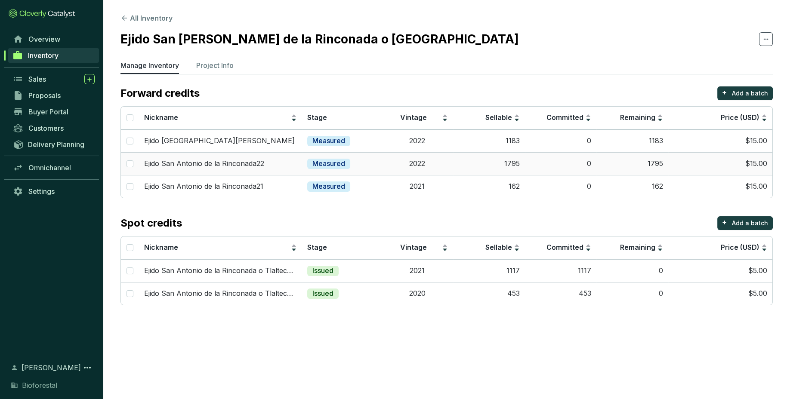
click at [504, 163] on td "1795" at bounding box center [489, 163] width 72 height 23
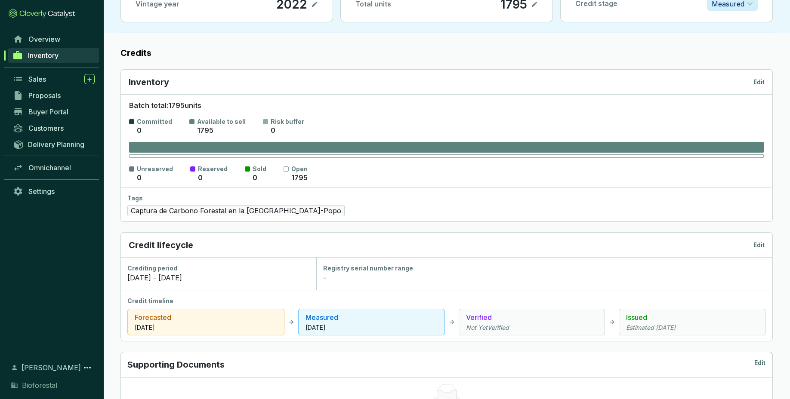
scroll to position [79, 0]
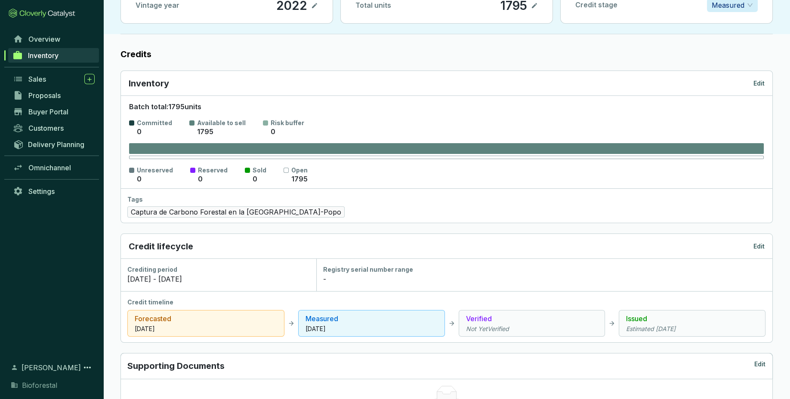
click at [755, 85] on p "Edit" at bounding box center [758, 83] width 11 height 9
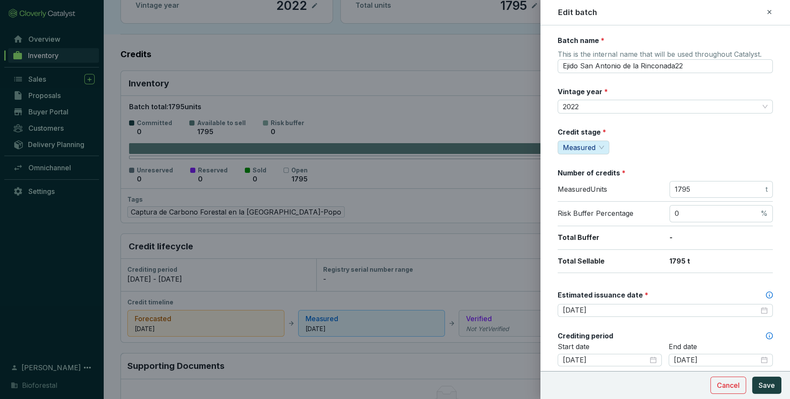
click at [768, 10] on icon at bounding box center [769, 12] width 7 height 10
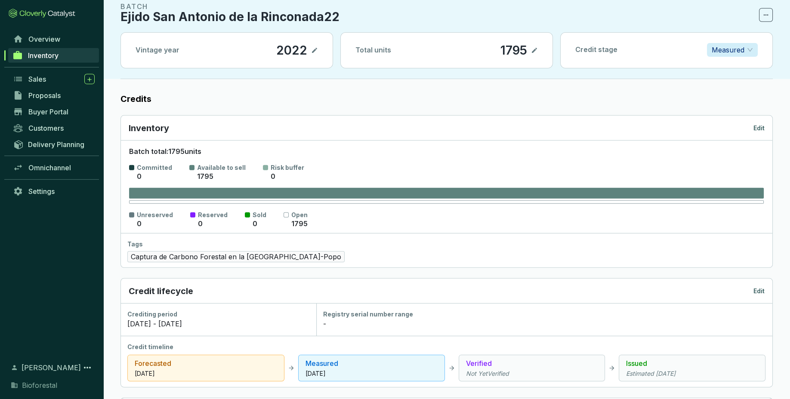
scroll to position [0, 0]
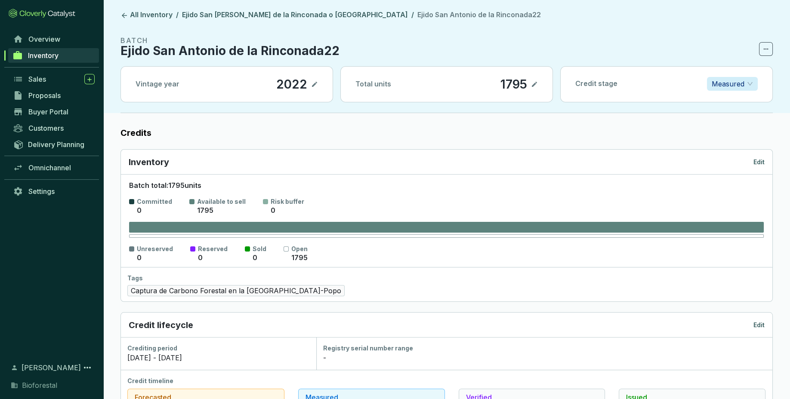
click at [763, 162] on p "Edit" at bounding box center [758, 162] width 11 height 9
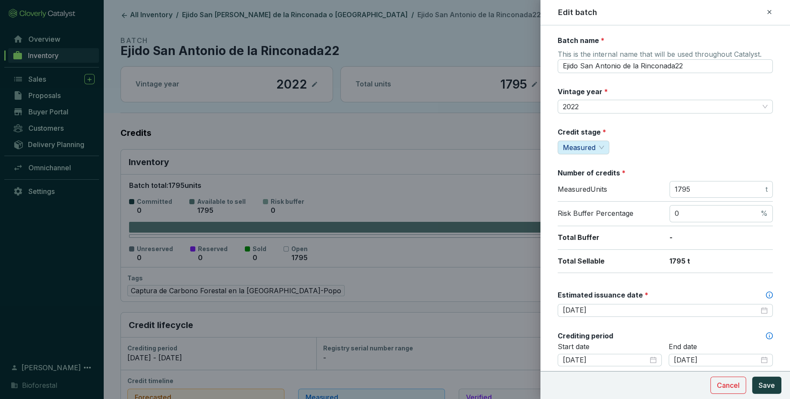
click at [768, 13] on icon at bounding box center [769, 12] width 4 height 4
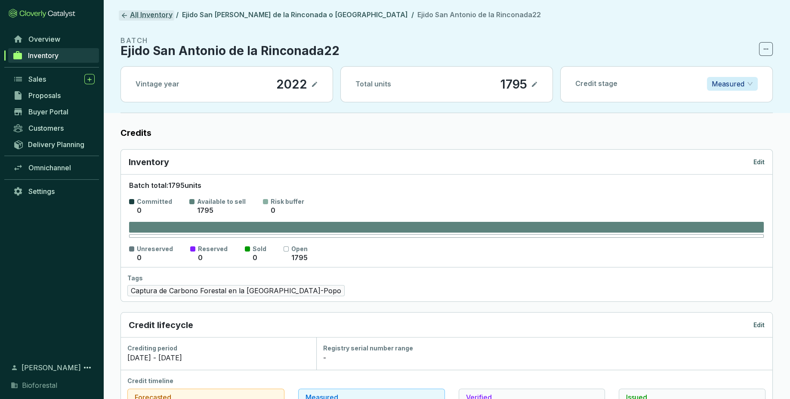
click at [151, 16] on link "All Inventory" at bounding box center [146, 15] width 55 height 10
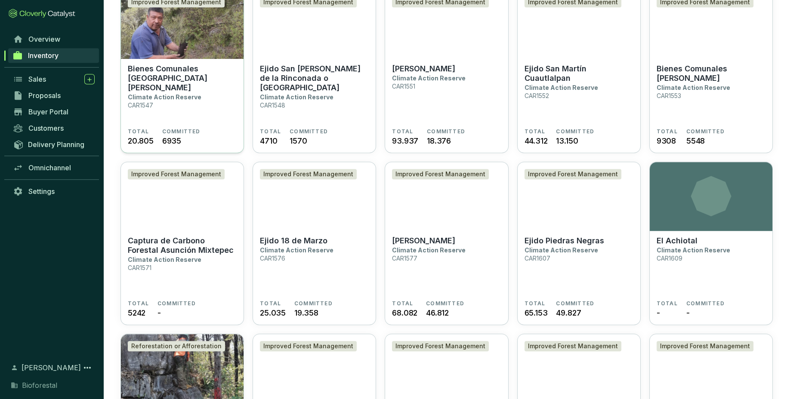
scroll to position [951, 0]
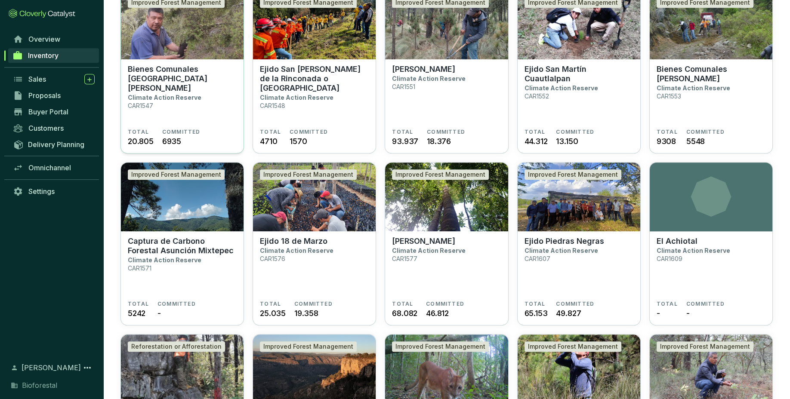
click at [178, 94] on p "Climate Action Reserve" at bounding box center [165, 97] width 74 height 7
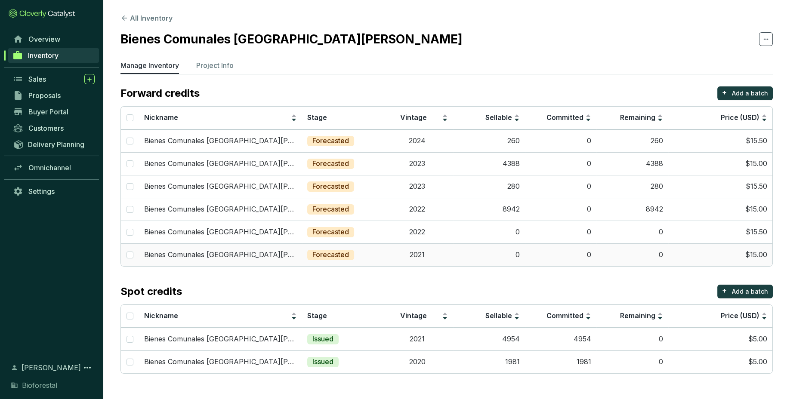
click at [544, 258] on td "0" at bounding box center [561, 254] width 72 height 23
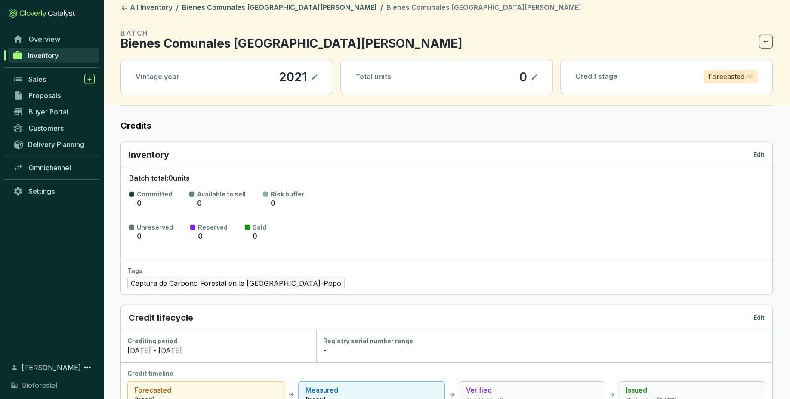
scroll to position [7, 0]
click at [760, 152] on p "Edit" at bounding box center [758, 155] width 11 height 9
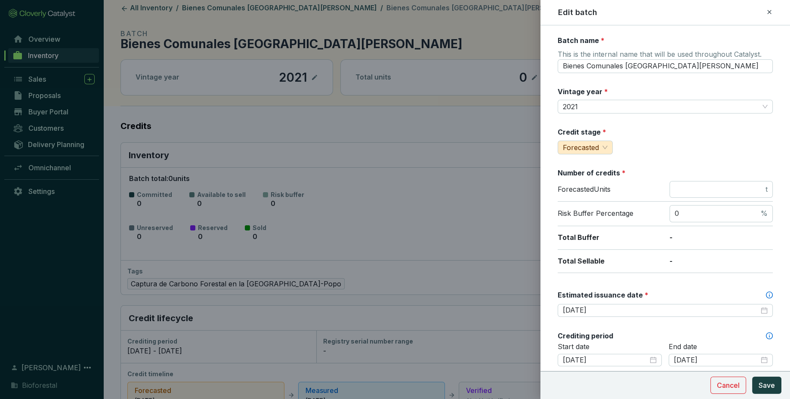
click at [770, 11] on icon at bounding box center [769, 12] width 7 height 10
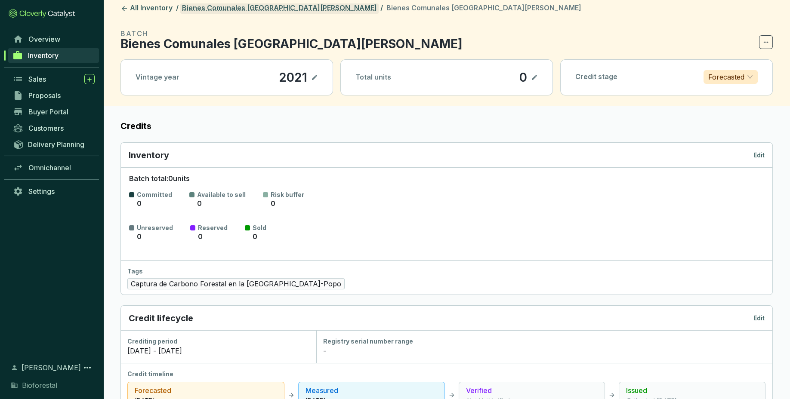
click at [298, 9] on link "Bienes Comunales [GEOGRAPHIC_DATA][PERSON_NAME]" at bounding box center [279, 8] width 198 height 10
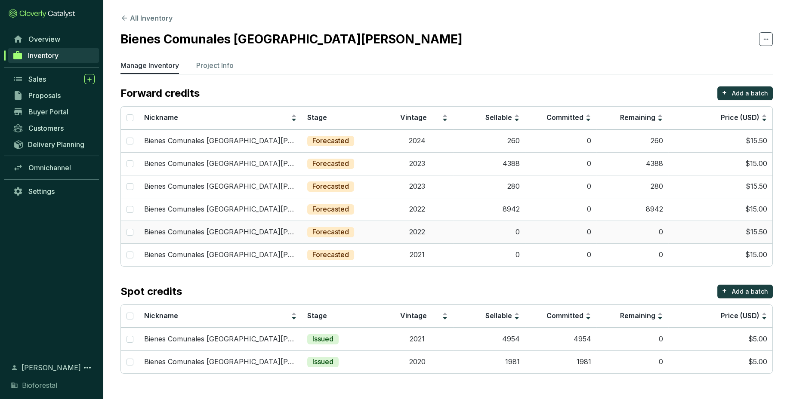
click at [423, 233] on td "2022" at bounding box center [418, 232] width 72 height 23
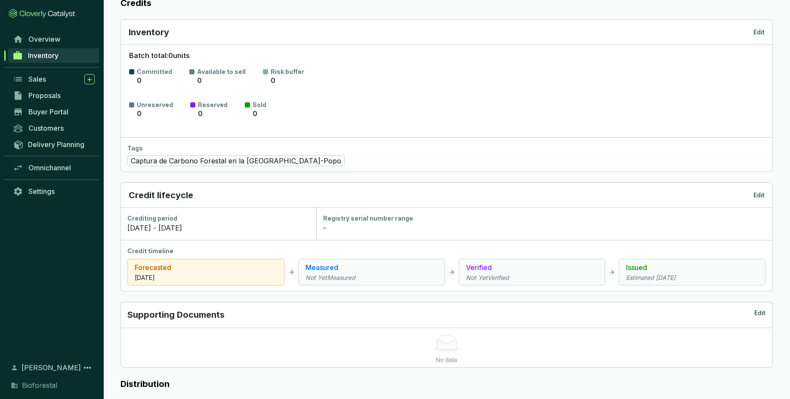
scroll to position [132, 0]
click at [757, 32] on p "Edit" at bounding box center [758, 30] width 11 height 9
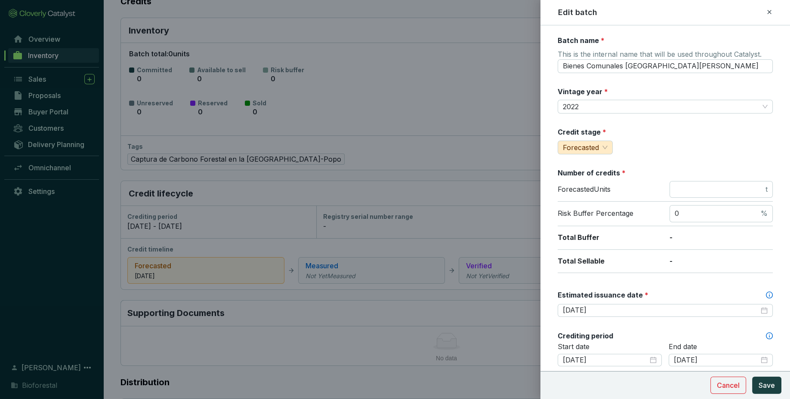
click at [768, 9] on icon at bounding box center [769, 12] width 7 height 10
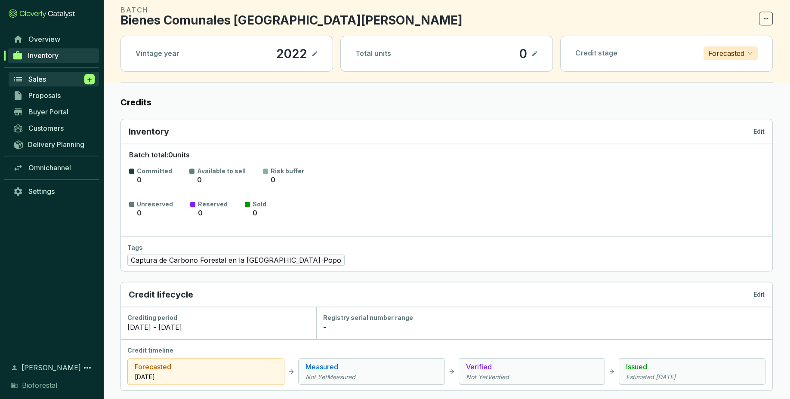
scroll to position [0, 0]
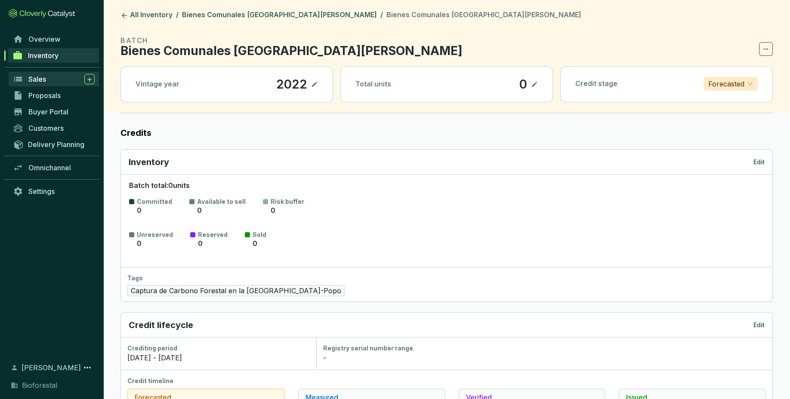
click at [57, 83] on div "Sales" at bounding box center [61, 79] width 66 height 10
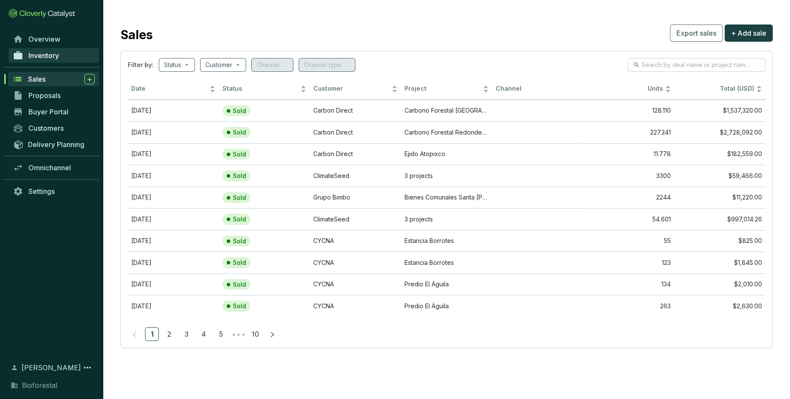
click at [60, 52] on link "Inventory" at bounding box center [54, 55] width 90 height 15
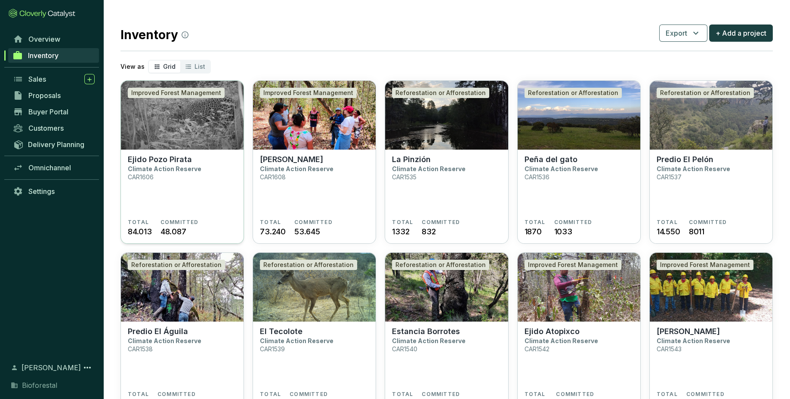
click at [212, 227] on section "TOTAL 84.013 COMMITTED 48.087" at bounding box center [182, 228] width 109 height 18
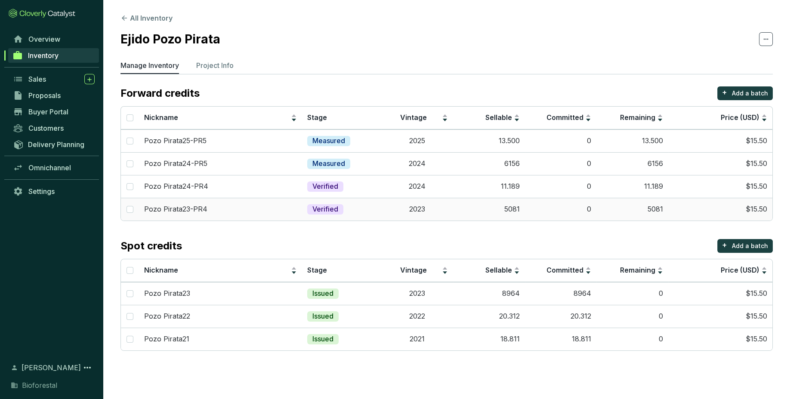
click at [469, 209] on td "5081" at bounding box center [489, 209] width 72 height 23
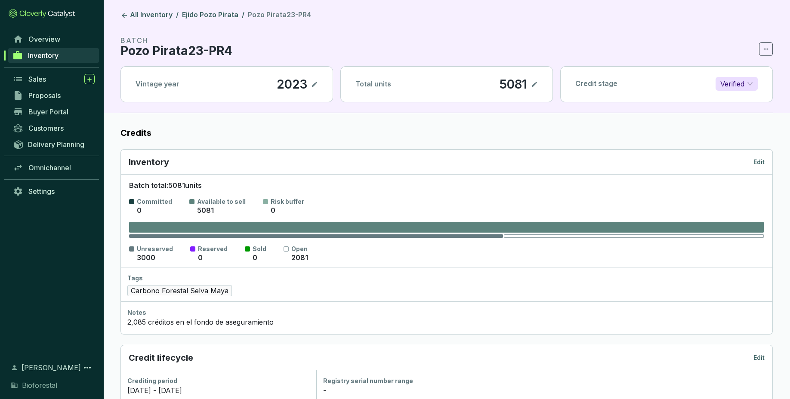
click at [761, 160] on p "Edit" at bounding box center [758, 162] width 11 height 9
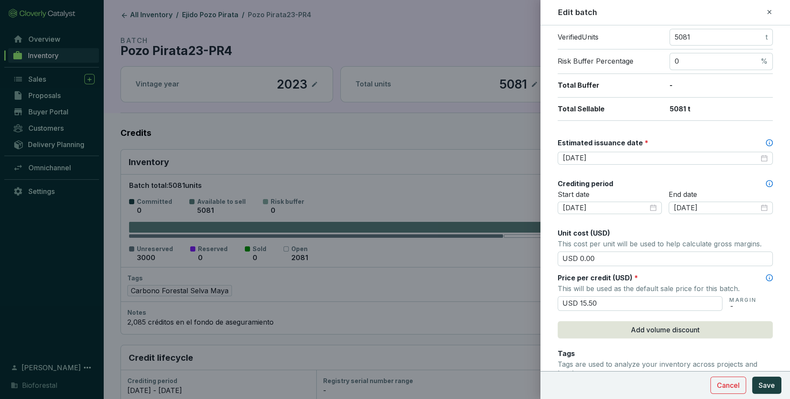
scroll to position [152, 0]
click at [149, 43] on div at bounding box center [395, 199] width 790 height 399
click at [119, 9] on div at bounding box center [395, 199] width 790 height 399
click at [771, 10] on icon at bounding box center [769, 12] width 7 height 10
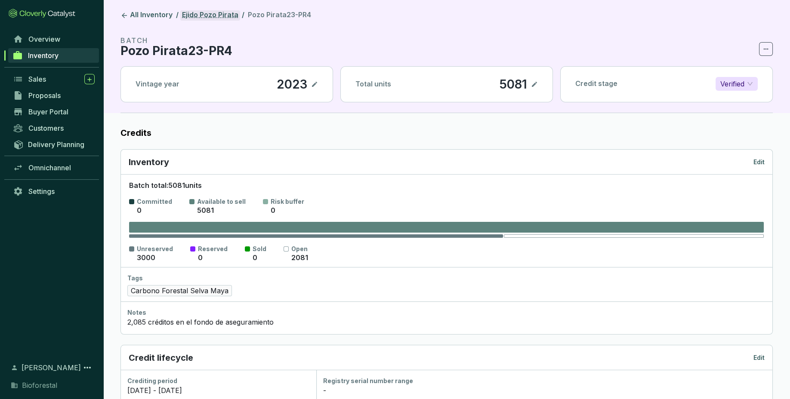
click at [200, 16] on link "Ejido Pozo Pirata" at bounding box center [210, 15] width 60 height 10
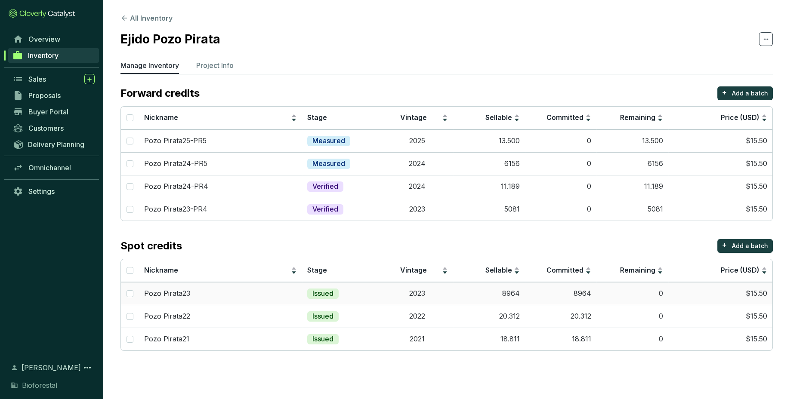
click at [431, 289] on td "2023" at bounding box center [418, 293] width 72 height 23
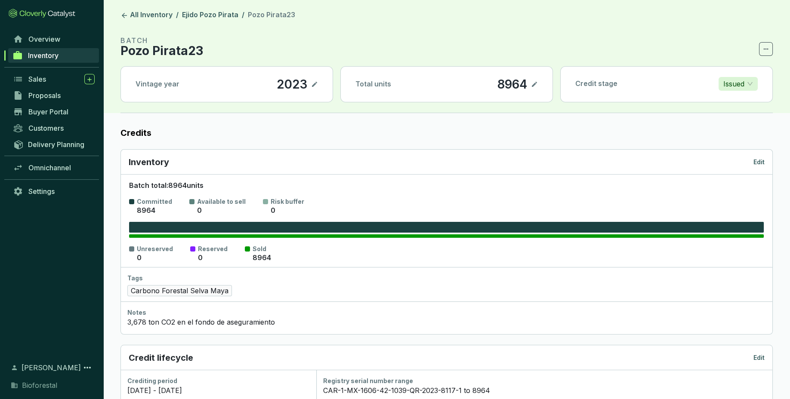
click at [756, 163] on p "Edit" at bounding box center [758, 162] width 11 height 9
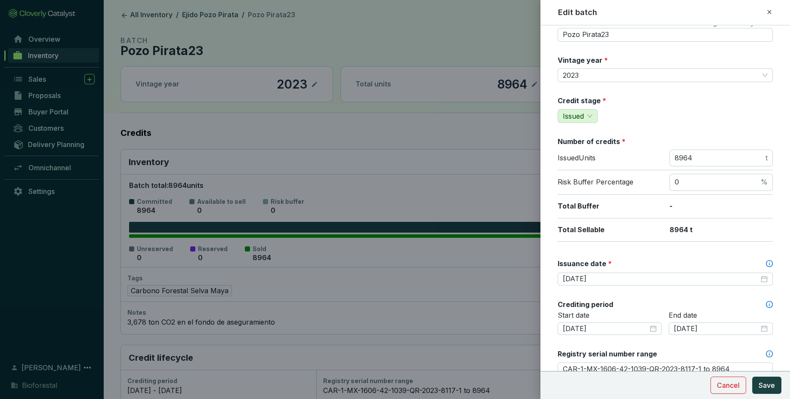
scroll to position [51, 0]
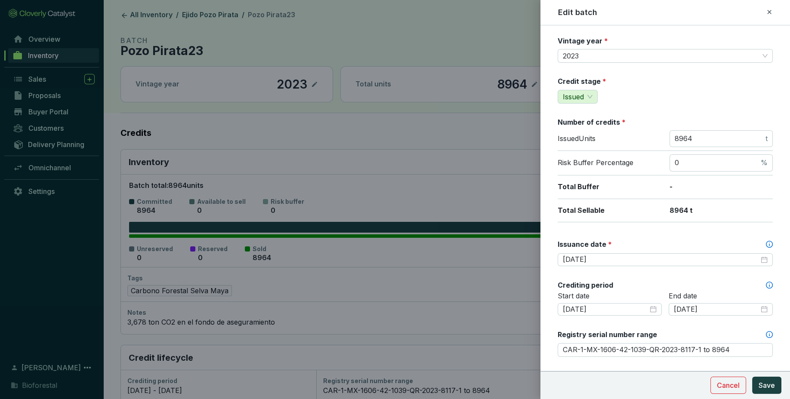
click at [768, 13] on icon at bounding box center [769, 12] width 4 height 4
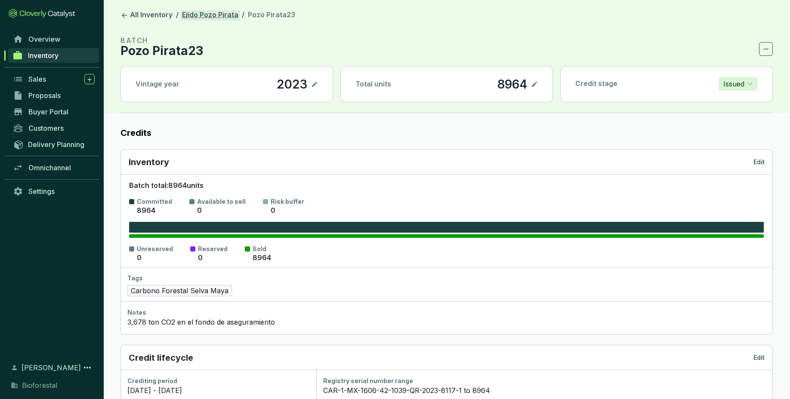
click at [209, 17] on link "Ejido Pozo Pirata" at bounding box center [210, 15] width 60 height 10
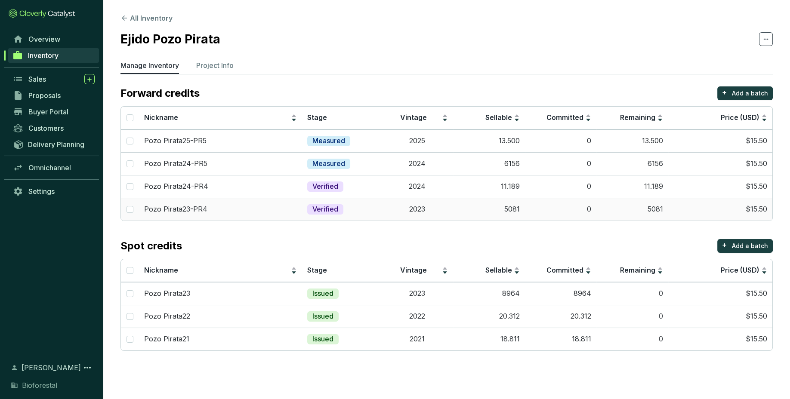
click at [300, 217] on td "Pozo Pirata23-PR4" at bounding box center [220, 209] width 163 height 23
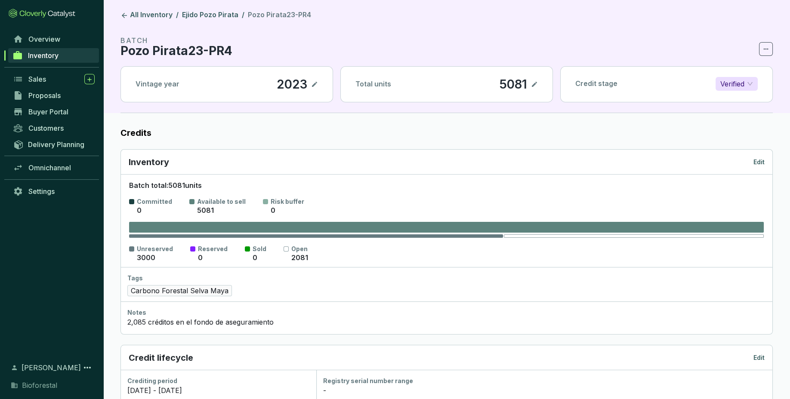
click at [761, 163] on p "Edit" at bounding box center [758, 162] width 11 height 9
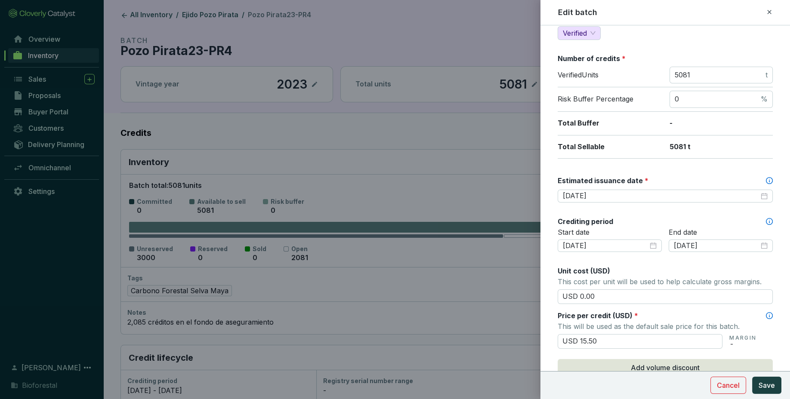
scroll to position [118, 0]
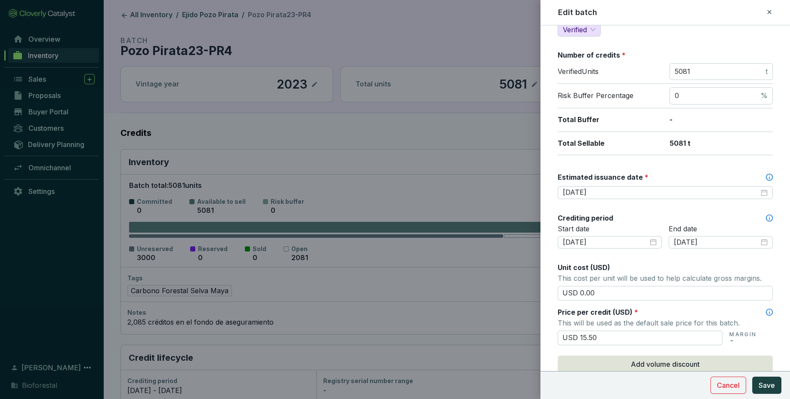
click at [770, 15] on icon at bounding box center [769, 12] width 7 height 10
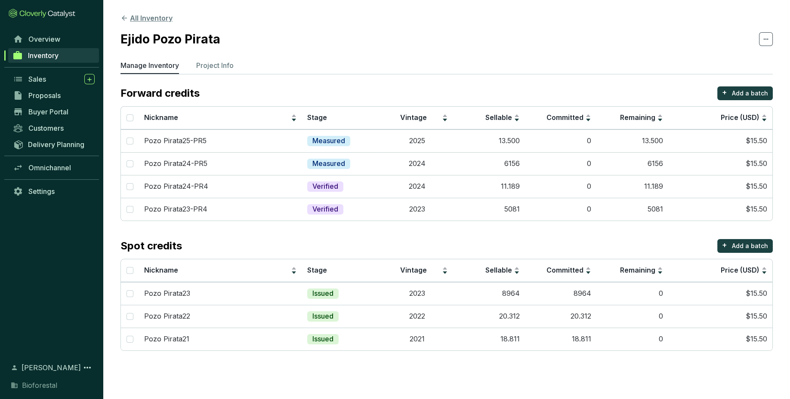
click at [148, 18] on button "All Inventory" at bounding box center [146, 18] width 52 height 10
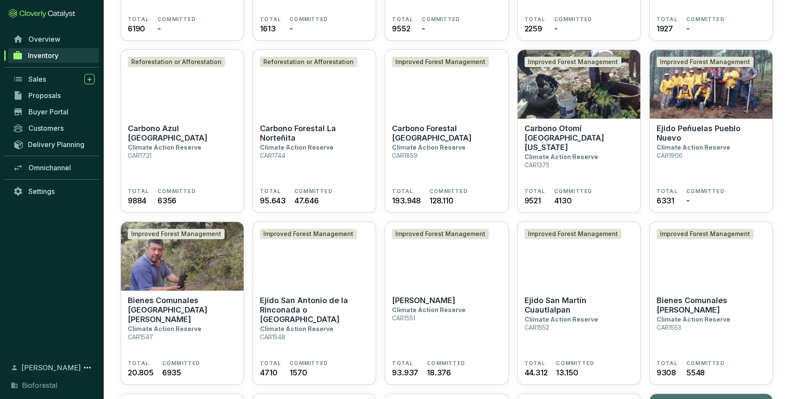
scroll to position [719, 0]
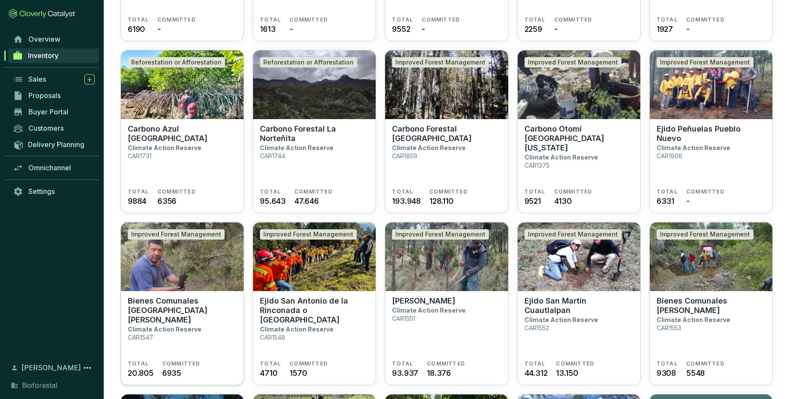
click at [195, 295] on section "Bienes Comunales San Pedro Ecatzingo Climate Action Reserve CAR1547 TOTAL 20.80…" at bounding box center [182, 338] width 123 height 95
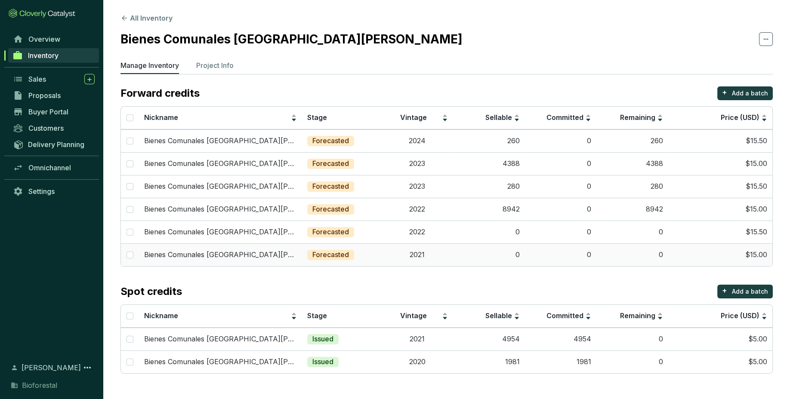
click at [478, 263] on td "0" at bounding box center [489, 254] width 72 height 23
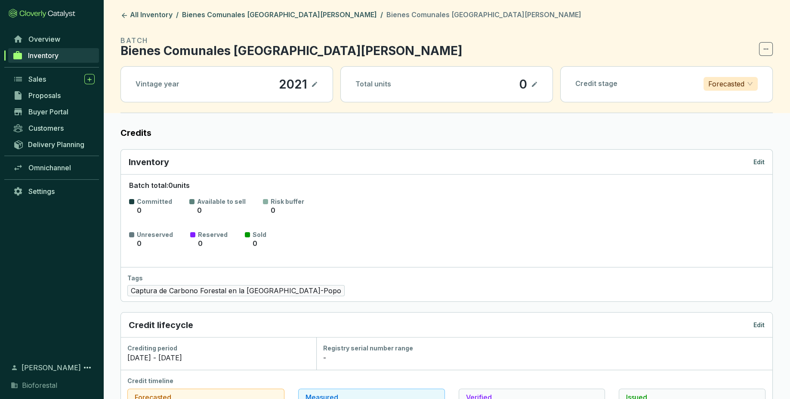
click at [761, 163] on p "Edit" at bounding box center [758, 162] width 11 height 9
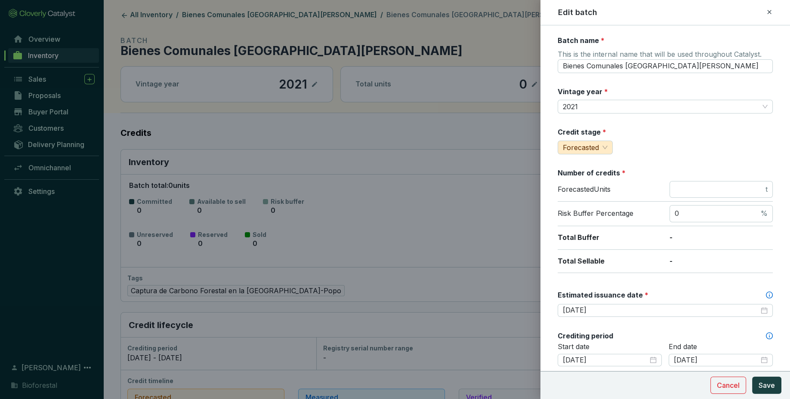
click at [770, 13] on icon at bounding box center [769, 12] width 4 height 4
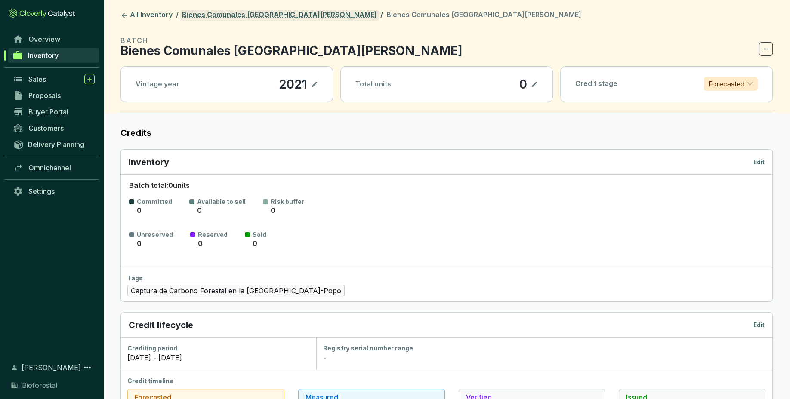
click at [264, 15] on link "Bienes Comunales [GEOGRAPHIC_DATA][PERSON_NAME]" at bounding box center [279, 15] width 198 height 10
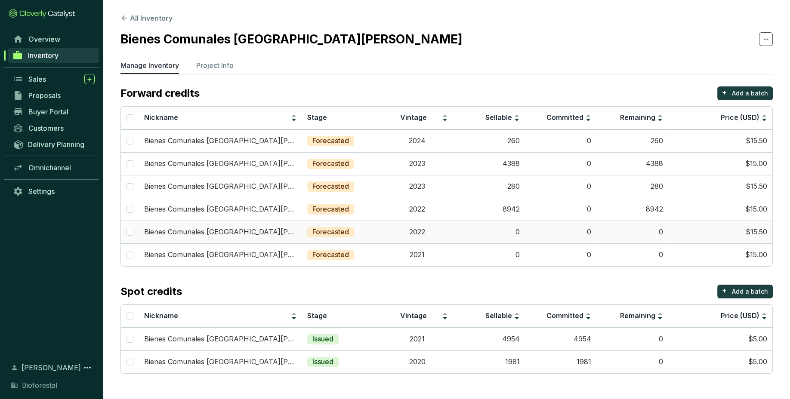
click at [383, 236] on td "2022" at bounding box center [418, 232] width 72 height 23
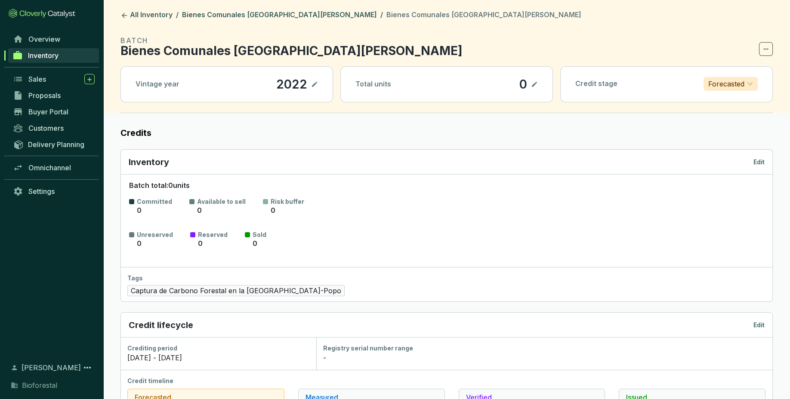
click at [762, 158] on p "Edit" at bounding box center [758, 162] width 11 height 9
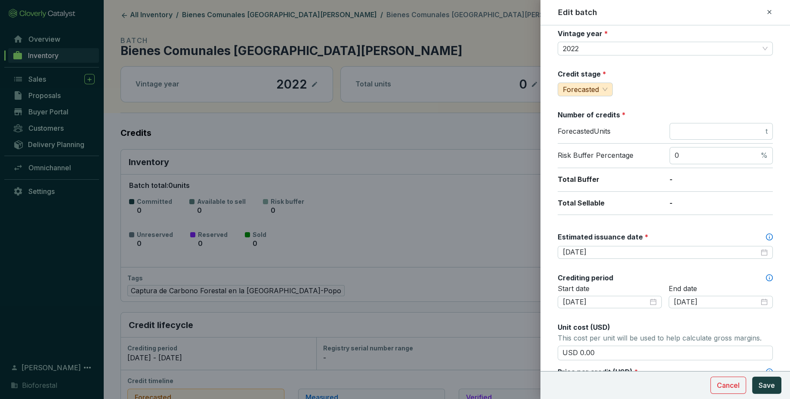
scroll to position [59, 0]
click at [770, 12] on icon at bounding box center [769, 12] width 7 height 10
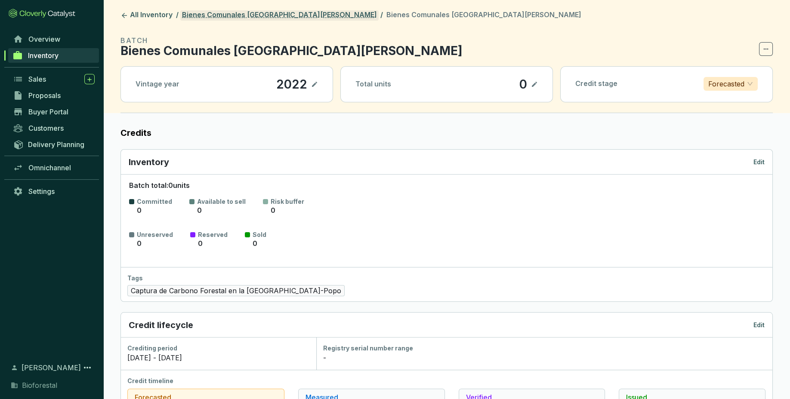
click at [286, 11] on link "Bienes Comunales [GEOGRAPHIC_DATA][PERSON_NAME]" at bounding box center [279, 15] width 198 height 10
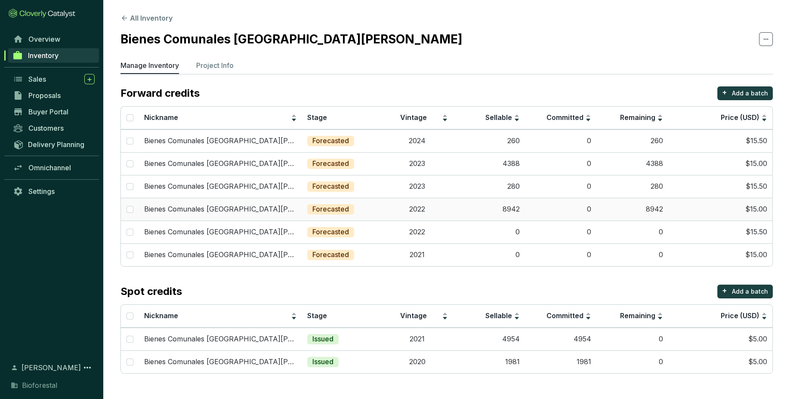
click at [399, 210] on td "2022" at bounding box center [418, 209] width 72 height 23
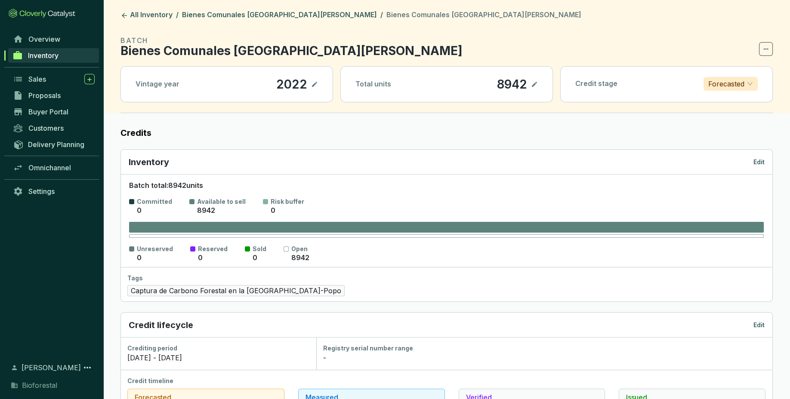
click at [759, 158] on p "Edit" at bounding box center [758, 162] width 11 height 9
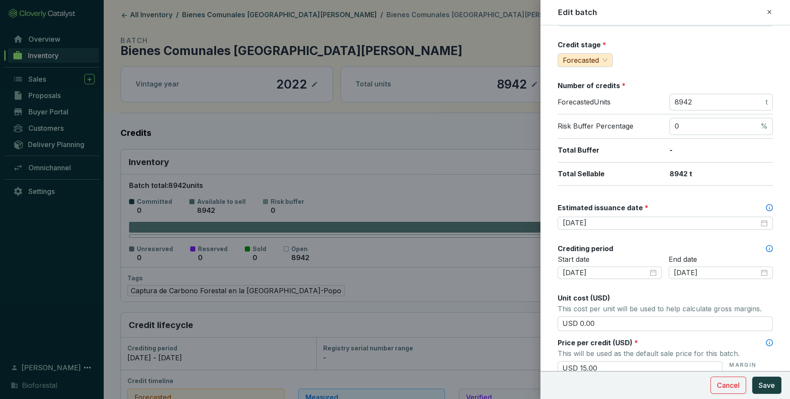
scroll to position [88, 0]
click at [769, 10] on icon at bounding box center [769, 12] width 7 height 10
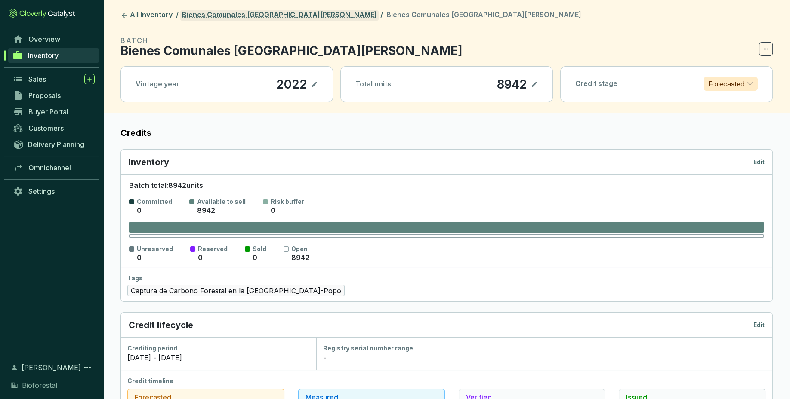
click at [282, 13] on link "Bienes Comunales [GEOGRAPHIC_DATA][PERSON_NAME]" at bounding box center [279, 15] width 198 height 10
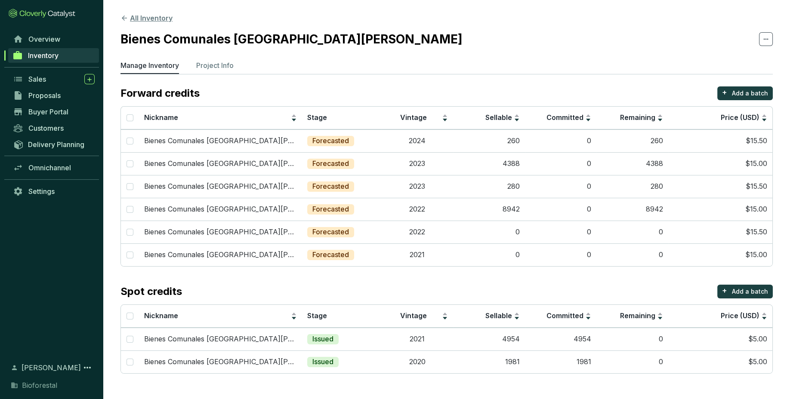
click at [135, 16] on button "All Inventory" at bounding box center [146, 18] width 52 height 10
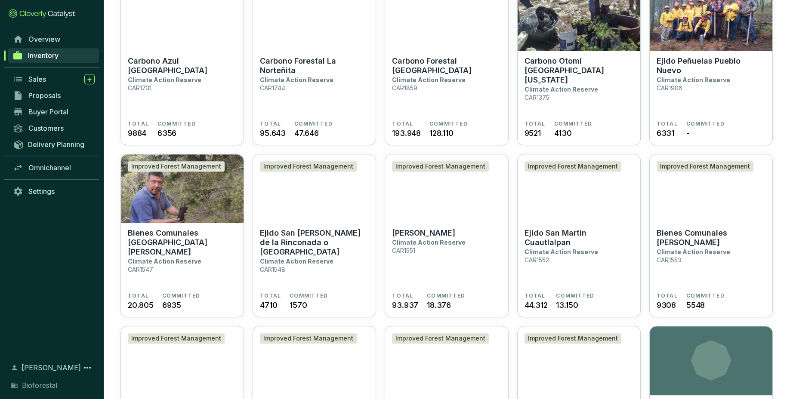
scroll to position [787, 0]
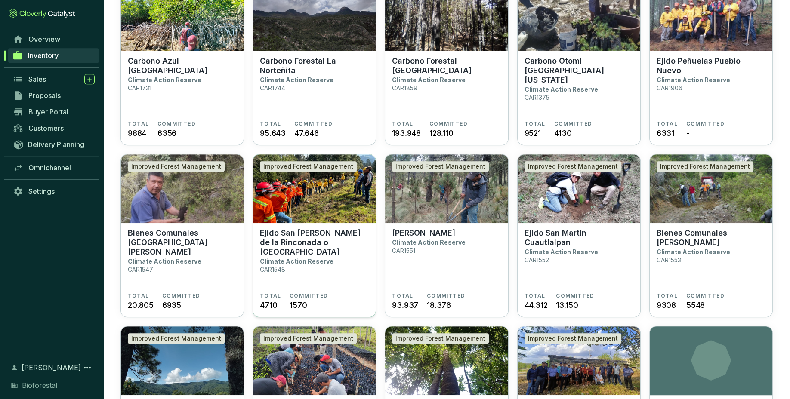
click at [328, 273] on section "Ejido San Antonio de la Rinconada o Tlaltecahuacan Climate Action Reserve CAR15…" at bounding box center [314, 260] width 109 height 64
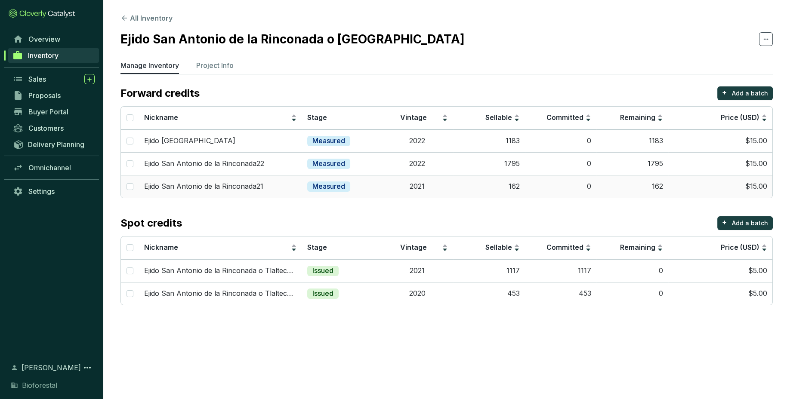
click at [445, 191] on td "2021" at bounding box center [418, 186] width 72 height 23
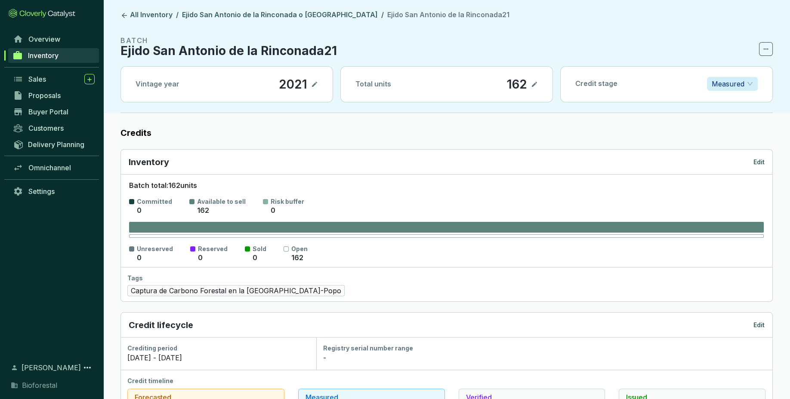
click at [760, 160] on p "Edit" at bounding box center [758, 162] width 11 height 9
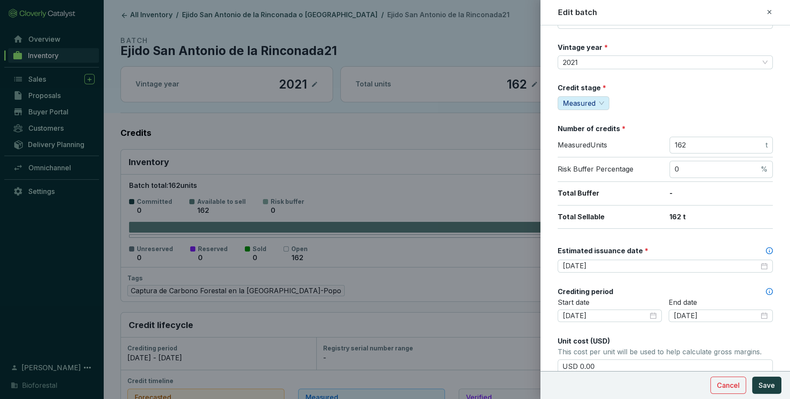
scroll to position [57, 0]
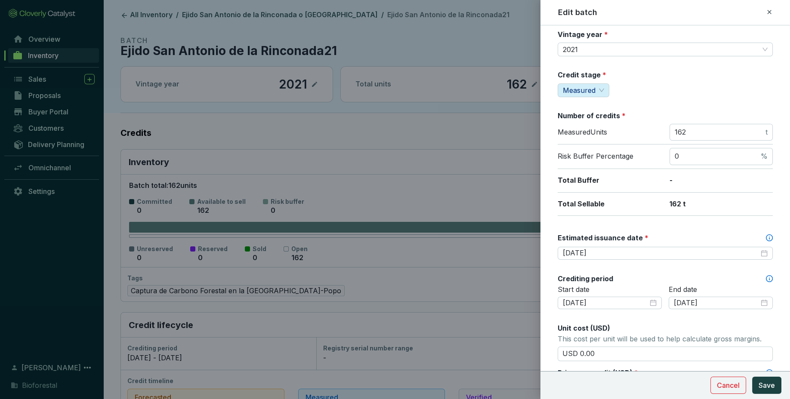
click at [770, 12] on icon at bounding box center [769, 12] width 4 height 4
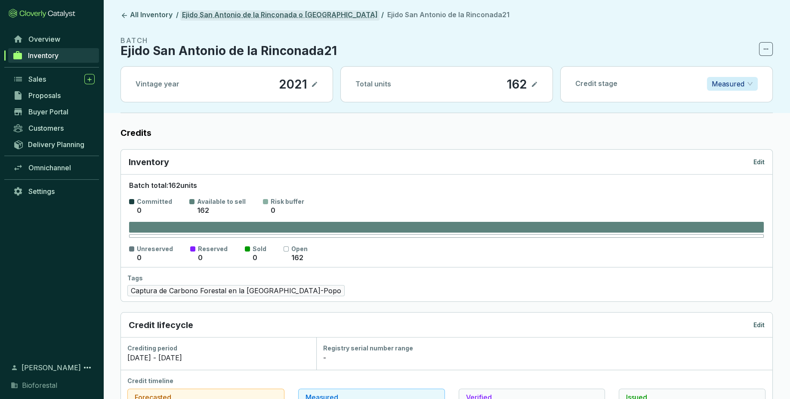
click at [335, 16] on link "Ejido San Antonio de la Rinconada o [GEOGRAPHIC_DATA]" at bounding box center [279, 15] width 199 height 10
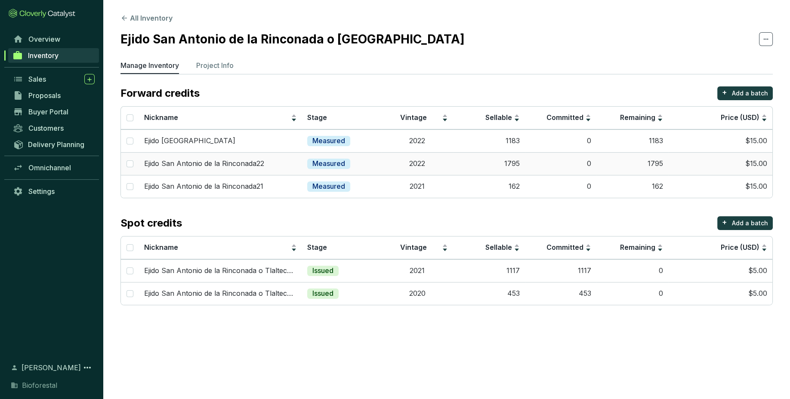
click at [488, 163] on td "1795" at bounding box center [489, 163] width 72 height 23
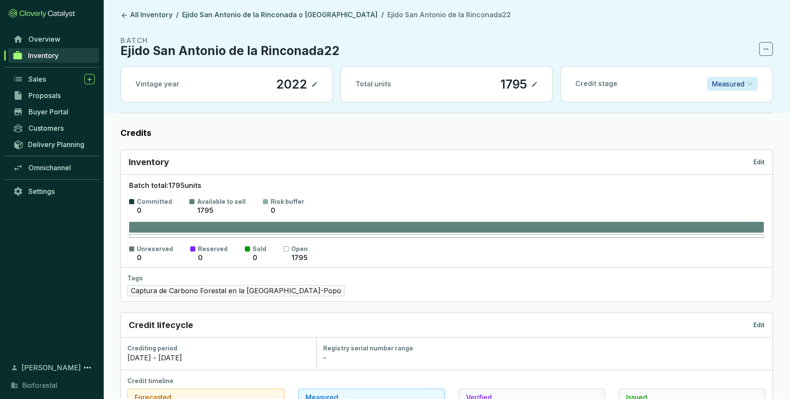
click at [752, 163] on div "Inventory Edit" at bounding box center [447, 162] width 636 height 12
click at [767, 163] on div "Inventory Edit" at bounding box center [446, 162] width 651 height 25
click at [759, 163] on p "Edit" at bounding box center [758, 162] width 11 height 9
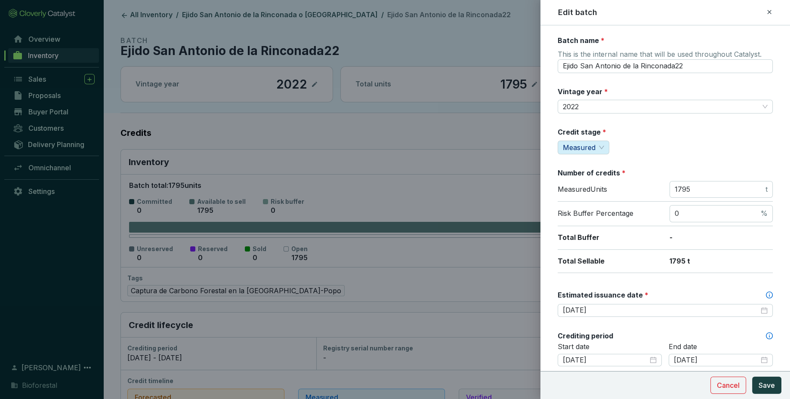
click at [767, 9] on icon at bounding box center [769, 12] width 7 height 10
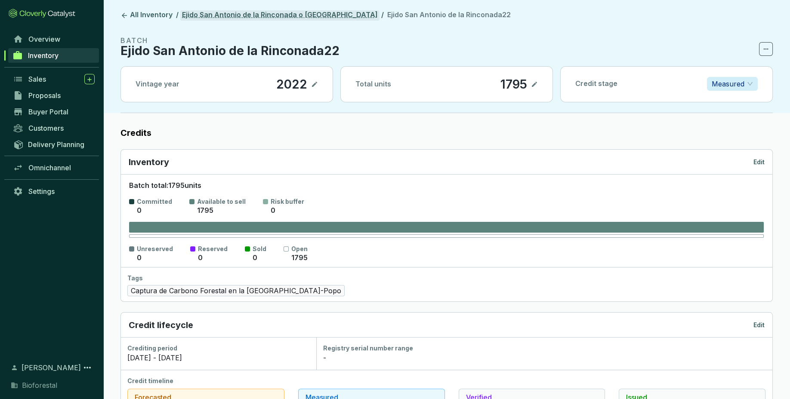
click at [319, 12] on link "Ejido San Antonio de la Rinconada o [GEOGRAPHIC_DATA]" at bounding box center [279, 15] width 199 height 10
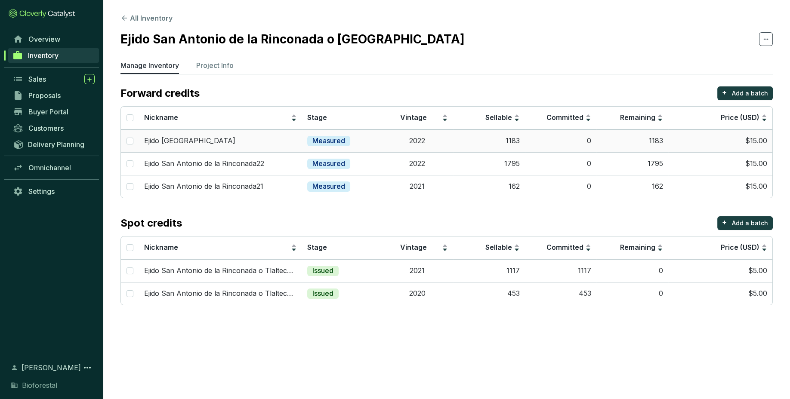
click at [454, 140] on td "1183" at bounding box center [489, 140] width 72 height 23
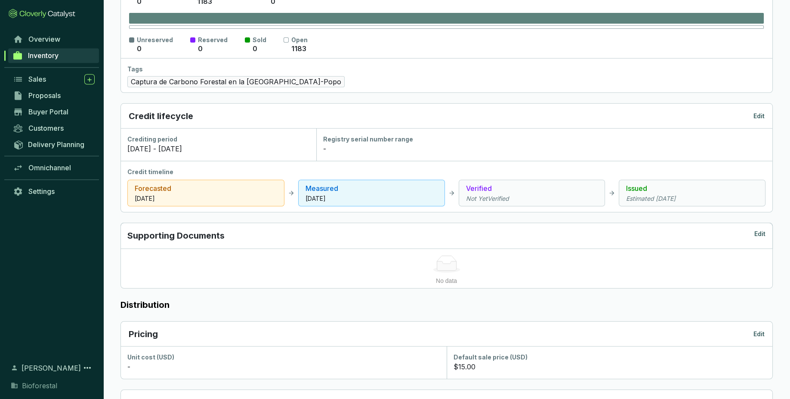
scroll to position [219, 0]
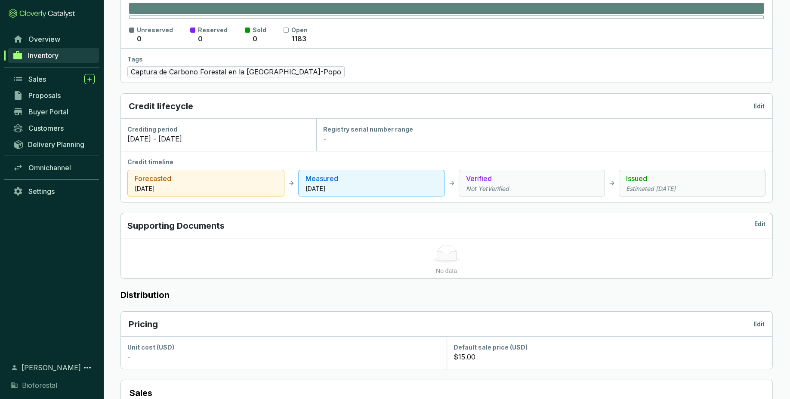
click at [759, 105] on p "Edit" at bounding box center [758, 106] width 11 height 9
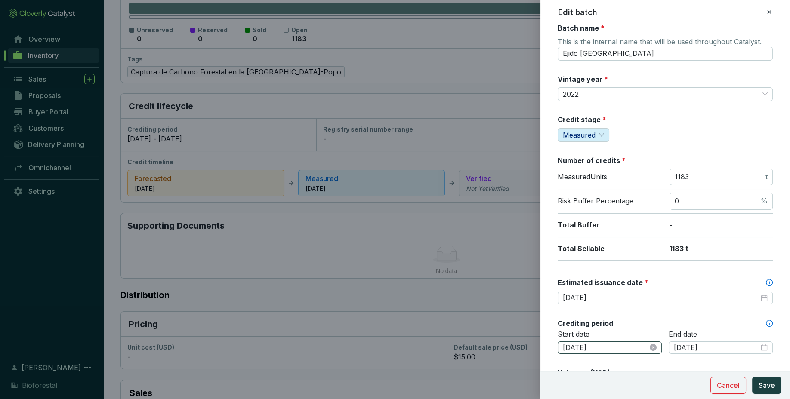
scroll to position [17, 0]
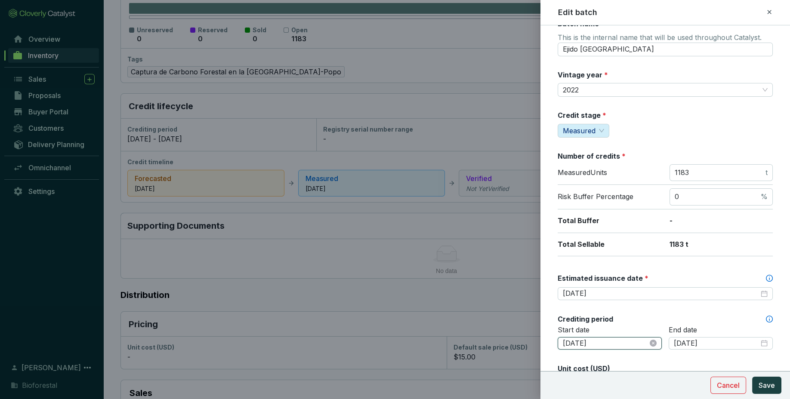
click at [607, 340] on input "[DATE]" at bounding box center [605, 343] width 85 height 9
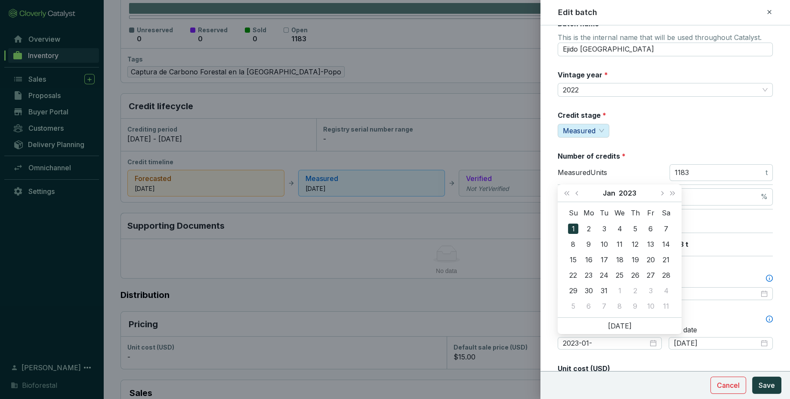
type input "[DATE]"
click at [639, 349] on div "Start date [DATE]" at bounding box center [610, 343] width 104 height 35
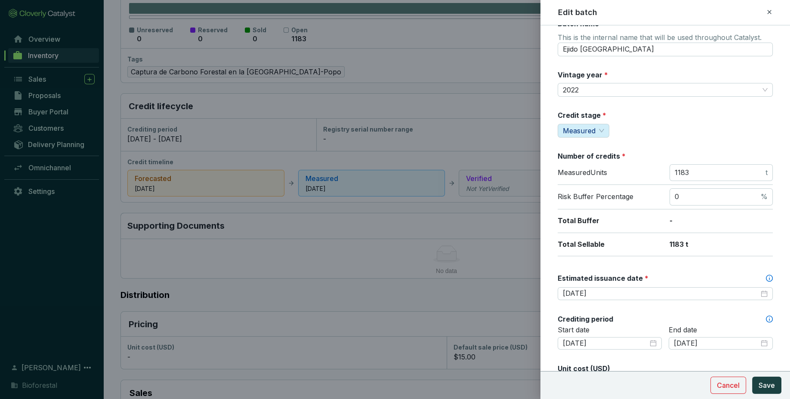
scroll to position [0, 0]
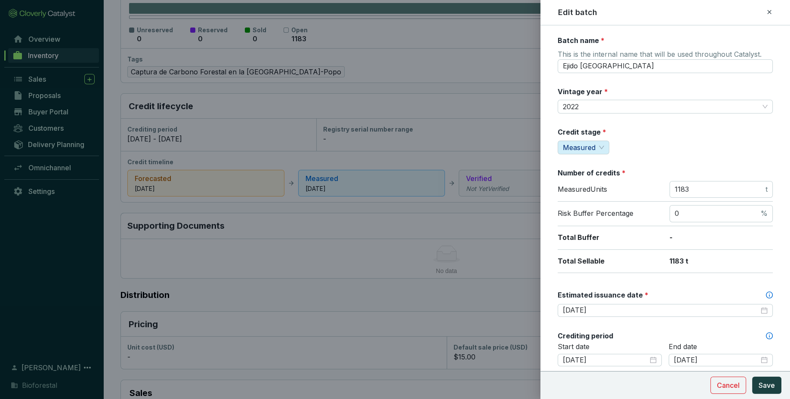
click at [769, 14] on icon at bounding box center [769, 12] width 7 height 10
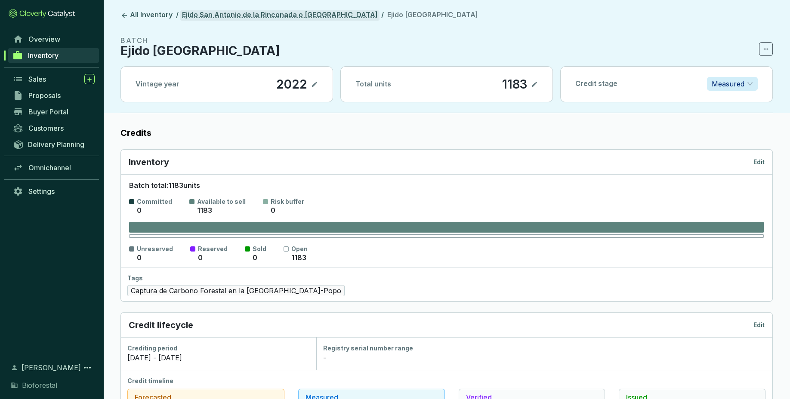
click at [285, 17] on link "Ejido San Antonio de la Rinconada o [GEOGRAPHIC_DATA]" at bounding box center [279, 15] width 199 height 10
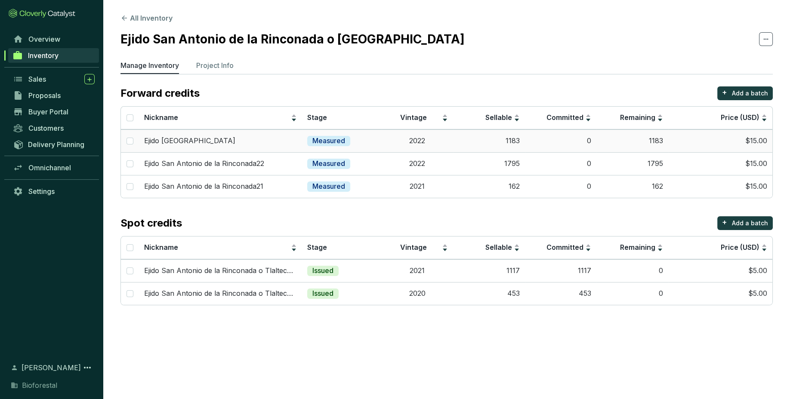
click at [464, 151] on td "1183" at bounding box center [489, 140] width 72 height 23
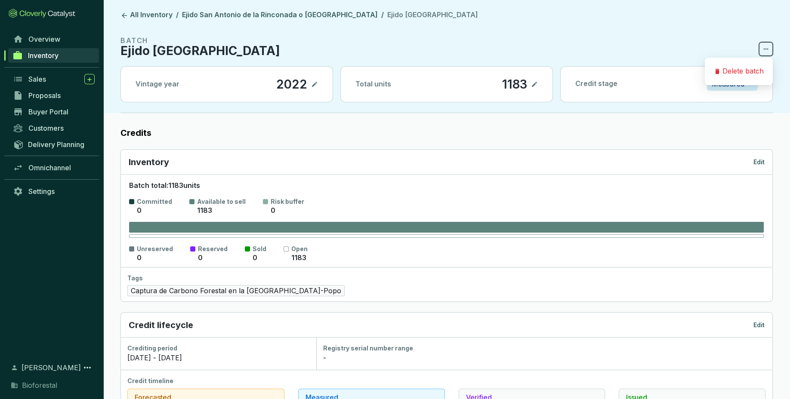
click at [769, 50] on icon at bounding box center [765, 49] width 7 height 10
click at [761, 164] on p "Edit" at bounding box center [758, 162] width 11 height 9
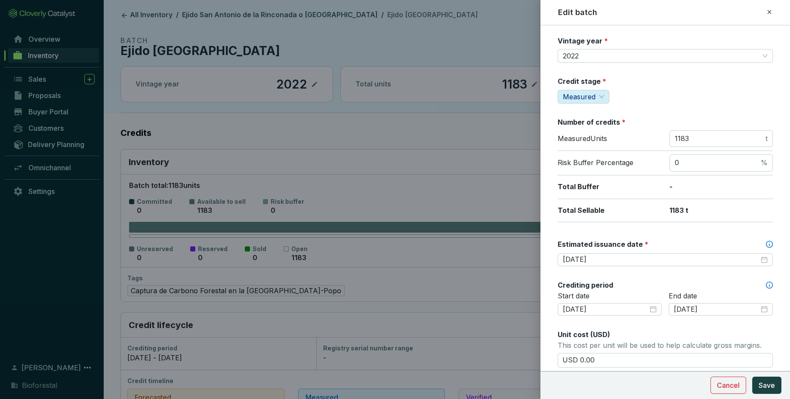
scroll to position [51, 0]
click at [616, 306] on input "[DATE]" at bounding box center [605, 309] width 85 height 9
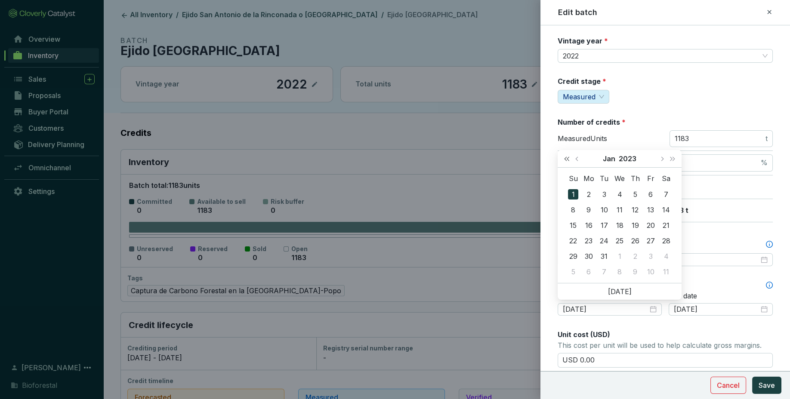
click at [567, 154] on button "Last year (Control + left)" at bounding box center [566, 158] width 11 height 17
click at [662, 161] on button "Next month (PageDown)" at bounding box center [661, 158] width 11 height 17
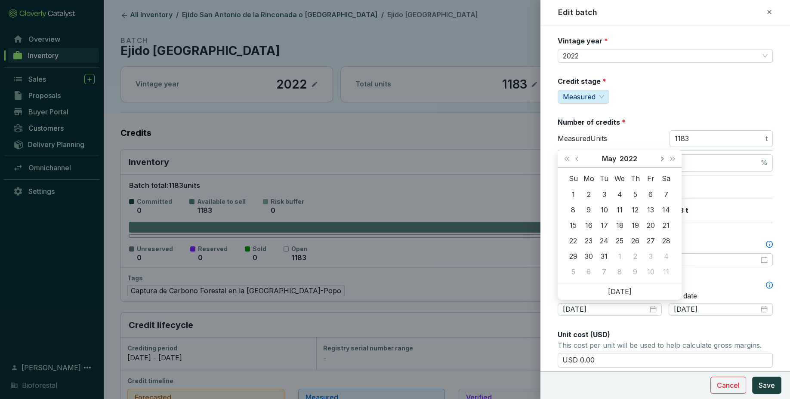
click at [662, 161] on button "Next month (PageDown)" at bounding box center [661, 158] width 11 height 17
click at [656, 168] on div "Su Mo Tu We Th Fr Sa 26 27 28 29 30 1 2 3 4 5 6 7 8 9 10 11 12 13 14 15 16 17 1…" at bounding box center [620, 225] width 124 height 115
click at [664, 157] on button "Next month (PageDown)" at bounding box center [661, 158] width 11 height 17
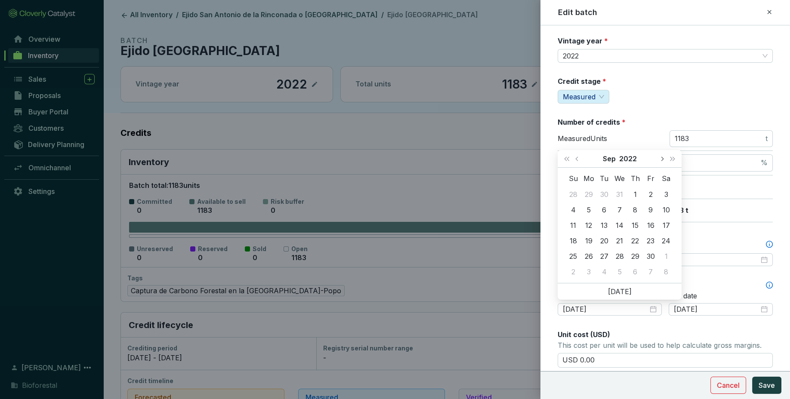
click at [664, 157] on button "Next month (PageDown)" at bounding box center [661, 158] width 11 height 17
type input "[DATE]"
click at [651, 210] on div "9" at bounding box center [650, 210] width 10 height 10
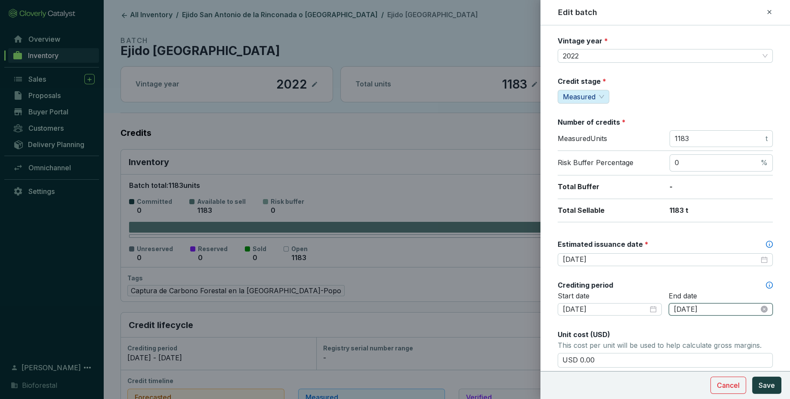
click at [742, 305] on input "[DATE]" at bounding box center [716, 309] width 85 height 9
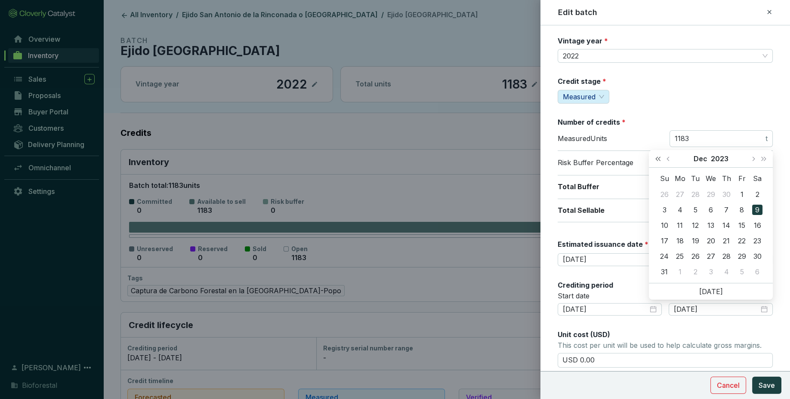
click at [657, 159] on span "Last year (Control + left)" at bounding box center [658, 159] width 4 height 4
type input "[DATE]"
click at [758, 259] on div "31" at bounding box center [757, 256] width 10 height 10
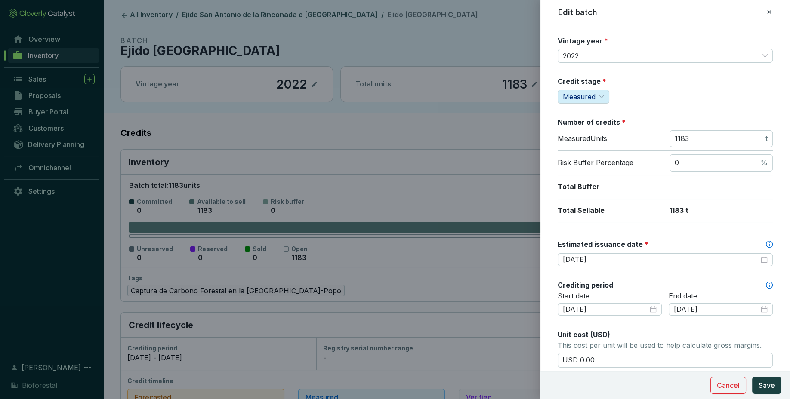
scroll to position [43, 0]
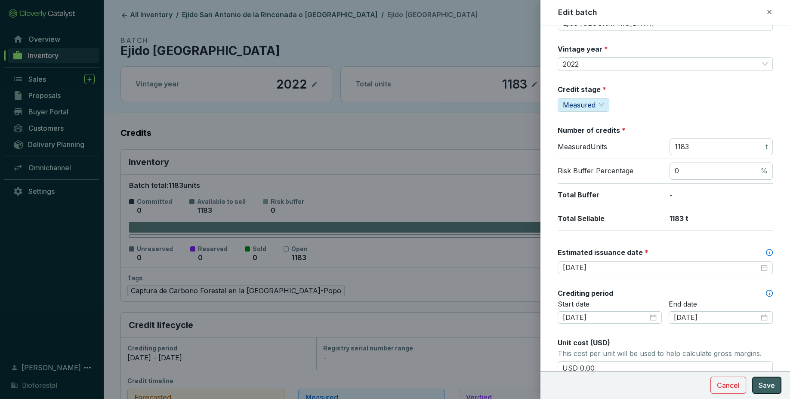
click at [764, 385] on span "Save" at bounding box center [766, 385] width 16 height 10
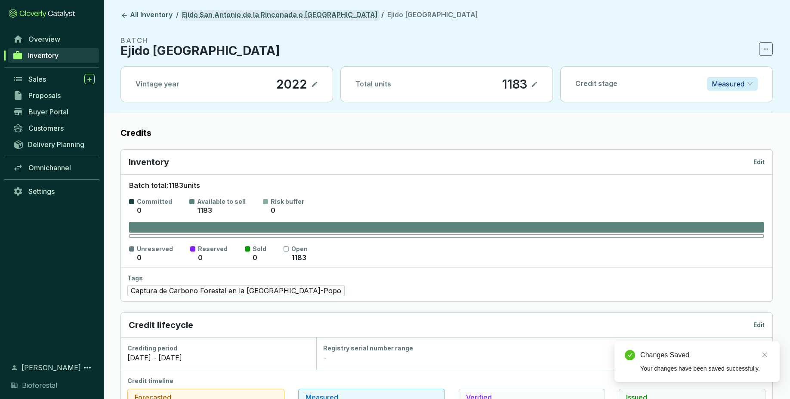
click at [327, 13] on link "Ejido San Antonio de la Rinconada o [GEOGRAPHIC_DATA]" at bounding box center [279, 15] width 199 height 10
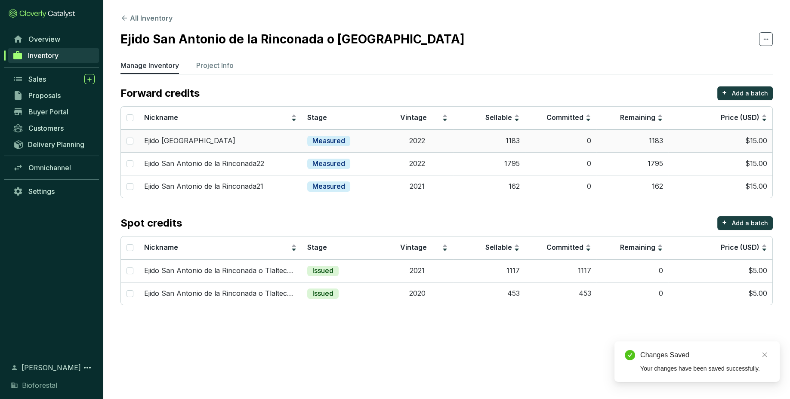
click at [384, 139] on td "2022" at bounding box center [418, 140] width 72 height 23
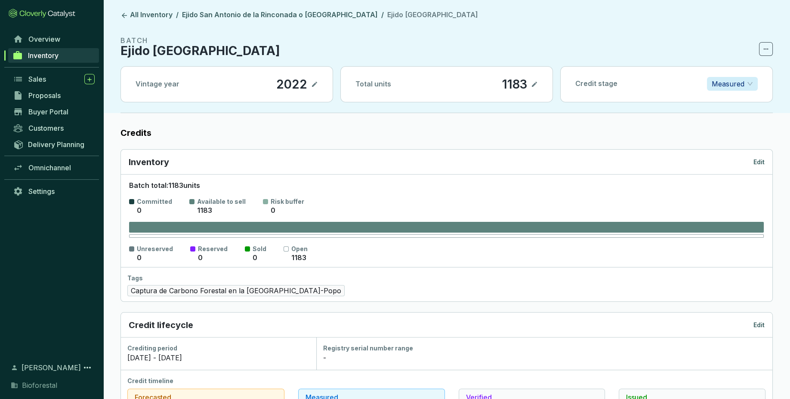
click at [757, 160] on p "Edit" at bounding box center [758, 162] width 11 height 9
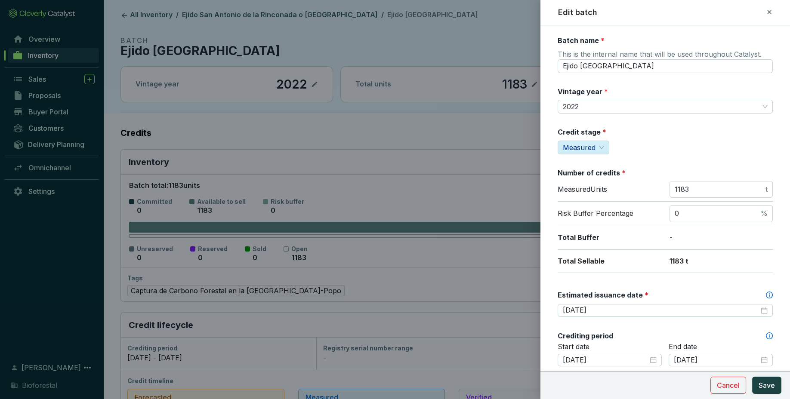
click at [766, 11] on icon at bounding box center [769, 12] width 7 height 10
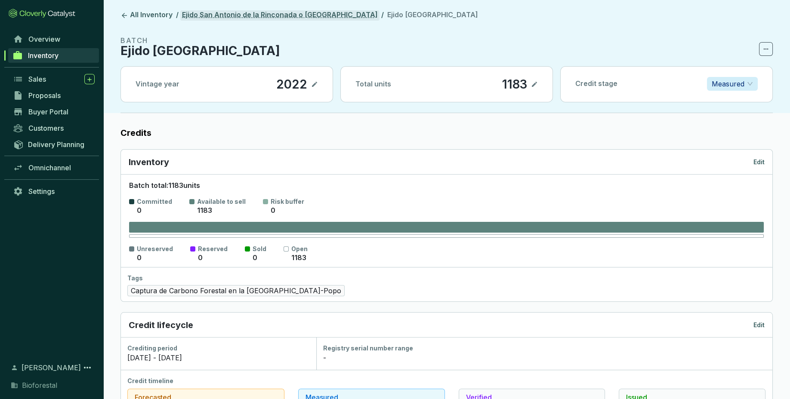
click at [327, 15] on link "Ejido San Antonio de la Rinconada o [GEOGRAPHIC_DATA]" at bounding box center [279, 15] width 199 height 10
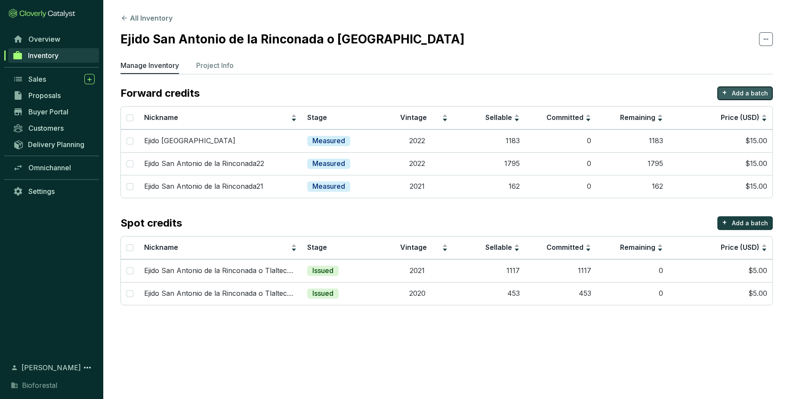
click at [734, 87] on button "+ Add a batch" at bounding box center [744, 93] width 55 height 14
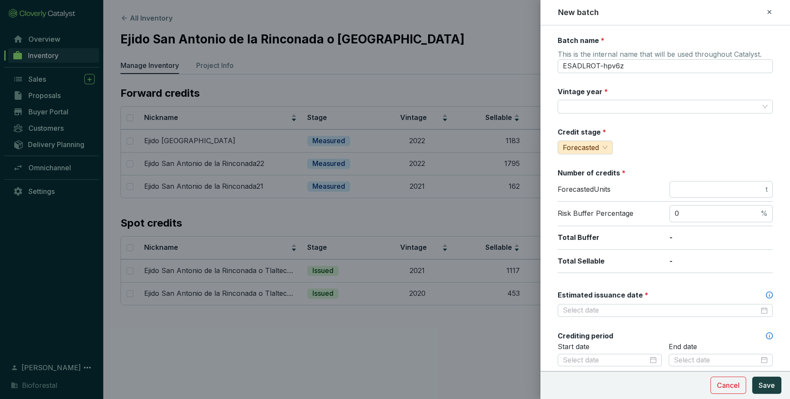
click at [770, 9] on icon at bounding box center [769, 12] width 7 height 10
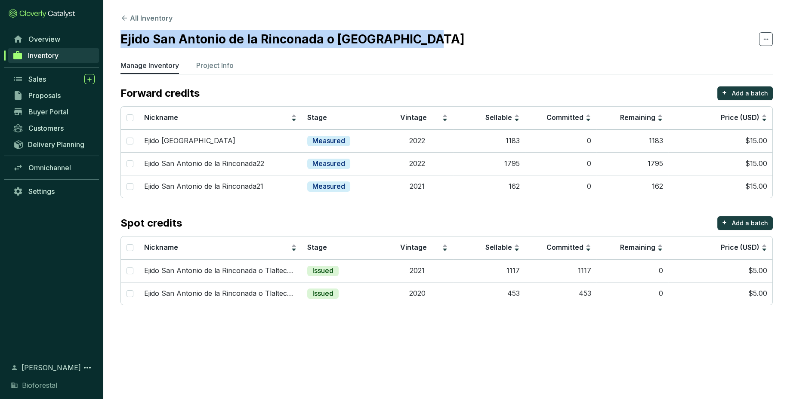
drag, startPoint x: 423, startPoint y: 40, endPoint x: 120, endPoint y: 31, distance: 303.4
click at [120, 31] on section "All Inventory Ejido San Antonio de la Rinconada o Tlaltecahuacan Manage Invento…" at bounding box center [446, 161] width 687 height 323
copy h2 "Ejido San Antonio de la Rinconada o [GEOGRAPHIC_DATA]"
click at [747, 93] on p "Add a batch" at bounding box center [750, 93] width 36 height 9
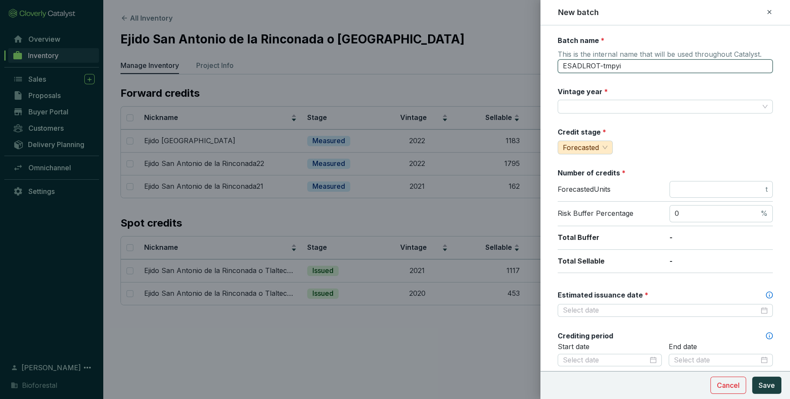
drag, startPoint x: 708, startPoint y: 66, endPoint x: 527, endPoint y: 66, distance: 181.1
click at [558, 66] on input "ESADLROT-tmpyi" at bounding box center [665, 66] width 215 height 14
paste input "jido San Antonio de la Rinconada o [GEOGRAPHIC_DATA]"
type input "Ejido San Antonio de la Rinconada o [GEOGRAPHIC_DATA]"
click at [628, 104] on input "Vintage year *" at bounding box center [661, 106] width 196 height 13
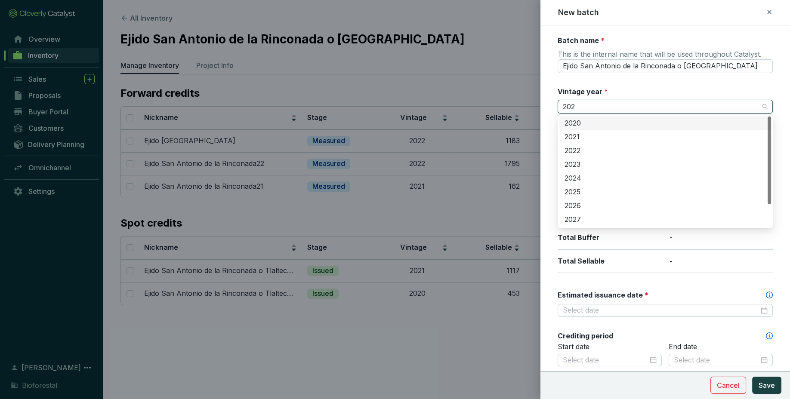
type input "2023"
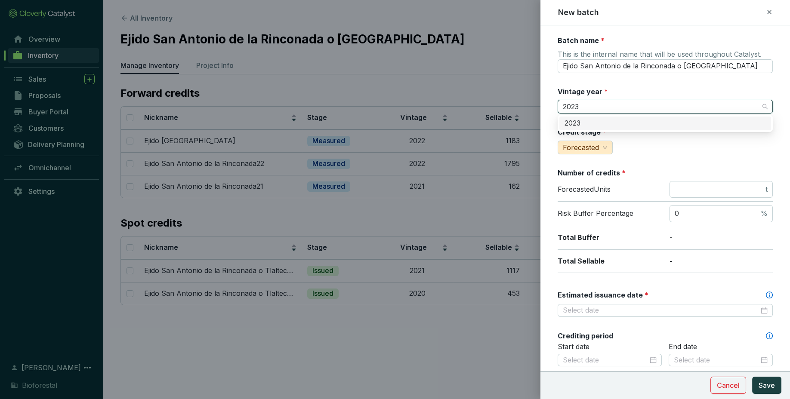
click at [639, 126] on div "2023" at bounding box center [664, 123] width 201 height 9
click at [700, 186] on input "number" at bounding box center [719, 189] width 89 height 9
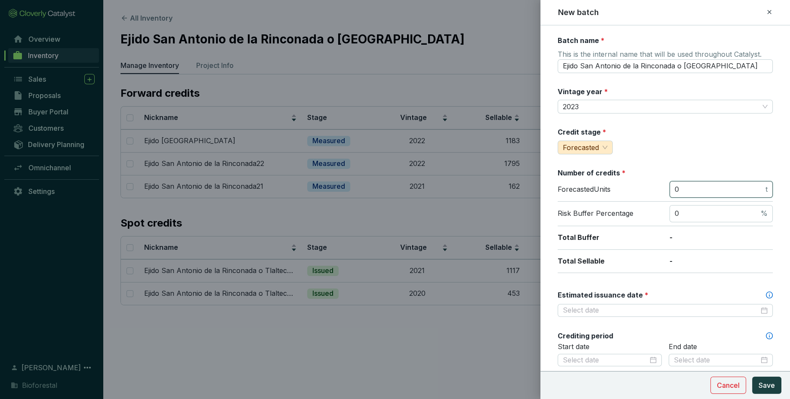
type input "0"
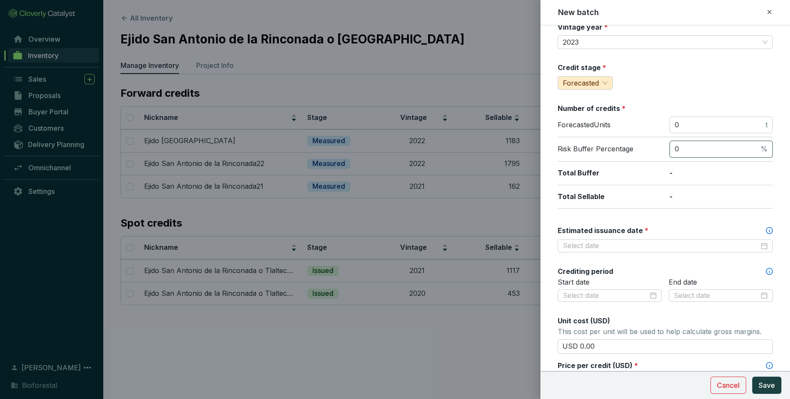
scroll to position [80, 0]
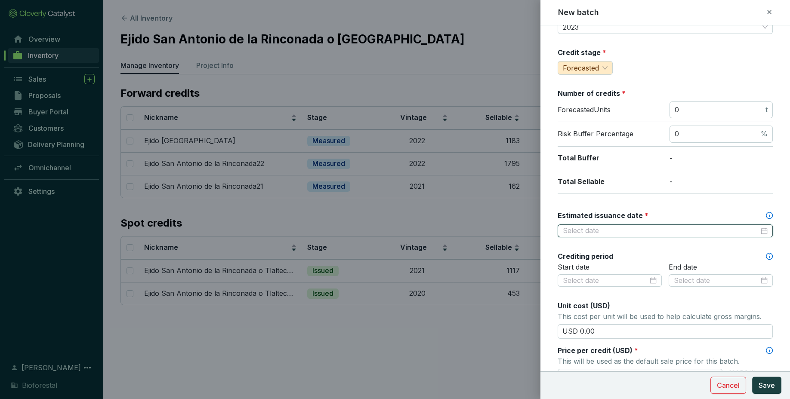
click at [685, 234] on input "Estimated issuance date *" at bounding box center [661, 230] width 196 height 9
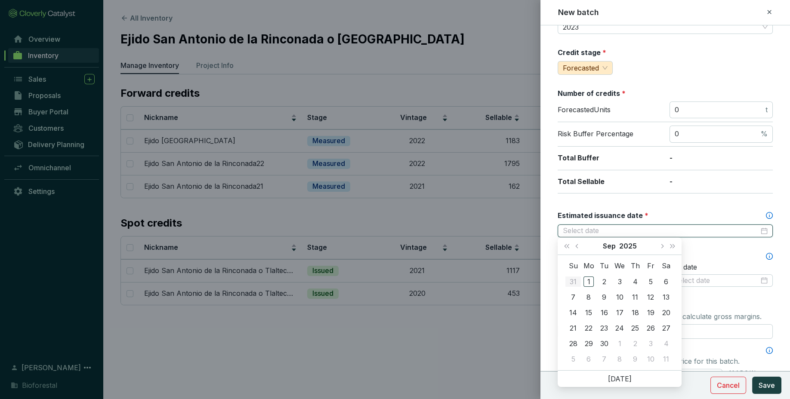
drag, startPoint x: 685, startPoint y: 234, endPoint x: 673, endPoint y: 252, distance: 21.1
click at [673, 236] on input "Estimated issuance date *" at bounding box center [661, 230] width 196 height 9
click at [665, 242] on button "Next month (PageDown)" at bounding box center [661, 245] width 11 height 17
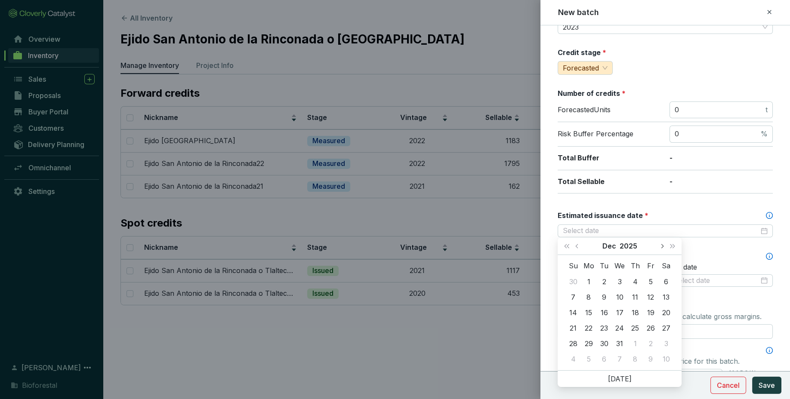
click at [665, 242] on button "Next month (PageDown)" at bounding box center [661, 245] width 11 height 17
type input "[DATE]"
click at [671, 329] on div "28" at bounding box center [666, 328] width 10 height 10
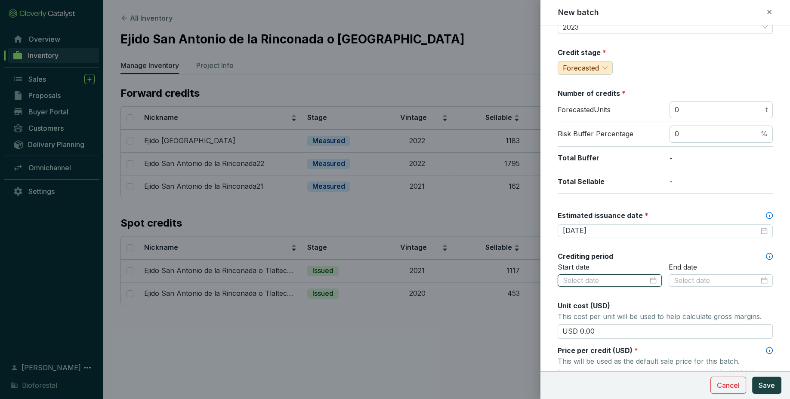
click at [621, 281] on input at bounding box center [605, 280] width 85 height 9
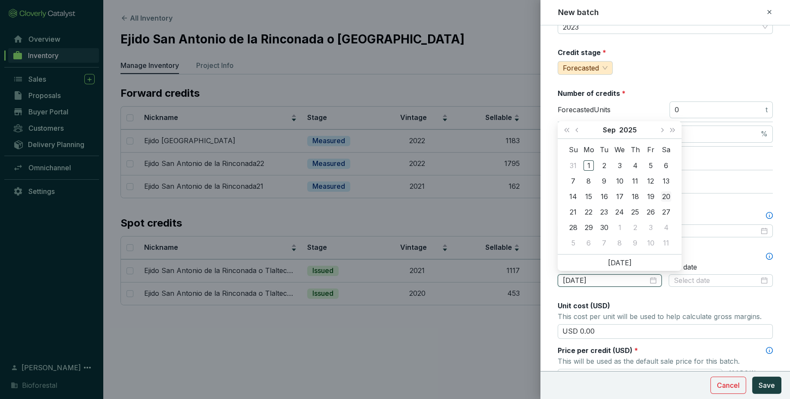
type input "[DATE]"
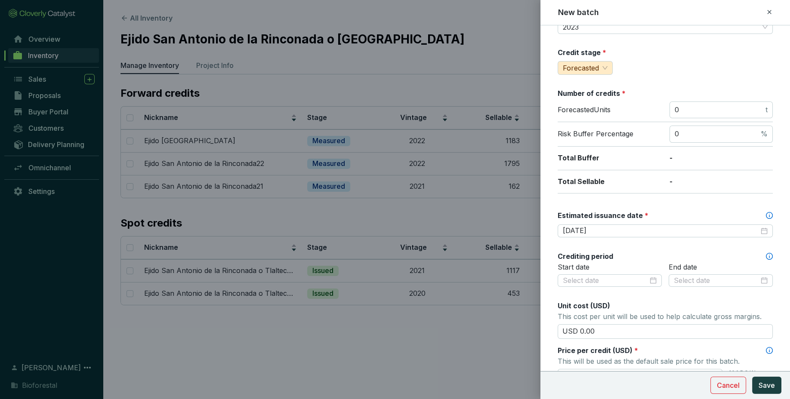
click at [722, 194] on div "Batch name * This is the internal name that will be used throughout Catalyst. E…" at bounding box center [665, 260] width 215 height 608
click at [657, 278] on div at bounding box center [610, 280] width 104 height 13
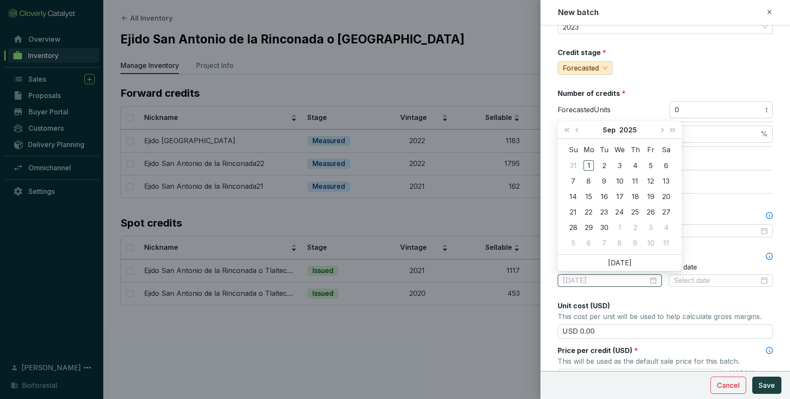
type input "[DATE]"
click at [569, 129] on span "Last year (Control + left)" at bounding box center [566, 130] width 4 height 4
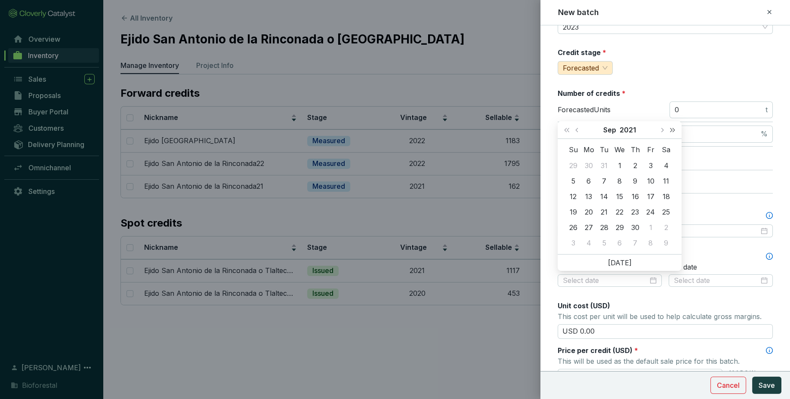
click at [673, 131] on span "Next year (Control + right)" at bounding box center [672, 130] width 4 height 4
click at [664, 131] on button "Next month (PageDown)" at bounding box center [661, 129] width 11 height 17
click at [661, 135] on button "Next month (PageDown)" at bounding box center [661, 129] width 11 height 17
click at [656, 141] on div "Su Mo Tu We Th Fr Sa 27 28 29 30 1 2 3 4 5 6 7 8 9 10 11 12 13 14 15 16 17 18 1…" at bounding box center [620, 196] width 124 height 115
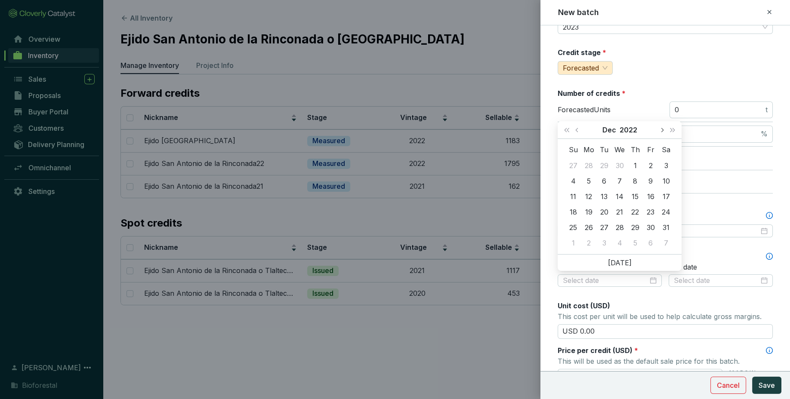
click at [661, 130] on span "Next month (PageDown)" at bounding box center [661, 130] width 4 height 4
type input "[DATE]"
click at [576, 166] on div "1" at bounding box center [573, 165] width 10 height 10
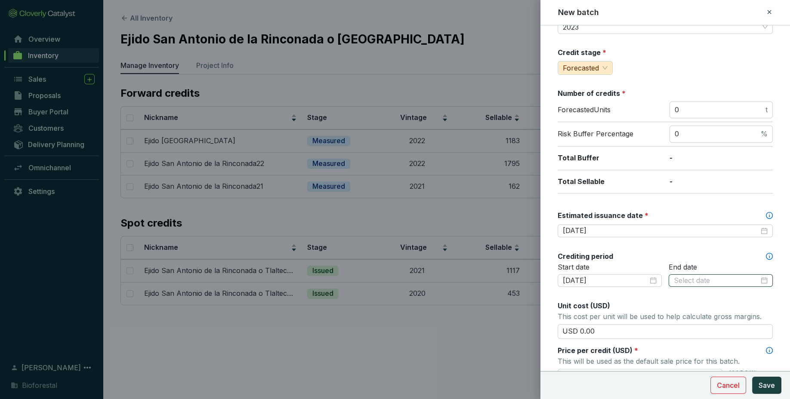
click at [693, 279] on input at bounding box center [716, 280] width 85 height 9
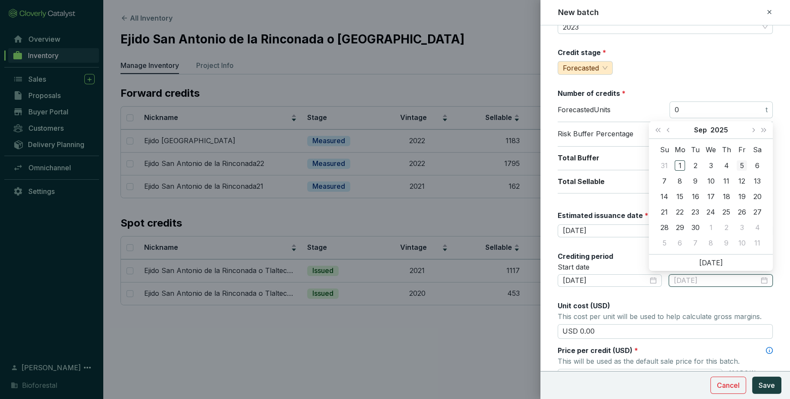
type input "[DATE]"
click at [659, 125] on button "Last year (Control + left)" at bounding box center [657, 129] width 11 height 17
click at [753, 132] on span "Next month (PageDown)" at bounding box center [753, 130] width 4 height 4
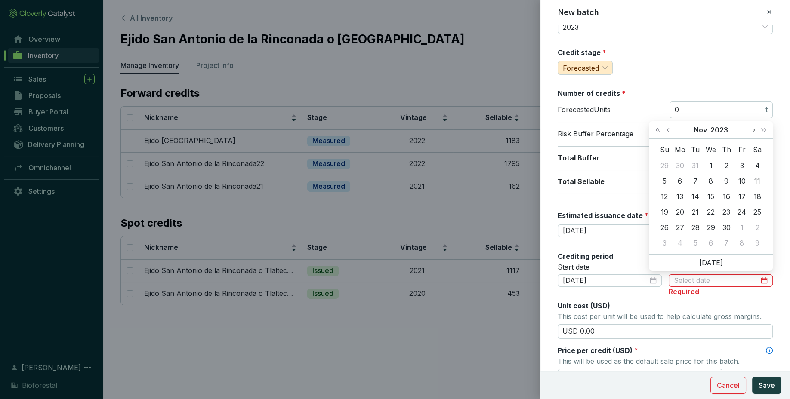
click at [753, 132] on span "Next month (PageDown)" at bounding box center [753, 130] width 4 height 4
type input "[DATE]"
click at [752, 180] on div "9" at bounding box center [757, 181] width 10 height 10
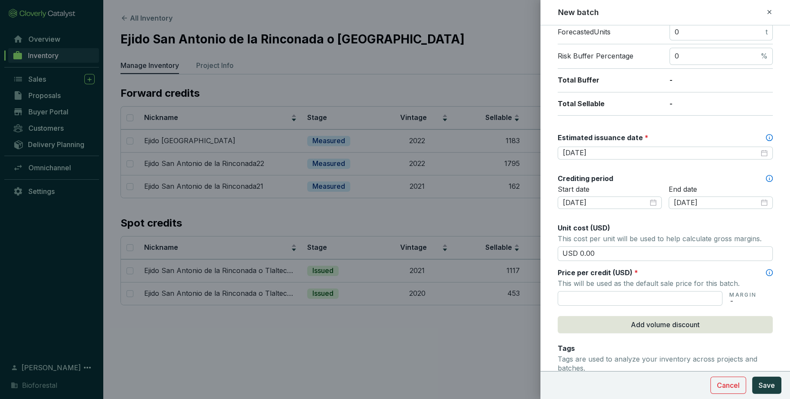
scroll to position [159, 0]
click at [669, 292] on input "text" at bounding box center [640, 297] width 165 height 15
type input "USD 15.50"
click at [773, 299] on form "Batch name * This is the internal name that will be used throughout Catalyst. E…" at bounding box center [665, 202] width 250 height 650
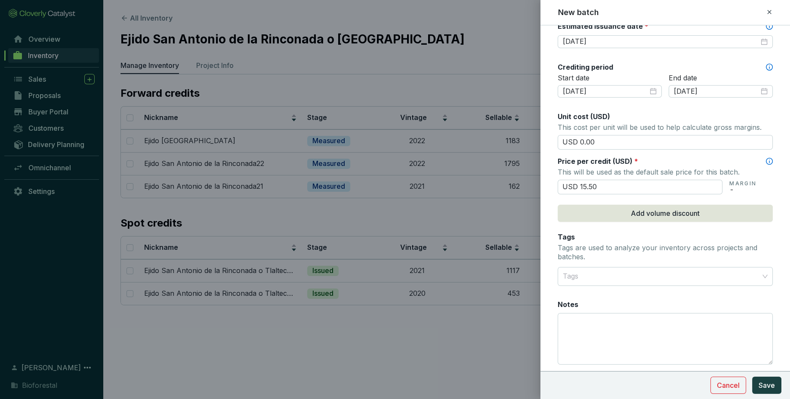
scroll to position [295, 0]
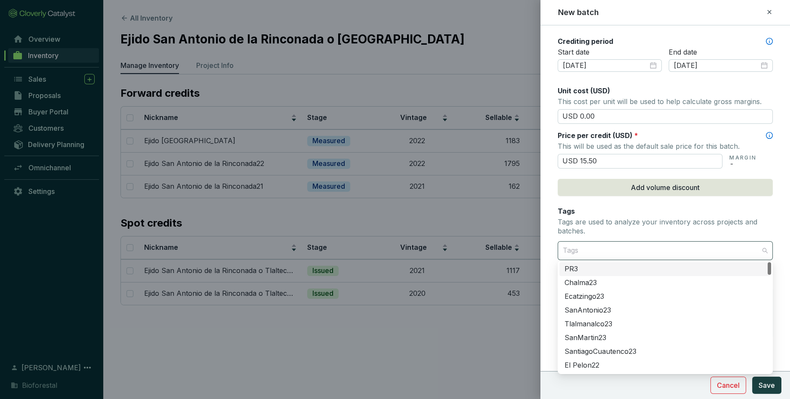
click at [748, 242] on div at bounding box center [660, 250] width 202 height 17
type input "iz"
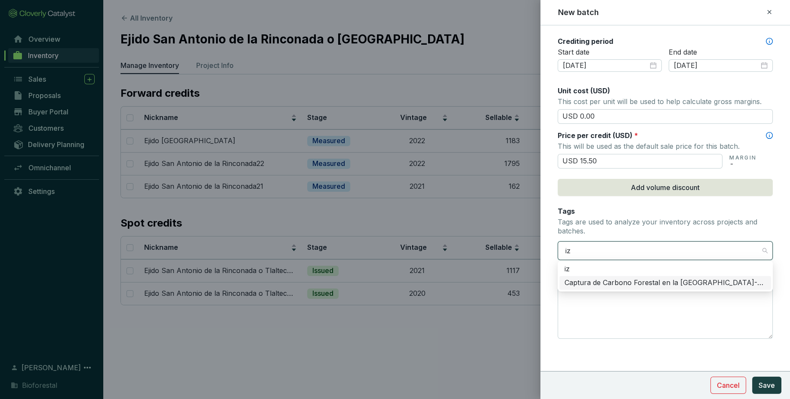
click at [696, 283] on div "Captura de Carbono Forestal en la [GEOGRAPHIC_DATA]-Popo" at bounding box center [664, 282] width 201 height 9
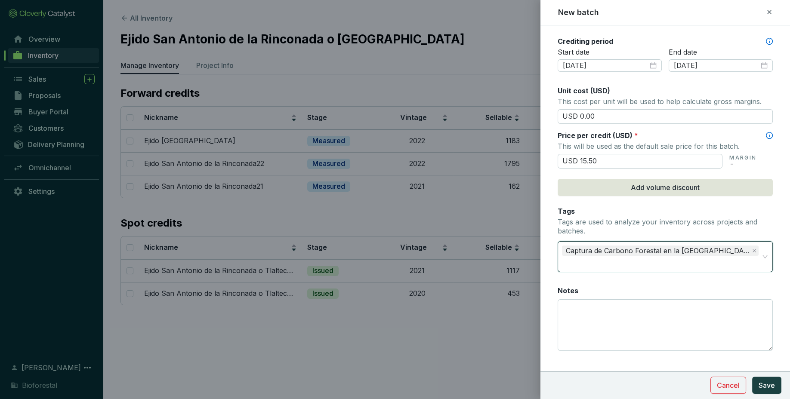
click at [778, 285] on form "Batch name * This is the internal name that will be used throughout Catalyst. E…" at bounding box center [665, 72] width 250 height 662
click at [756, 380] on button "Save" at bounding box center [766, 385] width 29 height 17
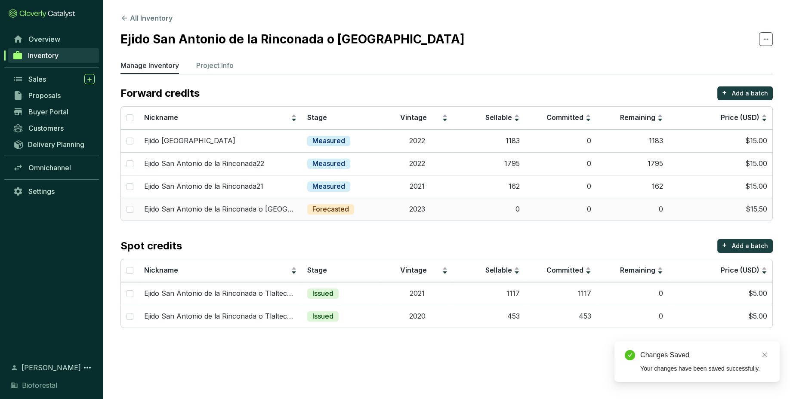
click at [585, 210] on td "0" at bounding box center [561, 209] width 72 height 23
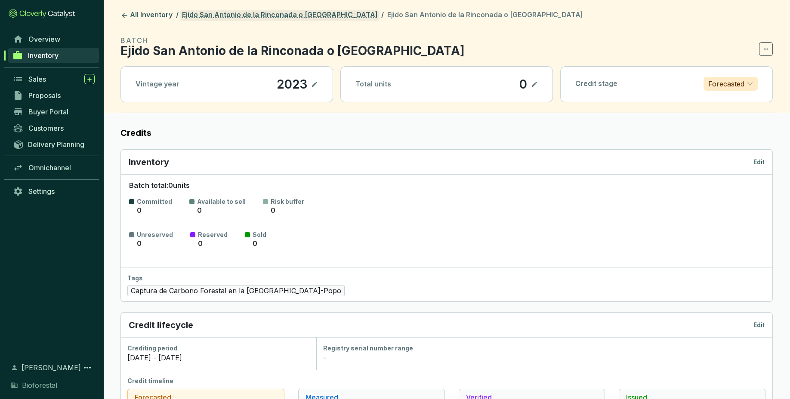
click at [258, 13] on link "Ejido San Antonio de la Rinconada o [GEOGRAPHIC_DATA]" at bounding box center [279, 15] width 199 height 10
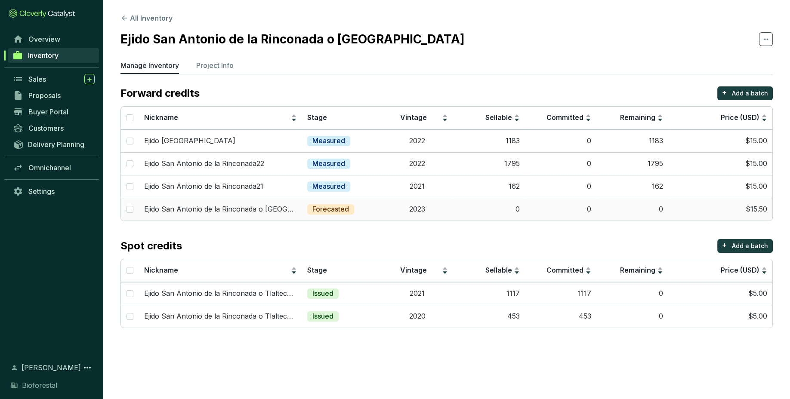
click at [542, 207] on td "0" at bounding box center [561, 209] width 72 height 23
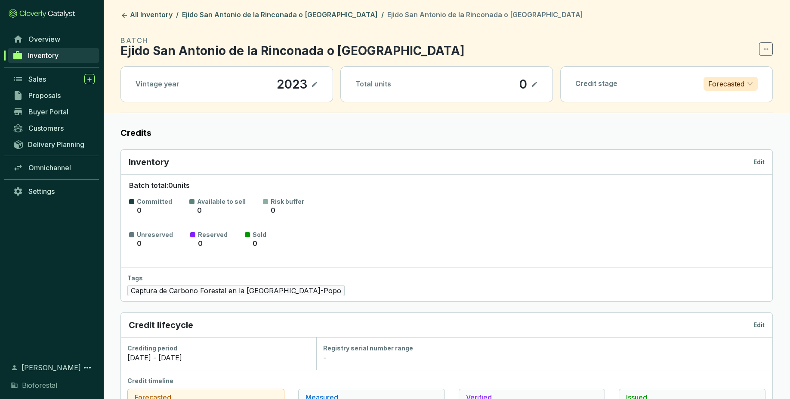
click at [755, 166] on div "Inventory Edit" at bounding box center [447, 162] width 636 height 12
click at [756, 156] on div "Inventory Edit" at bounding box center [447, 162] width 636 height 12
click at [761, 165] on p "Edit" at bounding box center [758, 162] width 11 height 9
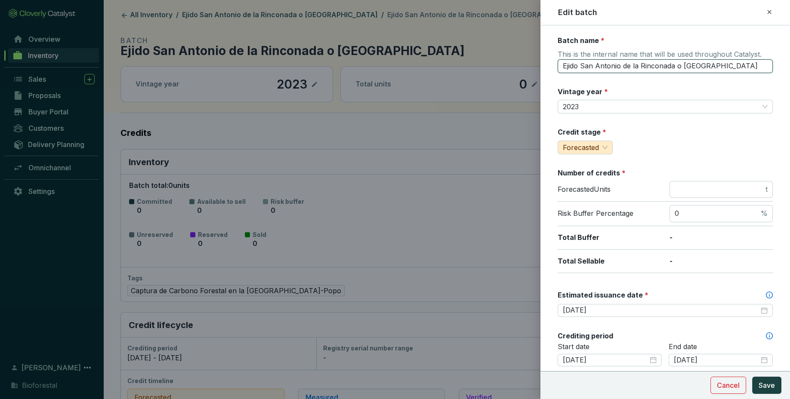
drag, startPoint x: 745, startPoint y: 62, endPoint x: 675, endPoint y: 63, distance: 70.6
click at [675, 63] on input "Ejido San Antonio de la Rinconada o [GEOGRAPHIC_DATA]" at bounding box center [665, 66] width 215 height 14
type input "Ejido [GEOGRAPHIC_DATA]"
click at [768, 388] on span "Save" at bounding box center [766, 385] width 16 height 10
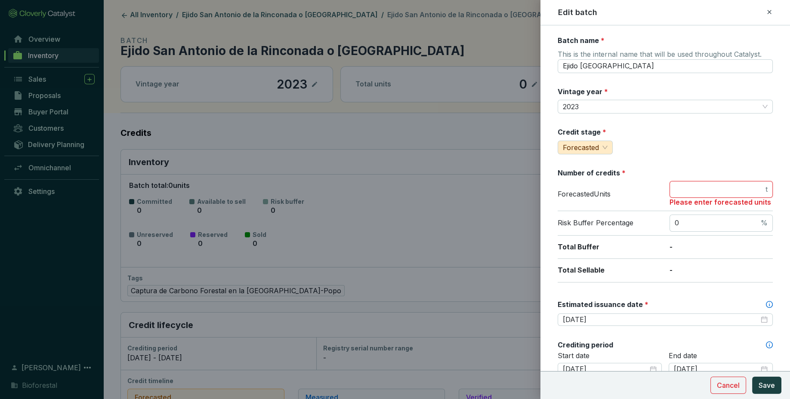
click at [729, 186] on input "number" at bounding box center [719, 189] width 89 height 9
type input "0"
click at [771, 388] on span "Save" at bounding box center [766, 385] width 16 height 10
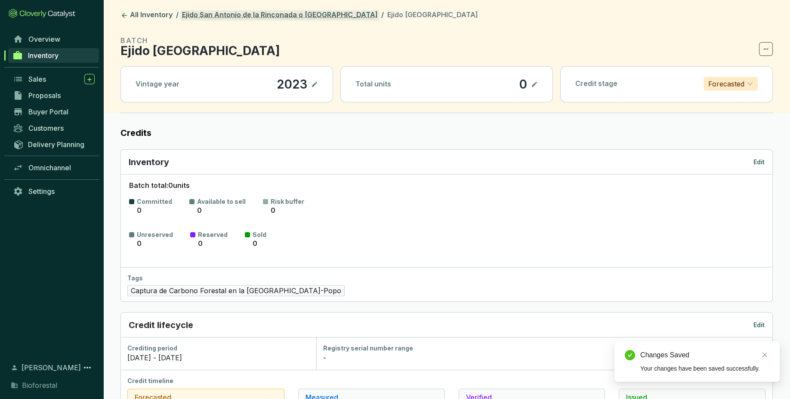
click at [313, 16] on link "Ejido San Antonio de la Rinconada o [GEOGRAPHIC_DATA]" at bounding box center [279, 15] width 199 height 10
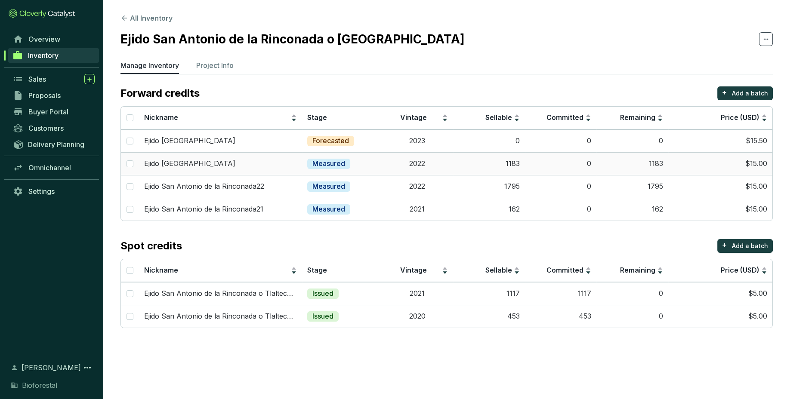
click at [274, 161] on div "Ejido [GEOGRAPHIC_DATA]" at bounding box center [220, 163] width 153 height 9
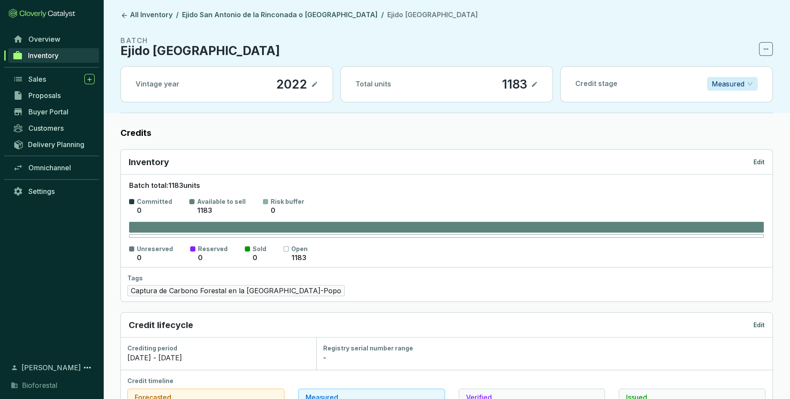
click at [313, 84] on icon at bounding box center [314, 84] width 7 height 10
click at [761, 163] on p "Edit" at bounding box center [758, 162] width 11 height 9
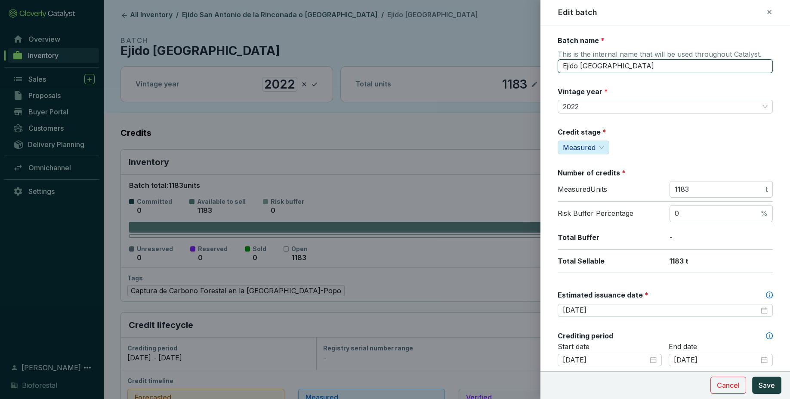
click at [702, 70] on input "Ejido [GEOGRAPHIC_DATA]" at bounding box center [665, 66] width 215 height 14
type input "Ejido San Antonio de la Rinconada22"
click at [774, 383] on span "Save" at bounding box center [766, 385] width 16 height 10
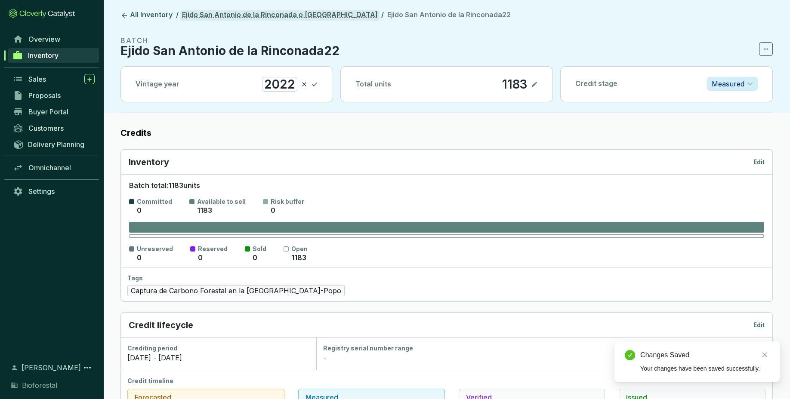
click at [338, 13] on link "Ejido San Antonio de la Rinconada o [GEOGRAPHIC_DATA]" at bounding box center [279, 15] width 199 height 10
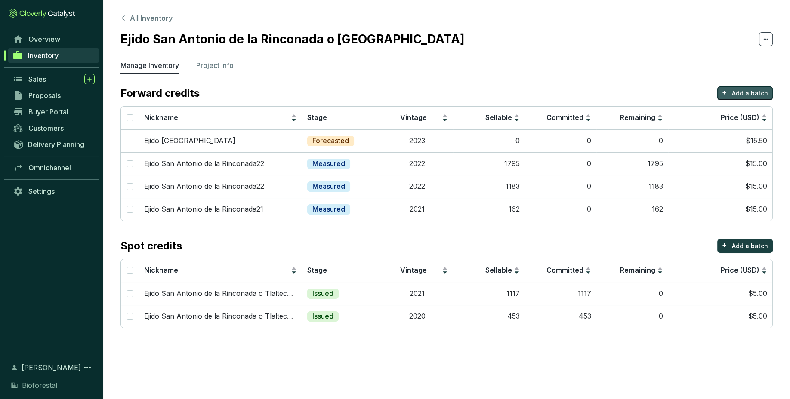
click at [763, 90] on p "Add a batch" at bounding box center [750, 93] width 36 height 9
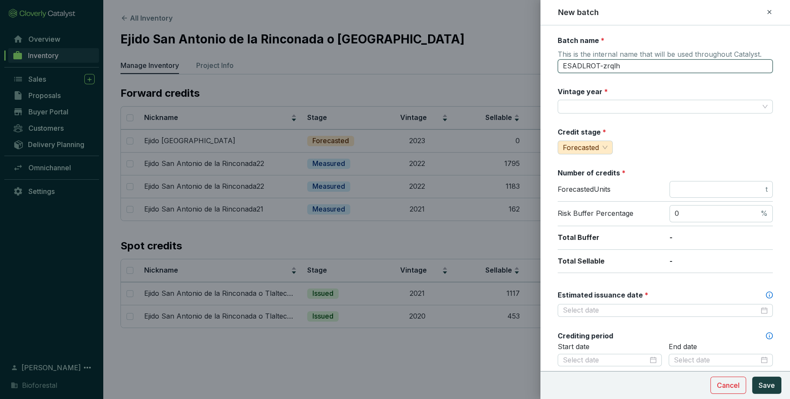
click at [664, 68] on input "ESADLROT-zrqlh" at bounding box center [665, 66] width 215 height 14
drag, startPoint x: 664, startPoint y: 68, endPoint x: 543, endPoint y: 68, distance: 121.3
click at [558, 68] on input "ESADLROT-zrqlh" at bounding box center [665, 66] width 215 height 14
paste input "jido San Antonio de la Rinconada o [GEOGRAPHIC_DATA]"
type input "Ejido [GEOGRAPHIC_DATA]"
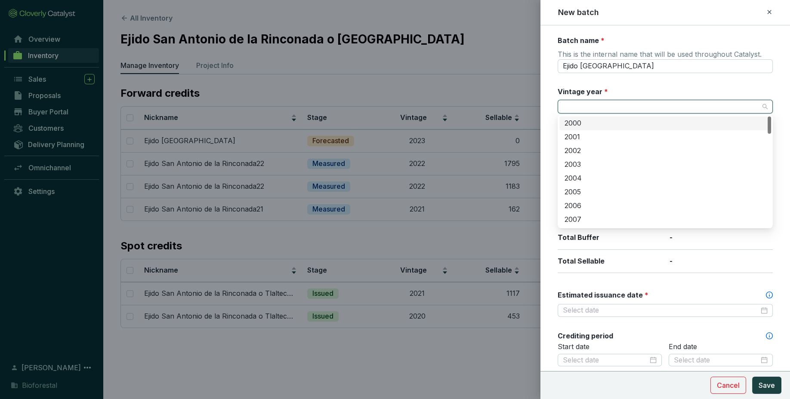
click at [631, 108] on input "Vintage year *" at bounding box center [661, 106] width 196 height 13
type input "2023"
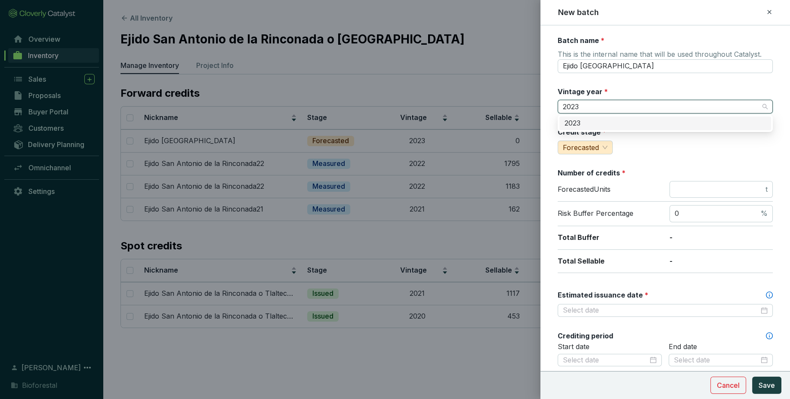
click at [650, 129] on div "2023" at bounding box center [665, 124] width 212 height 14
click at [701, 192] on input "number" at bounding box center [719, 189] width 89 height 9
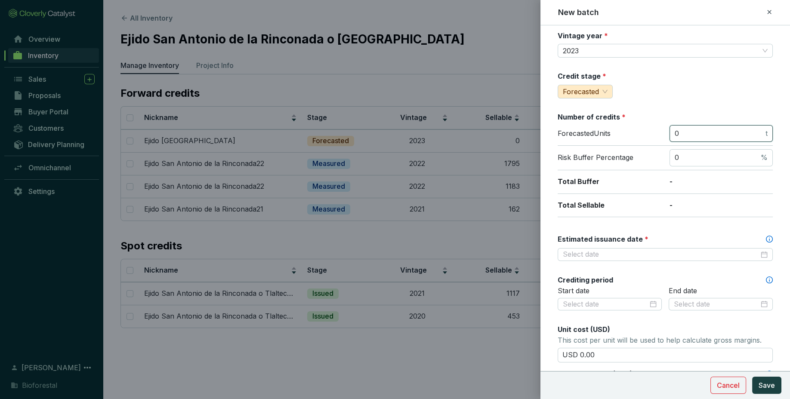
scroll to position [58, 0]
type input "0"
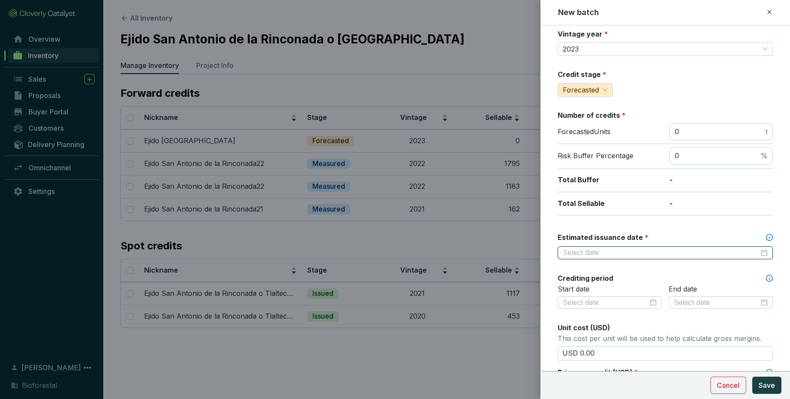
click at [698, 248] on input "Estimated issuance date *" at bounding box center [661, 252] width 196 height 9
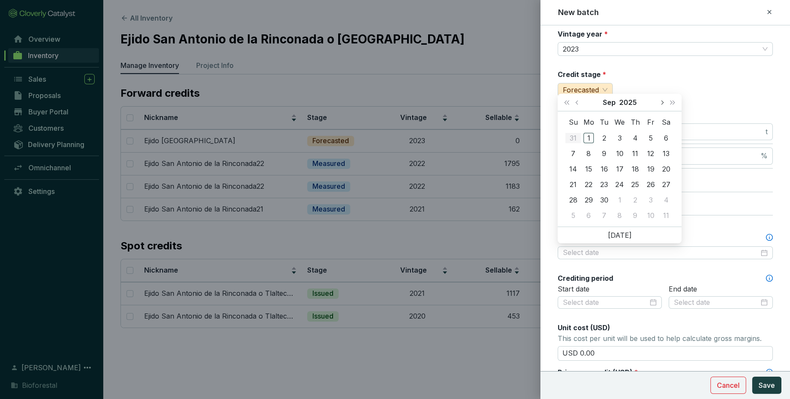
click at [663, 104] on button "Next month (PageDown)" at bounding box center [661, 102] width 11 height 17
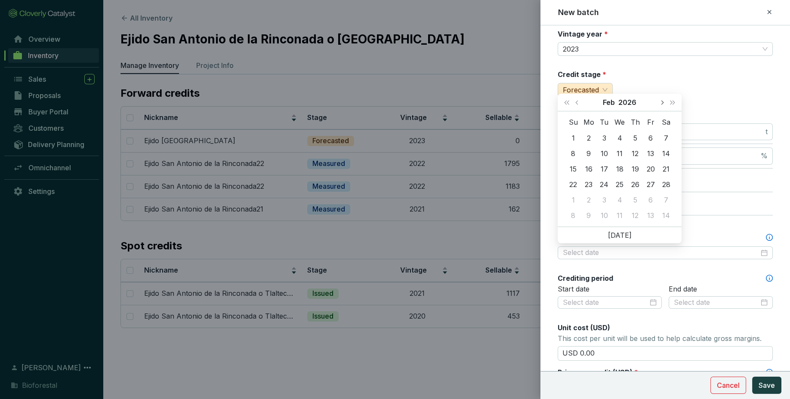
click at [663, 104] on button "Next month (PageDown)" at bounding box center [661, 102] width 11 height 17
click at [578, 102] on span "Previous month (PageUp)" at bounding box center [577, 102] width 4 height 4
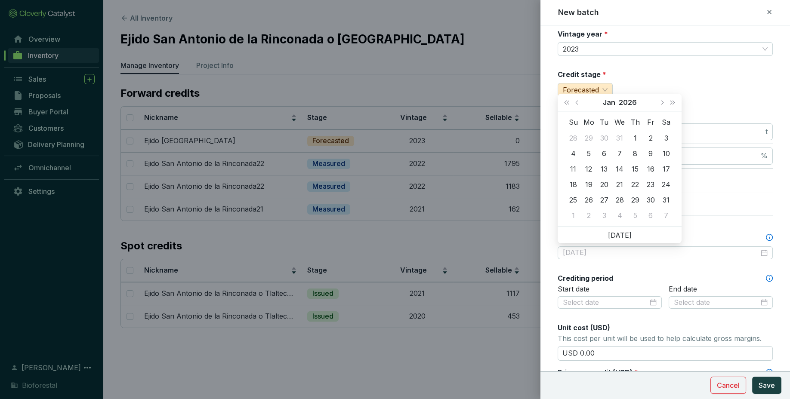
type input "[DATE]"
click at [564, 99] on button "Last year (Control + left)" at bounding box center [566, 102] width 11 height 17
click at [566, 99] on button "Last year (Control + left)" at bounding box center [566, 102] width 11 height 17
click at [661, 102] on span "Next month (PageDown)" at bounding box center [661, 102] width 4 height 4
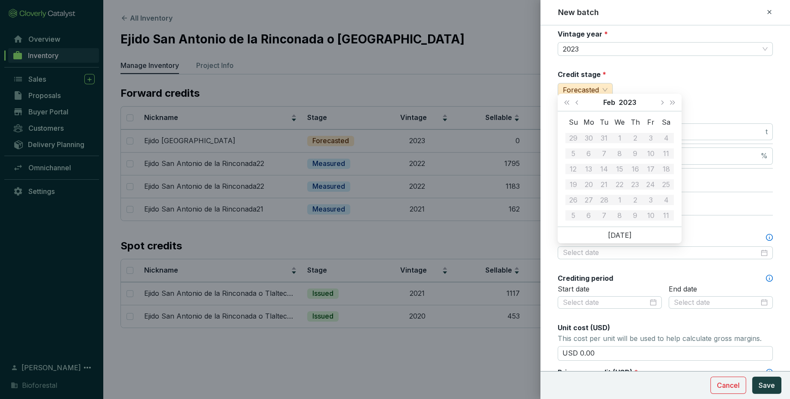
click at [693, 77] on div "Credit stage * Forecasted" at bounding box center [665, 83] width 215 height 27
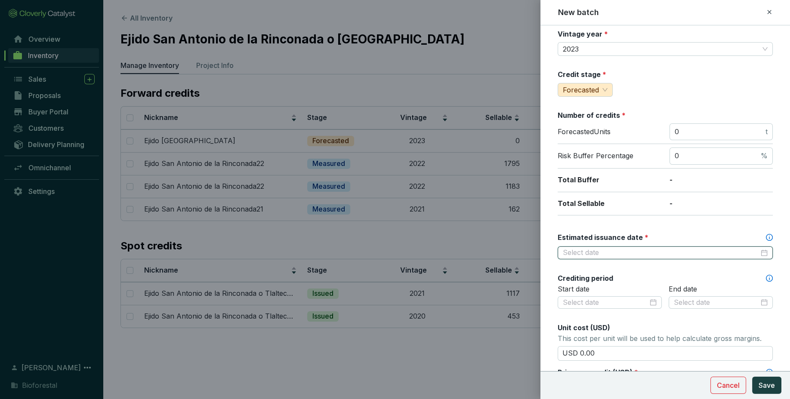
click at [629, 252] on input "Estimated issuance date *" at bounding box center [661, 252] width 196 height 9
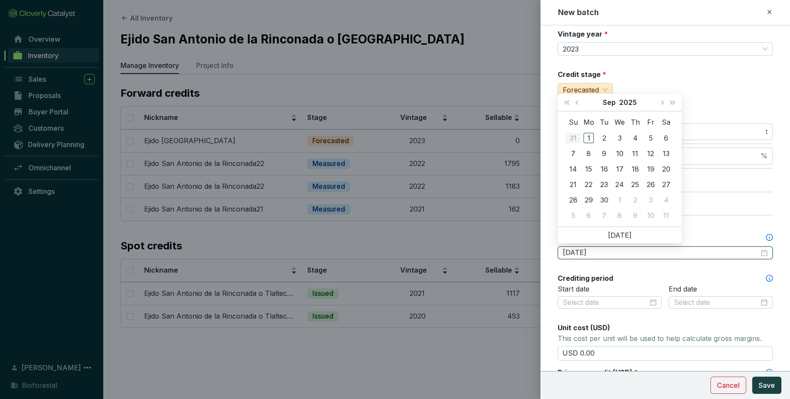
type input "[DATE]"
click at [660, 103] on button "Next month (PageDown)" at bounding box center [661, 102] width 11 height 17
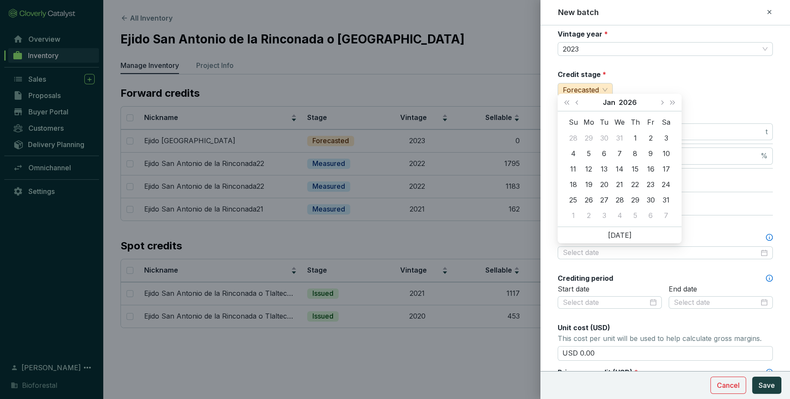
click at [653, 111] on div "[DATE]" at bounding box center [620, 103] width 124 height 18
click at [664, 102] on button "Next month (PageDown)" at bounding box center [661, 102] width 11 height 17
type input "[DATE]"
click at [668, 178] on td "28" at bounding box center [665, 184] width 15 height 15
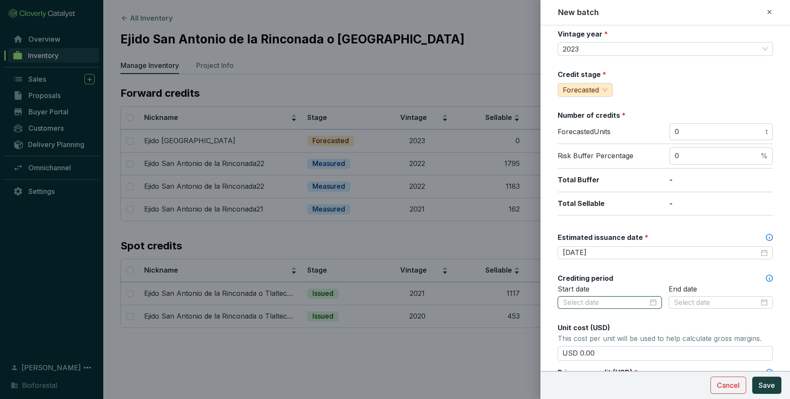
click at [635, 301] on input at bounding box center [605, 302] width 85 height 9
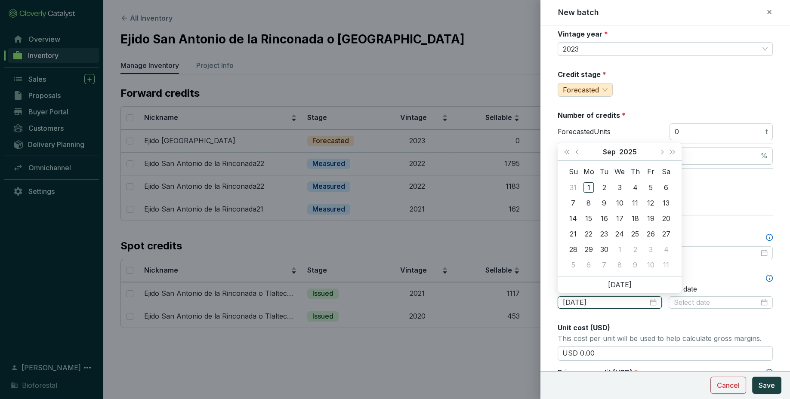
type input "[DATE]"
click at [564, 154] on button "Last year (Control + left)" at bounding box center [566, 151] width 11 height 17
click at [576, 152] on span "Previous month (PageUp)" at bounding box center [577, 152] width 4 height 4
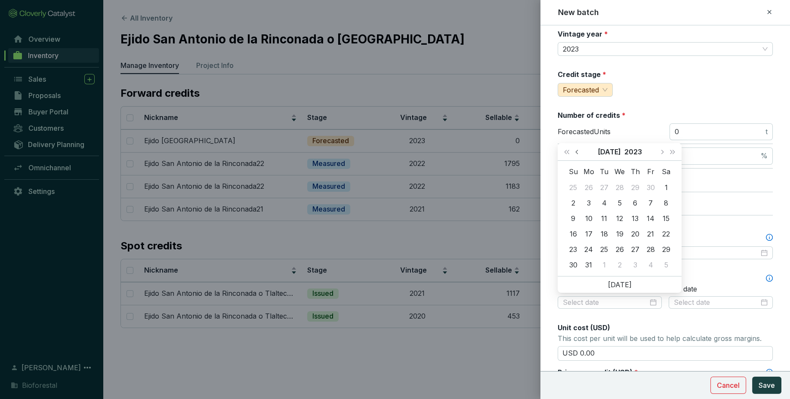
click at [576, 152] on span "Previous month (PageUp)" at bounding box center [577, 152] width 4 height 4
click at [575, 154] on button "Previous month (PageUp)" at bounding box center [577, 151] width 11 height 17
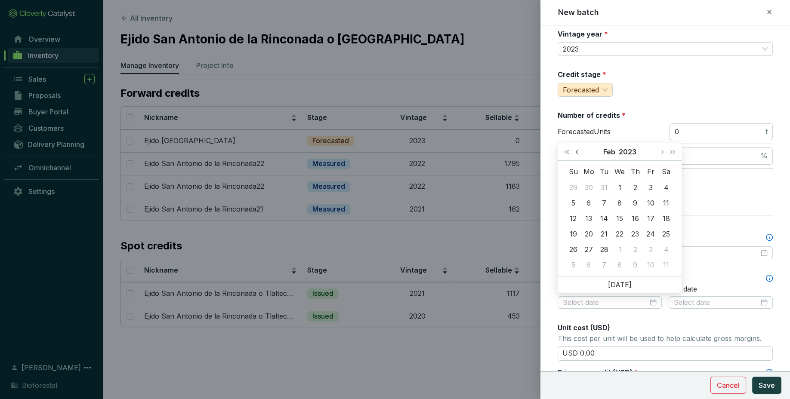
click at [573, 157] on button "Previous month (PageUp)" at bounding box center [577, 151] width 11 height 17
click at [661, 153] on span "Next month (PageDown)" at bounding box center [661, 152] width 4 height 4
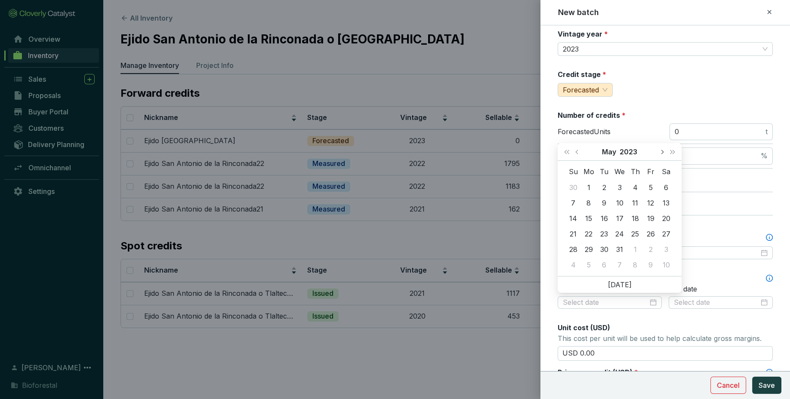
click at [661, 153] on span "Next month (PageDown)" at bounding box center [661, 152] width 4 height 4
click at [656, 159] on button "Next month (PageDown)" at bounding box center [661, 151] width 11 height 17
click at [664, 150] on button "Next month (PageDown)" at bounding box center [661, 151] width 11 height 17
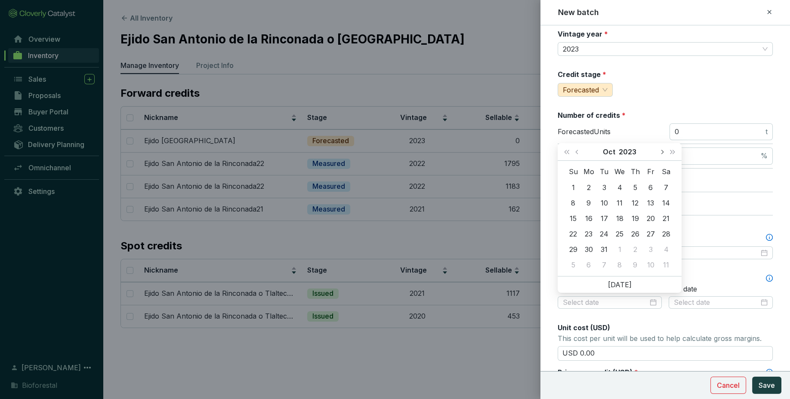
click at [664, 150] on button "Next month (PageDown)" at bounding box center [661, 151] width 11 height 17
type input "[DATE]"
click at [574, 217] on div "10" at bounding box center [573, 218] width 10 height 10
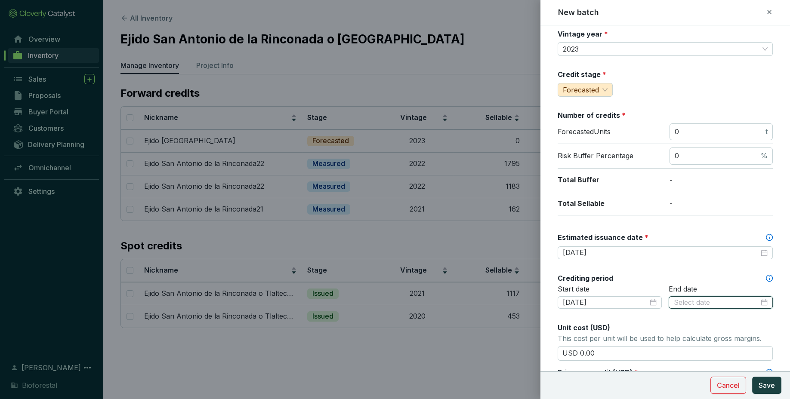
click at [706, 303] on input at bounding box center [716, 302] width 85 height 9
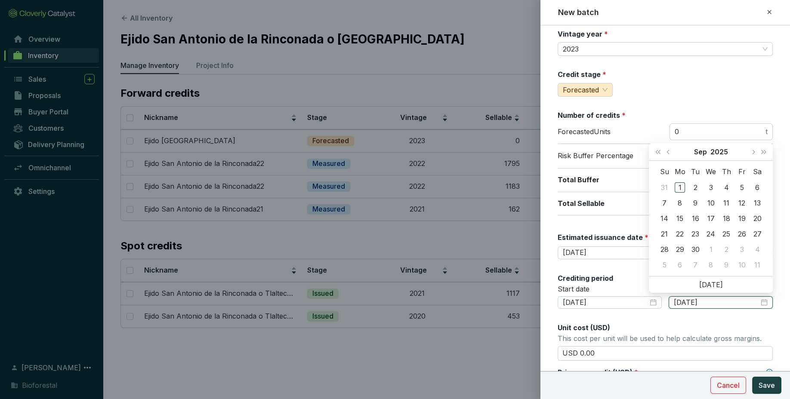
type input "[DATE]"
click at [659, 151] on span "Last year (Control + left)" at bounding box center [658, 152] width 4 height 4
click at [762, 151] on span "Next year (Control + right)" at bounding box center [763, 152] width 4 height 4
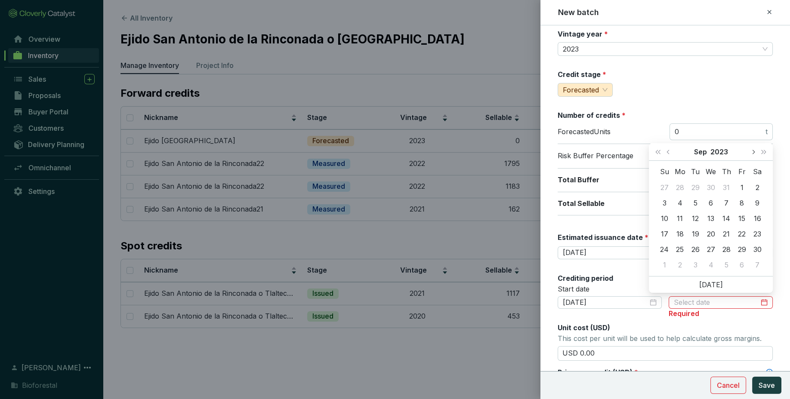
click at [754, 152] on span "Next month (PageDown)" at bounding box center [753, 152] width 4 height 4
type input "[DATE]"
click at [664, 263] on div "31" at bounding box center [664, 265] width 10 height 10
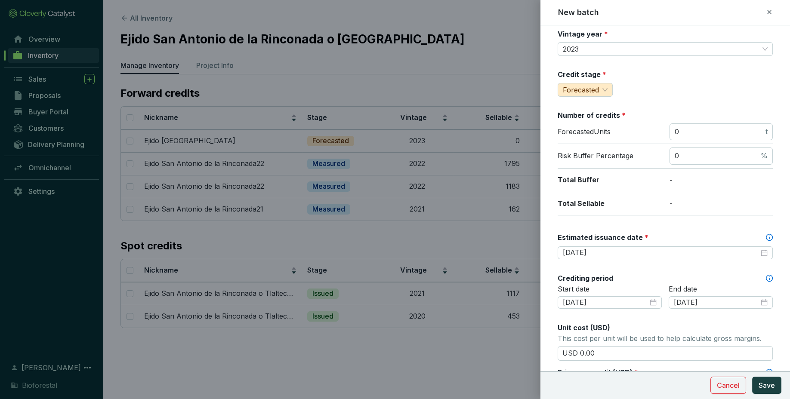
click at [664, 262] on div "Batch name * This is the internal name that will be used throughout Catalyst. E…" at bounding box center [665, 282] width 215 height 608
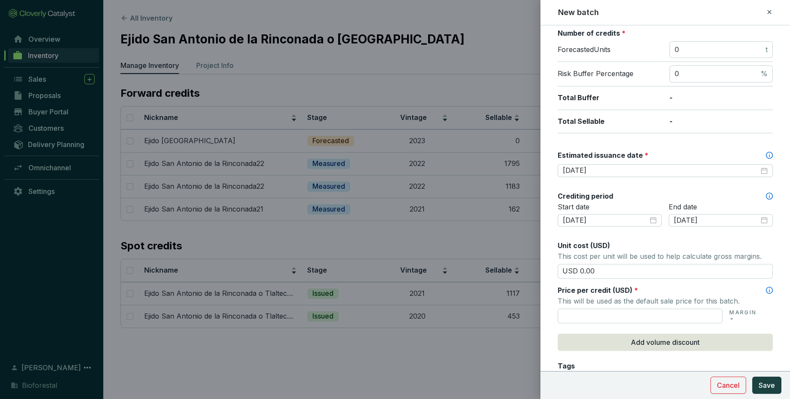
scroll to position [166, 0]
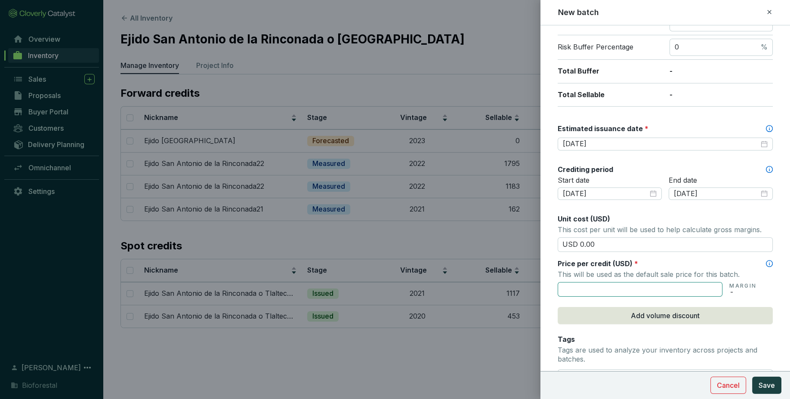
click at [628, 291] on input "text" at bounding box center [640, 289] width 165 height 15
type input "USD 15.50"
click at [767, 391] on button "Save" at bounding box center [766, 385] width 29 height 17
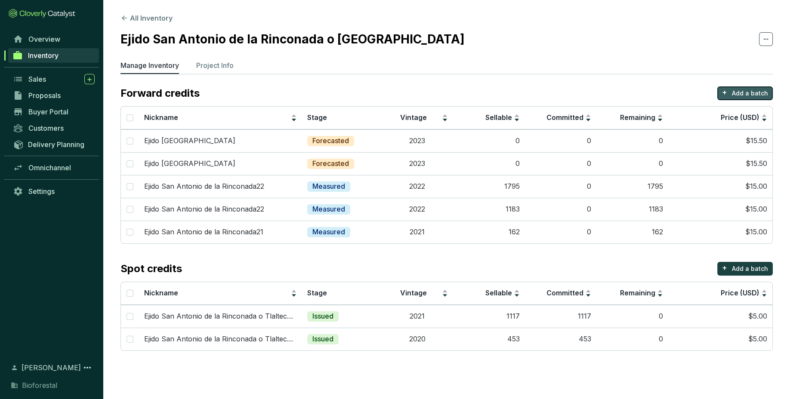
click at [754, 93] on p "Add a batch" at bounding box center [750, 93] width 36 height 9
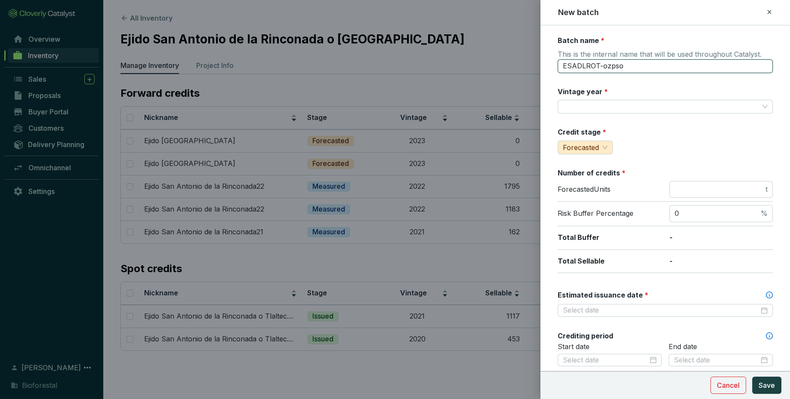
drag, startPoint x: 628, startPoint y: 66, endPoint x: 492, endPoint y: 64, distance: 136.0
click at [558, 64] on input "ESADLROT-ozpso" at bounding box center [665, 66] width 215 height 14
paste input "jido San Antonio de la Rinconada o [GEOGRAPHIC_DATA]"
type input "Ejido San Antonio de la Rinconada24"
click at [582, 110] on input "Vintage year *" at bounding box center [661, 106] width 196 height 13
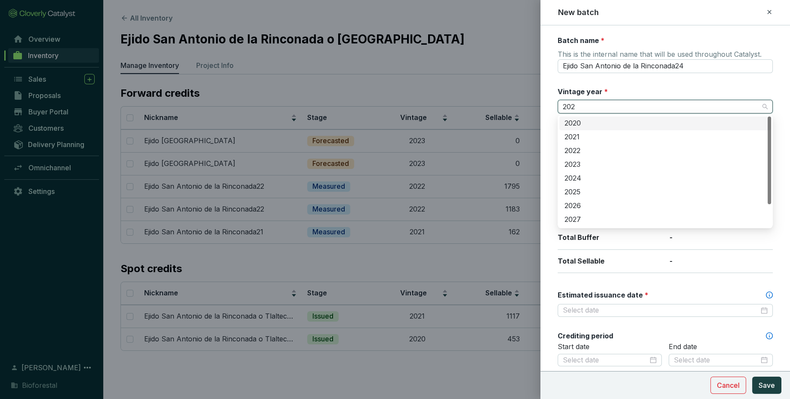
type input "2024"
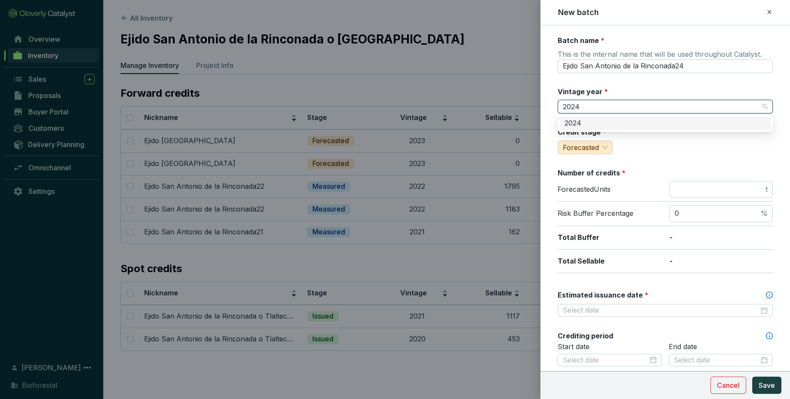
click at [637, 121] on div "2024" at bounding box center [664, 123] width 201 height 9
click at [709, 190] on input "number" at bounding box center [719, 189] width 89 height 9
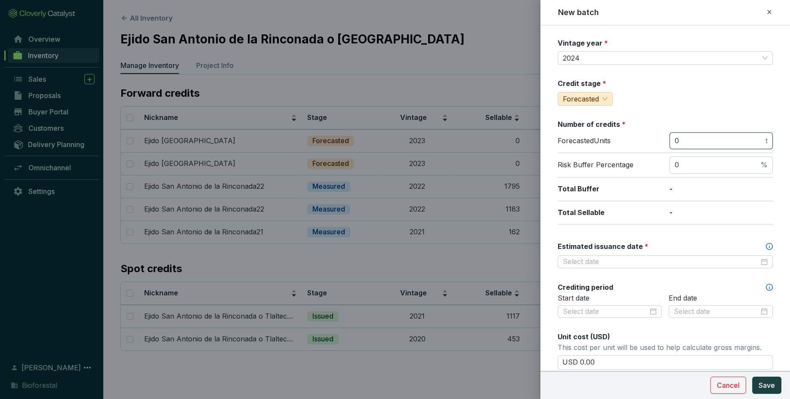
scroll to position [66, 0]
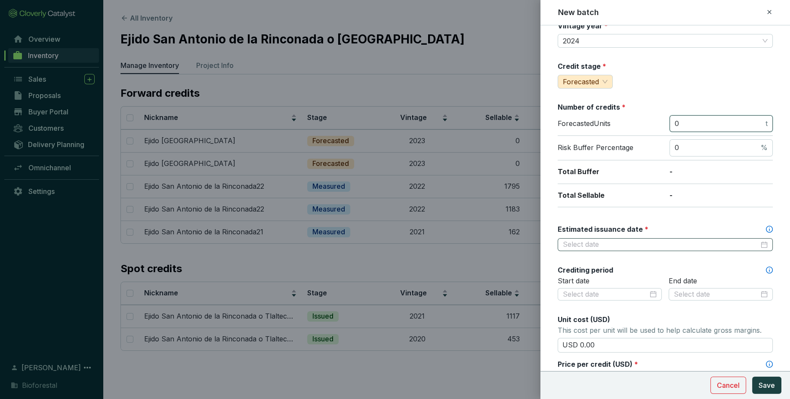
type input "0"
click at [711, 244] on input "Estimated issuance date *" at bounding box center [661, 244] width 196 height 9
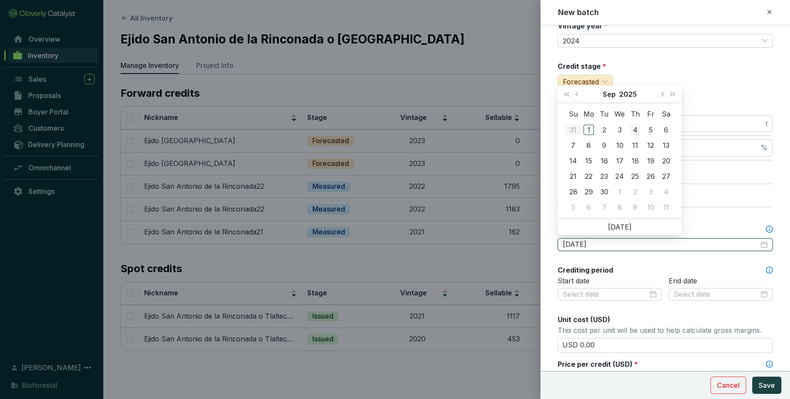
type input "[DATE]"
click at [663, 97] on button "Next month (PageDown)" at bounding box center [661, 94] width 11 height 17
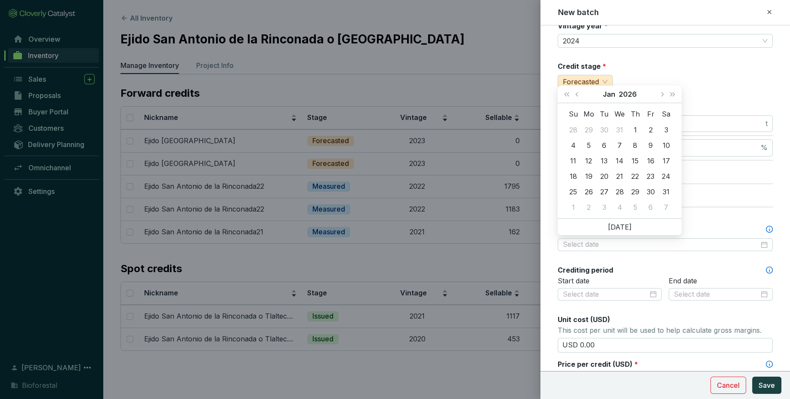
drag, startPoint x: 663, startPoint y: 97, endPoint x: 660, endPoint y: 106, distance: 9.5
click at [660, 106] on div "[DATE] Su Mo Tu We Th Fr Sa 28 29 30 31 1 2 3 4 5 6 7 8 9 10 11 12 13 14 15 16 …" at bounding box center [620, 152] width 124 height 133
click at [662, 95] on span "Next month (PageDown)" at bounding box center [661, 94] width 4 height 4
type input "[DATE]"
click at [665, 174] on div "28" at bounding box center [666, 176] width 10 height 10
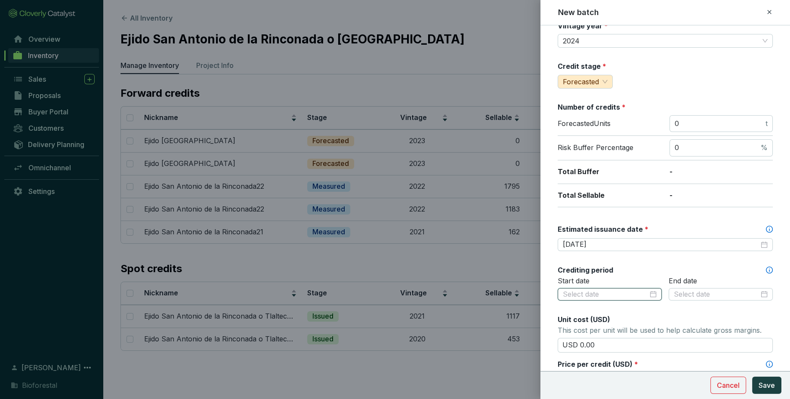
click at [632, 293] on input at bounding box center [605, 294] width 85 height 9
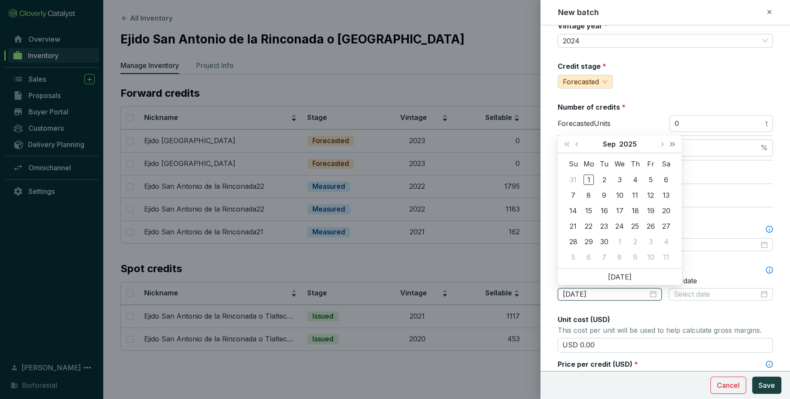
type input "[DATE]"
click at [570, 146] on button "Last year (Control + left)" at bounding box center [566, 144] width 11 height 17
click at [577, 142] on button "Previous month (PageUp)" at bounding box center [577, 144] width 11 height 17
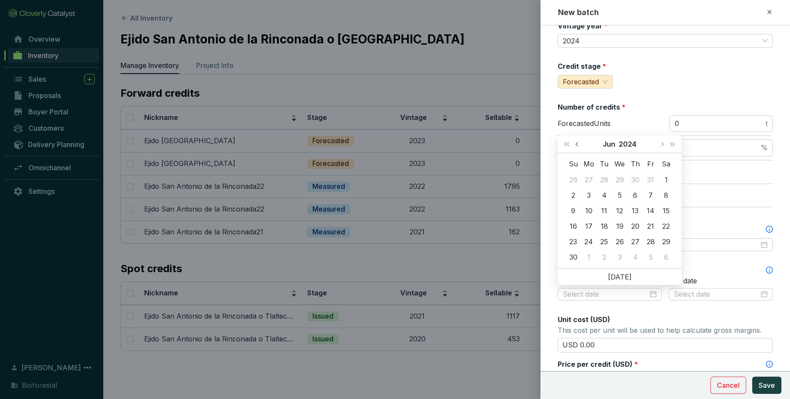
click at [577, 142] on button "Previous month (PageUp)" at bounding box center [577, 144] width 11 height 17
click at [577, 143] on span "Previous month (PageUp)" at bounding box center [577, 144] width 4 height 4
click at [576, 146] on button "Previous month (PageUp)" at bounding box center [577, 144] width 11 height 17
click at [572, 156] on div "Su Mo Tu We Th Fr Sa 28 29 30 31 1 2 3 4 5 6 7 8 9 10 11 12 13 14 15 16 17 18 1…" at bounding box center [620, 210] width 124 height 115
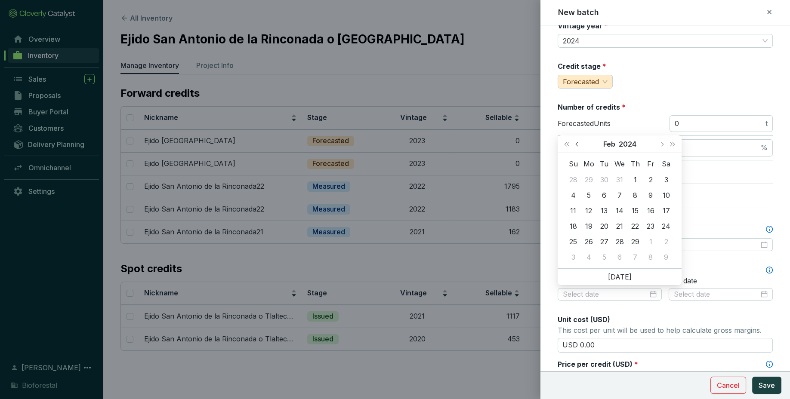
click at [578, 144] on span "Previous month (PageUp)" at bounding box center [577, 144] width 4 height 4
type input "[DATE]"
click at [587, 175] on div "1" at bounding box center [588, 180] width 10 height 10
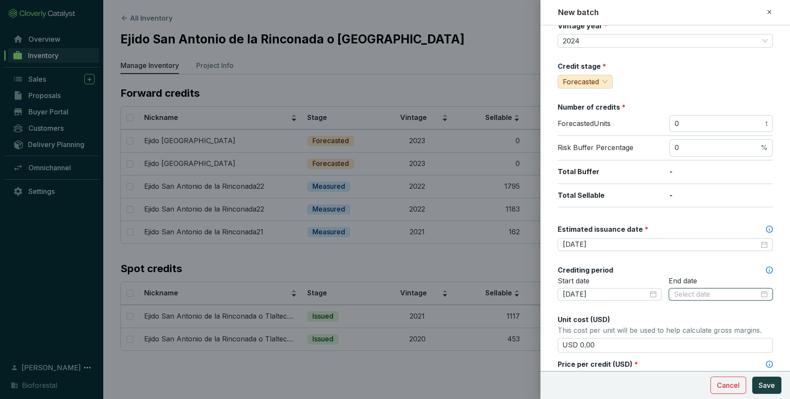
click at [695, 290] on input at bounding box center [716, 294] width 85 height 9
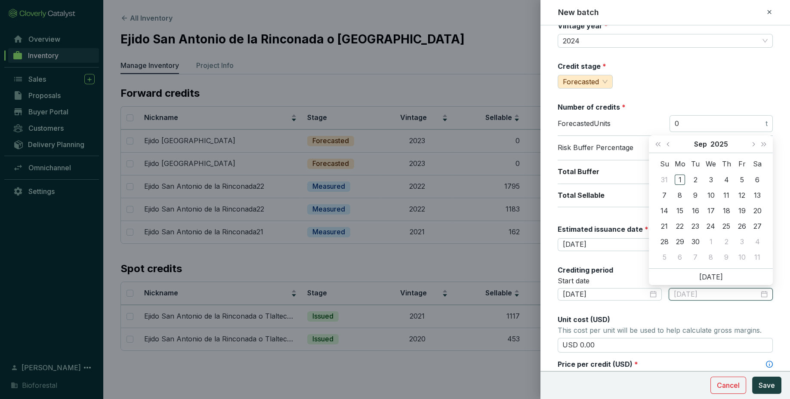
type input "[DATE]"
click at [666, 142] on button "Previous month (PageUp)" at bounding box center [668, 144] width 11 height 17
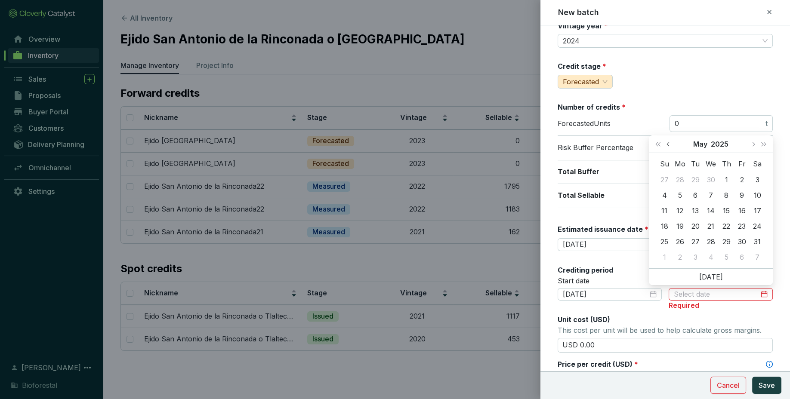
click at [666, 142] on button "Previous month (PageUp)" at bounding box center [668, 144] width 11 height 17
click at [666, 143] on button "Previous month (PageUp)" at bounding box center [668, 144] width 11 height 17
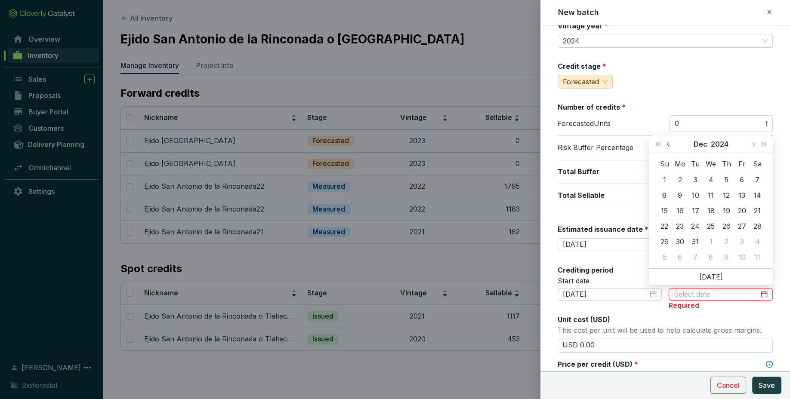
click at [666, 143] on button "Previous month (PageUp)" at bounding box center [668, 144] width 11 height 17
click at [756, 143] on button "Next month (PageDown)" at bounding box center [752, 144] width 11 height 17
type input "[DATE]"
click at [679, 193] on div "9" at bounding box center [680, 195] width 10 height 10
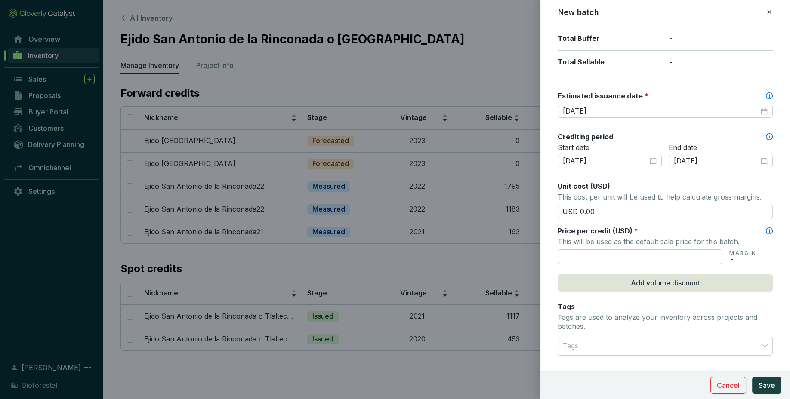
scroll to position [203, 0]
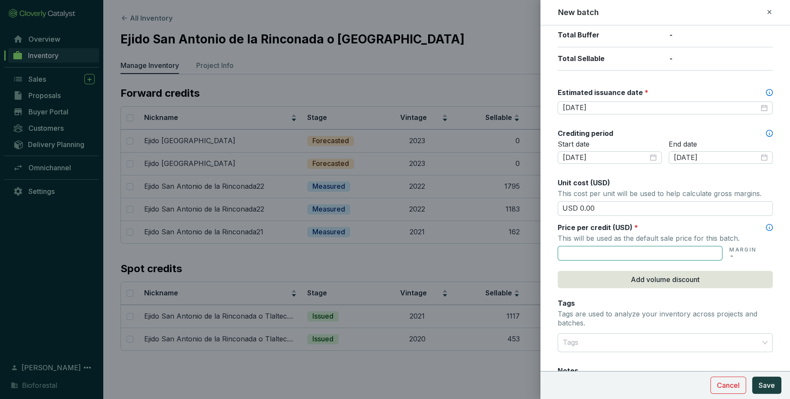
click at [648, 248] on input "text" at bounding box center [640, 253] width 165 height 15
type input "USD 15.50"
click at [658, 327] on p "Tags are used to analyze your inventory across projects and batches." at bounding box center [665, 319] width 215 height 18
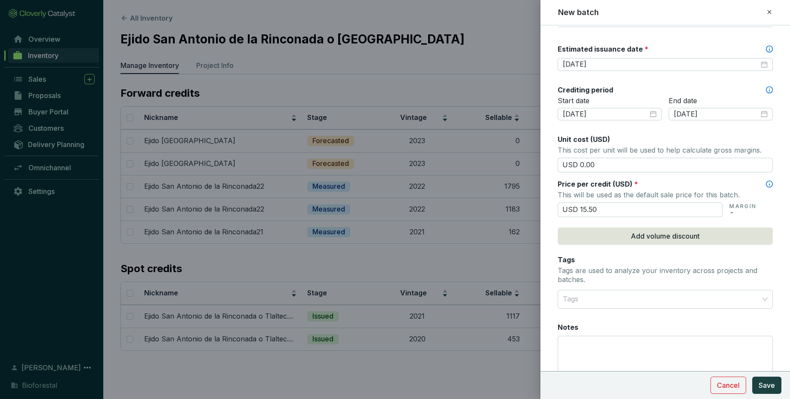
scroll to position [295, 0]
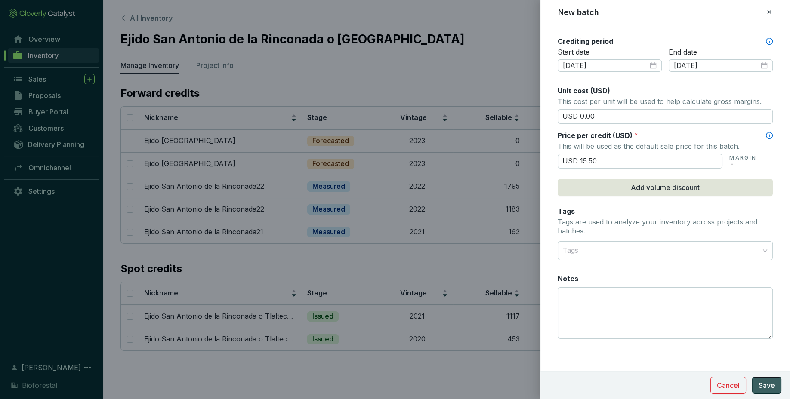
click at [765, 384] on span "Save" at bounding box center [766, 385] width 16 height 10
